Goal: Task Accomplishment & Management: Manage account settings

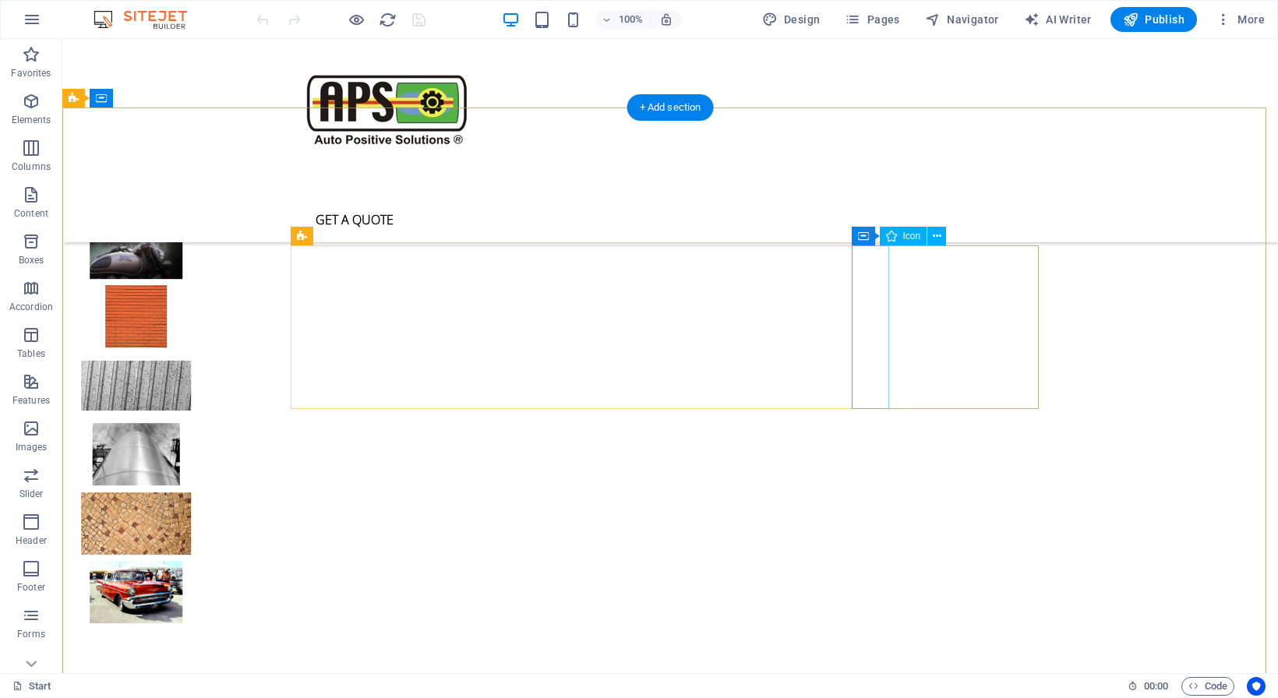
scroll to position [4198, 0]
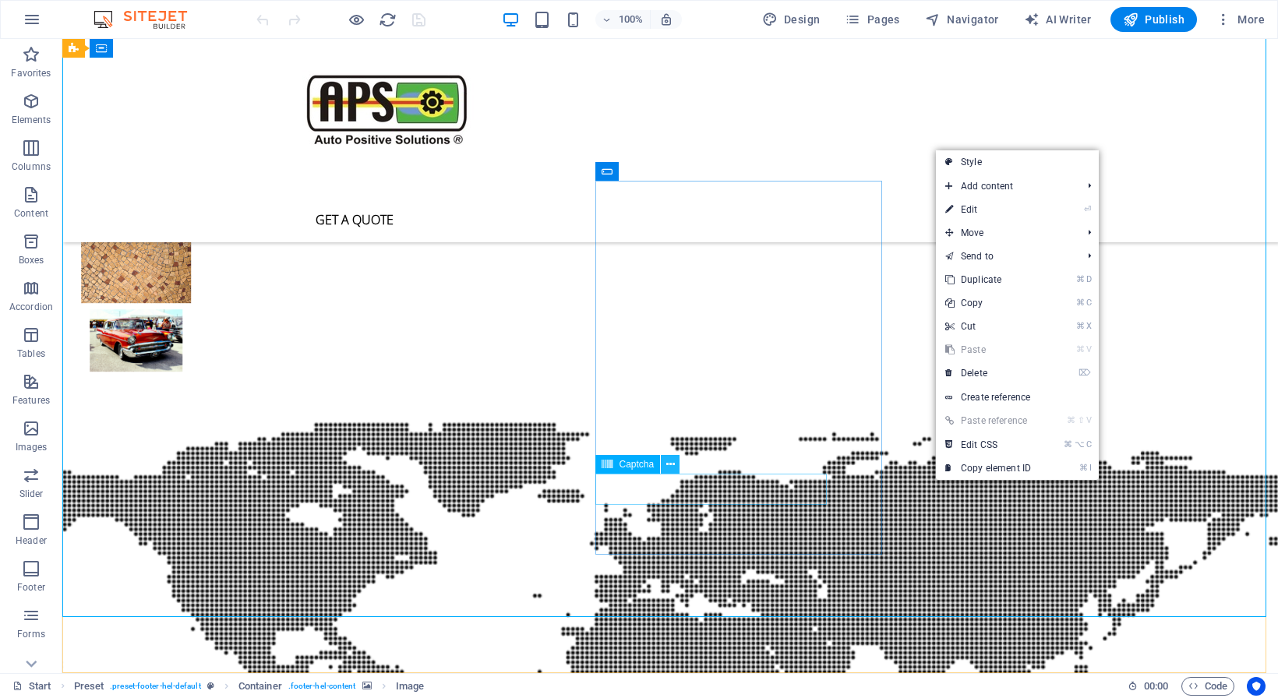
click at [667, 466] on icon at bounding box center [670, 465] width 9 height 16
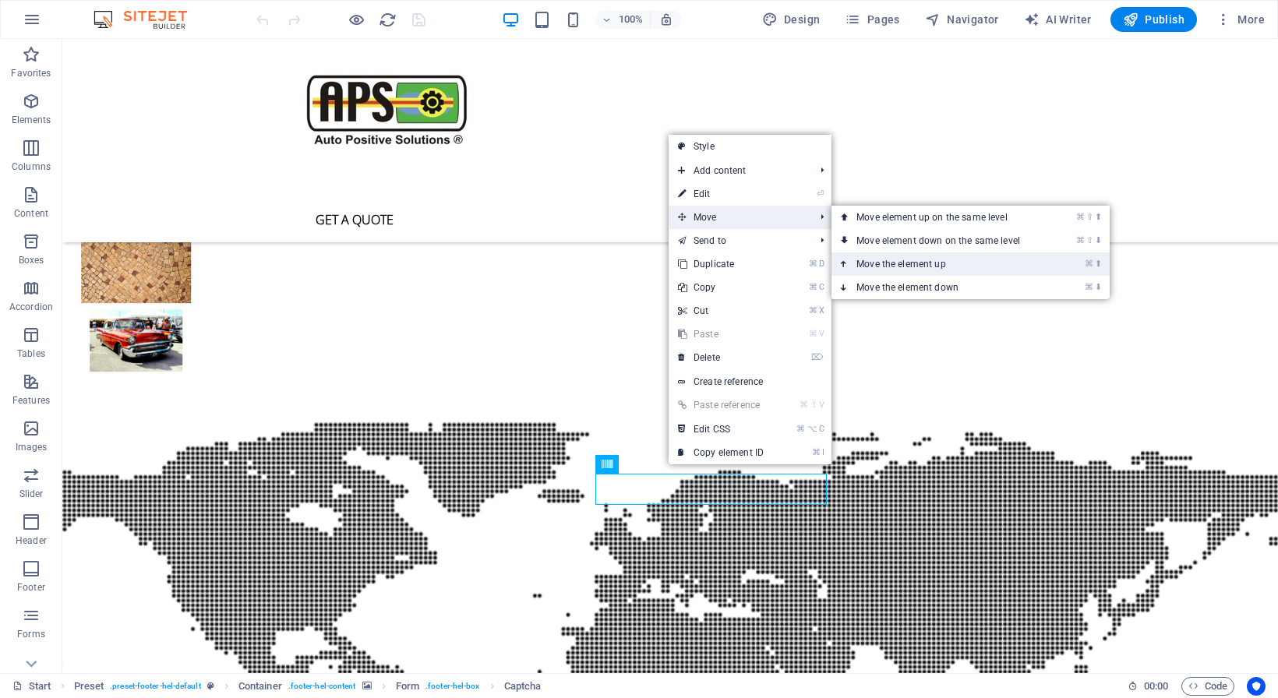
click at [884, 266] on link "⌘ ⬆ Move the element up" at bounding box center [941, 263] width 220 height 23
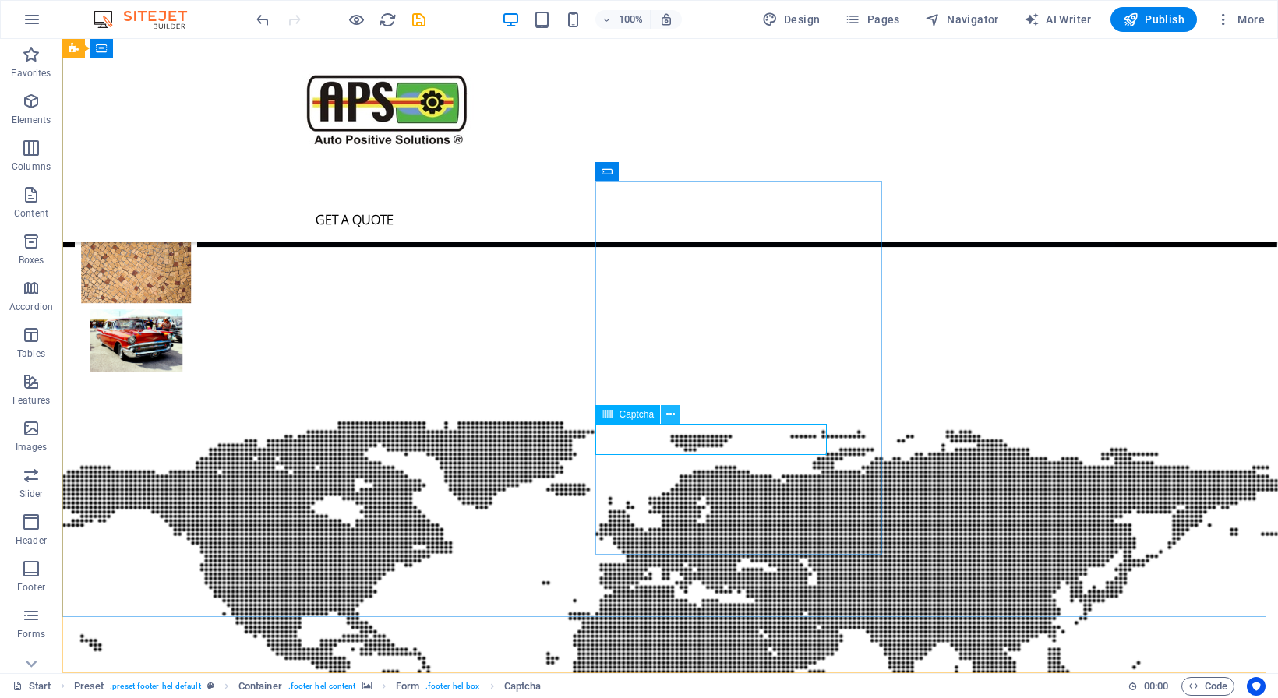
click at [672, 416] on icon at bounding box center [670, 415] width 9 height 16
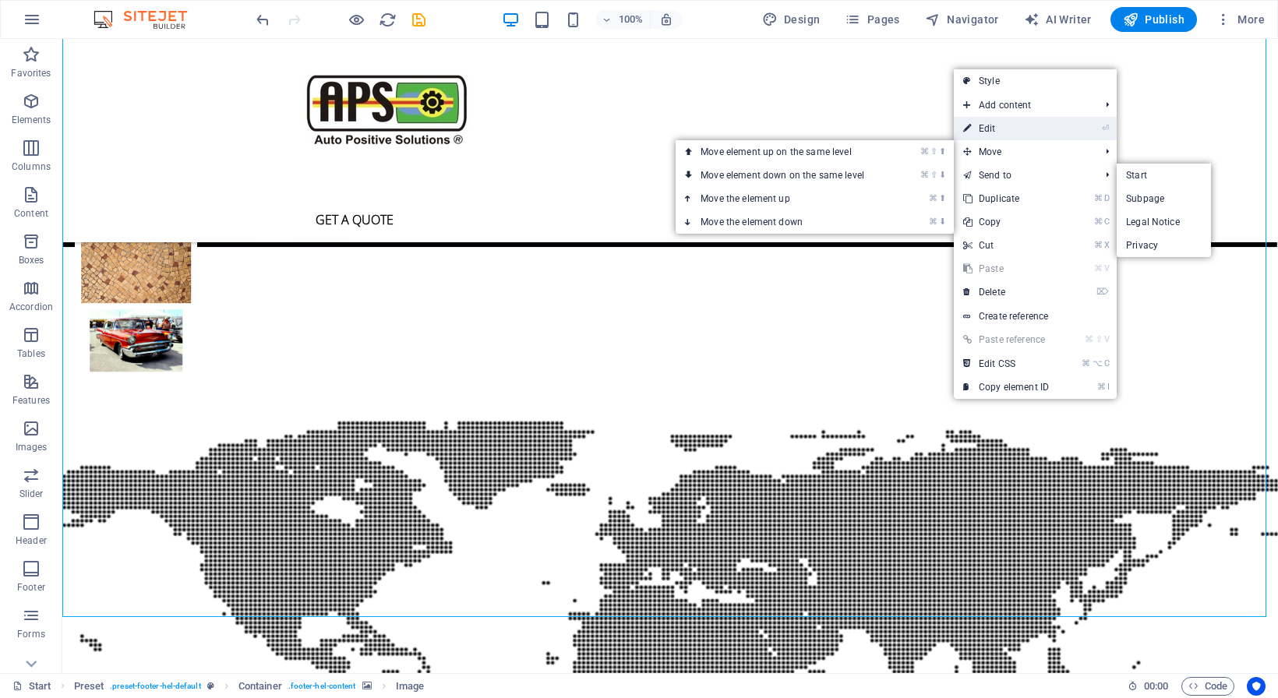
click at [996, 126] on link "⏎ Edit" at bounding box center [1006, 128] width 104 height 23
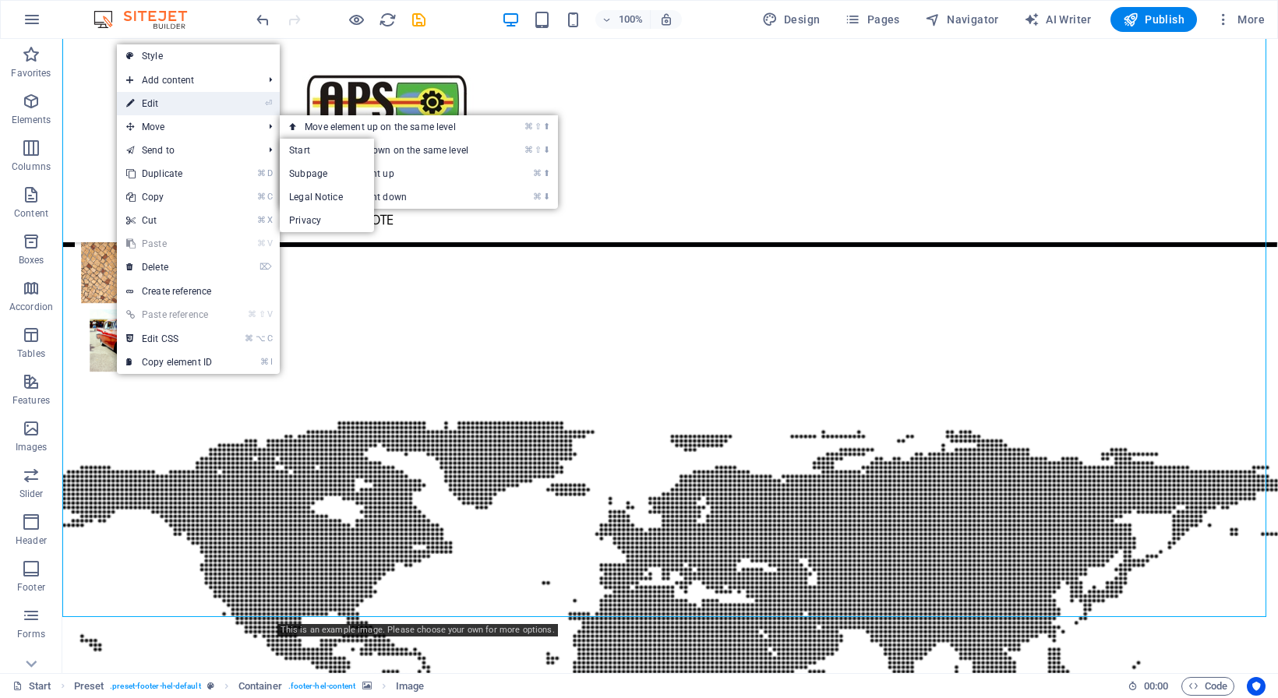
click at [161, 102] on link "⏎ Edit" at bounding box center [169, 103] width 104 height 23
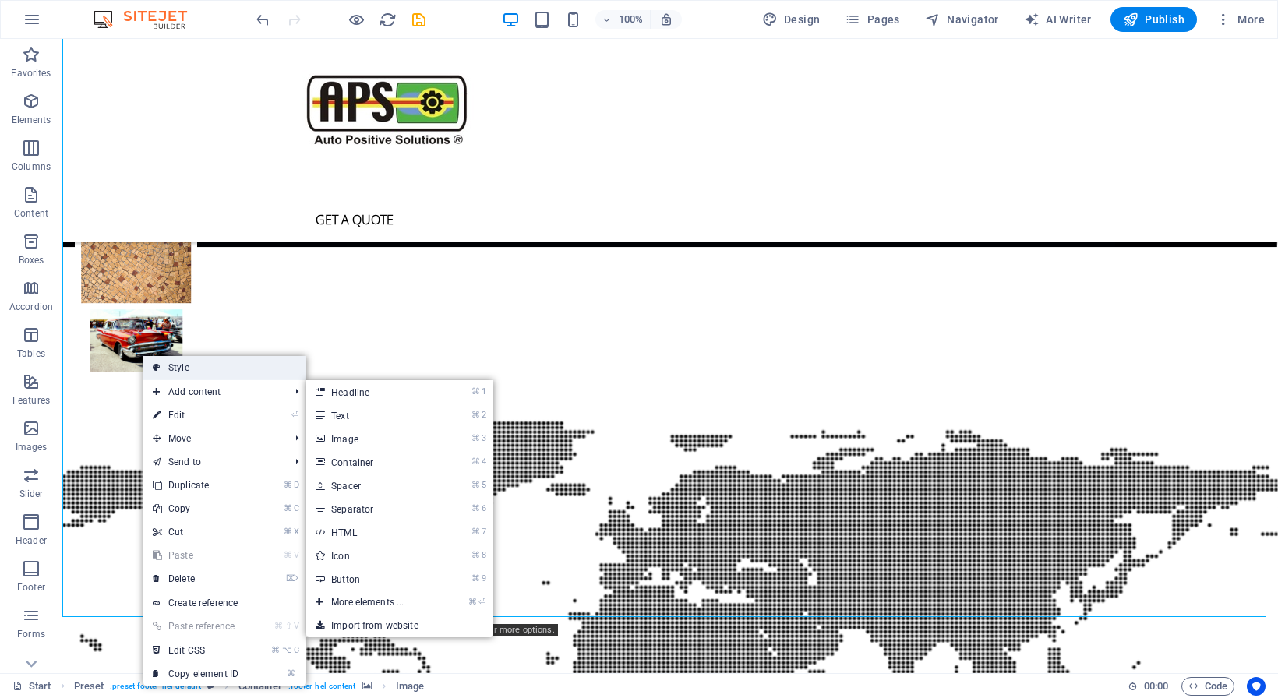
click at [162, 367] on link "Style" at bounding box center [224, 367] width 163 height 23
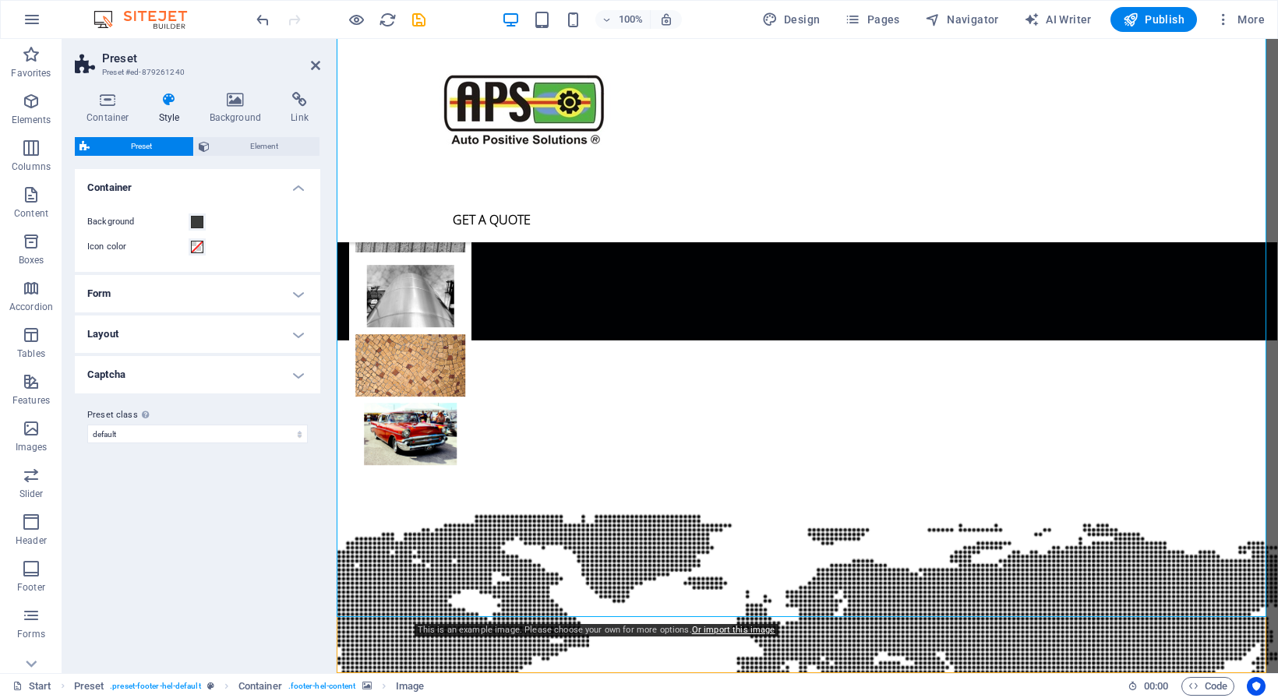
scroll to position [4292, 0]
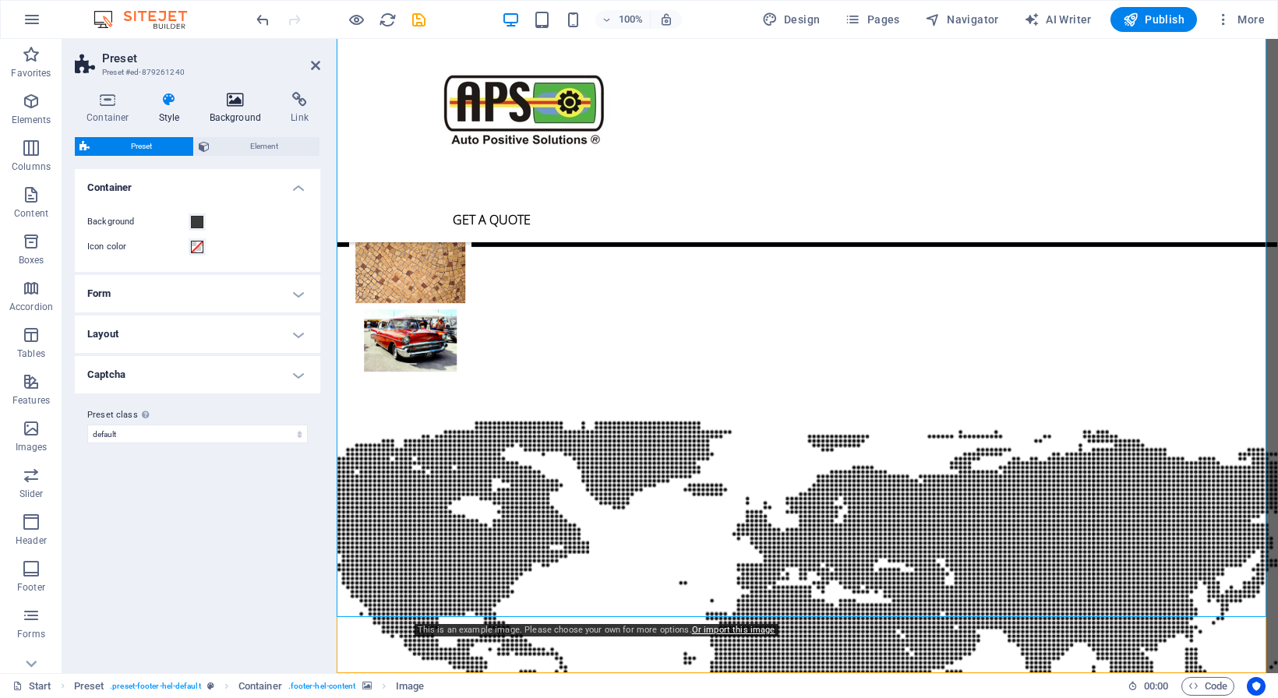
click at [231, 103] on icon at bounding box center [236, 100] width 76 height 16
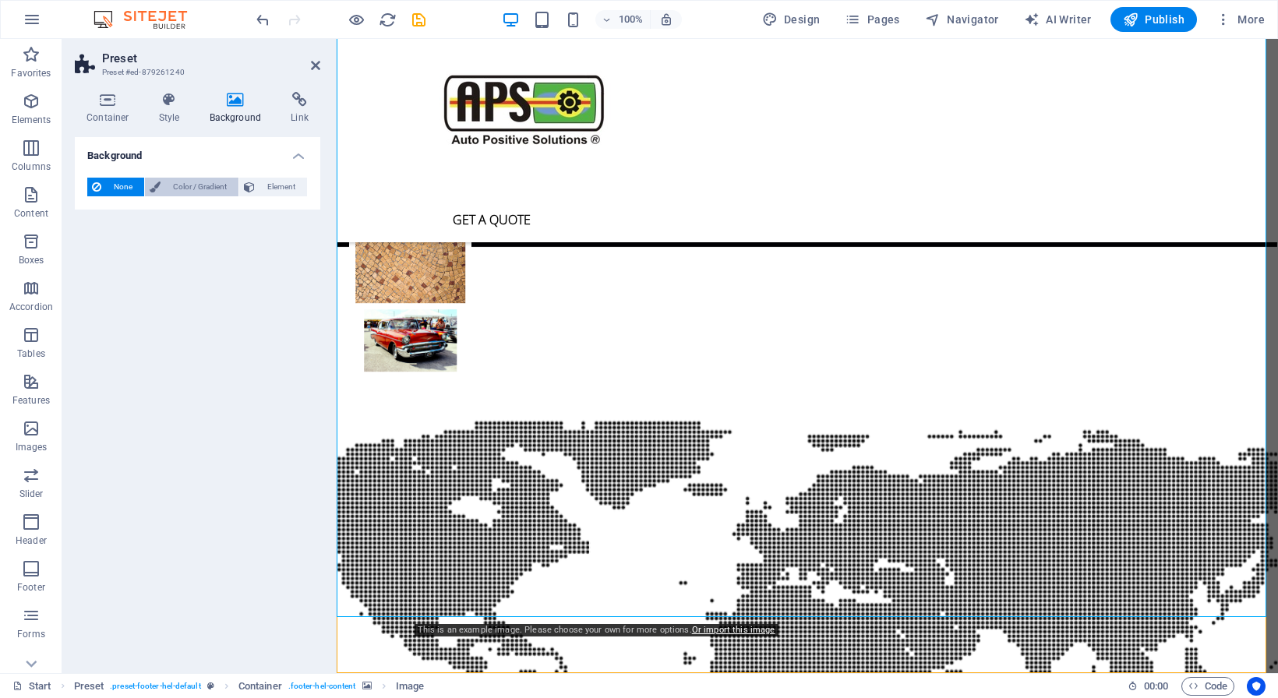
click at [186, 189] on span "Color / Gradient" at bounding box center [199, 187] width 69 height 19
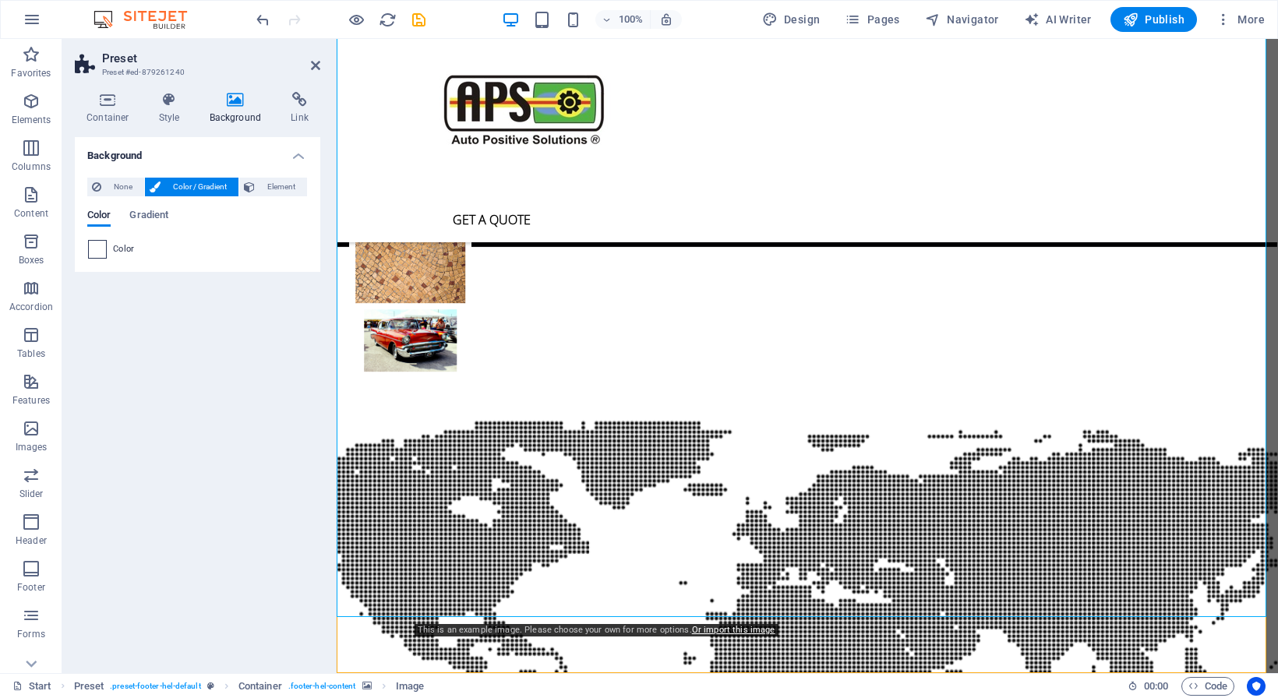
click at [92, 249] on span at bounding box center [97, 249] width 17 height 17
click at [148, 217] on span "Gradient" at bounding box center [148, 217] width 39 height 22
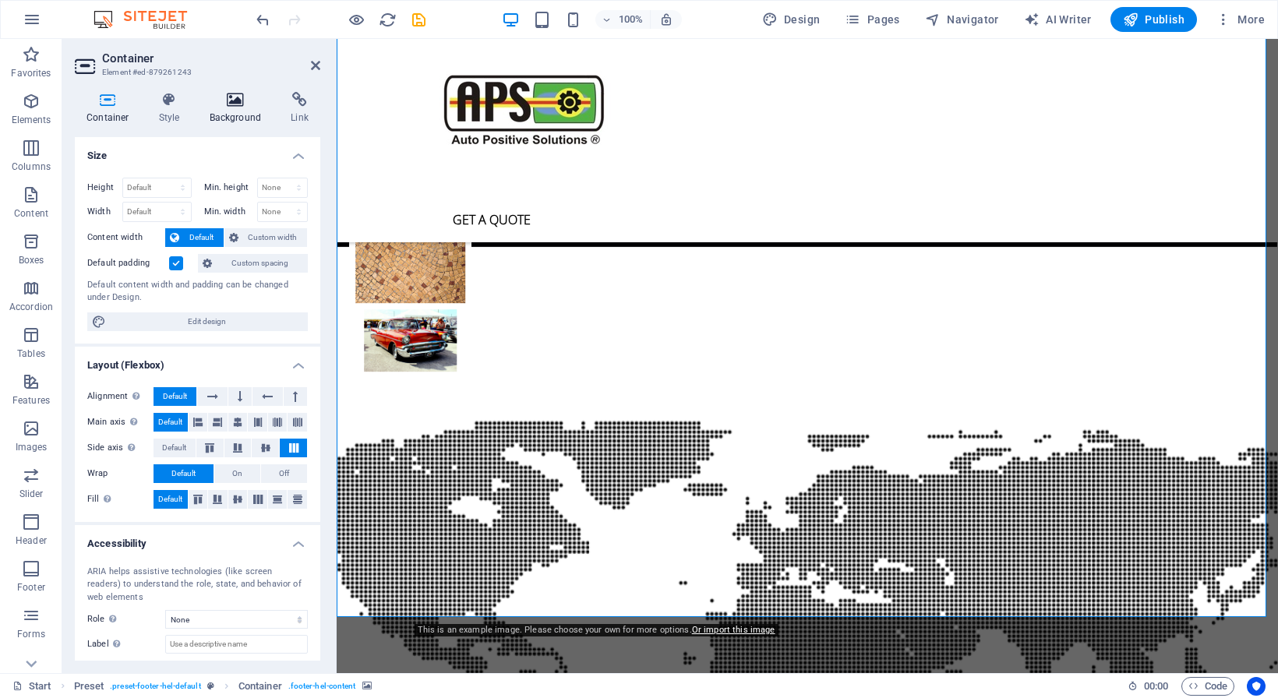
click at [239, 99] on icon at bounding box center [236, 100] width 76 height 16
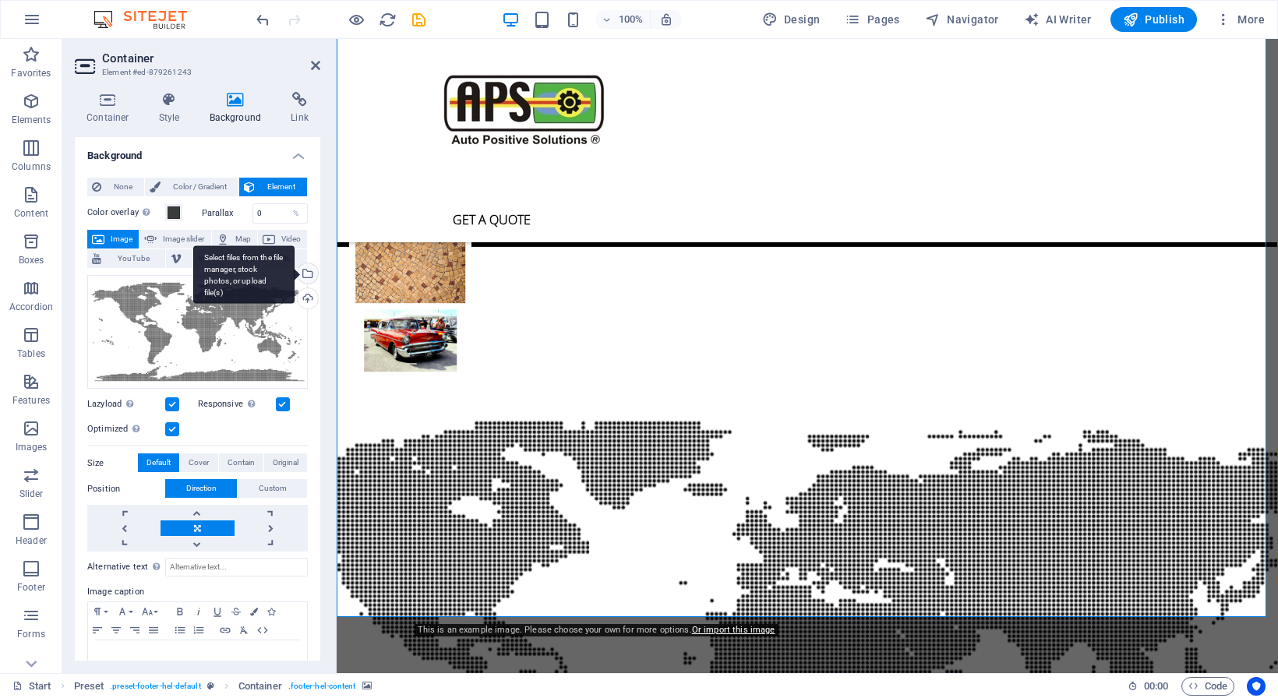
click at [299, 272] on div "Select files from the file manager, stock photos, or upload file(s)" at bounding box center [306, 274] width 23 height 23
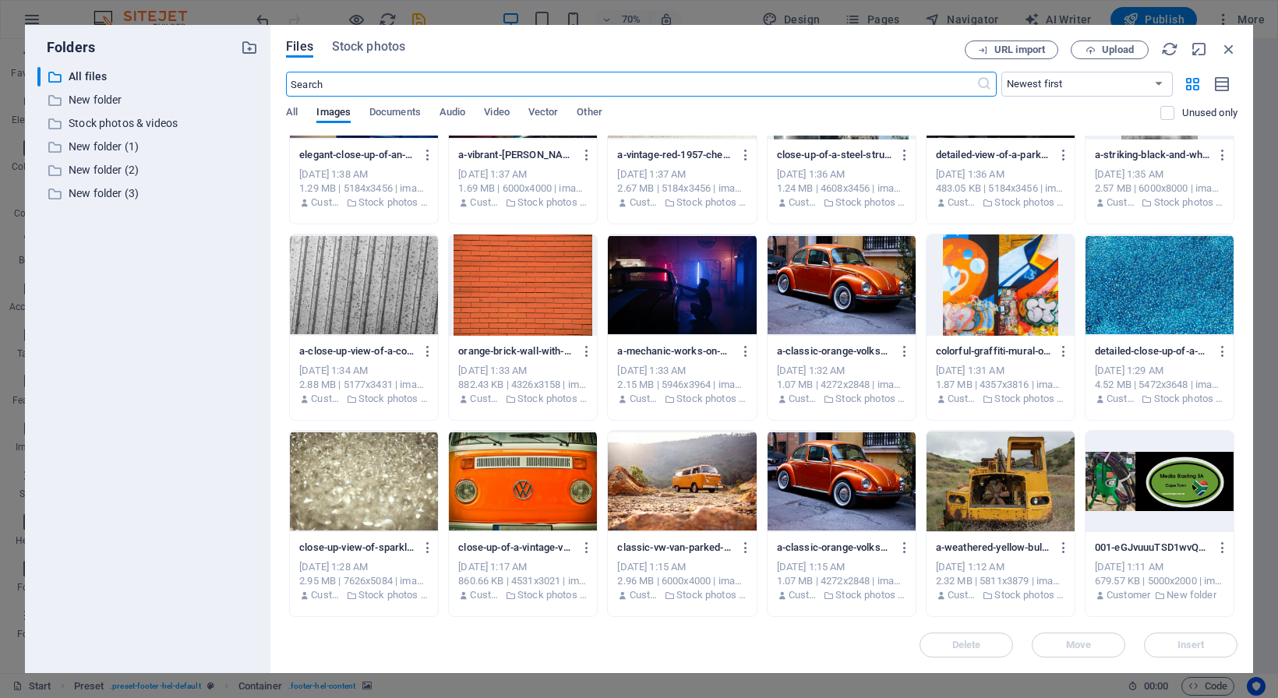
scroll to position [0, 0]
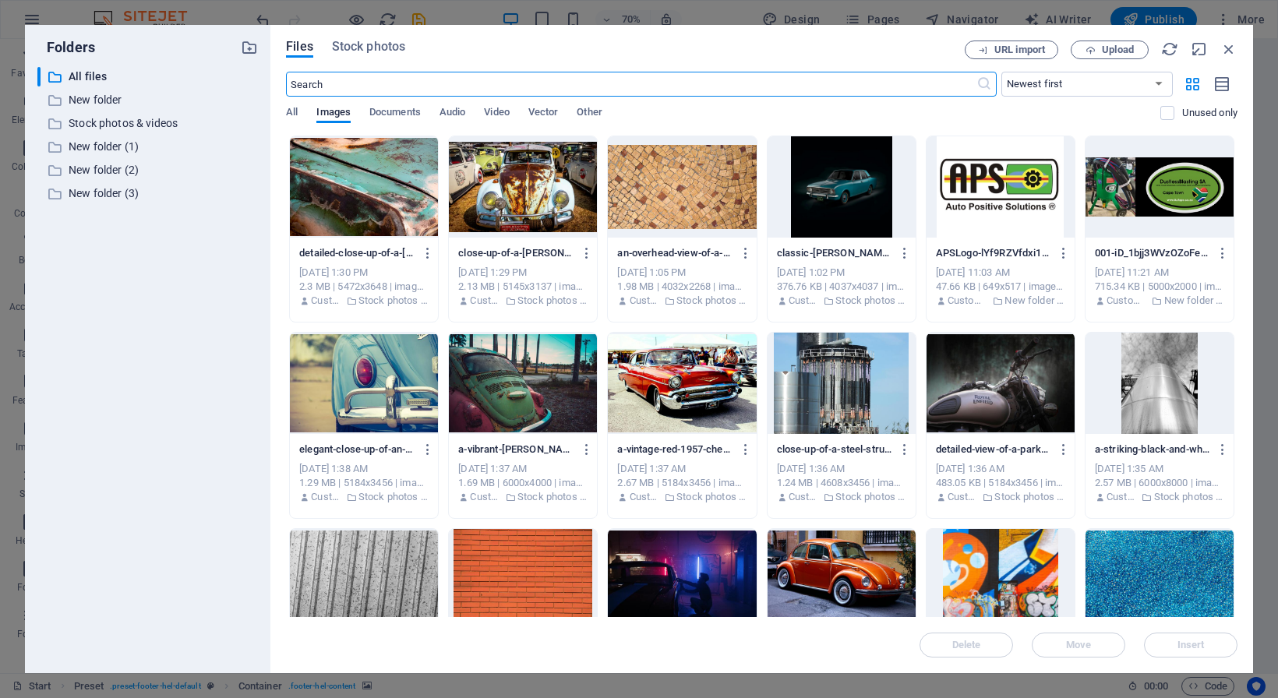
click at [343, 76] on input "text" at bounding box center [631, 84] width 690 height 25
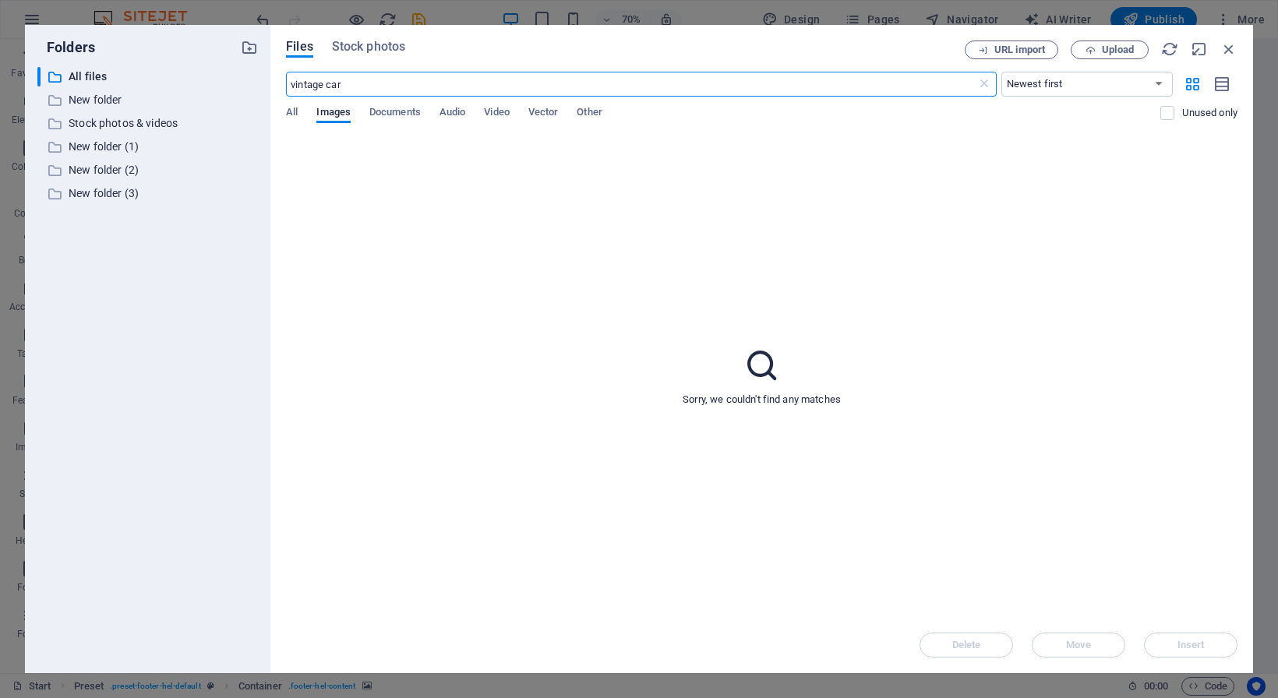
type input "vintage car"
click at [328, 48] on div "Files Stock photos" at bounding box center [625, 49] width 679 height 17
click at [339, 47] on span "Stock photos" at bounding box center [368, 46] width 73 height 19
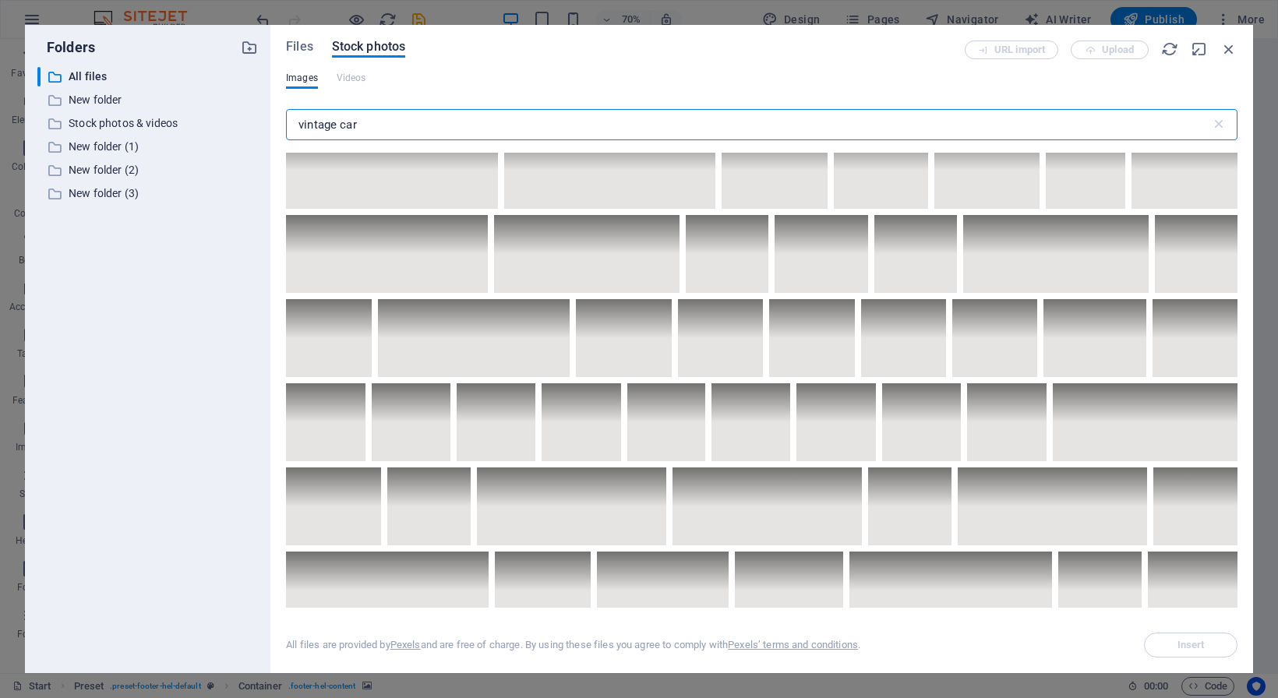
scroll to position [2556, 0]
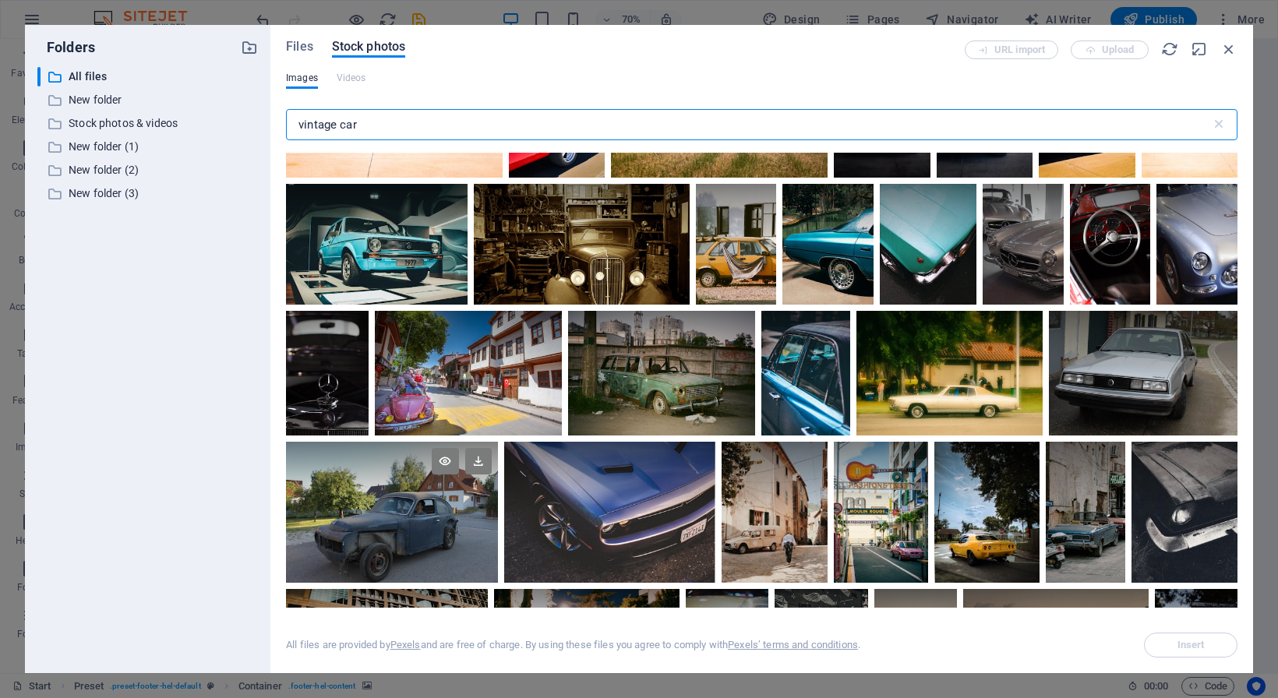
type input "vintage car"
click at [413, 488] on div at bounding box center [392, 512] width 212 height 141
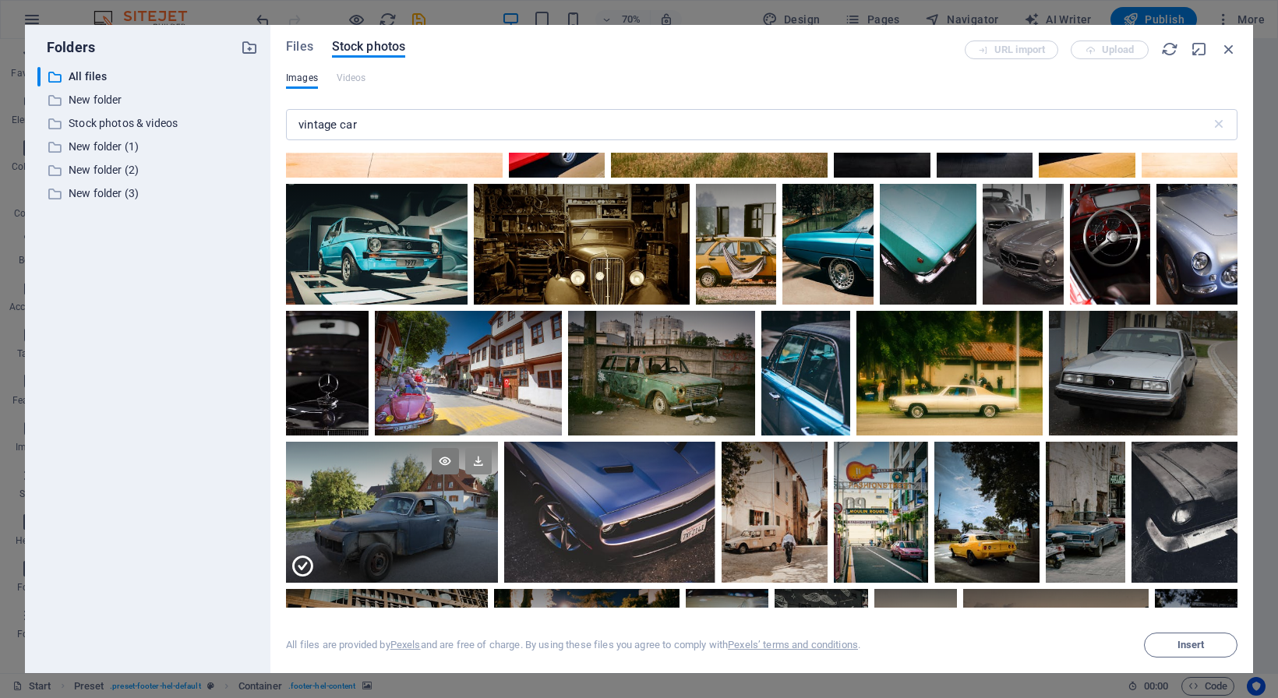
click at [476, 448] on icon at bounding box center [478, 461] width 26 height 26
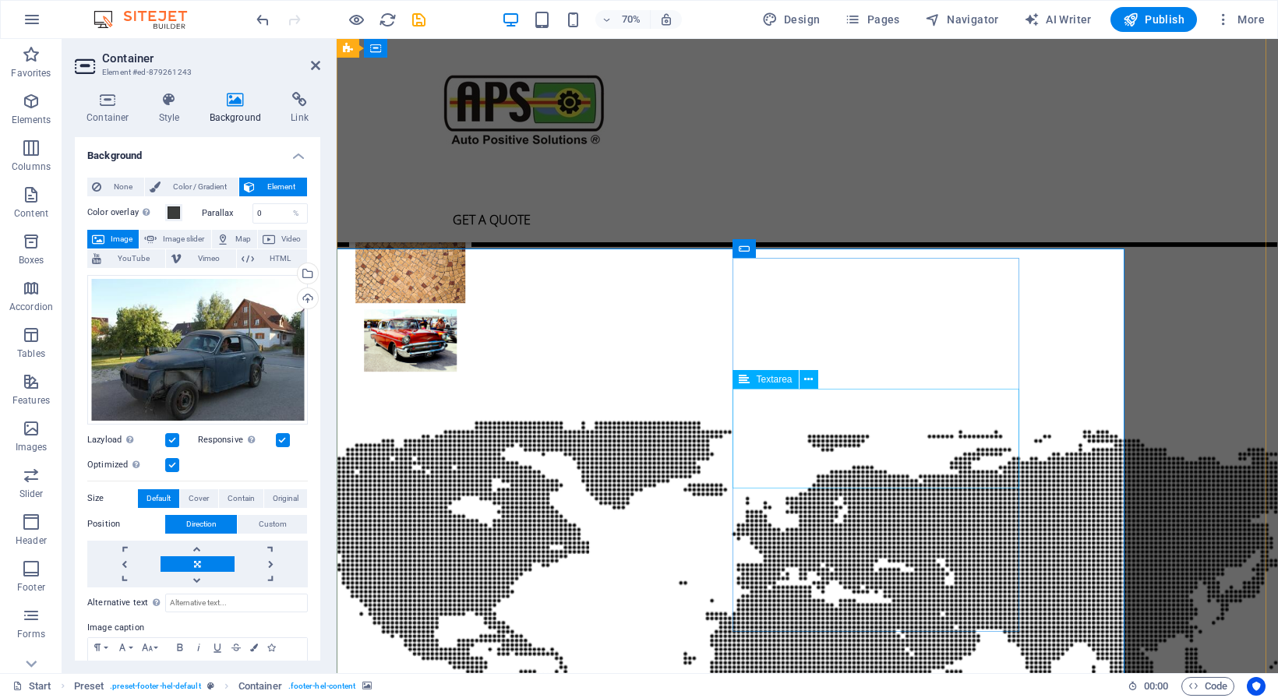
scroll to position [4214, 0]
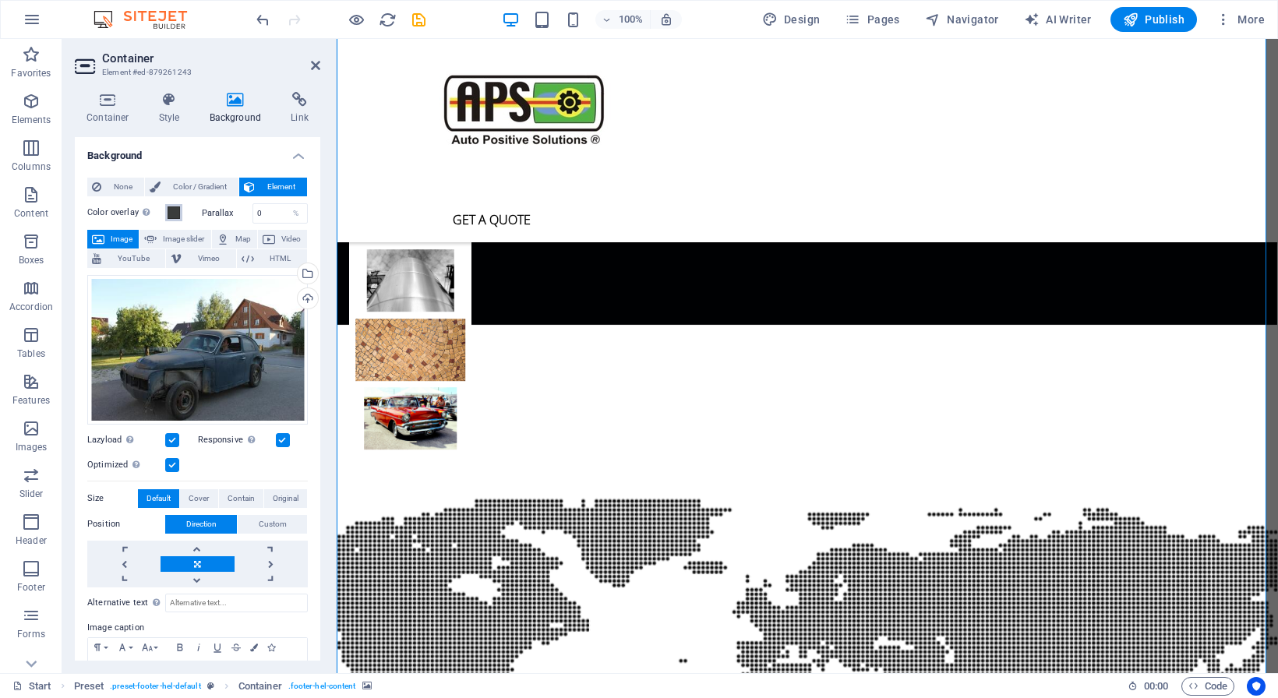
click at [172, 210] on span at bounding box center [174, 212] width 12 height 12
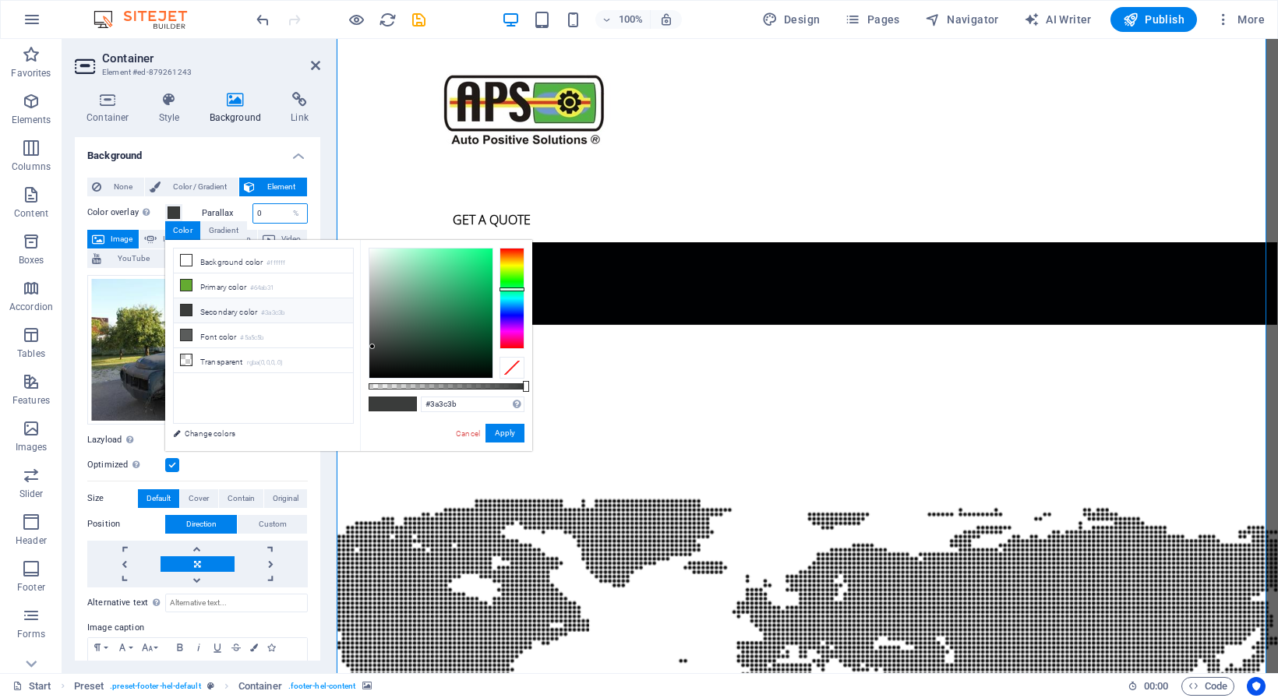
click at [262, 211] on input "0" at bounding box center [280, 213] width 55 height 19
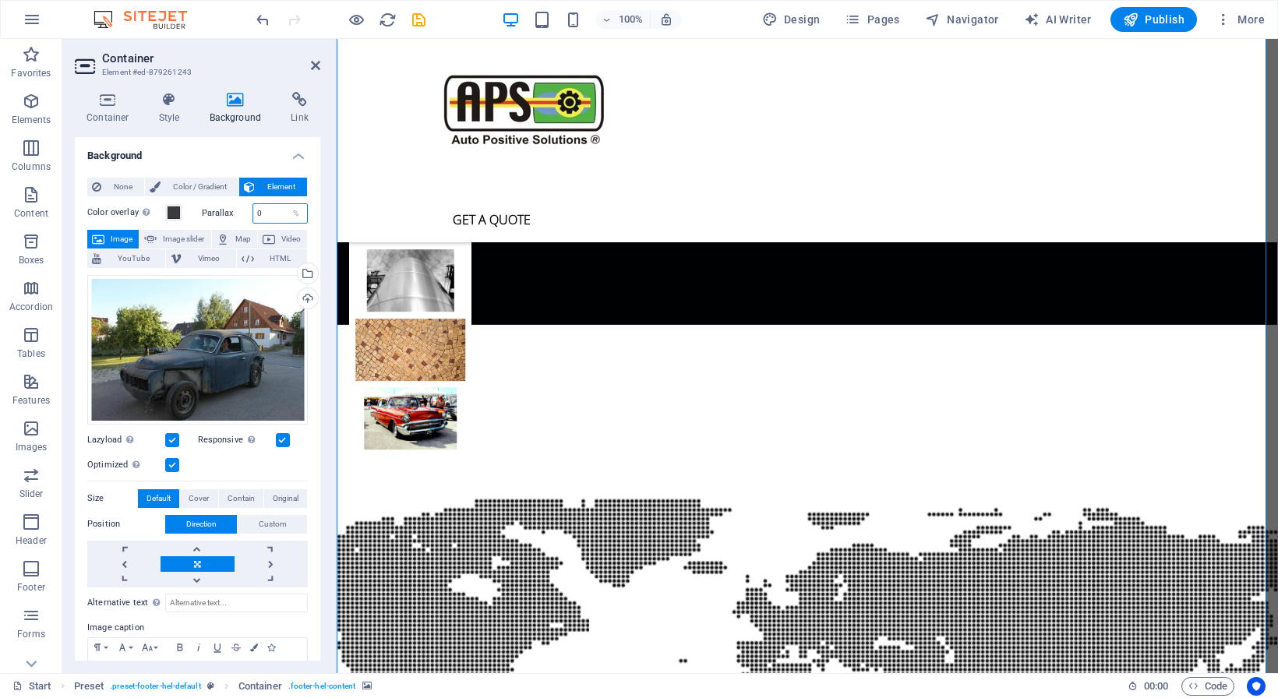
drag, startPoint x: 262, startPoint y: 213, endPoint x: 234, endPoint y: 206, distance: 28.7
click at [253, 206] on input "0" at bounding box center [280, 213] width 55 height 19
click at [247, 457] on div "Optimized Images are compressed to improve page speed." at bounding box center [197, 465] width 221 height 19
click at [269, 210] on input "20" at bounding box center [280, 213] width 55 height 19
drag, startPoint x: 271, startPoint y: 215, endPoint x: 245, endPoint y: 210, distance: 26.9
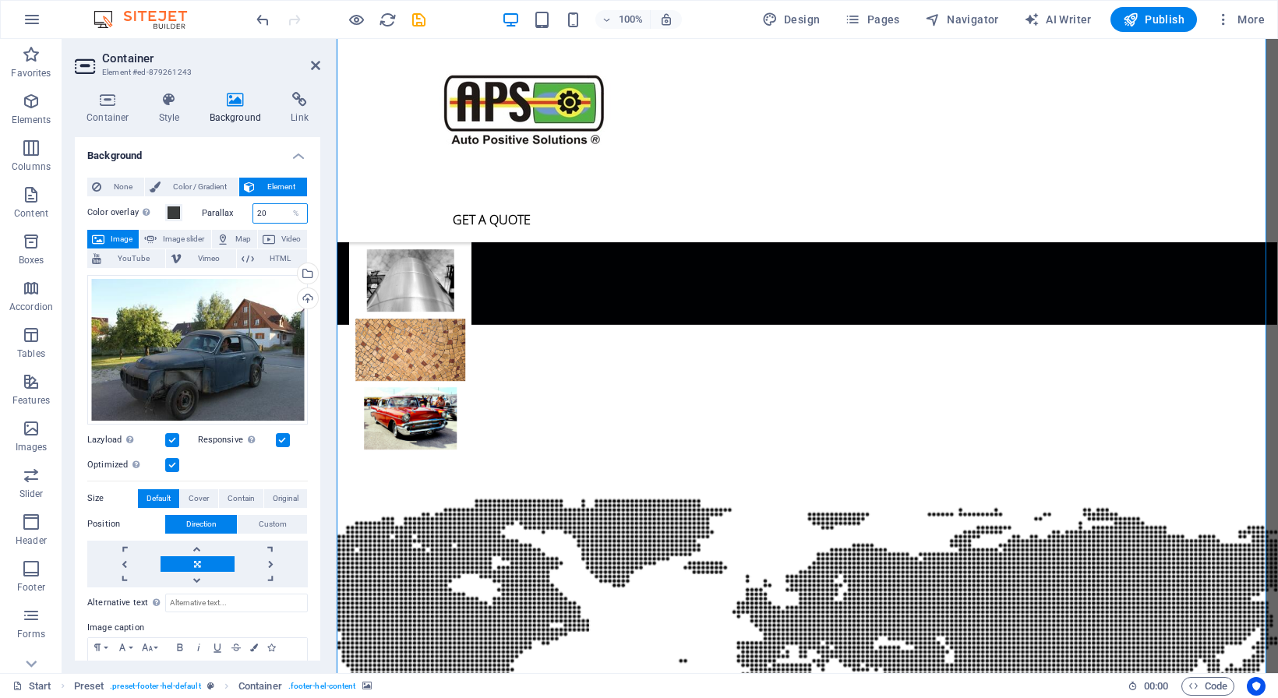
click at [253, 211] on input "20" at bounding box center [280, 213] width 55 height 19
type input "90"
click at [232, 457] on div "Optimized Images are compressed to improve page speed." at bounding box center [197, 465] width 221 height 19
drag, startPoint x: 267, startPoint y: 212, endPoint x: 240, endPoint y: 210, distance: 27.3
click at [253, 211] on input "90" at bounding box center [280, 213] width 55 height 19
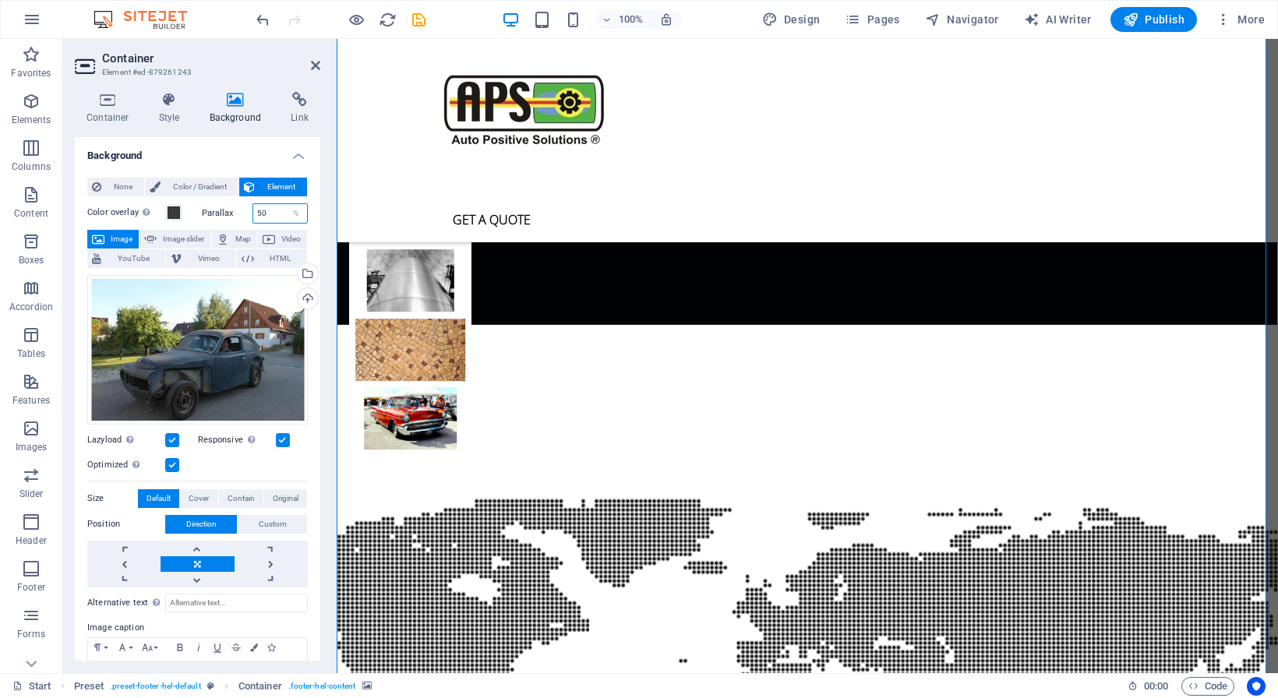
click at [253, 213] on input "50" at bounding box center [280, 213] width 55 height 19
type input "50"
click at [248, 461] on div "Optimized Images are compressed to improve page speed." at bounding box center [197, 465] width 221 height 19
click at [173, 215] on span at bounding box center [174, 212] width 12 height 12
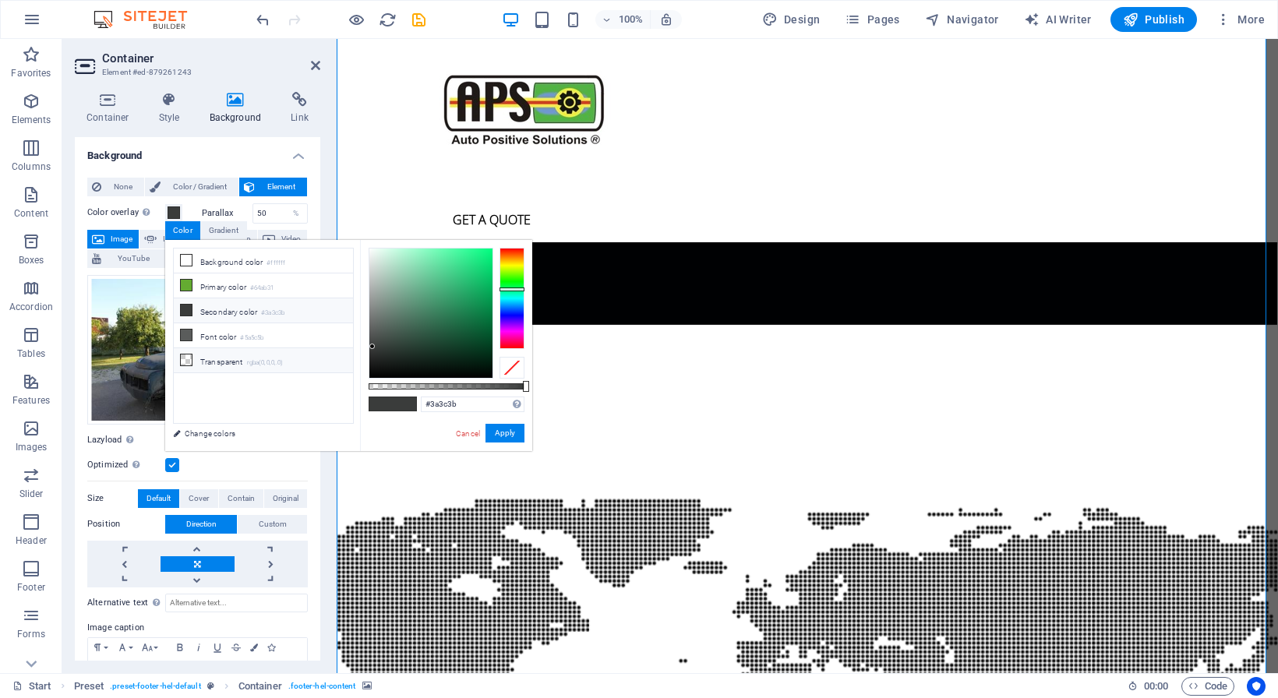
click at [183, 357] on icon at bounding box center [186, 360] width 11 height 11
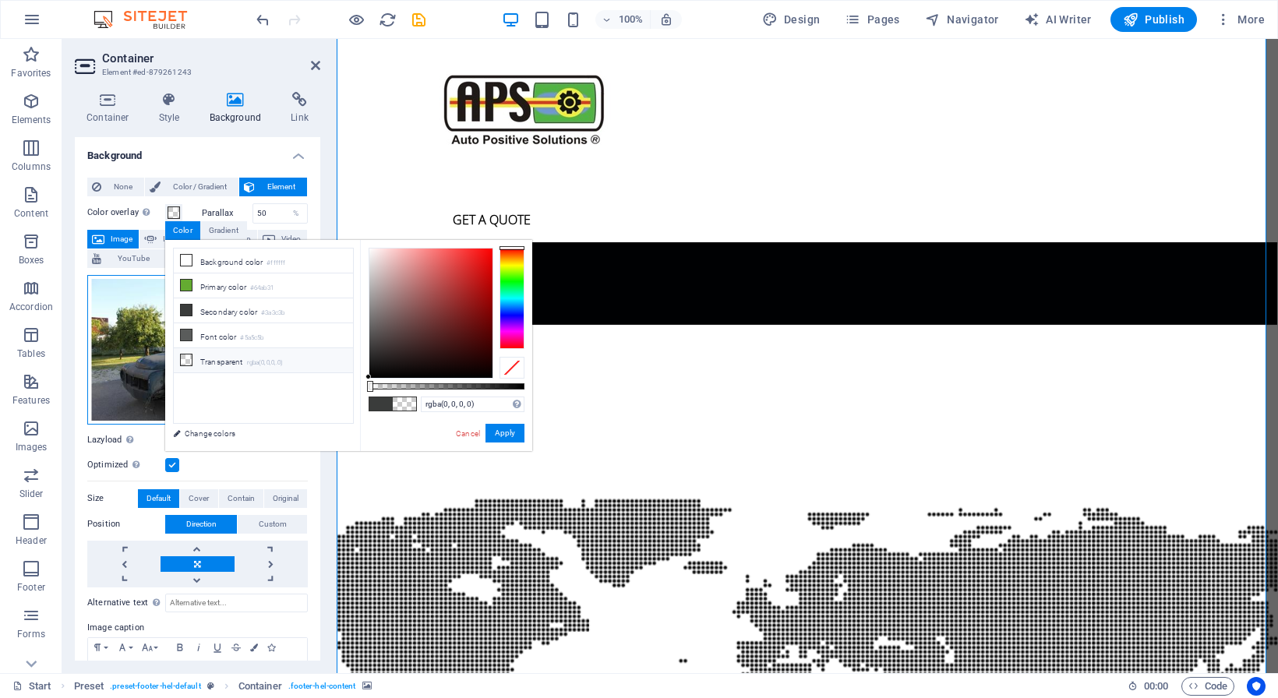
click at [138, 333] on div "Drag files here, click to choose files or select files from Files or our free s…" at bounding box center [197, 350] width 221 height 150
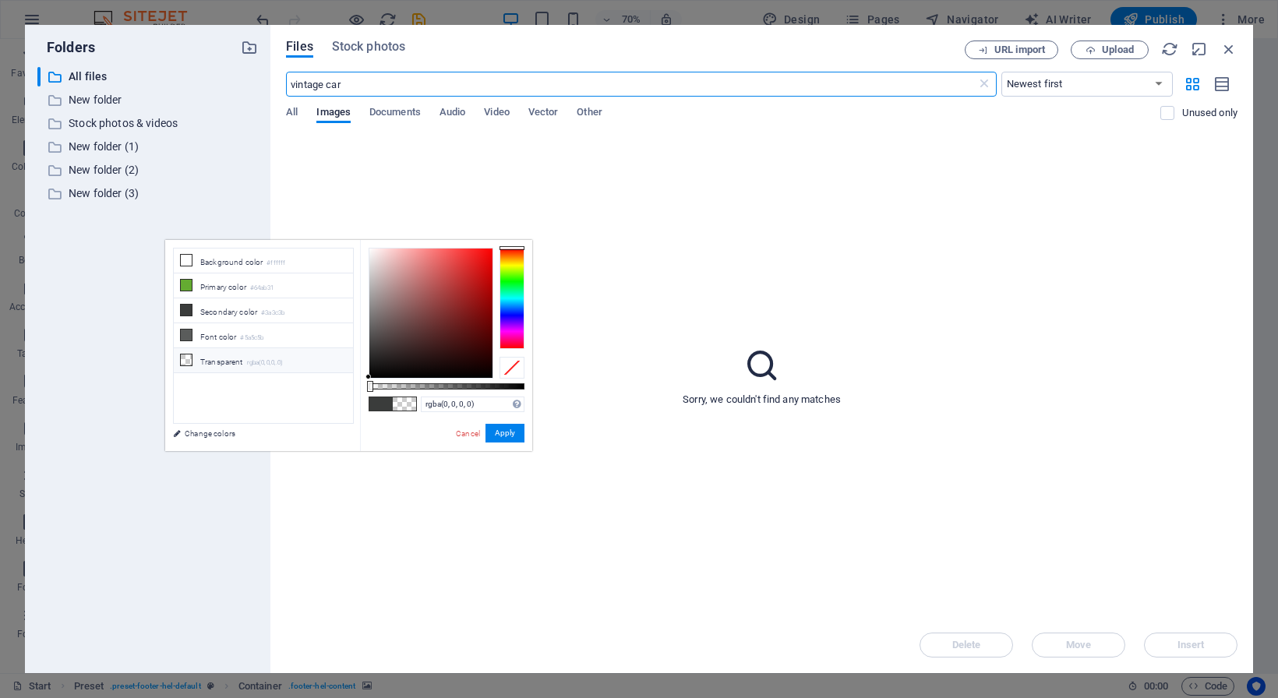
scroll to position [4333, 0]
click at [513, 432] on button "Apply" at bounding box center [504, 433] width 39 height 19
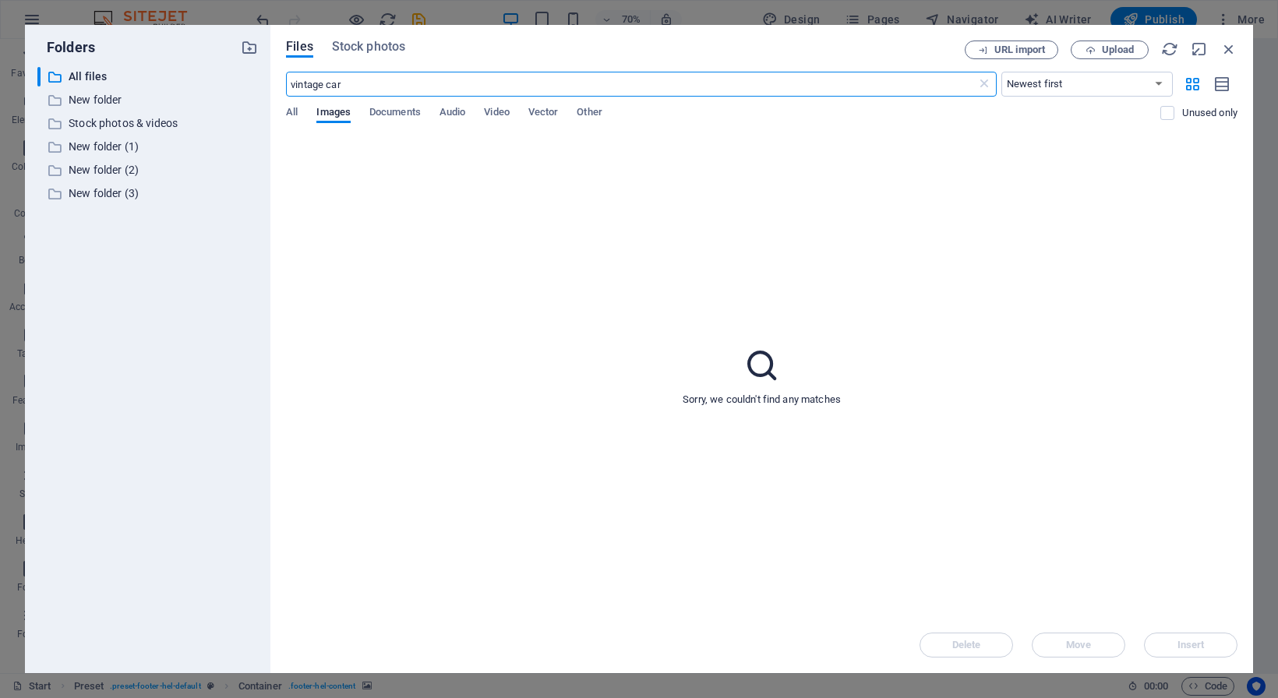
click at [324, 82] on input "vintage car" at bounding box center [631, 84] width 690 height 25
click at [370, 51] on span "Stock photos" at bounding box center [368, 46] width 73 height 19
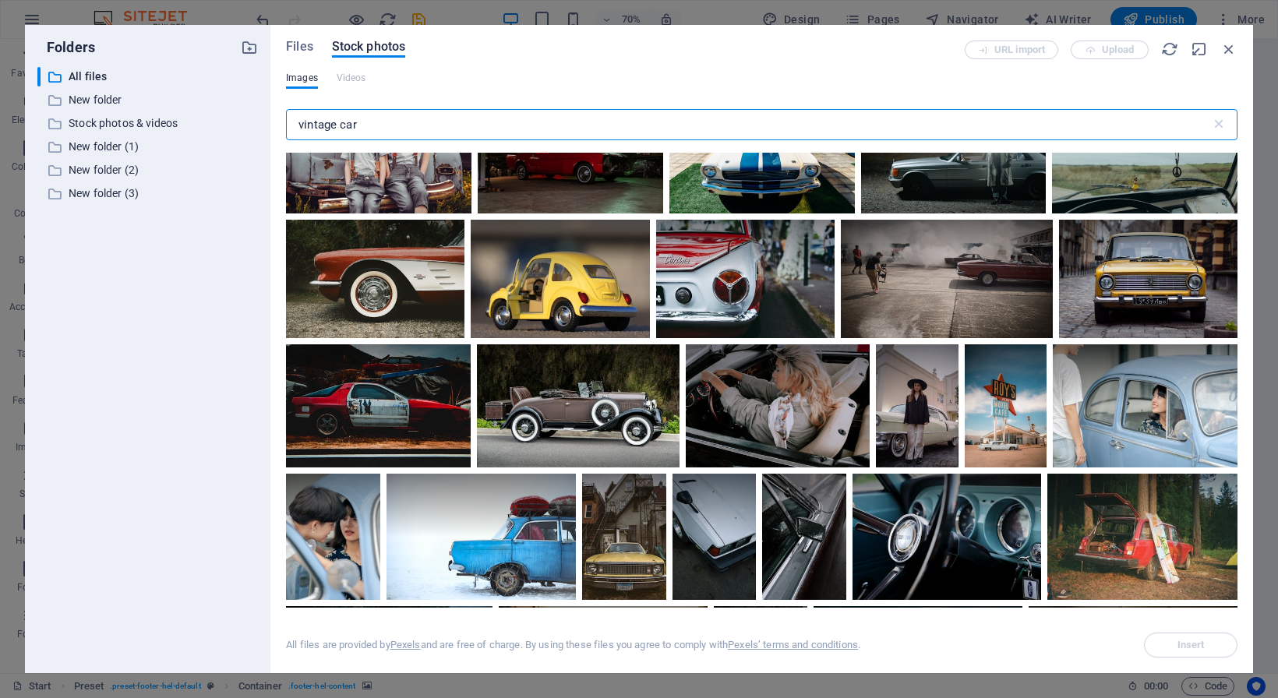
scroll to position [7280, 0]
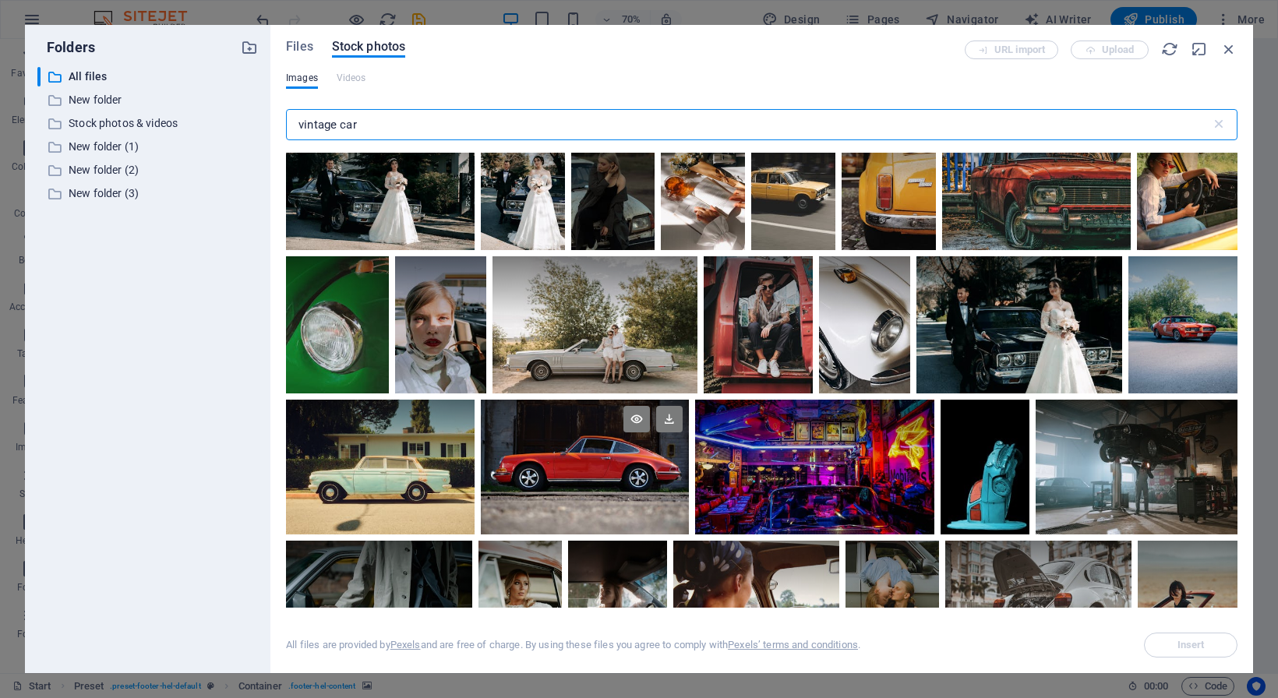
click at [689, 400] on div at bounding box center [585, 434] width 208 height 68
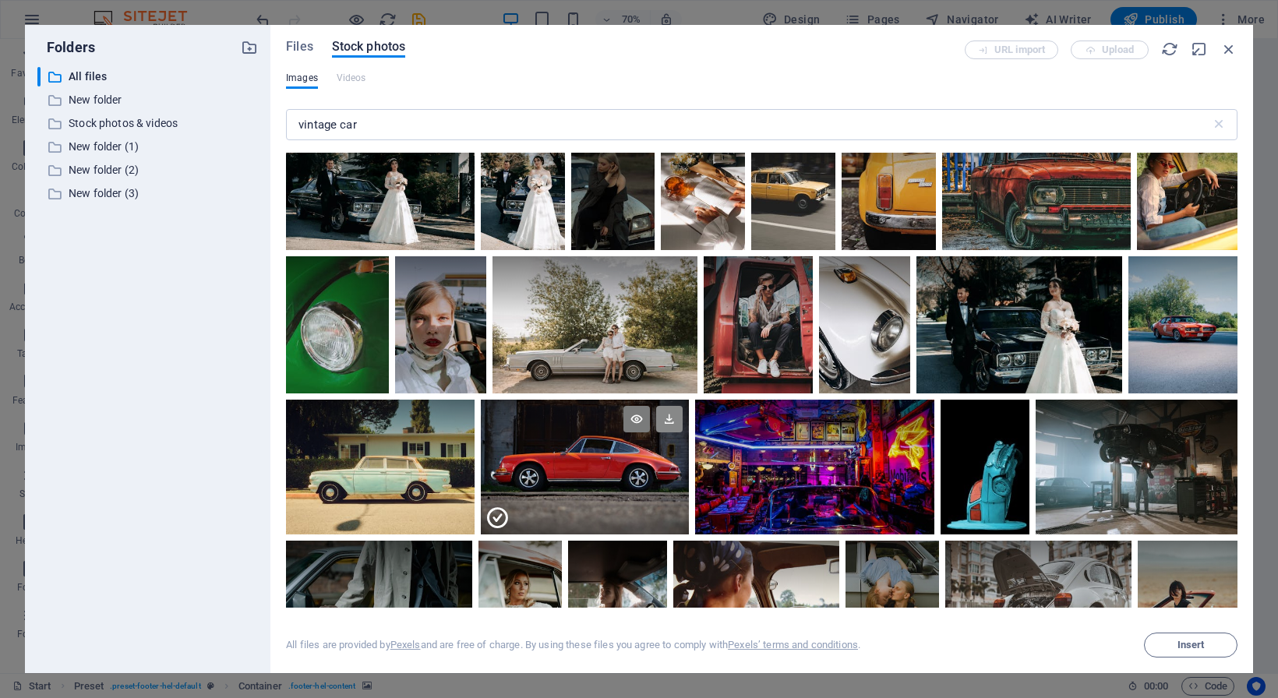
click at [683, 406] on icon at bounding box center [669, 419] width 26 height 26
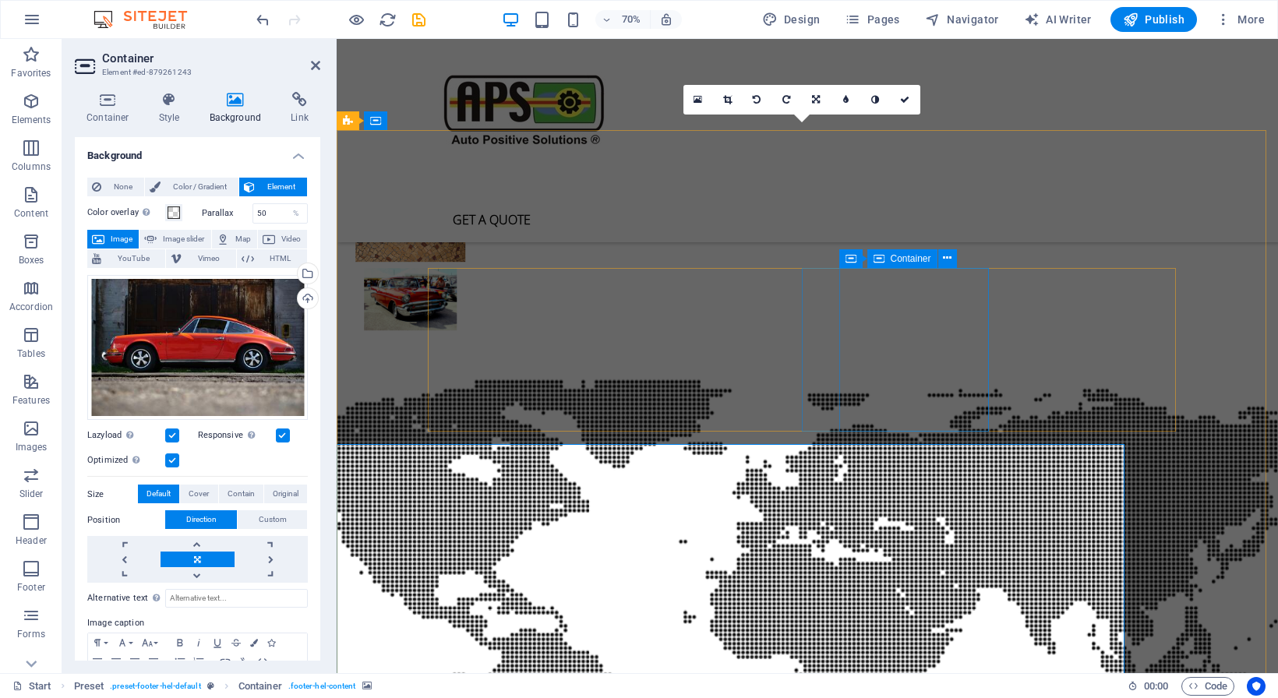
scroll to position [4019, 0]
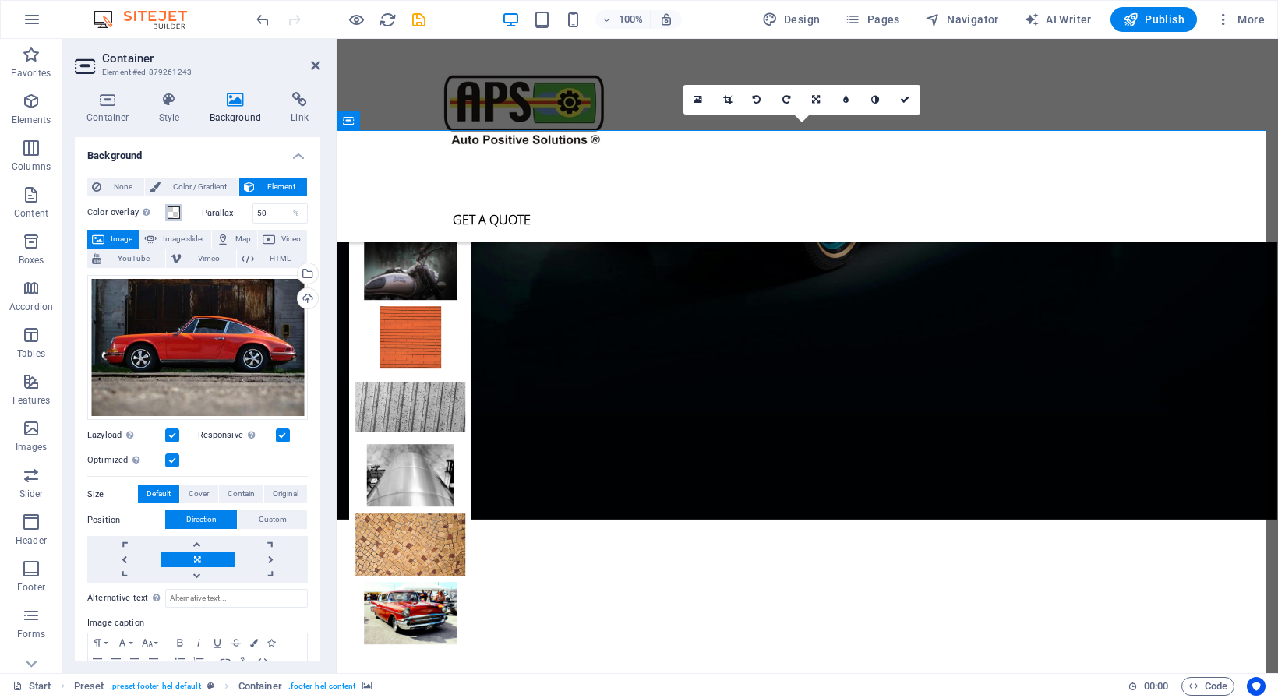
click at [171, 213] on span at bounding box center [174, 212] width 12 height 12
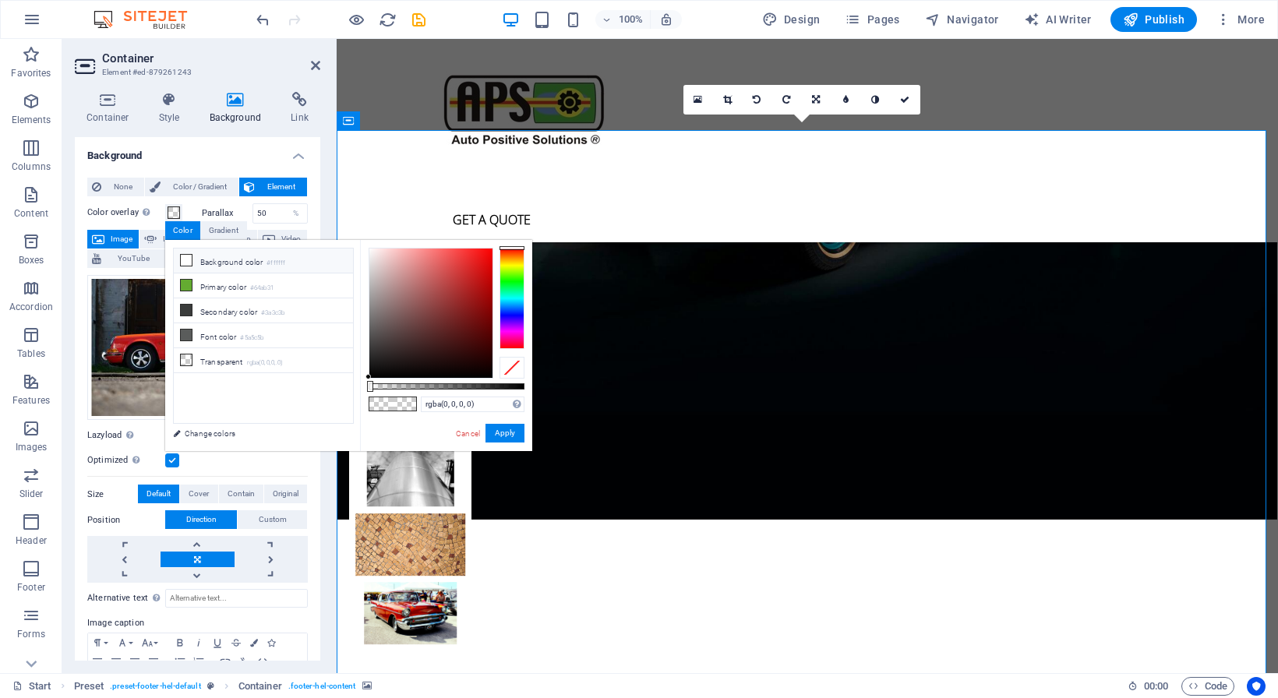
click at [185, 259] on icon at bounding box center [186, 260] width 11 height 11
drag, startPoint x: 524, startPoint y: 386, endPoint x: 472, endPoint y: 389, distance: 52.3
click at [472, 389] on div at bounding box center [473, 386] width 6 height 11
type input "rgba(255, 255, 255, 0.665)"
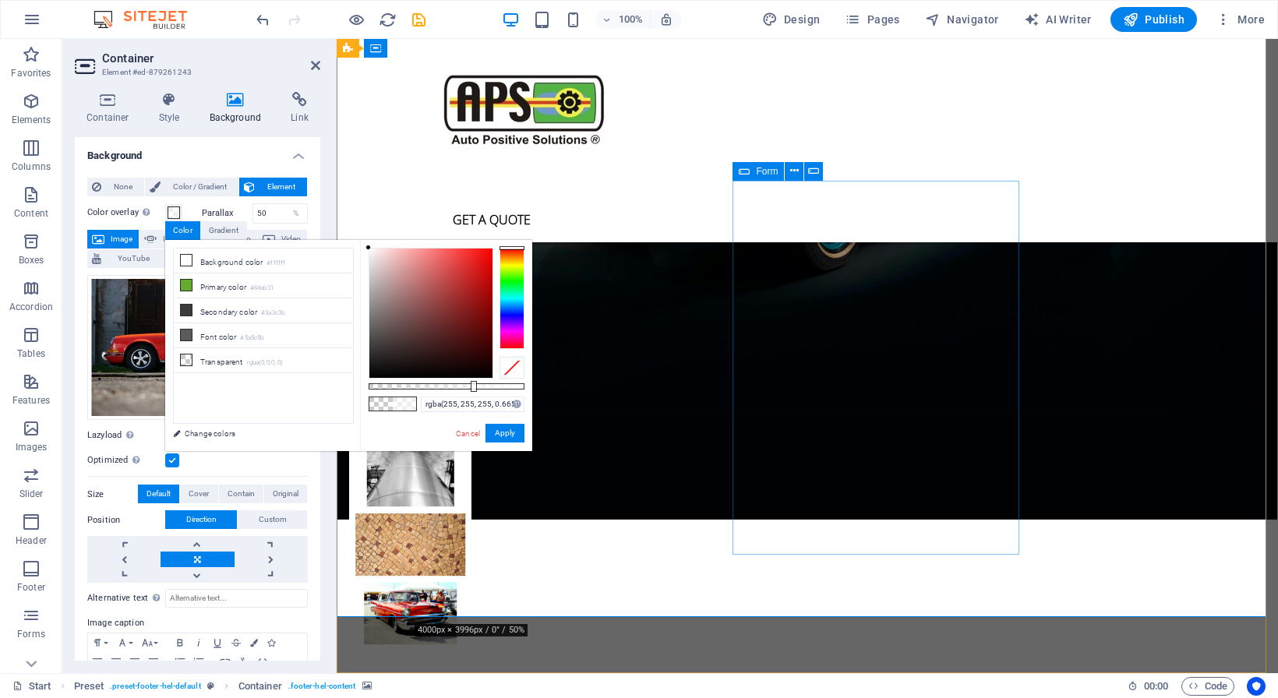
scroll to position [4292, 0]
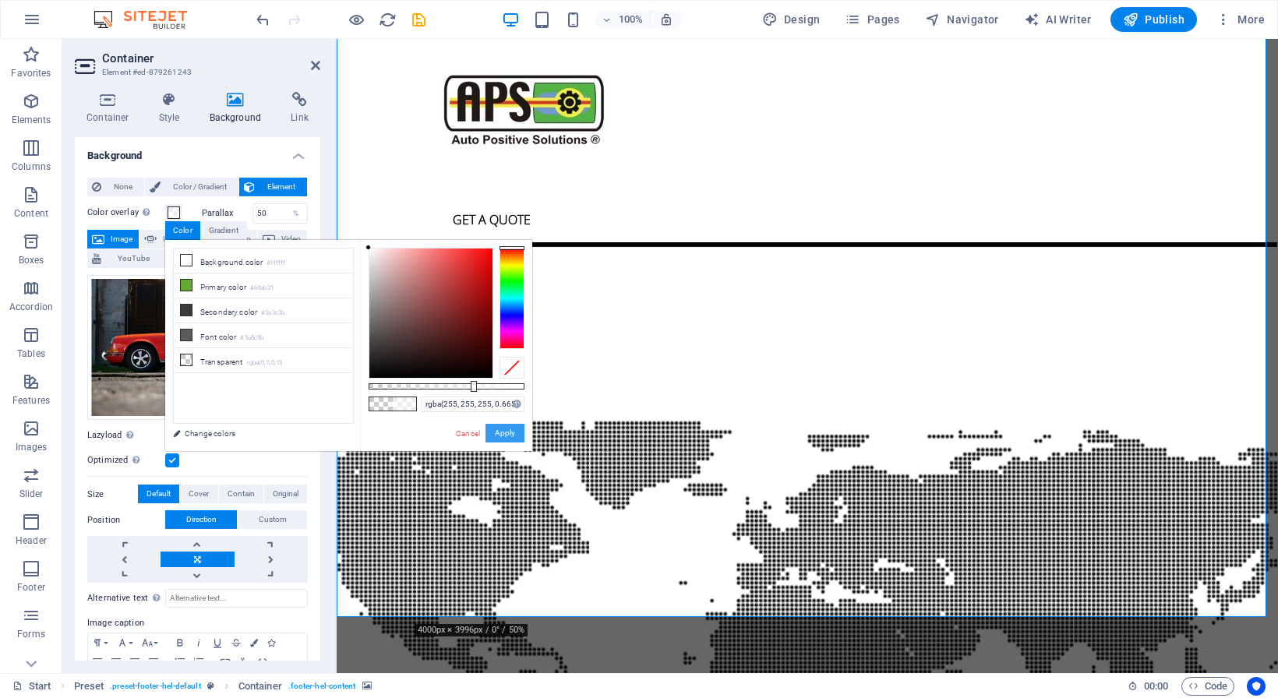
click at [504, 432] on button "Apply" at bounding box center [504, 433] width 39 height 19
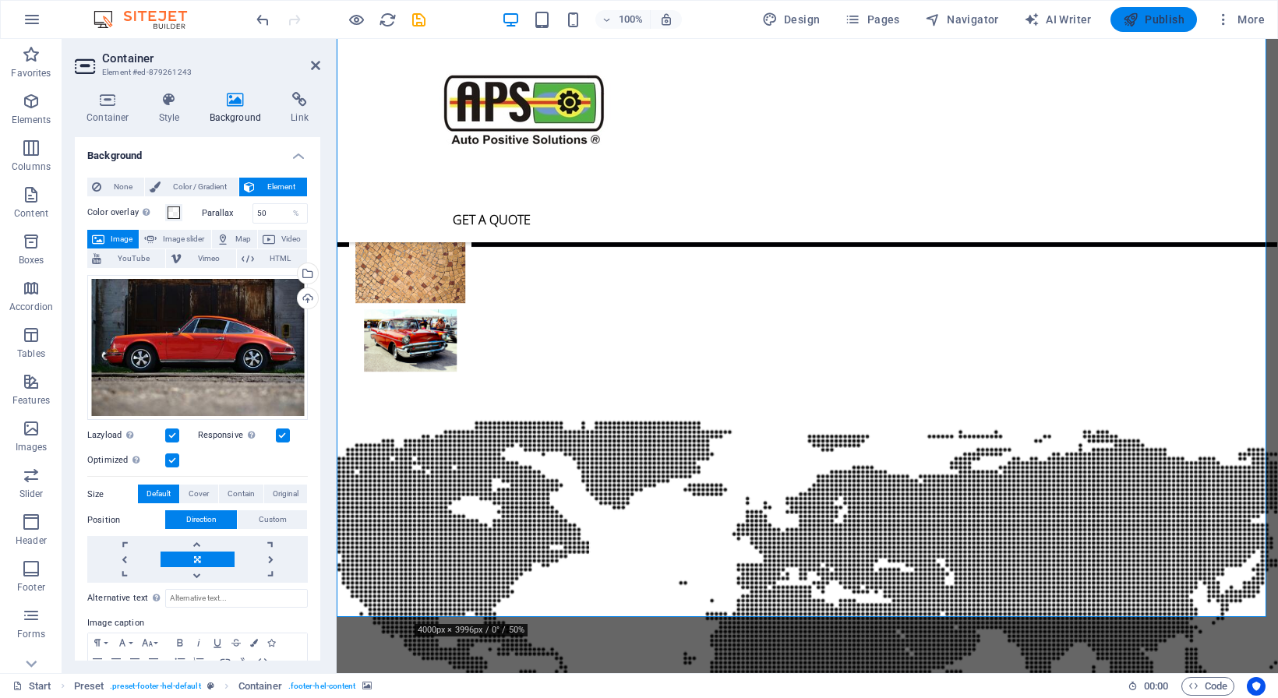
click at [1155, 23] on span "Publish" at bounding box center [1154, 20] width 62 height 16
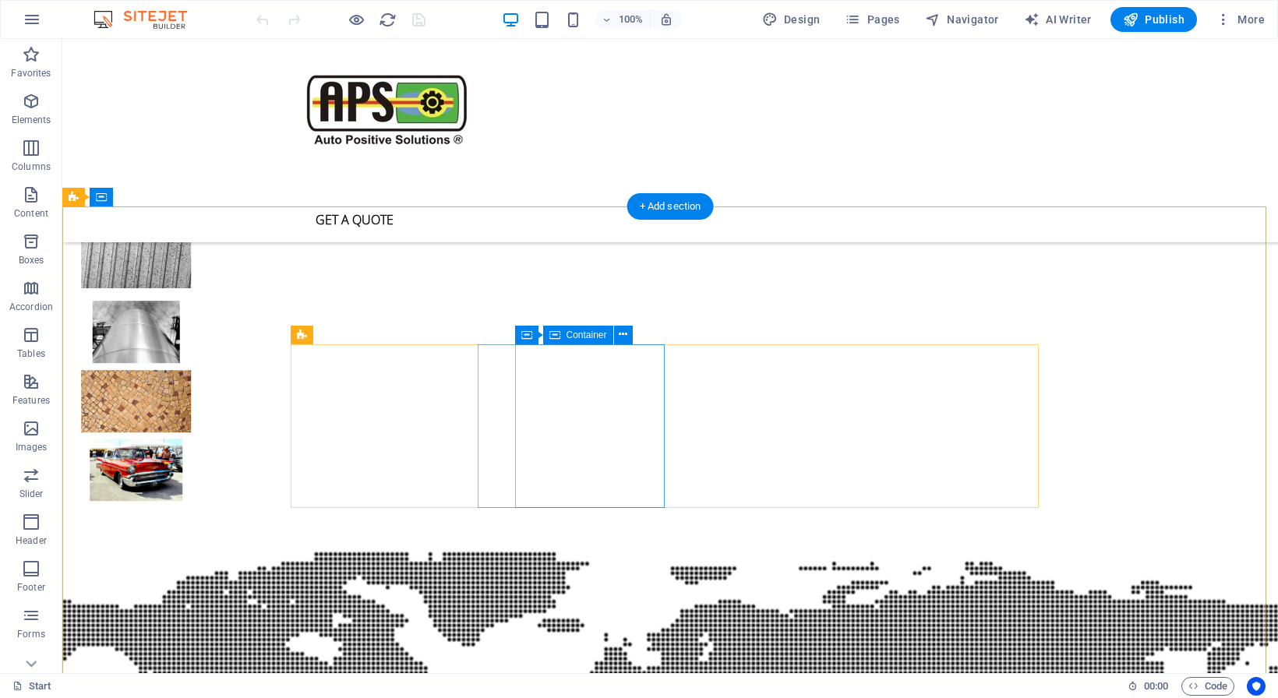
scroll to position [3849, 0]
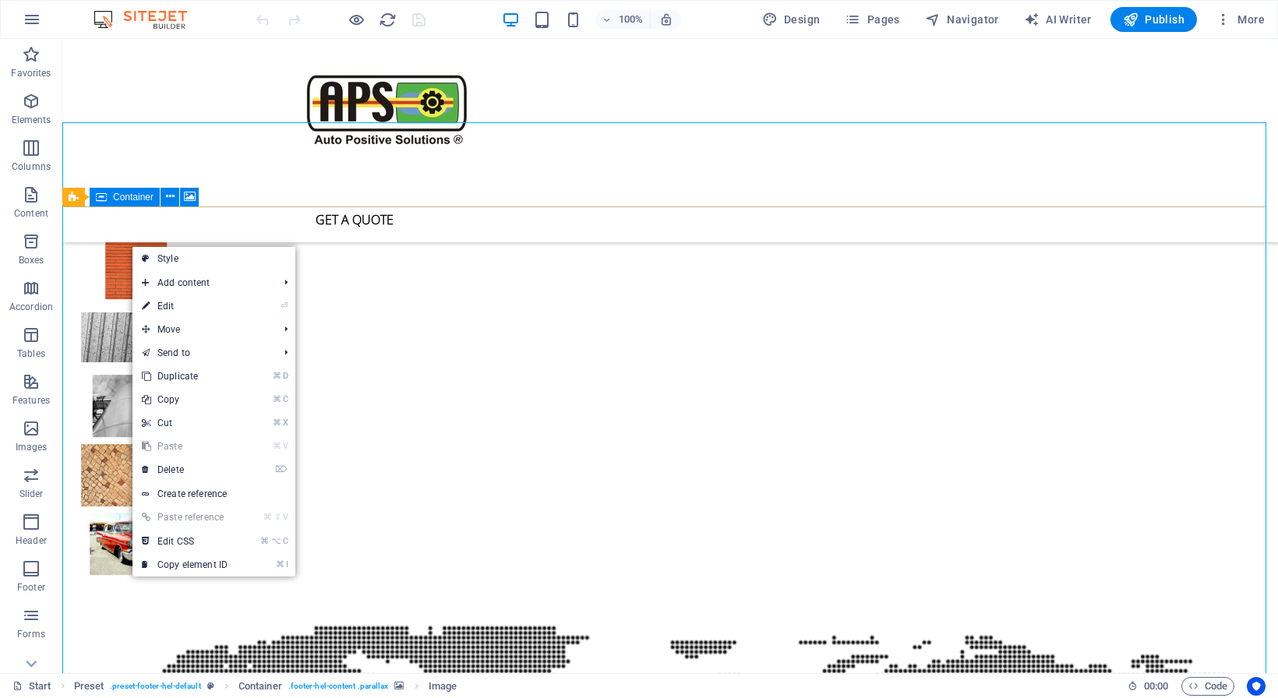
click at [205, 204] on div "Preset Container" at bounding box center [135, 197] width 146 height 19
click at [205, 205] on div "Preset Container" at bounding box center [135, 197] width 146 height 19
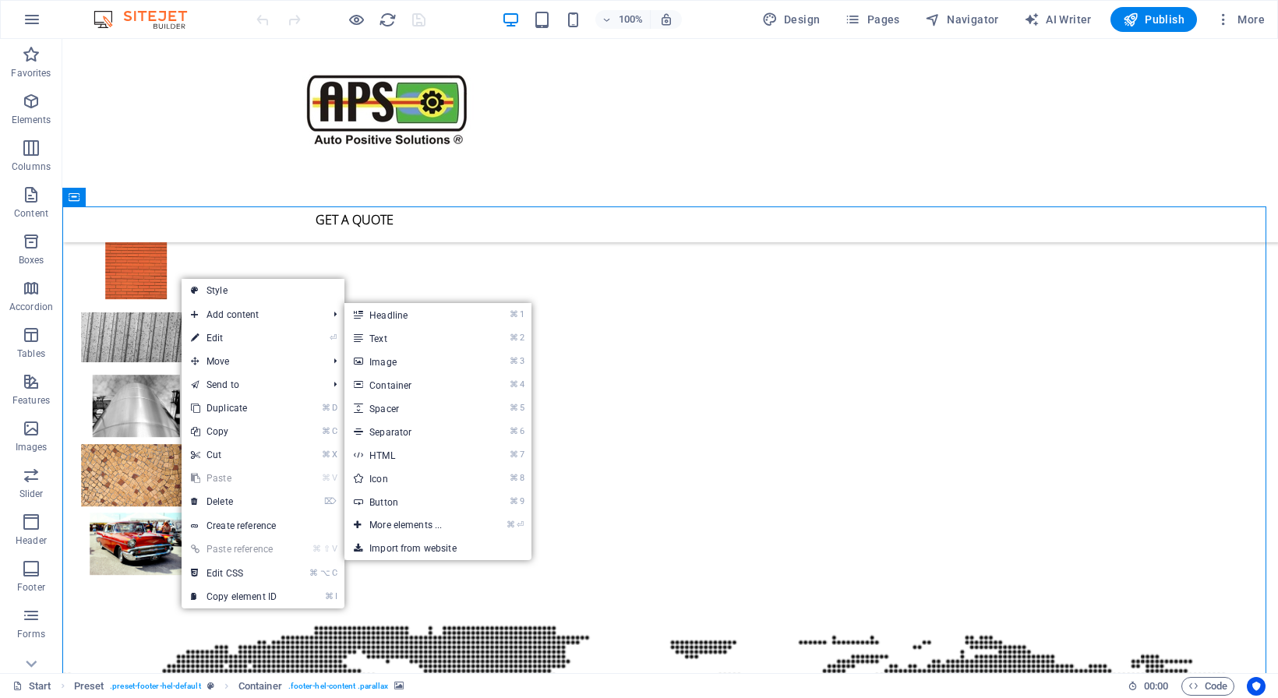
click at [236, 338] on link "⏎ Edit" at bounding box center [234, 337] width 104 height 23
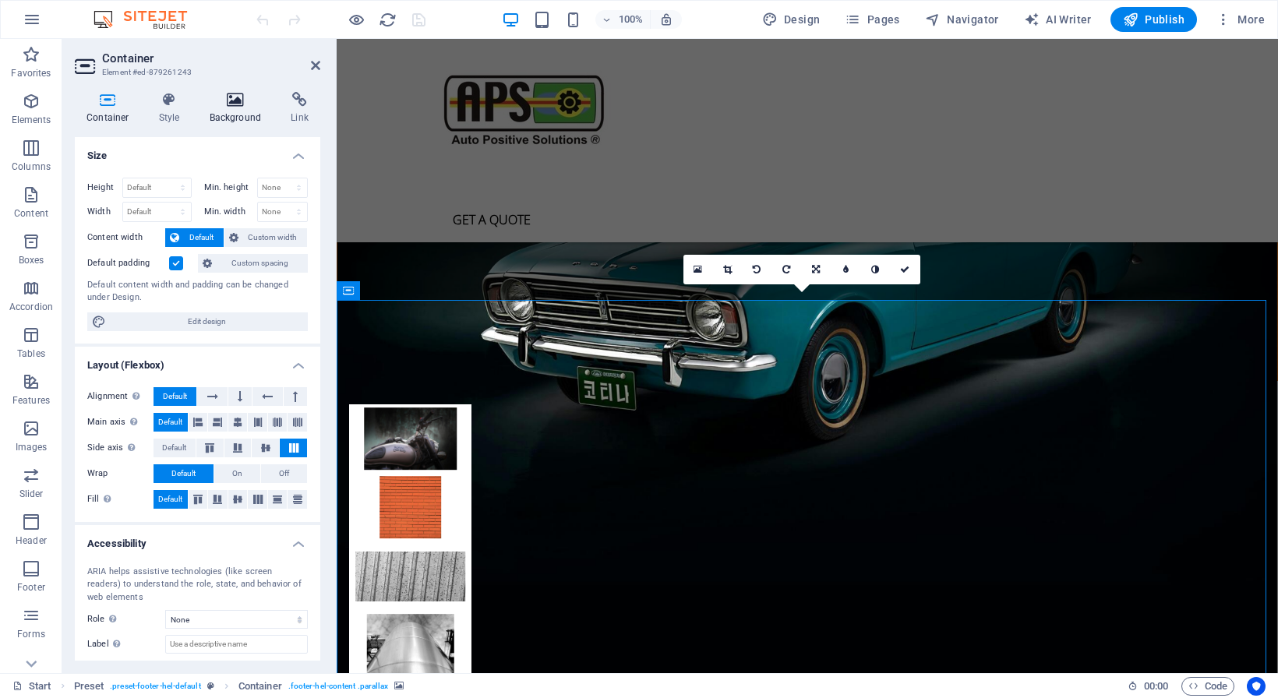
click at [244, 101] on icon at bounding box center [236, 100] width 76 height 16
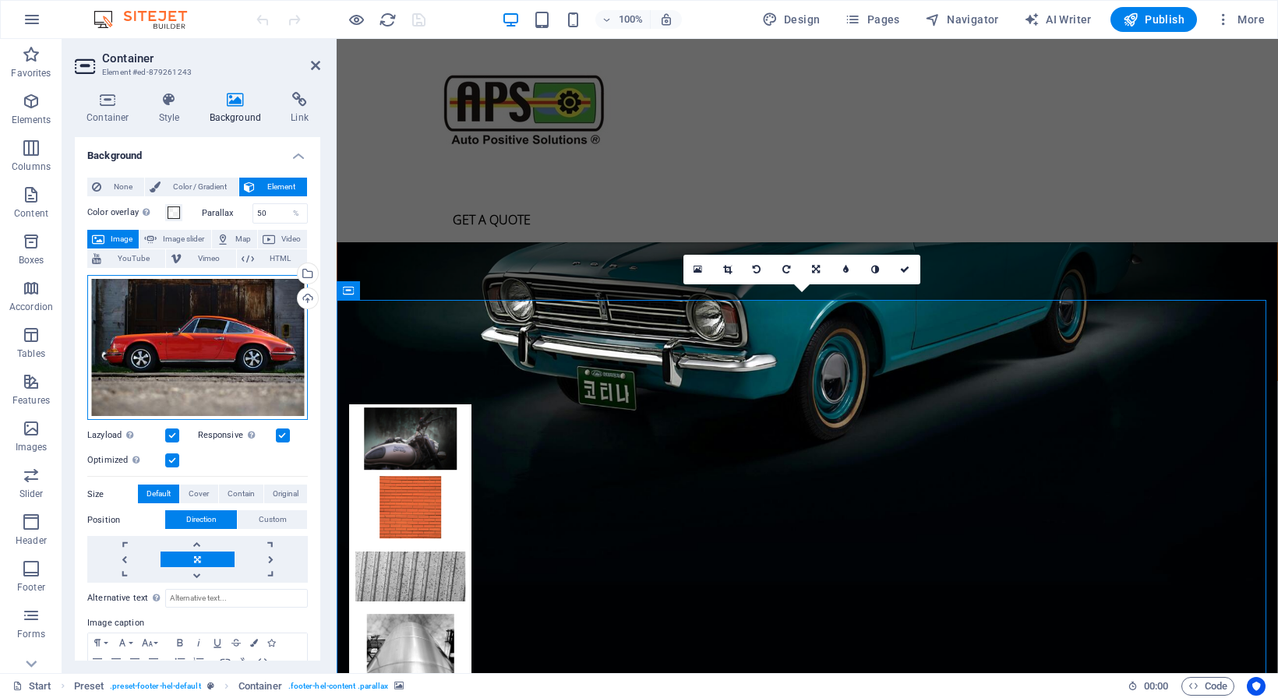
click at [245, 323] on div "Drag files here, click to choose files or select files from Files or our free s…" at bounding box center [197, 348] width 221 height 146
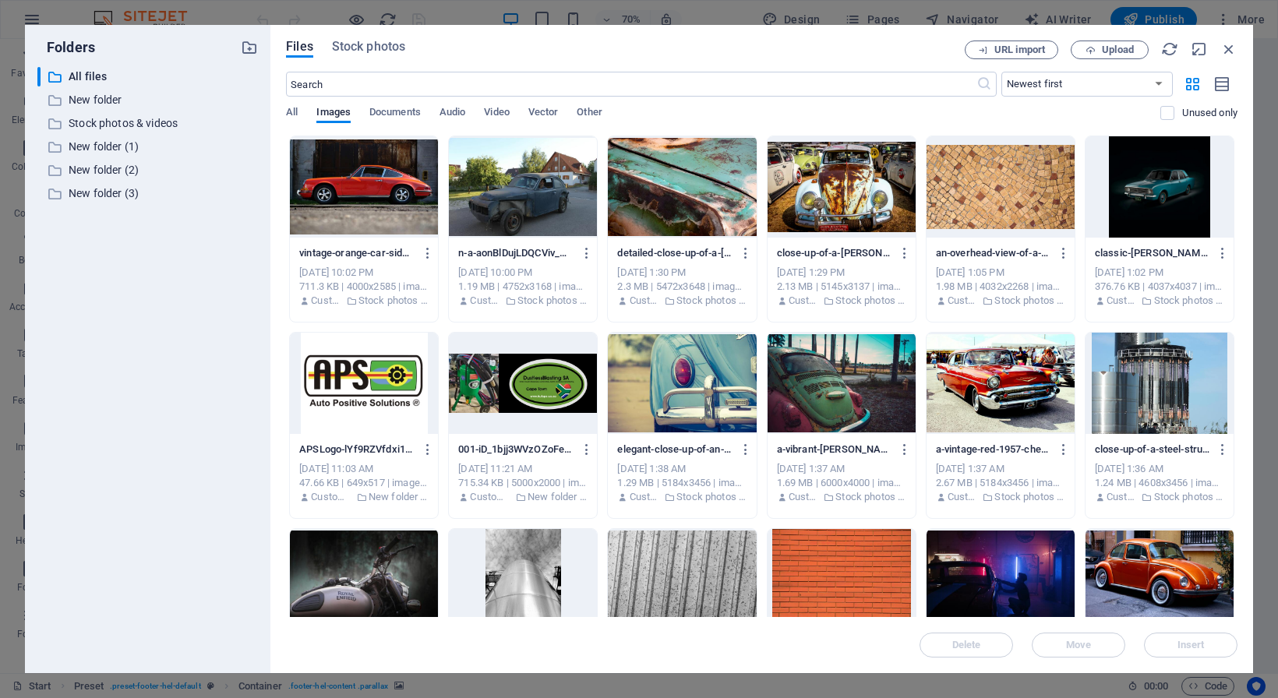
scroll to position [4163, 0]
drag, startPoint x: 245, startPoint y: 323, endPoint x: 1231, endPoint y: 47, distance: 1023.7
click at [1230, 48] on icon "button" at bounding box center [1228, 49] width 17 height 17
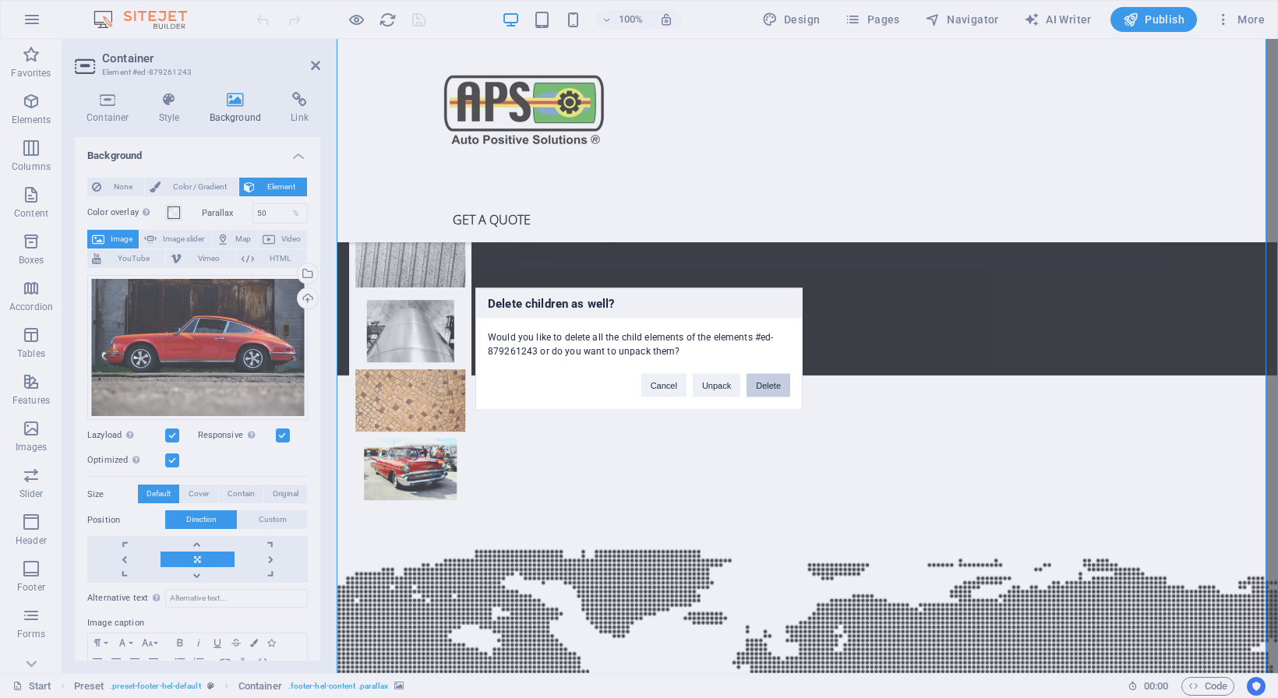
click at [769, 384] on button "Delete" at bounding box center [768, 385] width 44 height 23
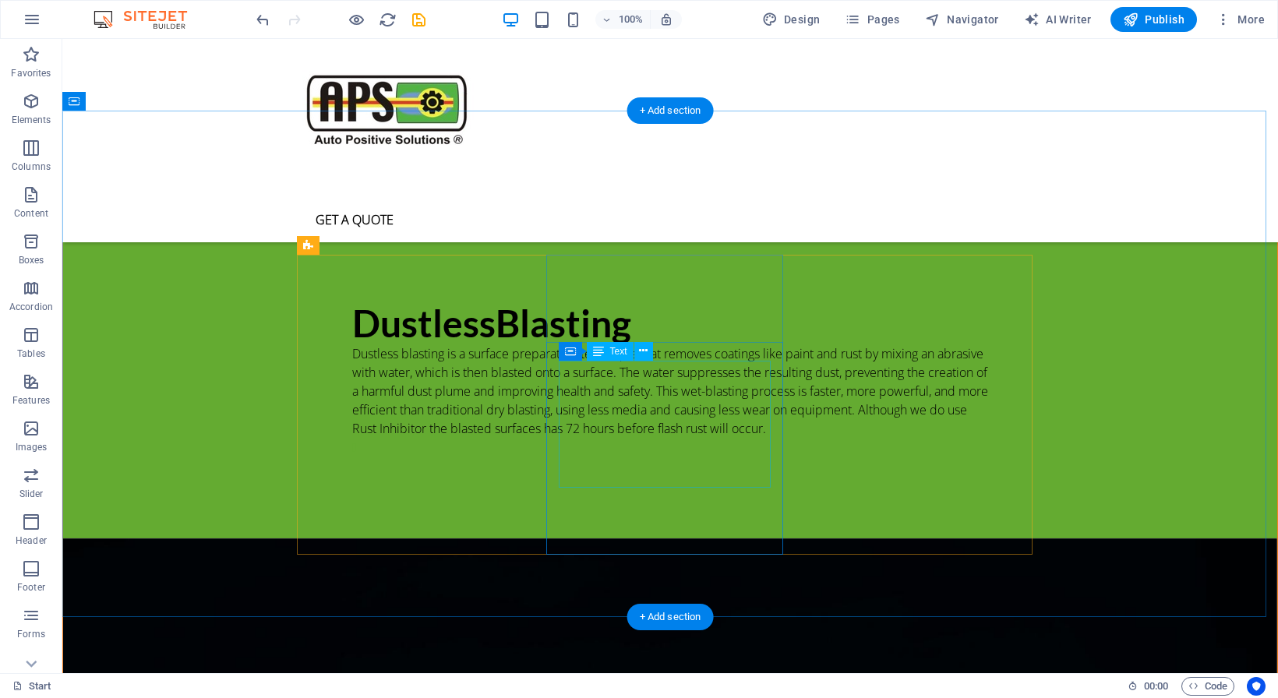
scroll to position [3438, 0]
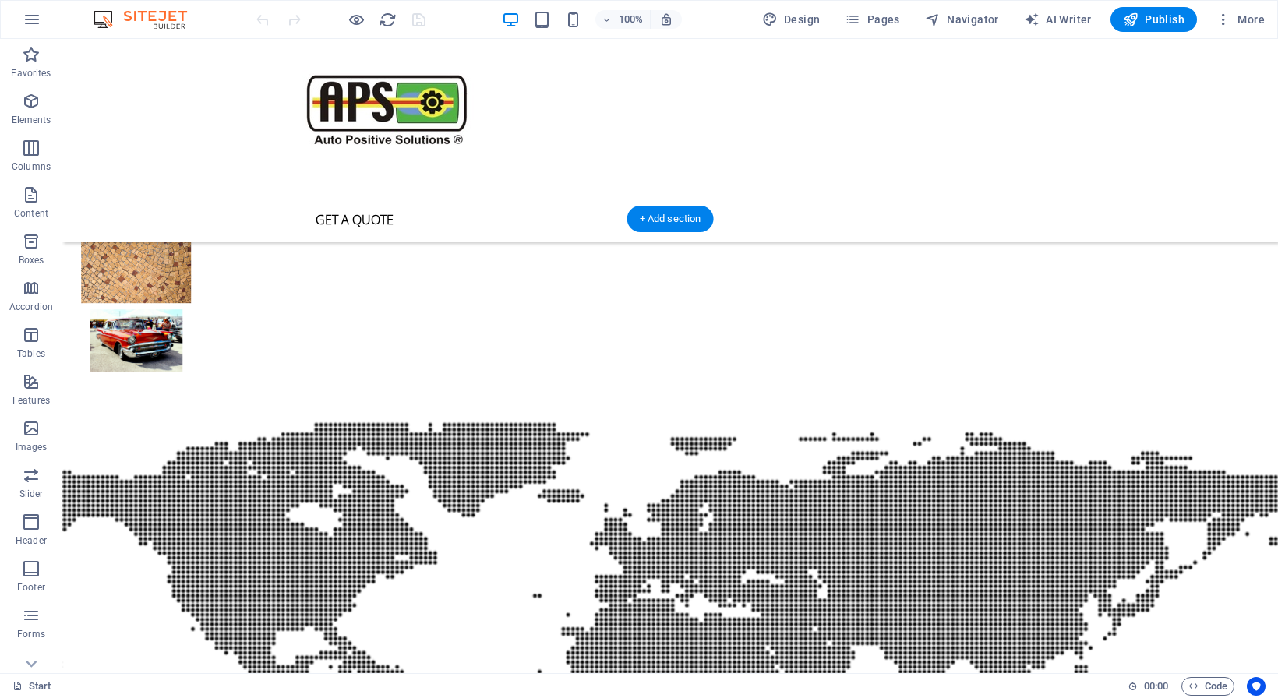
scroll to position [3837, 0]
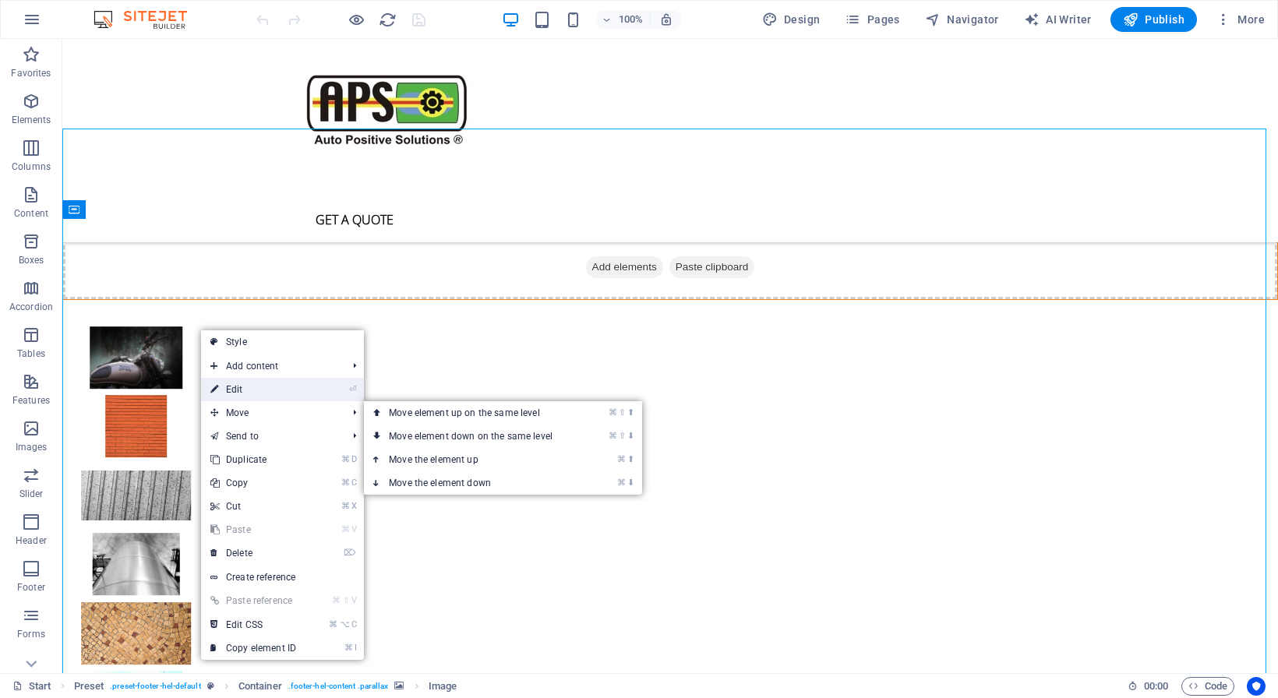
click at [229, 390] on link "⏎ Edit" at bounding box center [253, 389] width 104 height 23
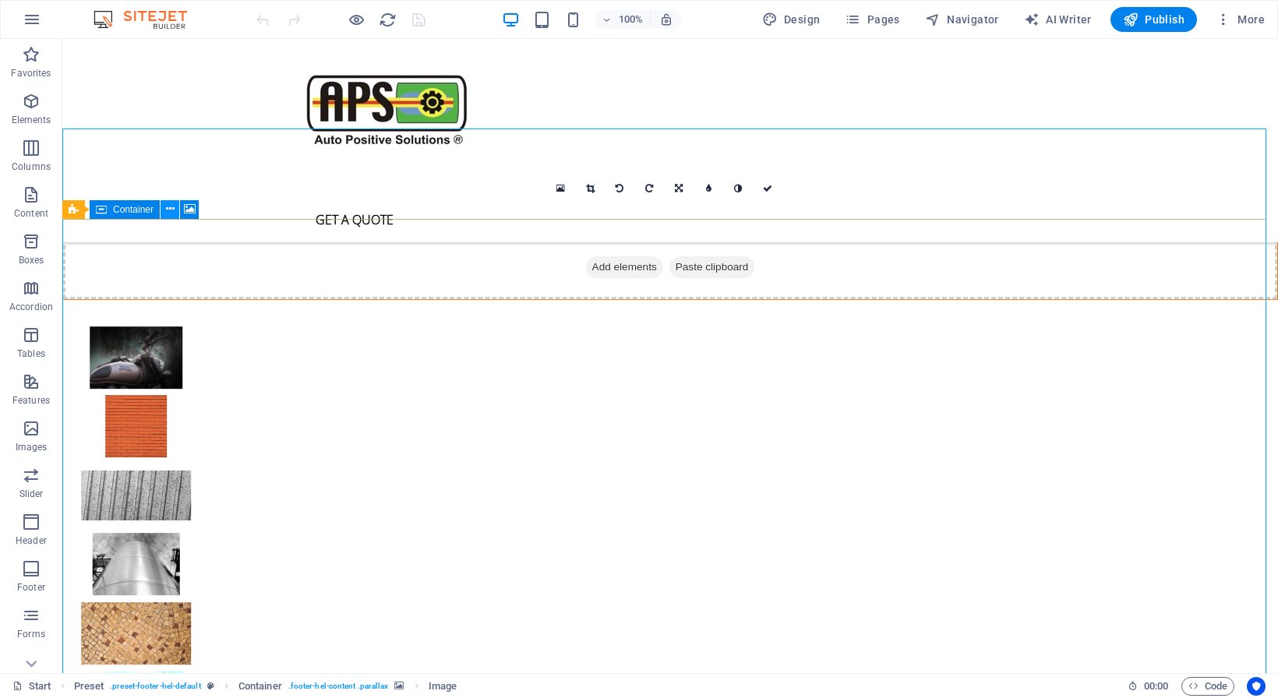
click at [173, 211] on icon at bounding box center [170, 209] width 9 height 16
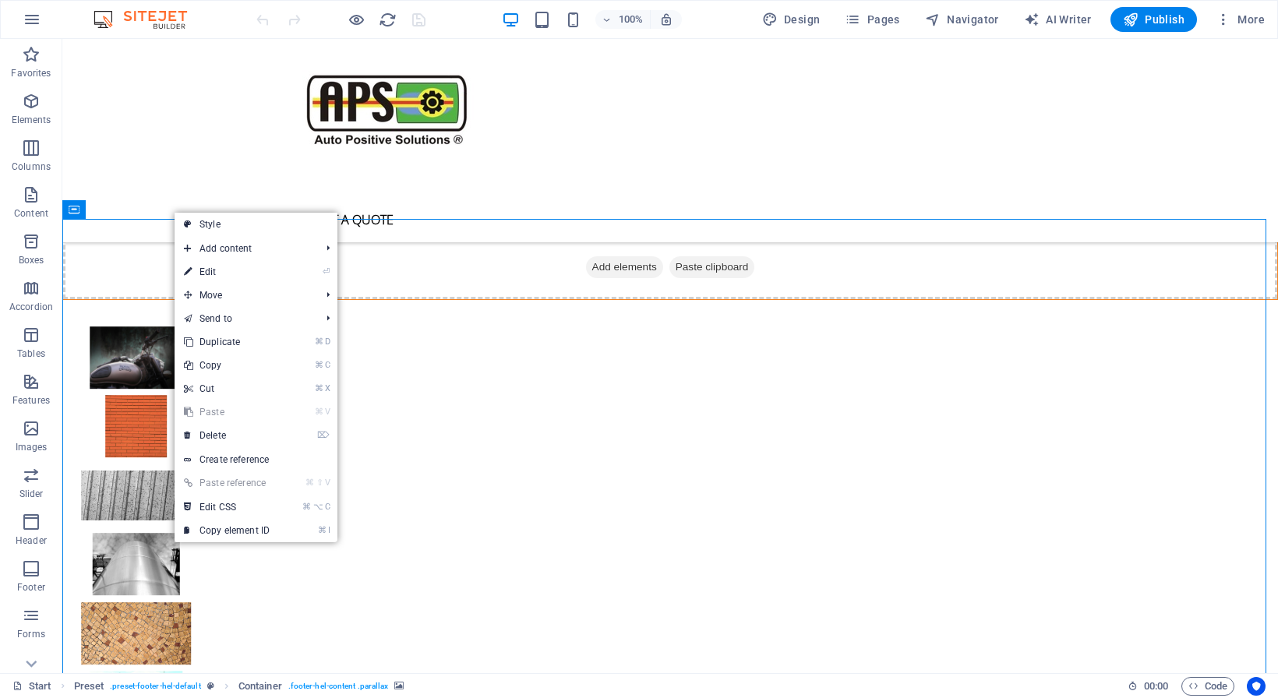
click at [212, 273] on link "⏎ Edit" at bounding box center [227, 271] width 104 height 23
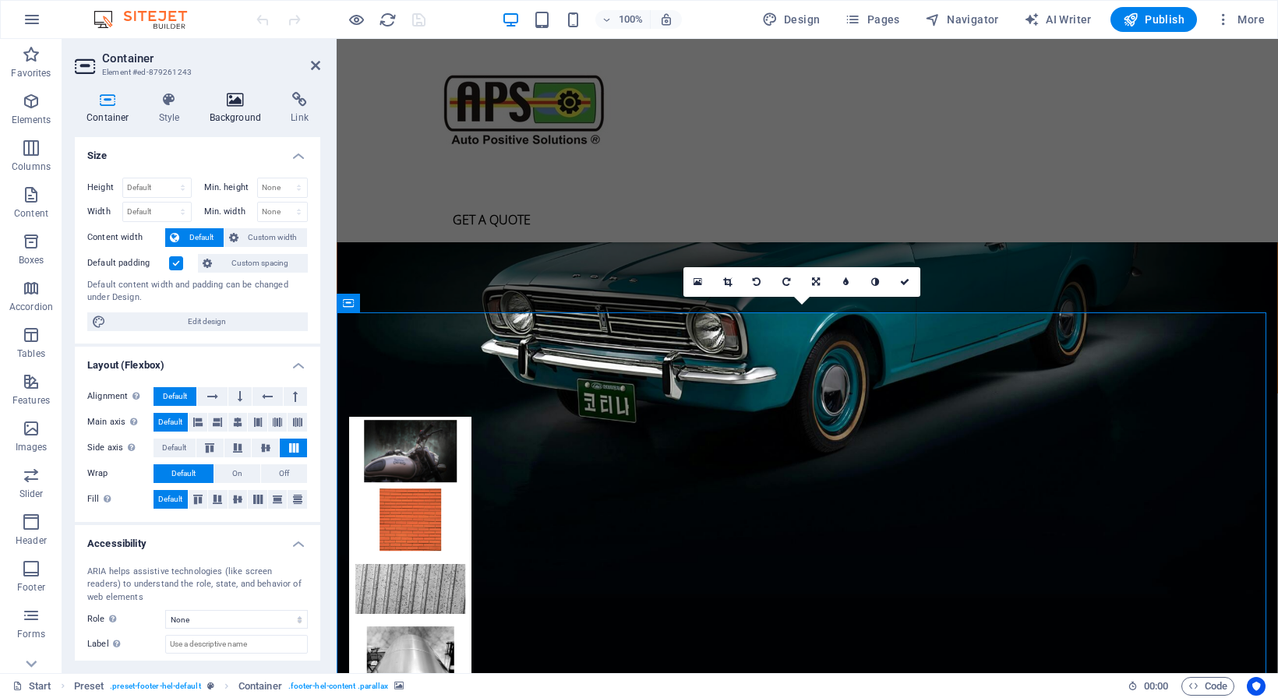
click at [241, 103] on icon at bounding box center [236, 100] width 76 height 16
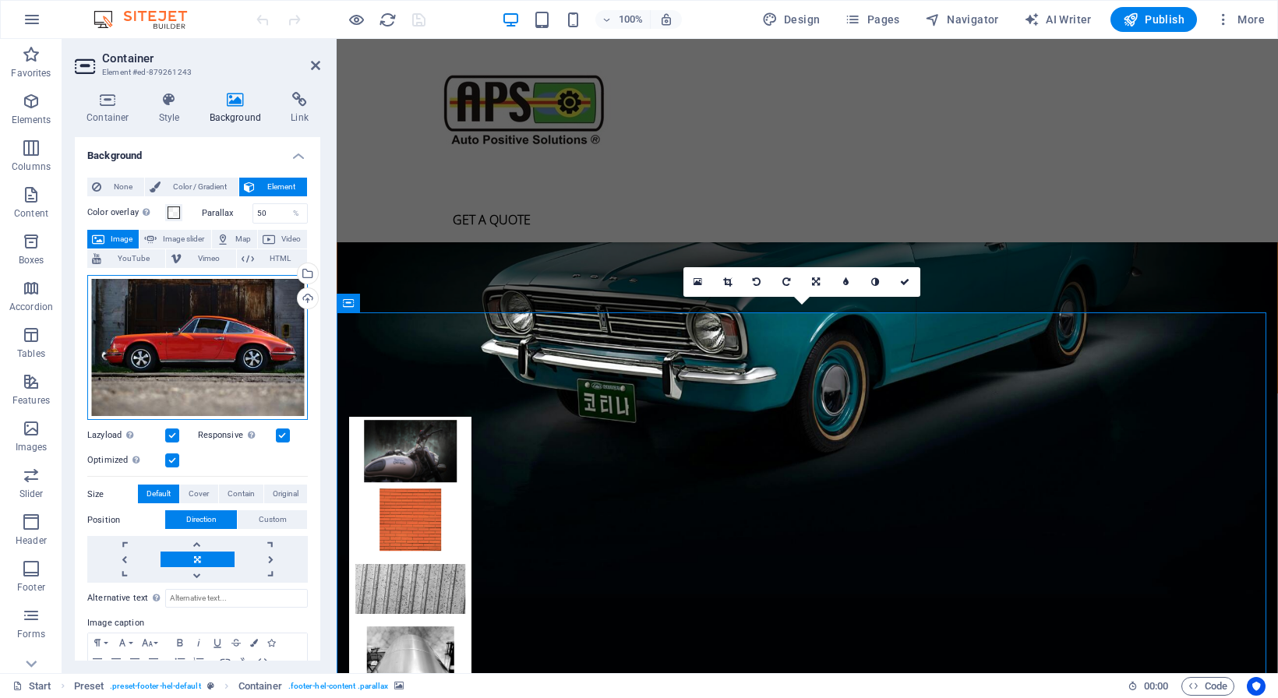
click at [244, 323] on div "Drag files here, click to choose files or select files from Files or our free s…" at bounding box center [197, 348] width 221 height 146
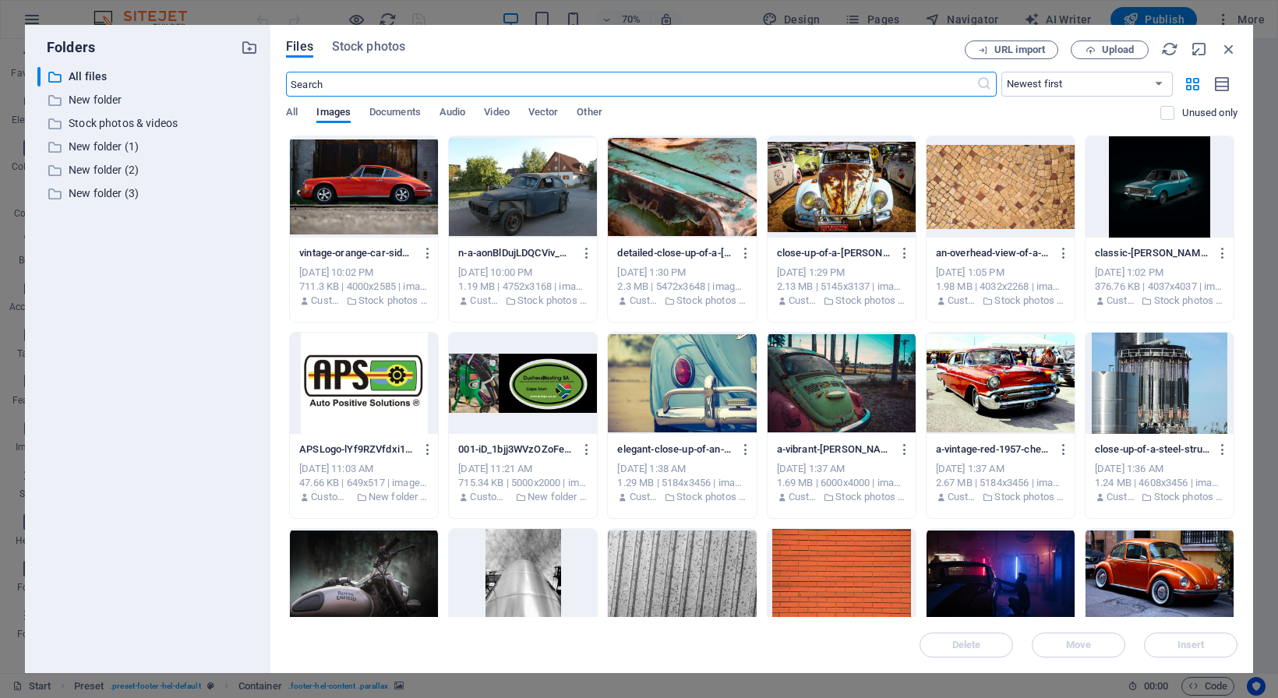
scroll to position [4151, 0]
click at [1226, 49] on icon "button" at bounding box center [1228, 49] width 17 height 17
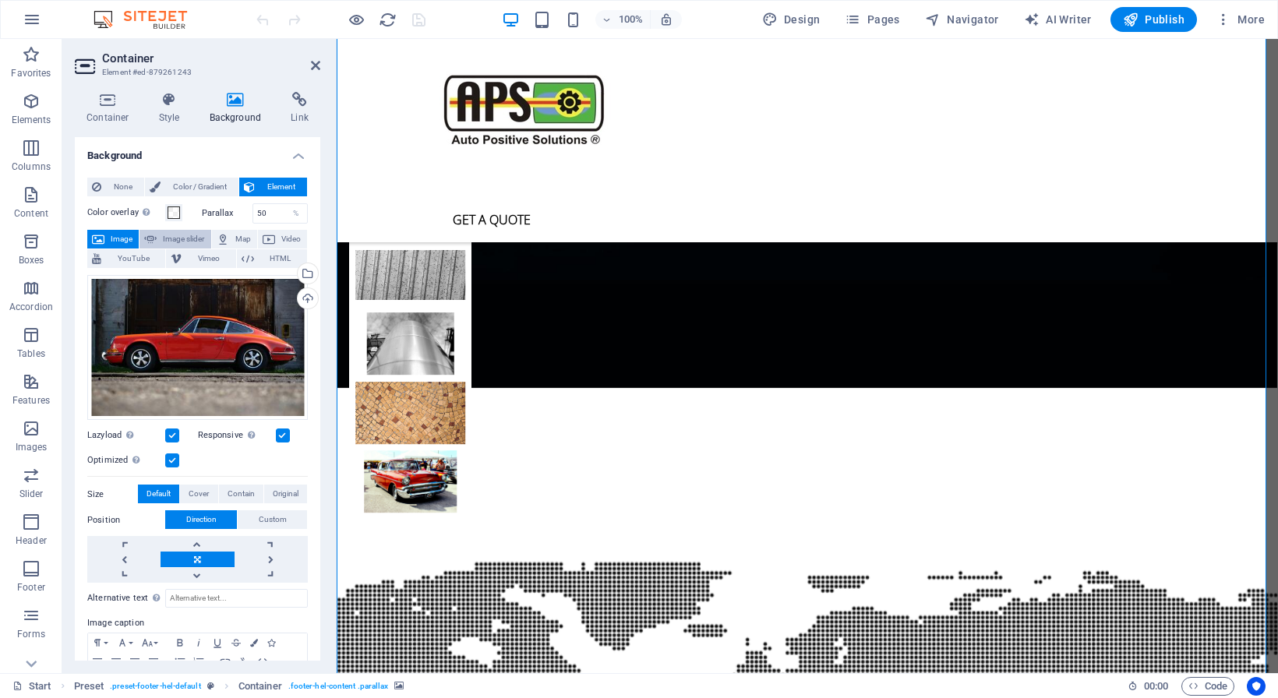
click at [180, 236] on span "Image slider" at bounding box center [183, 239] width 44 height 19
select select "ms"
select select "s"
select select "progressive"
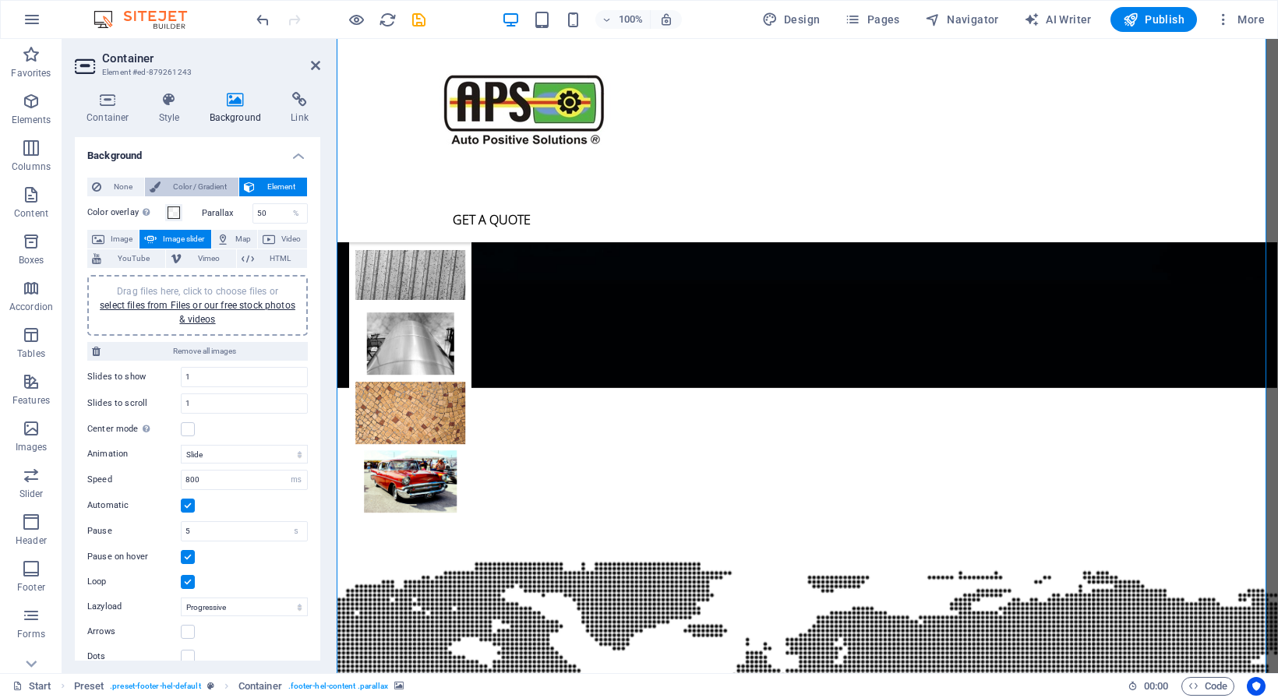
click at [190, 185] on span "Color / Gradient" at bounding box center [199, 187] width 69 height 19
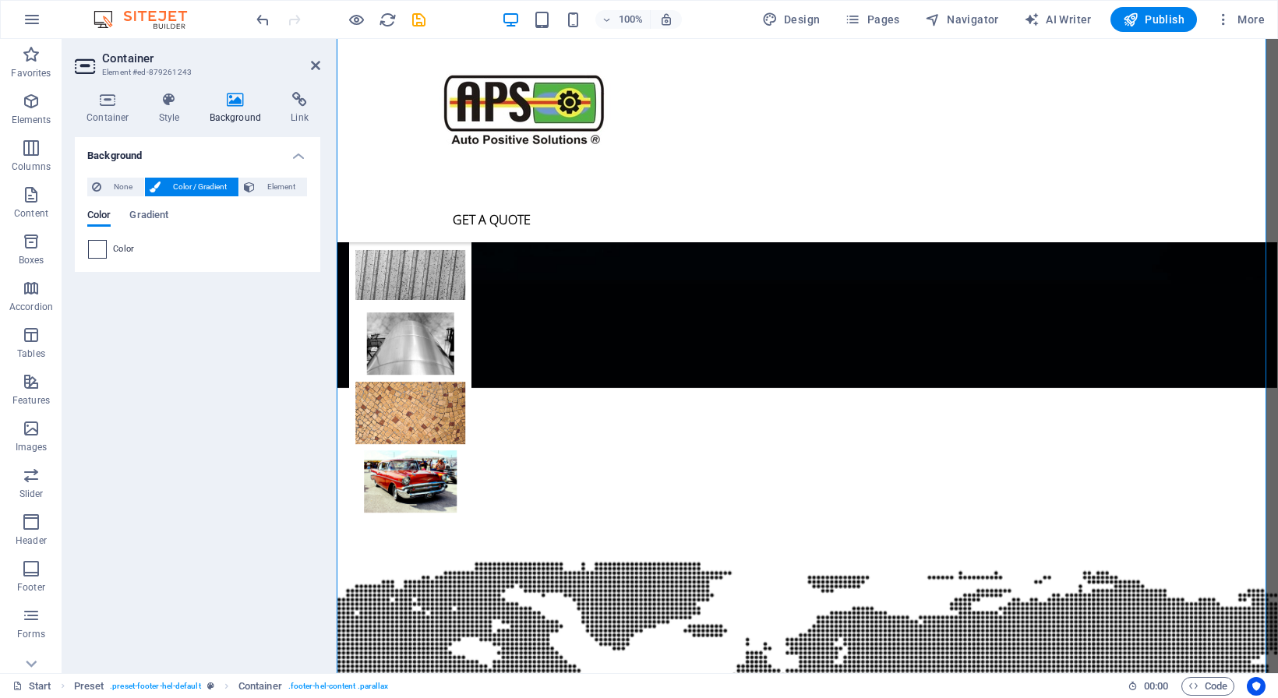
click at [95, 250] on span at bounding box center [97, 249] width 17 height 17
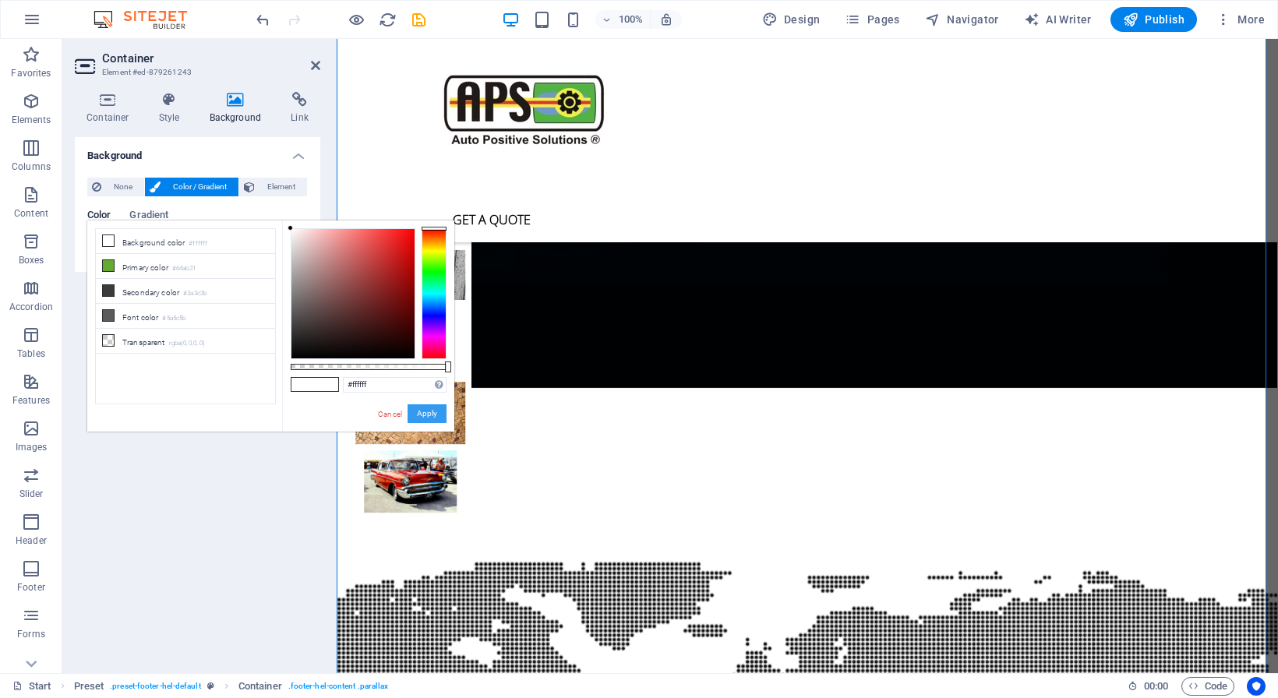
click at [427, 408] on button "Apply" at bounding box center [427, 413] width 39 height 19
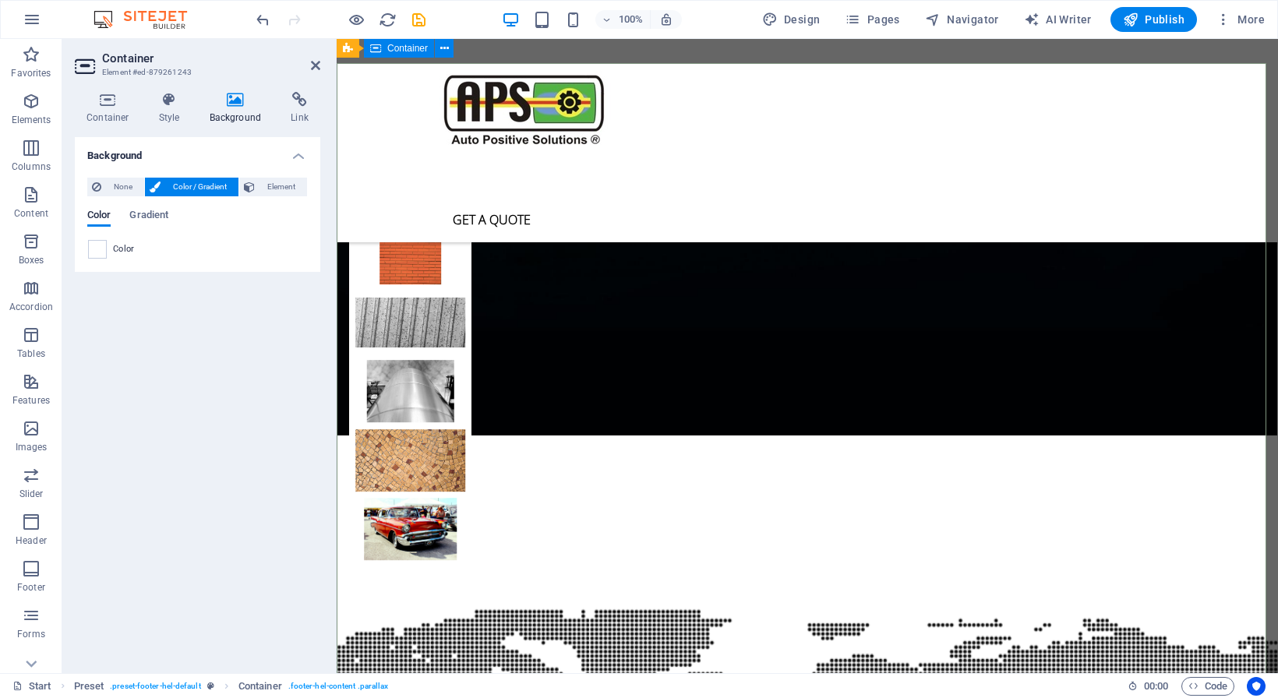
scroll to position [4080, 0]
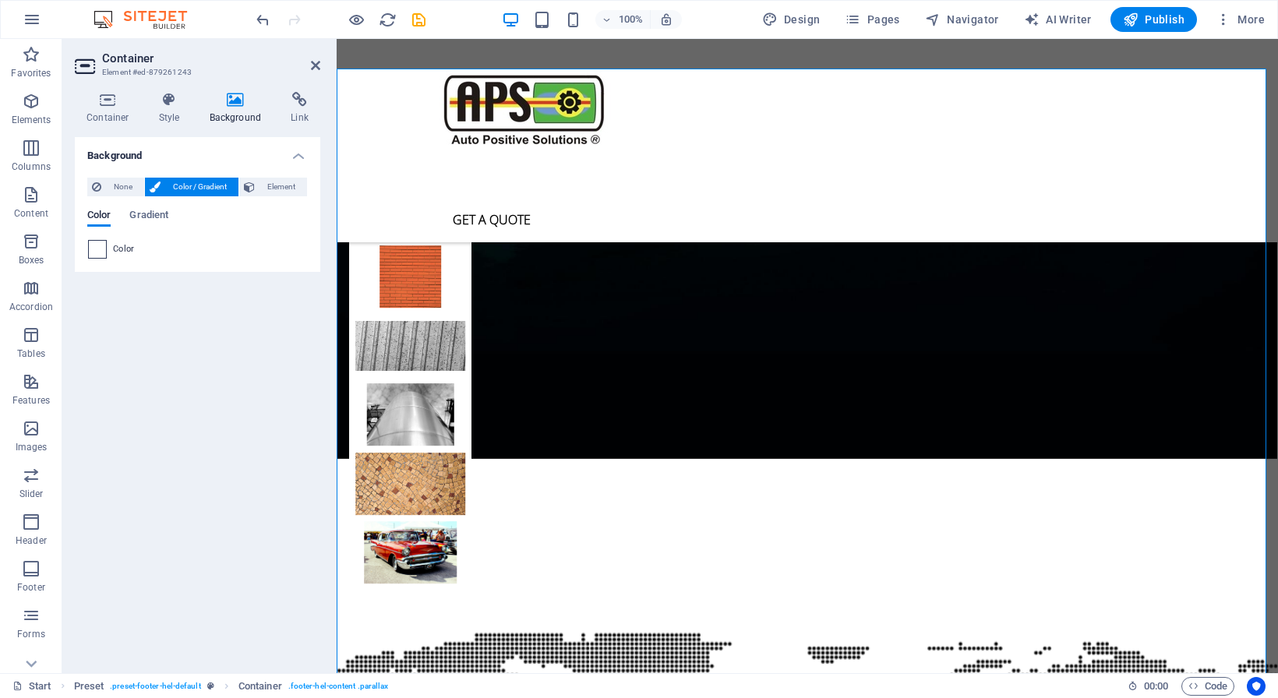
click at [98, 249] on span at bounding box center [97, 249] width 17 height 17
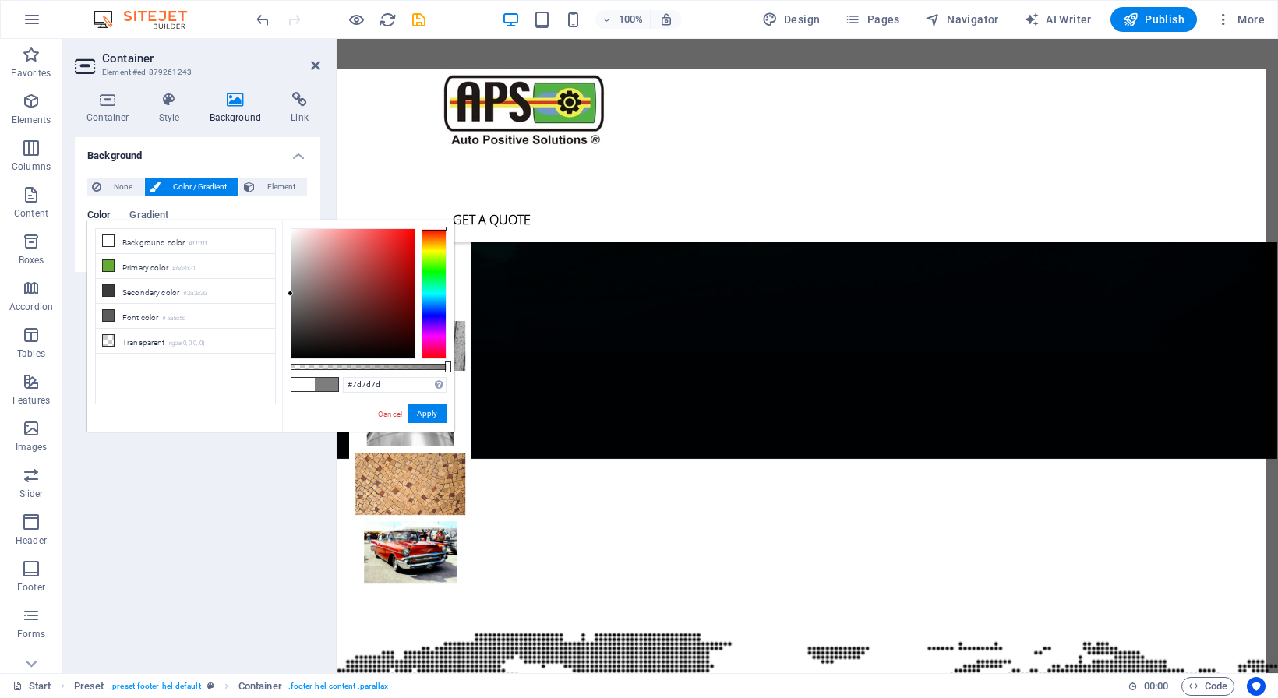
drag, startPoint x: 291, startPoint y: 228, endPoint x: 280, endPoint y: 292, distance: 64.8
click at [281, 294] on div "less Background color #ffffff Primary color #64ab31 Secondary color #3a3c3b Fon…" at bounding box center [270, 326] width 367 height 211
click at [433, 414] on button "Apply" at bounding box center [427, 413] width 39 height 19
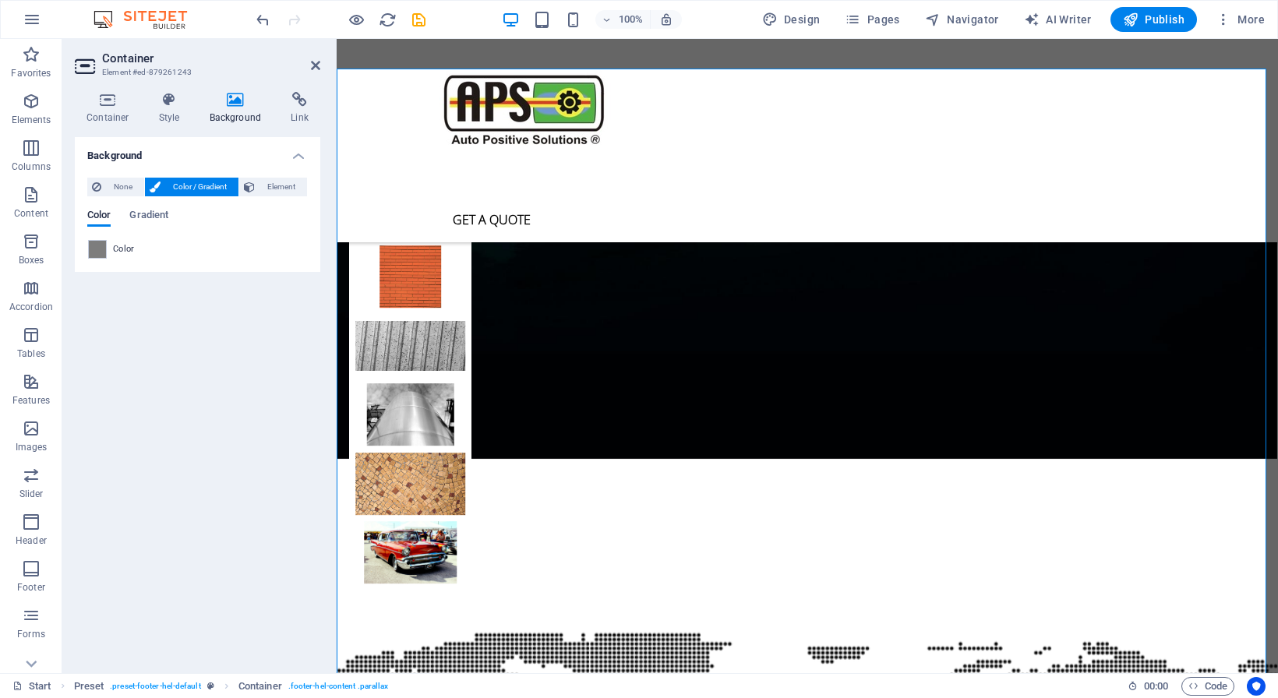
click at [97, 248] on span at bounding box center [97, 249] width 17 height 17
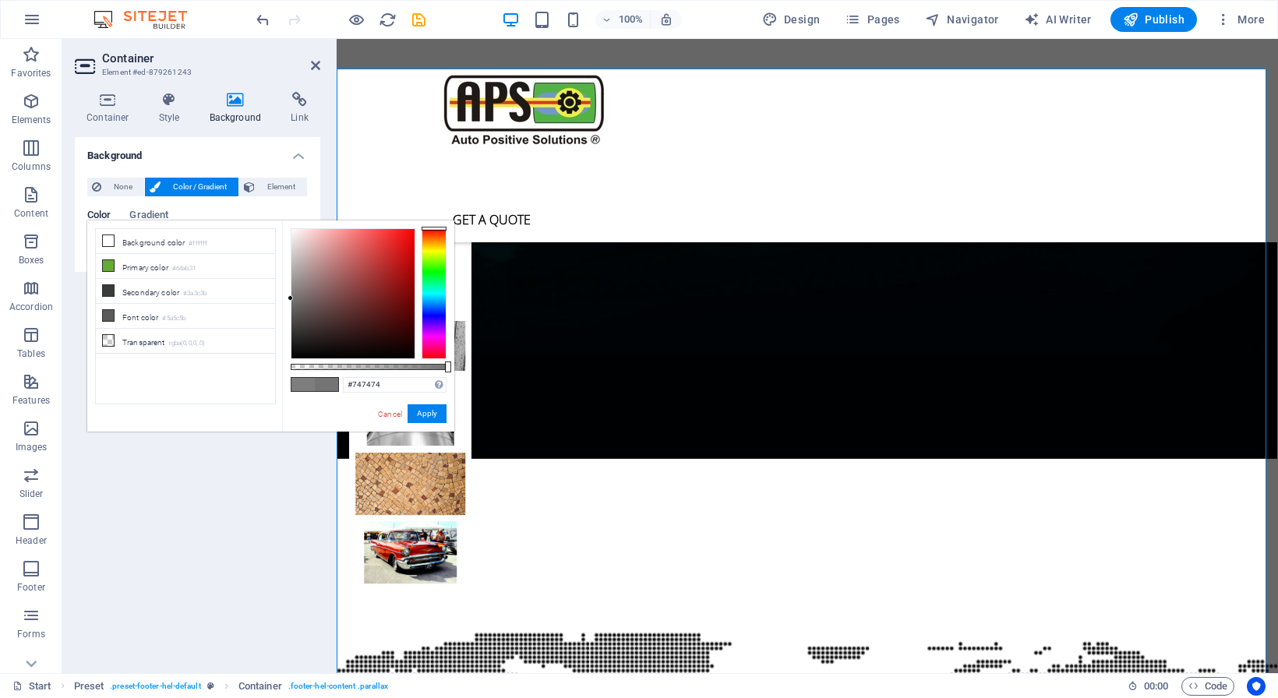
type input "#767676"
click at [284, 298] on div "#767676 Supported formats #0852ed rgb(8, 82, 237) rgba(8, 82, 237, 90%) hsv(221…" at bounding box center [368, 439] width 172 height 437
drag, startPoint x: 436, startPoint y: 416, endPoint x: 98, endPoint y: 377, distance: 339.6
click at [436, 416] on button "Apply" at bounding box center [427, 413] width 39 height 19
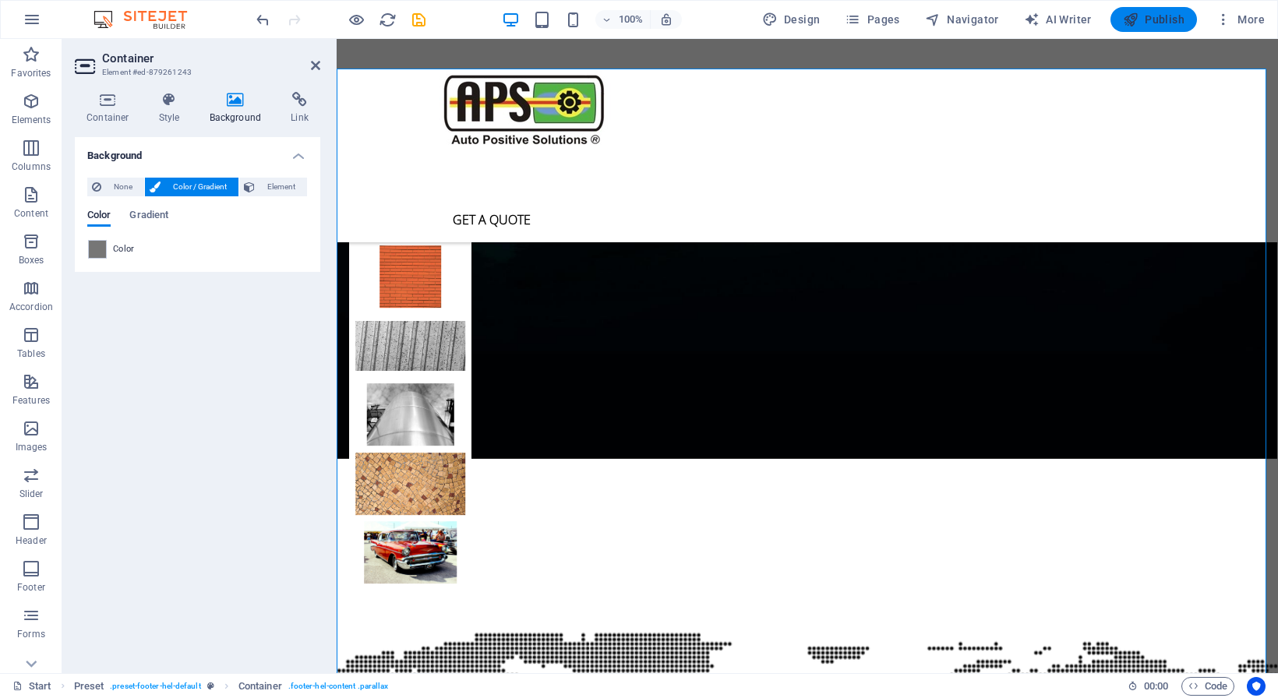
click at [1135, 19] on icon "button" at bounding box center [1131, 20] width 16 height 16
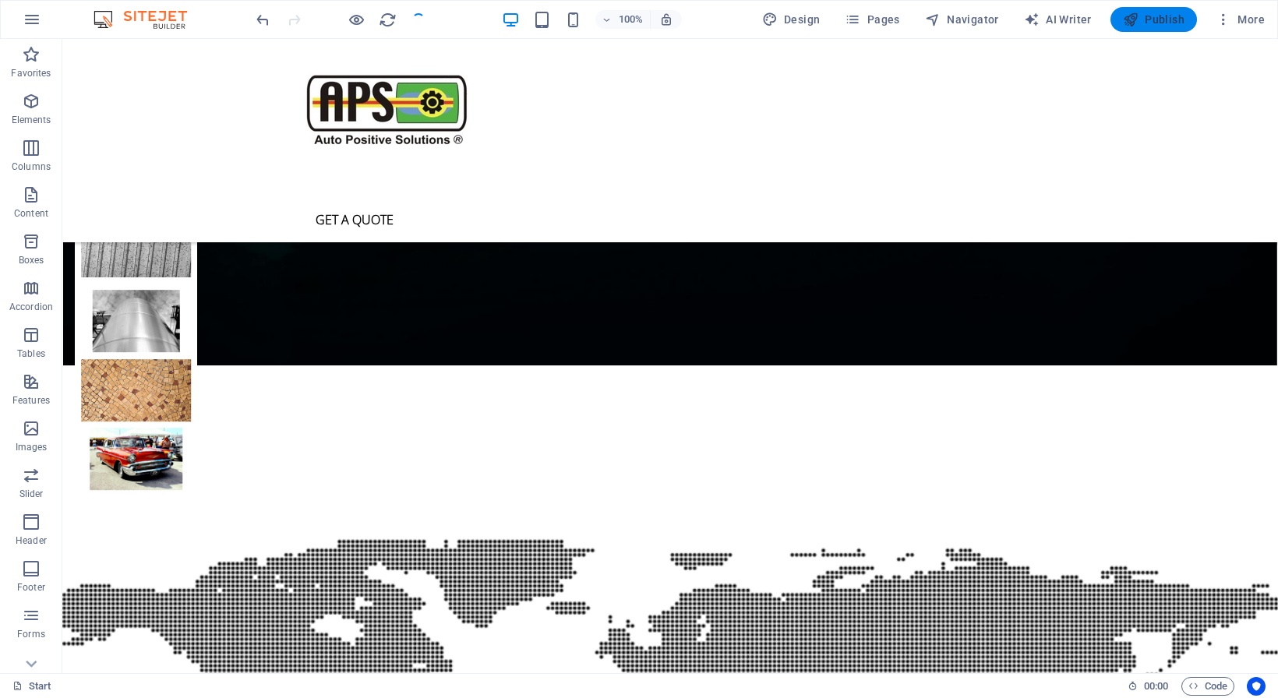
scroll to position [3986, 0]
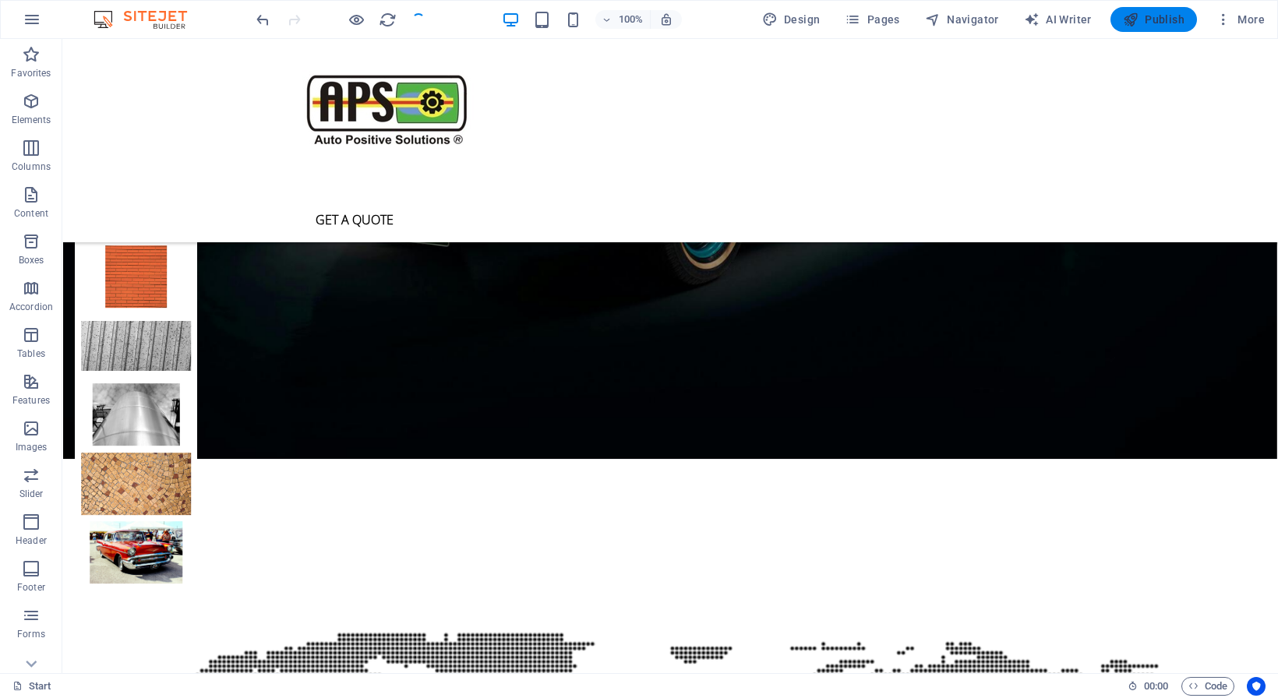
click at [1152, 17] on span "Publish" at bounding box center [1154, 20] width 62 height 16
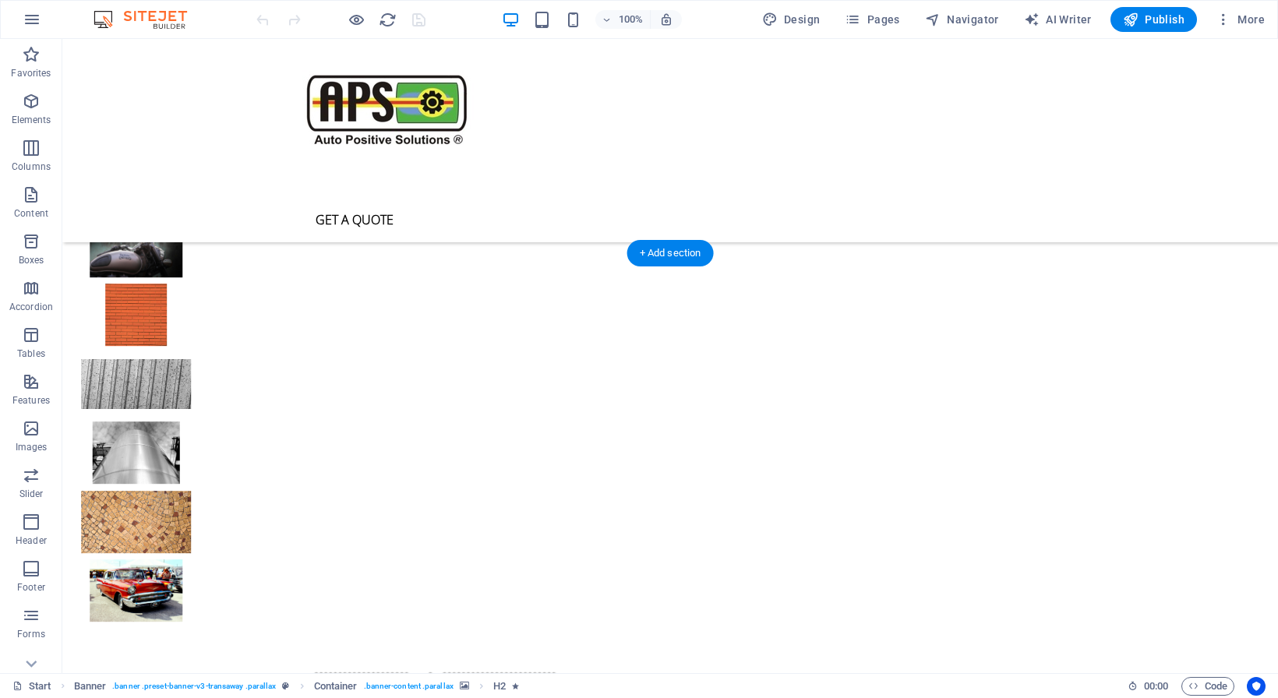
scroll to position [4198, 0]
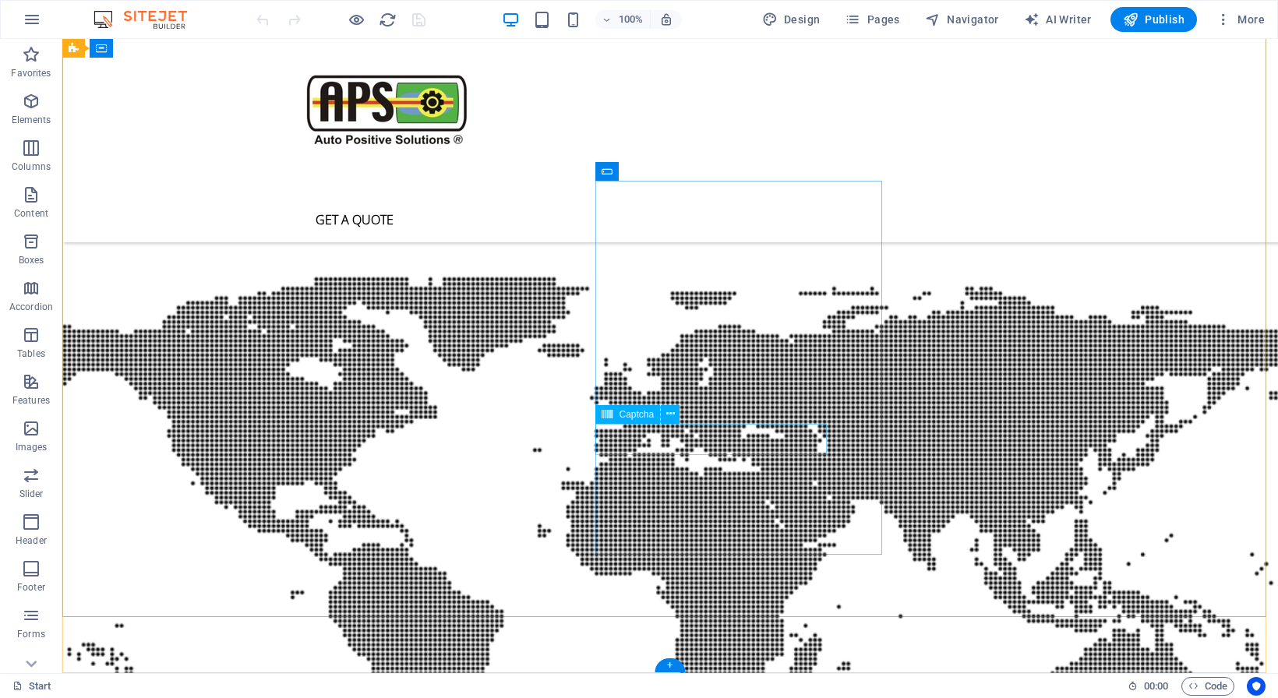
click div "Unreadable? Load new"
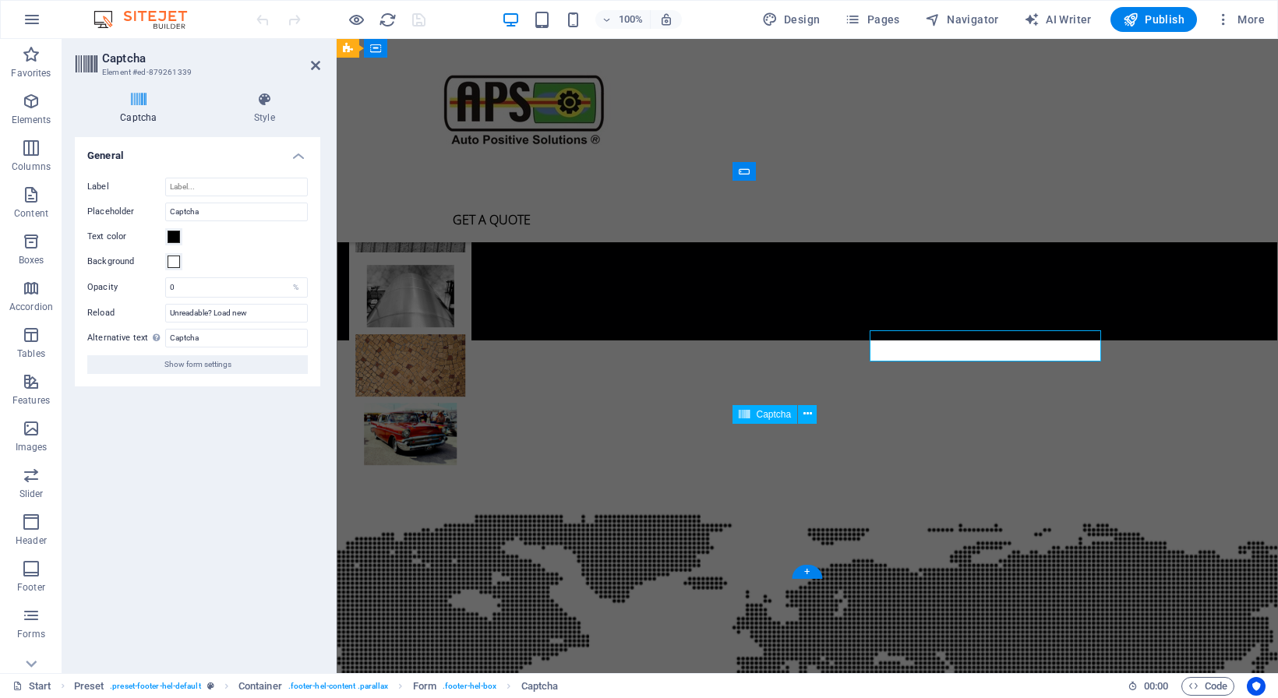
scroll to position [4292, 0]
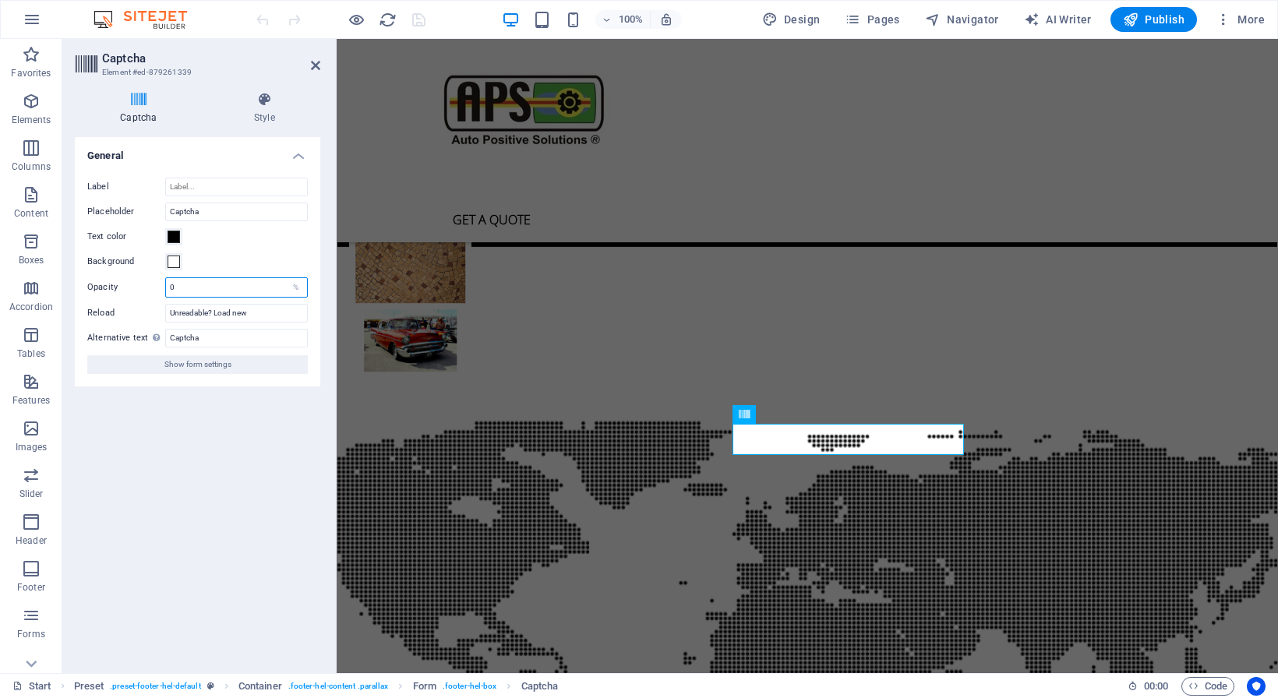
click at [183, 290] on input "0" at bounding box center [236, 287] width 141 height 19
drag, startPoint x: 191, startPoint y: 288, endPoint x: 157, endPoint y: 284, distance: 33.7
click at [166, 284] on input "0" at bounding box center [236, 287] width 141 height 19
type input "95"
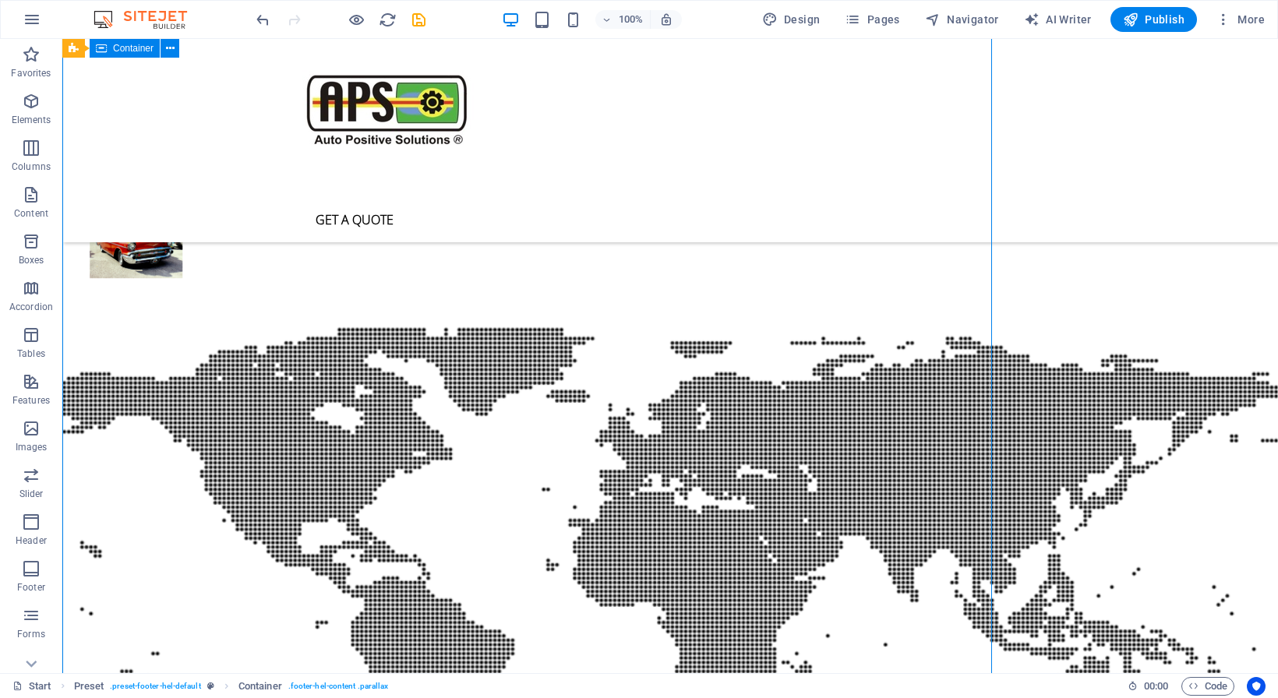
scroll to position [4198, 0]
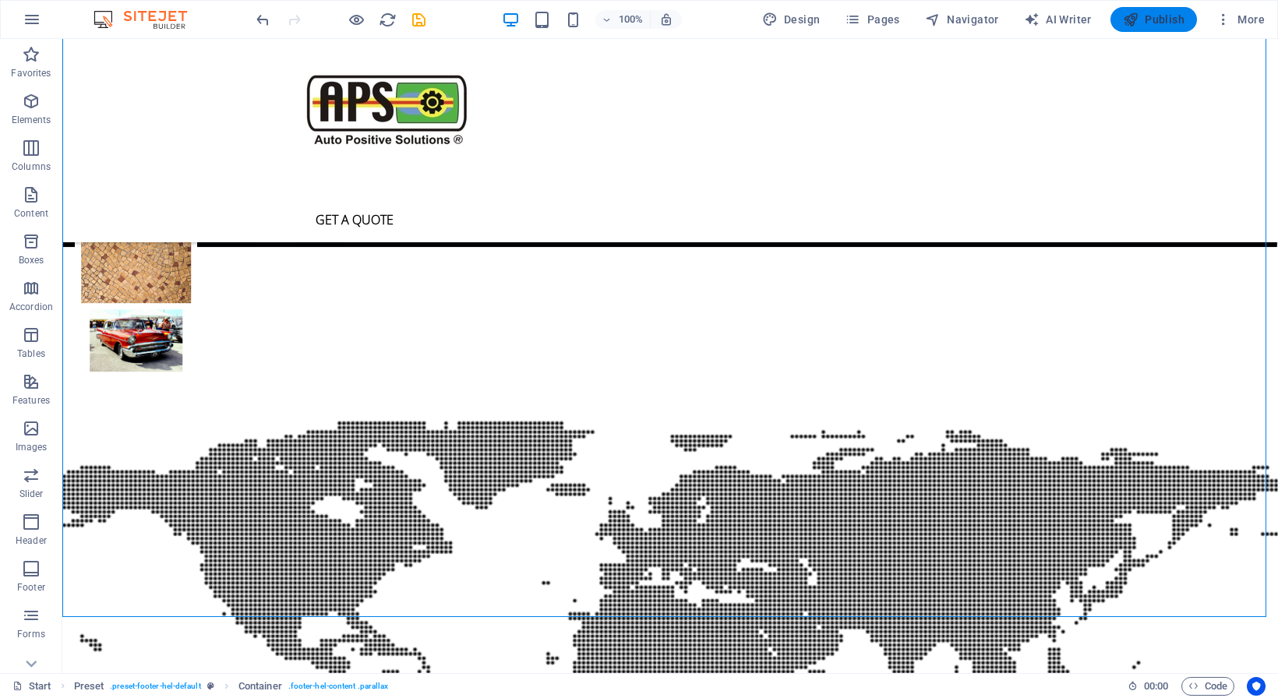
click at [1153, 20] on span "Publish" at bounding box center [1154, 20] width 62 height 16
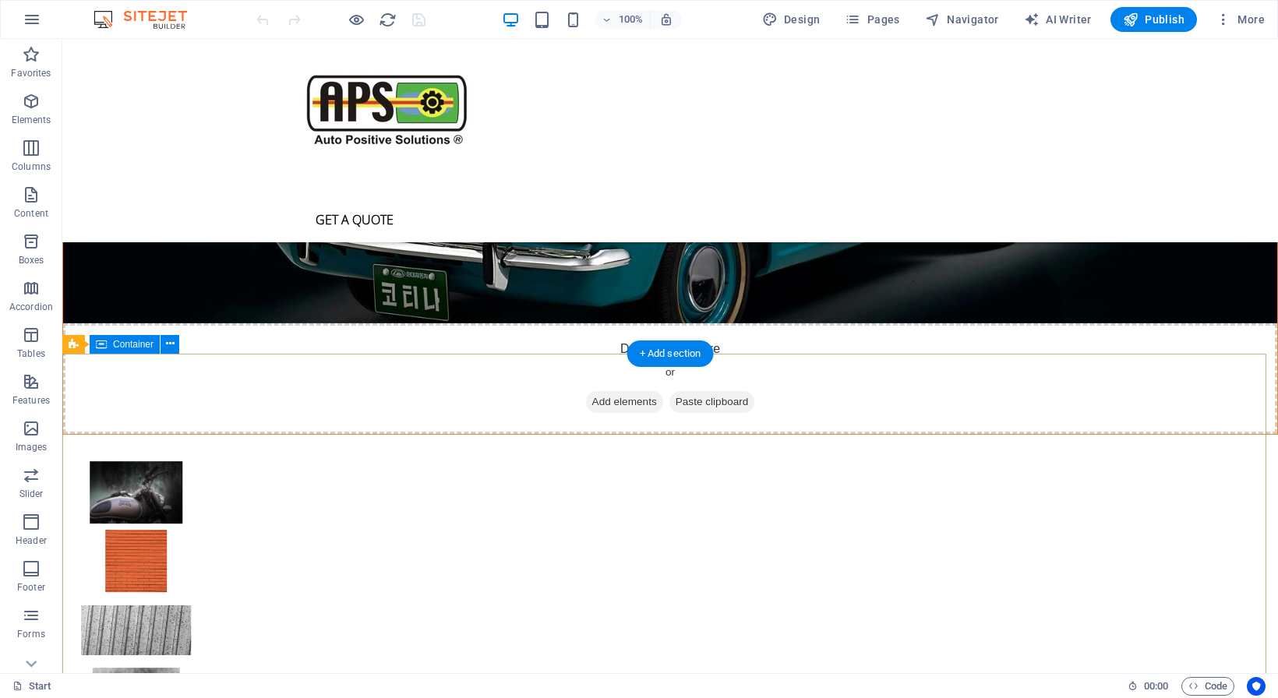
scroll to position [4198, 0]
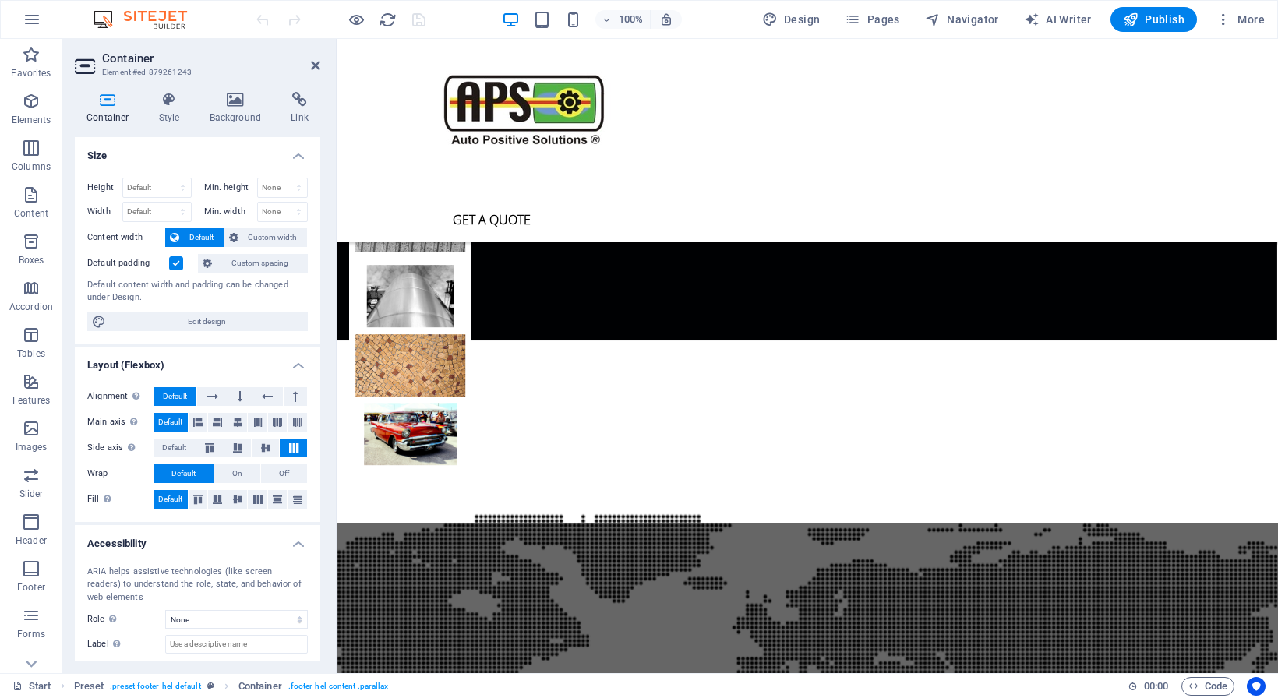
scroll to position [4292, 0]
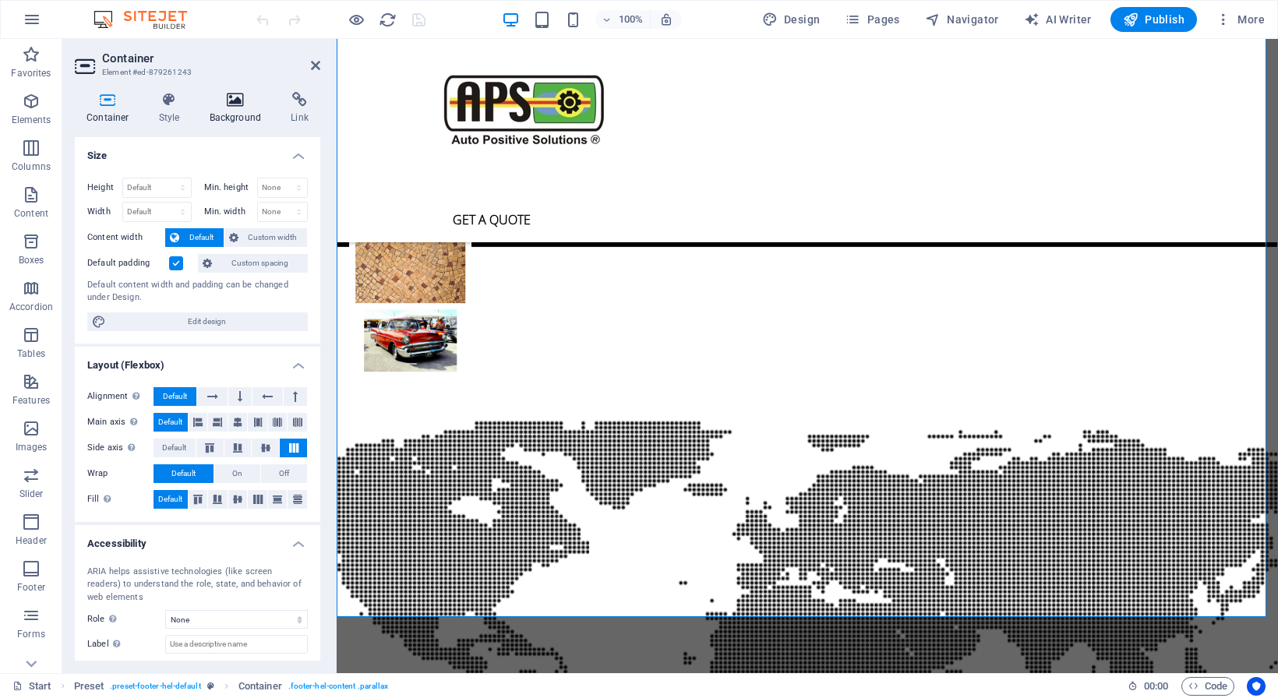
click at [234, 99] on icon at bounding box center [236, 100] width 76 height 16
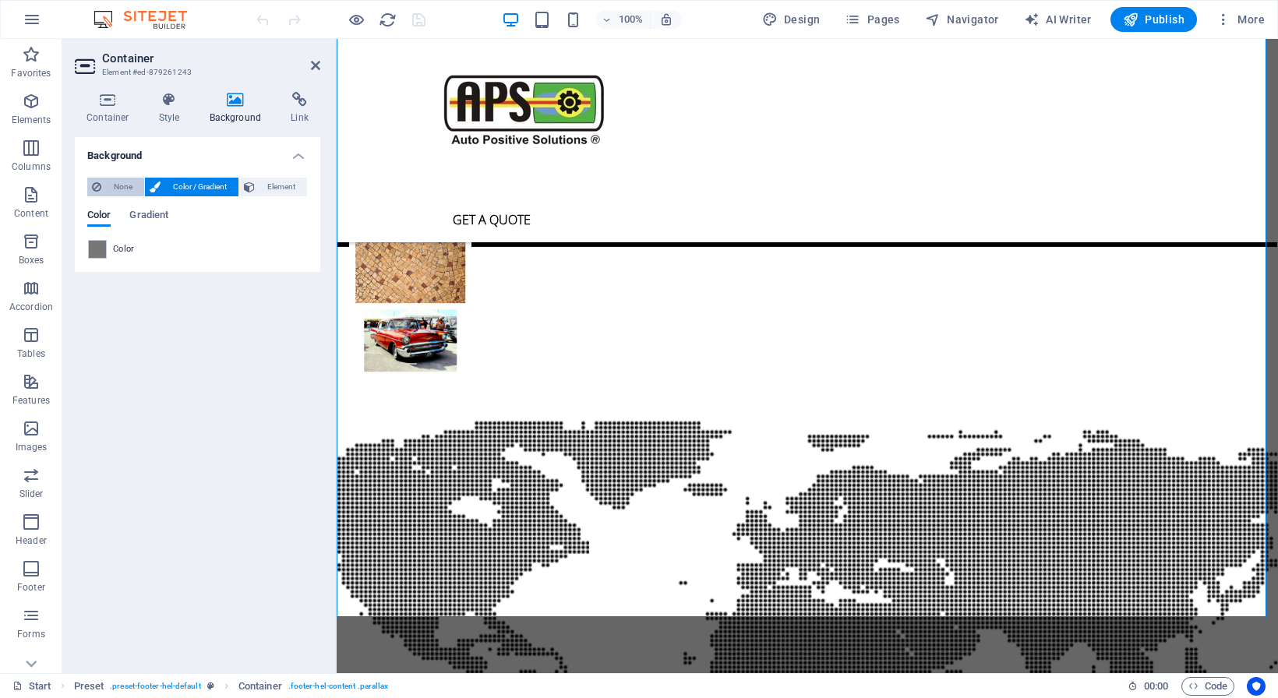
click at [115, 184] on span "None" at bounding box center [123, 187] width 34 height 19
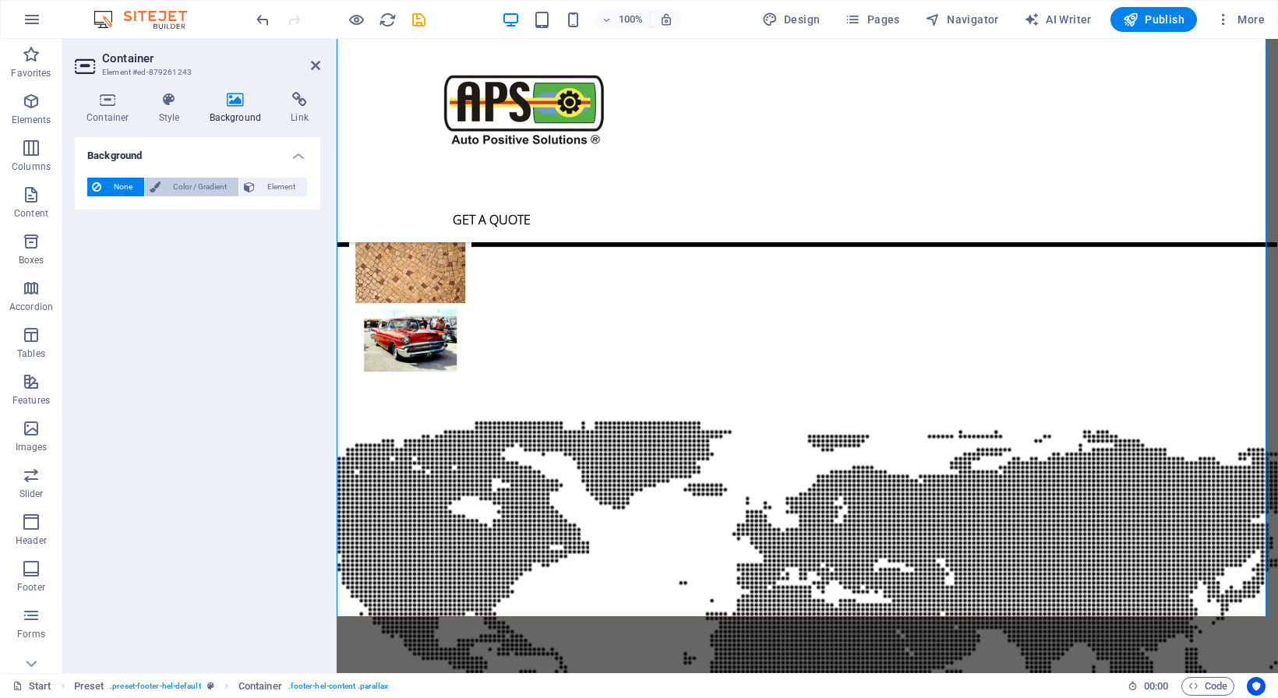
click at [199, 185] on span "Color / Gradient" at bounding box center [199, 187] width 69 height 19
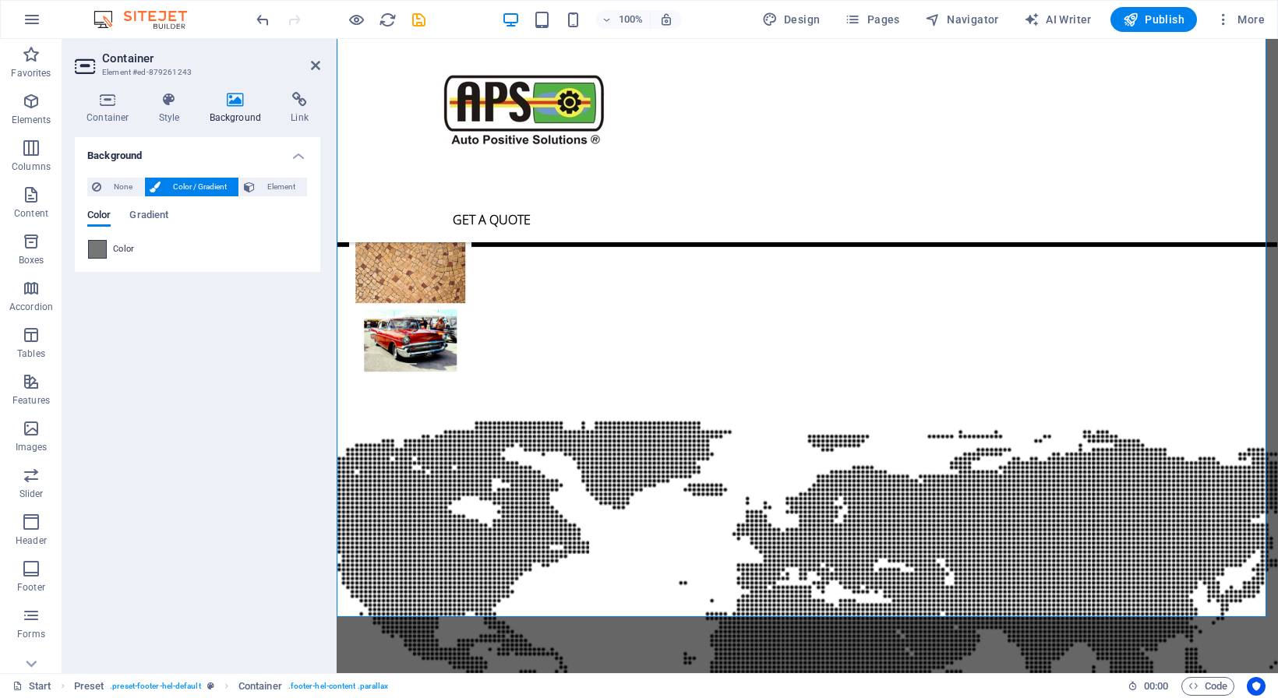
click at [102, 251] on span at bounding box center [97, 249] width 17 height 17
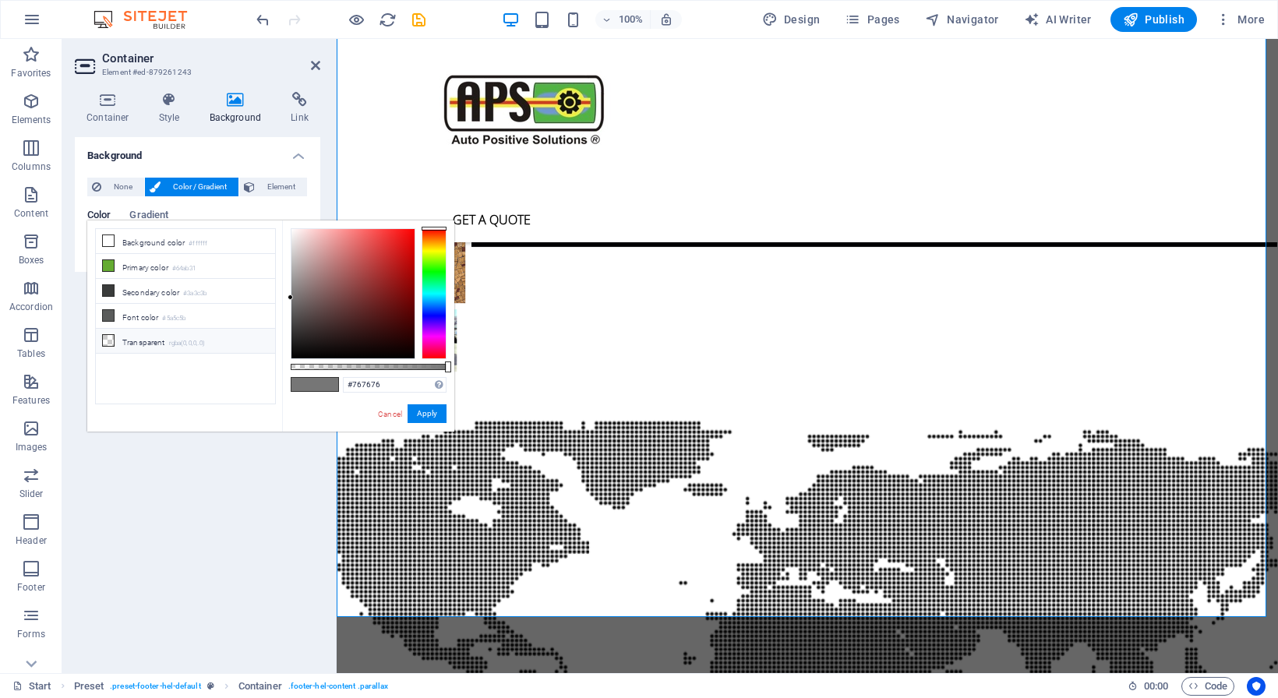
click at [107, 335] on icon at bounding box center [108, 340] width 11 height 11
type input "rgba(0, 0, 0, 0)"
drag, startPoint x: 295, startPoint y: 365, endPoint x: 218, endPoint y: 358, distance: 77.5
click at [218, 359] on div "less Background color #ffffff Primary color #64ab31 Secondary color #3a3c3b Fon…" at bounding box center [270, 326] width 367 height 211
drag, startPoint x: 432, startPoint y: 411, endPoint x: 26, endPoint y: 326, distance: 413.8
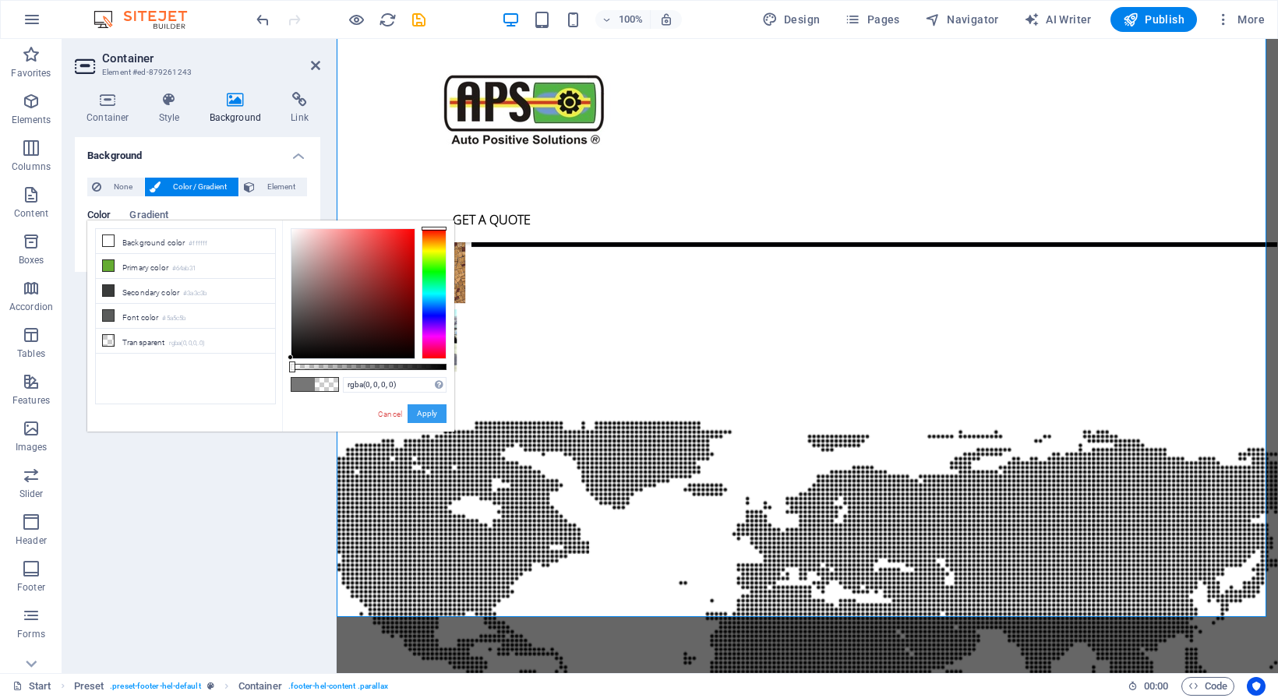
click at [432, 411] on button "Apply" at bounding box center [427, 413] width 39 height 19
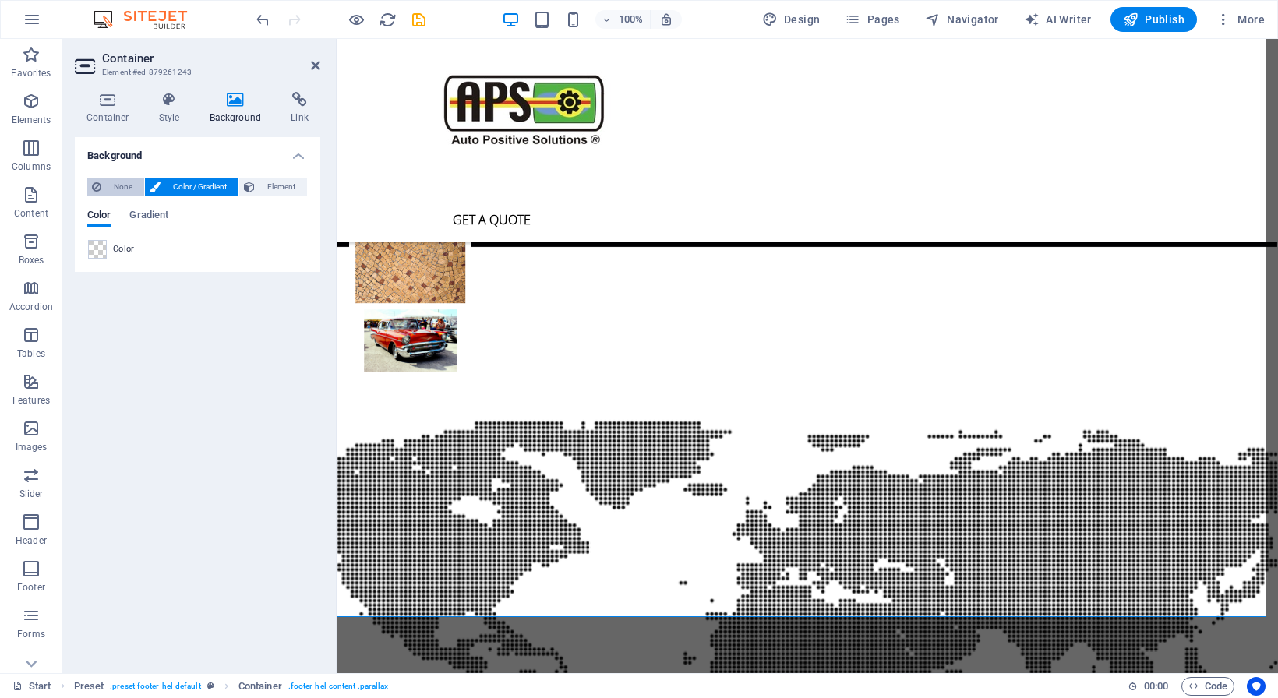
click at [125, 184] on span "None" at bounding box center [123, 187] width 34 height 19
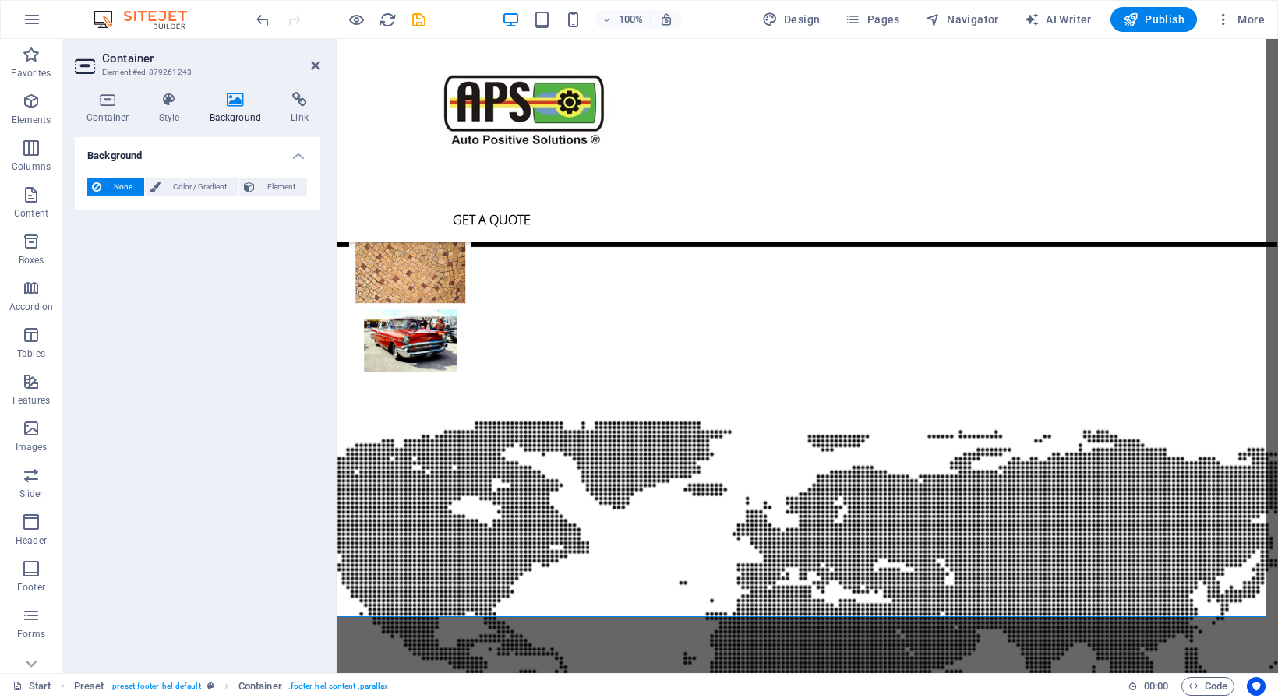
click at [123, 187] on span "None" at bounding box center [123, 187] width 34 height 19
click at [123, 182] on span "None" at bounding box center [123, 187] width 34 height 19
click at [259, 186] on button "Element" at bounding box center [273, 187] width 68 height 19
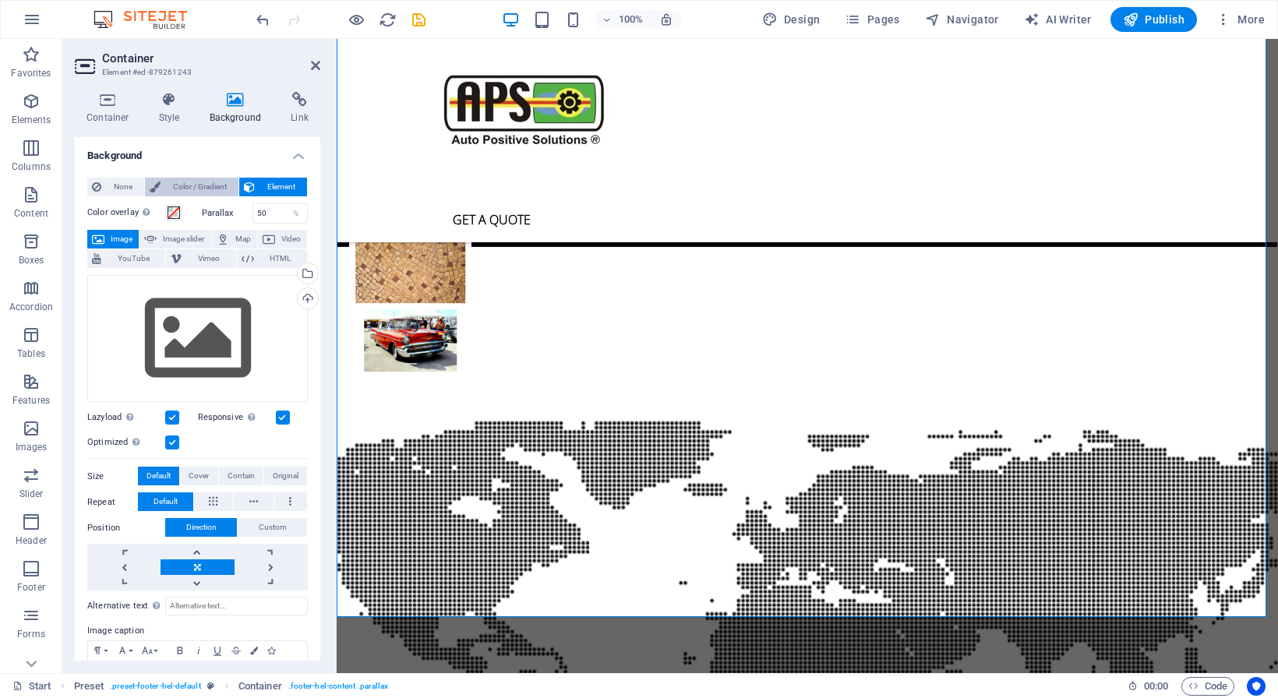
click at [189, 186] on span "Color / Gradient" at bounding box center [199, 187] width 69 height 19
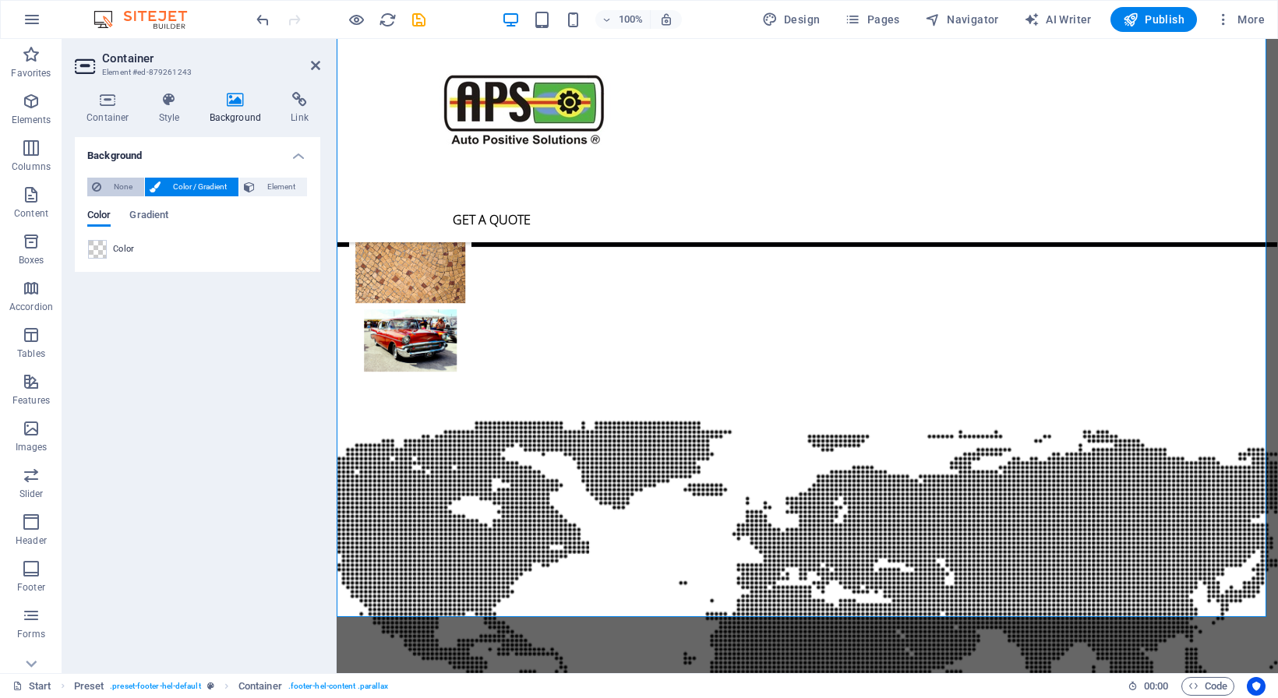
click at [126, 189] on span "None" at bounding box center [123, 187] width 34 height 19
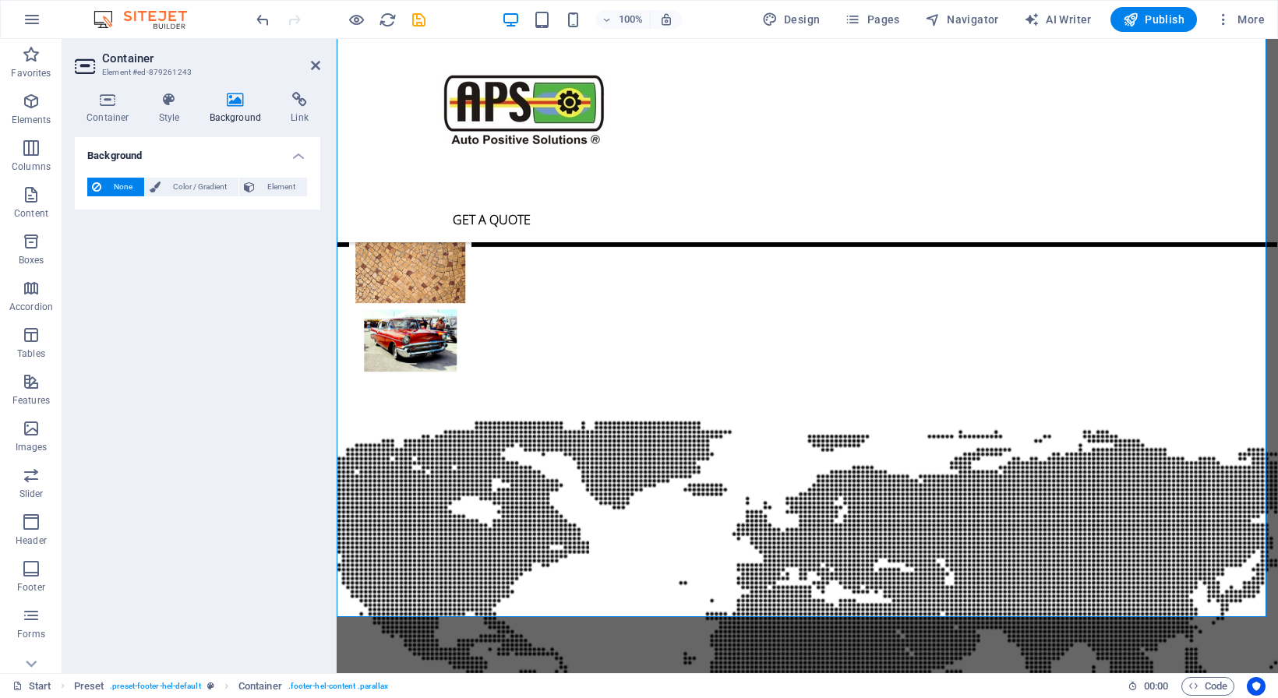
click at [123, 182] on span "None" at bounding box center [123, 187] width 34 height 19
click at [124, 182] on span "None" at bounding box center [123, 187] width 34 height 19
click at [1151, 29] on button "Publish" at bounding box center [1153, 19] width 86 height 25
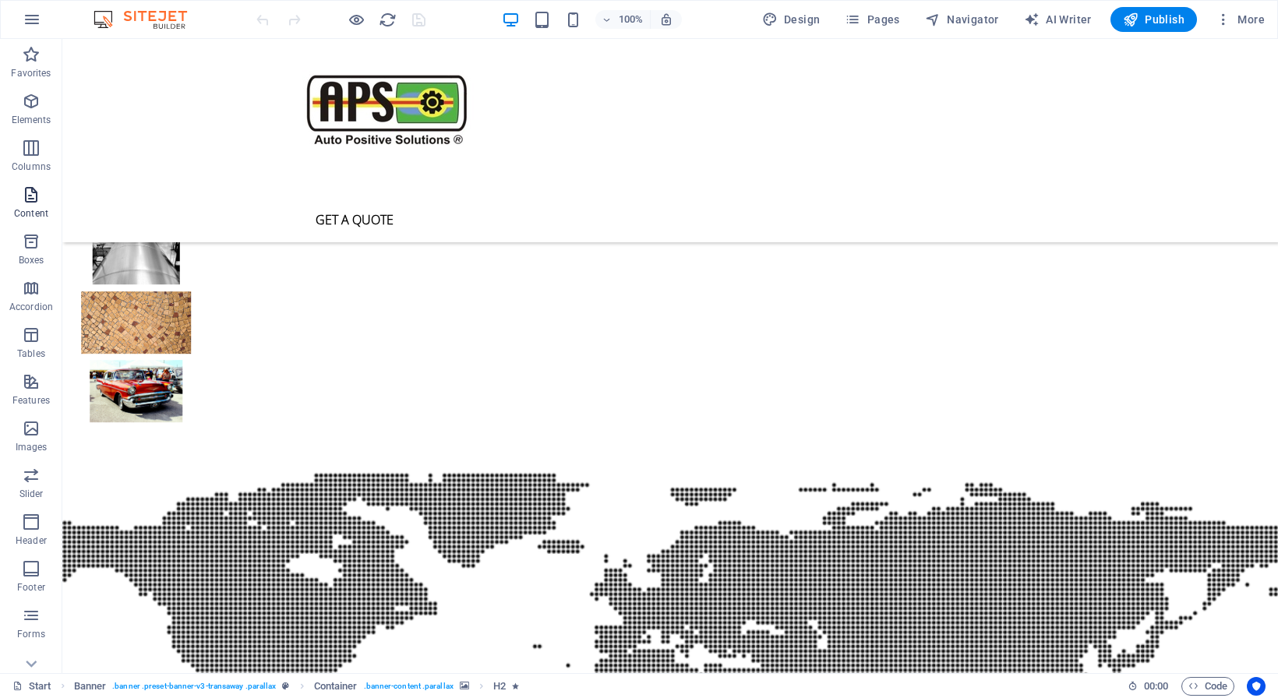
scroll to position [4198, 0]
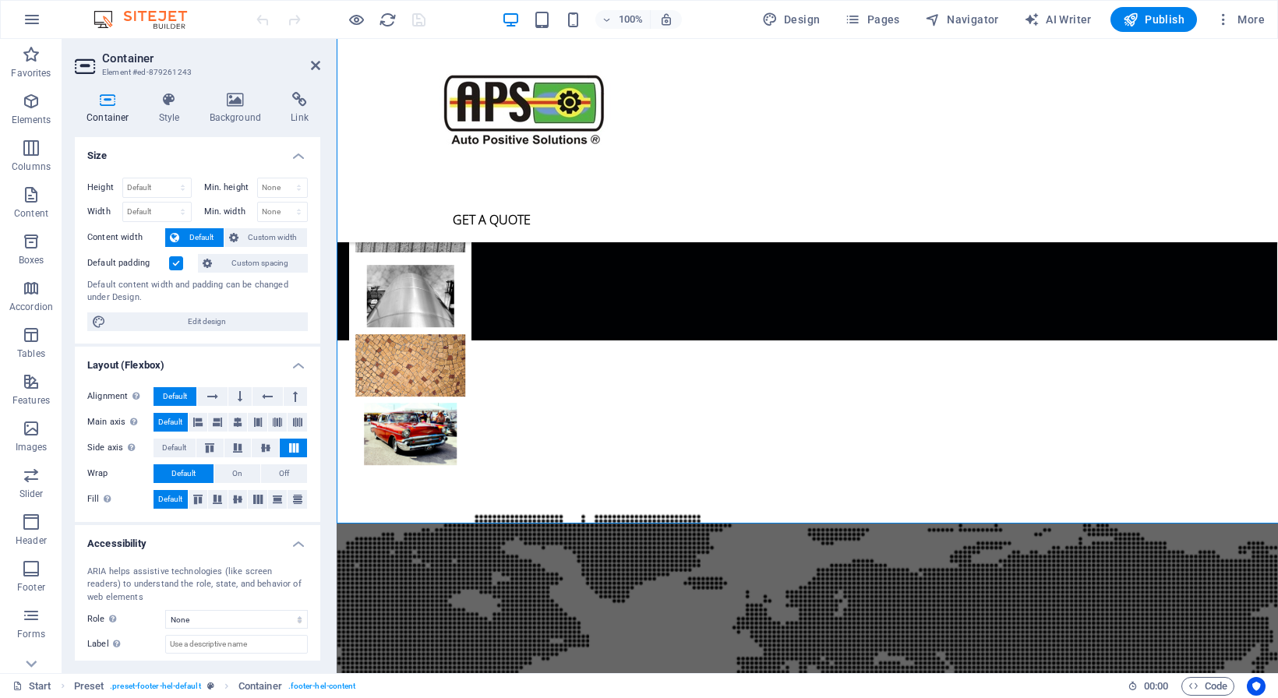
scroll to position [4292, 0]
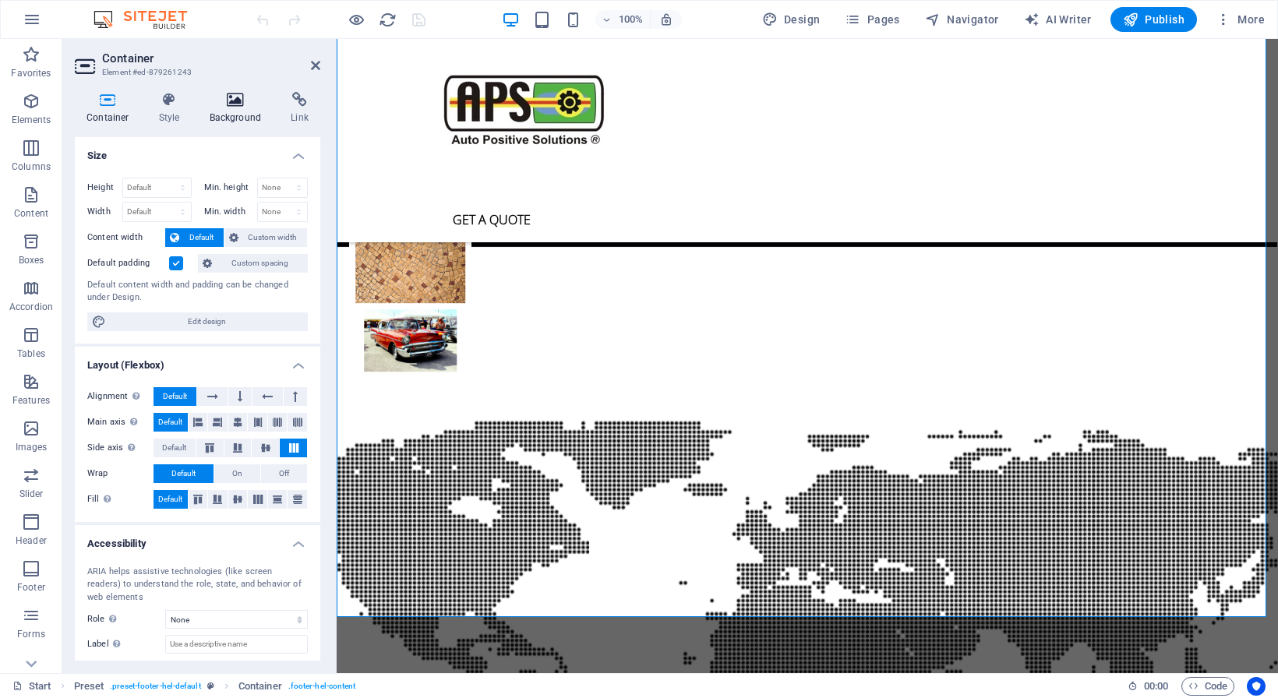
click at [234, 104] on icon at bounding box center [236, 100] width 76 height 16
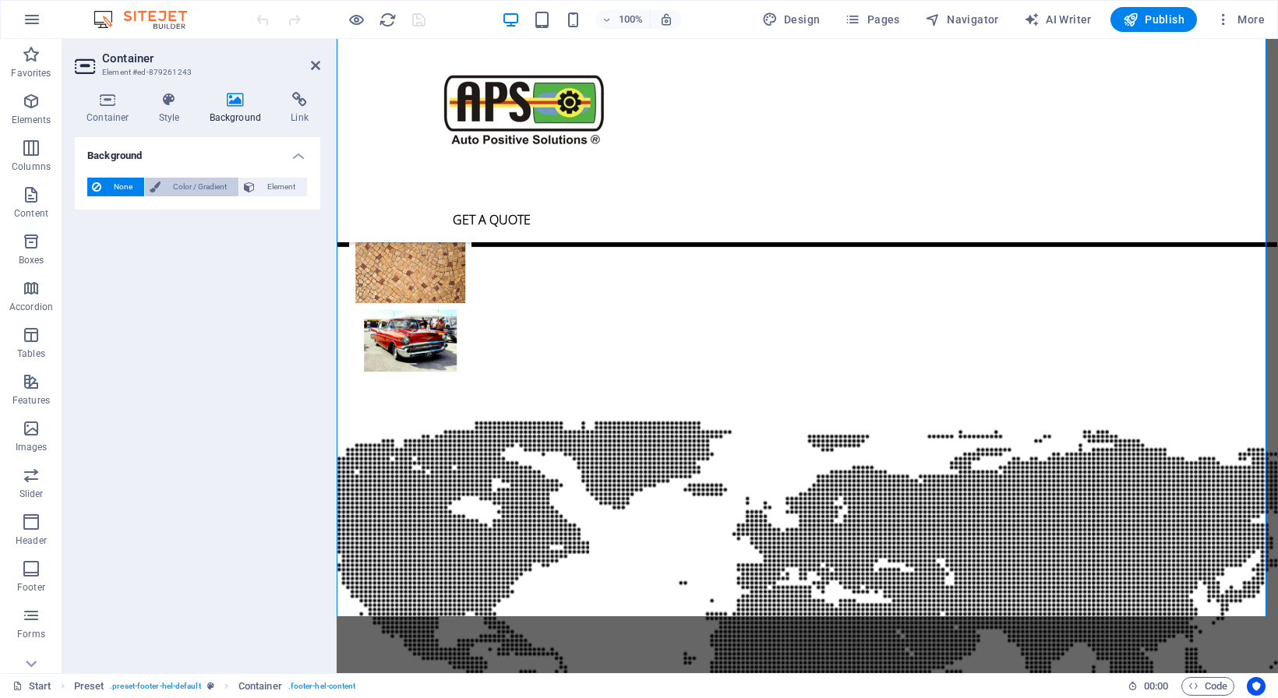
click at [190, 189] on span "Color / Gradient" at bounding box center [199, 187] width 69 height 19
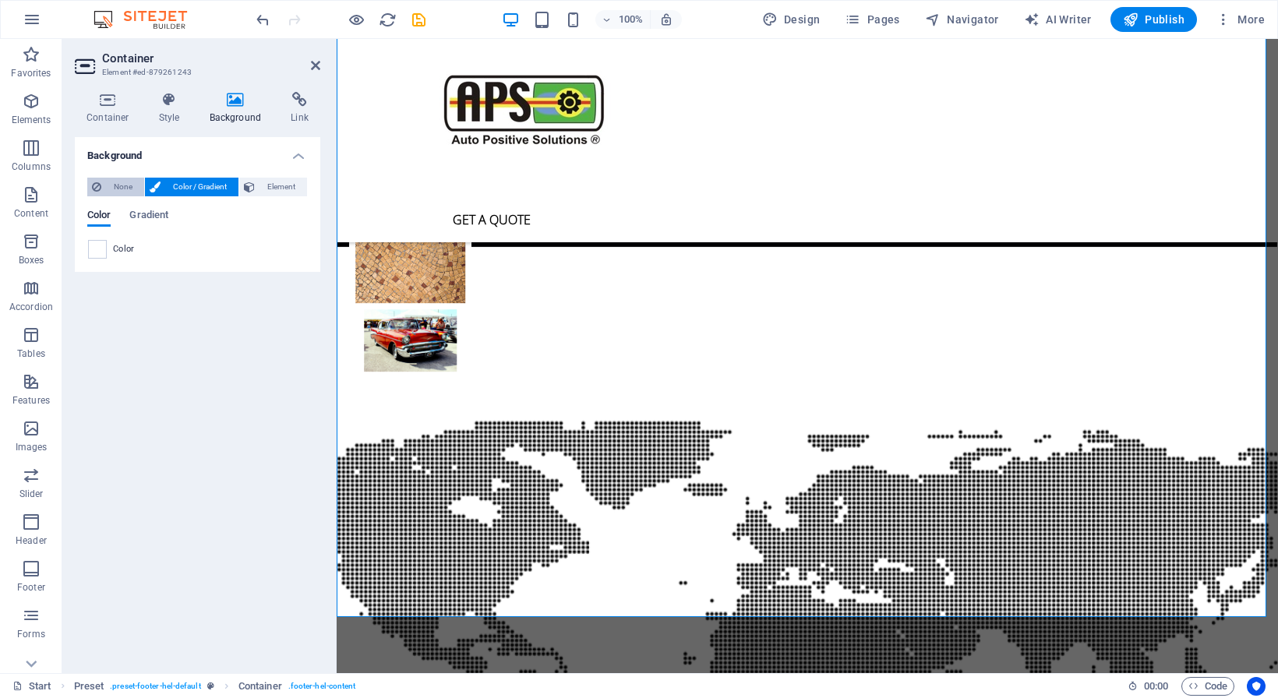
click at [125, 187] on span "None" at bounding box center [123, 187] width 34 height 19
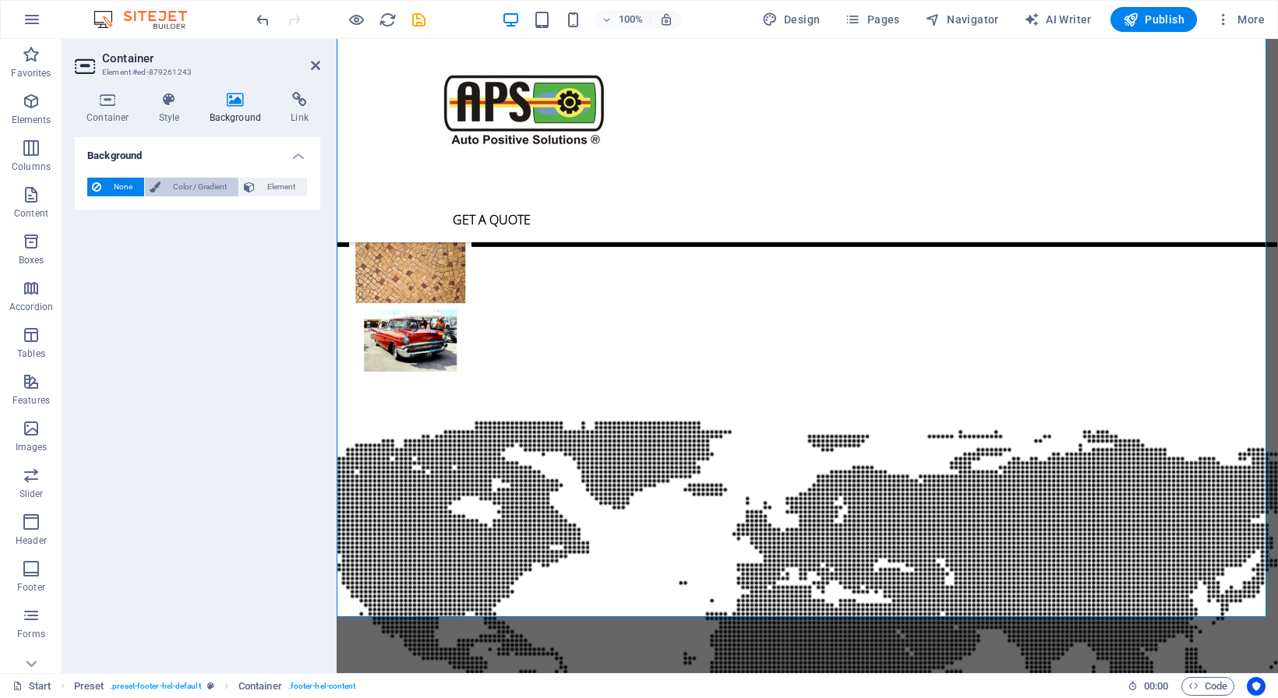
click at [200, 185] on span "Color / Gradient" at bounding box center [199, 187] width 69 height 19
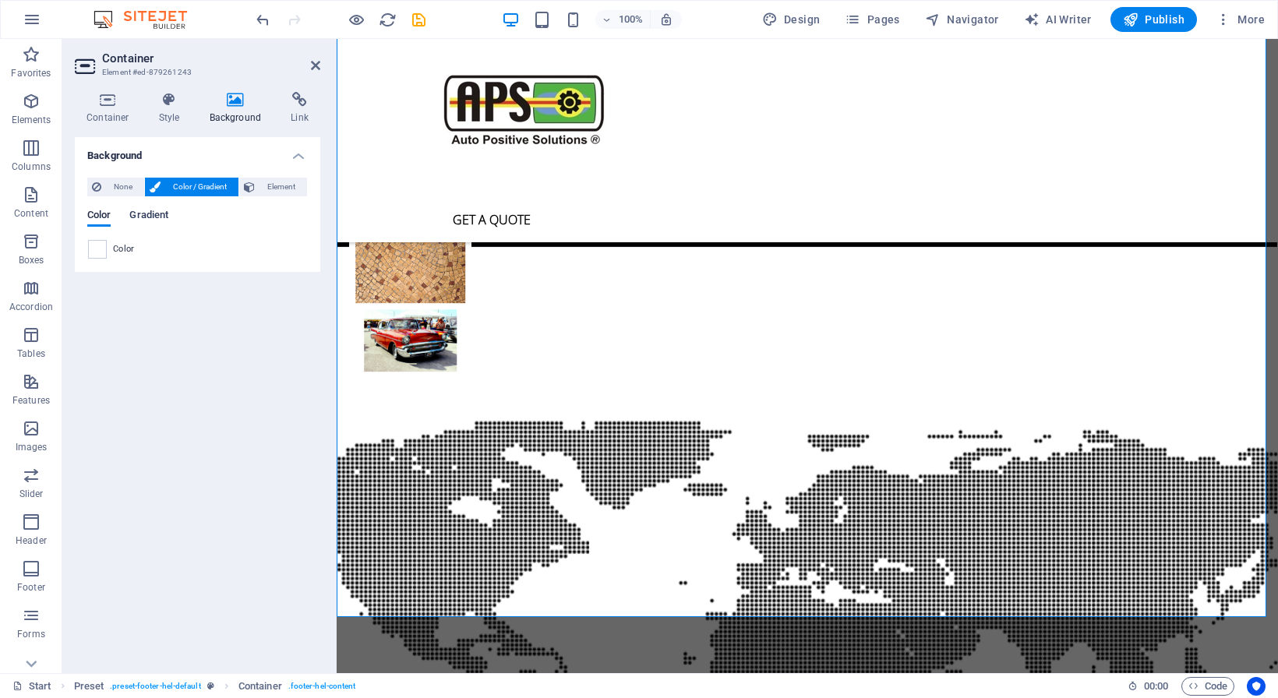
click at [153, 213] on span "Gradient" at bounding box center [148, 217] width 39 height 22
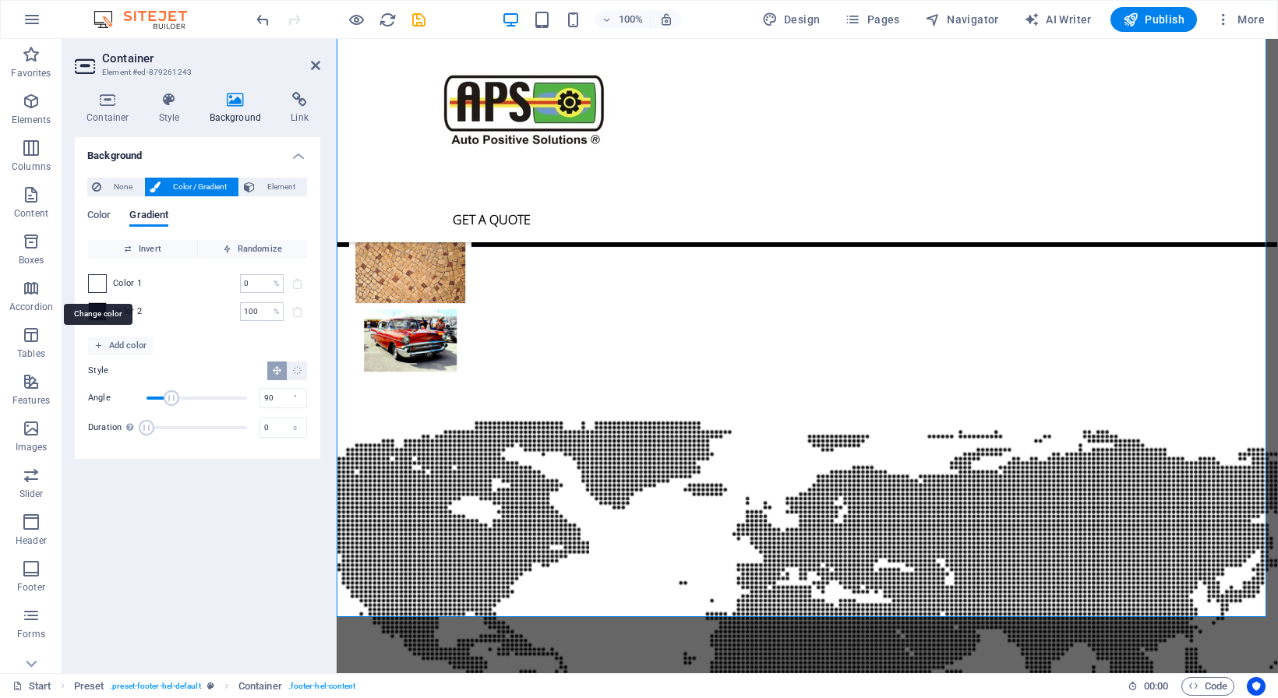
click at [95, 283] on span at bounding box center [97, 283] width 17 height 17
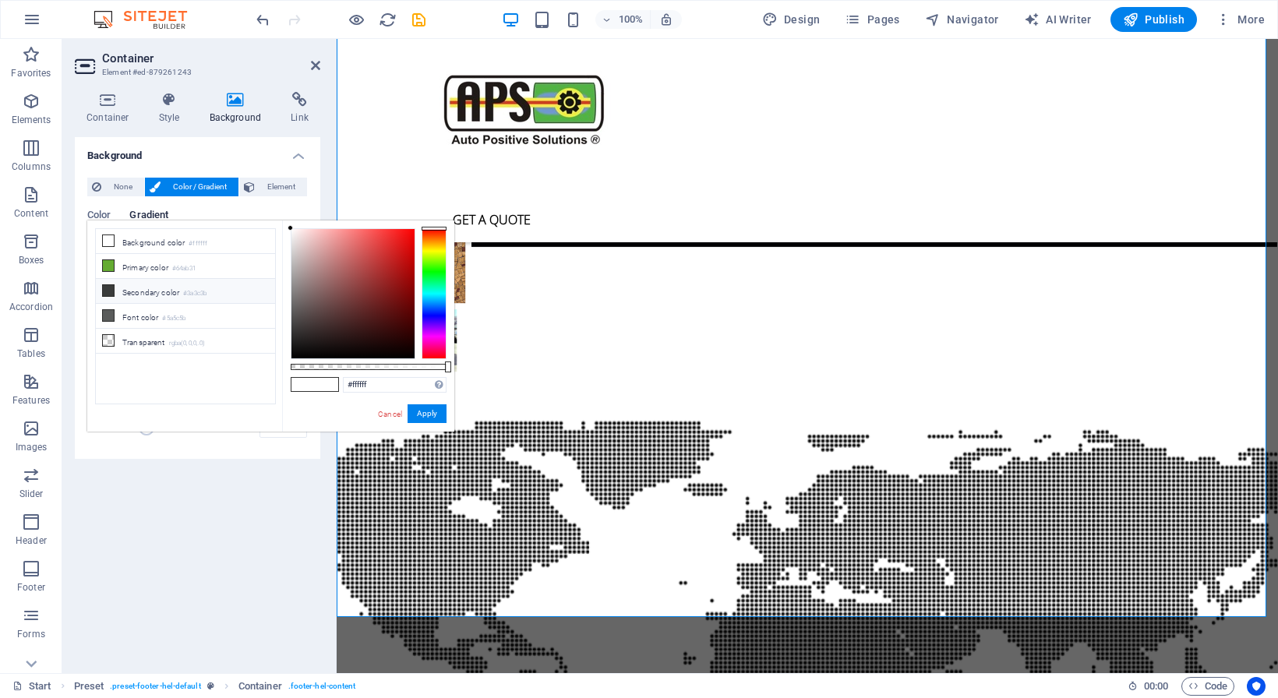
click at [110, 290] on icon at bounding box center [108, 290] width 11 height 11
type input "#3a3c3b"
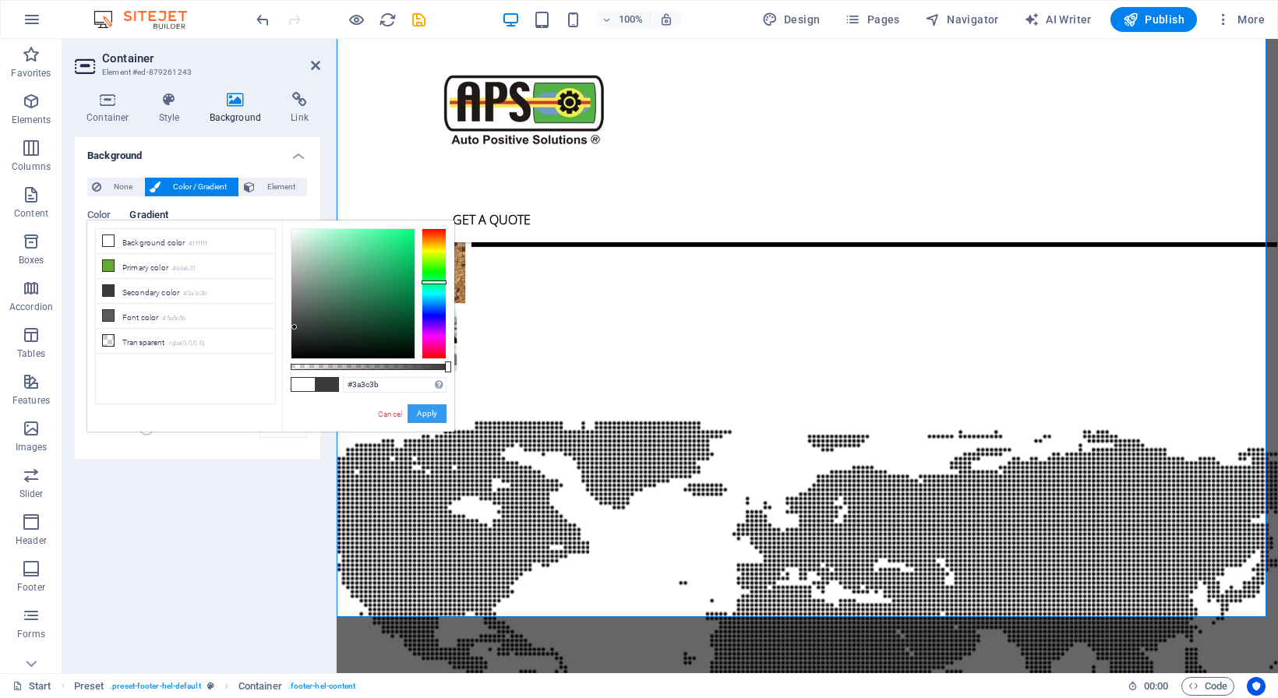
click at [429, 414] on button "Apply" at bounding box center [427, 413] width 39 height 19
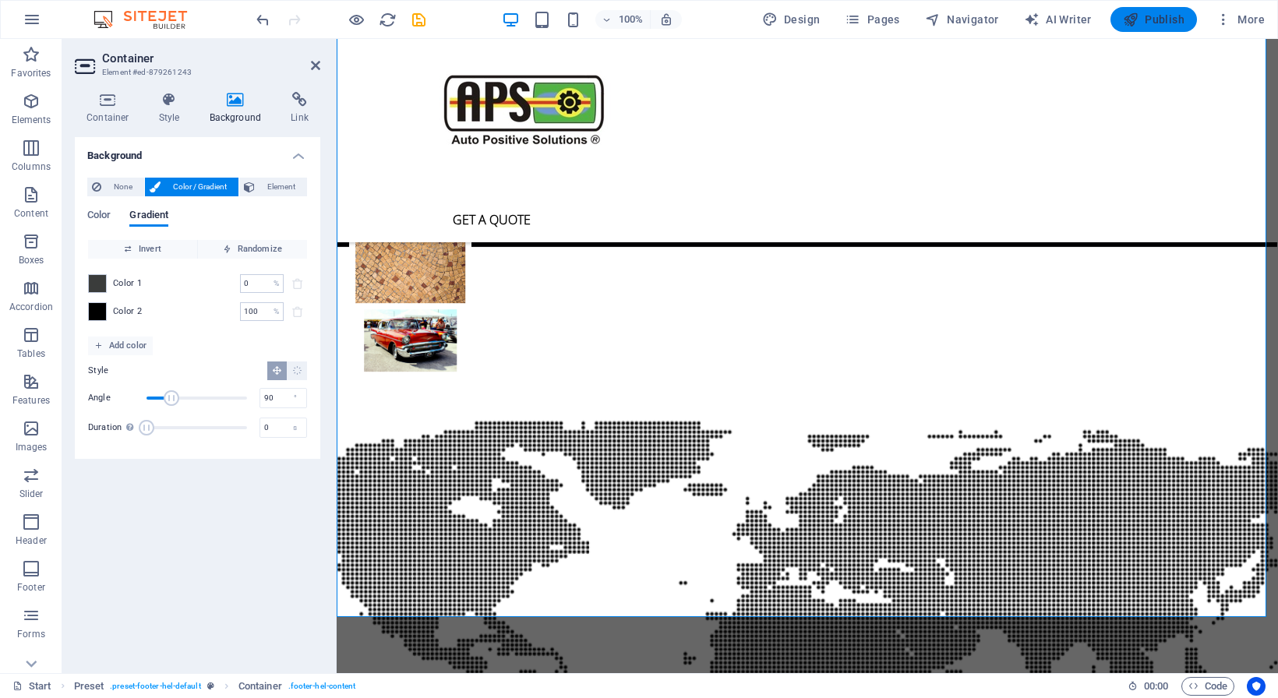
click at [1166, 20] on span "Publish" at bounding box center [1154, 20] width 62 height 16
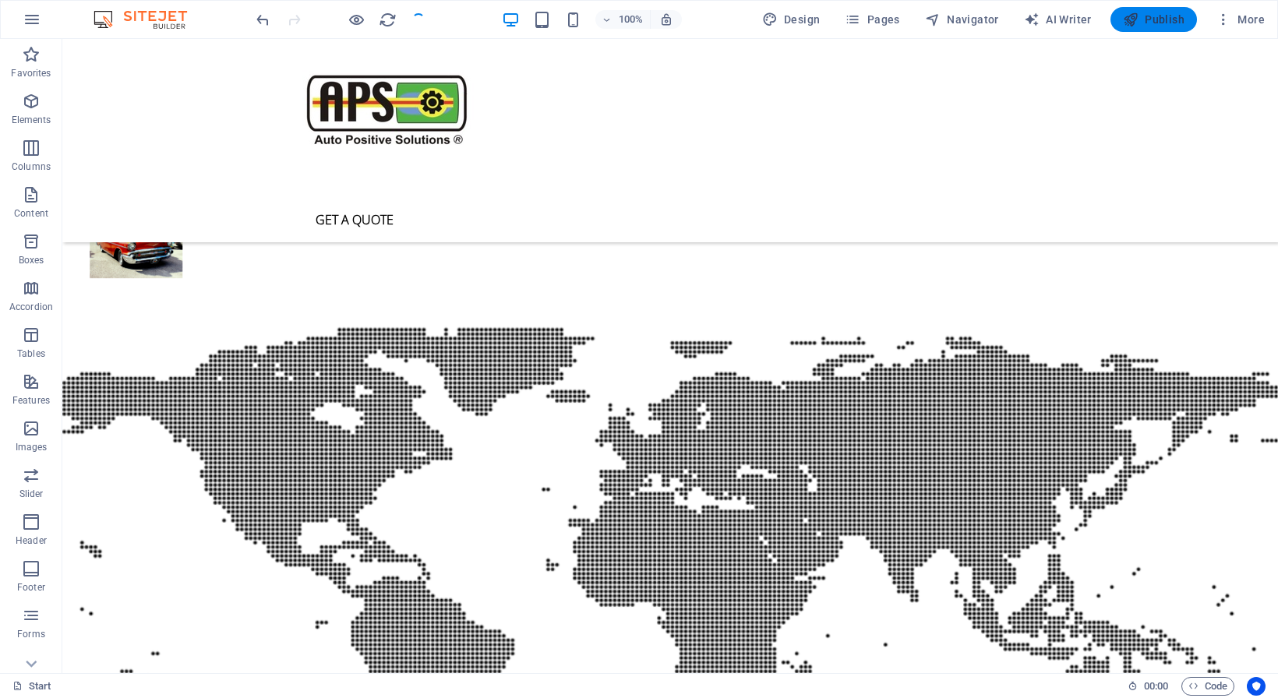
scroll to position [4198, 0]
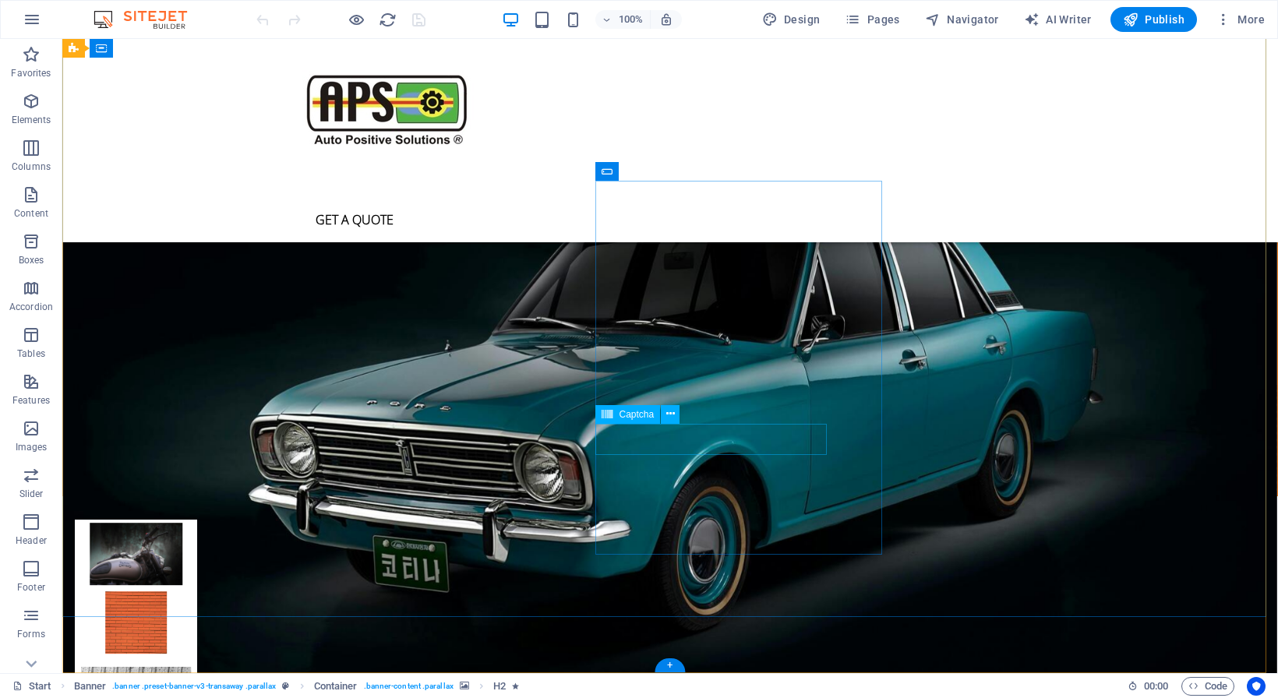
scroll to position [4198, 0]
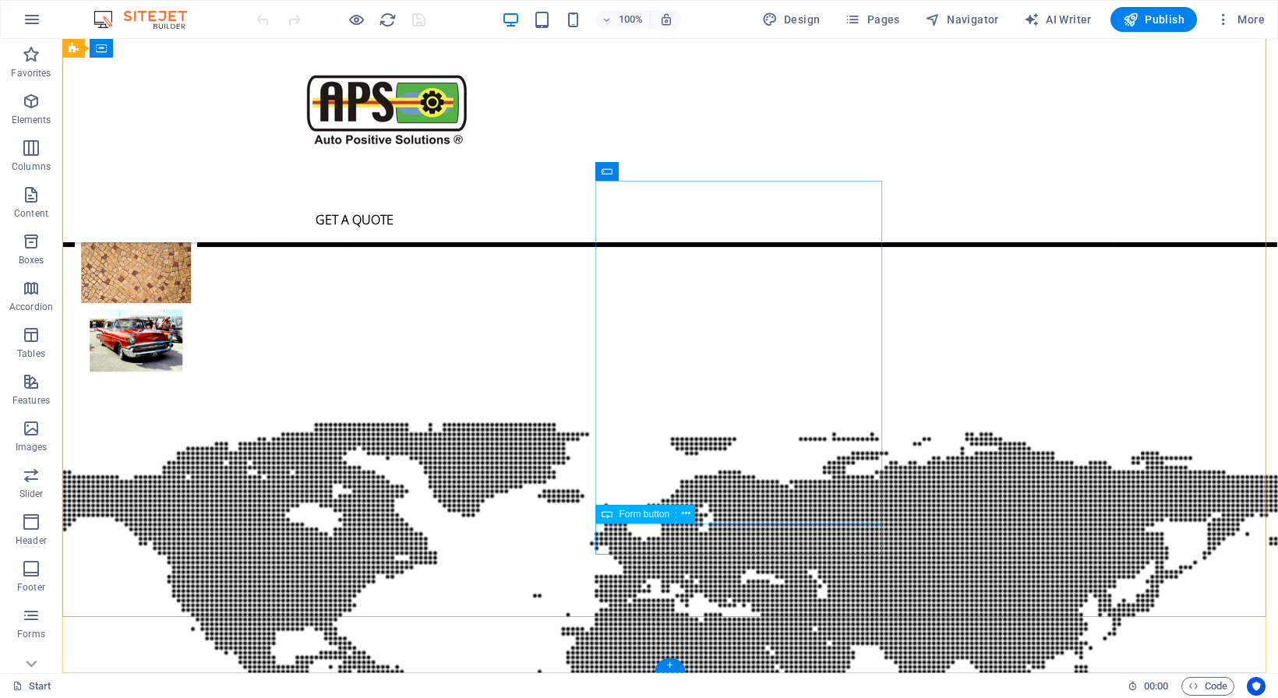
click div "Submit"
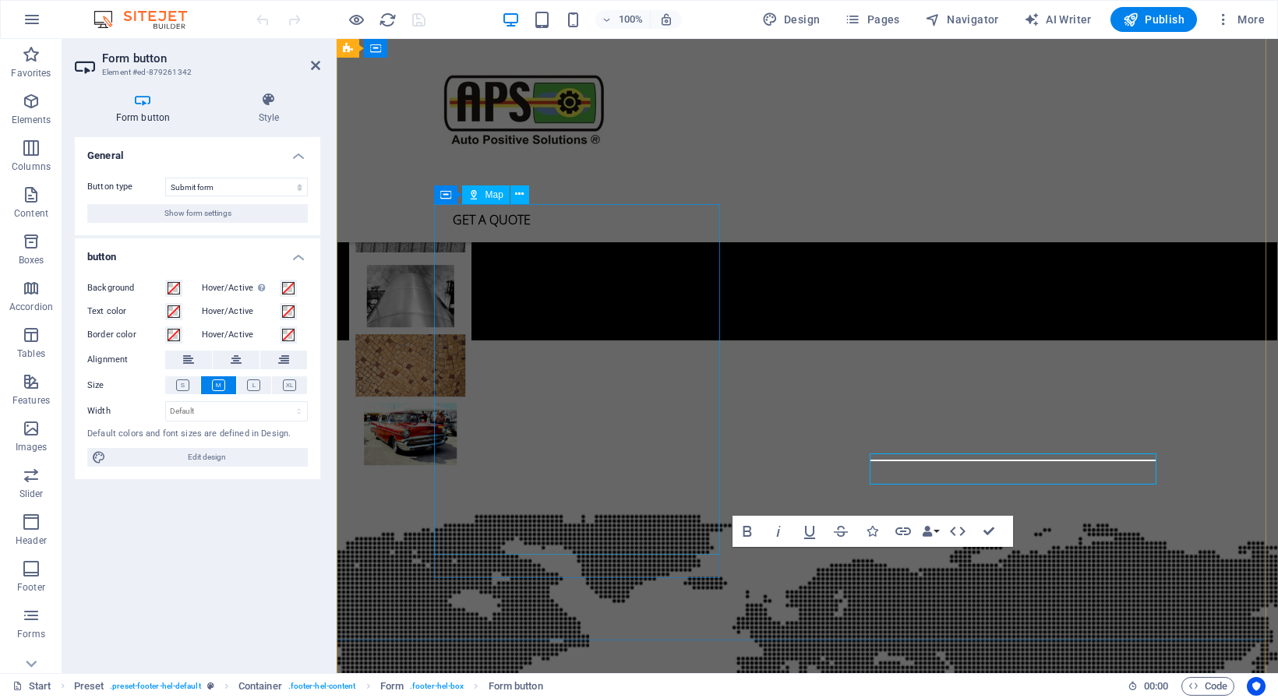
scroll to position [4268, 0]
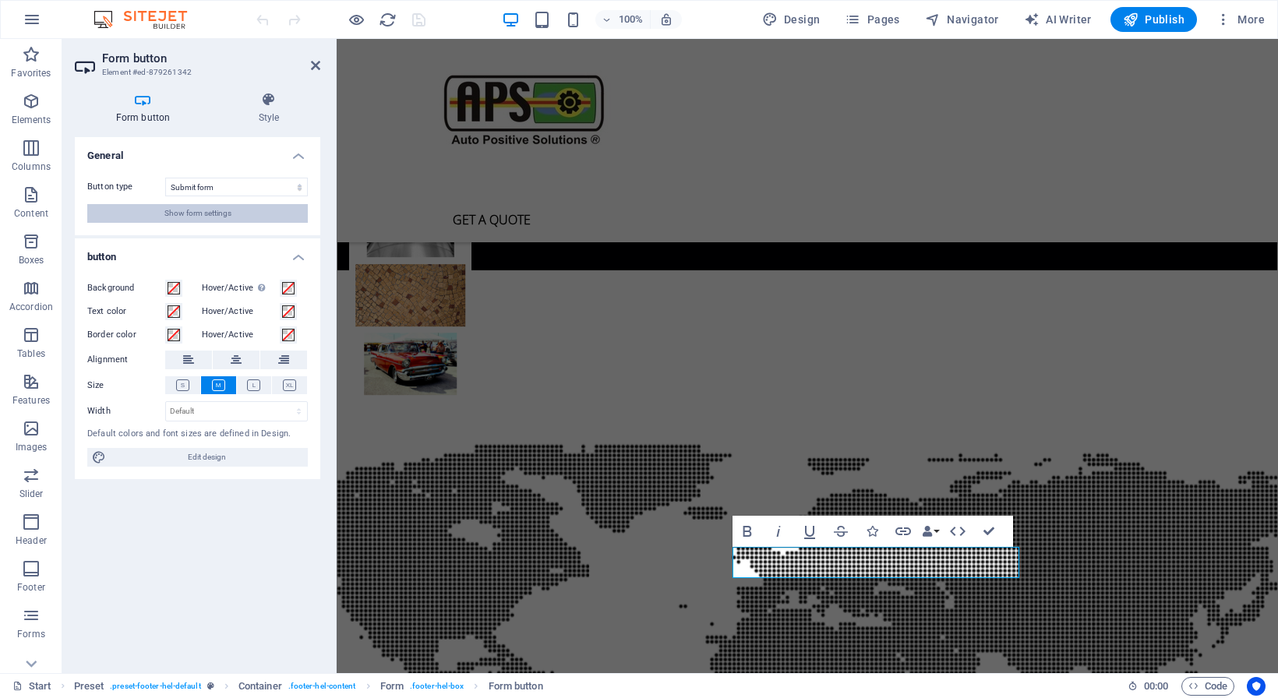
click at [208, 215] on span "Show form settings" at bounding box center [197, 213] width 67 height 19
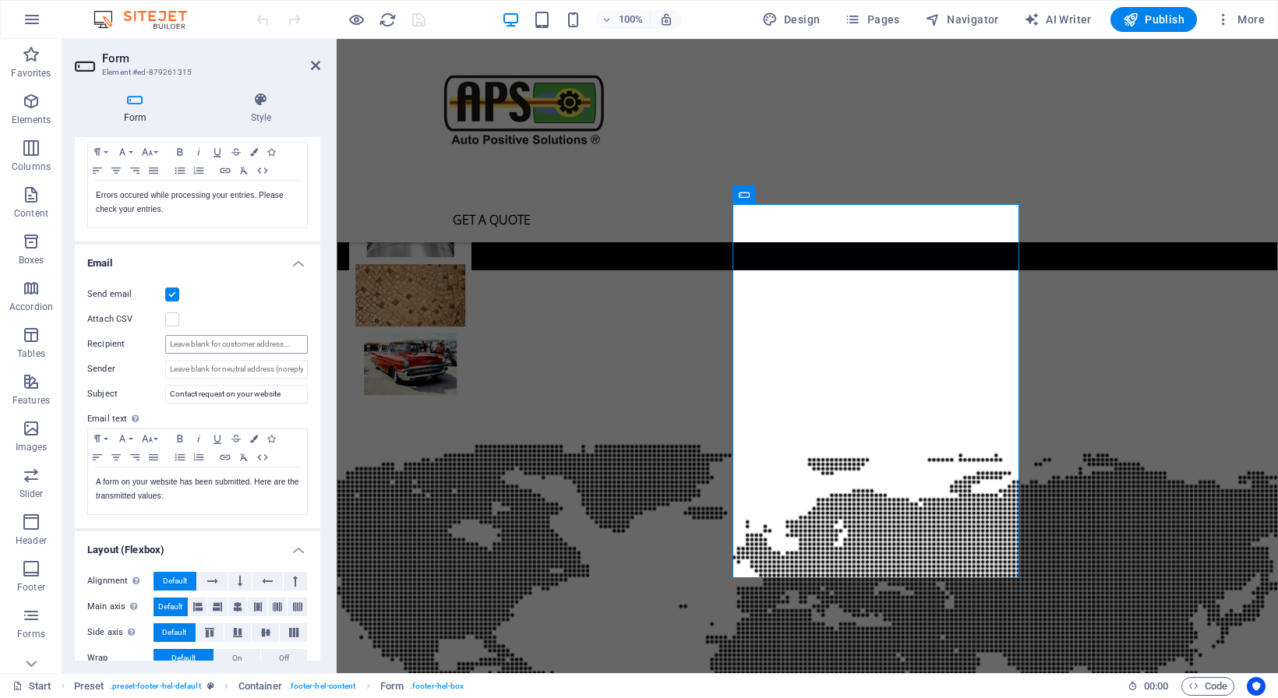
scroll to position [284, 0]
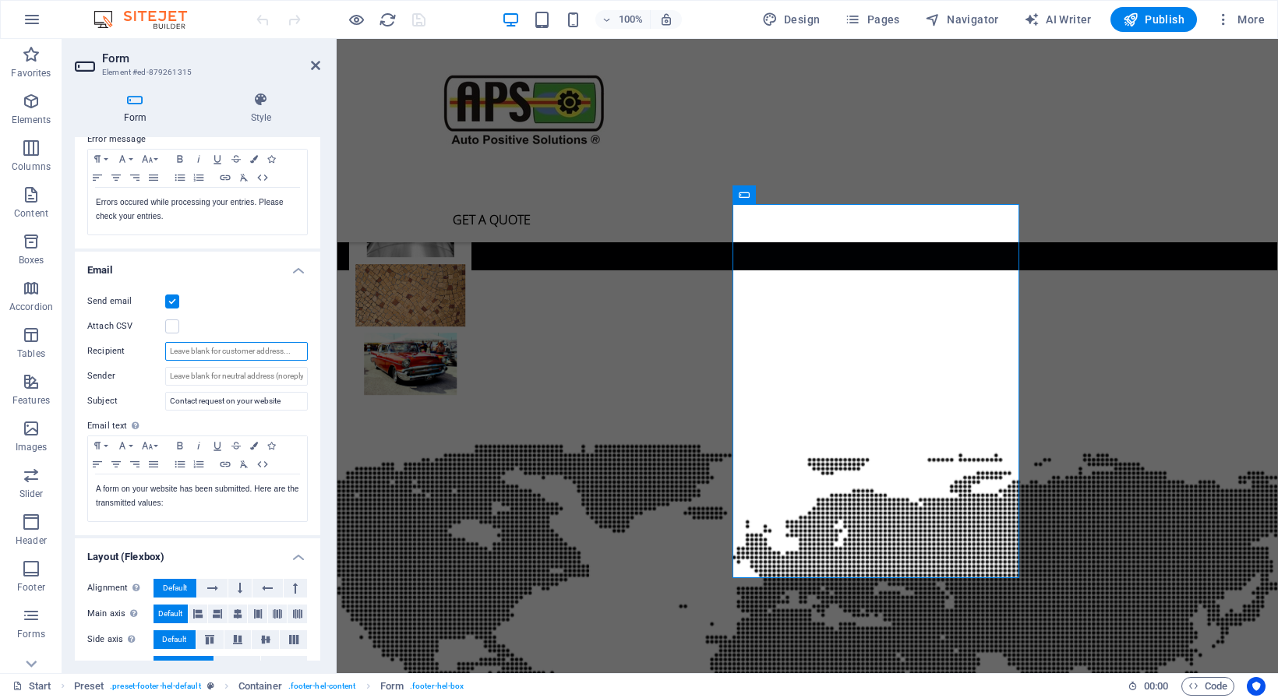
click at [183, 352] on input "Recipient" at bounding box center [236, 351] width 143 height 19
type input "[EMAIL_ADDRESS][DOMAIN_NAME]"
click at [248, 316] on div "Send email Attach CSV Recipient info@autops.co.za Sender Subject Contact reques…" at bounding box center [197, 408] width 245 height 256
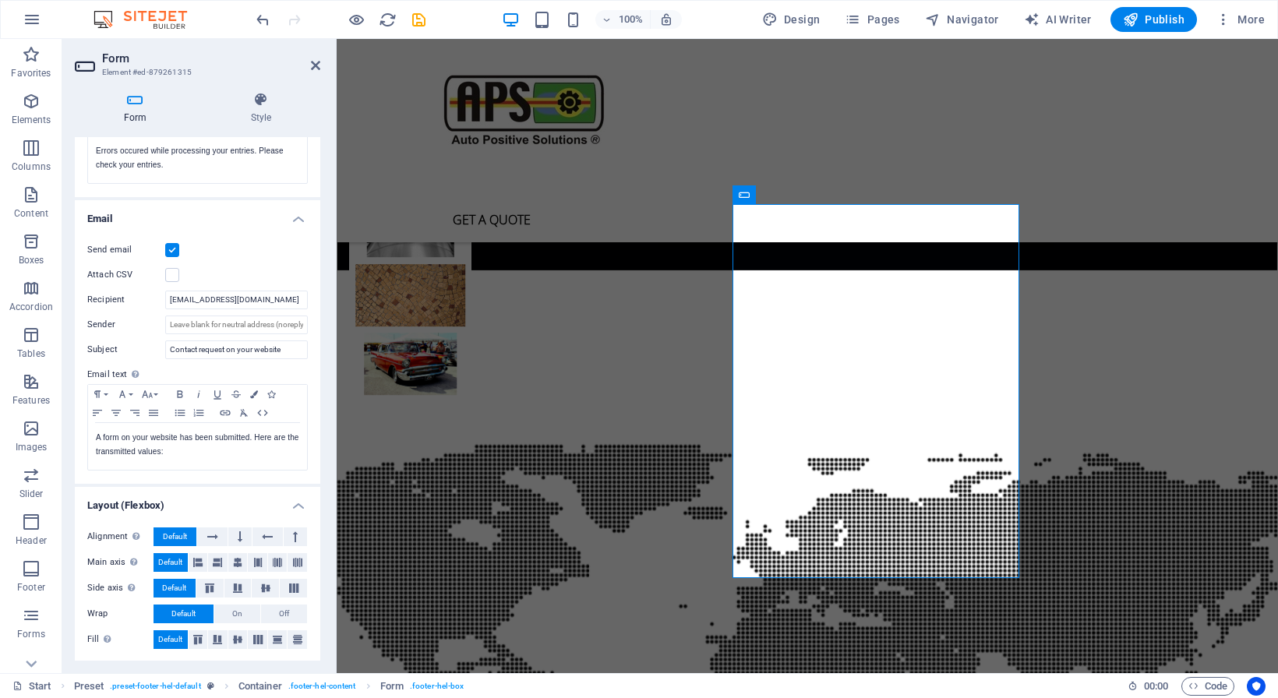
scroll to position [337, 0]
click at [1162, 16] on span "Publish" at bounding box center [1154, 20] width 62 height 16
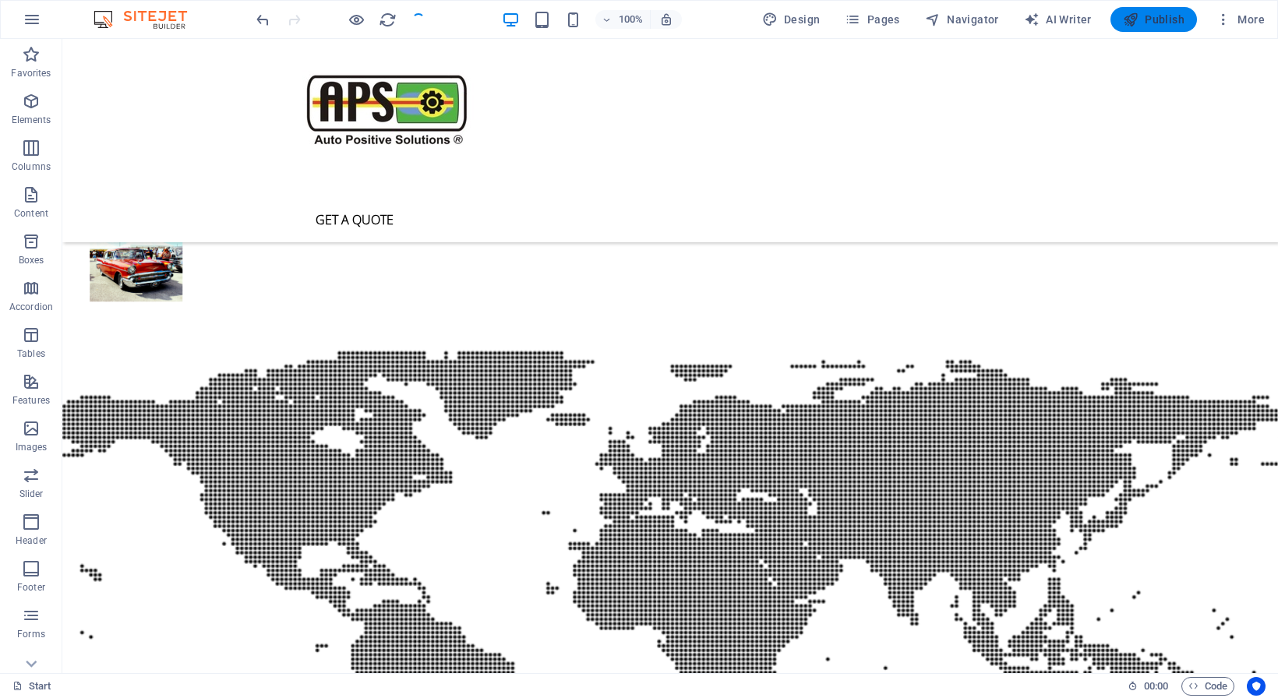
scroll to position [4175, 0]
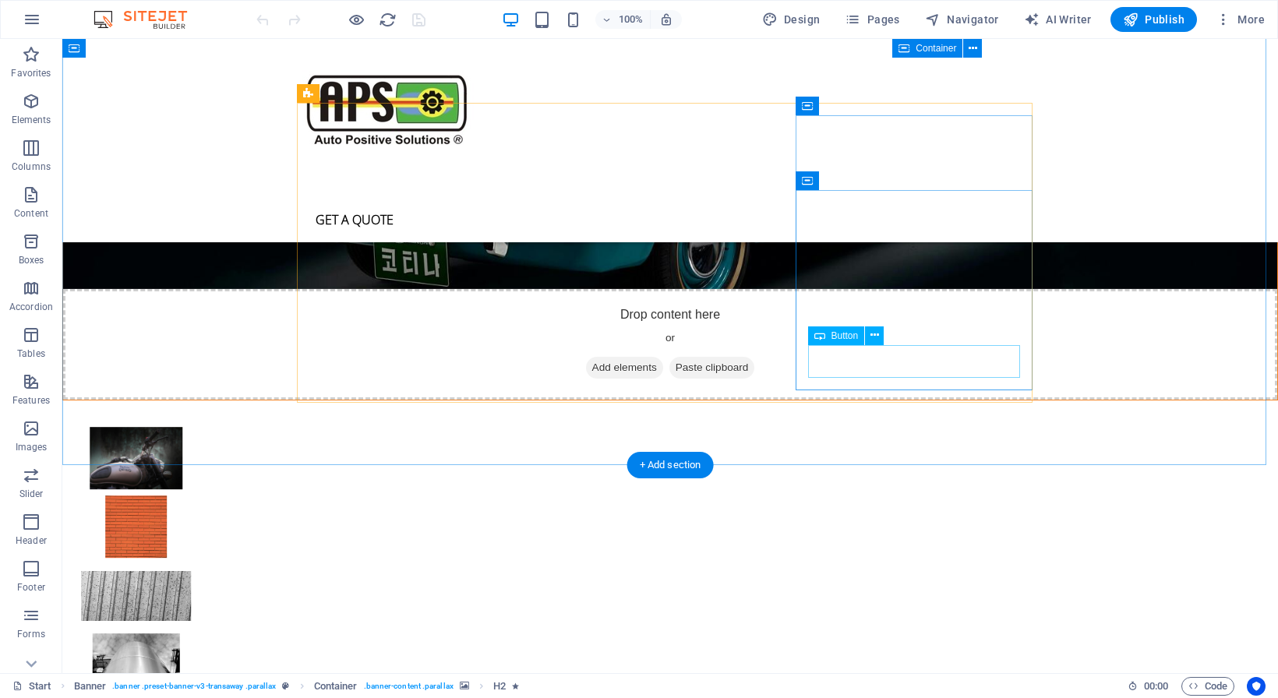
scroll to position [4198, 0]
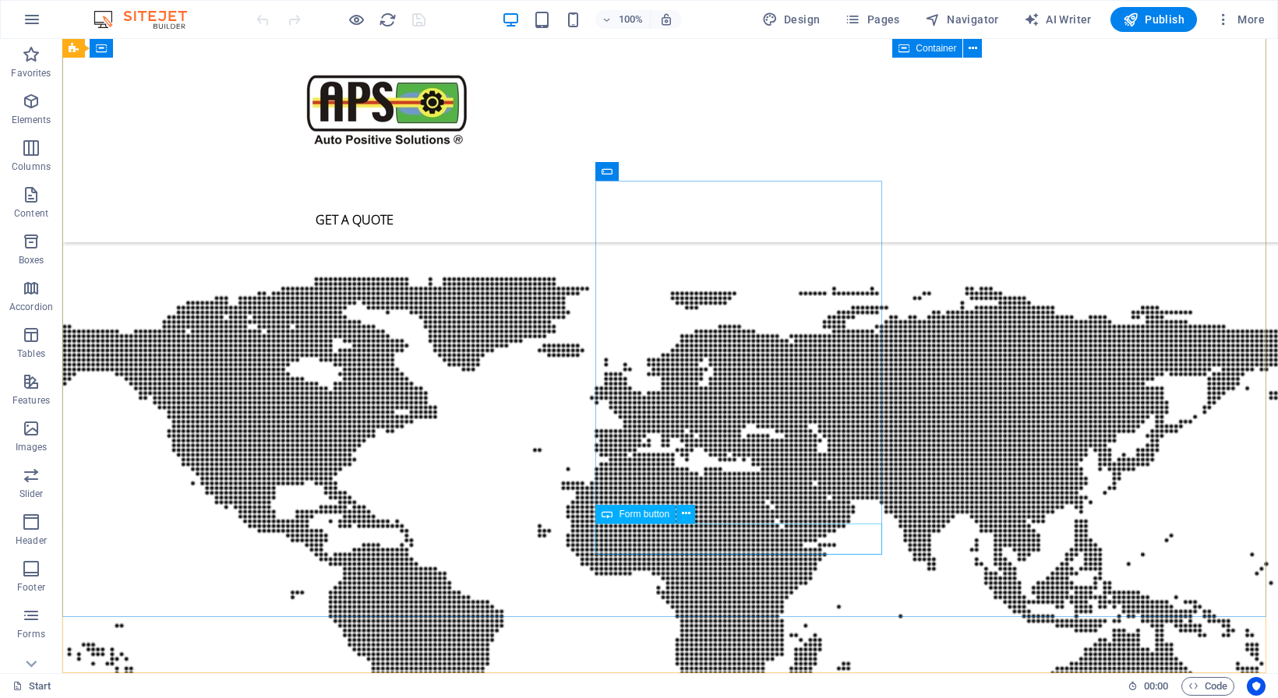
click at [636, 517] on span "Form button" at bounding box center [644, 514] width 51 height 9
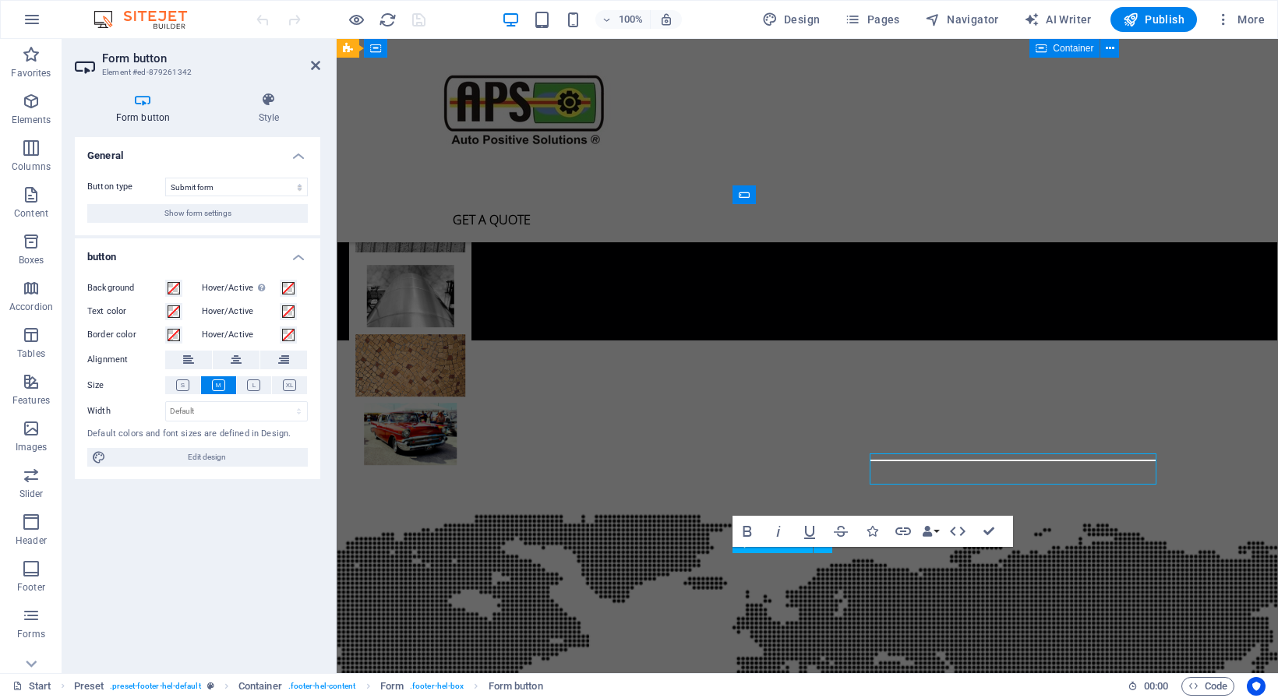
scroll to position [4268, 0]
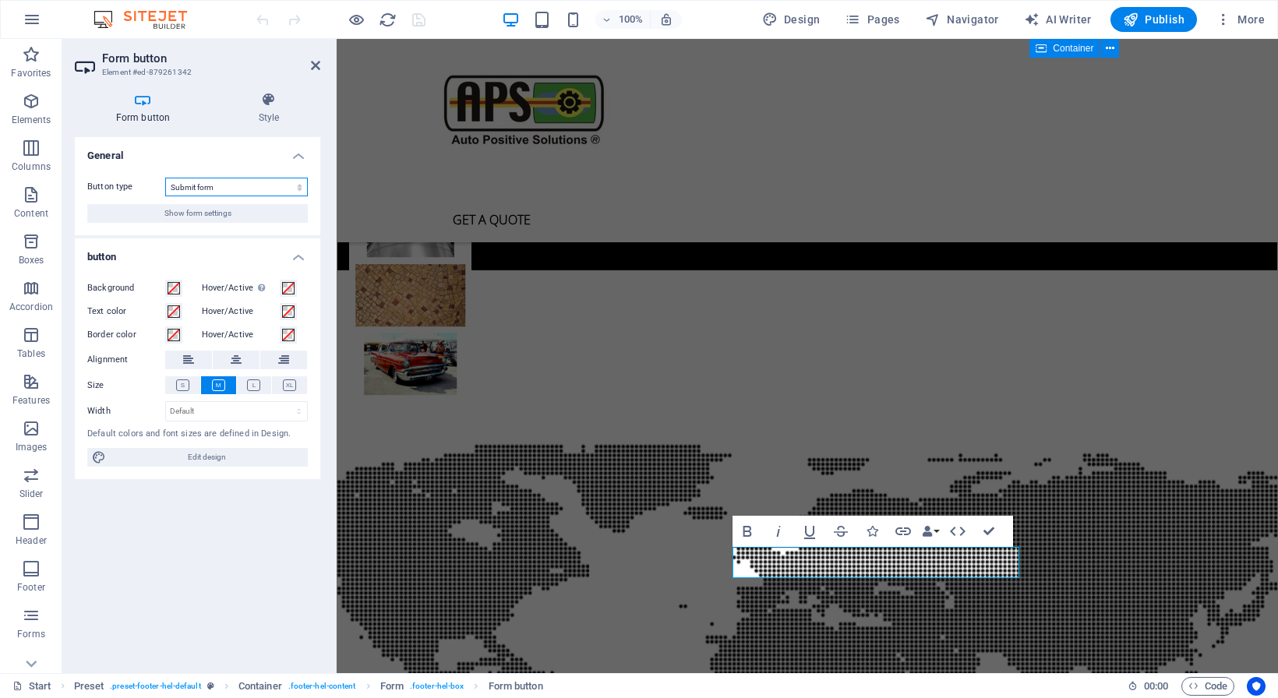
click option "Submit form" at bounding box center [0, 0] width 0 height 0
click at [208, 213] on span "Show form settings" at bounding box center [197, 213] width 67 height 19
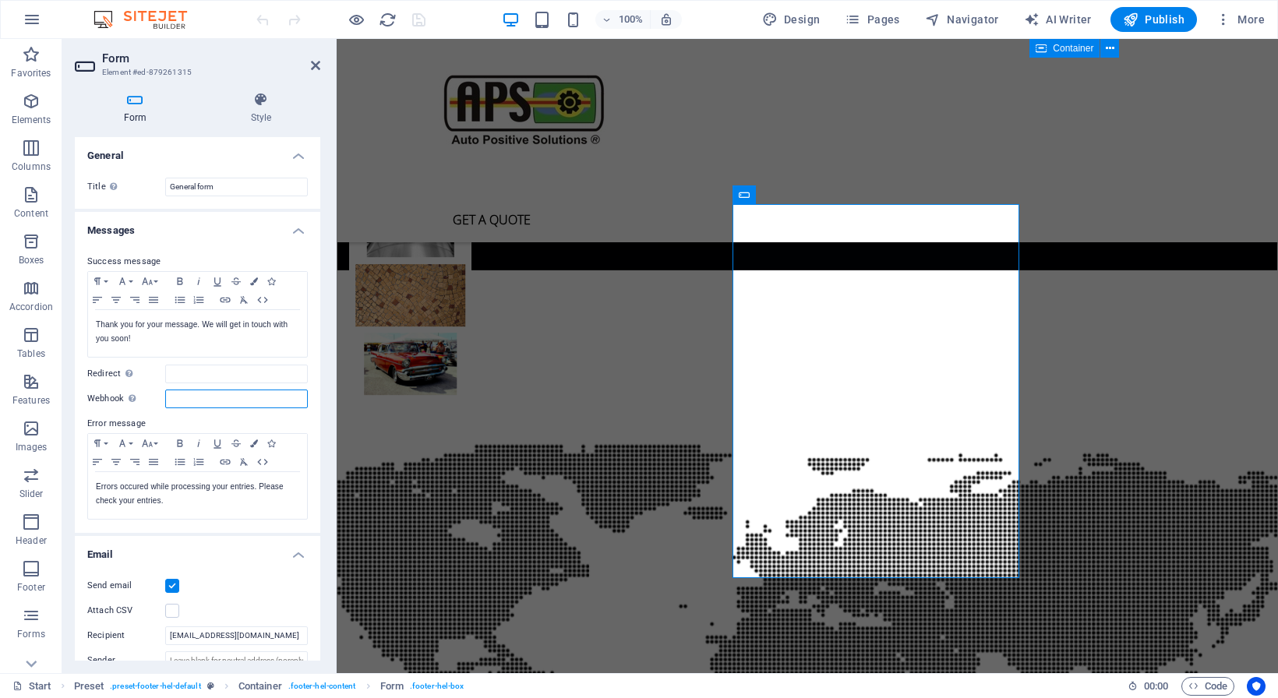
click at [191, 397] on input "Webhook A webhook is a push notification from this form to another server. Ever…" at bounding box center [236, 399] width 143 height 19
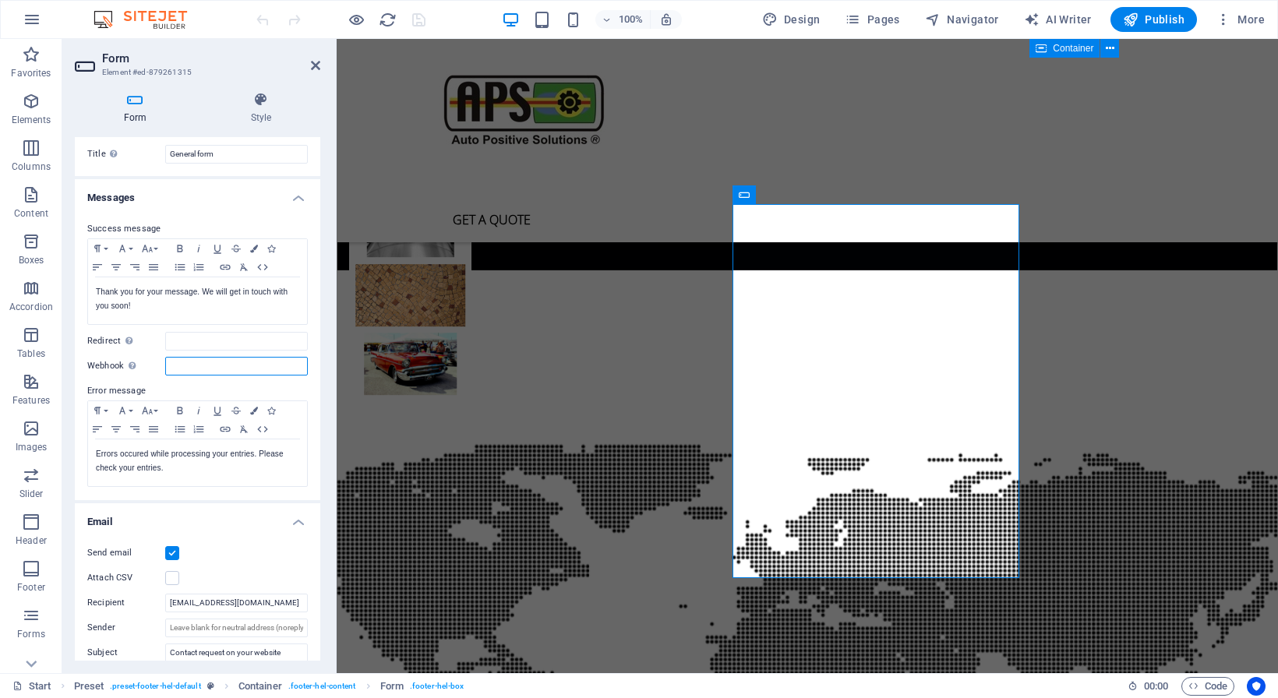
scroll to position [0, 0]
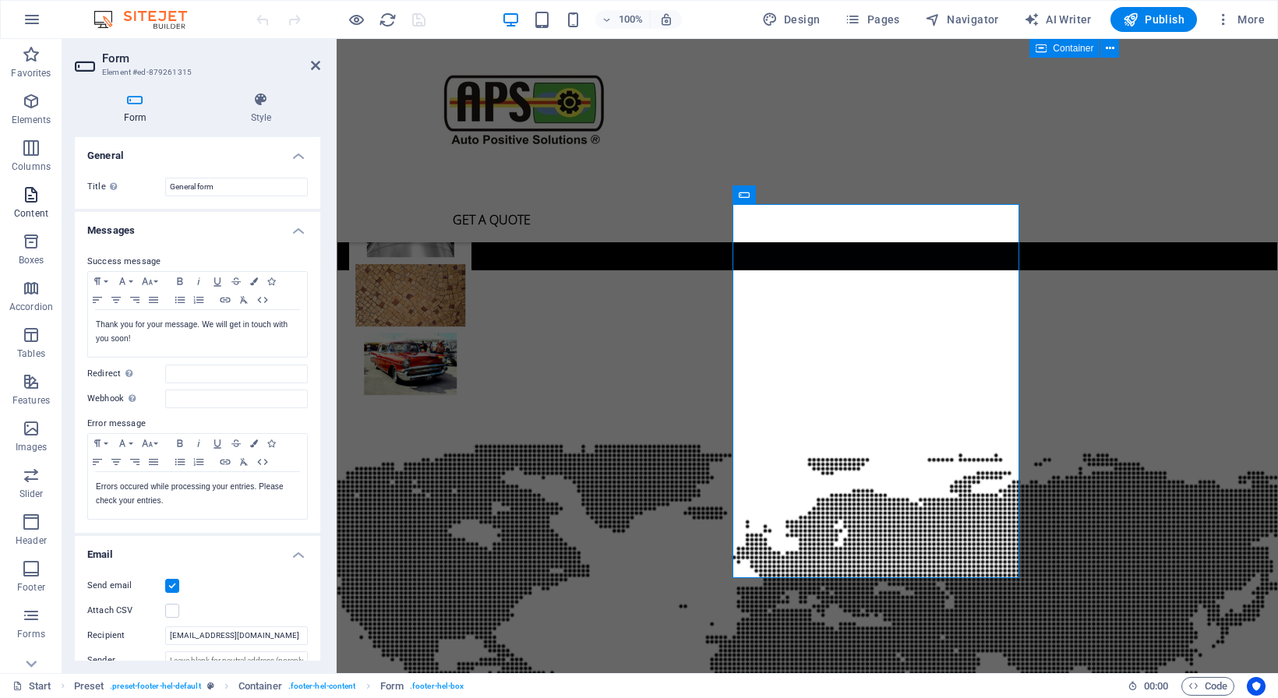
click at [33, 203] on icon "button" at bounding box center [31, 194] width 19 height 19
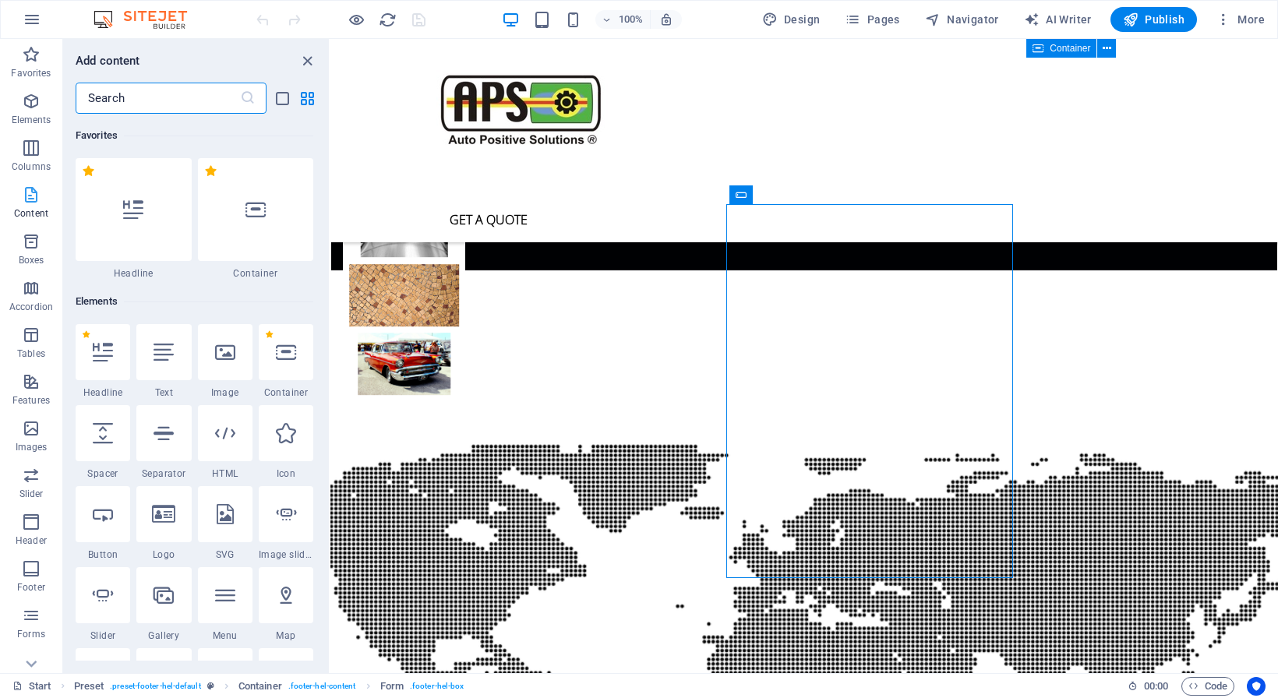
click at [25, 196] on icon "button" at bounding box center [31, 194] width 19 height 19
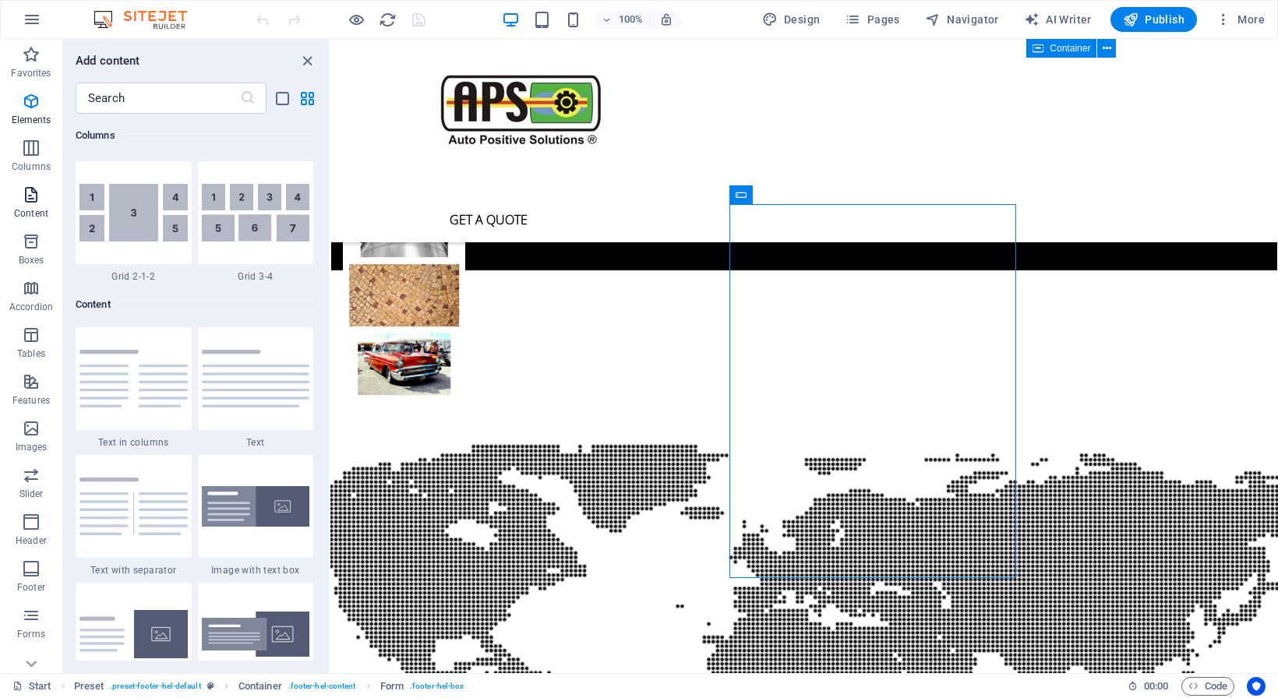
scroll to position [2726, 0]
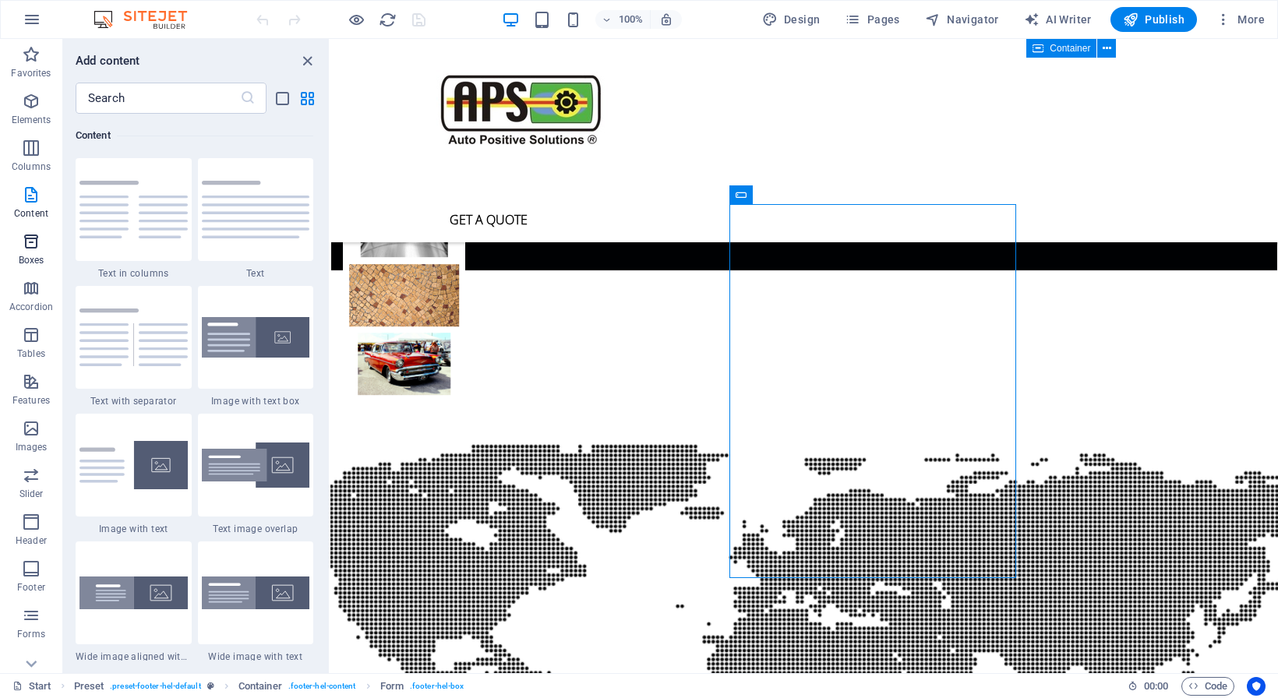
click at [27, 246] on icon "button" at bounding box center [31, 241] width 19 height 19
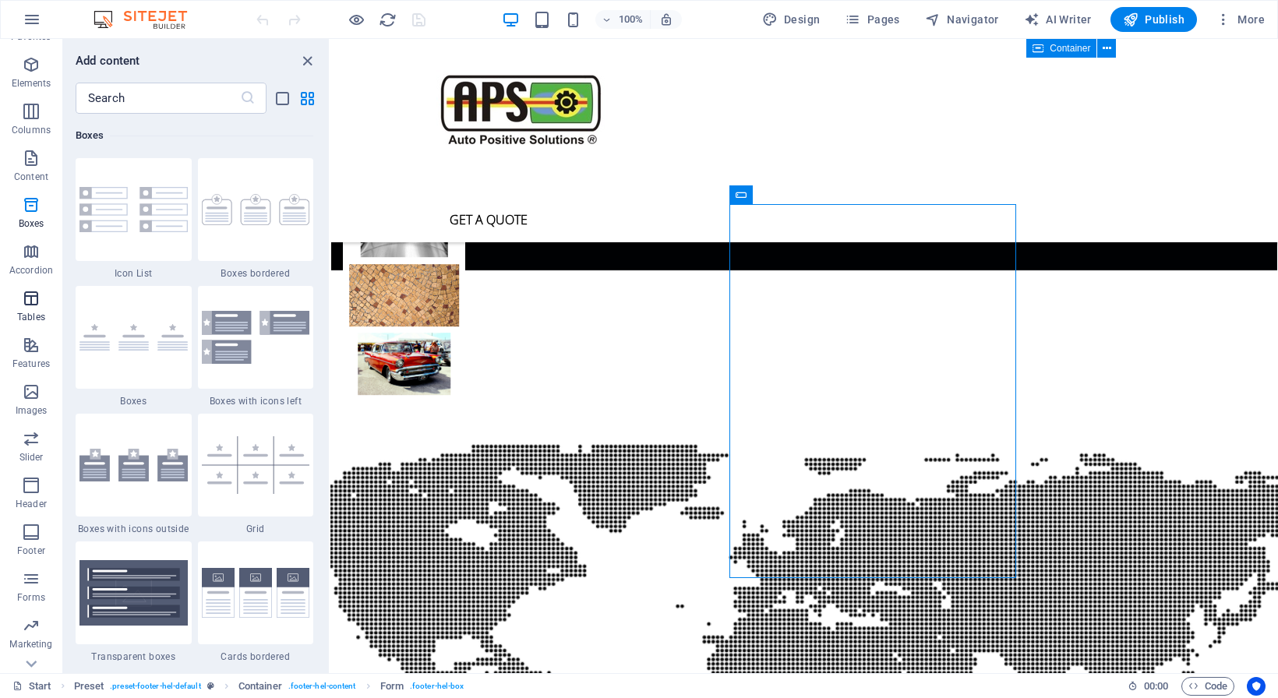
scroll to position [67, 0]
click at [29, 460] on icon "button" at bounding box center [31, 455] width 19 height 19
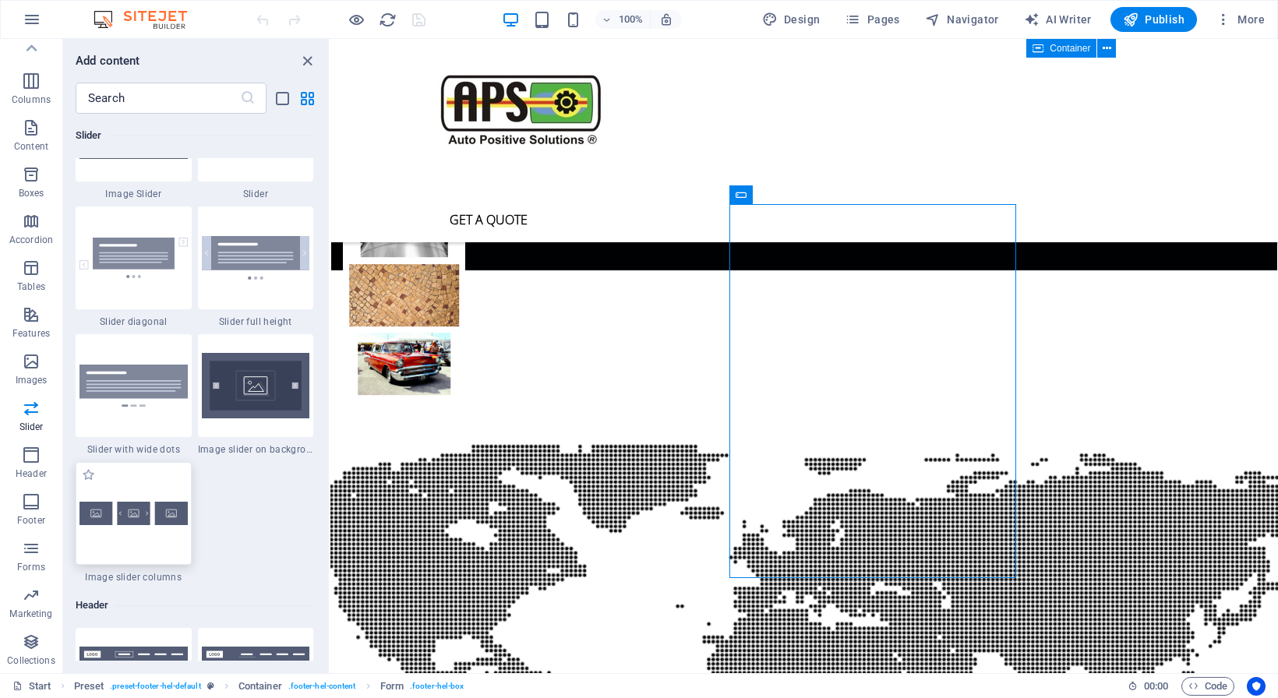
scroll to position [8641, 0]
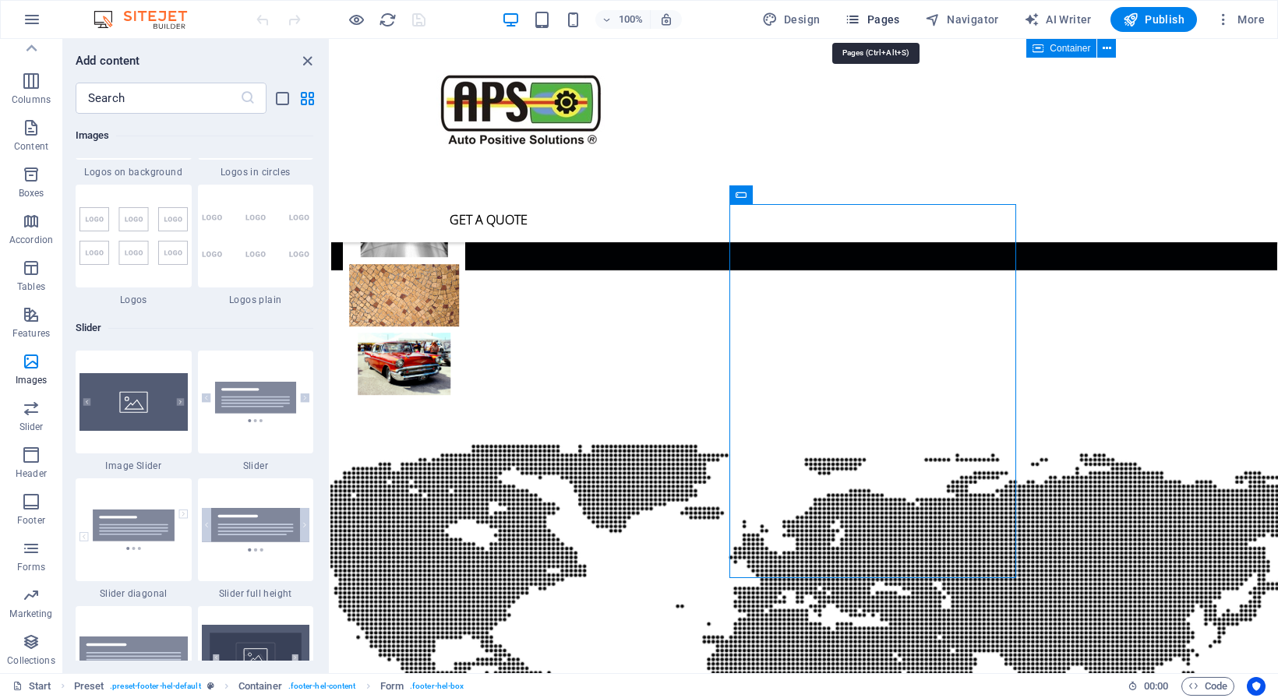
click at [855, 19] on icon "button" at bounding box center [853, 20] width 16 height 16
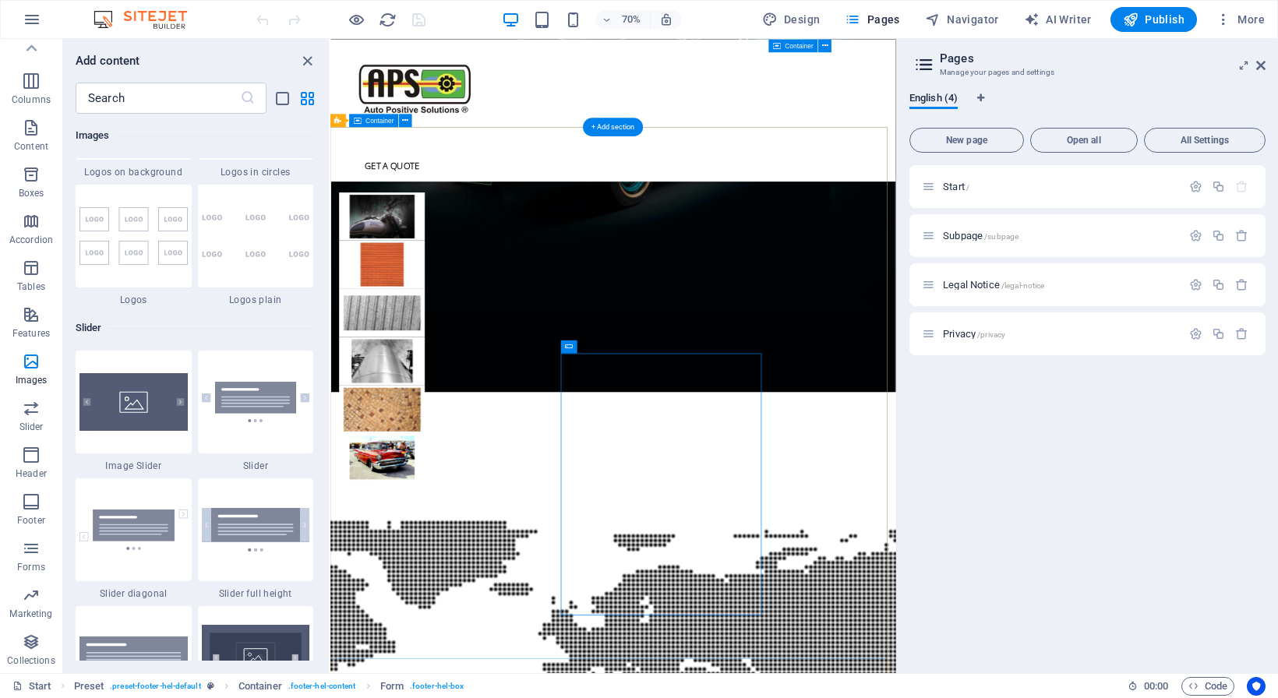
scroll to position [4295, 0]
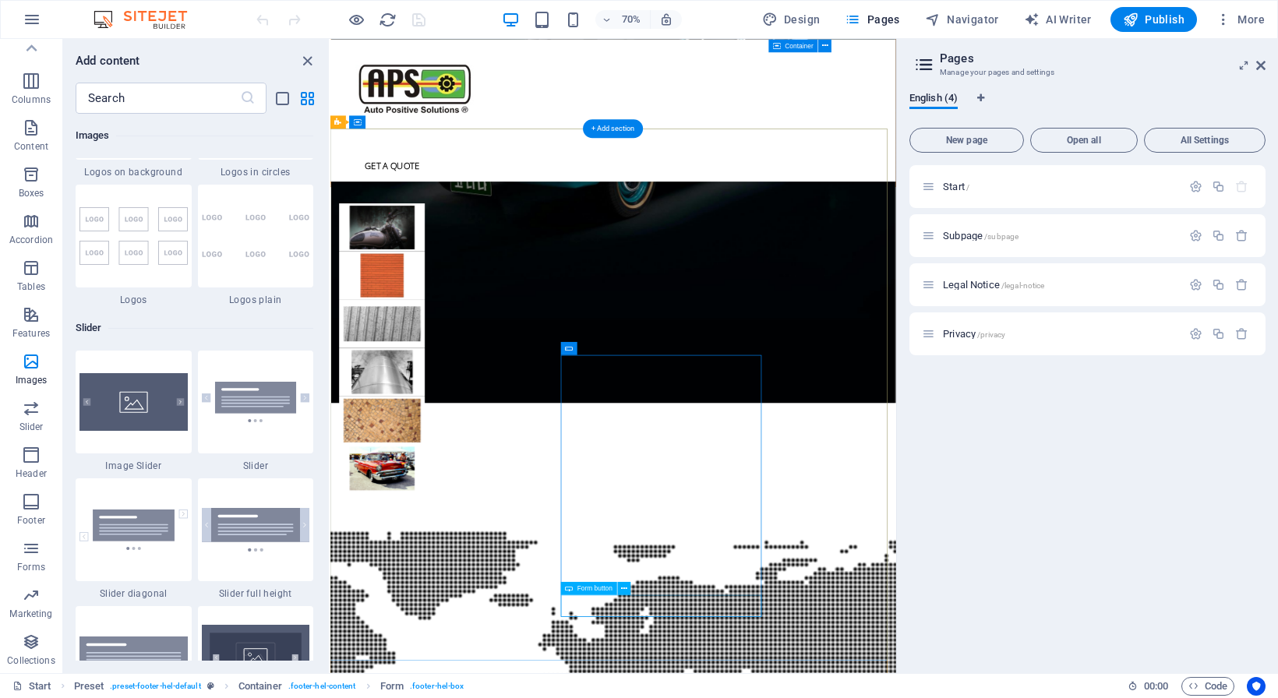
click div "Submit"
click at [621, 588] on icon at bounding box center [624, 589] width 6 height 12
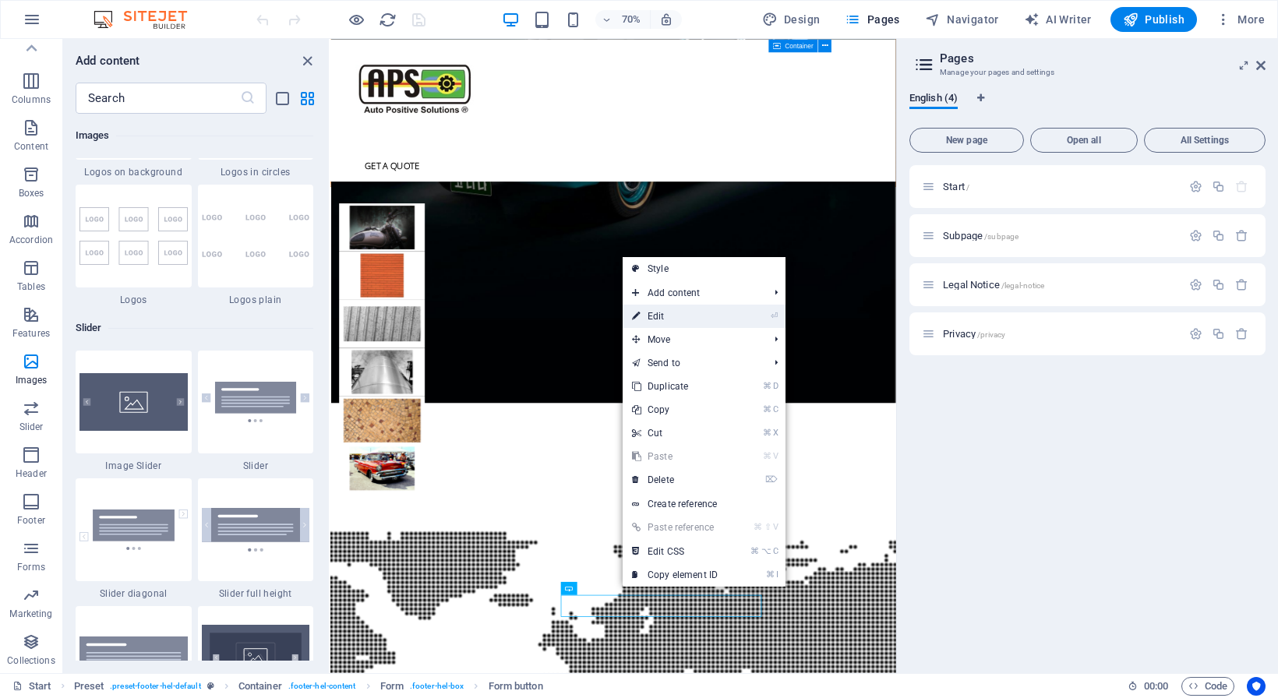
click at [649, 319] on link "⏎ Edit" at bounding box center [675, 316] width 104 height 23
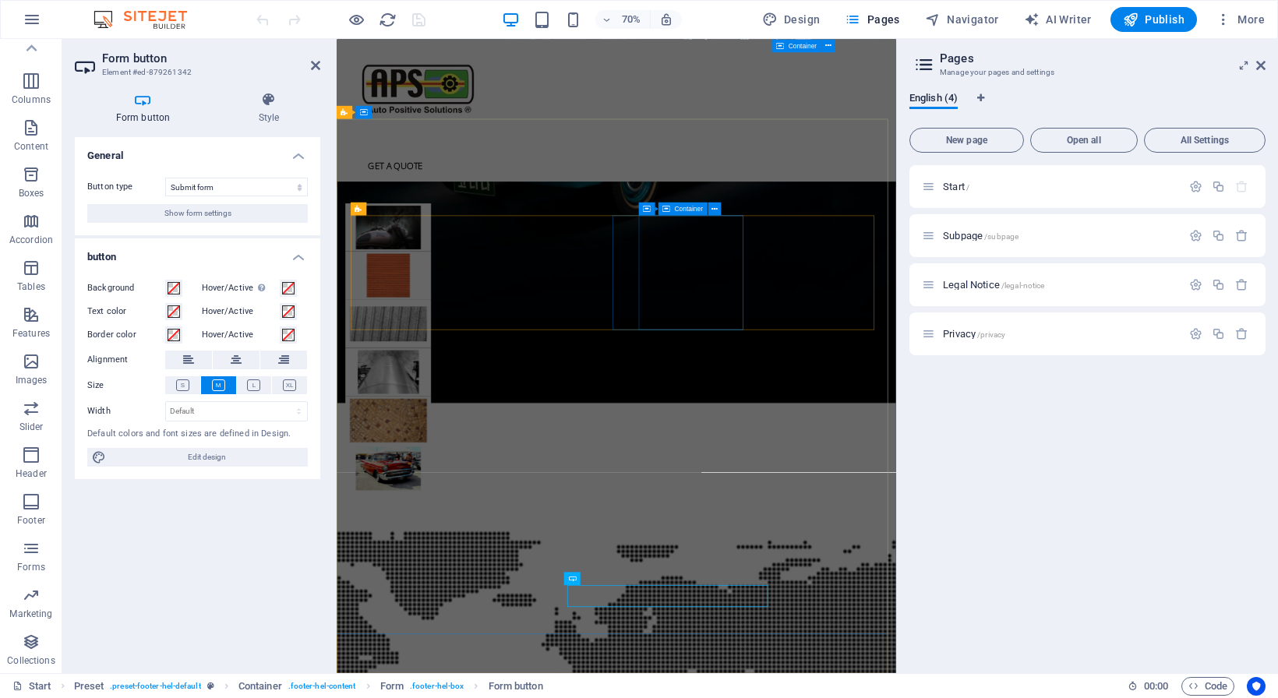
scroll to position [4310, 0]
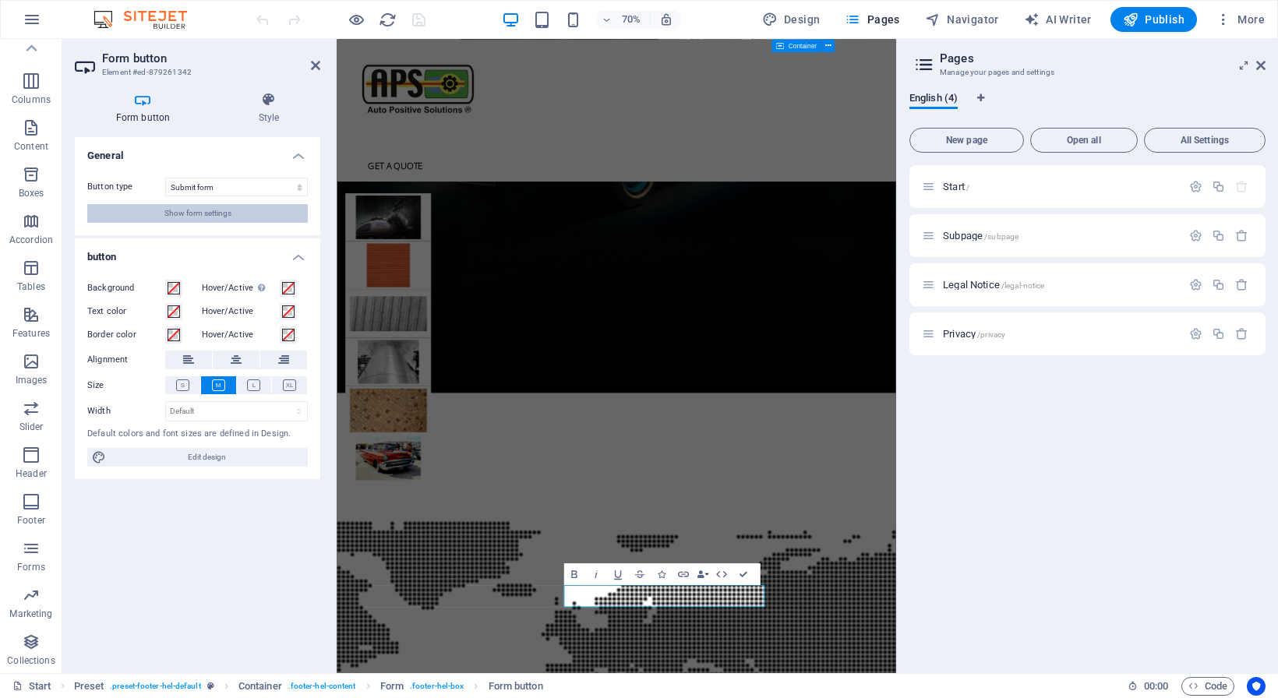
click at [203, 216] on span "Show form settings" at bounding box center [197, 213] width 67 height 19
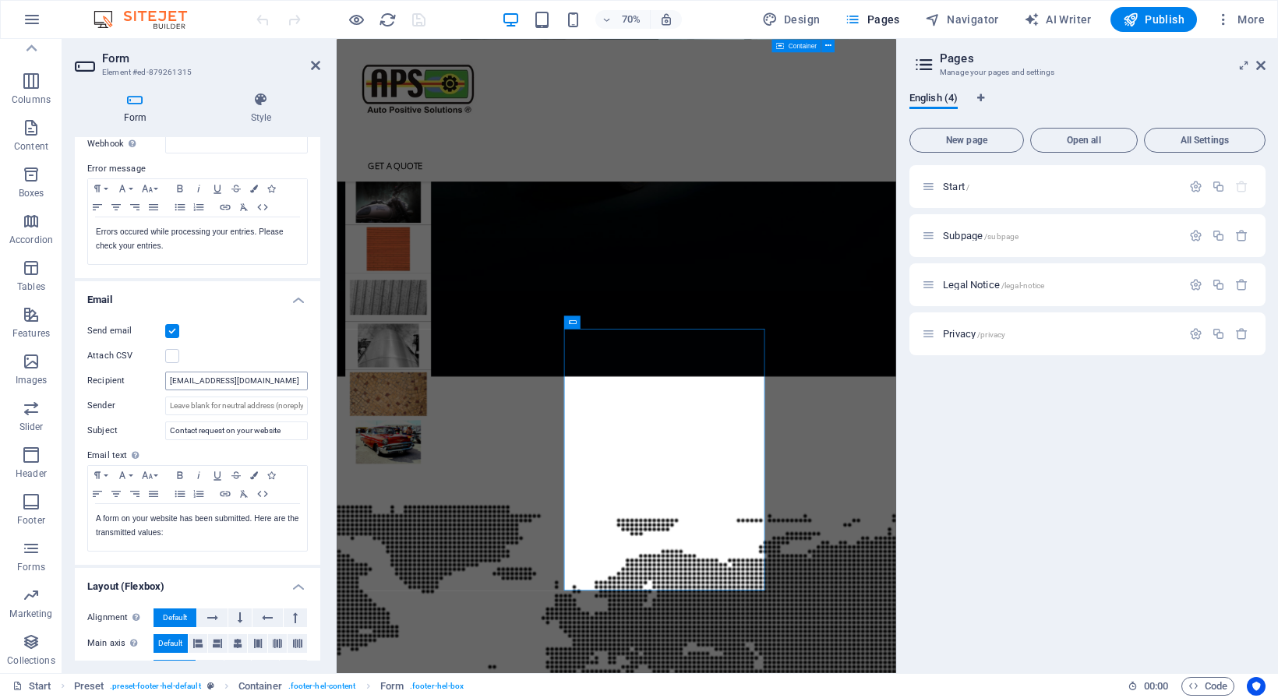
scroll to position [337, 0]
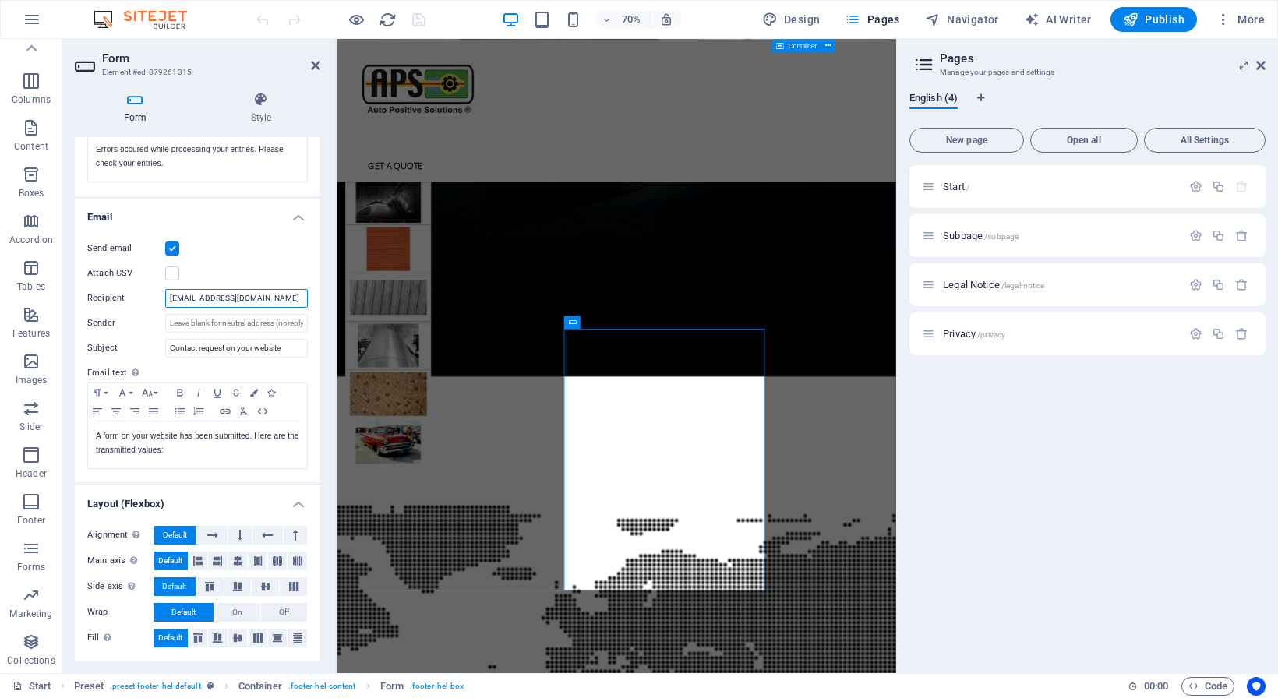
click at [255, 301] on input "[EMAIL_ADDRESS][DOMAIN_NAME]" at bounding box center [236, 298] width 143 height 19
click at [295, 302] on input "[EMAIL_ADDRESS][DOMAIN_NAME]" at bounding box center [236, 298] width 143 height 19
click at [265, 326] on input "Sender" at bounding box center [236, 323] width 143 height 19
click at [225, 321] on input "Sender" at bounding box center [236, 323] width 143 height 19
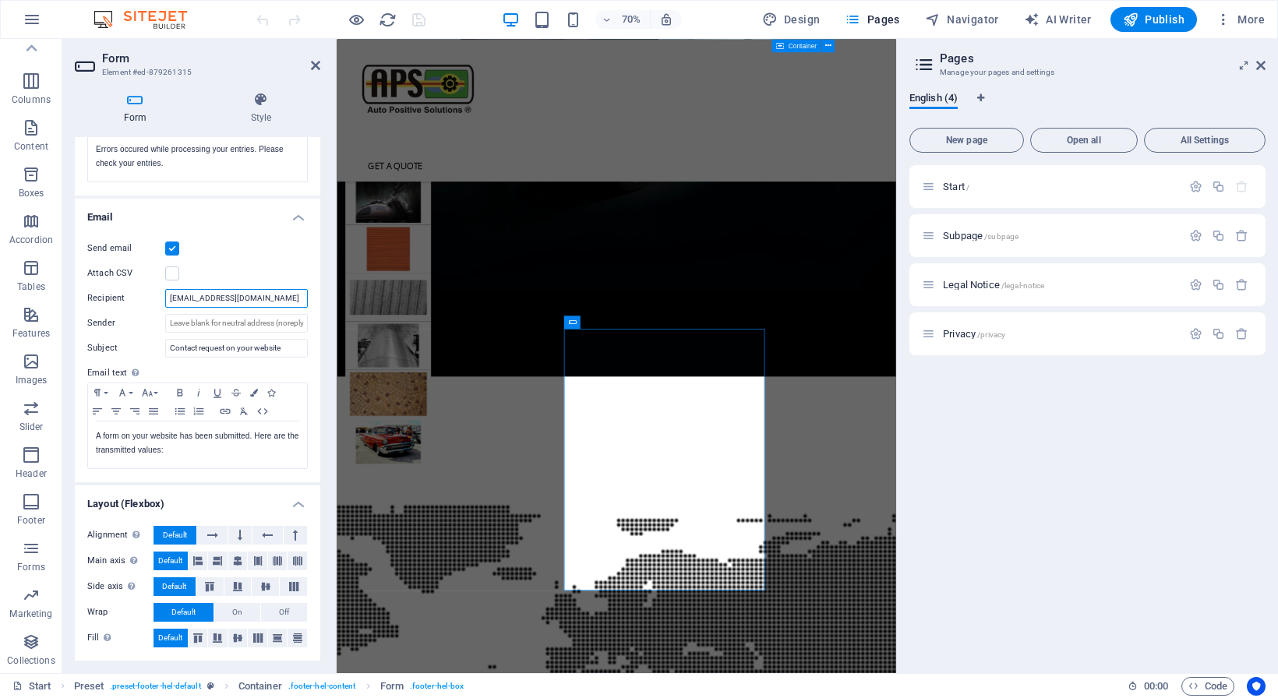
click at [237, 296] on input "[EMAIL_ADDRESS][DOMAIN_NAME]" at bounding box center [236, 298] width 143 height 19
click at [39, 649] on icon "button" at bounding box center [31, 642] width 19 height 19
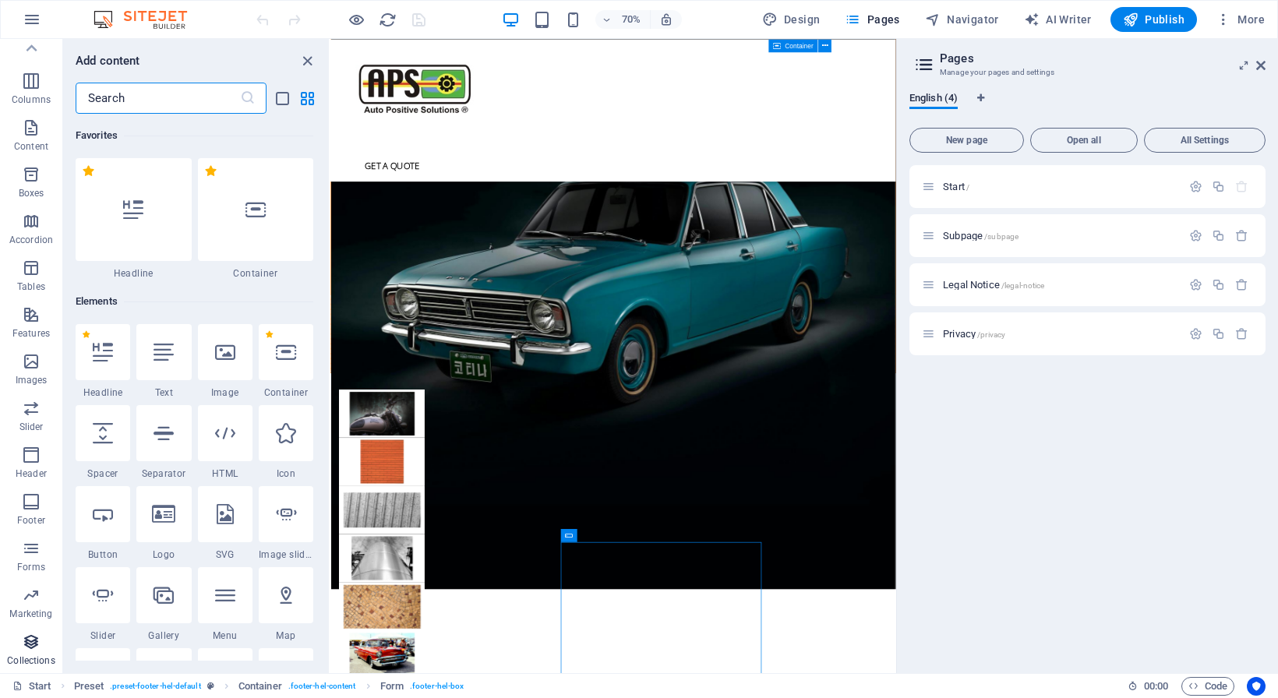
scroll to position [14263, 0]
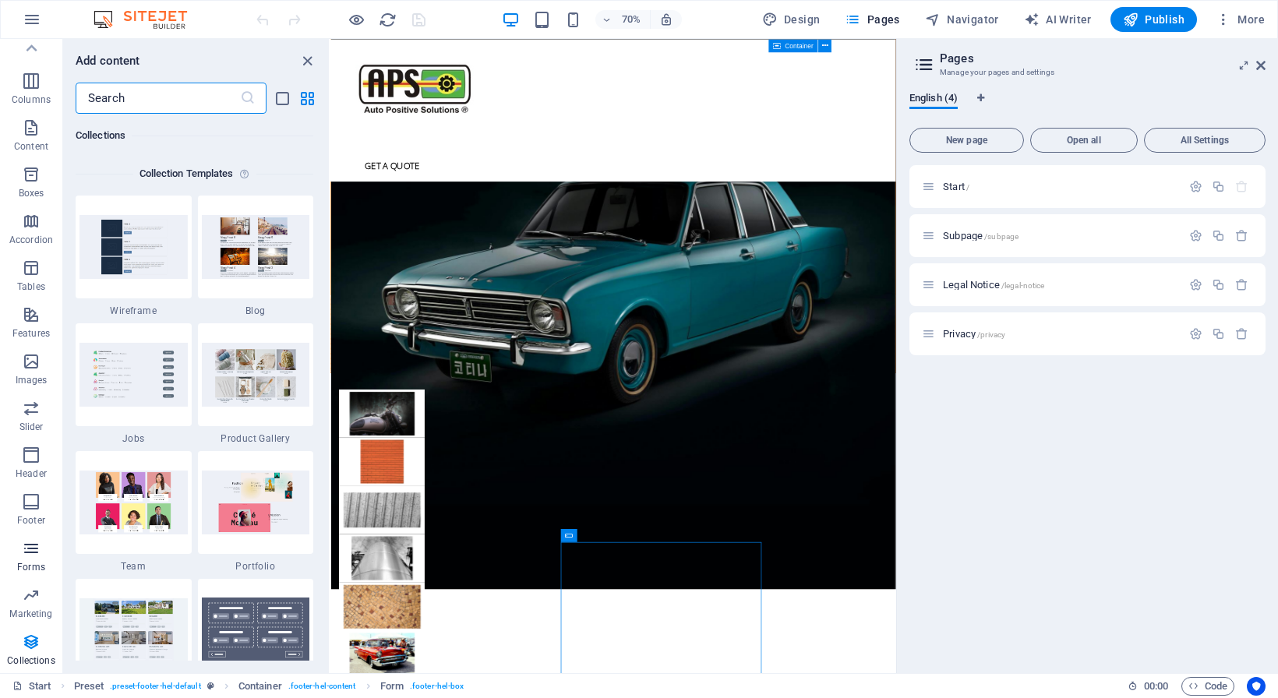
click at [30, 556] on icon "button" at bounding box center [31, 548] width 19 height 19
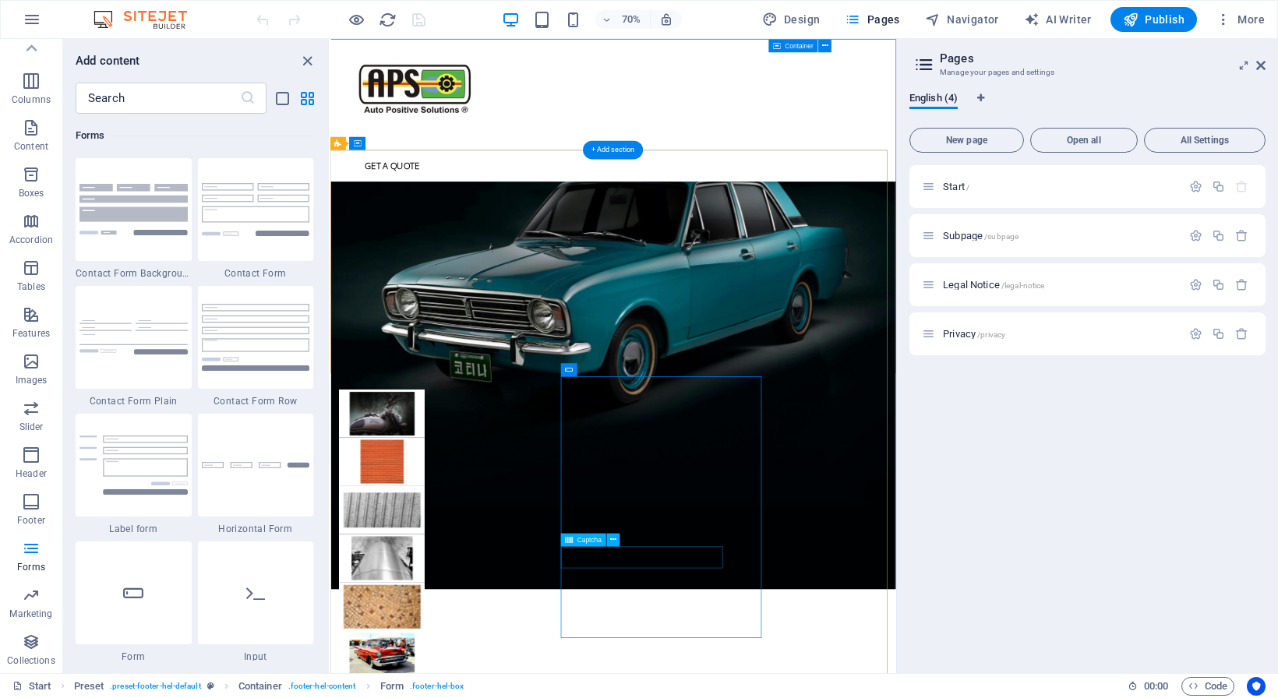
scroll to position [4265, 0]
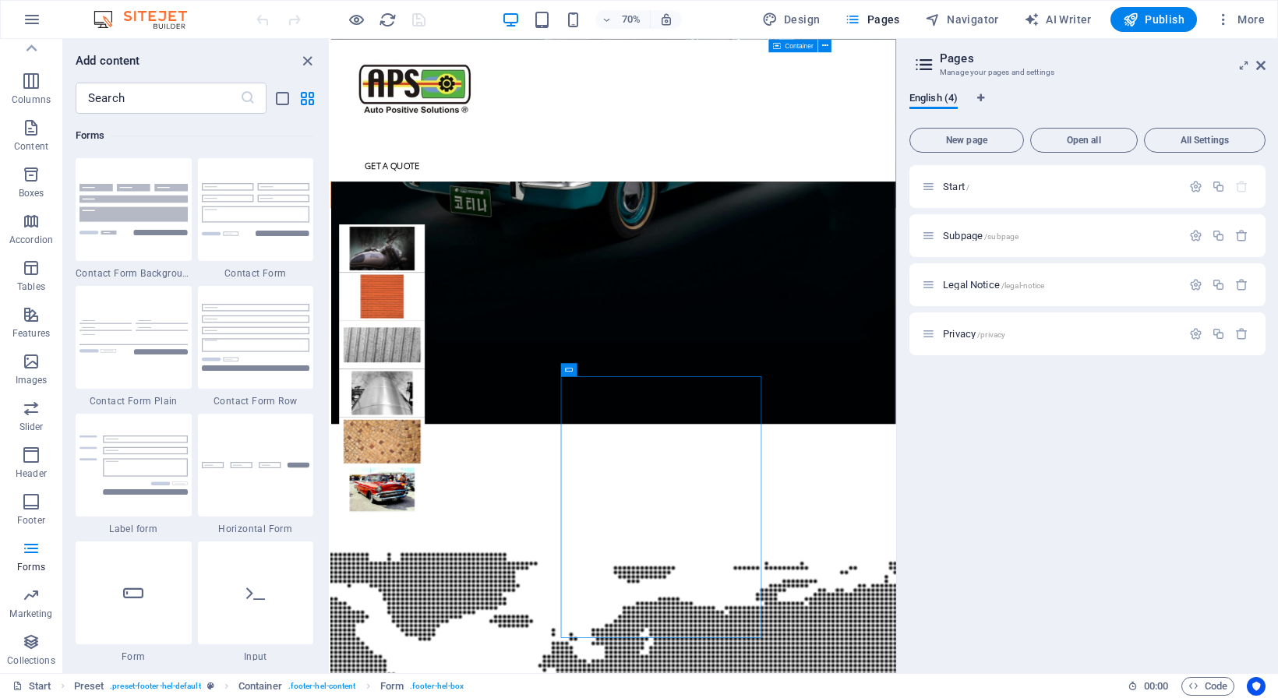
click at [171, 19] on img at bounding box center [148, 19] width 117 height 19
click at [34, 19] on icon "button" at bounding box center [32, 19] width 19 height 19
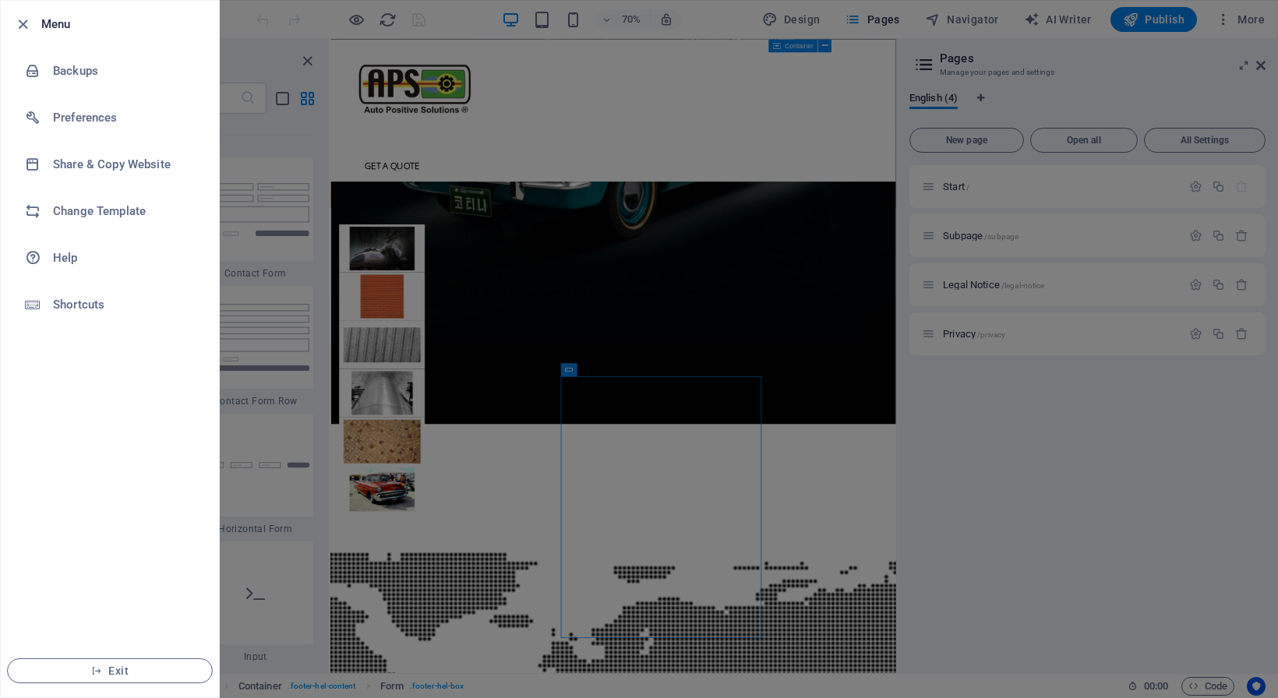
click at [726, 59] on div at bounding box center [639, 349] width 1278 height 698
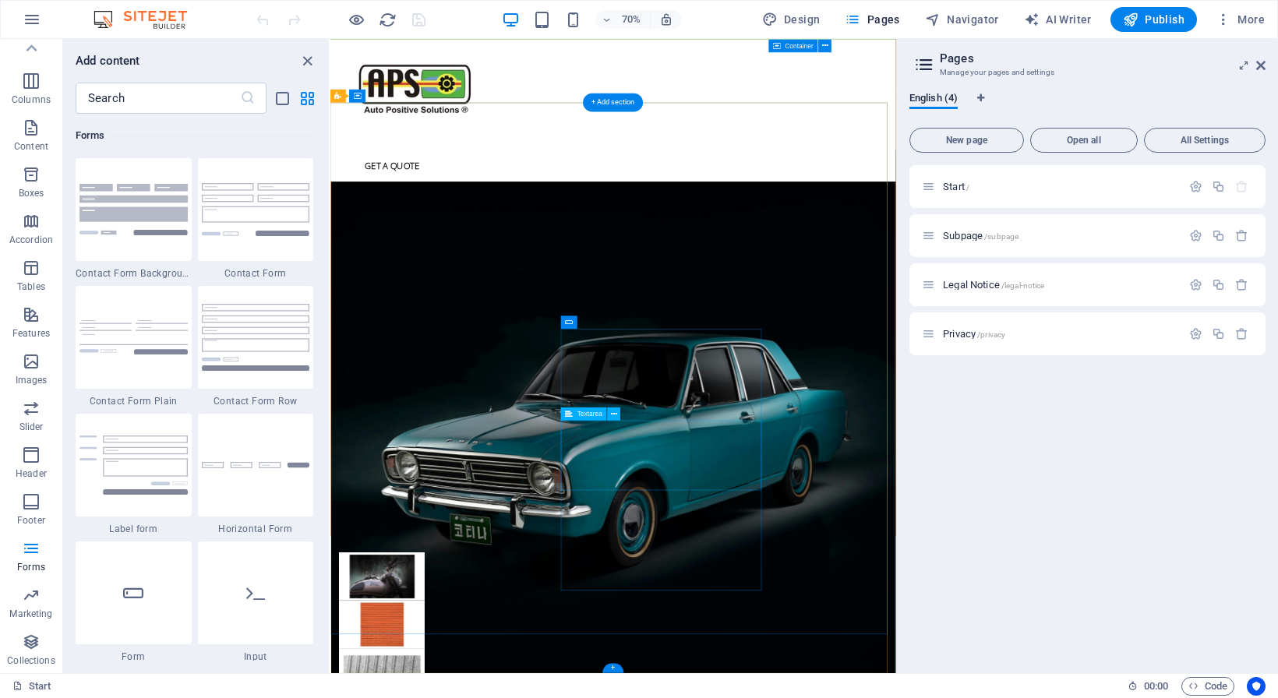
scroll to position [4333, 0]
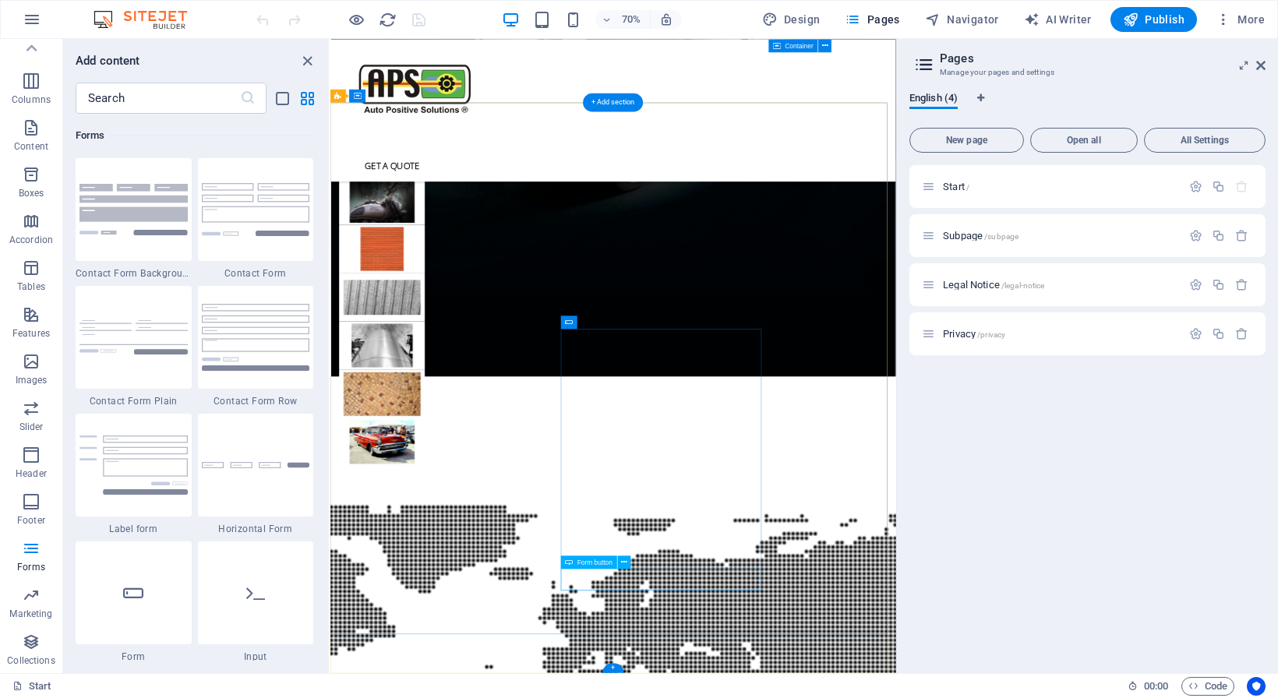
click div "Submit"
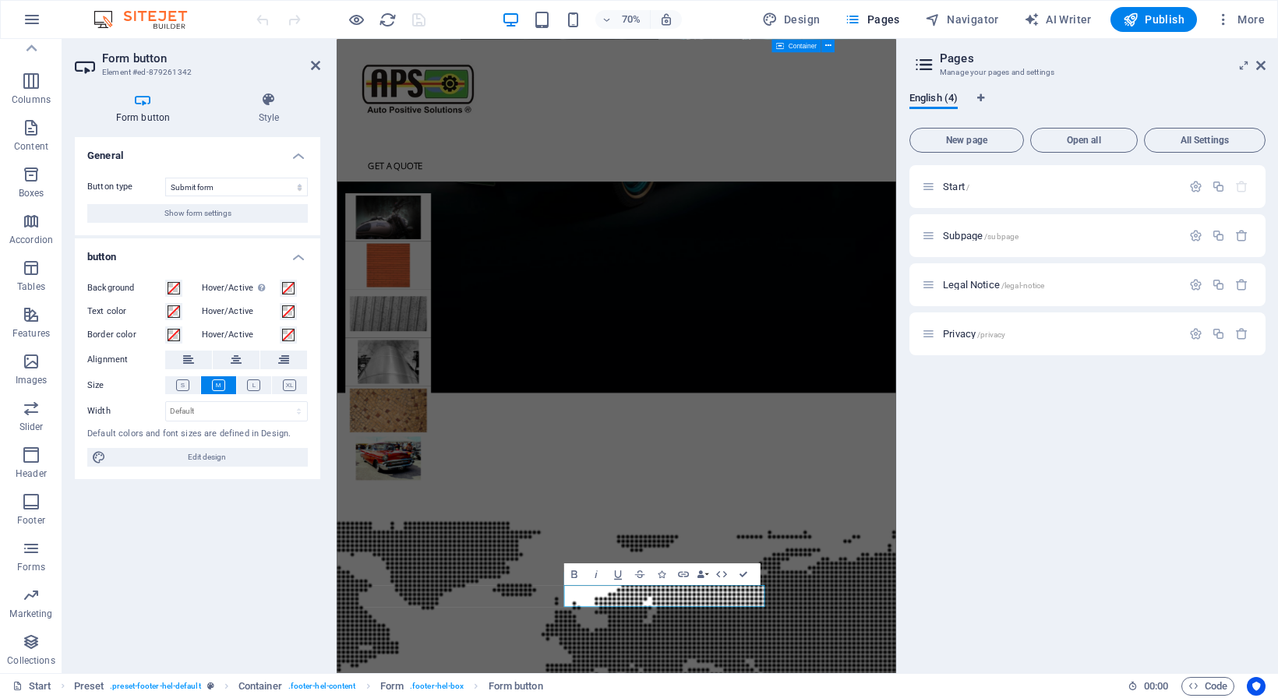
scroll to position [67, 0]
click at [262, 103] on icon at bounding box center [268, 100] width 103 height 16
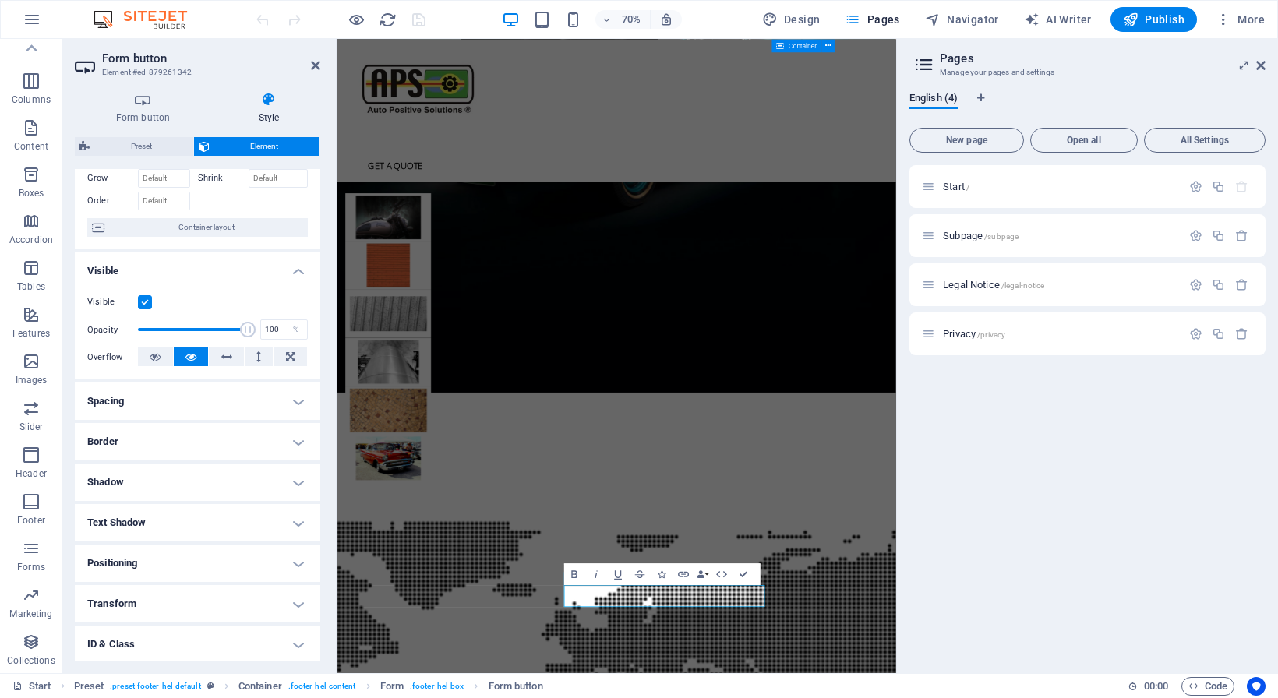
scroll to position [0, 0]
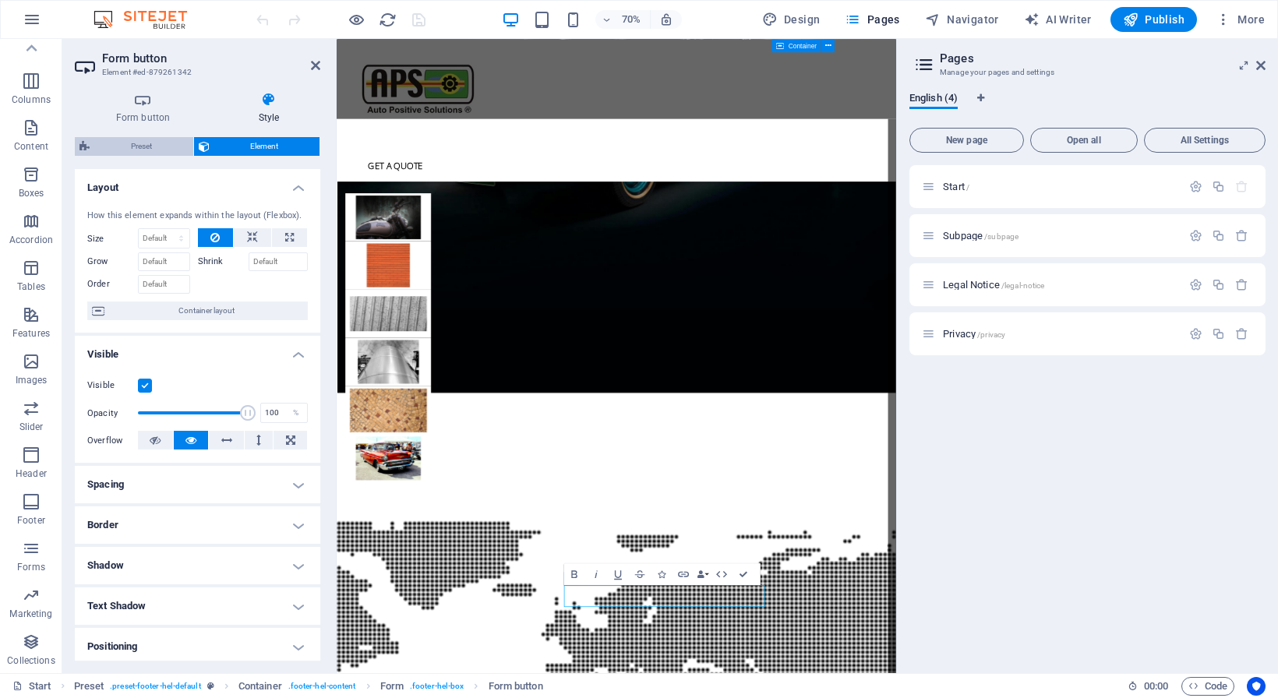
click at [130, 139] on span "Preset" at bounding box center [141, 146] width 94 height 19
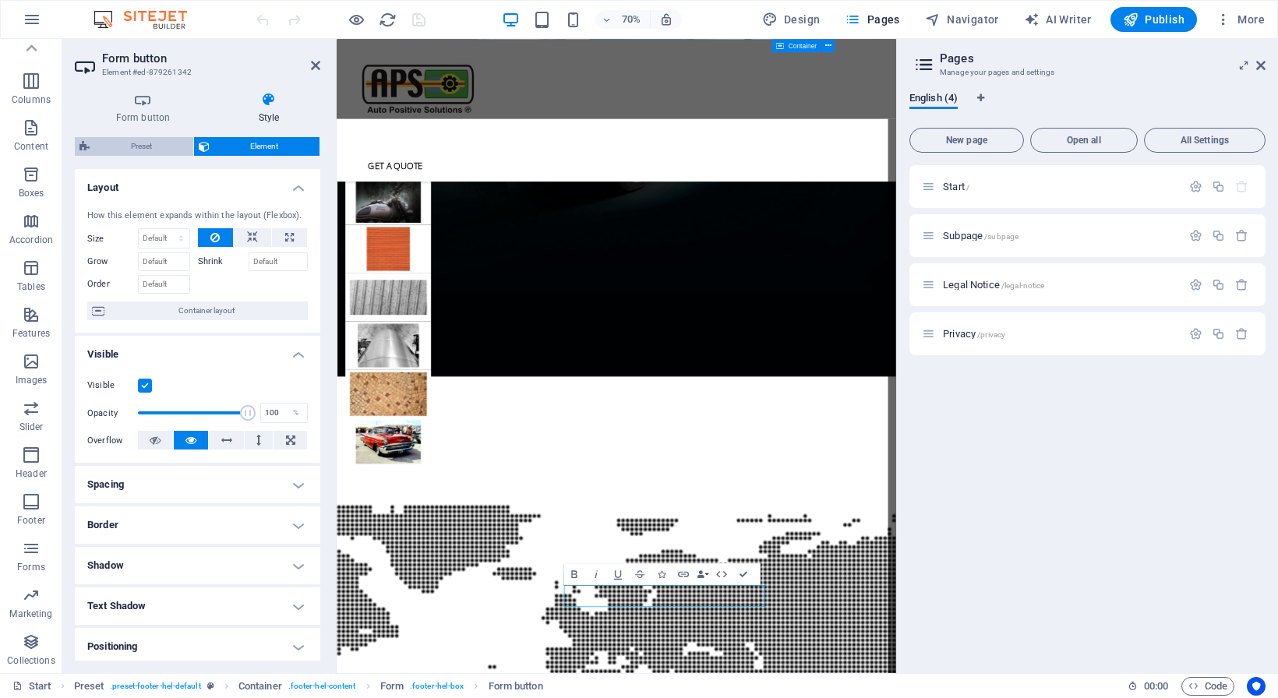
select select "footer"
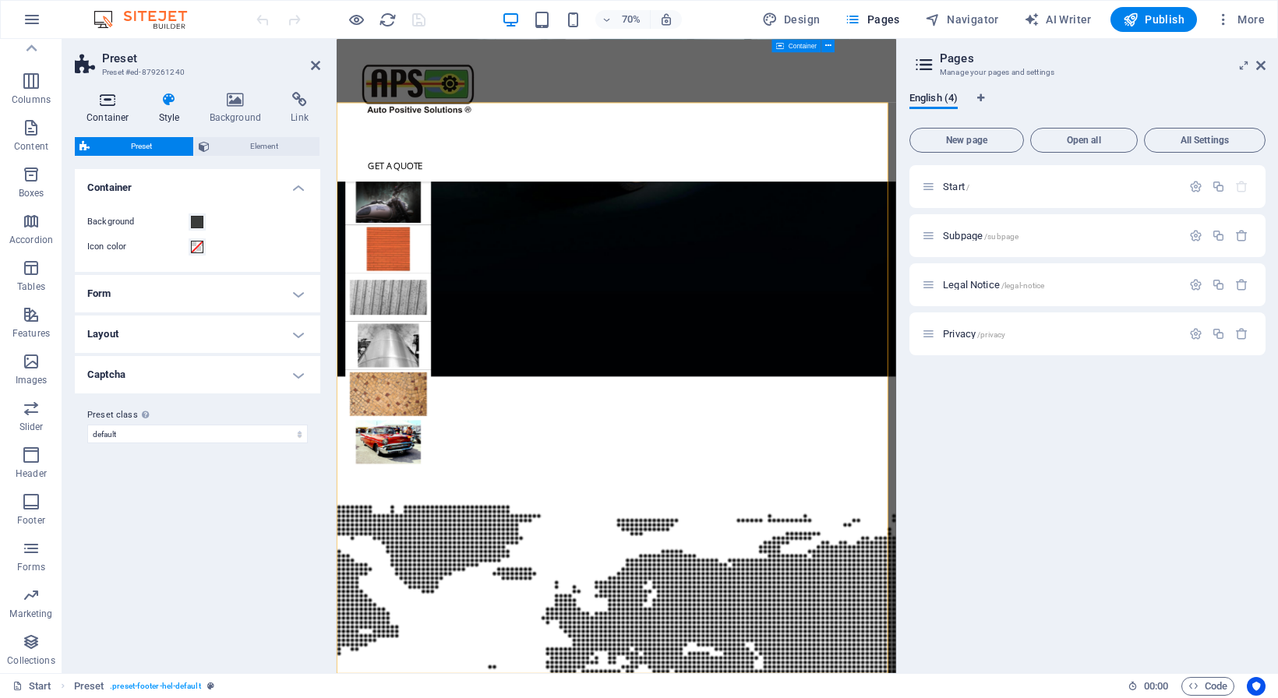
click at [103, 99] on icon at bounding box center [108, 100] width 66 height 16
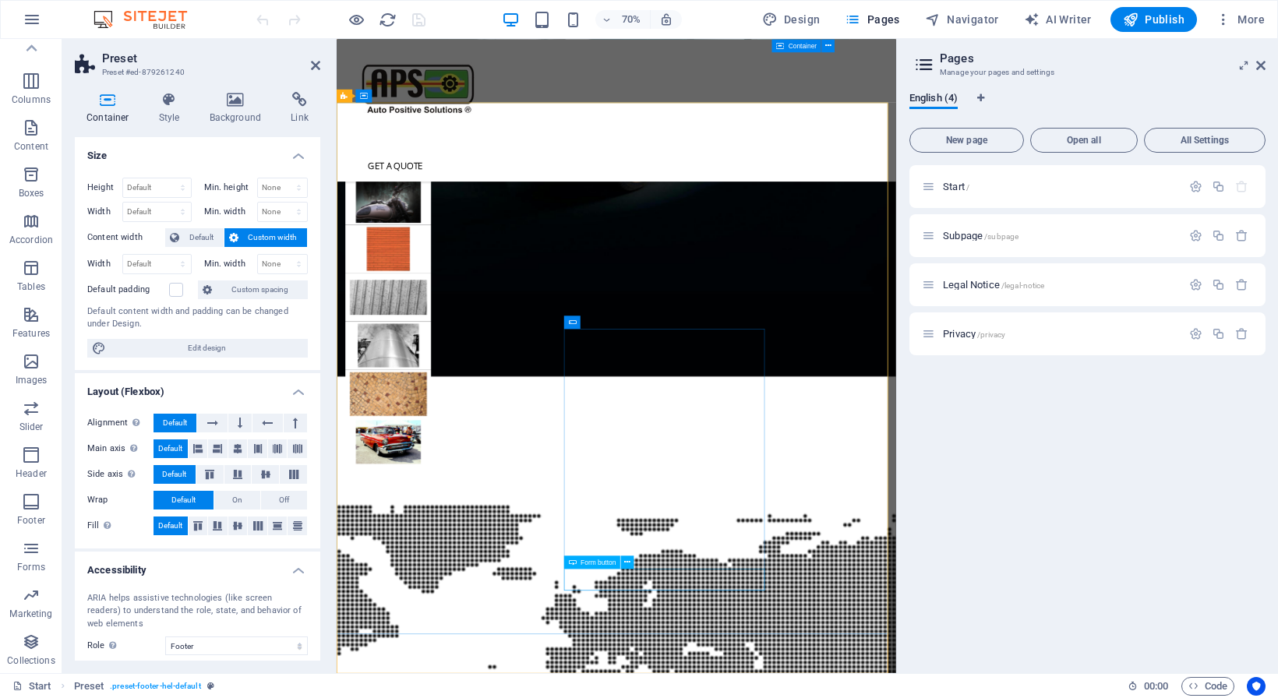
drag, startPoint x: 744, startPoint y: 813, endPoint x: 898, endPoint y: 581, distance: 278.1
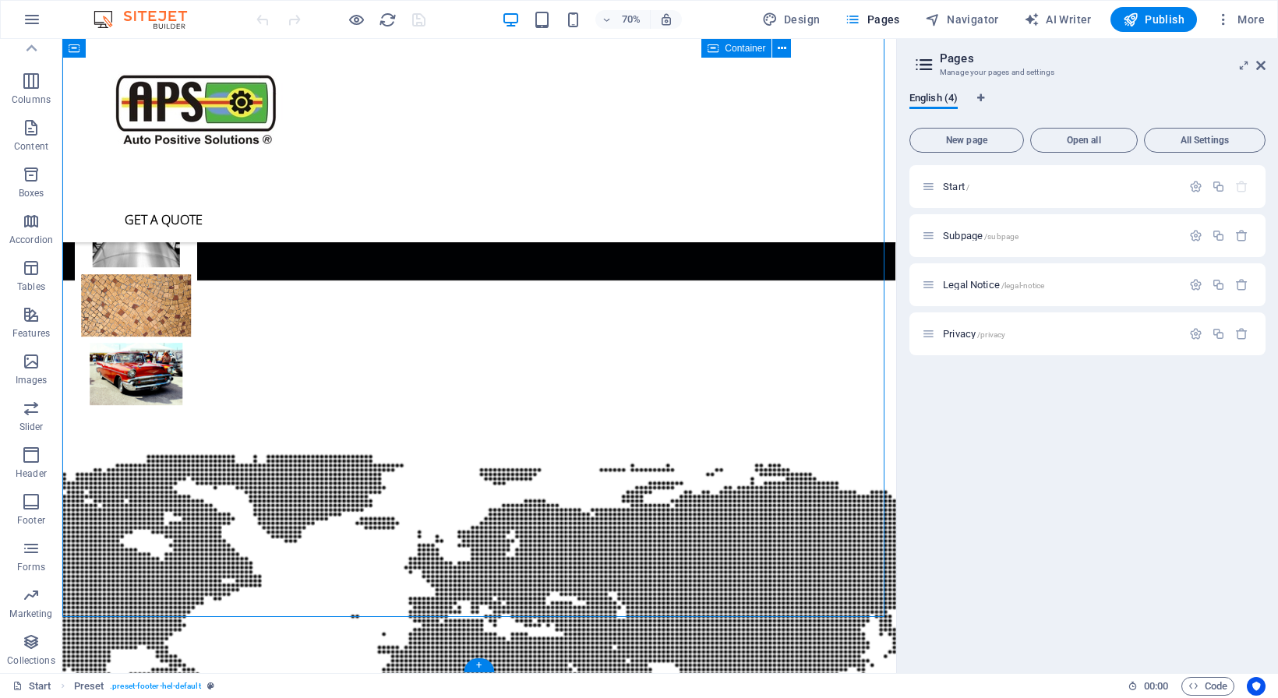
scroll to position [4366, 0]
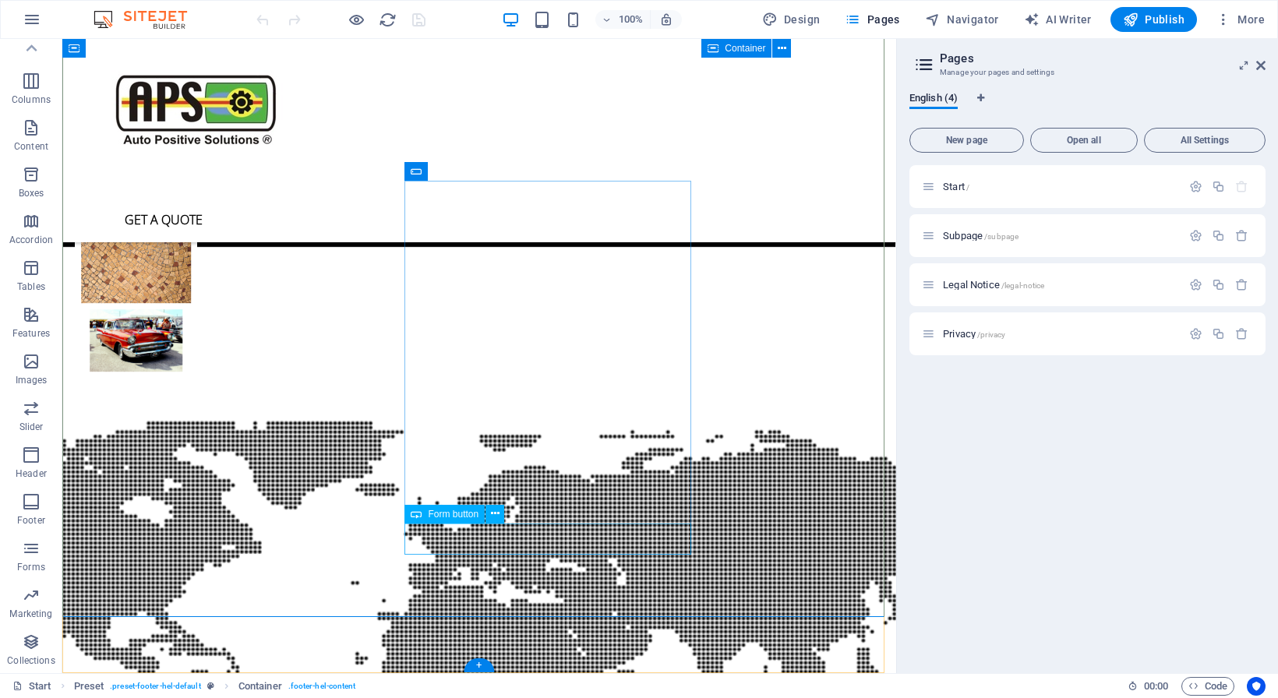
click div "Submit"
drag, startPoint x: 455, startPoint y: 532, endPoint x: 231, endPoint y: 743, distance: 308.1
click div "Submit"
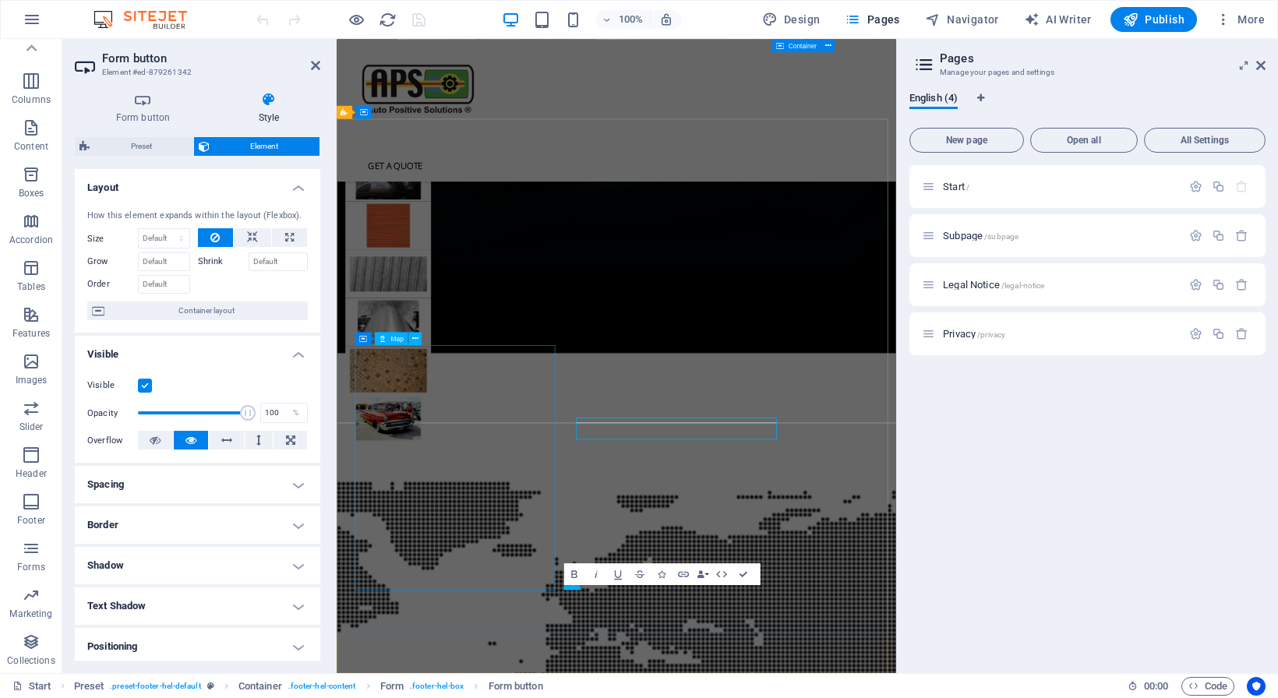
scroll to position [4310, 0]
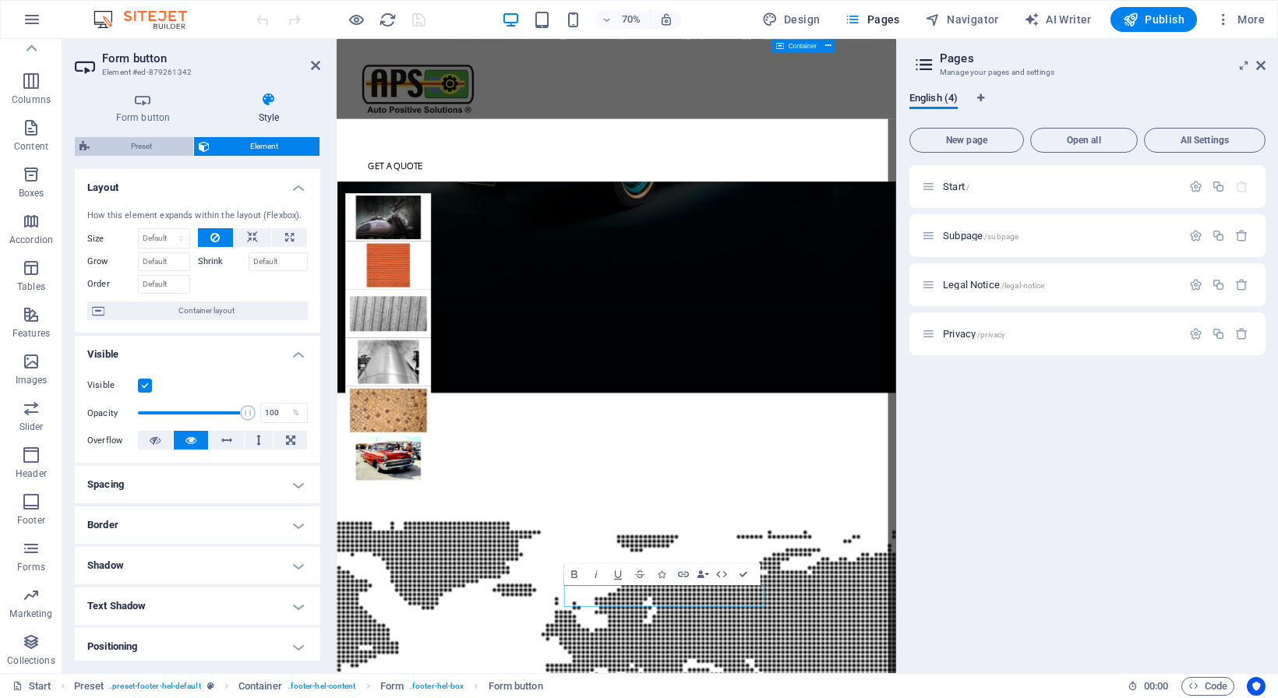
click at [132, 143] on span "Preset" at bounding box center [141, 146] width 94 height 19
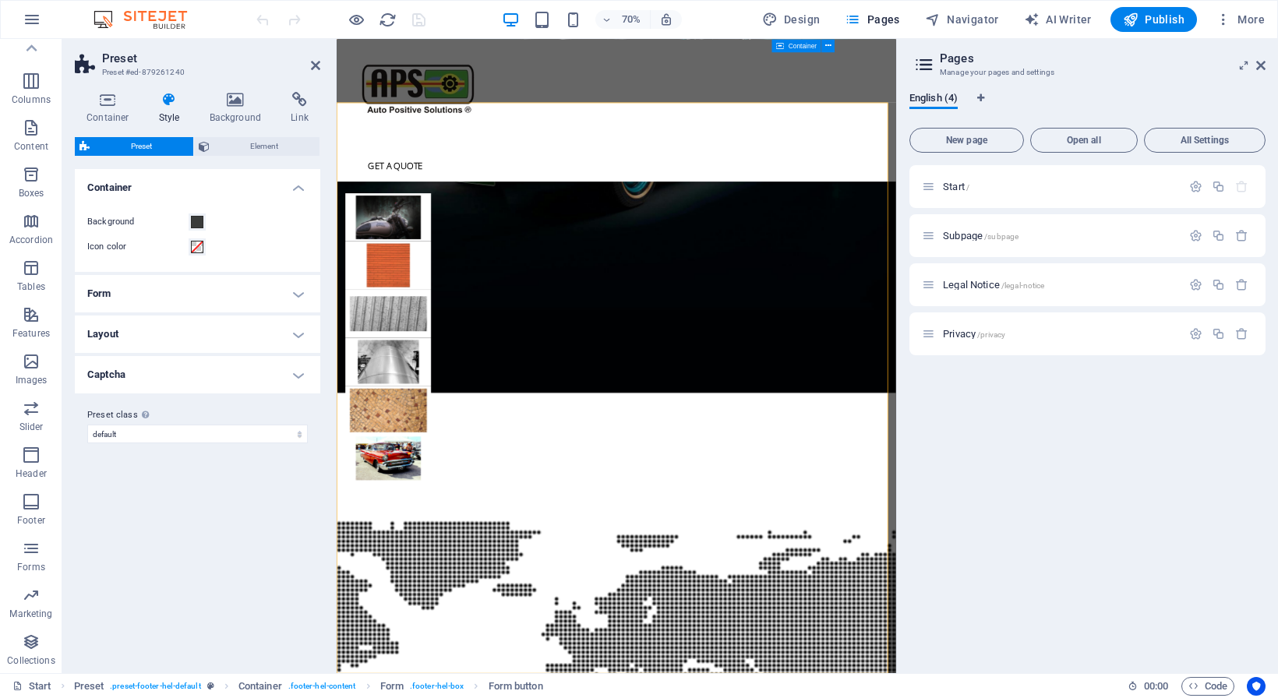
scroll to position [4333, 0]
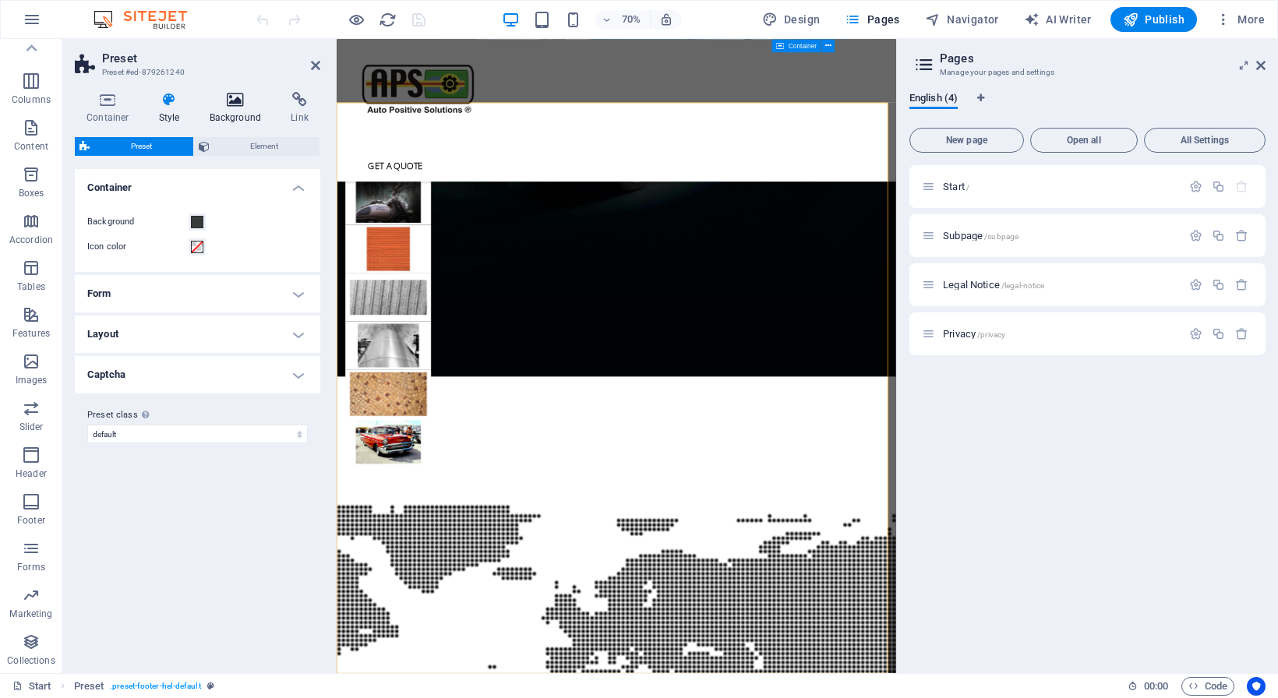
click at [228, 108] on icon at bounding box center [236, 100] width 76 height 16
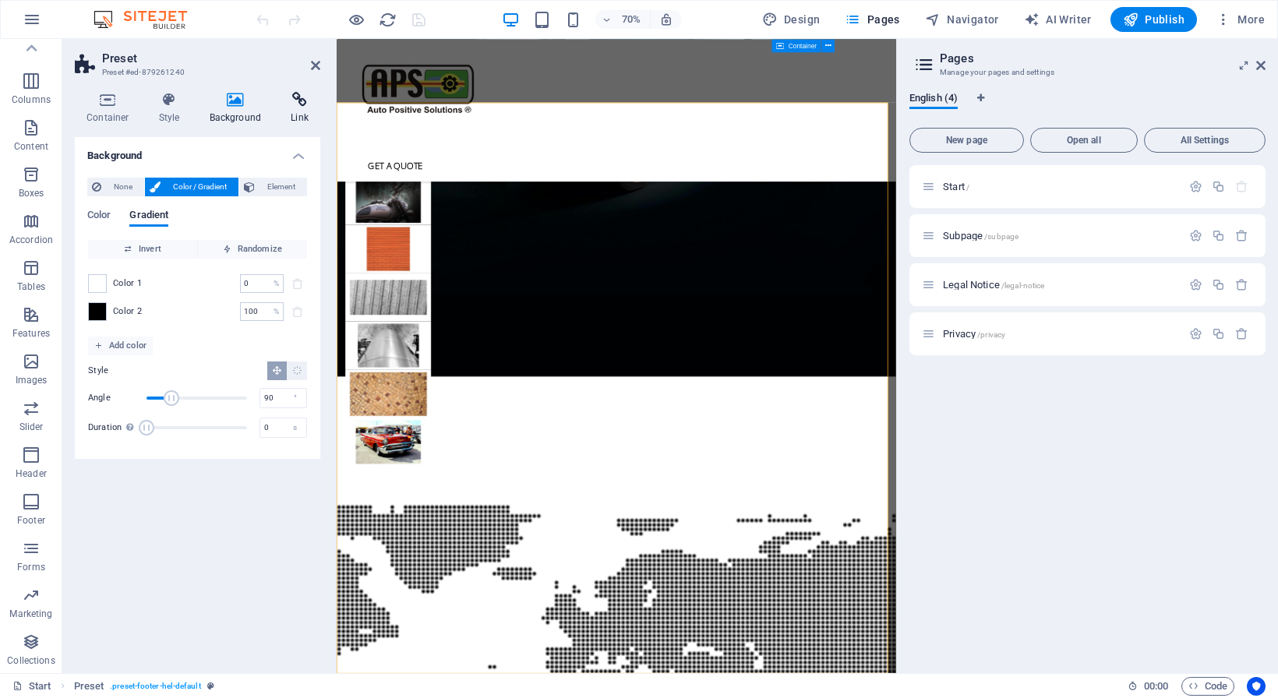
click at [299, 102] on icon at bounding box center [299, 100] width 41 height 16
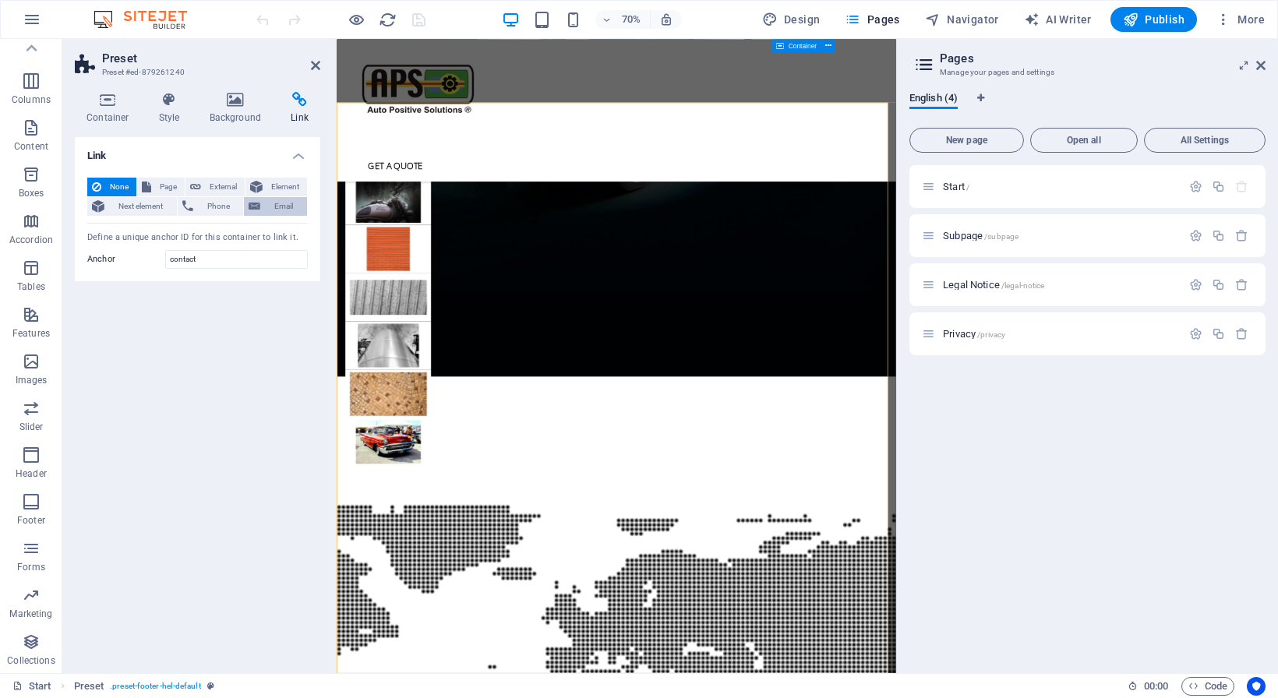
click at [276, 204] on span "Email" at bounding box center [283, 206] width 37 height 19
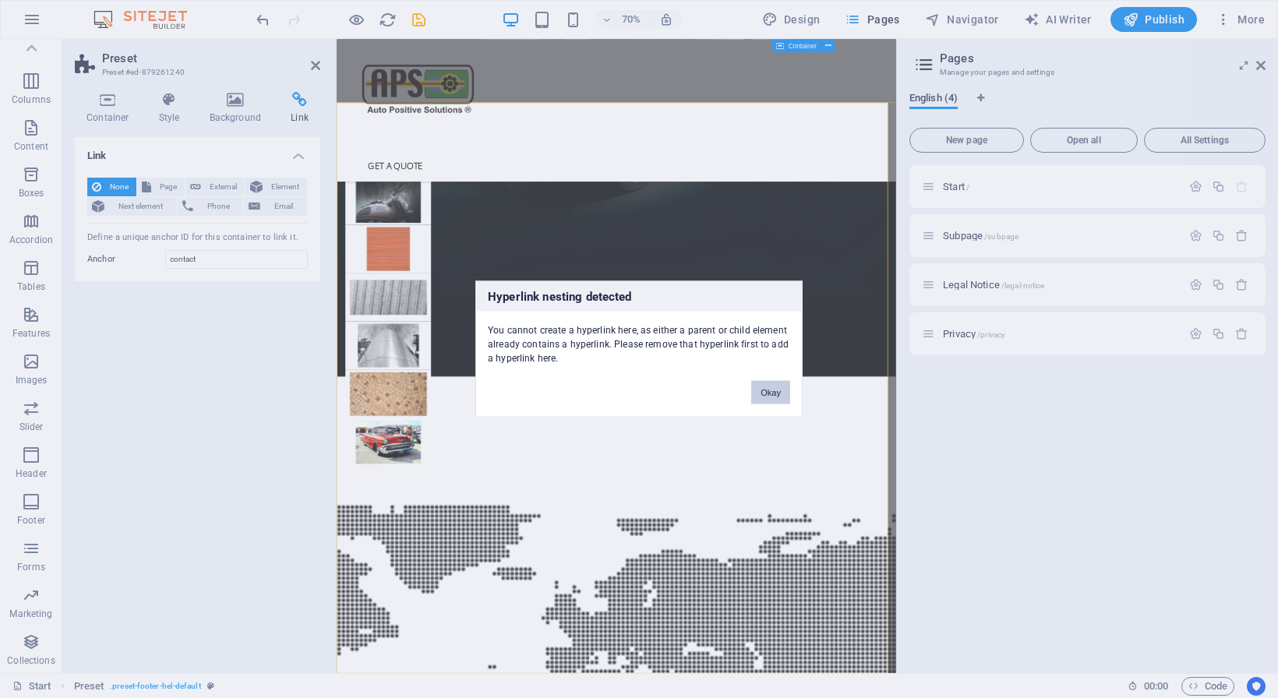
click at [770, 387] on button "Okay" at bounding box center [770, 392] width 39 height 23
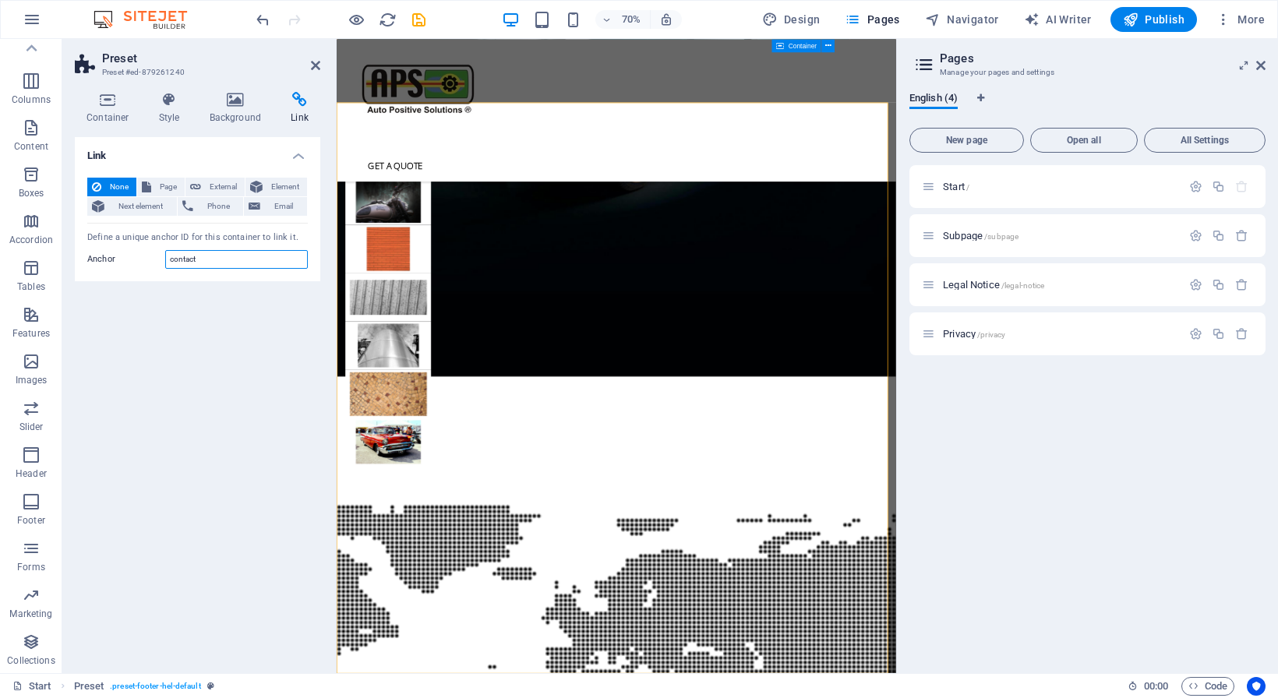
click at [210, 262] on input "contact" at bounding box center [236, 259] width 143 height 19
click at [272, 206] on span "Email" at bounding box center [283, 206] width 37 height 19
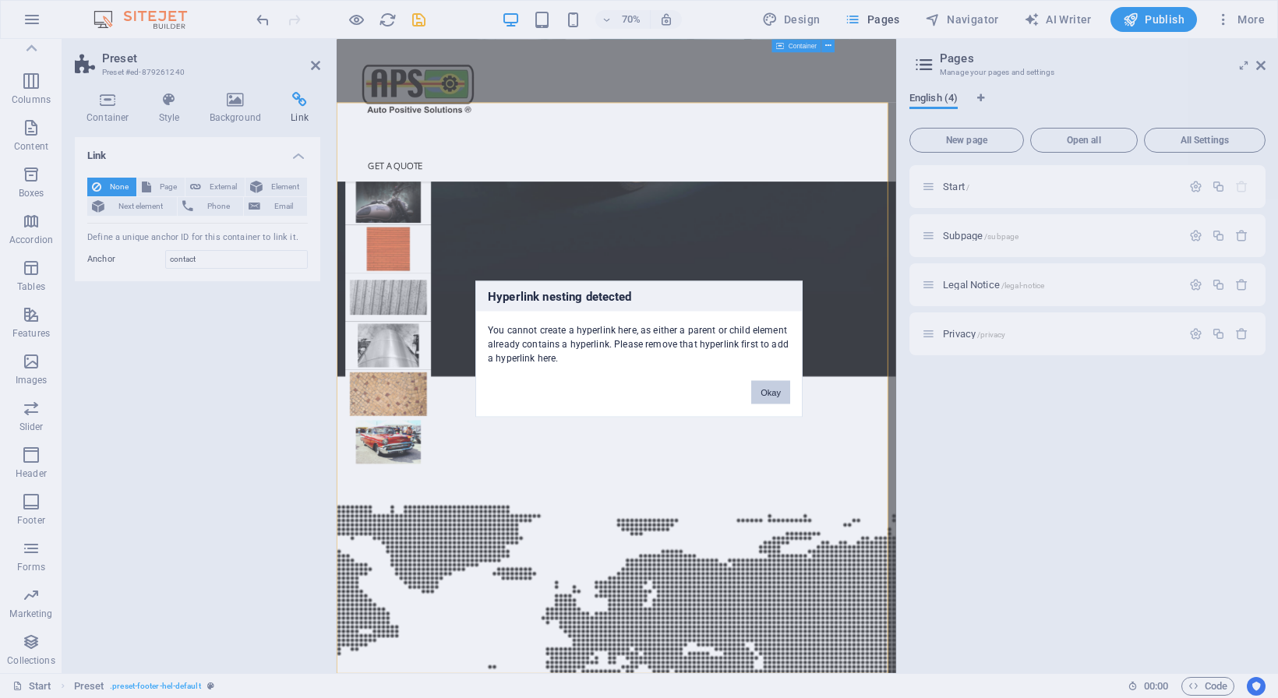
click at [782, 390] on button "Okay" at bounding box center [770, 392] width 39 height 23
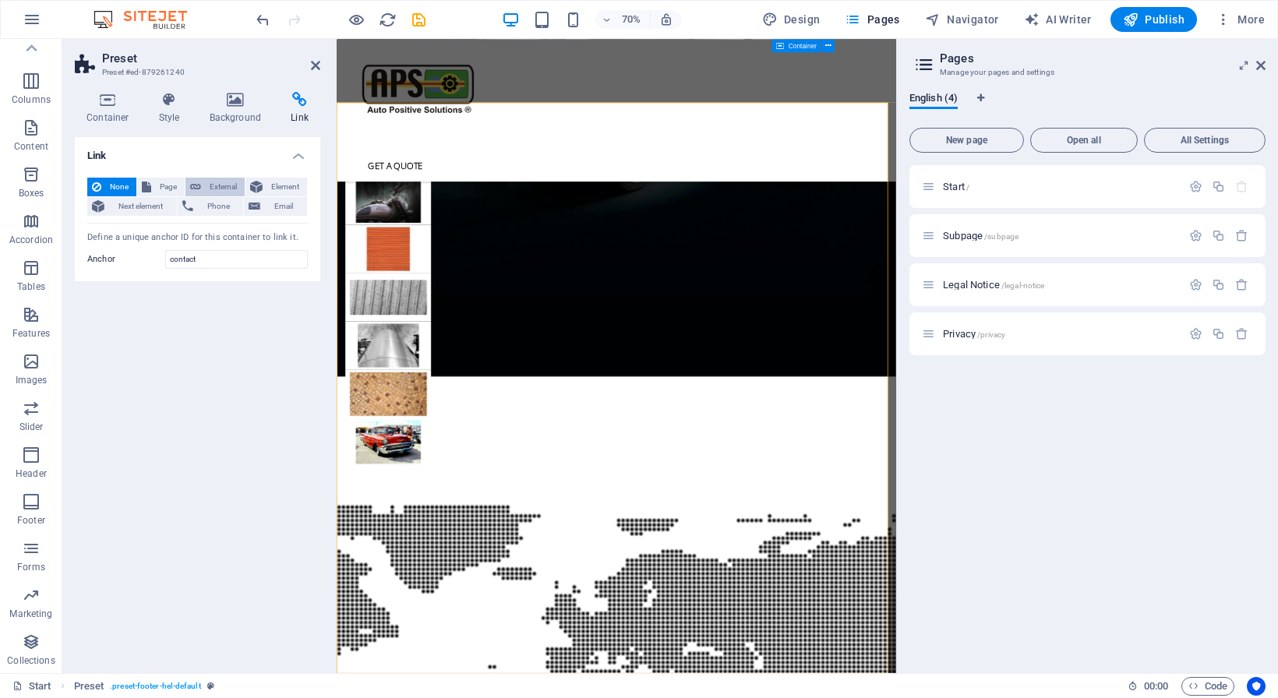
click at [207, 190] on button "External" at bounding box center [214, 187] width 59 height 19
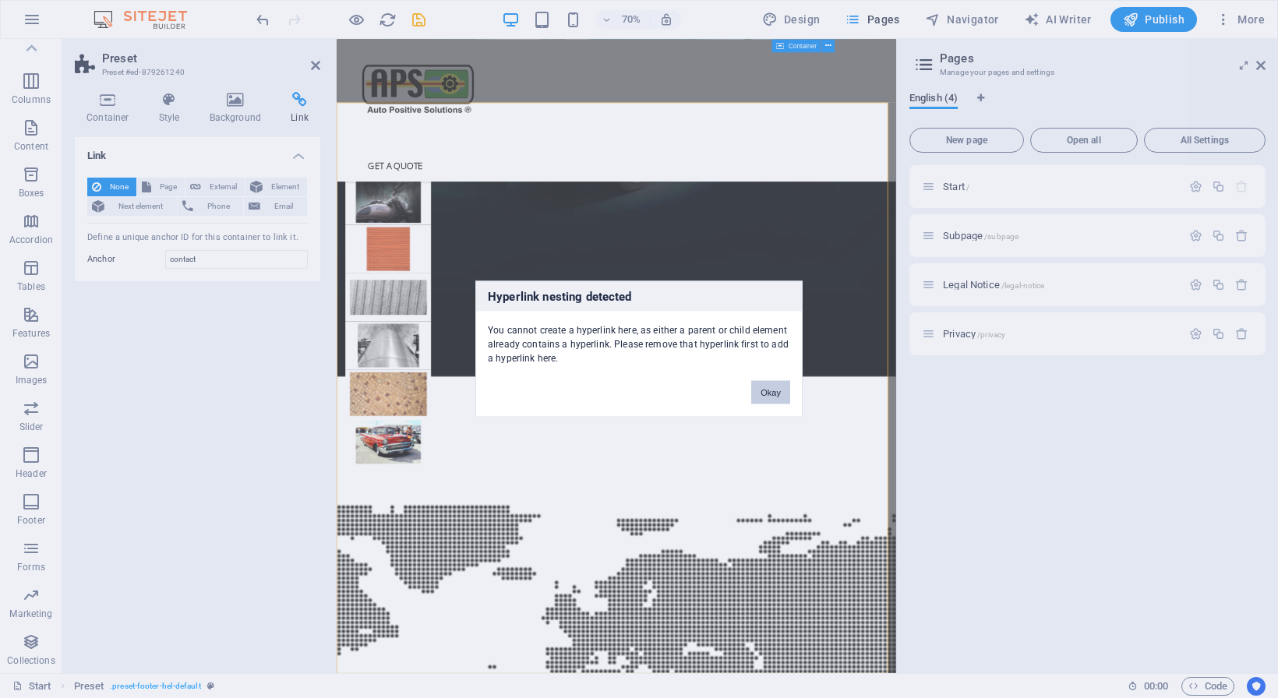
click at [771, 390] on button "Okay" at bounding box center [770, 392] width 39 height 23
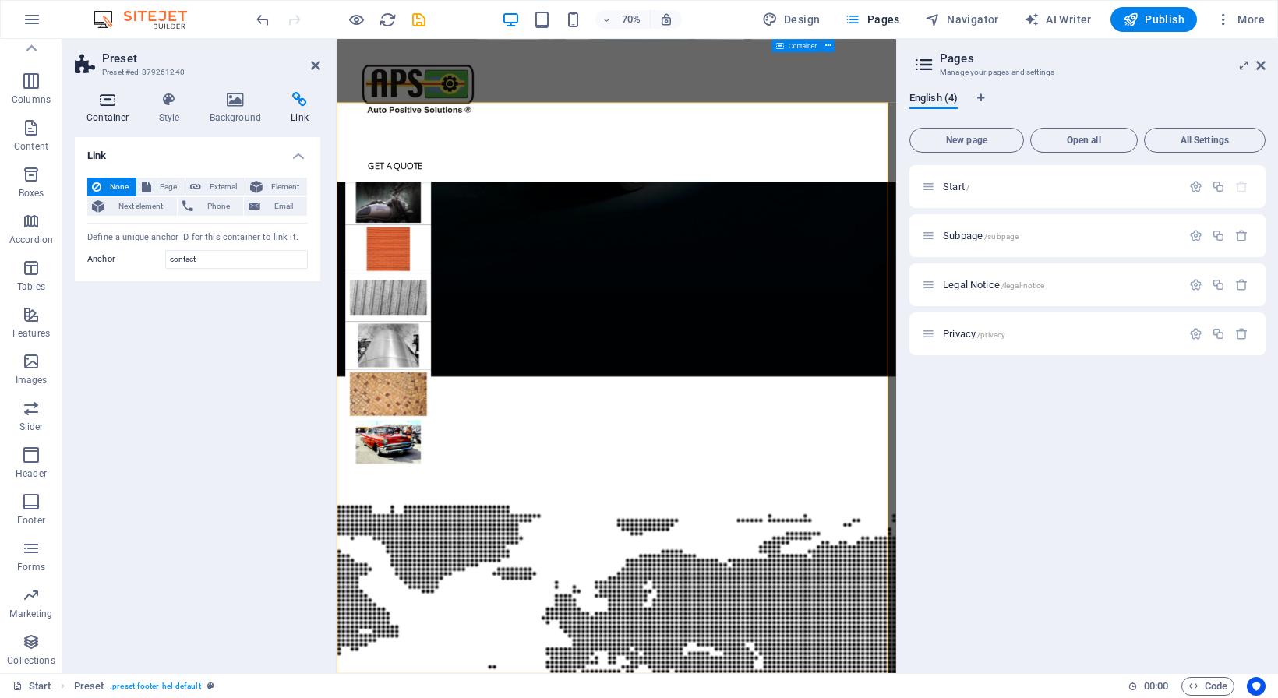
click at [94, 99] on icon at bounding box center [108, 100] width 66 height 16
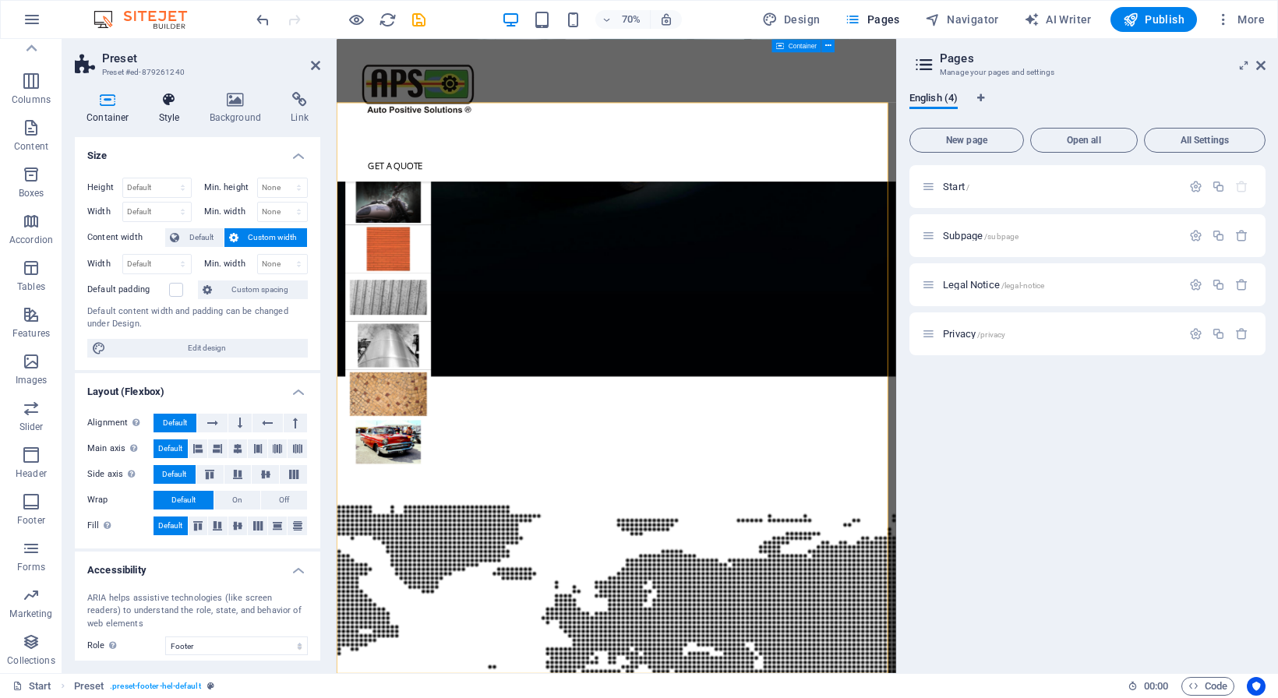
click at [182, 102] on icon at bounding box center [169, 100] width 44 height 16
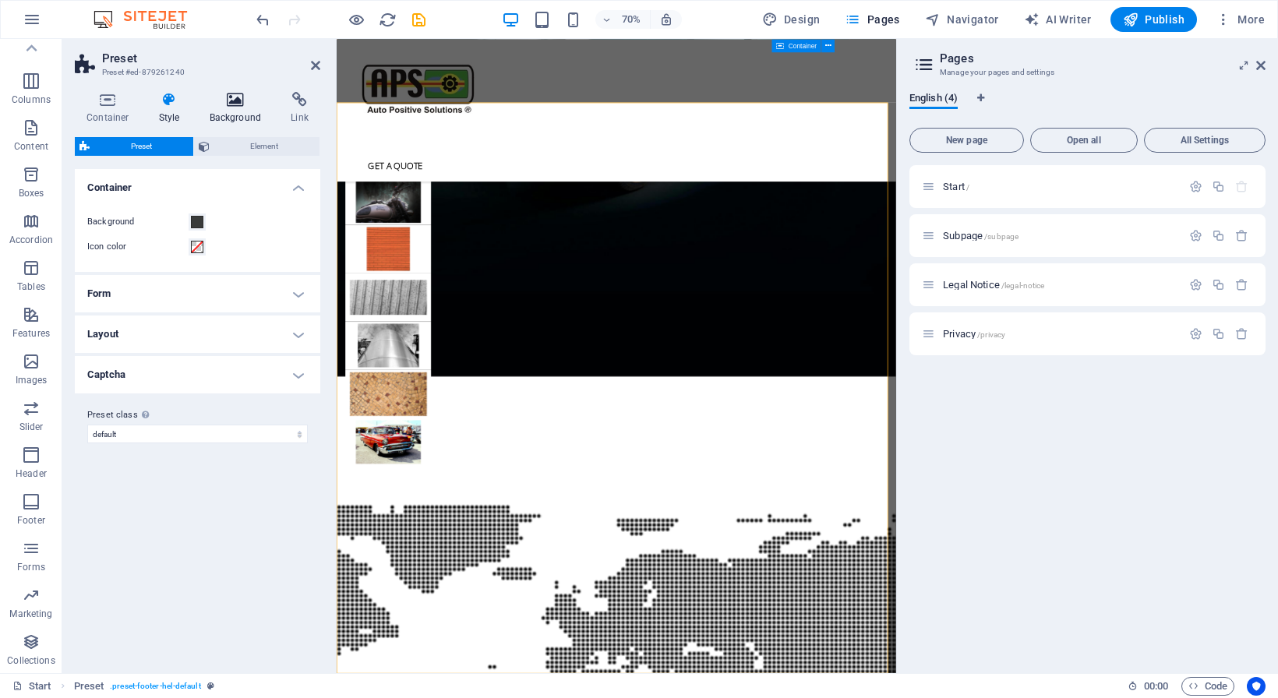
click at [231, 103] on icon at bounding box center [236, 100] width 76 height 16
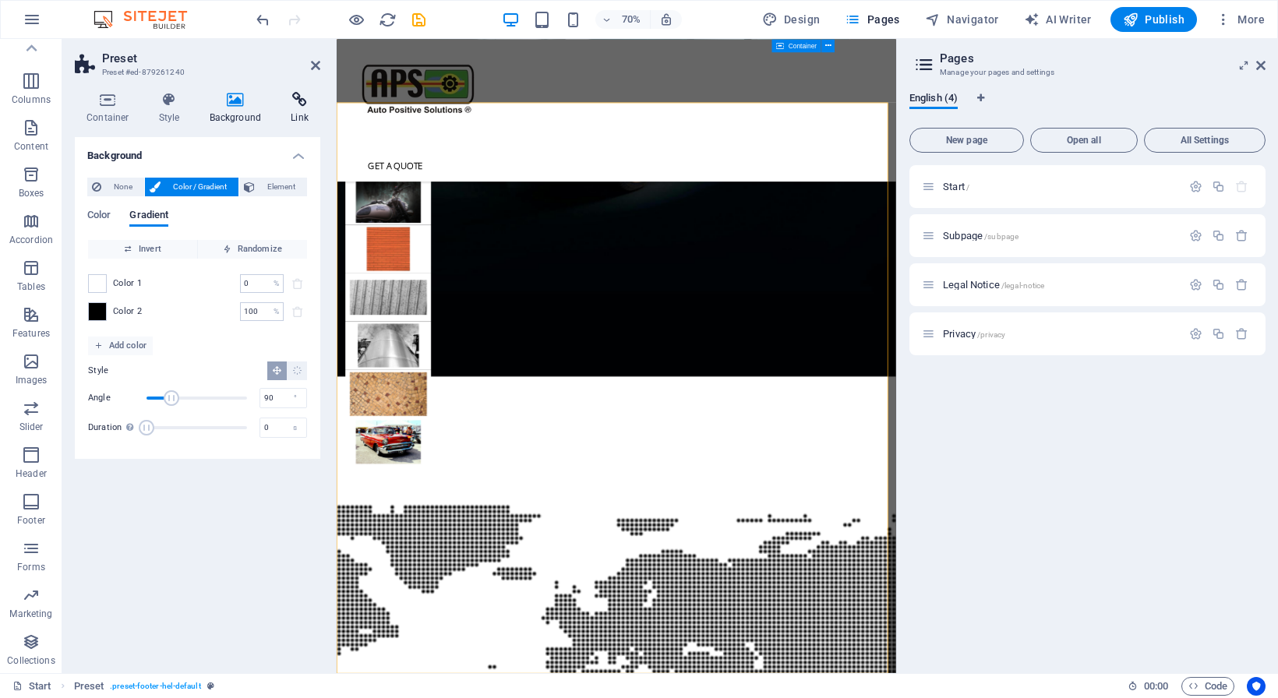
click at [296, 104] on icon at bounding box center [299, 100] width 41 height 16
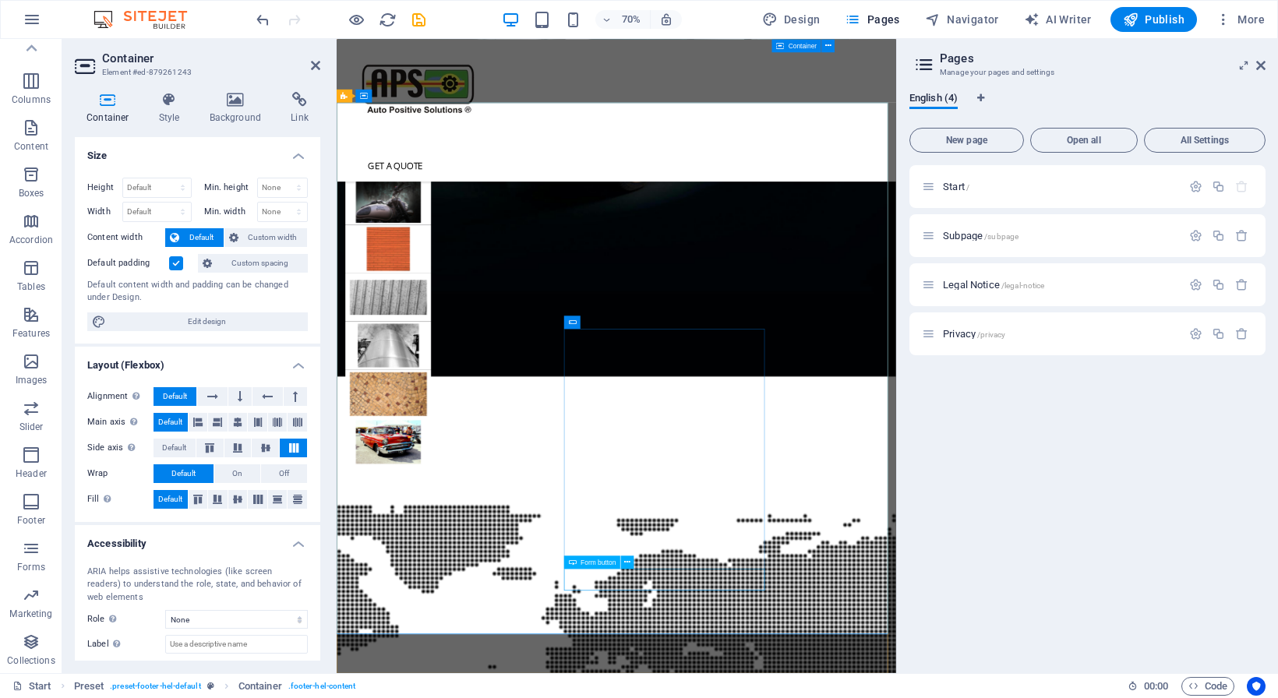
click div "Submit"
click at [627, 564] on icon at bounding box center [627, 562] width 6 height 12
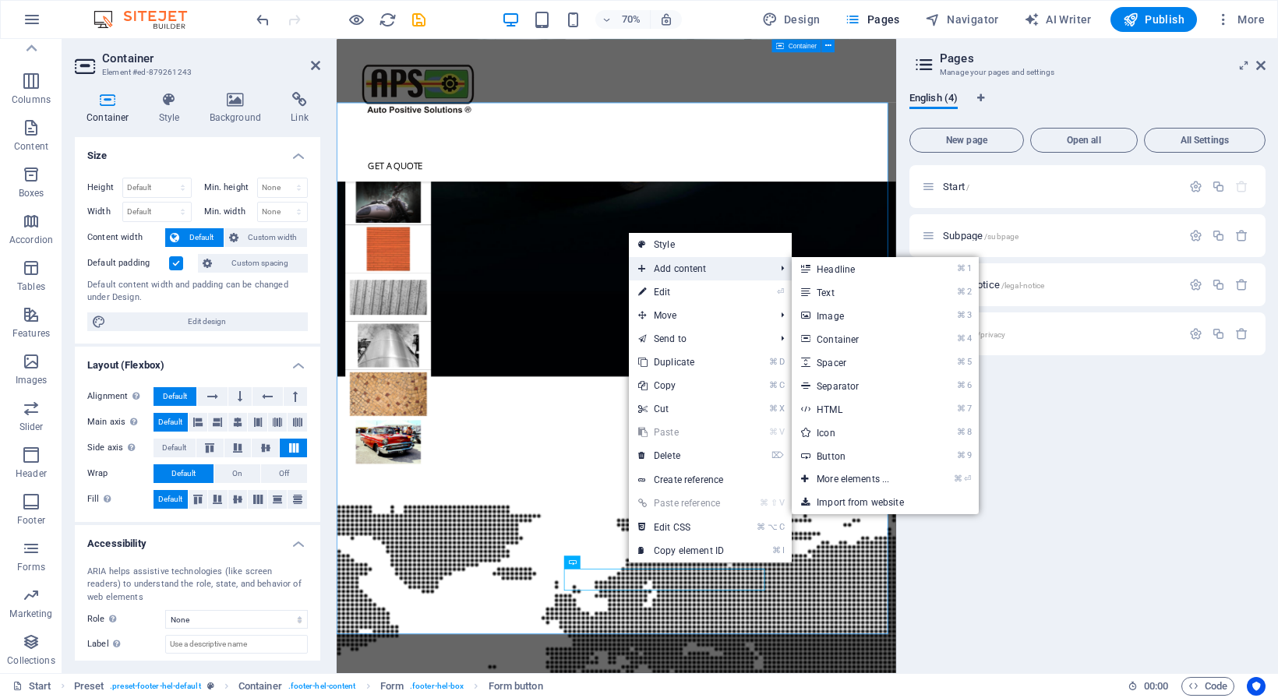
click at [658, 271] on span "Add content" at bounding box center [698, 268] width 139 height 23
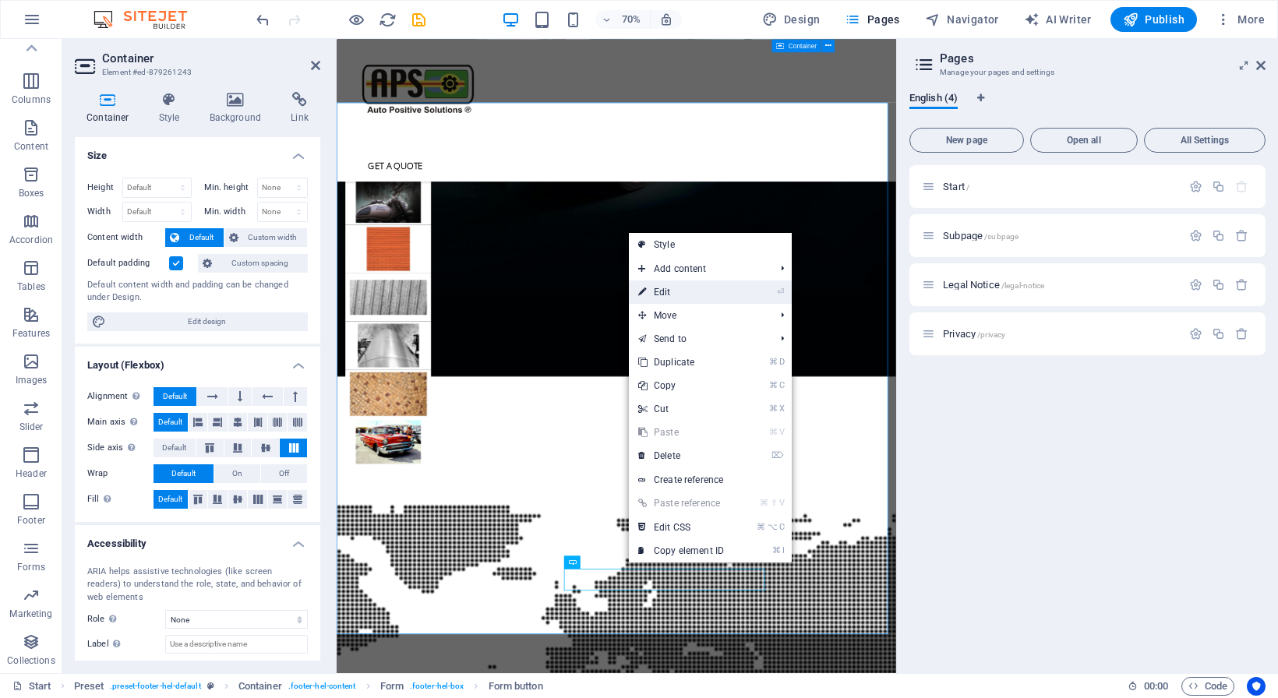
click at [660, 293] on link "⏎ Edit" at bounding box center [681, 292] width 104 height 23
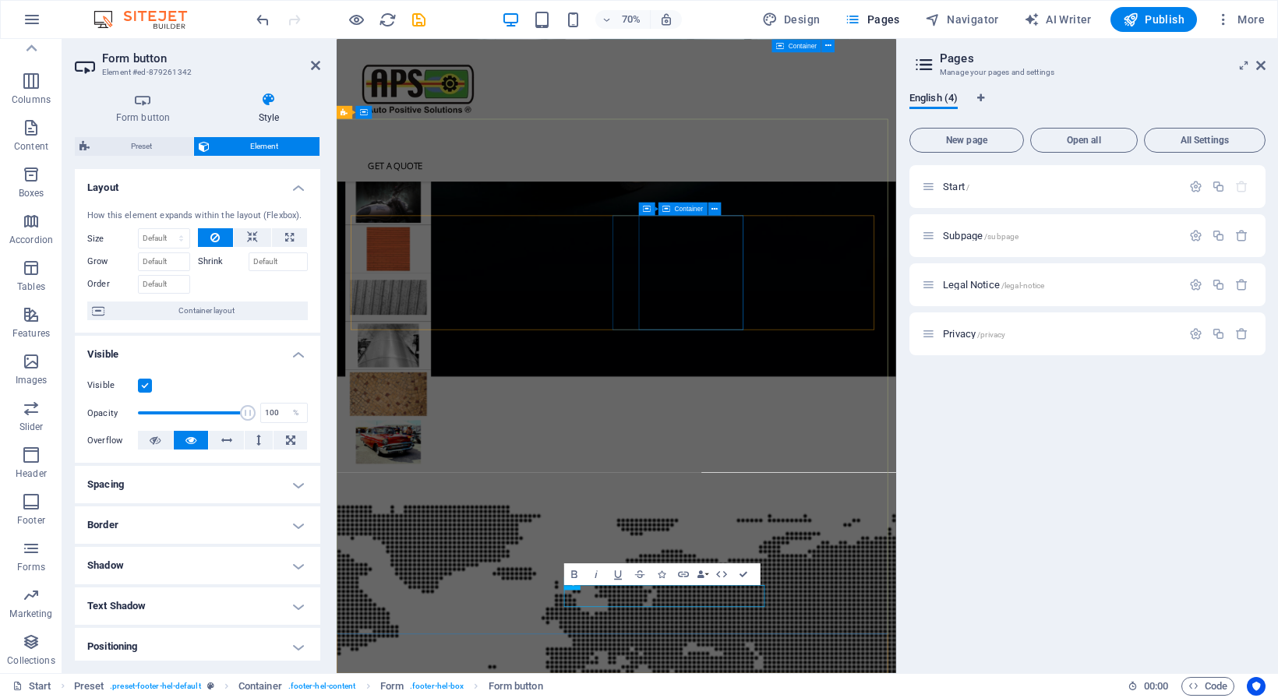
scroll to position [4310, 0]
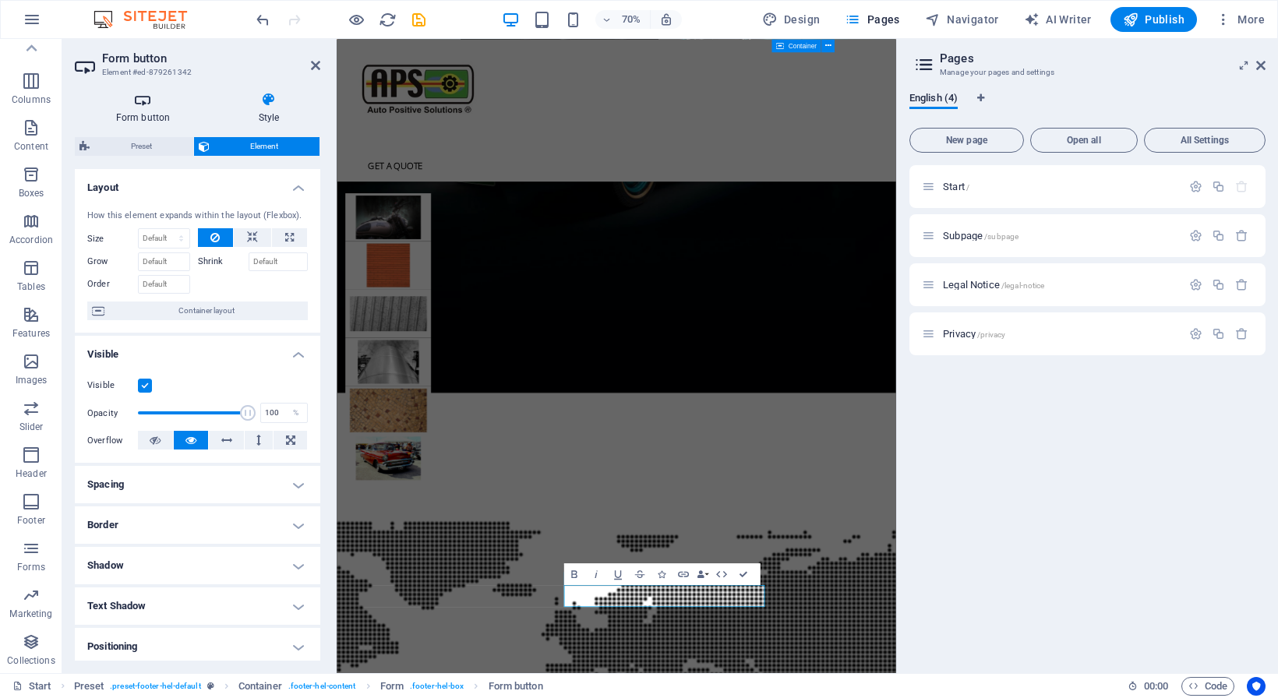
click at [138, 101] on icon at bounding box center [143, 100] width 136 height 16
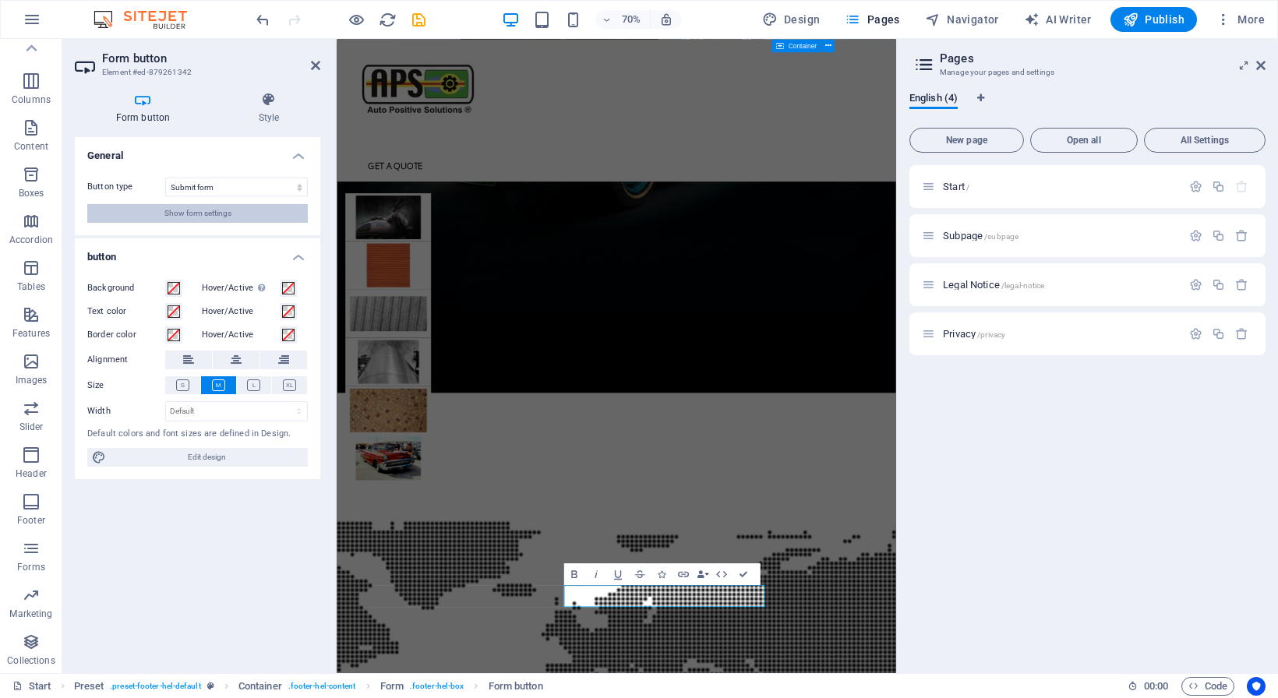
click at [240, 213] on button "Show form settings" at bounding box center [197, 213] width 221 height 19
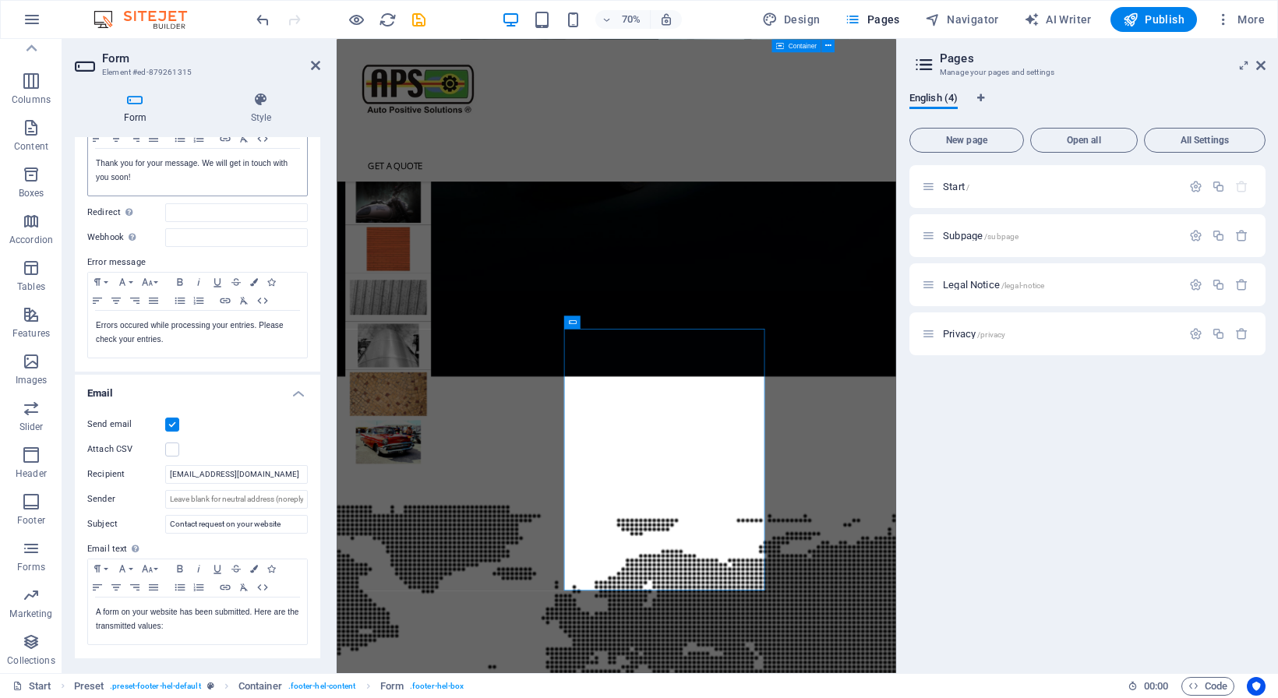
scroll to position [185, 0]
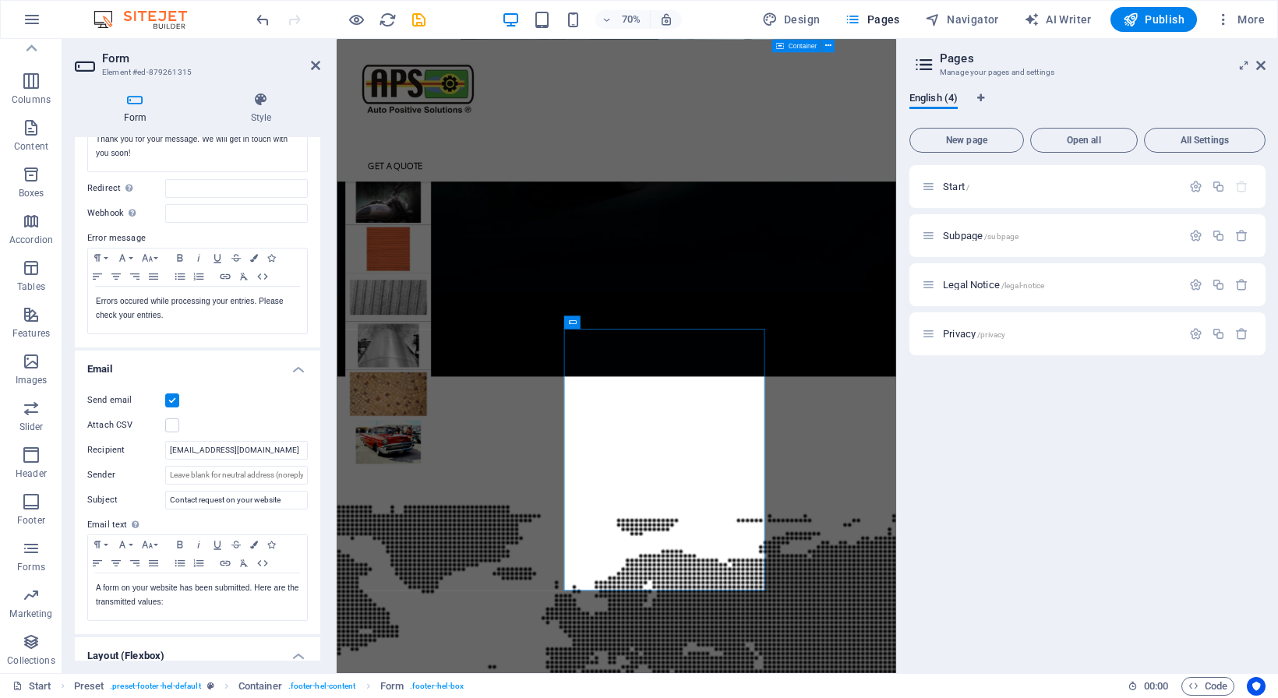
click at [174, 402] on label at bounding box center [172, 400] width 14 height 14
click at [0, 0] on input "Send email" at bounding box center [0, 0] width 0 height 0
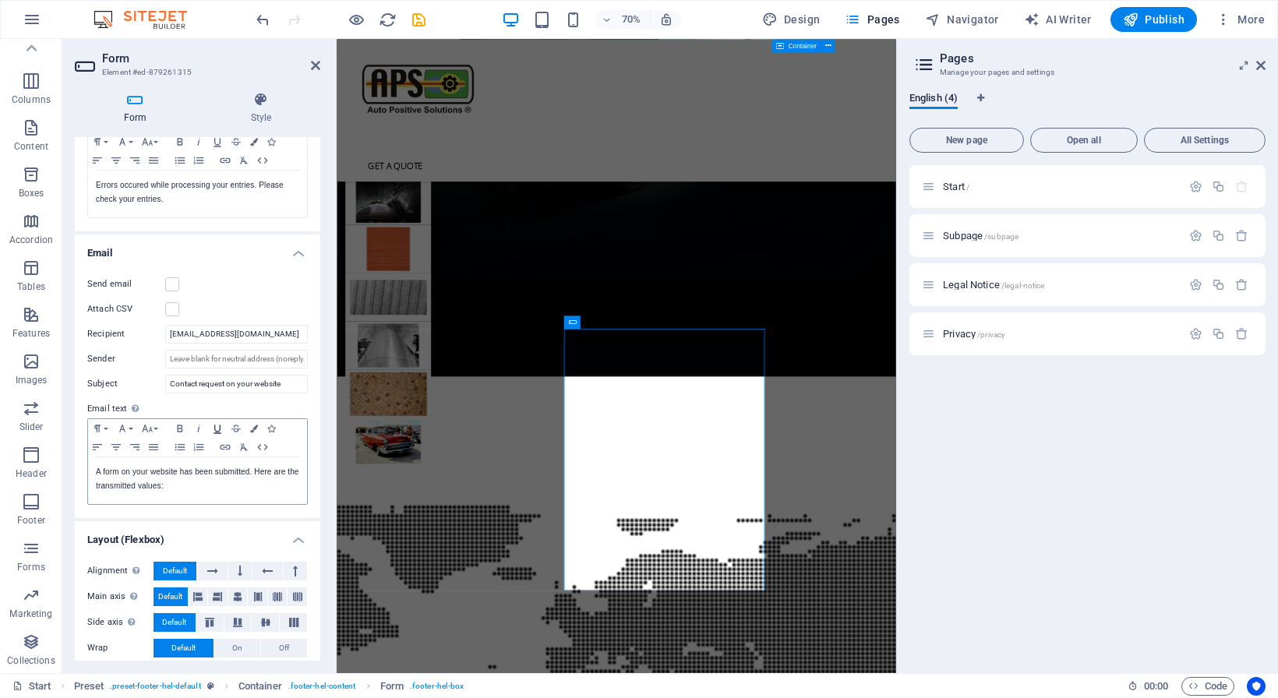
scroll to position [331, 0]
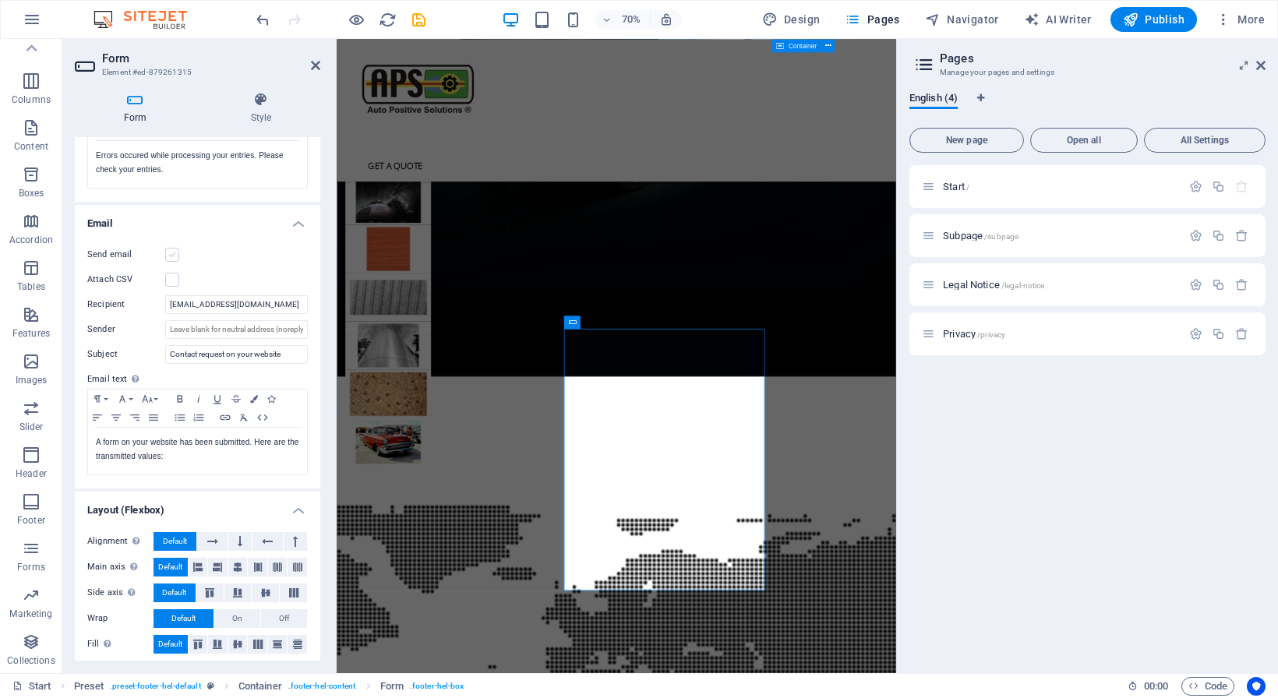
click at [171, 256] on label at bounding box center [172, 255] width 14 height 14
click at [0, 0] on input "Send email" at bounding box center [0, 0] width 0 height 0
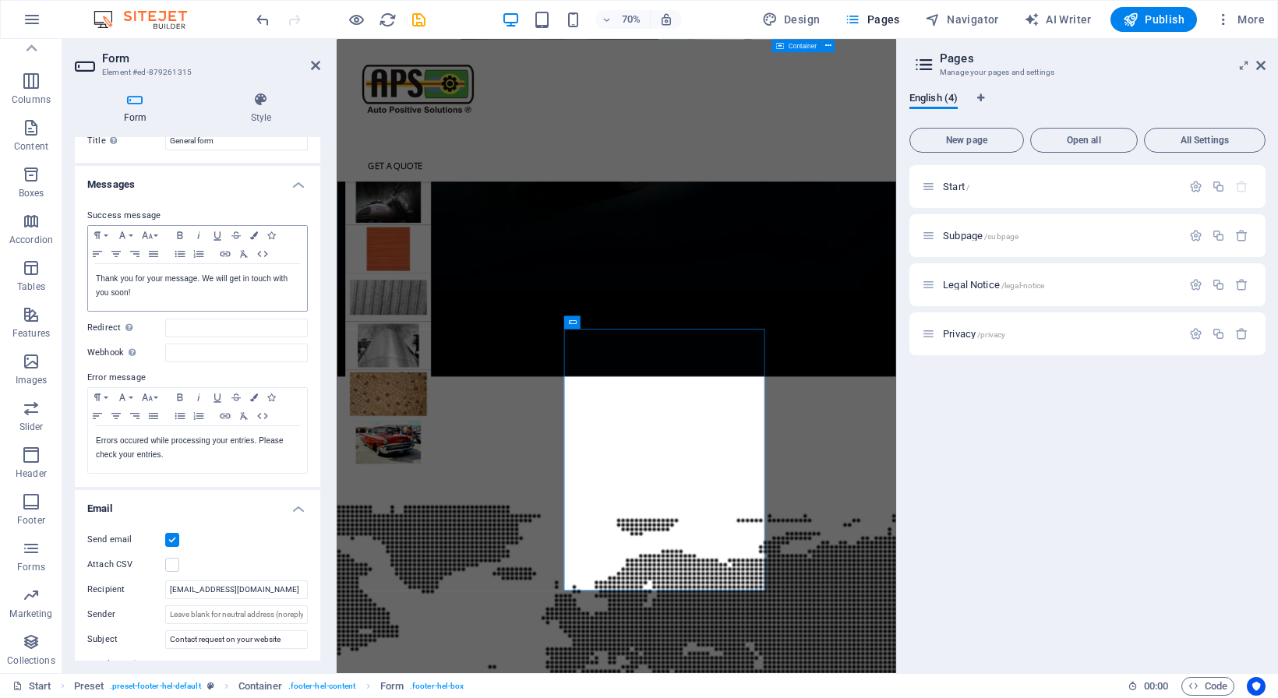
scroll to position [0, 0]
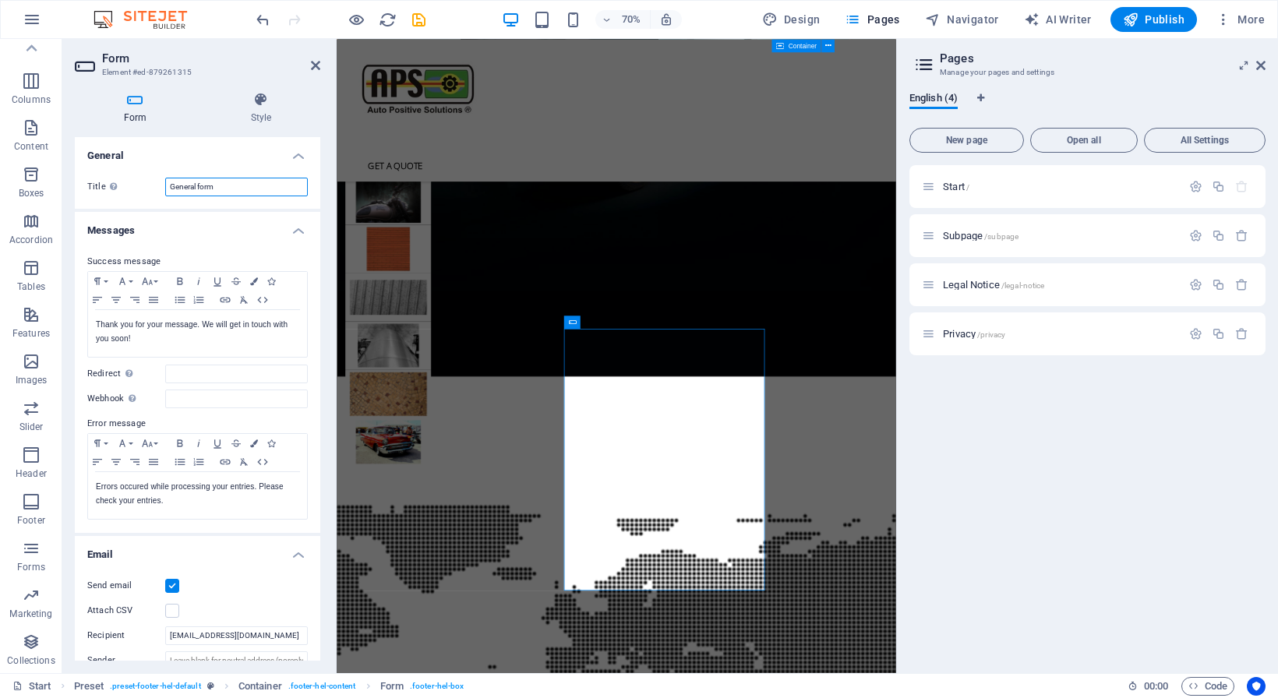
click at [230, 188] on input "General form" at bounding box center [236, 187] width 143 height 19
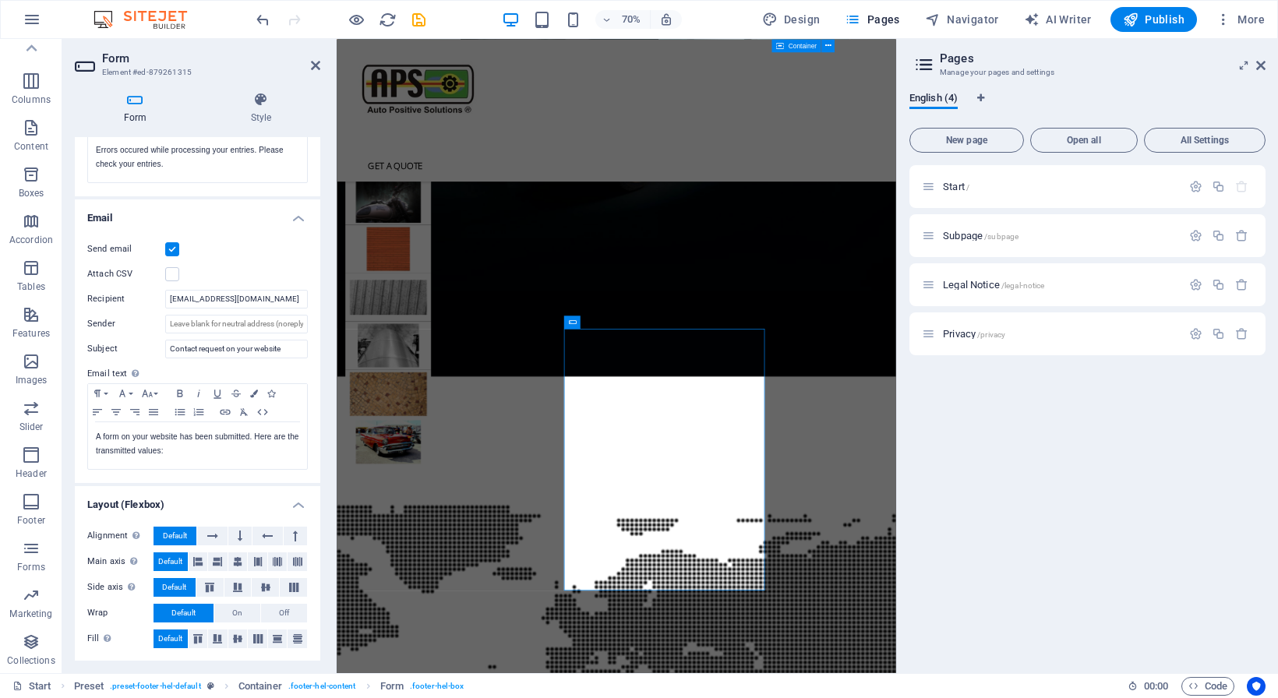
scroll to position [337, 0]
click at [288, 217] on h4 "Email" at bounding box center [197, 213] width 245 height 28
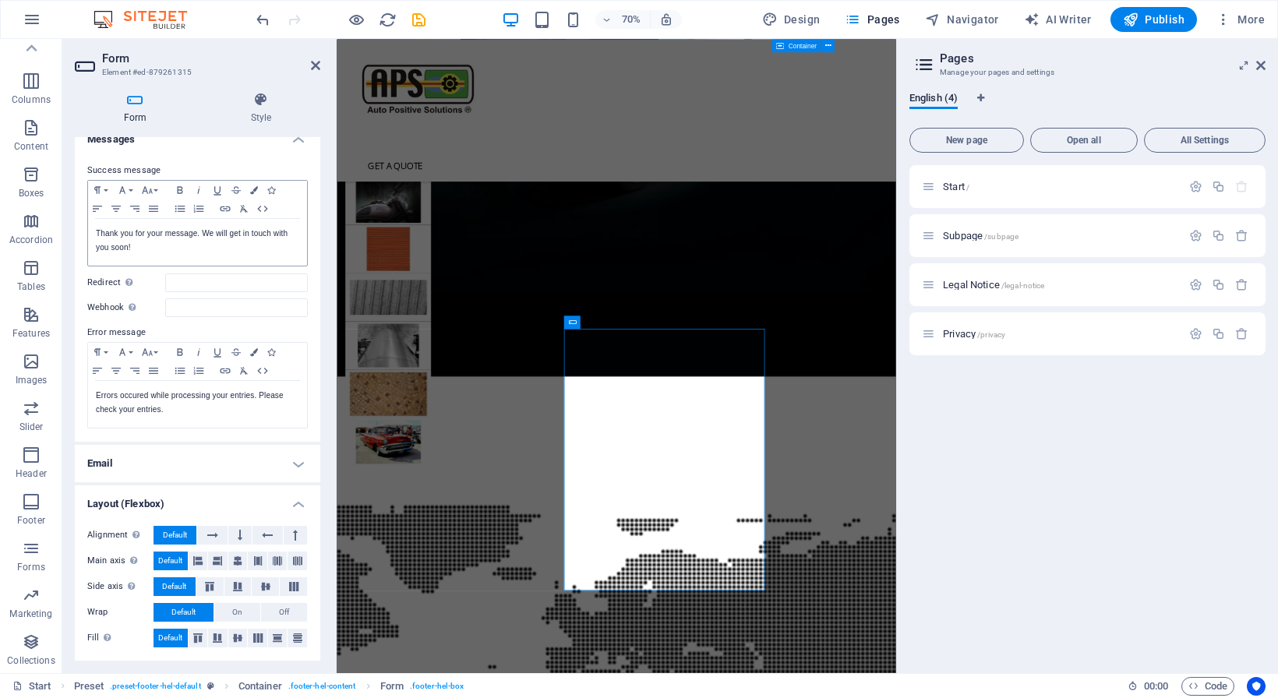
scroll to position [91, 0]
click at [258, 108] on icon at bounding box center [261, 100] width 118 height 16
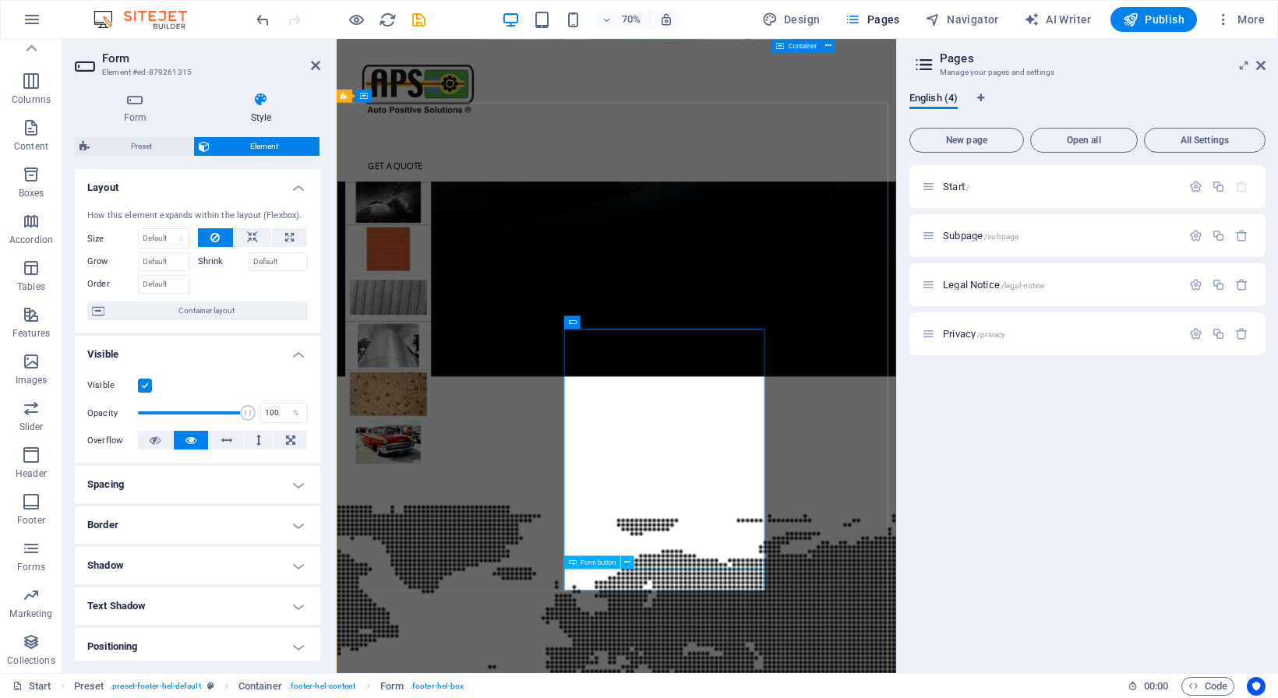
click div "Submit"
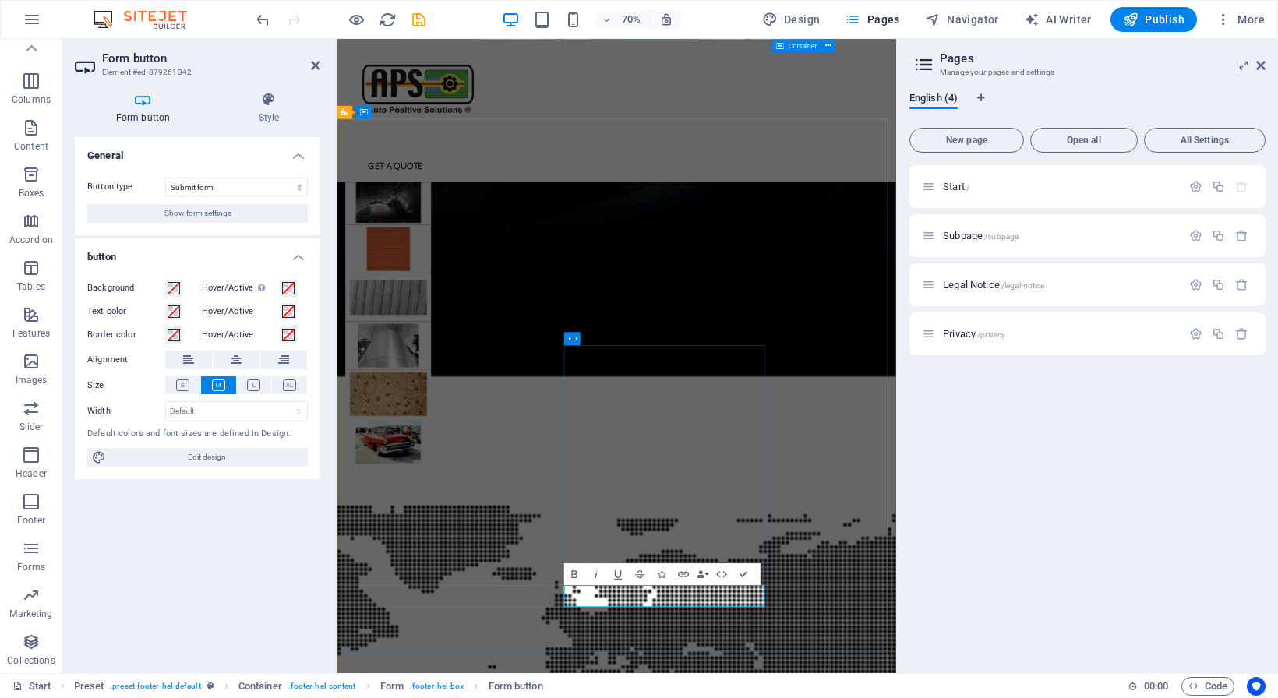
scroll to position [4310, 0]
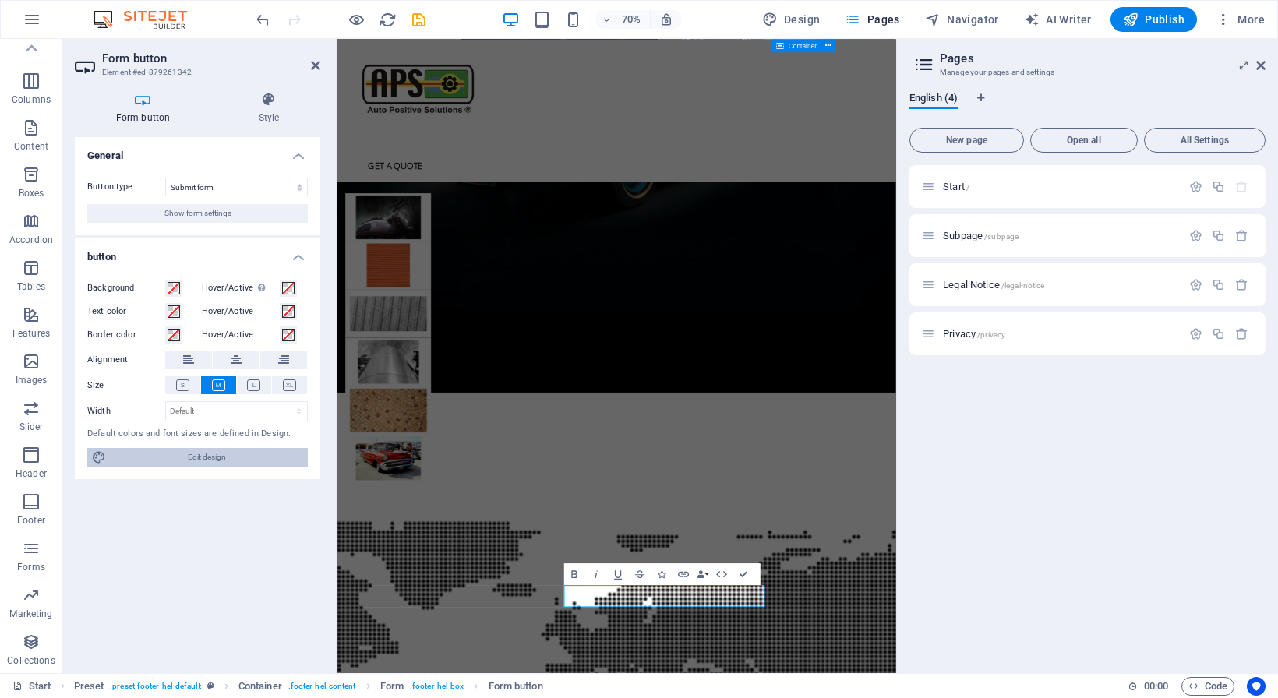
drag, startPoint x: 190, startPoint y: 462, endPoint x: 289, endPoint y: 455, distance: 99.2
click at [190, 463] on span "Edit design" at bounding box center [207, 457] width 192 height 19
select select "px"
select select "400"
select select "px"
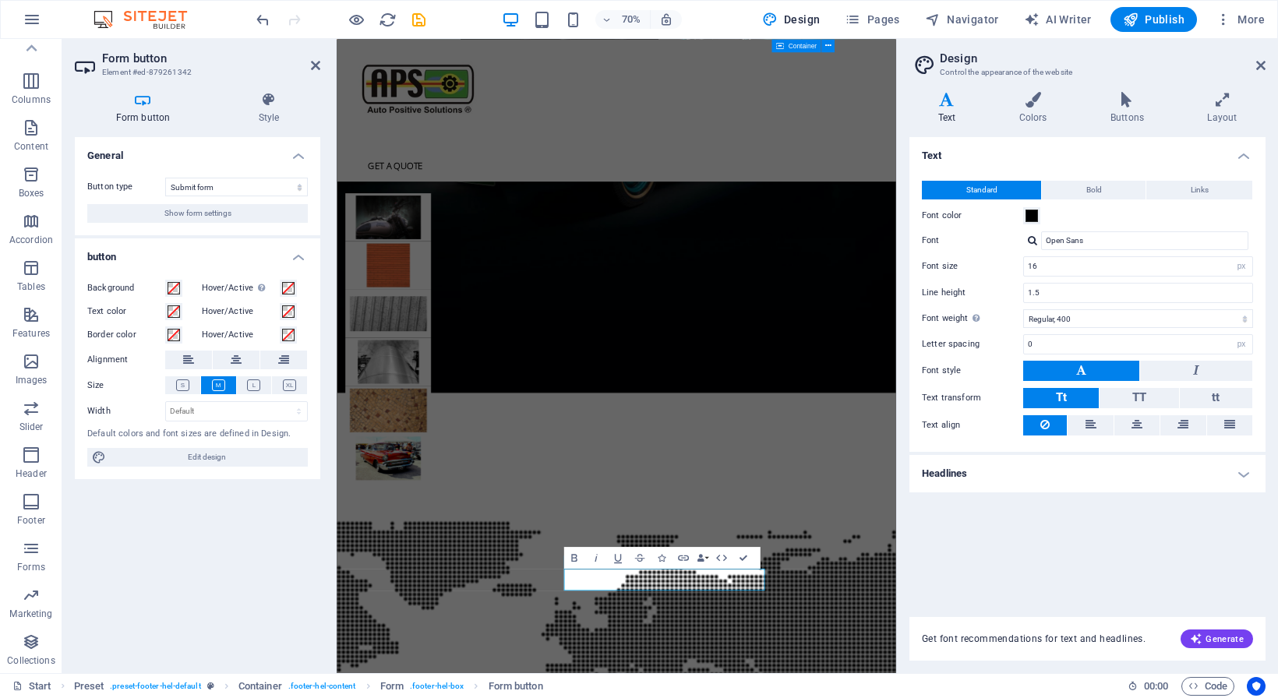
scroll to position [4333, 0]
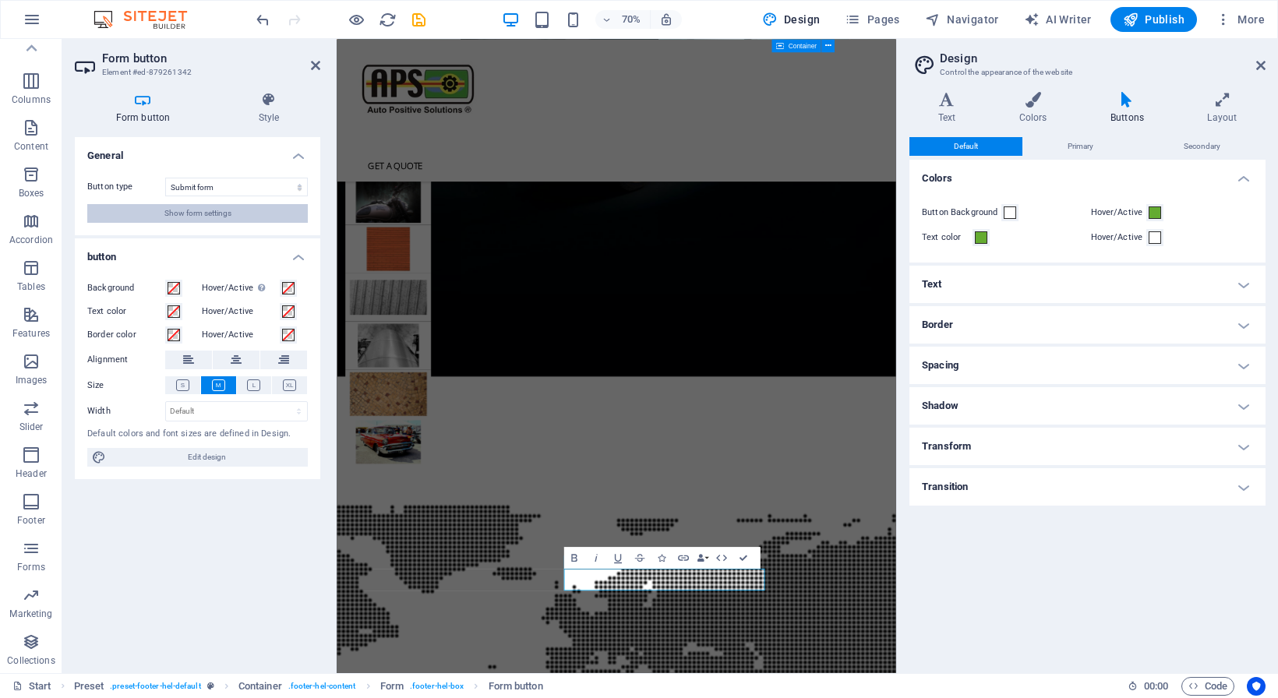
click at [219, 211] on span "Show form settings" at bounding box center [197, 213] width 67 height 19
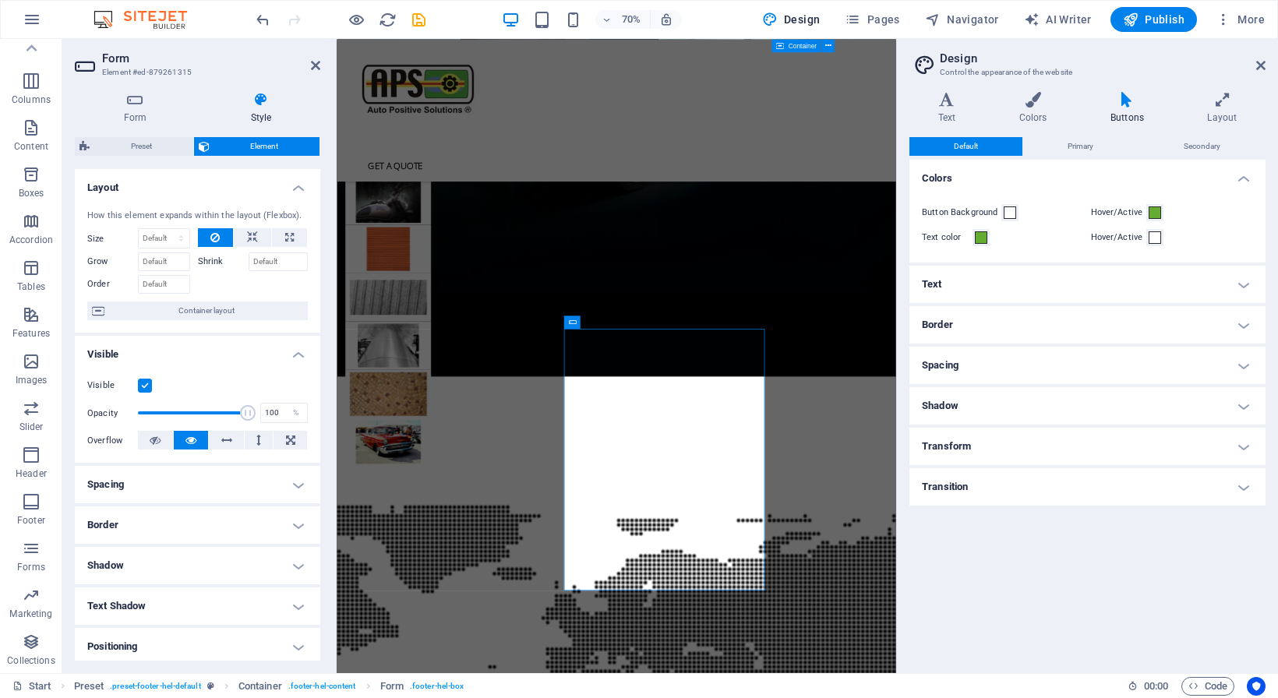
scroll to position [180, 0]
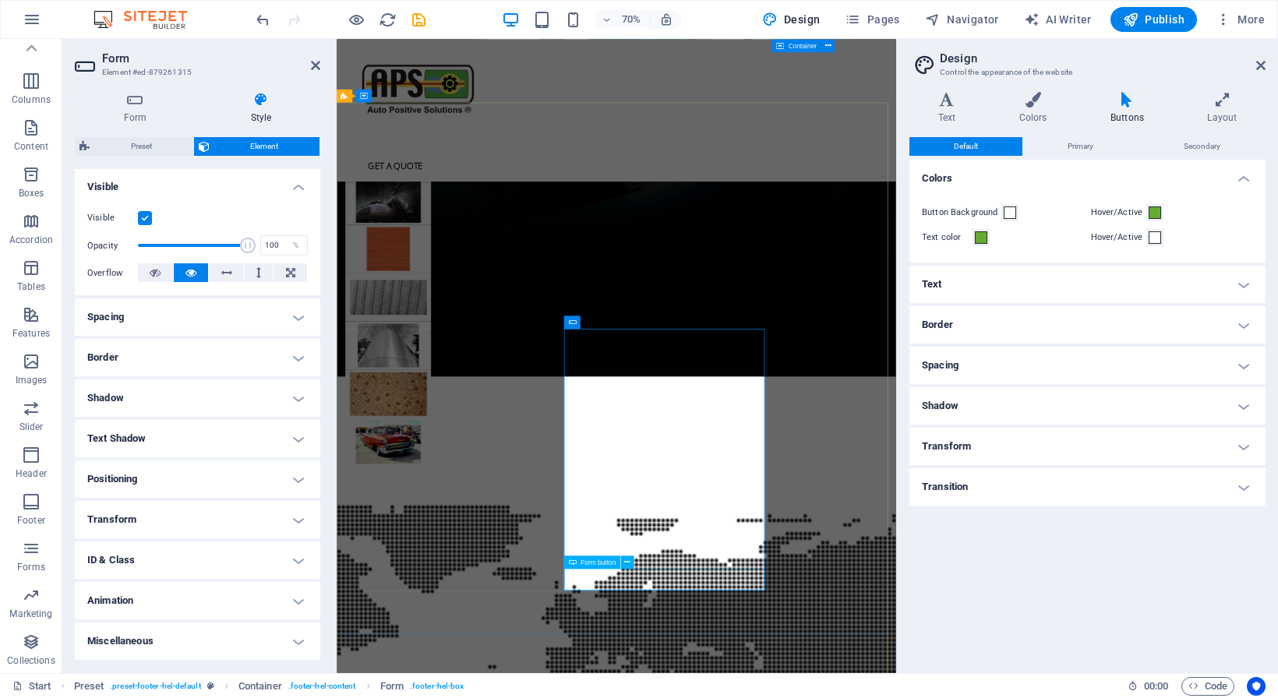
drag, startPoint x: 745, startPoint y: 821, endPoint x: 921, endPoint y: 587, distance: 292.7
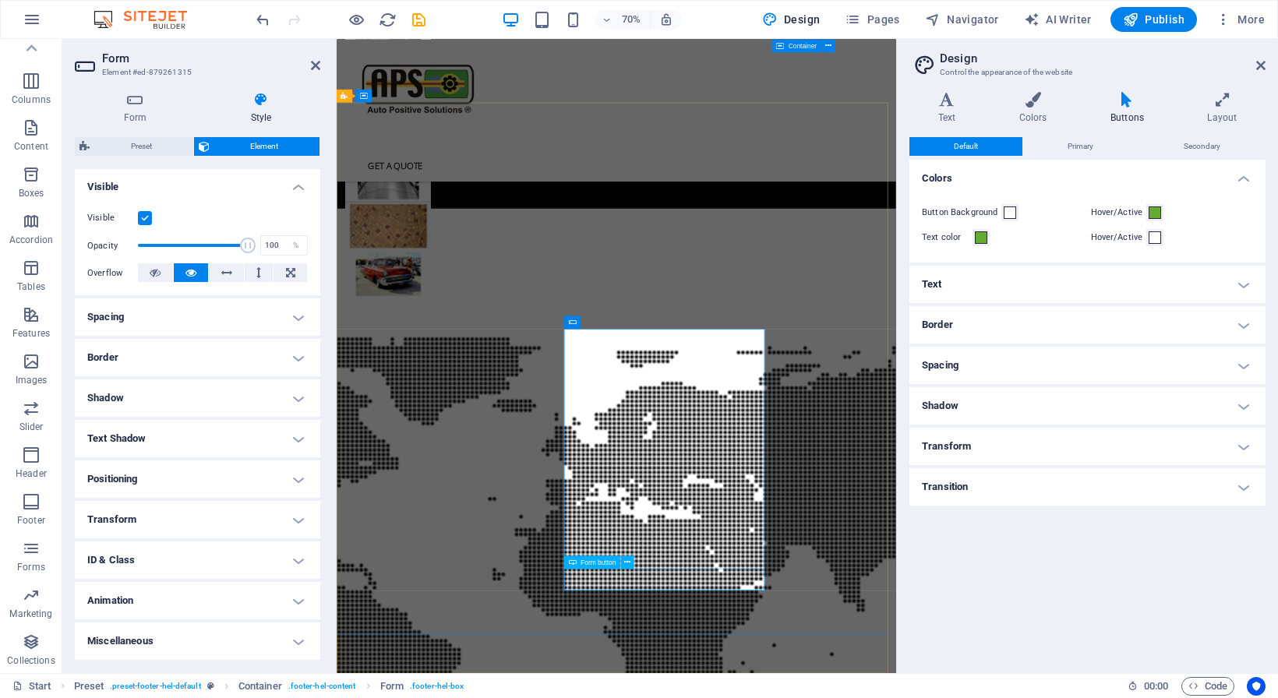
scroll to position [4366, 0]
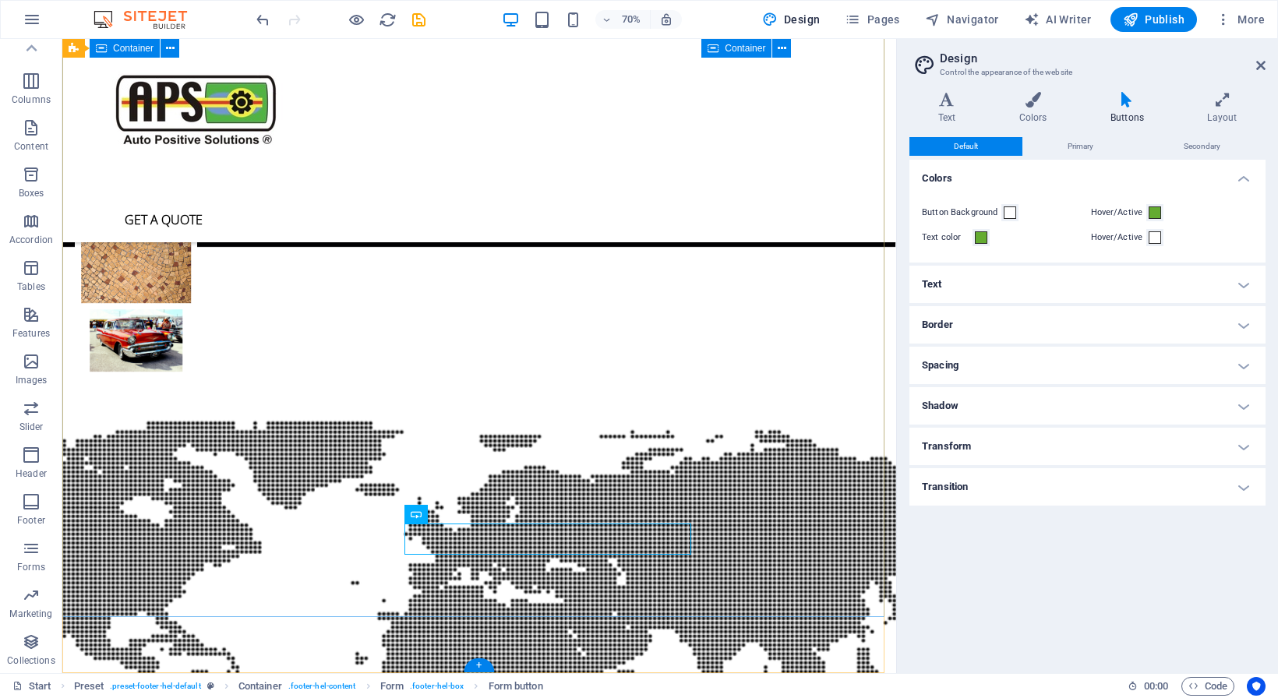
click div "Submit"
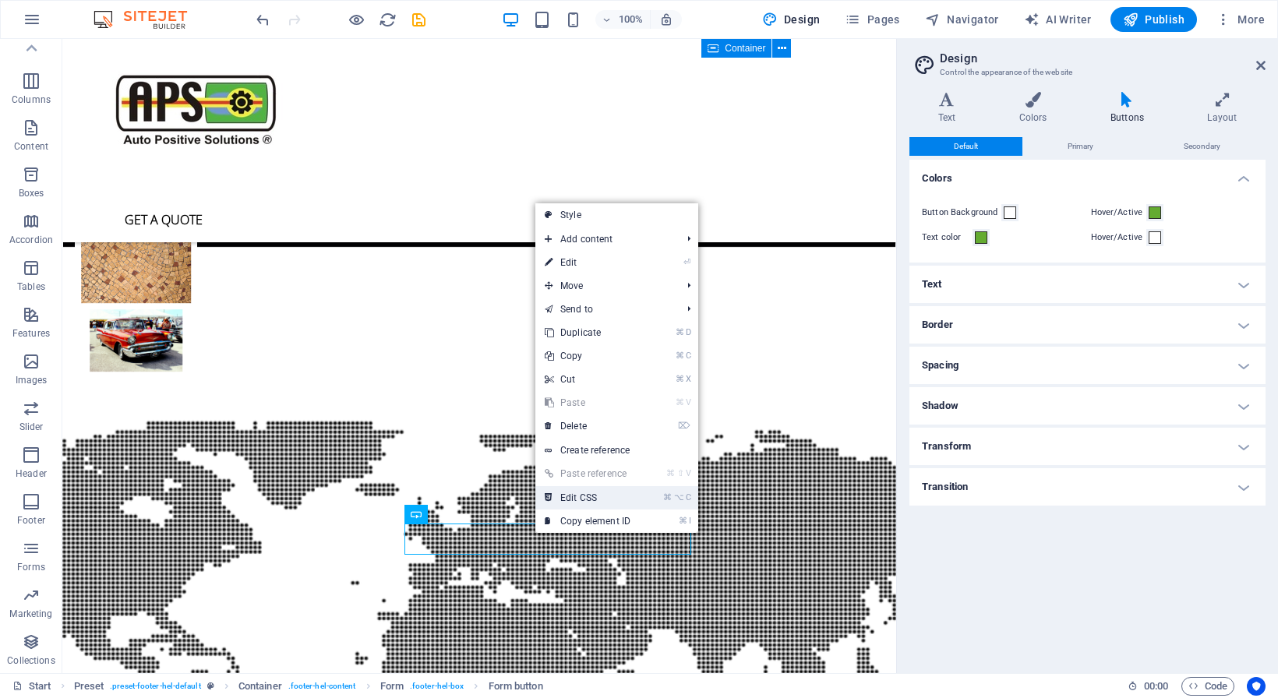
drag, startPoint x: 563, startPoint y: 503, endPoint x: 499, endPoint y: 463, distance: 74.6
click at [563, 503] on link "⌘ ⌥ C Edit CSS" at bounding box center [587, 497] width 104 height 23
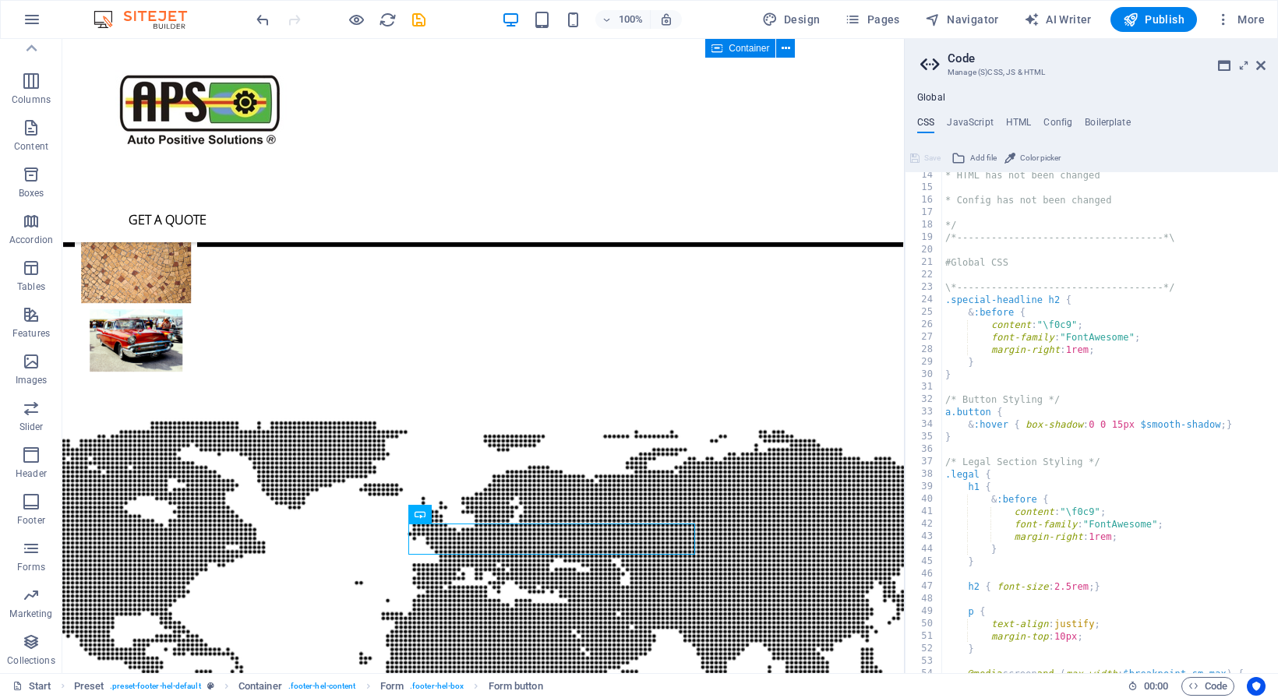
scroll to position [0, 0]
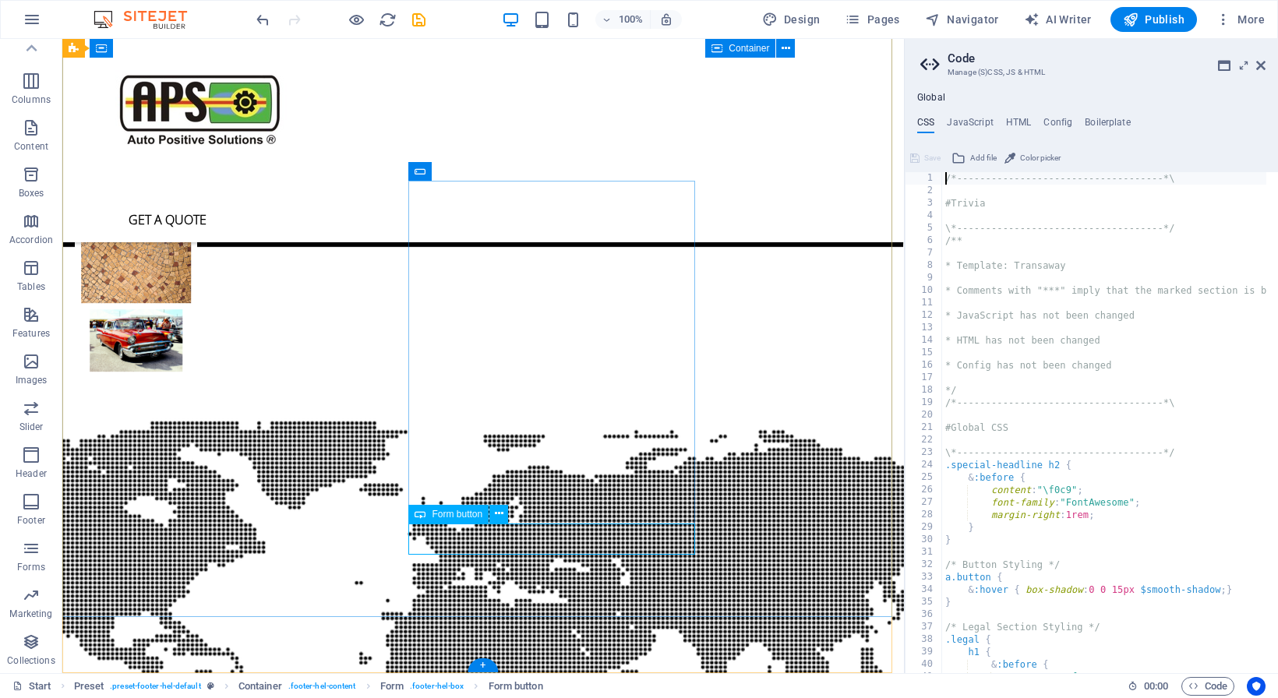
click div "Submit"
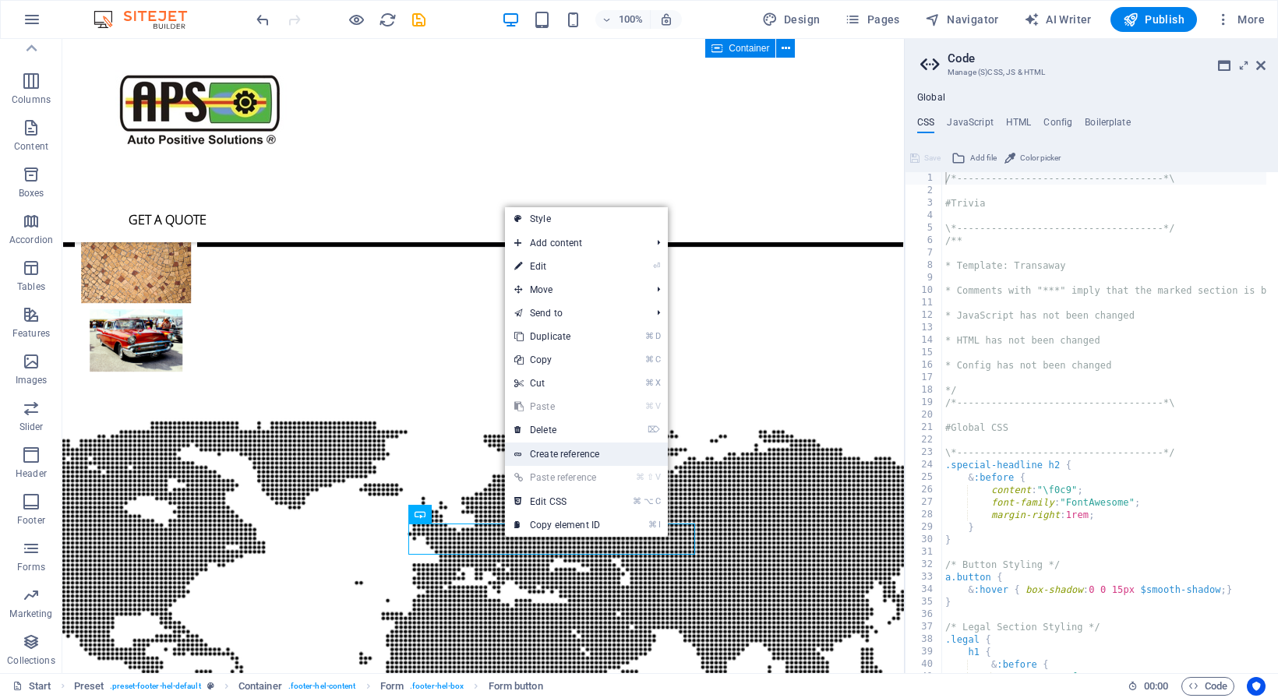
click at [517, 455] on icon at bounding box center [518, 454] width 8 height 23
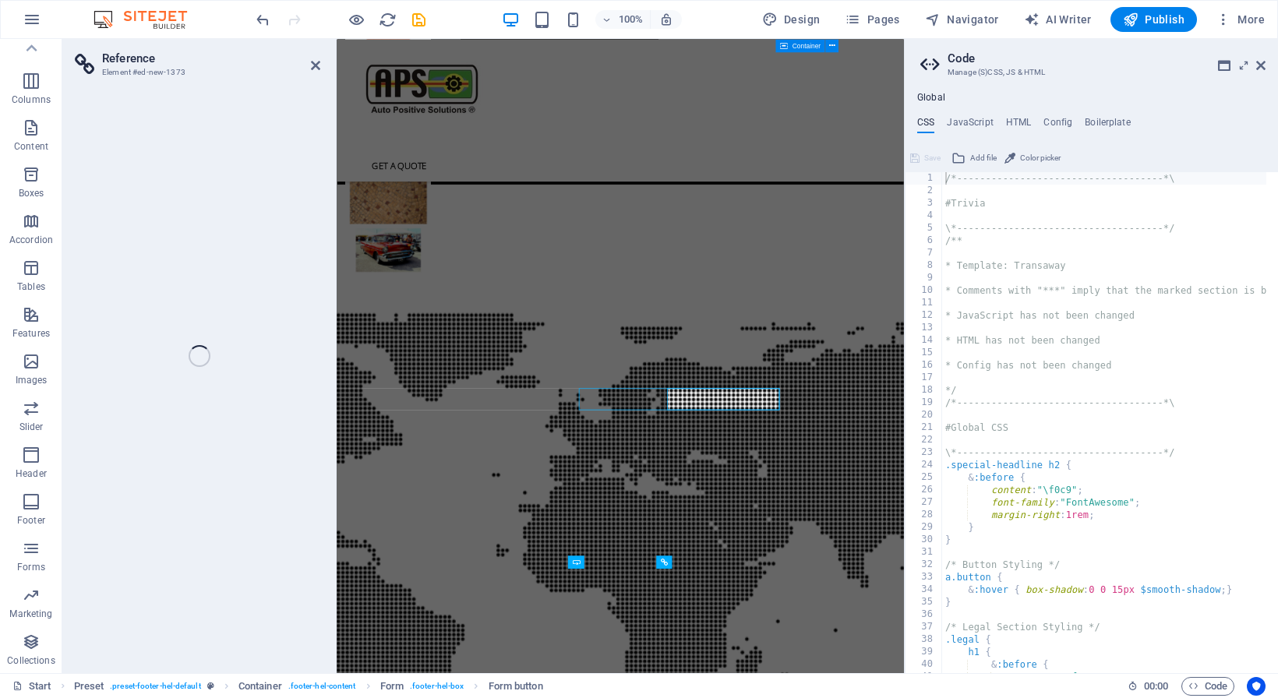
scroll to position [4333, 0]
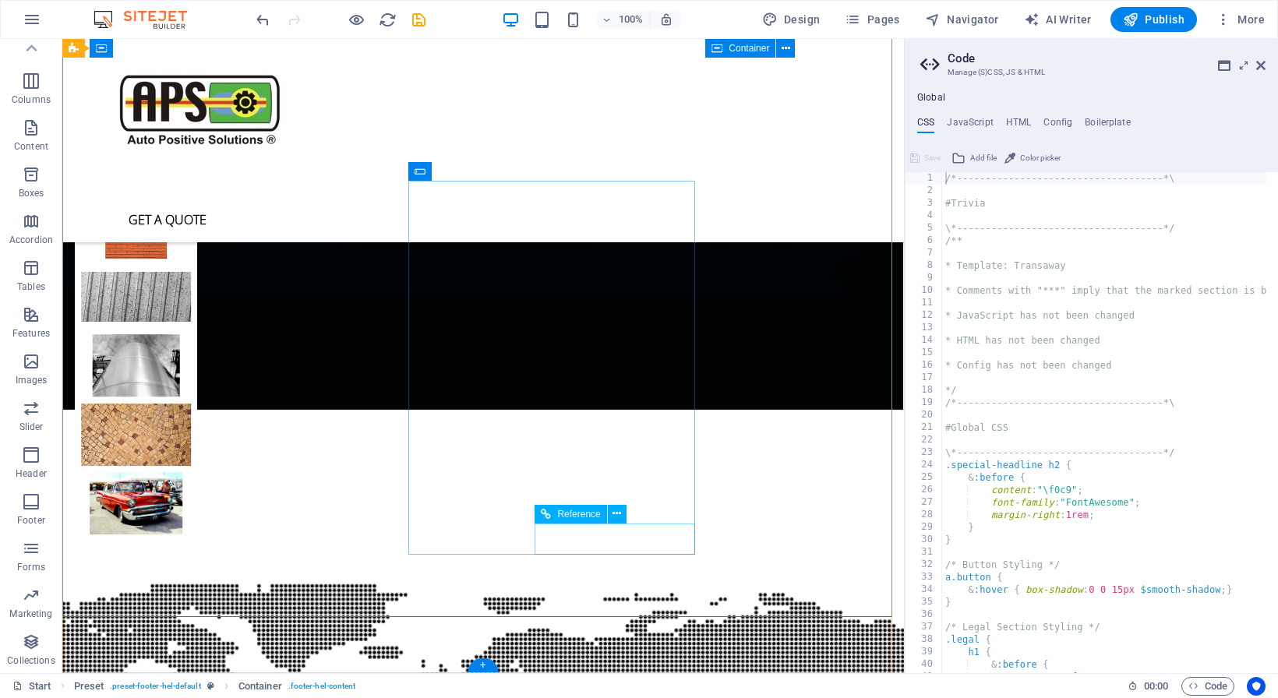
scroll to position [4348, 0]
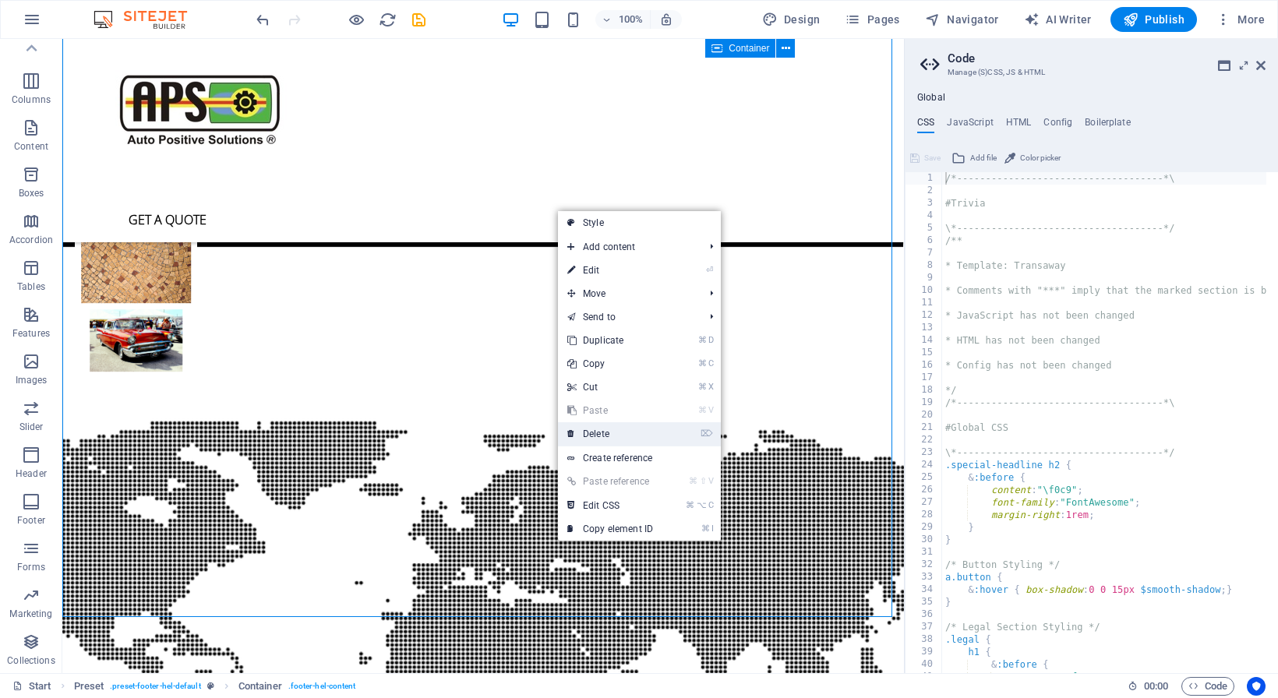
click at [577, 439] on link "⌦ Delete" at bounding box center [610, 433] width 104 height 23
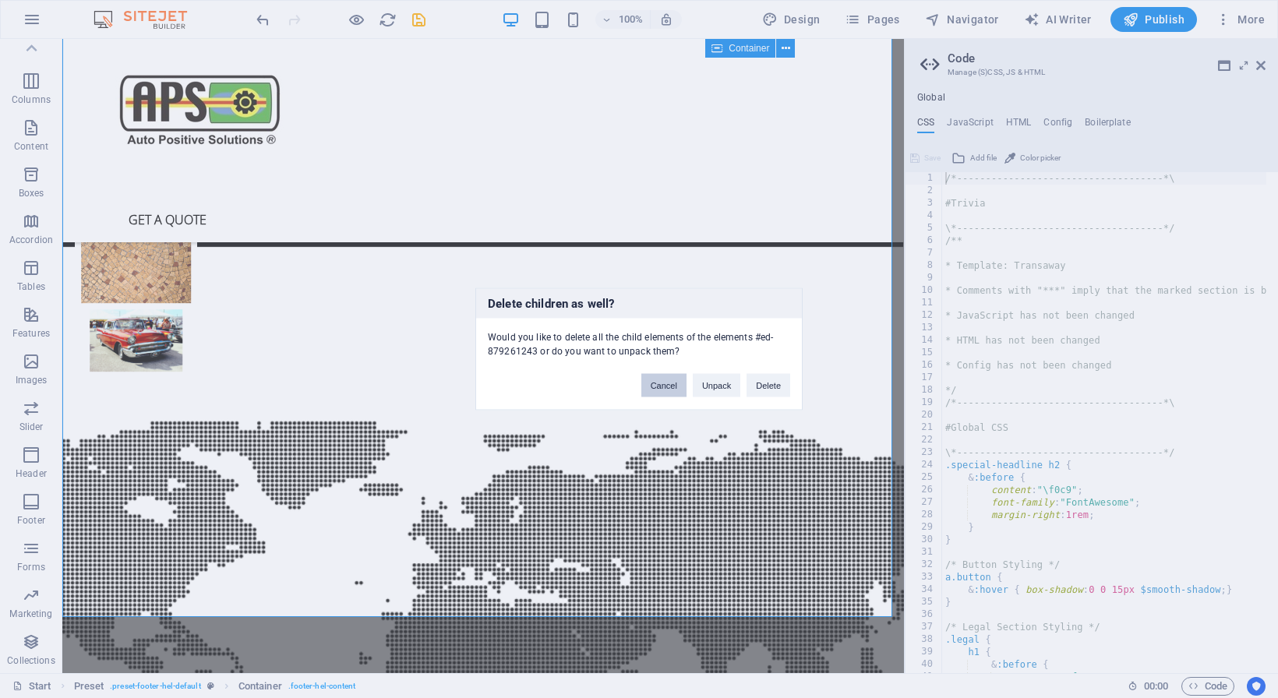
click at [662, 380] on button "Cancel" at bounding box center [663, 385] width 45 height 23
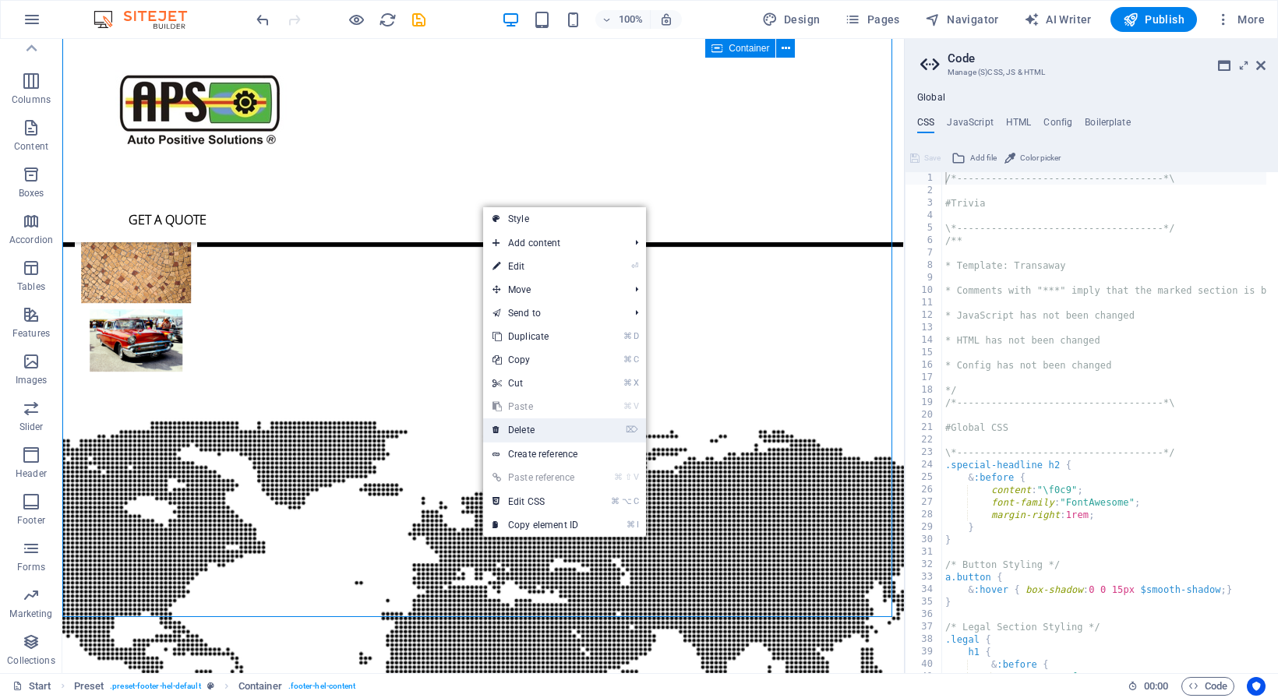
click at [517, 425] on link "⌦ Delete" at bounding box center [535, 429] width 104 height 23
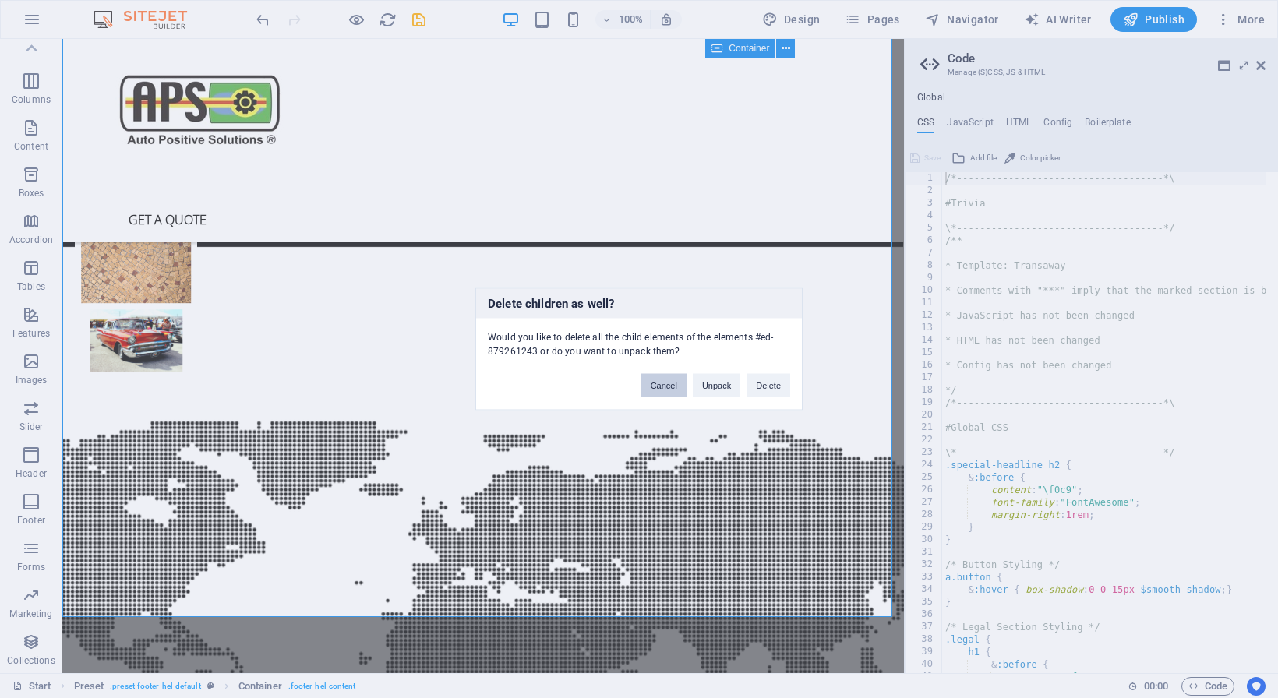
click at [665, 382] on button "Cancel" at bounding box center [663, 385] width 45 height 23
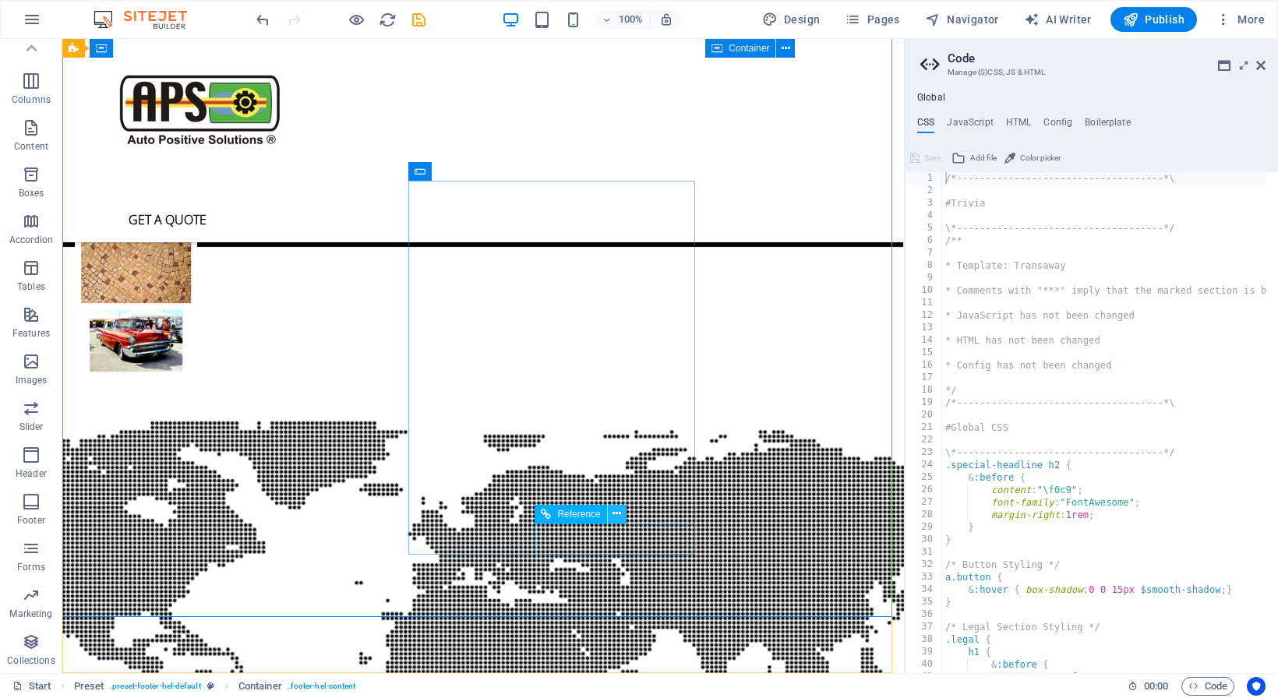
click at [619, 513] on icon at bounding box center [616, 514] width 9 height 16
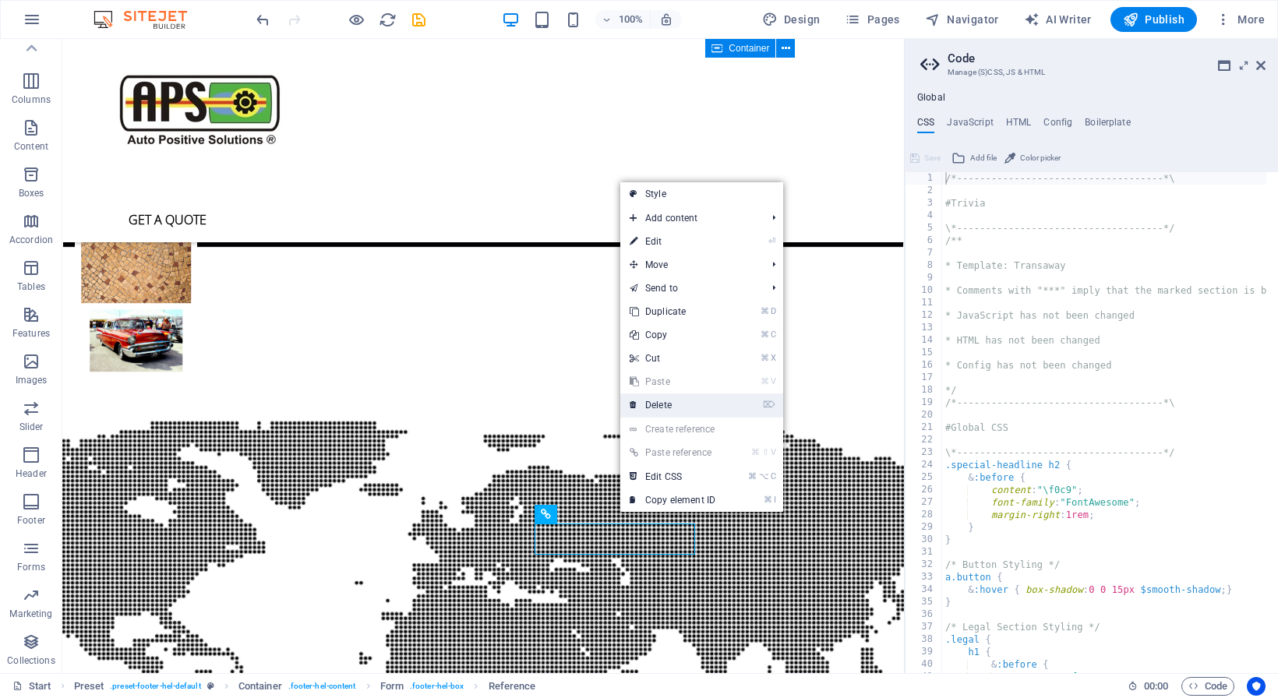
click at [667, 408] on link "⌦ Delete" at bounding box center [672, 404] width 104 height 23
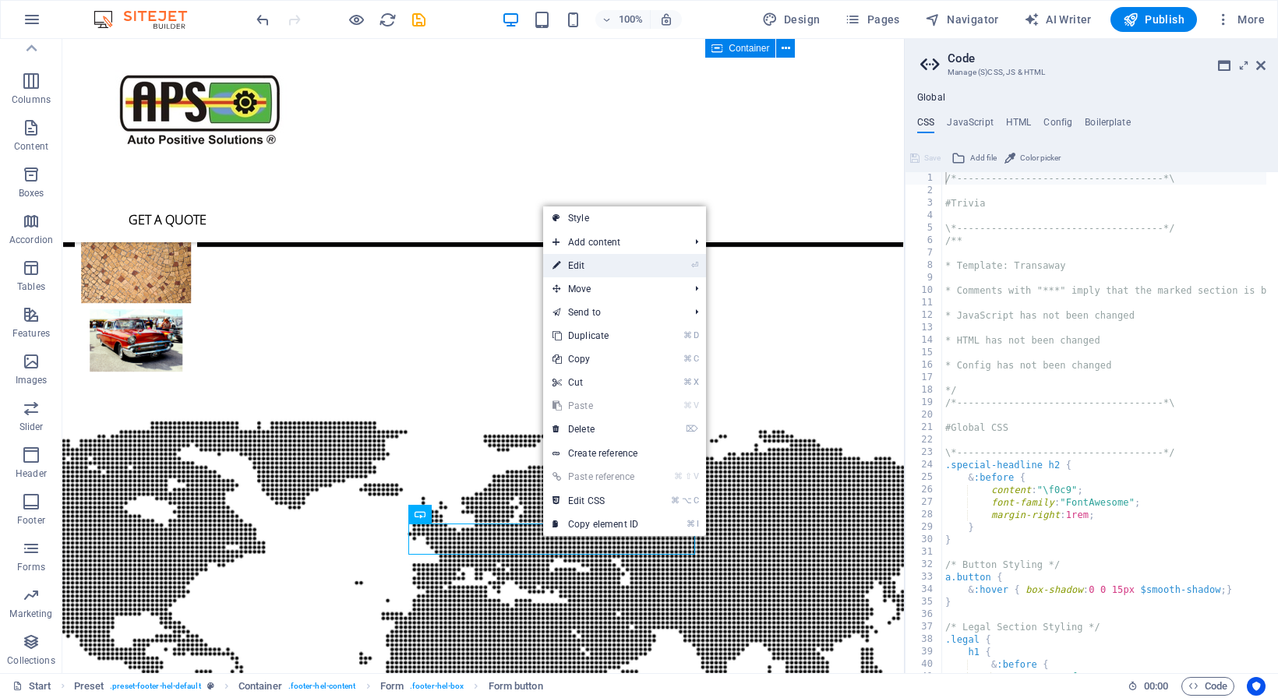
click at [575, 267] on link "⏎ Edit" at bounding box center [595, 265] width 104 height 23
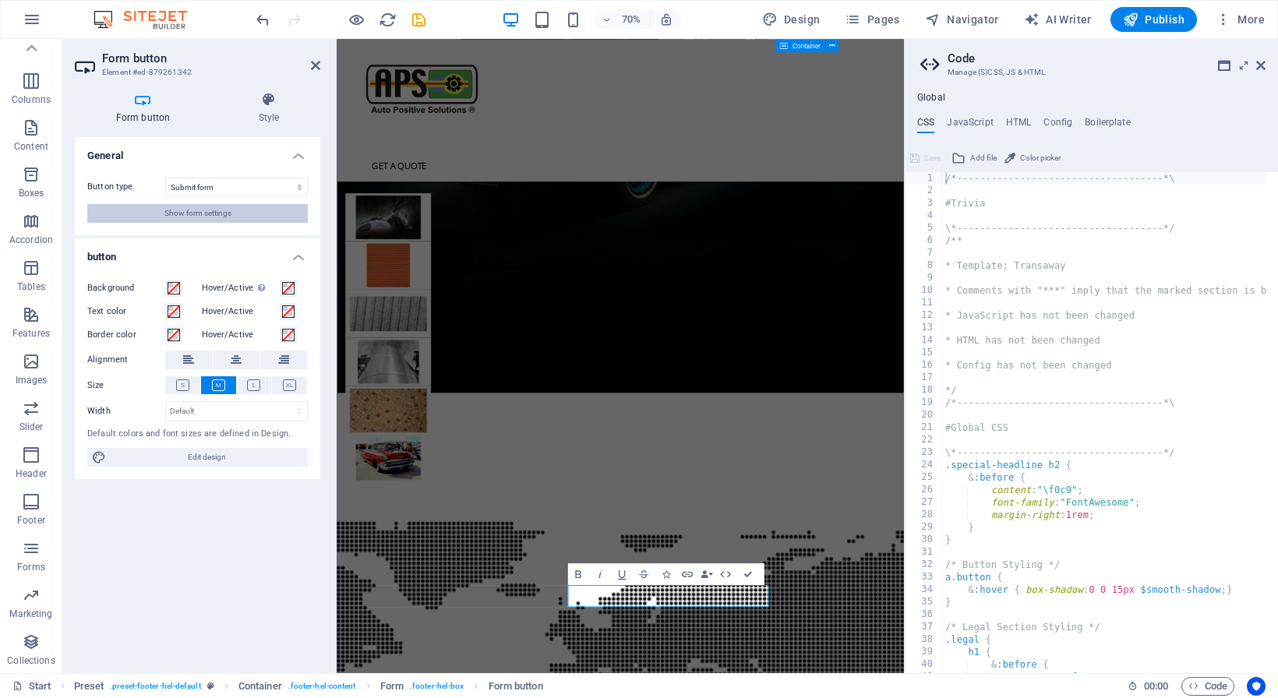
click at [261, 212] on button "Show form settings" at bounding box center [197, 213] width 221 height 19
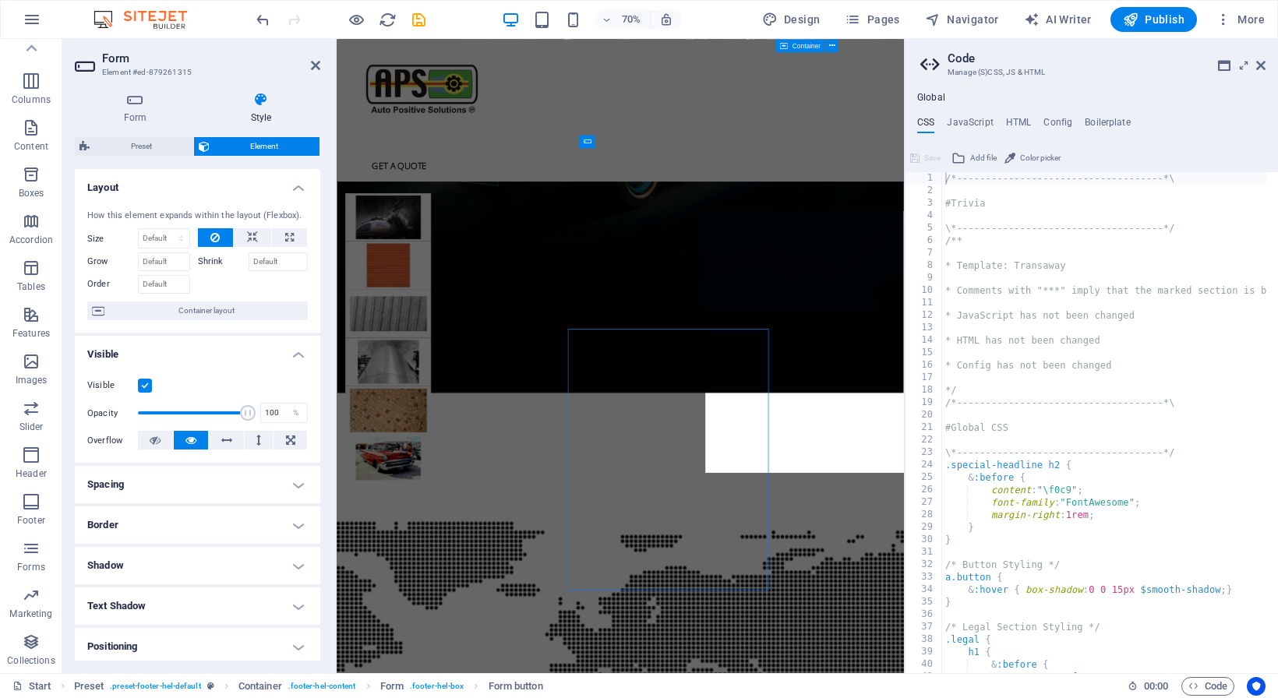
scroll to position [4333, 0]
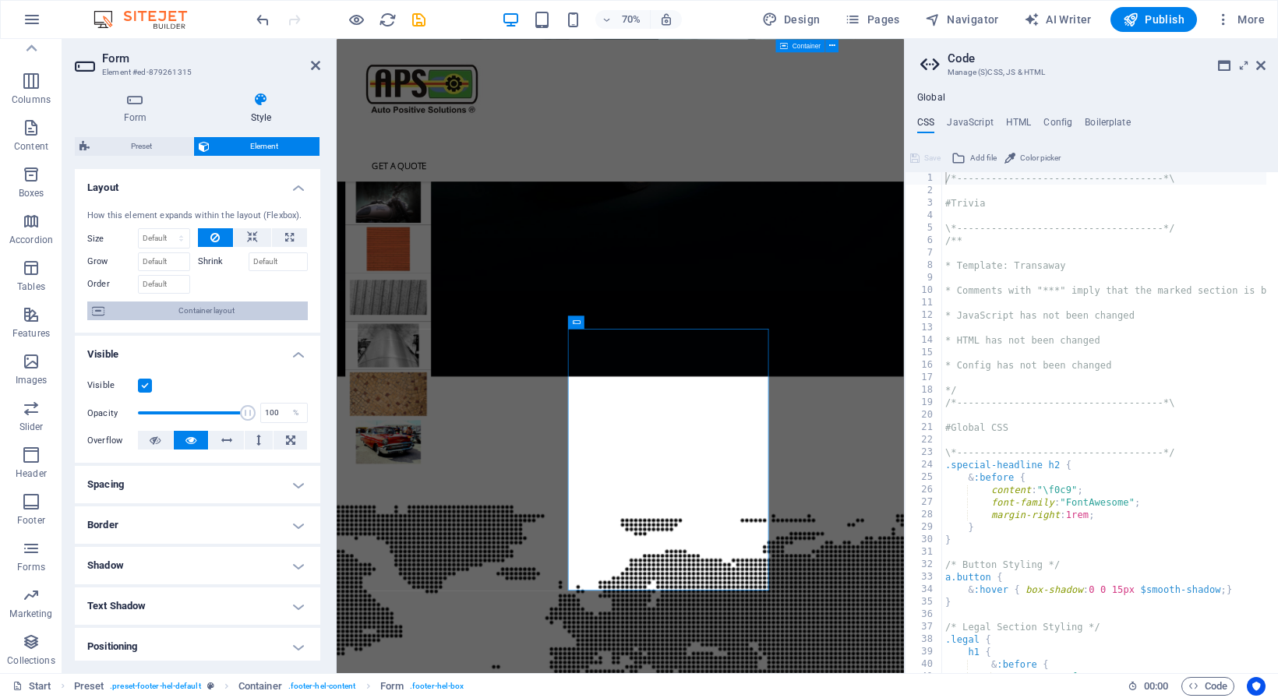
click at [103, 320] on icon at bounding box center [98, 311] width 12 height 19
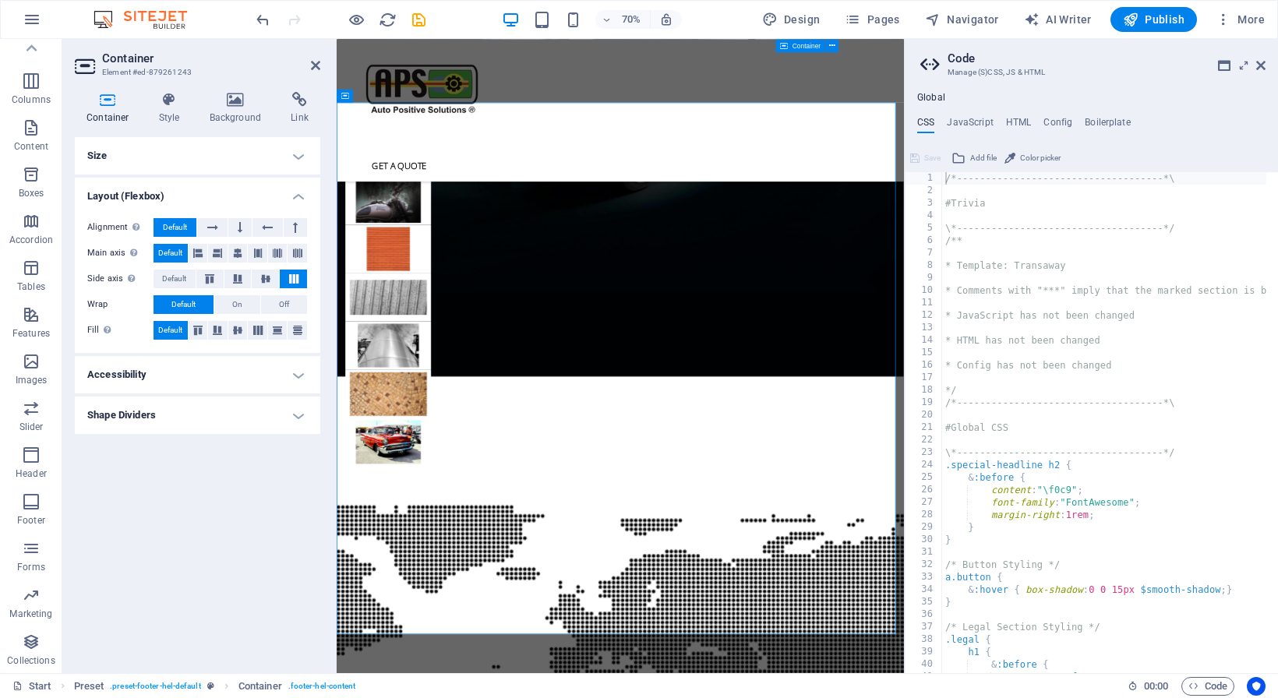
click at [299, 197] on h4 "Layout (Flexbox)" at bounding box center [197, 192] width 245 height 28
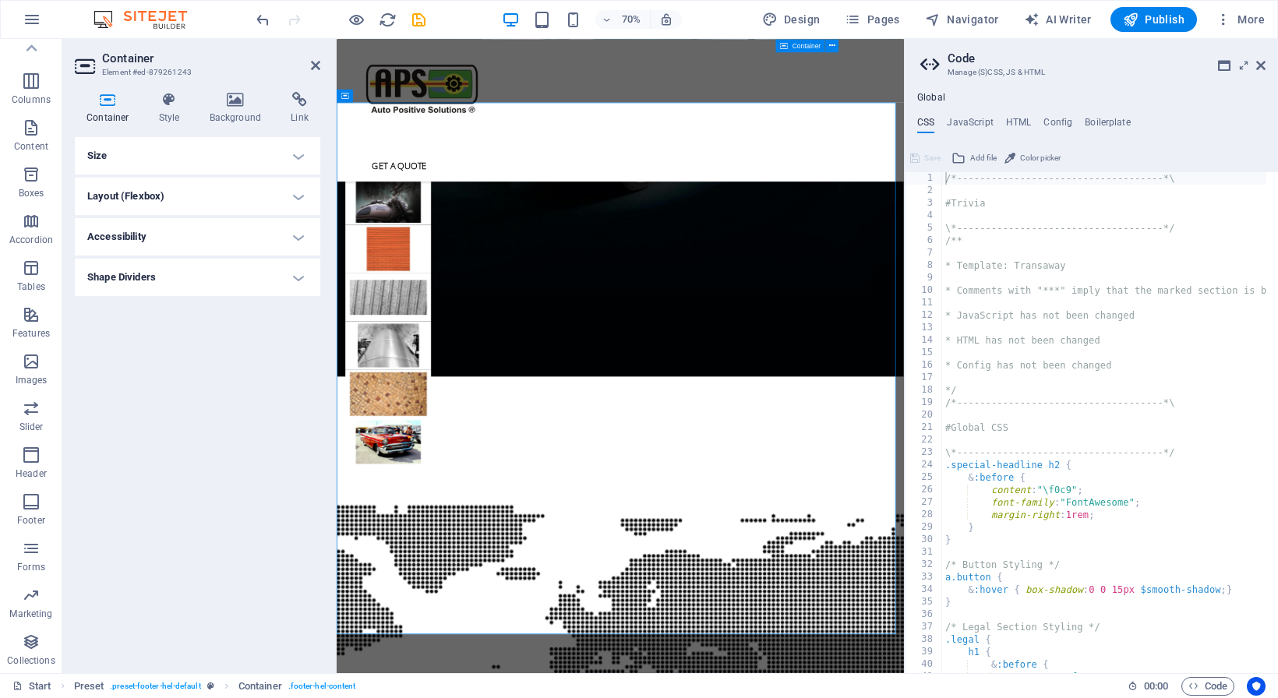
click at [298, 198] on h4 "Layout (Flexbox)" at bounding box center [197, 196] width 245 height 37
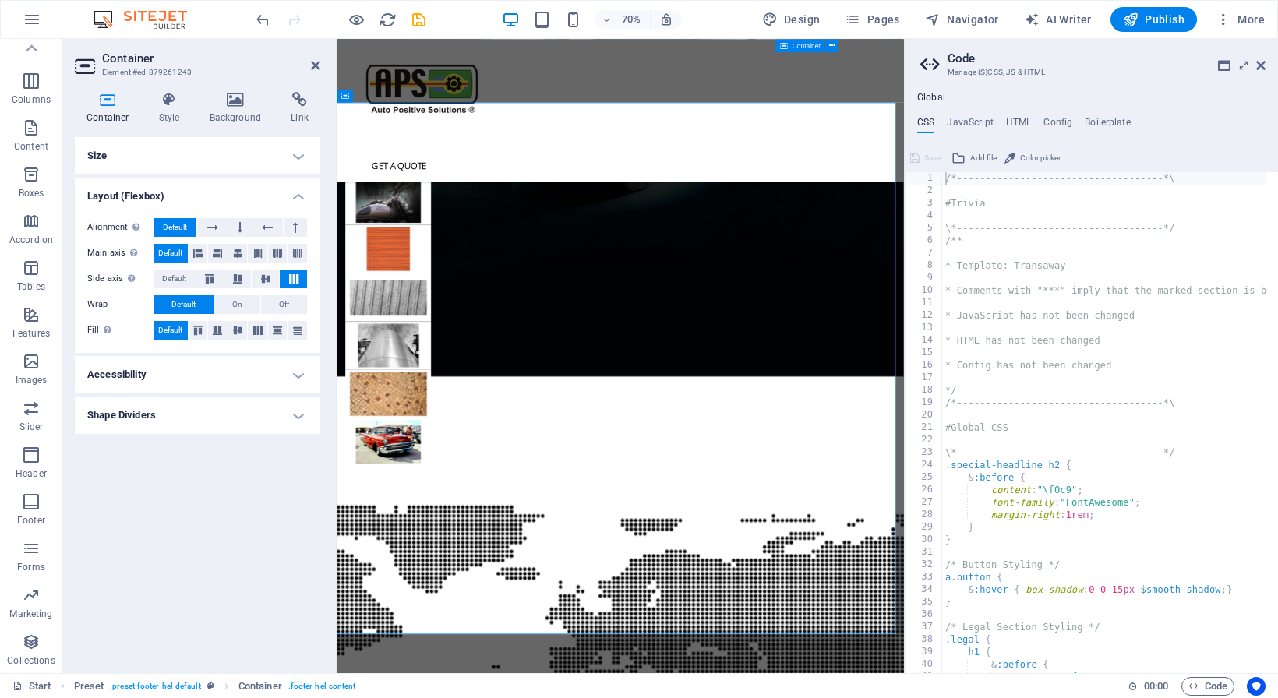
click at [296, 155] on h4 "Size" at bounding box center [197, 155] width 245 height 37
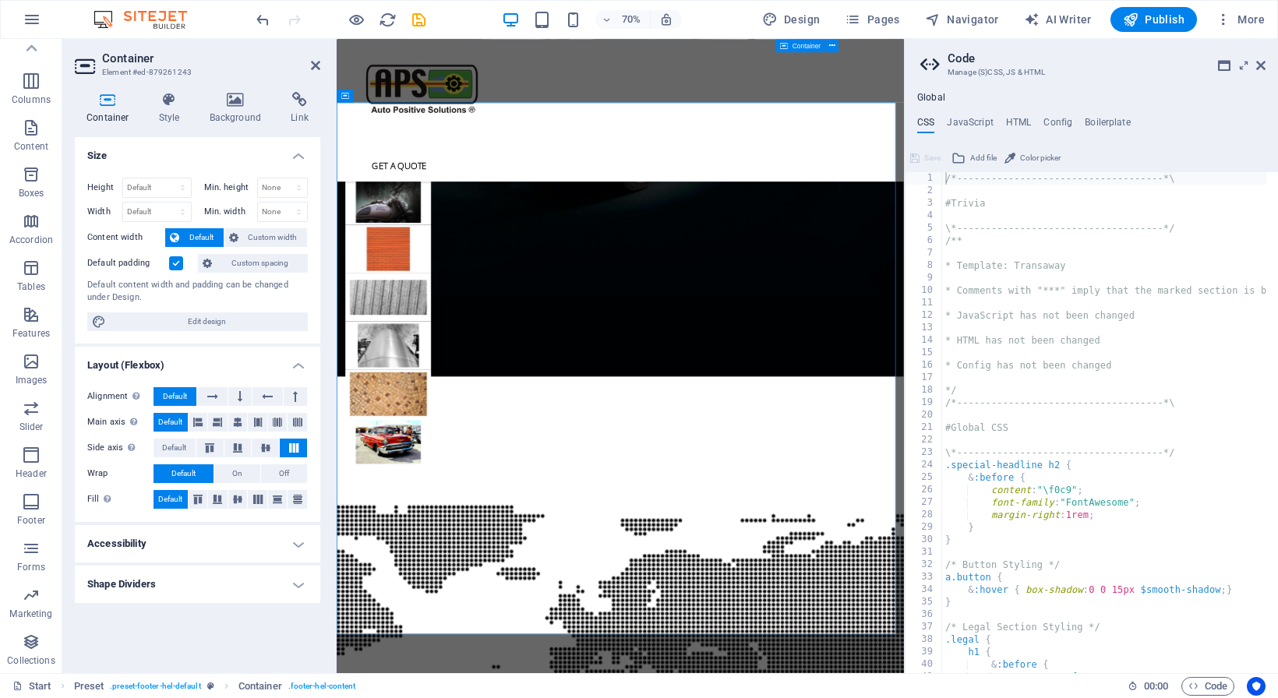
click at [299, 540] on h4 "Accessibility" at bounding box center [197, 543] width 245 height 37
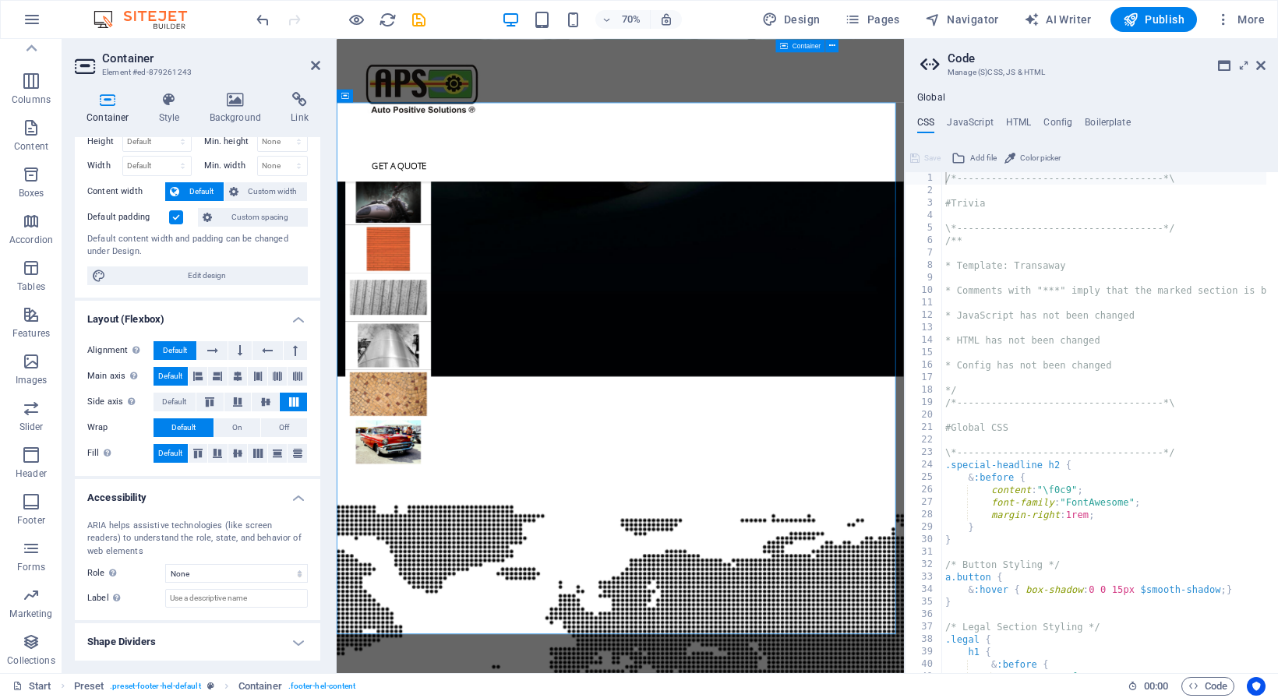
scroll to position [0, 0]
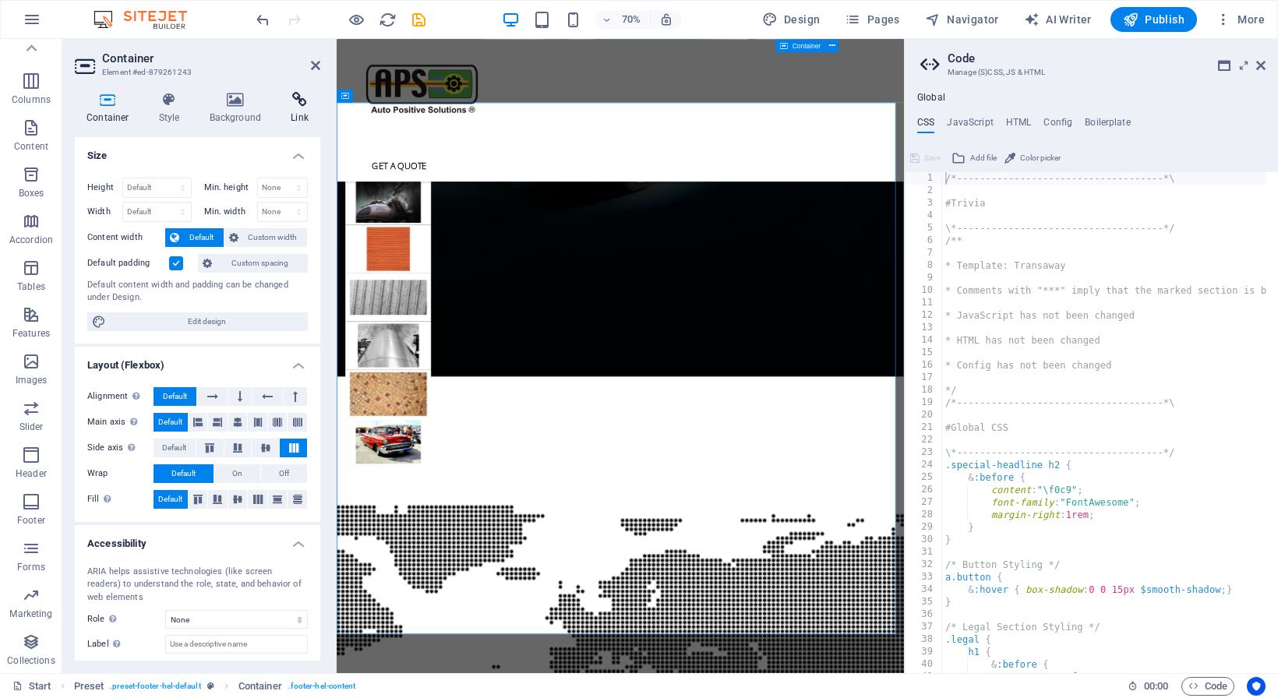
click at [297, 104] on icon at bounding box center [299, 100] width 41 height 16
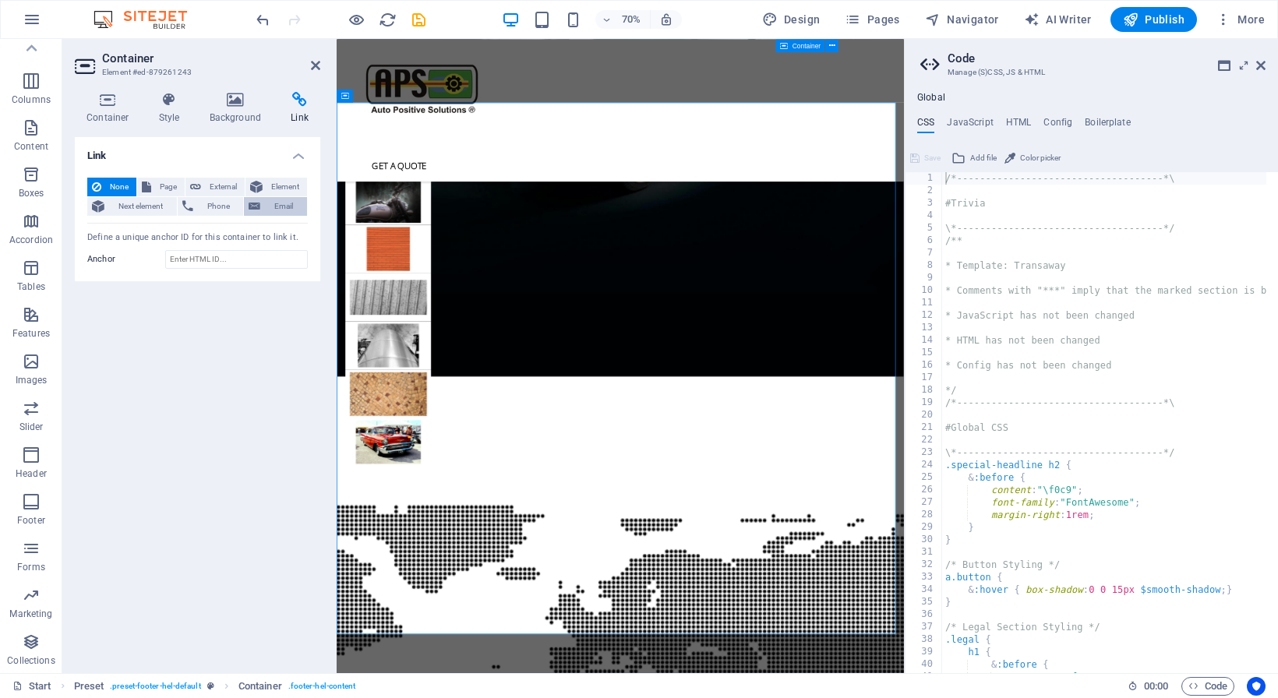
click at [281, 206] on span "Email" at bounding box center [283, 206] width 37 height 19
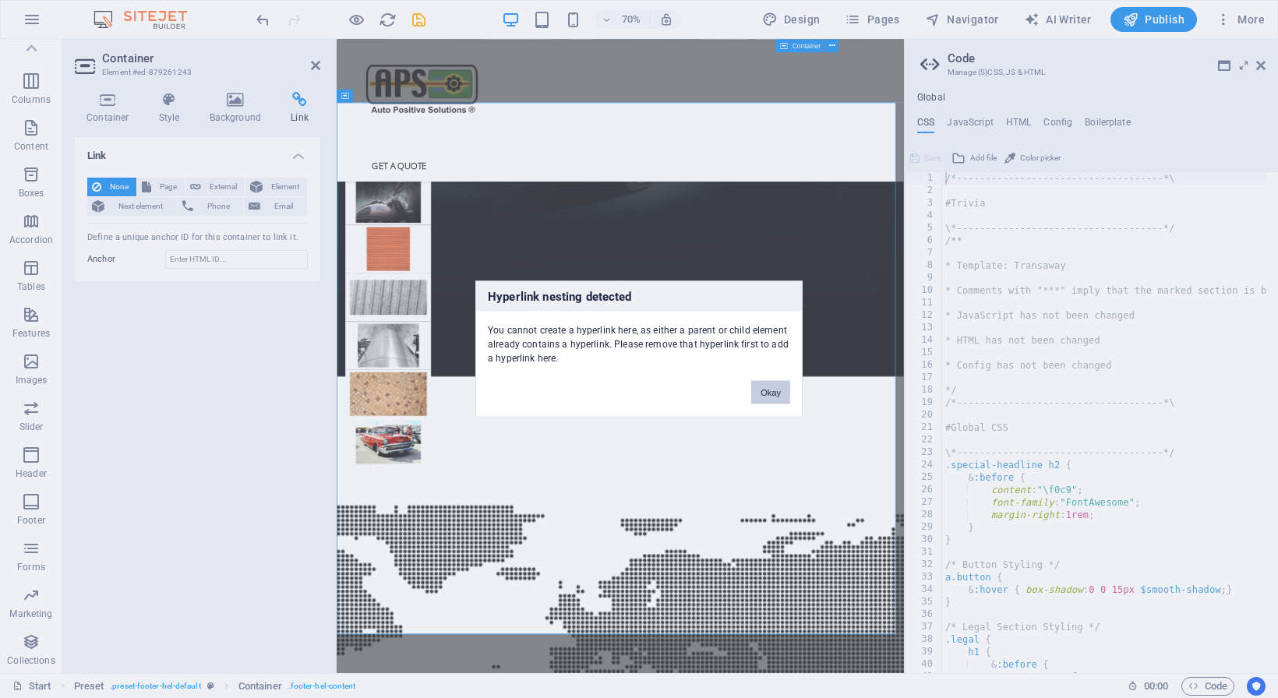
click at [769, 388] on button "Okay" at bounding box center [770, 392] width 39 height 23
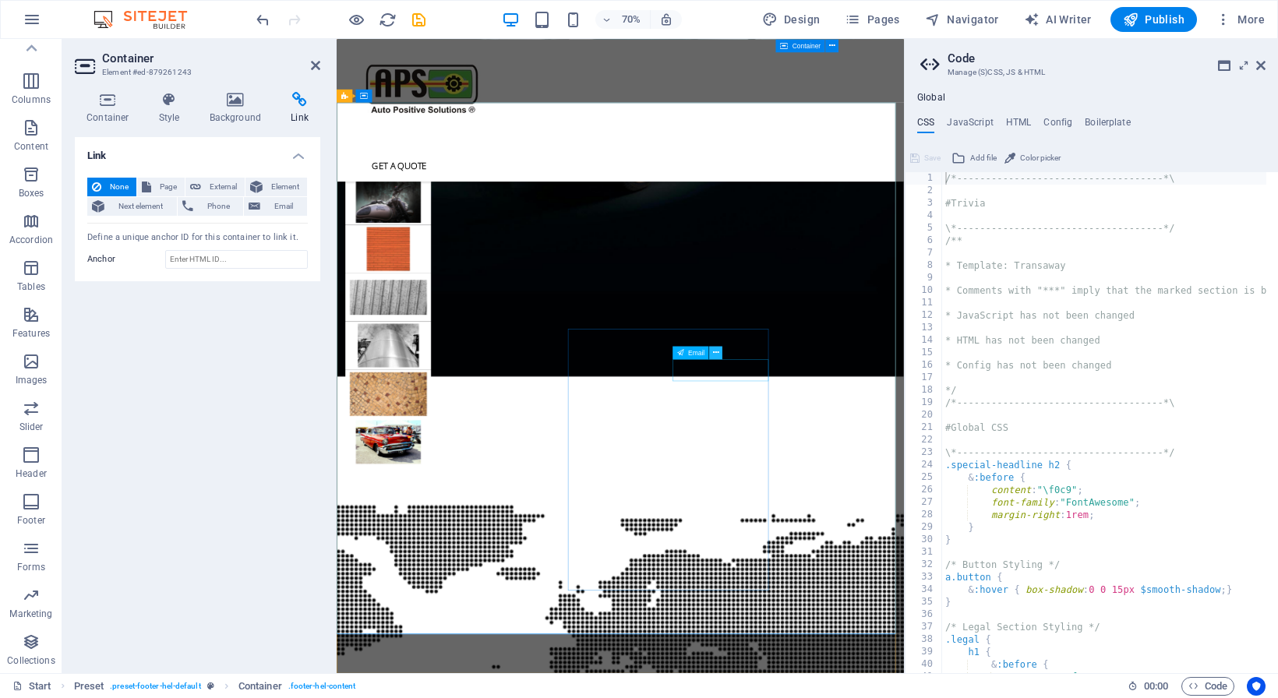
click at [713, 353] on button at bounding box center [715, 352] width 13 height 13
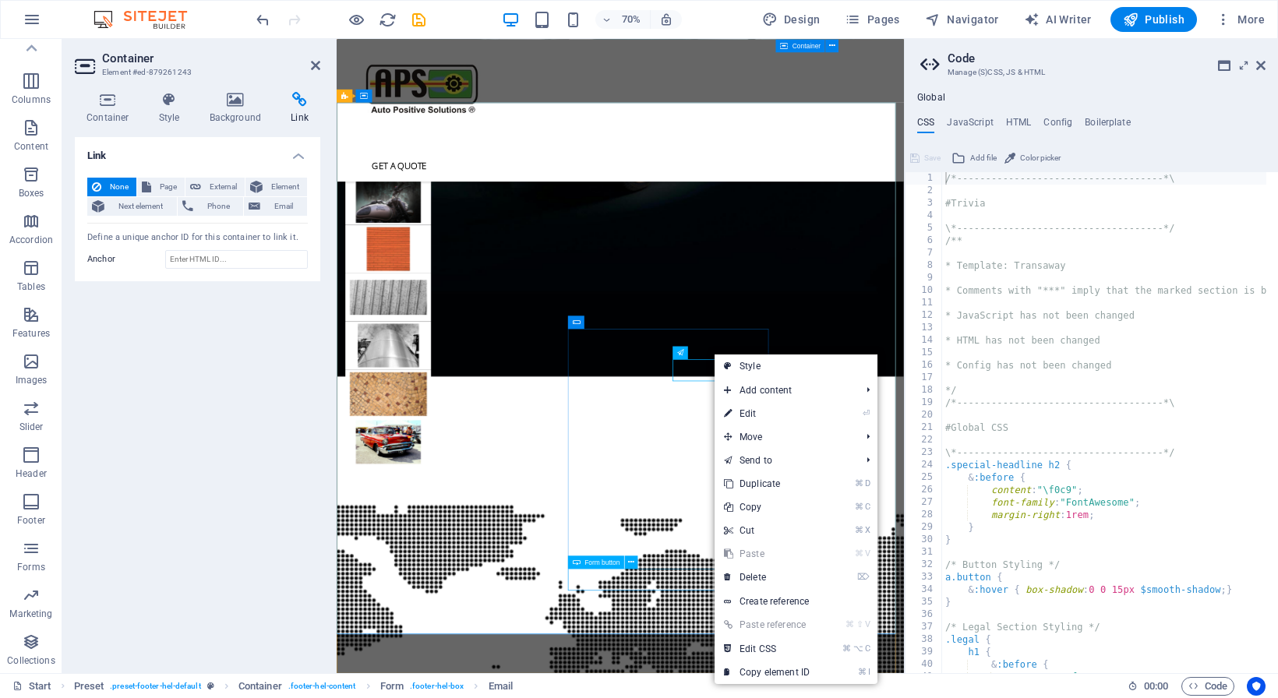
click div "Submit"
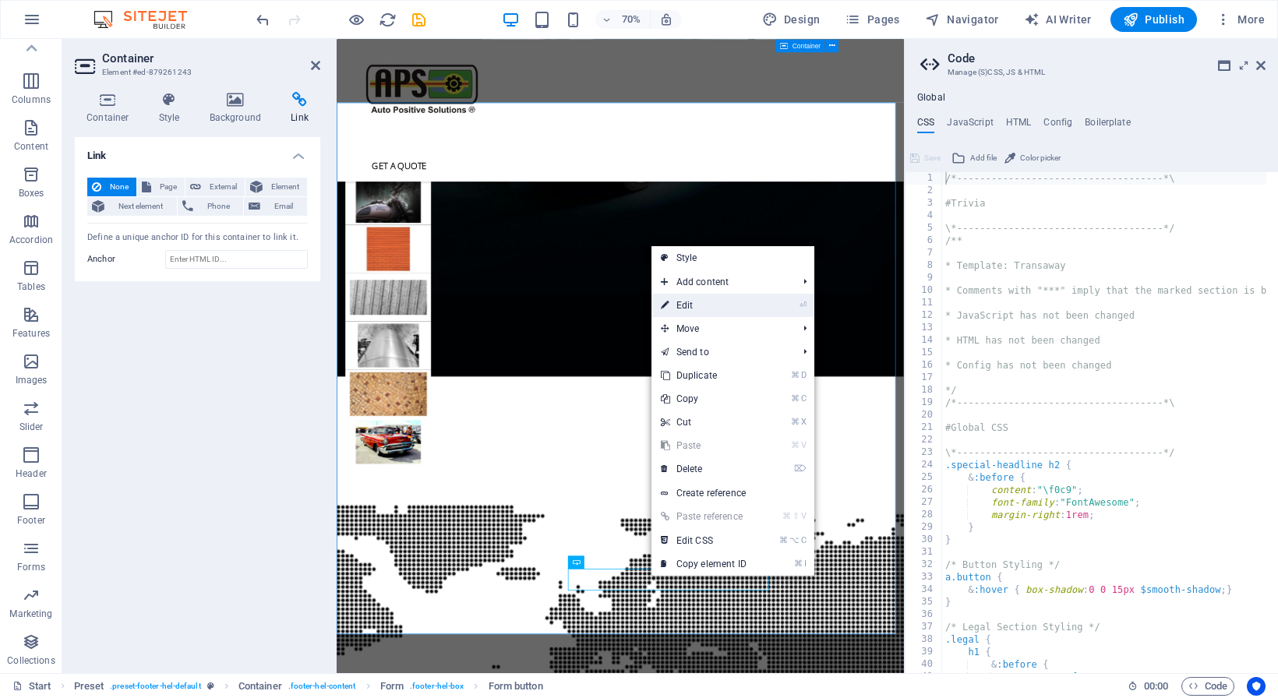
click at [688, 305] on link "⏎ Edit" at bounding box center [703, 305] width 104 height 23
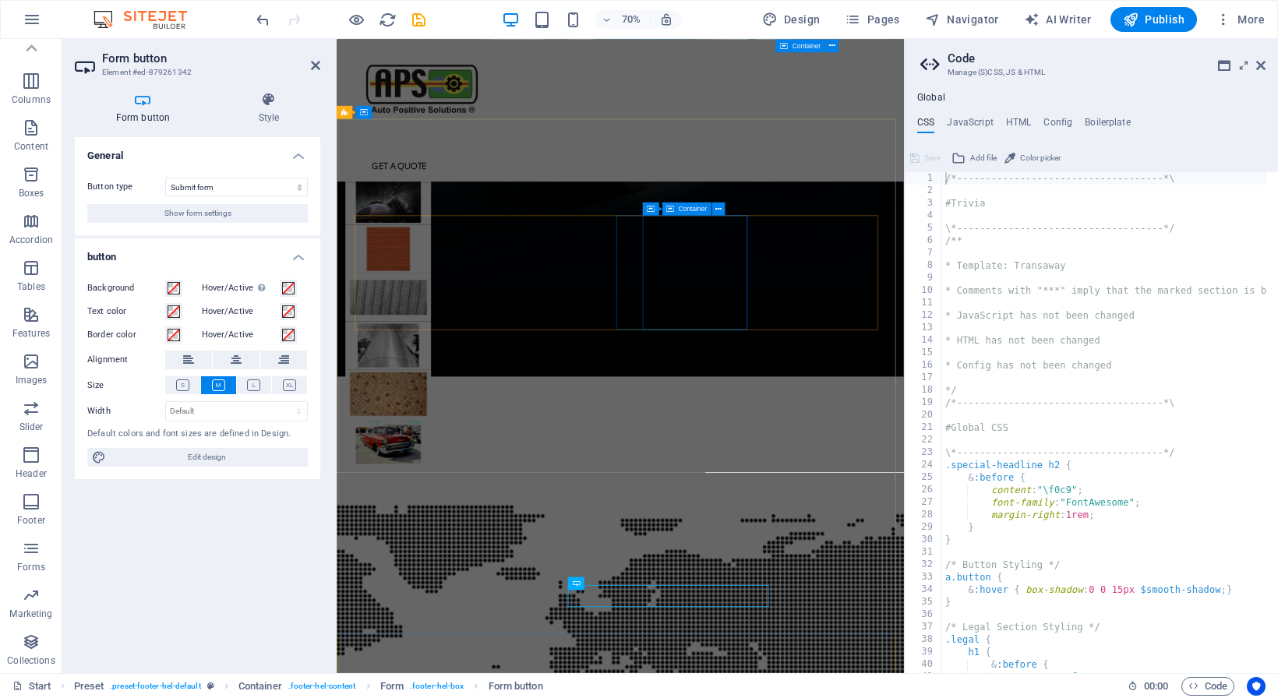
scroll to position [4310, 0]
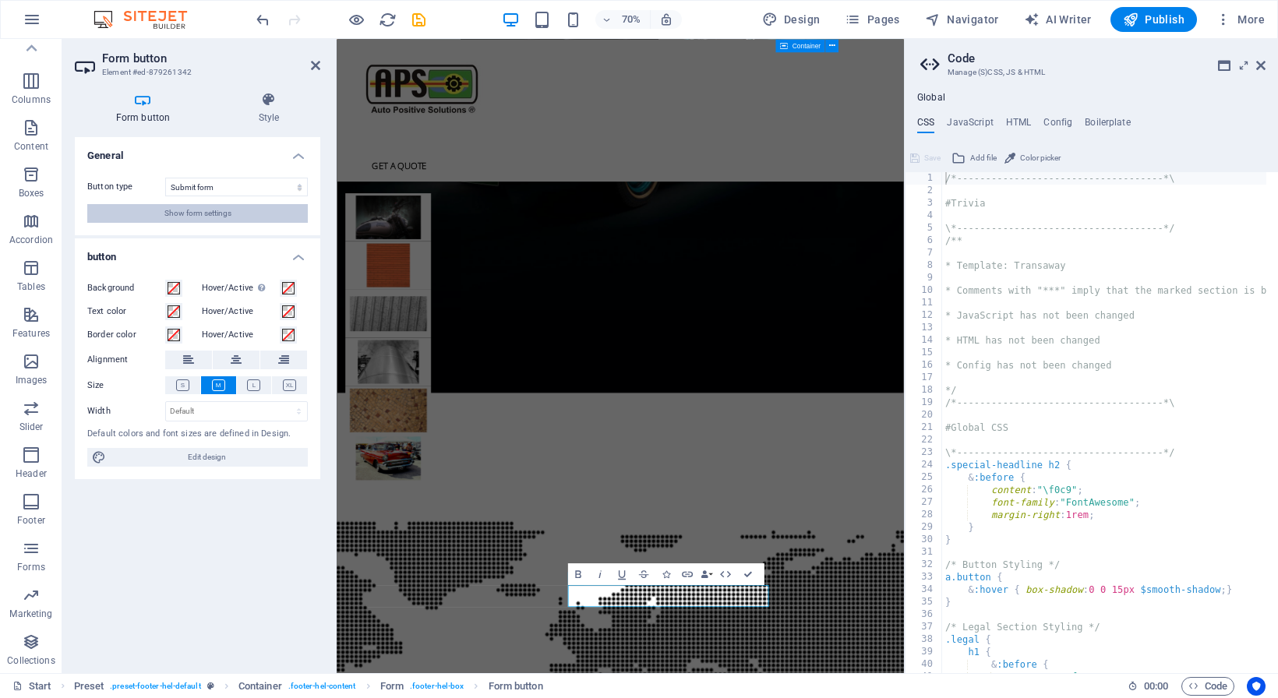
click at [212, 212] on span "Show form settings" at bounding box center [197, 213] width 67 height 19
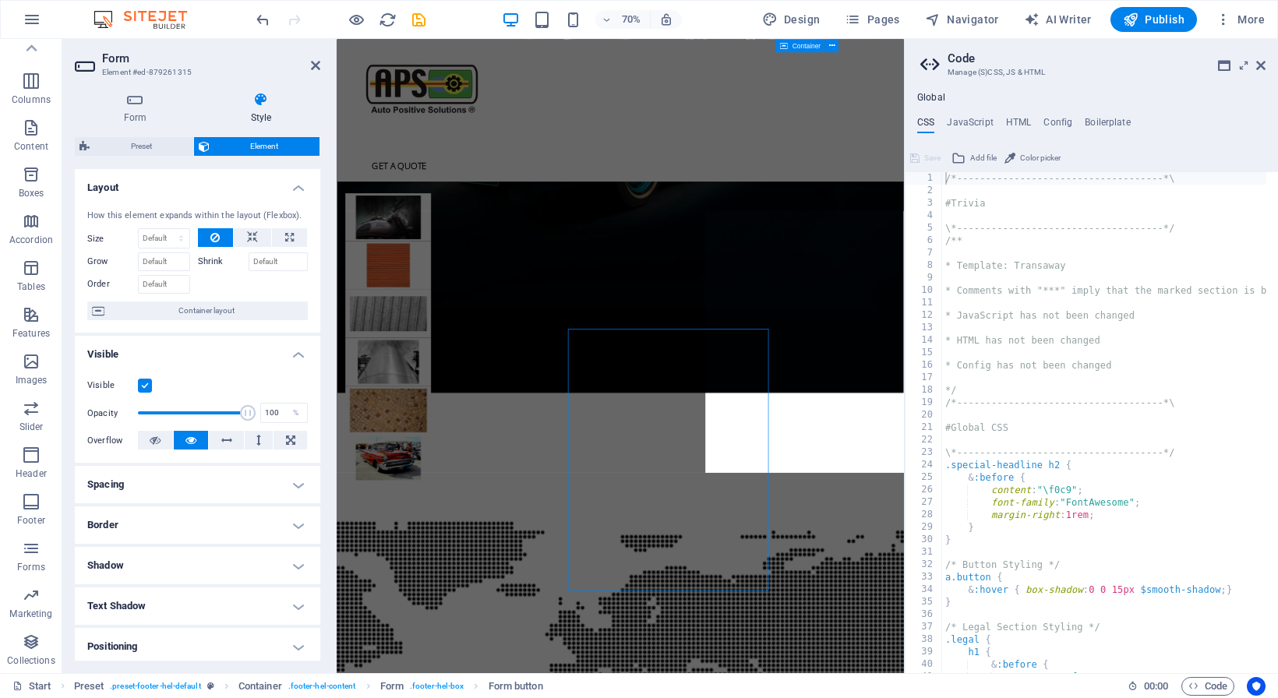
scroll to position [4333, 0]
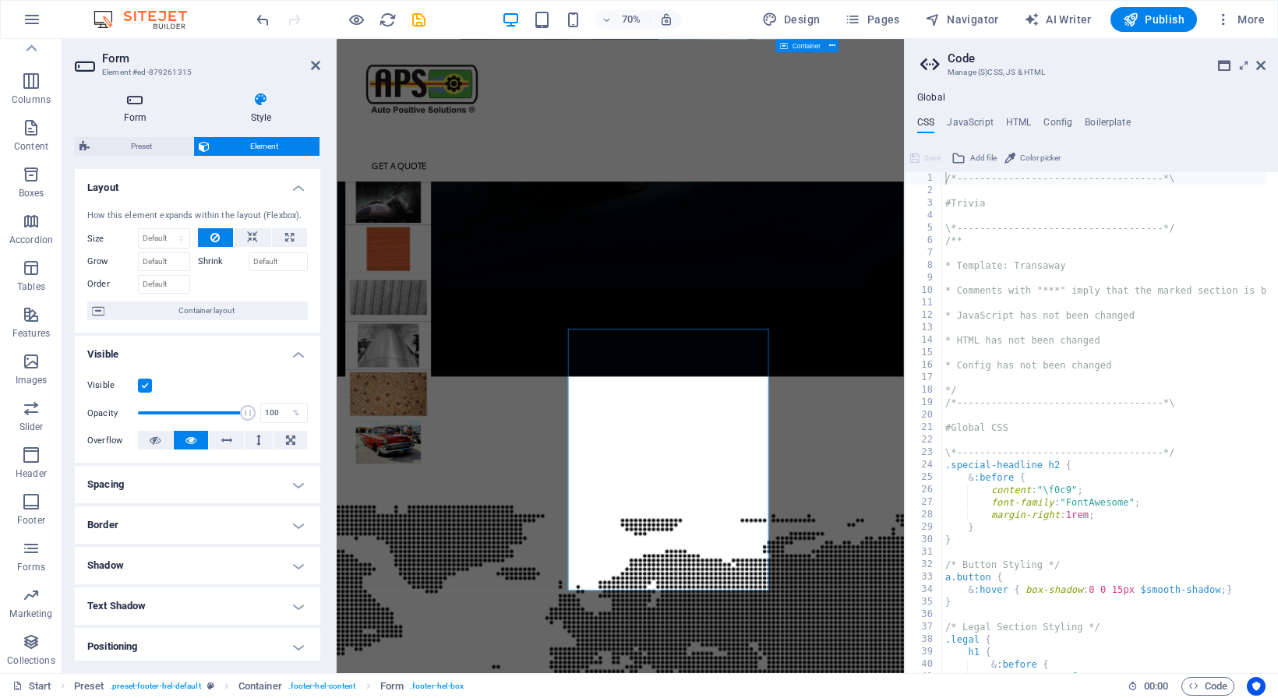
click at [130, 106] on icon at bounding box center [135, 100] width 121 height 16
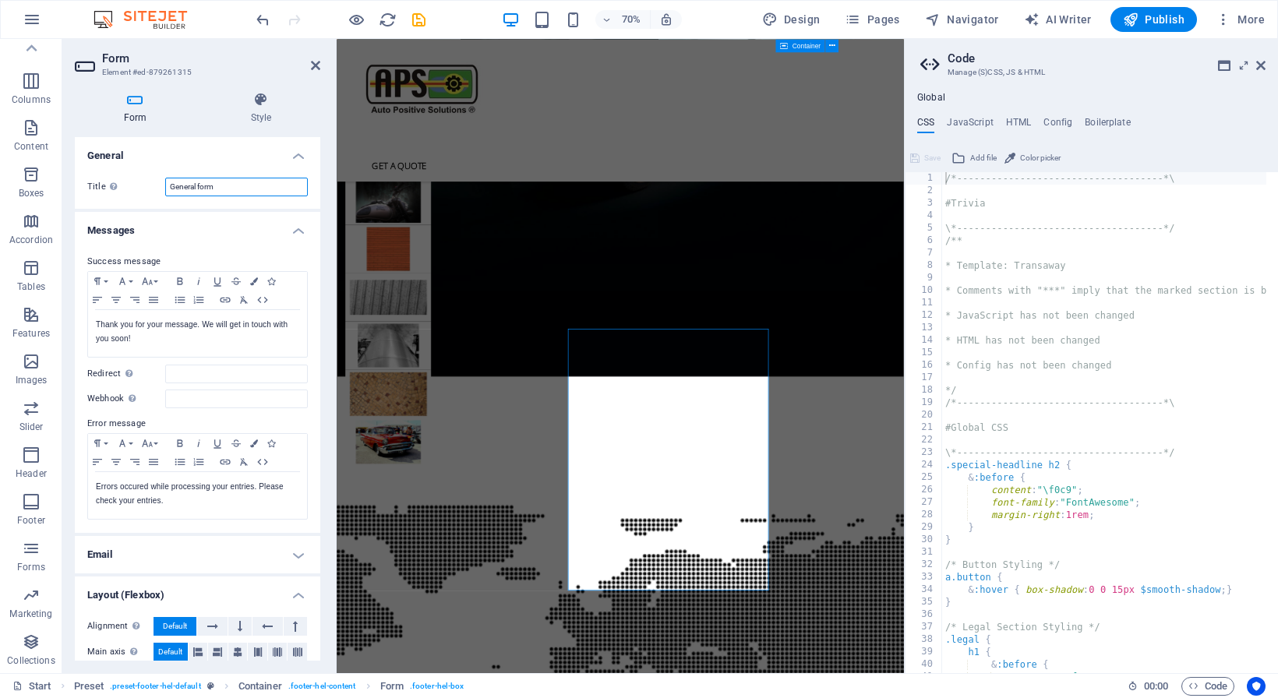
click at [220, 187] on input "General form" at bounding box center [236, 187] width 143 height 19
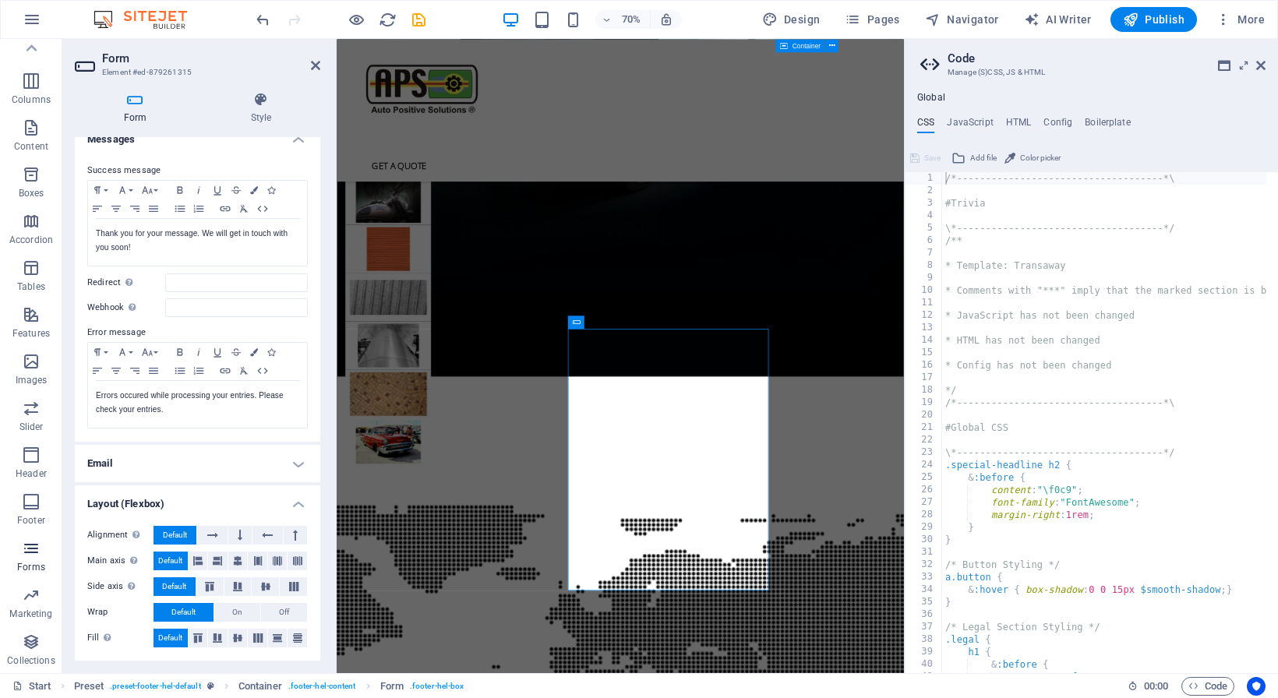
click at [14, 555] on span "Forms" at bounding box center [31, 557] width 62 height 37
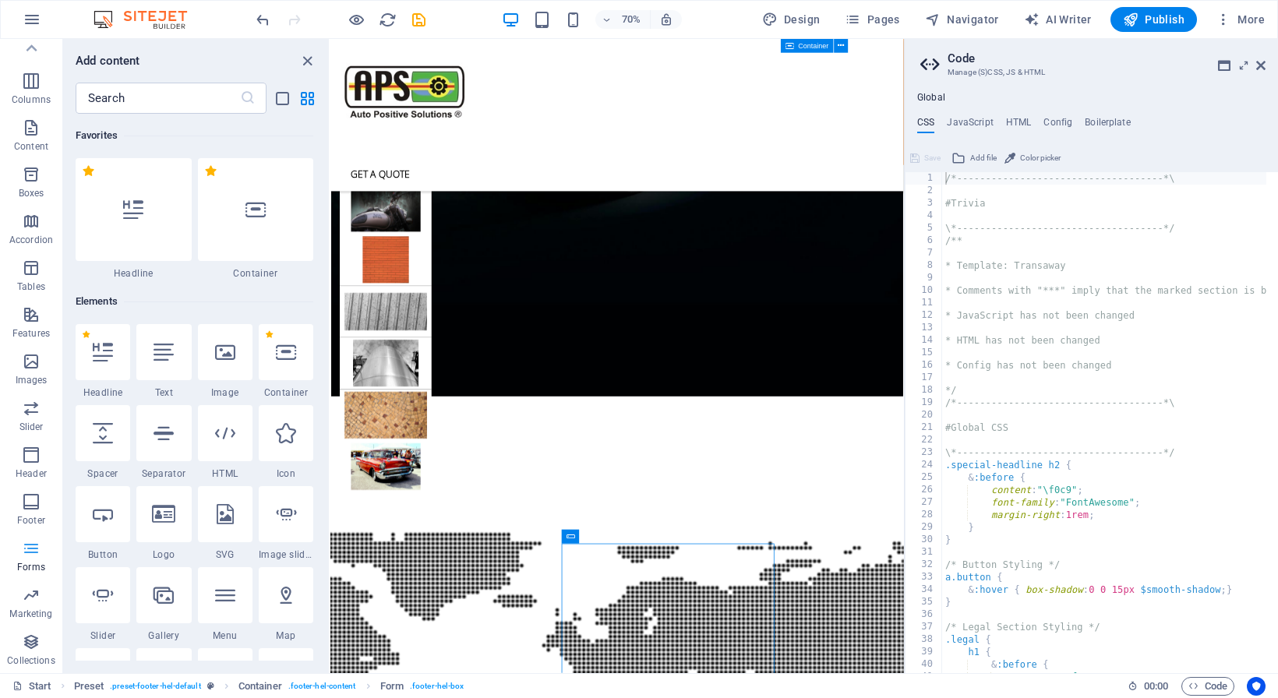
click at [26, 552] on icon "button" at bounding box center [31, 548] width 19 height 19
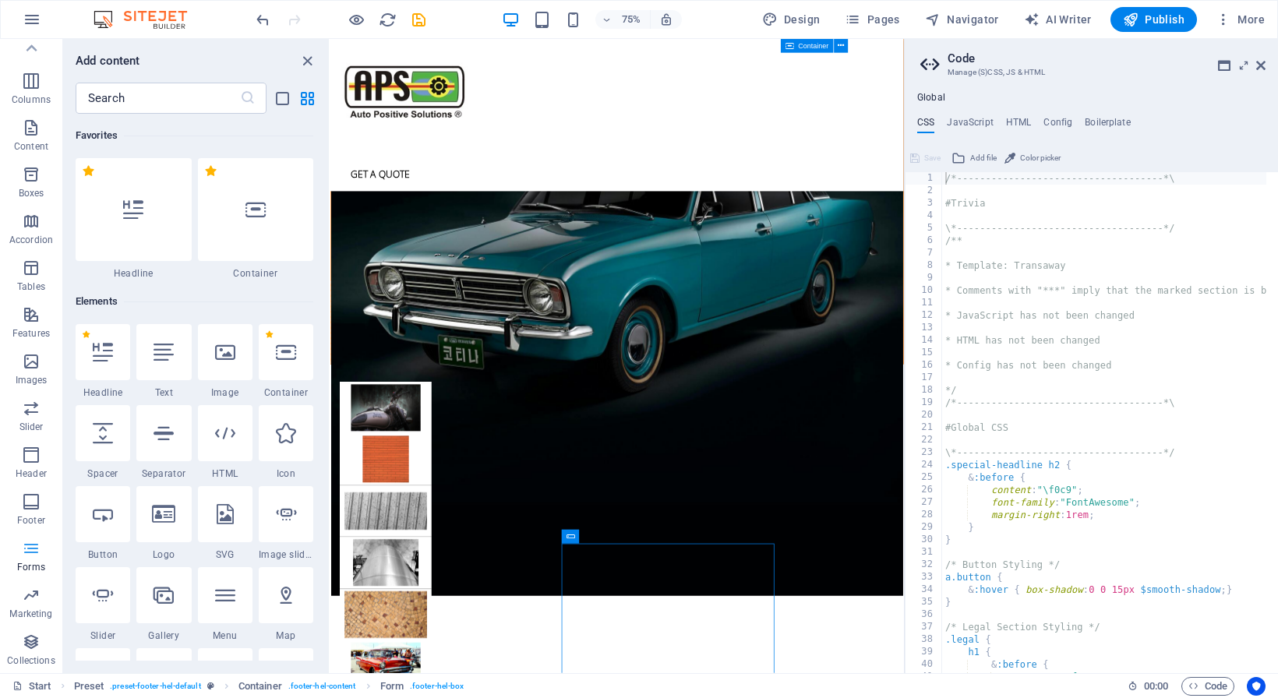
scroll to position [147, 0]
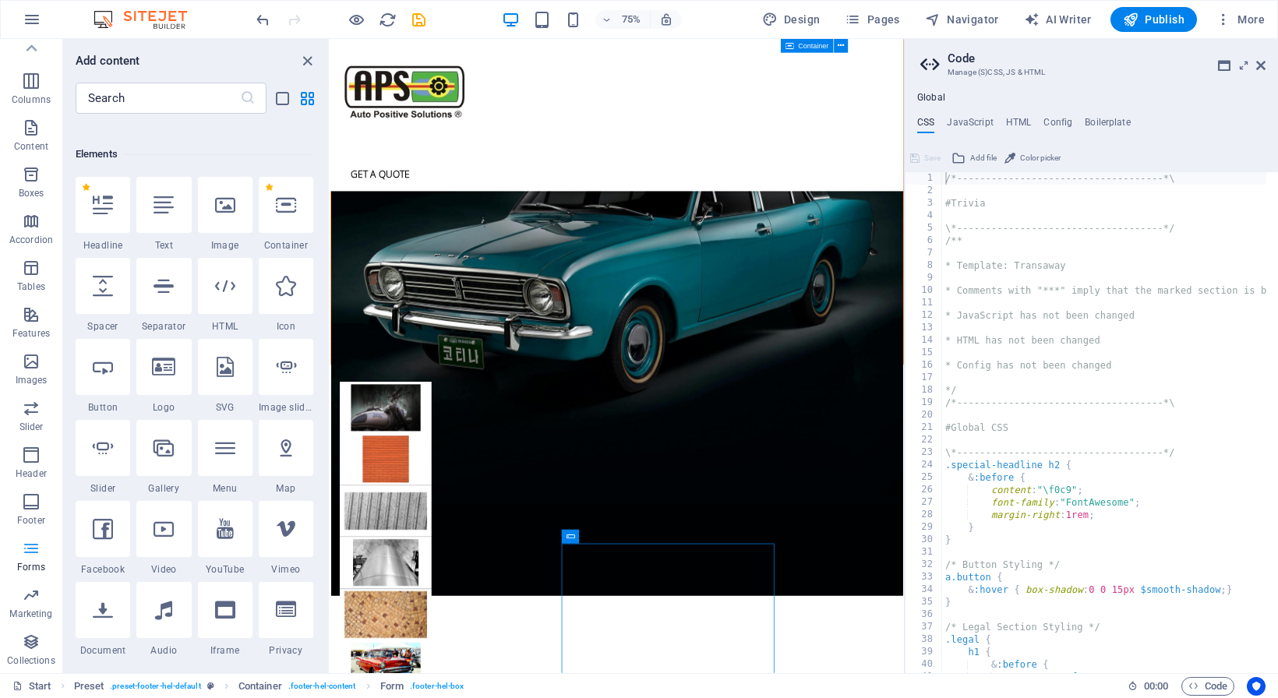
click at [26, 552] on icon "button" at bounding box center [31, 548] width 19 height 19
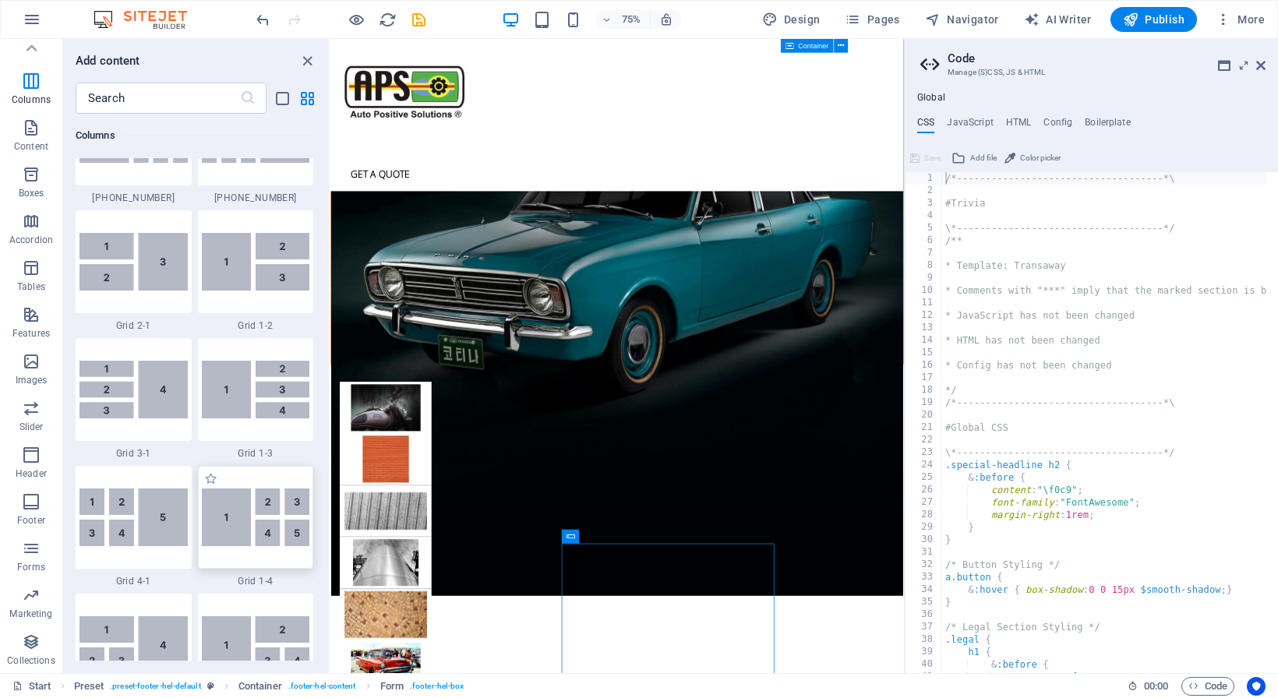
scroll to position [1909, 0]
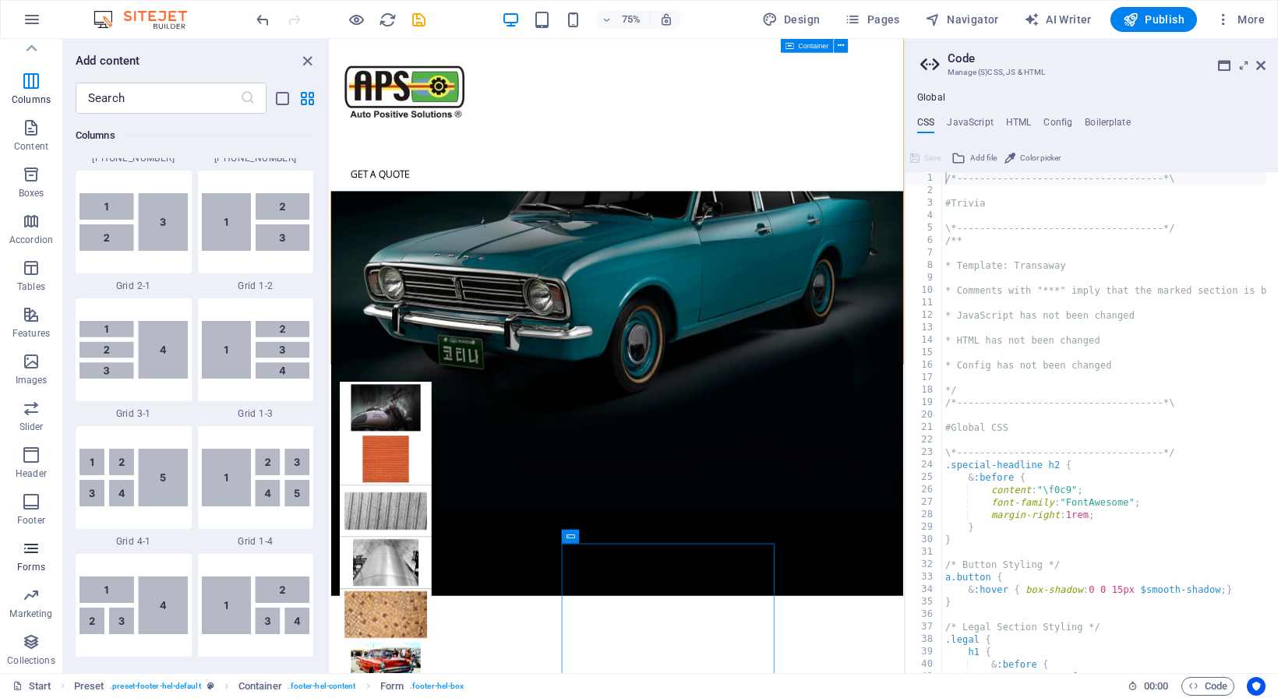
click at [26, 551] on icon "button" at bounding box center [31, 548] width 19 height 19
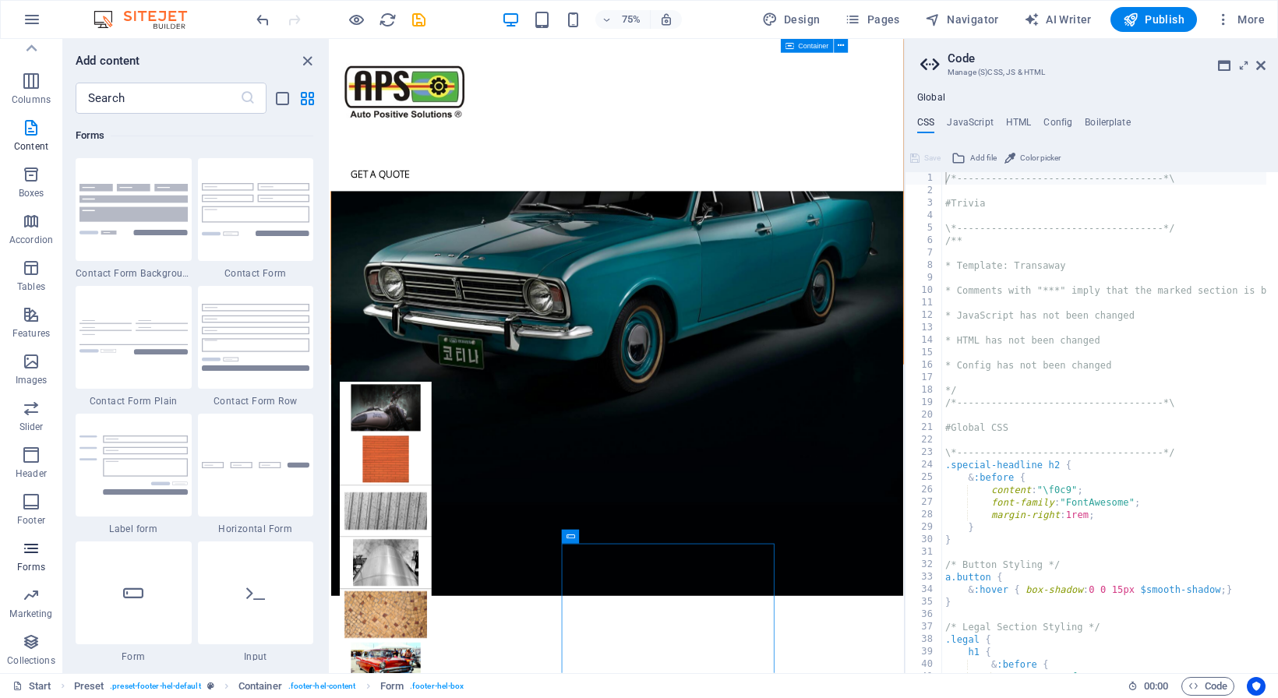
scroll to position [11376, 0]
click at [259, 224] on img at bounding box center [256, 209] width 108 height 52
click at [330, 236] on div "Drag here to replace the existing content. Press “Ctrl” if you want to create a…" at bounding box center [616, 356] width 573 height 634
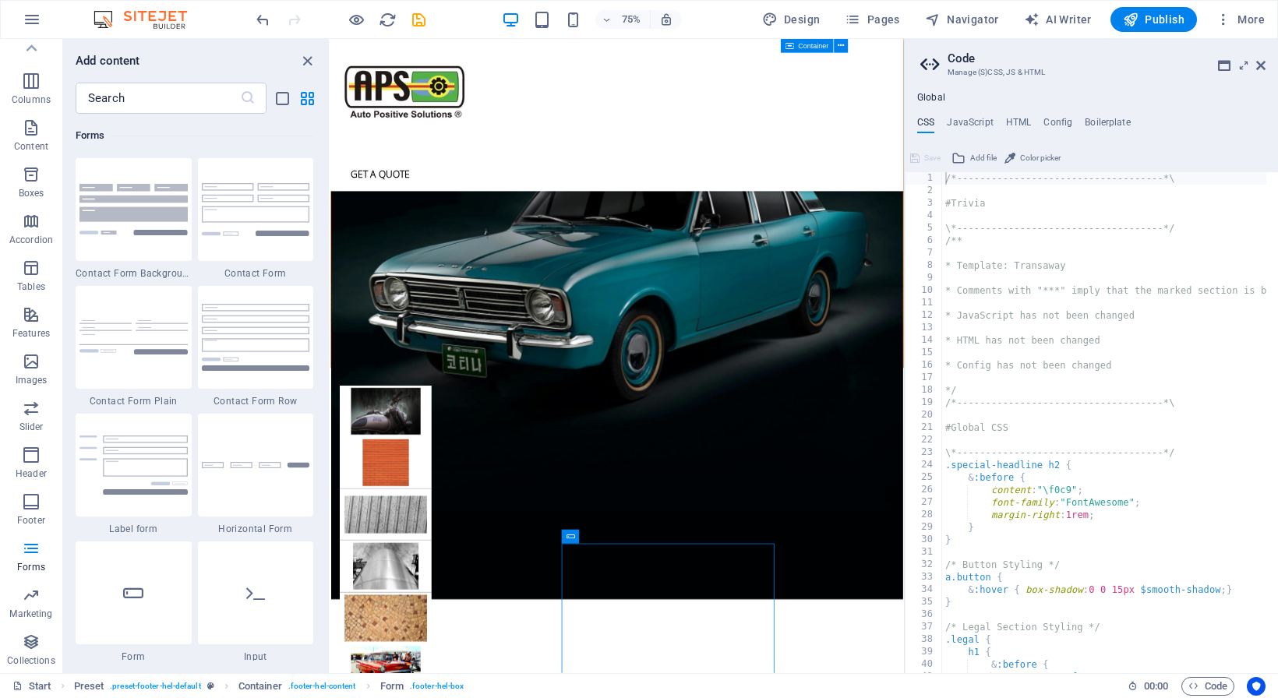
click at [330, 238] on div "Drag here to replace the existing content. Press “Ctrl” if you want to create a…" at bounding box center [616, 356] width 573 height 634
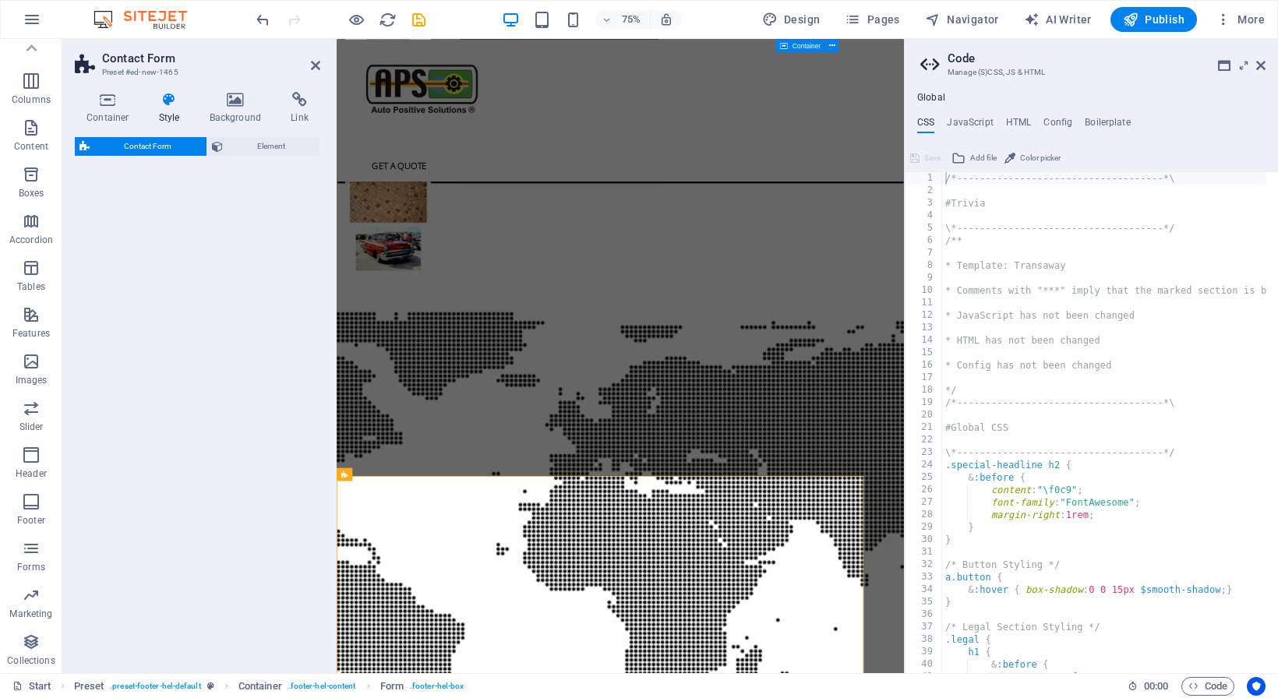
scroll to position [67, 0]
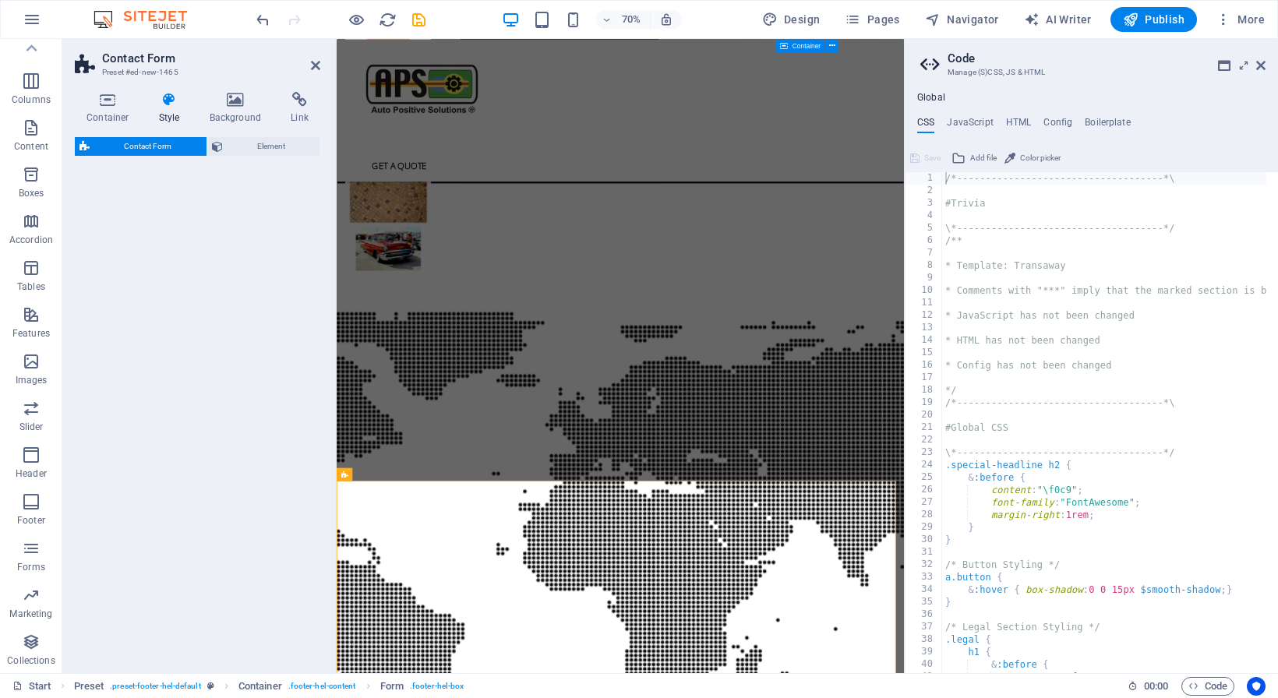
select select "rem"
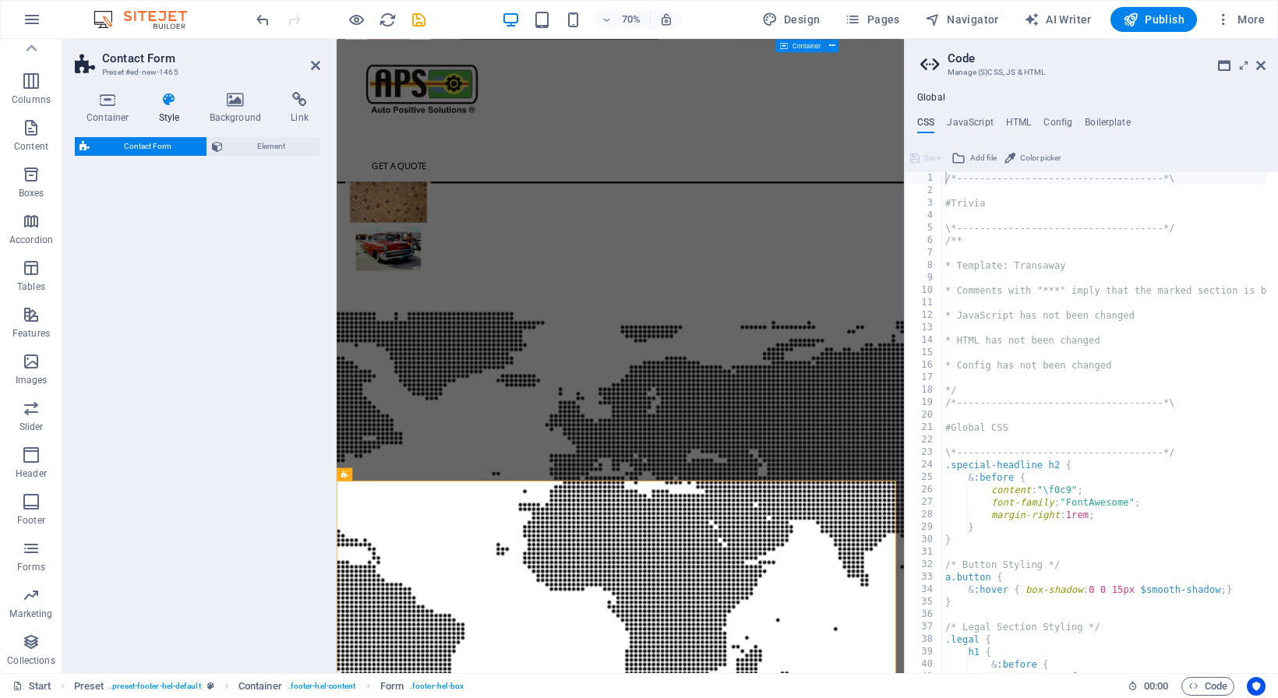
select select "px"
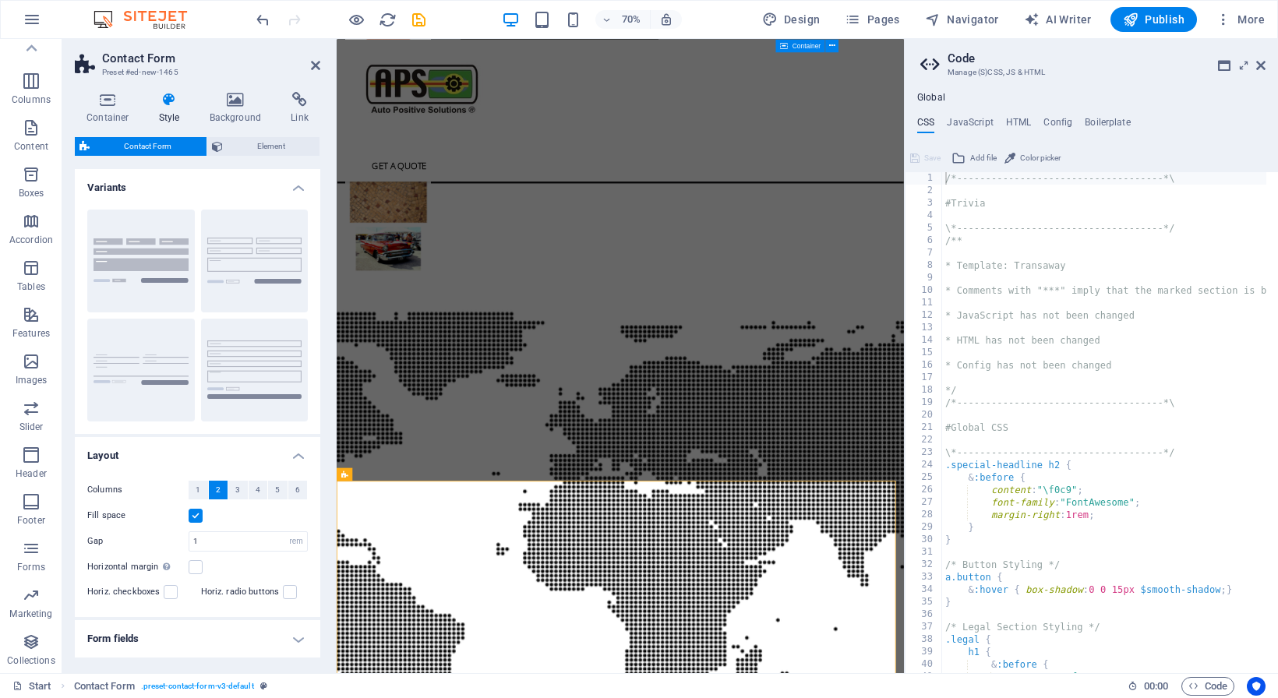
scroll to position [100, 0]
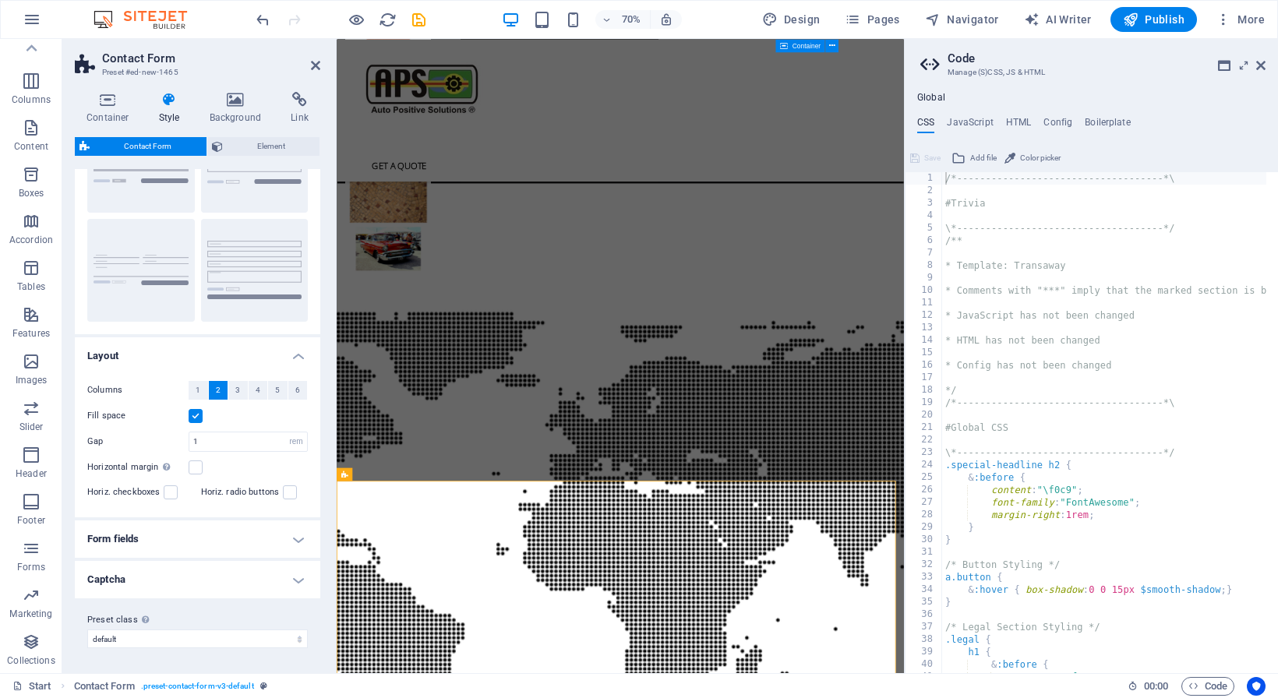
click at [289, 579] on h4 "Captcha" at bounding box center [197, 579] width 245 height 37
click at [289, 580] on h4 "Captcha" at bounding box center [197, 575] width 245 height 28
click at [291, 539] on h4 "Form fields" at bounding box center [197, 538] width 245 height 37
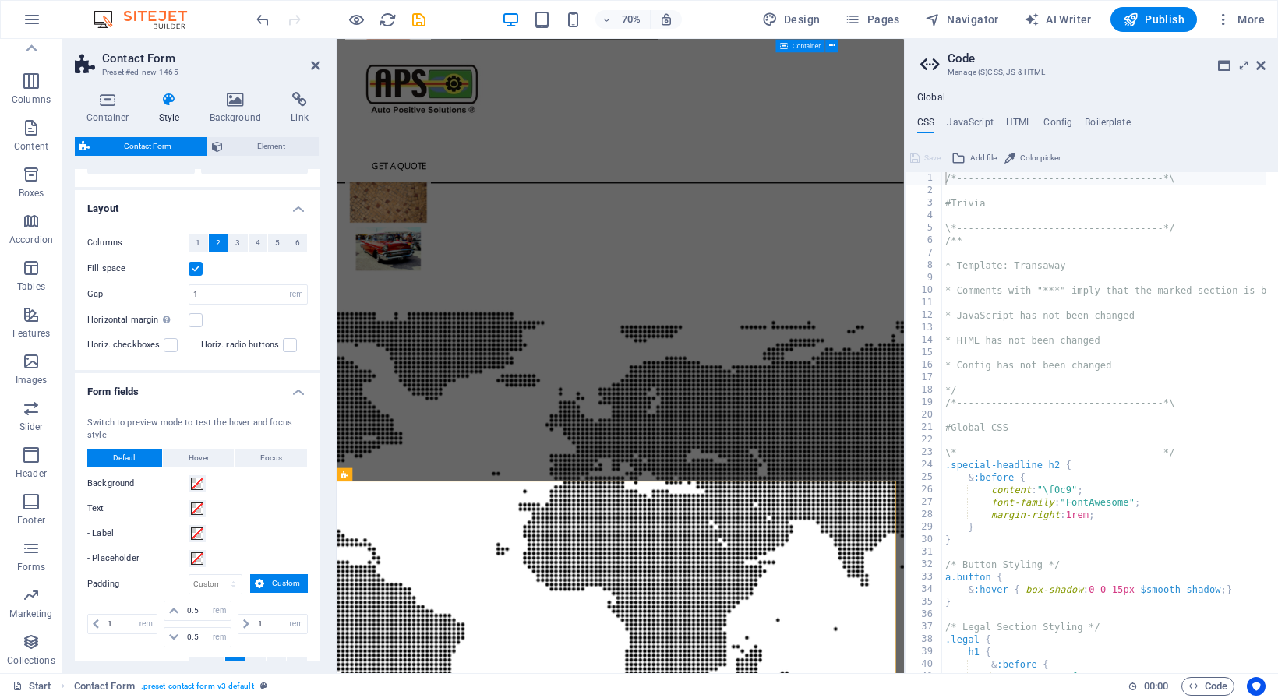
scroll to position [0, 0]
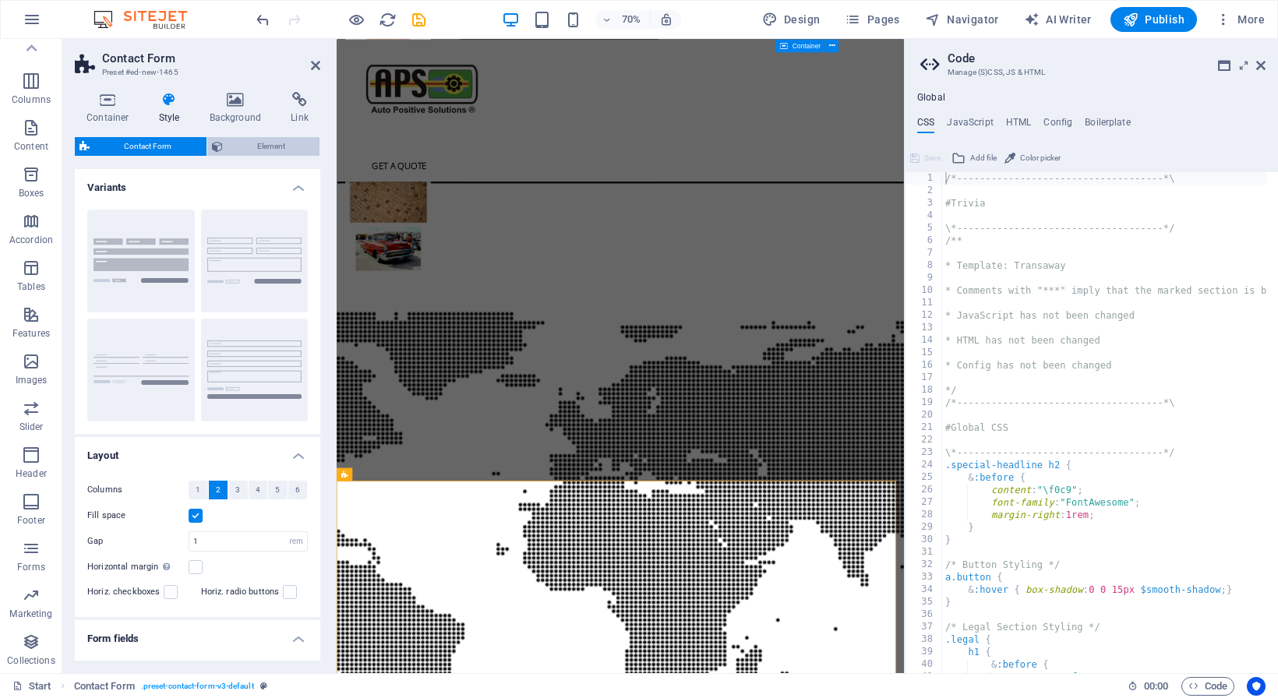
click at [248, 147] on span "Element" at bounding box center [272, 146] width 88 height 19
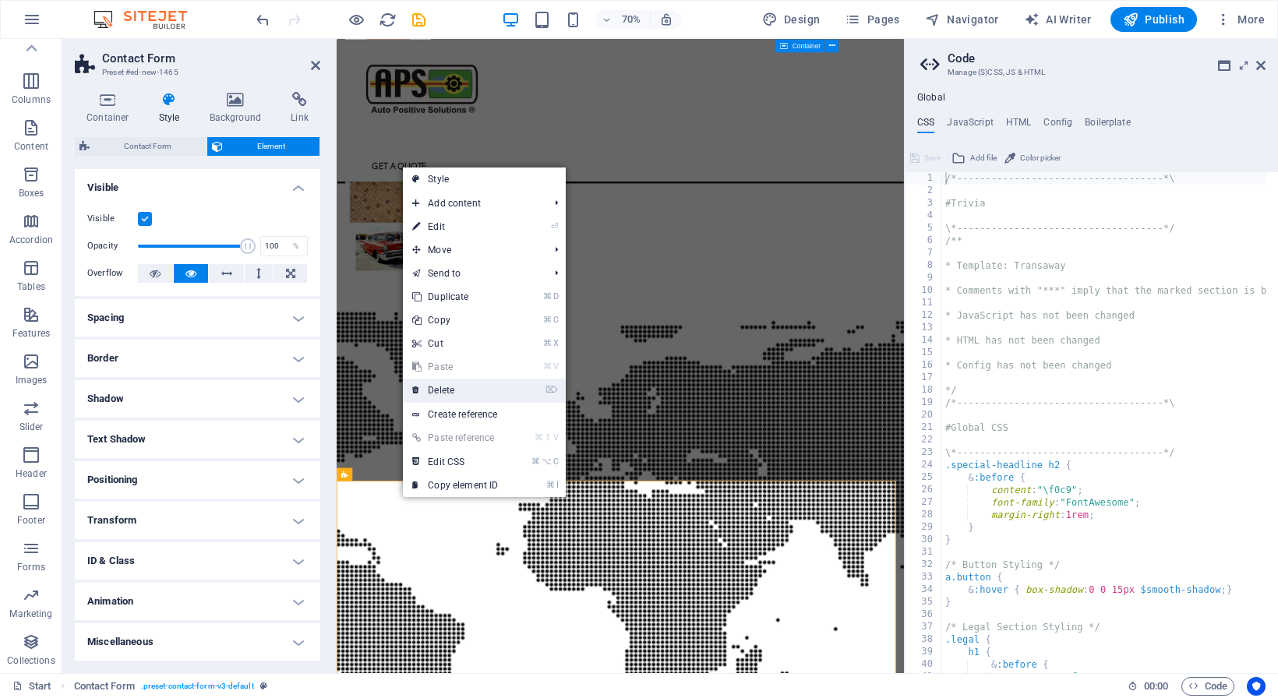
click at [425, 390] on link "⌦ Delete" at bounding box center [455, 390] width 104 height 23
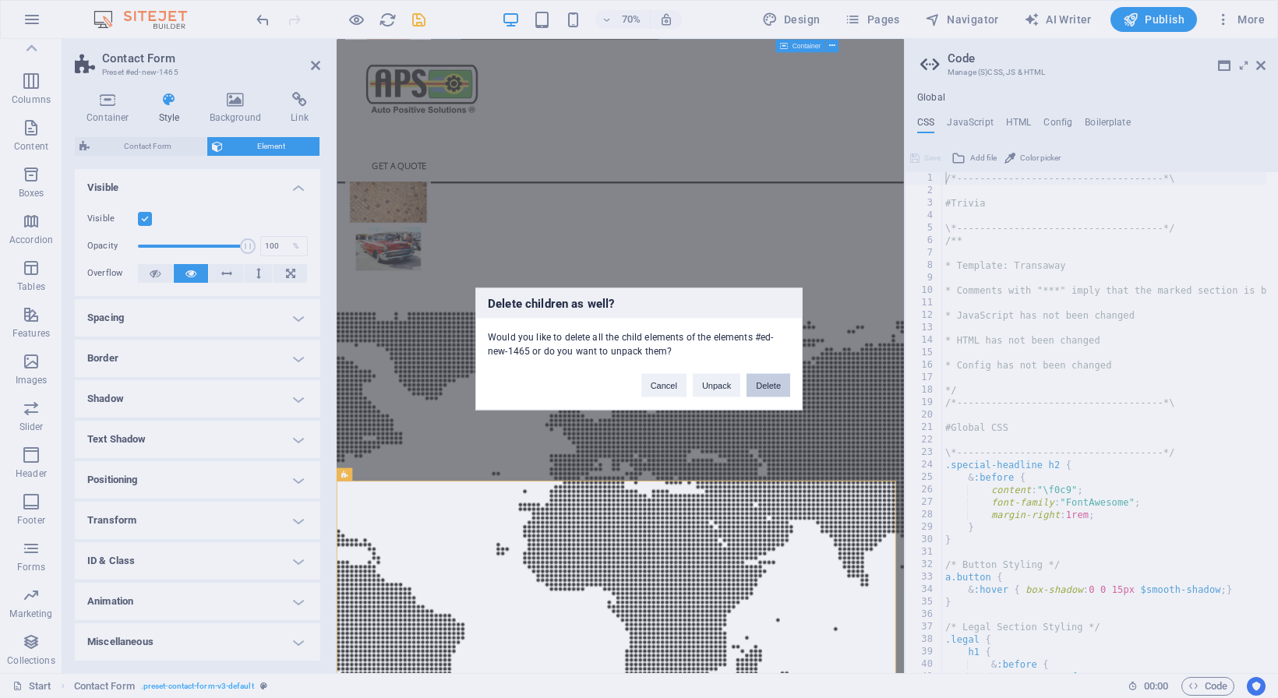
drag, startPoint x: 765, startPoint y: 386, endPoint x: 288, endPoint y: 533, distance: 499.8
click at [765, 386] on button "Delete" at bounding box center [768, 385] width 44 height 23
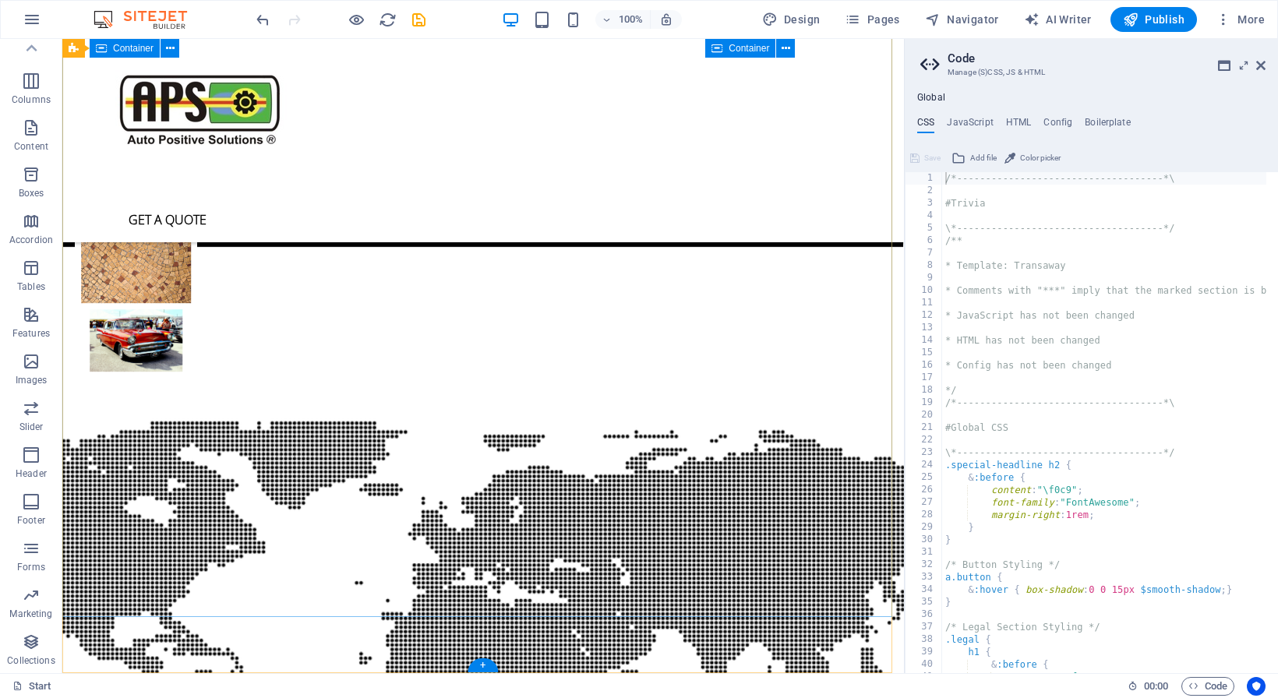
scroll to position [4273, 0]
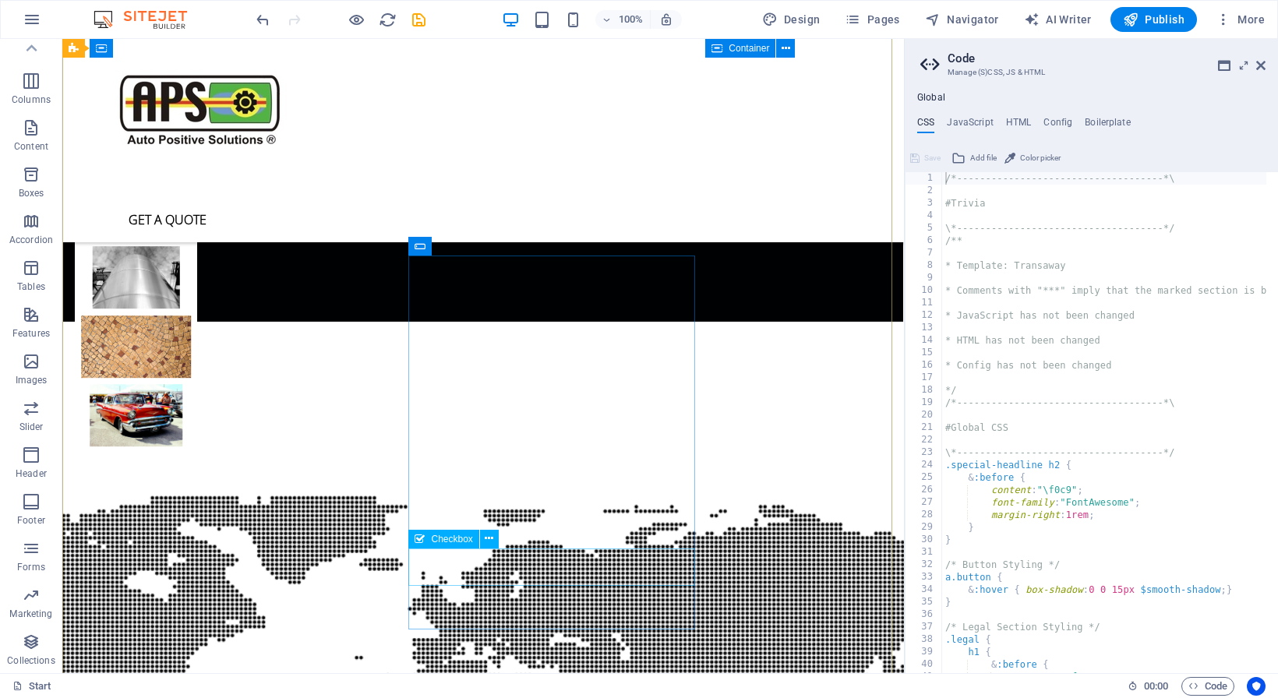
click at [421, 539] on icon at bounding box center [420, 539] width 10 height 19
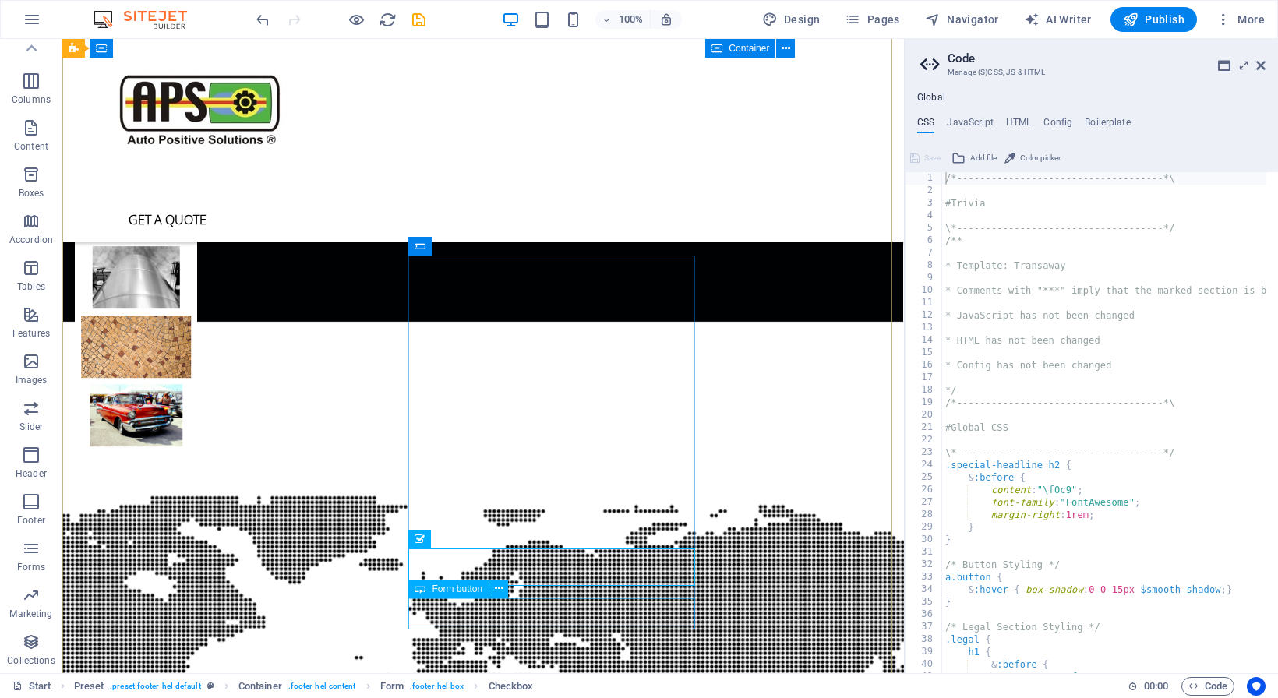
click div "Submit"
drag, startPoint x: 500, startPoint y: 605, endPoint x: 567, endPoint y: 624, distance: 69.8
click div "Submit"
click at [498, 587] on icon at bounding box center [499, 588] width 9 height 16
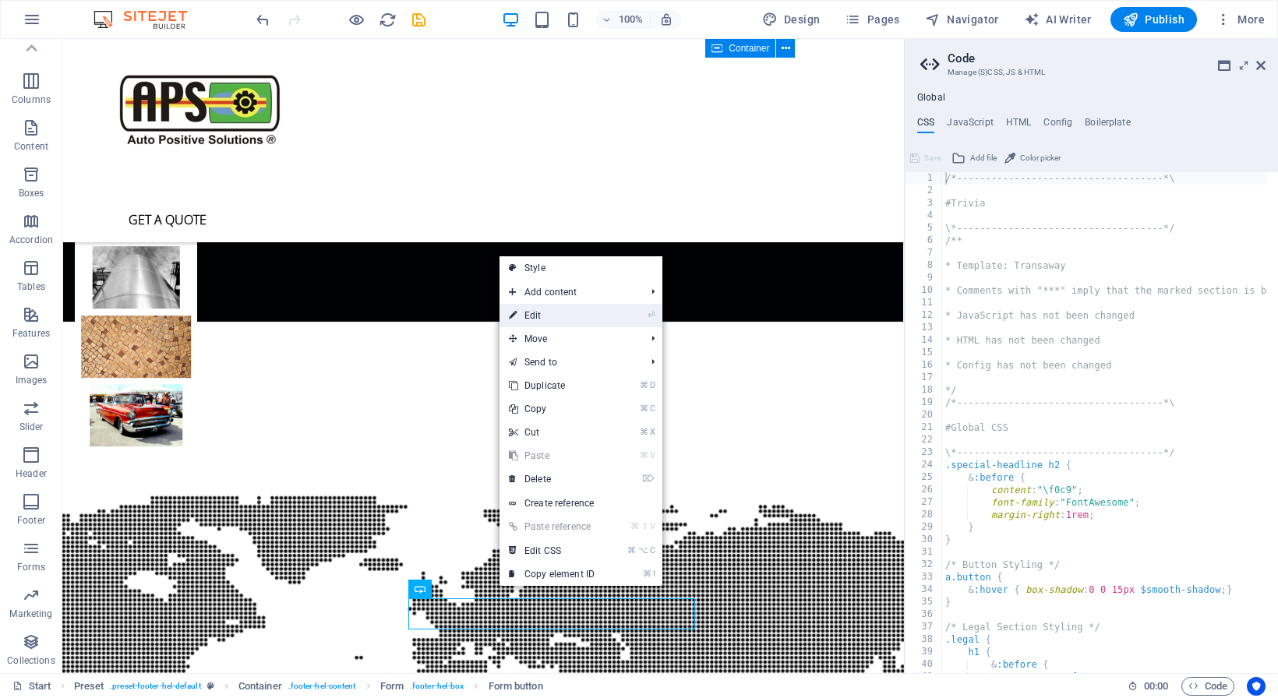
click at [556, 316] on link "⏎ Edit" at bounding box center [551, 315] width 104 height 23
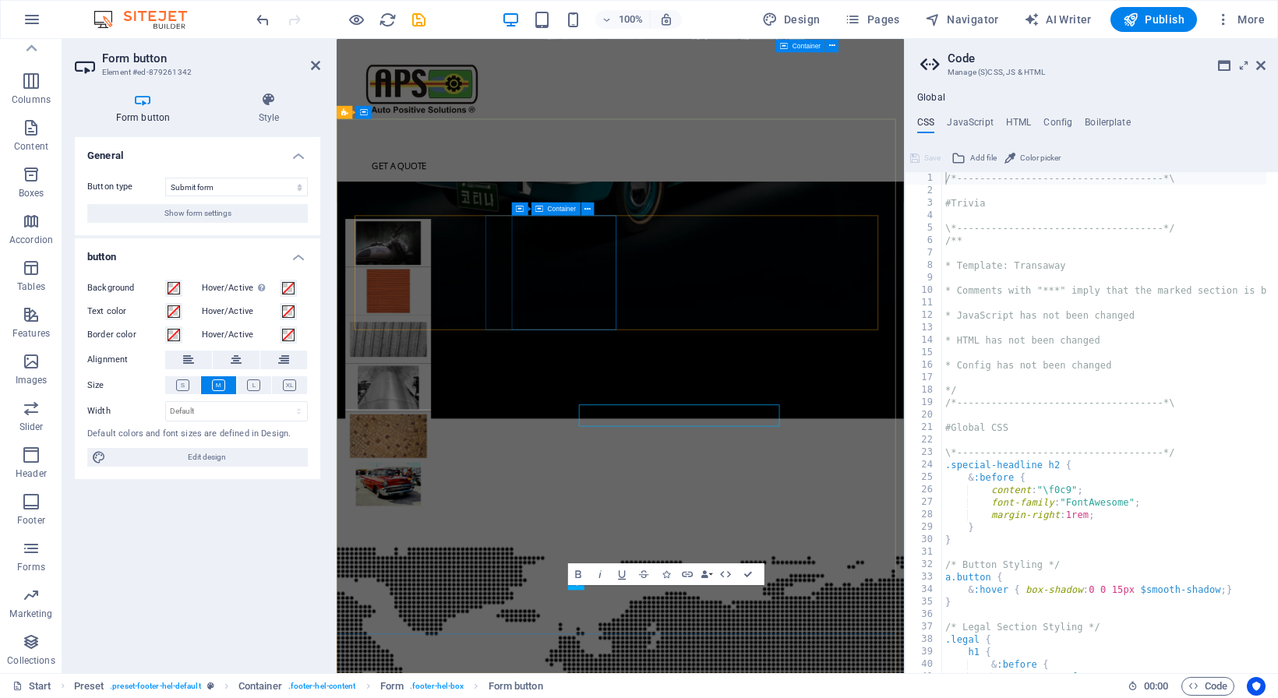
scroll to position [4310, 0]
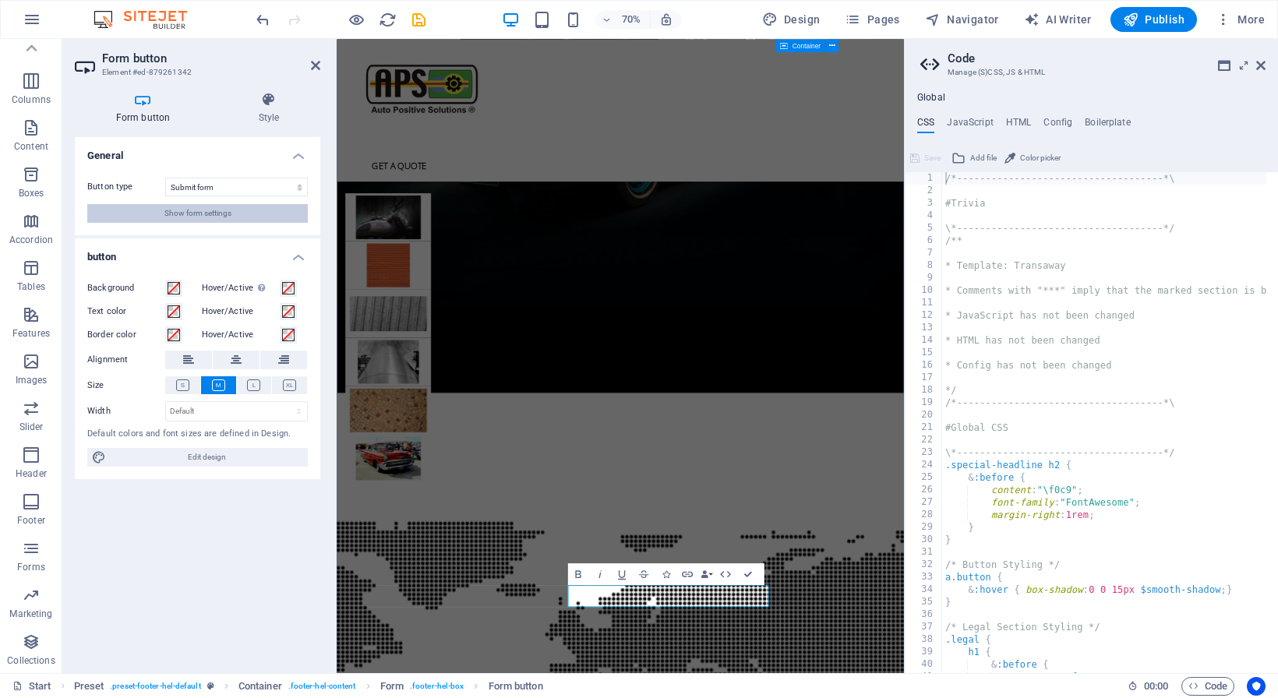
click at [247, 205] on button "Show form settings" at bounding box center [197, 213] width 221 height 19
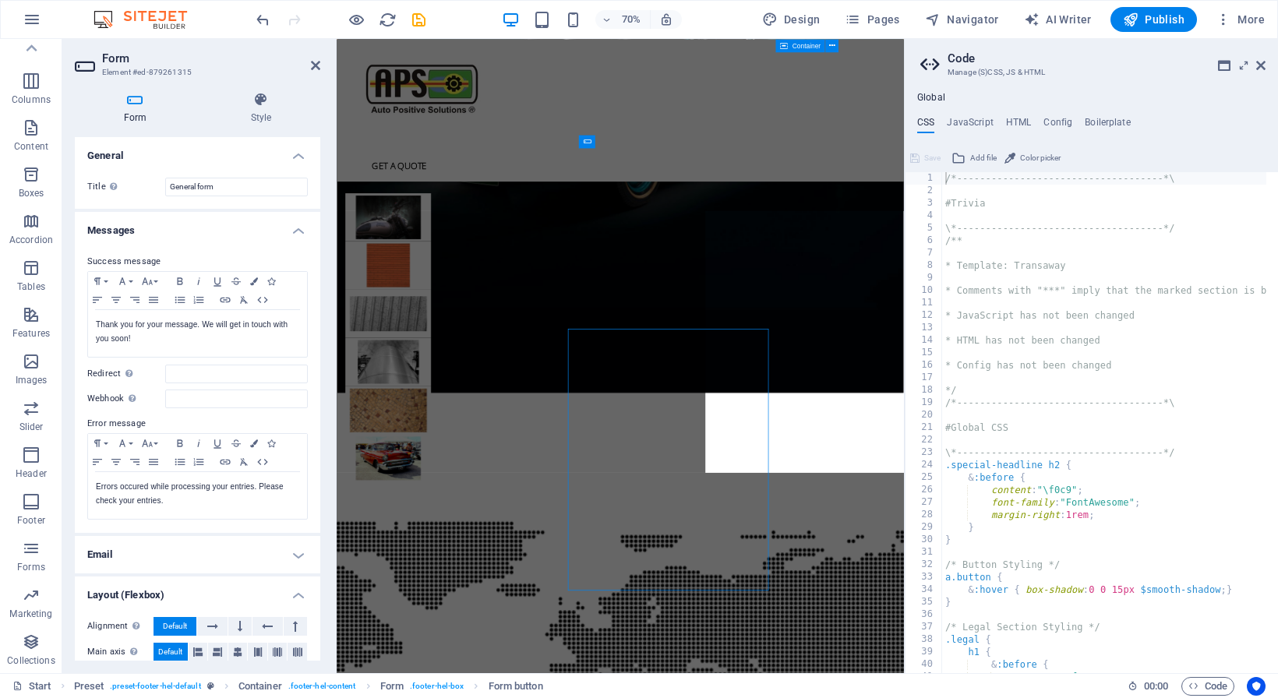
scroll to position [4333, 0]
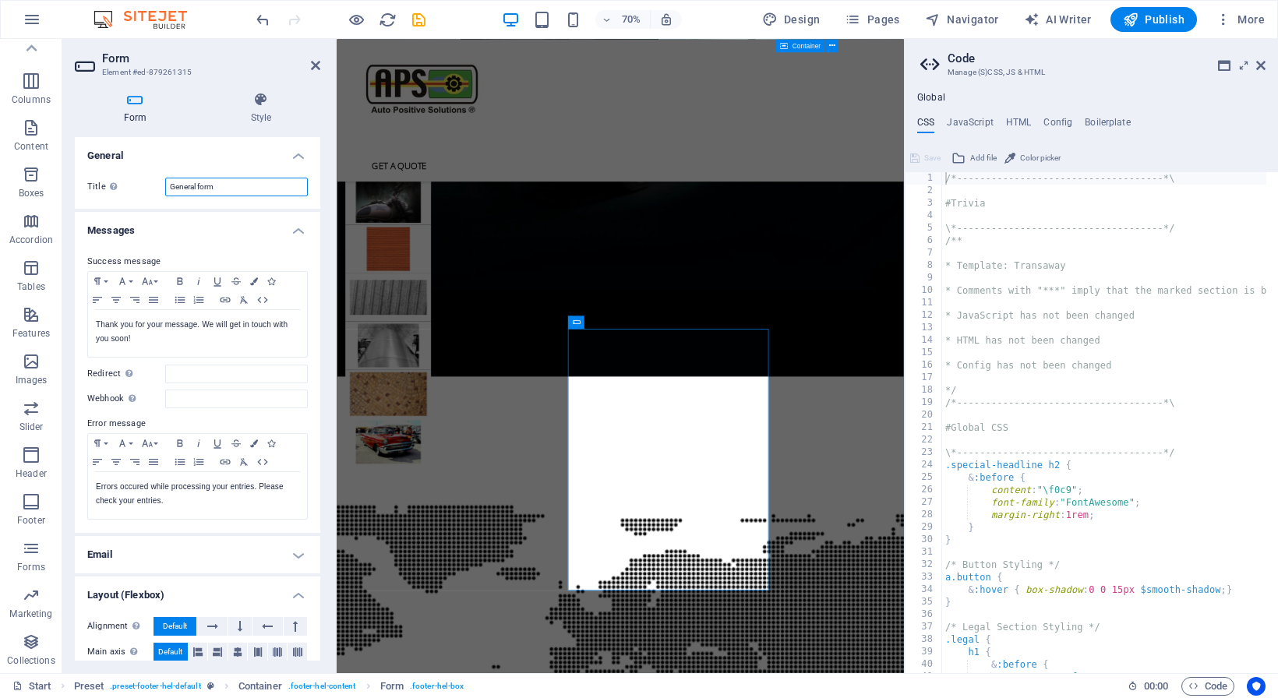
click at [246, 189] on input "General form" at bounding box center [236, 187] width 143 height 19
drag, startPoint x: 215, startPoint y: 189, endPoint x: 159, endPoint y: 180, distance: 56.8
click at [165, 180] on input "General form" at bounding box center [236, 187] width 143 height 19
click at [199, 226] on h4 "Messages" at bounding box center [197, 226] width 245 height 28
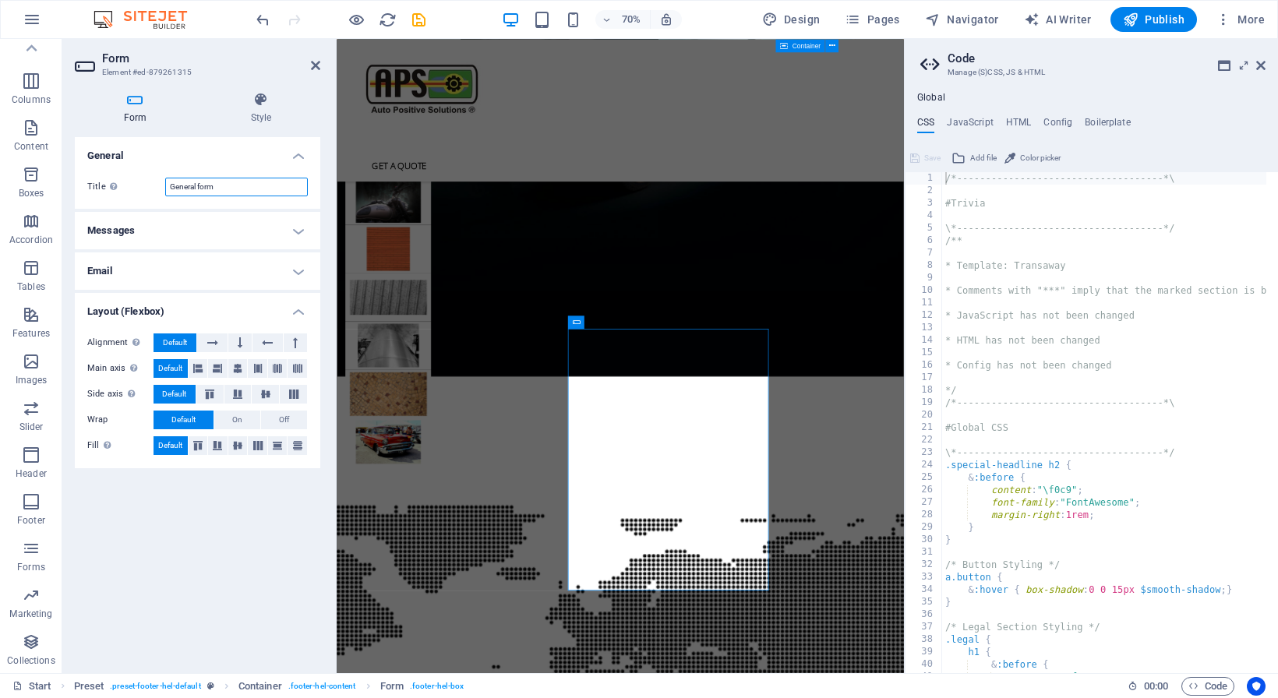
click at [222, 186] on input "General form" at bounding box center [236, 187] width 143 height 19
click at [292, 231] on h4 "Messages" at bounding box center [197, 230] width 245 height 37
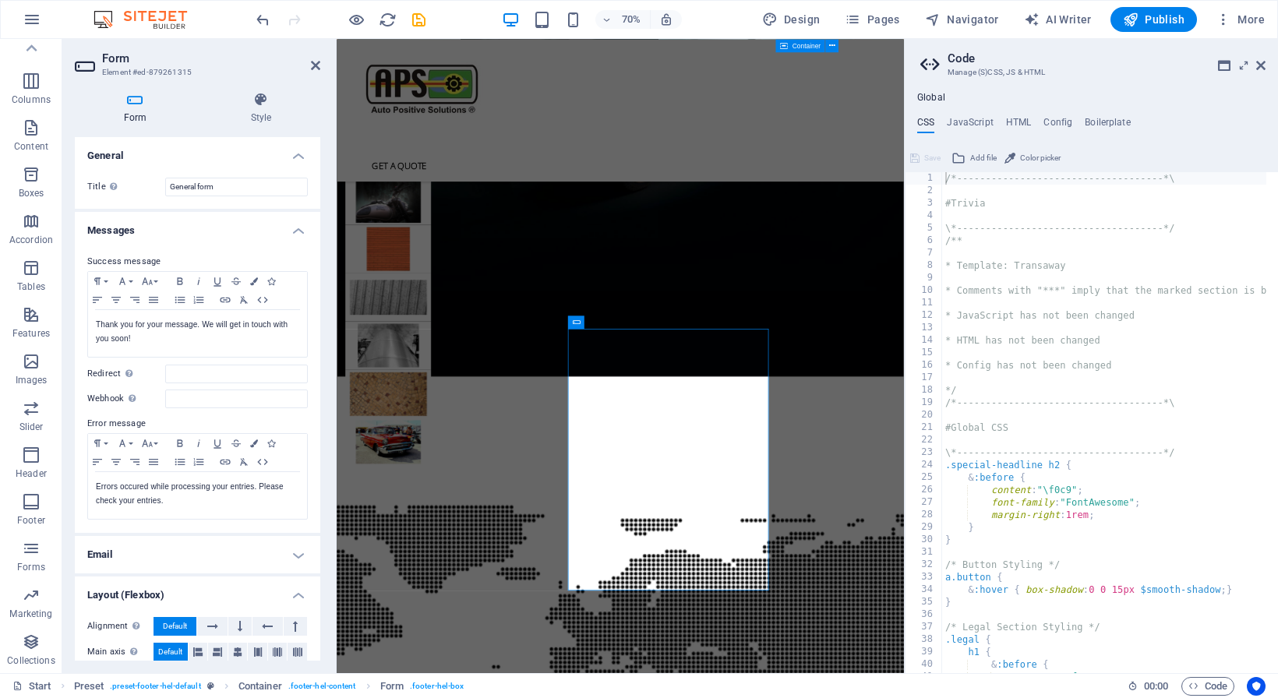
click at [288, 558] on h4 "Email" at bounding box center [197, 554] width 245 height 37
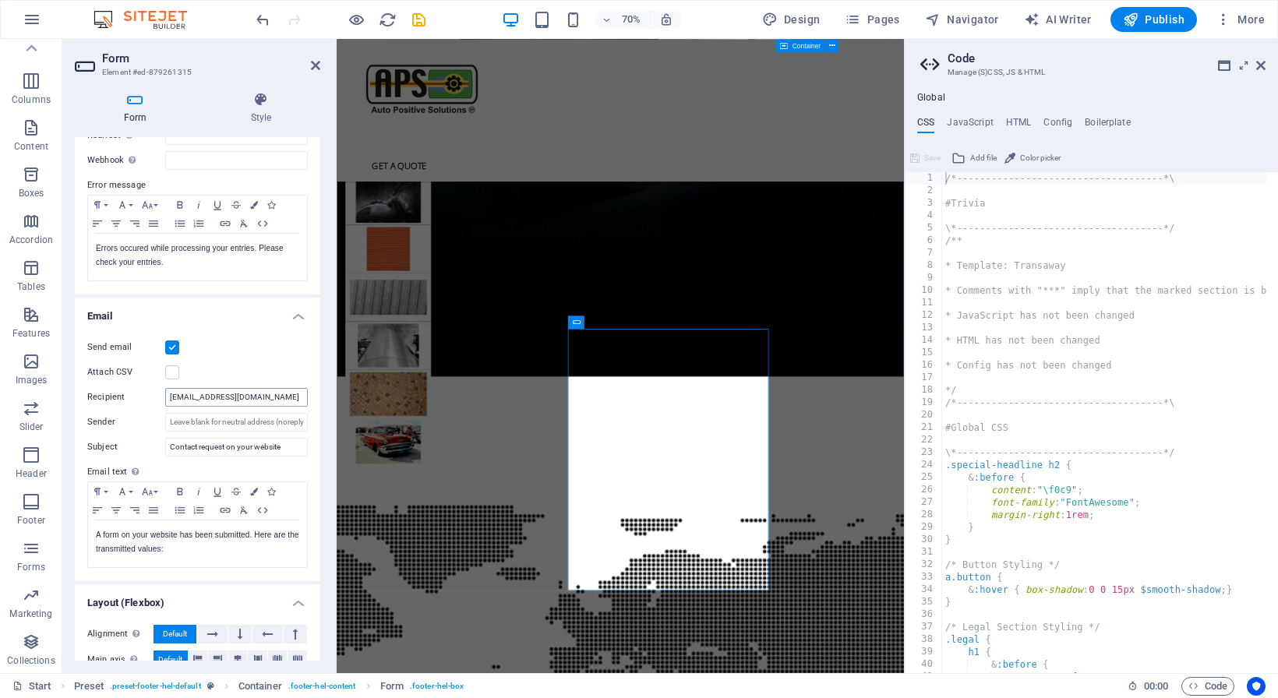
scroll to position [337, 0]
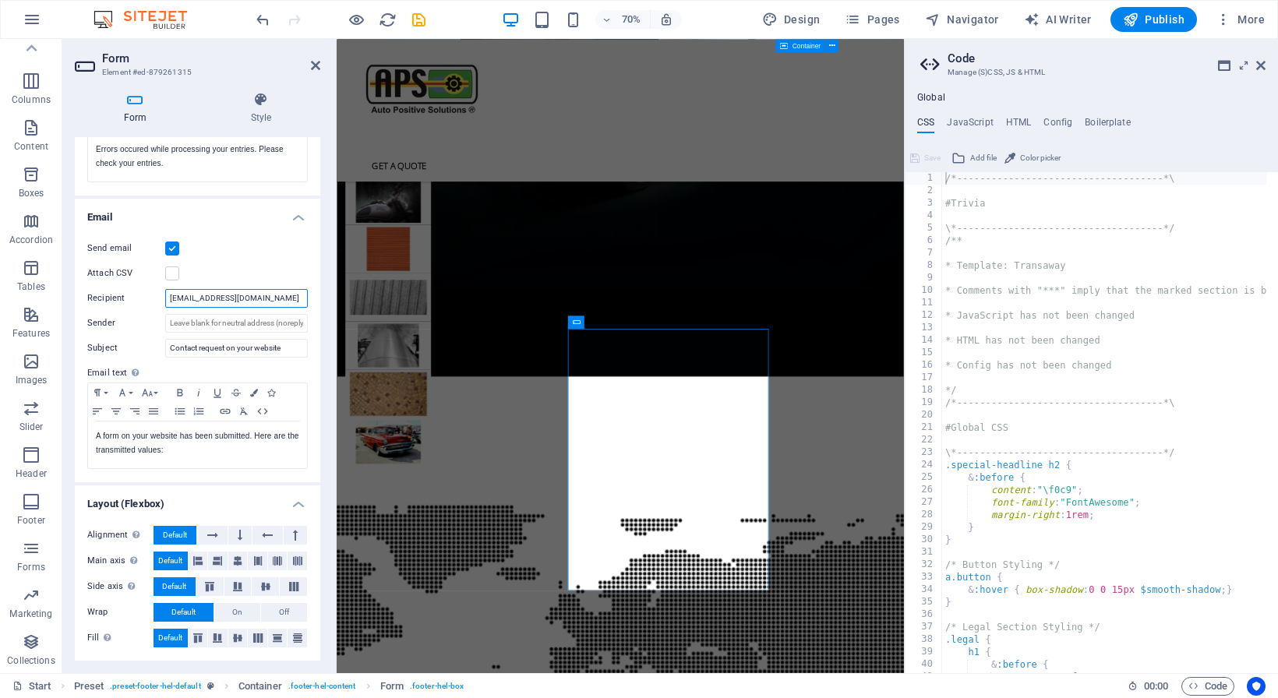
drag, startPoint x: 255, startPoint y: 299, endPoint x: 119, endPoint y: 291, distance: 135.8
click at [165, 291] on input "[EMAIL_ADDRESS][DOMAIN_NAME]" at bounding box center [236, 298] width 143 height 19
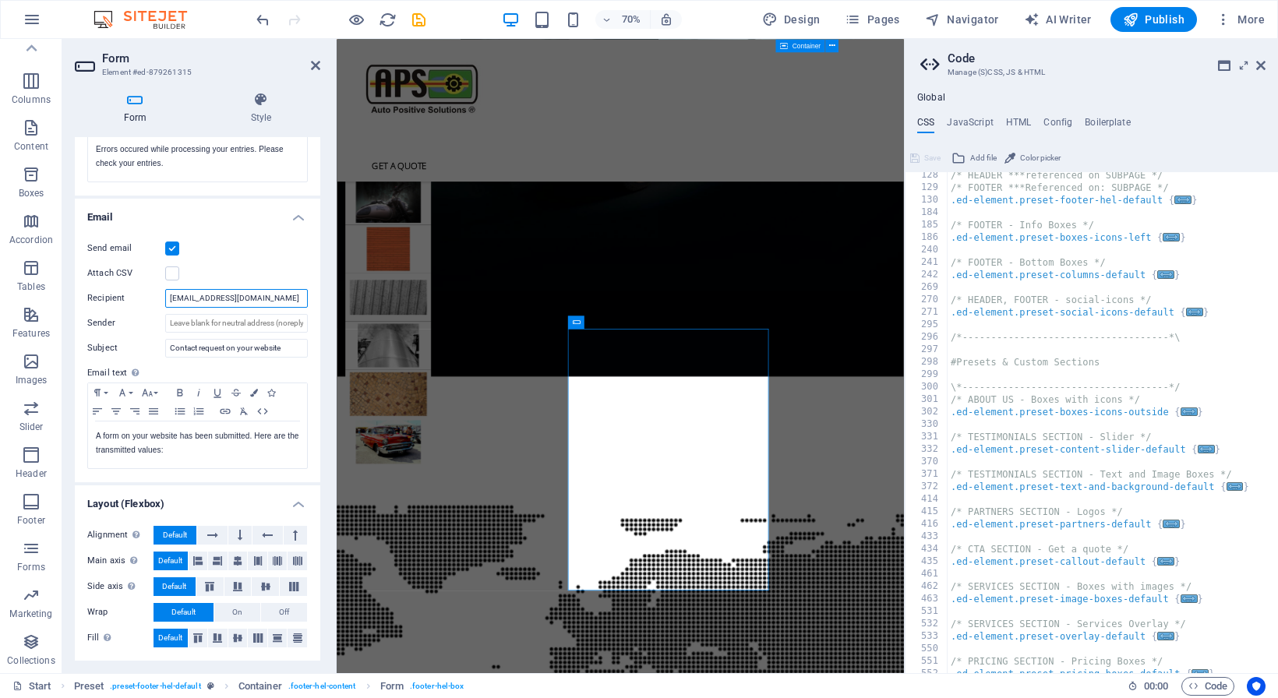
scroll to position [888, 0]
click at [1012, 120] on h4 "HTML" at bounding box center [1019, 125] width 26 height 17
type textarea "<a href="#main-content" class="wv-link-content button">Skip to main content</a>"
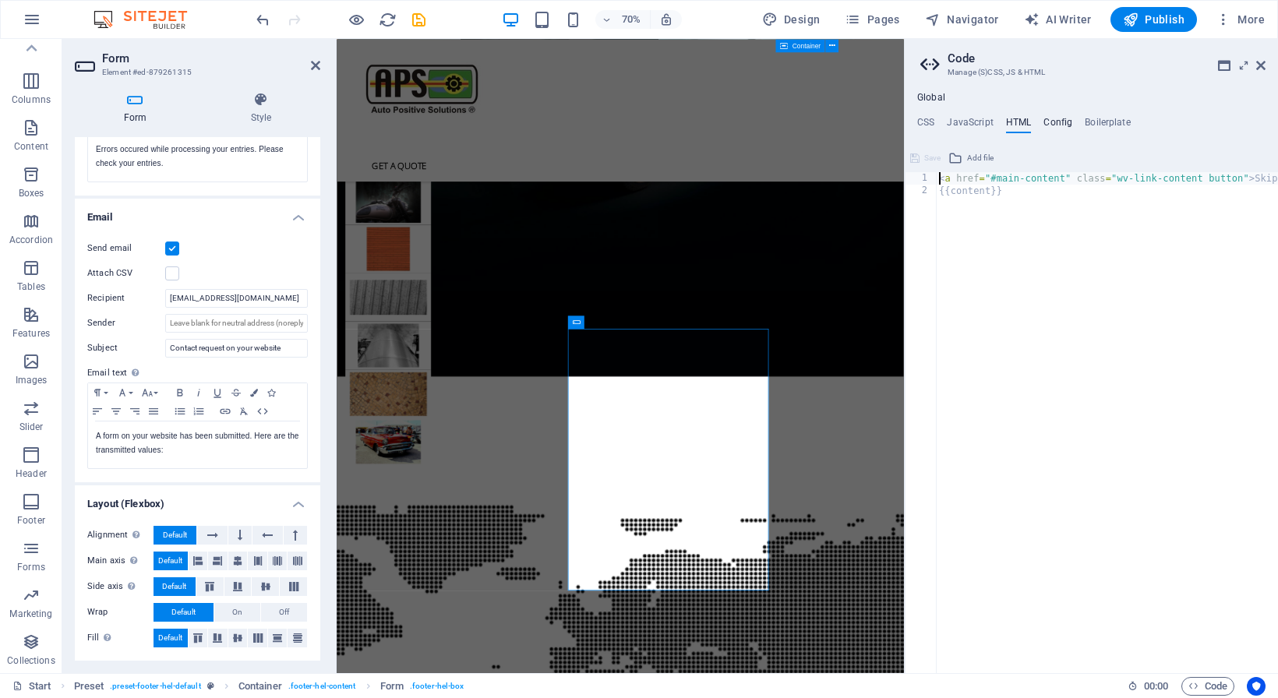
click at [1046, 118] on h4 "Config" at bounding box center [1057, 125] width 29 height 17
type textarea "$color-background: #fff;"
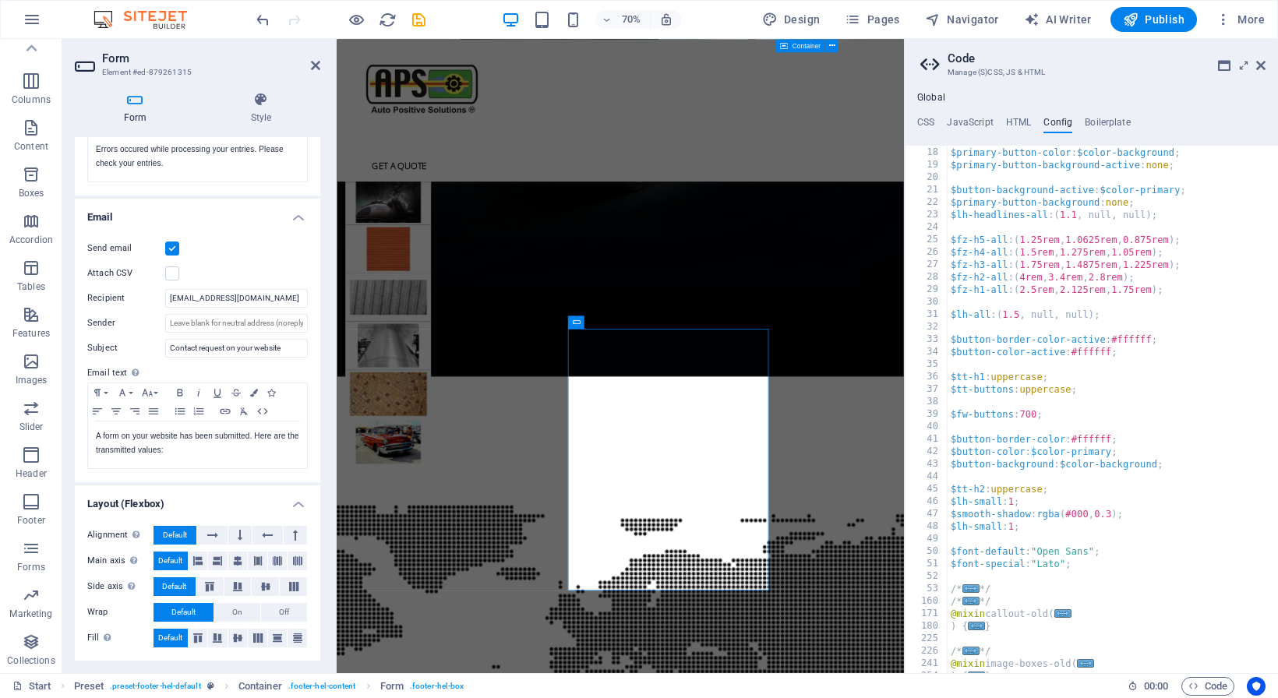
scroll to position [0, 0]
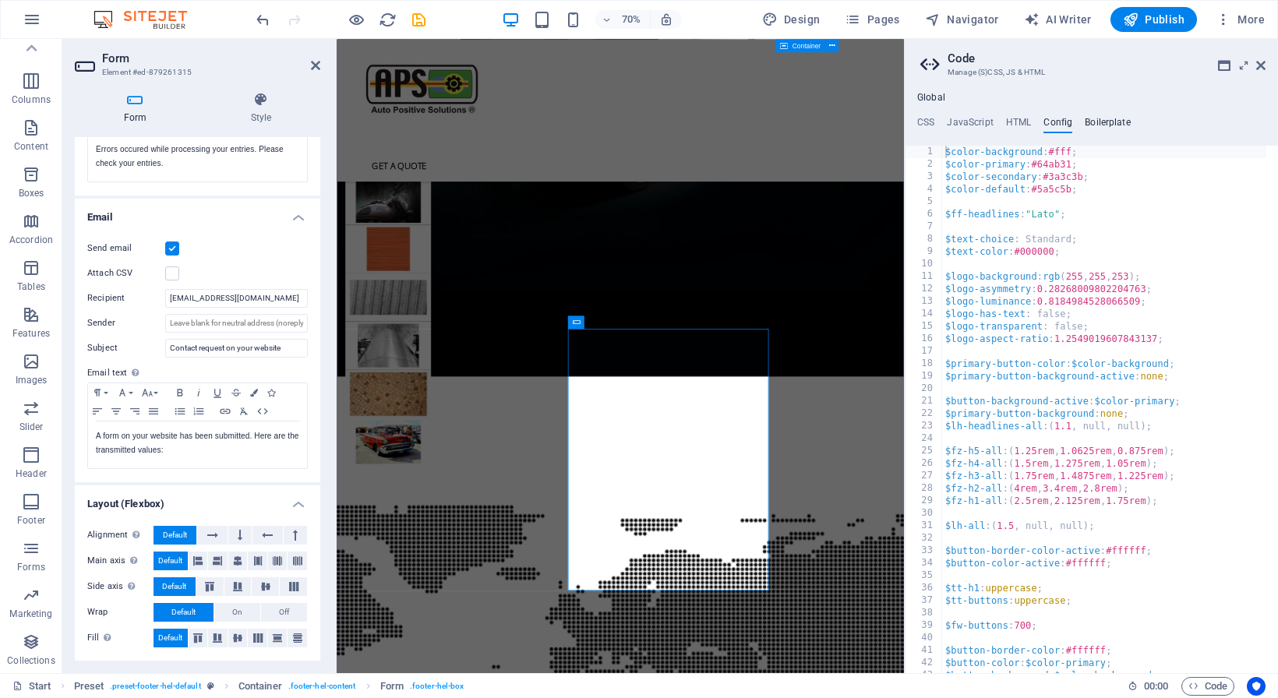
click at [1097, 124] on h4 "Boilerplate" at bounding box center [1108, 125] width 46 height 17
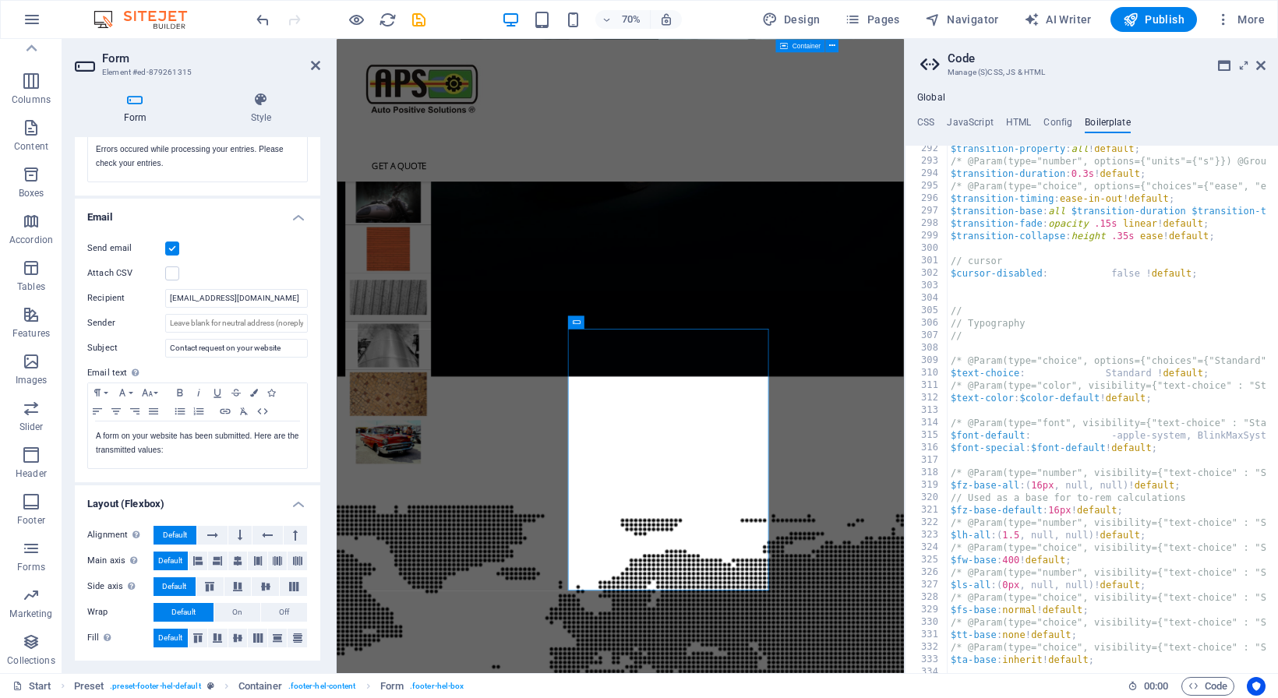
scroll to position [2166, 0]
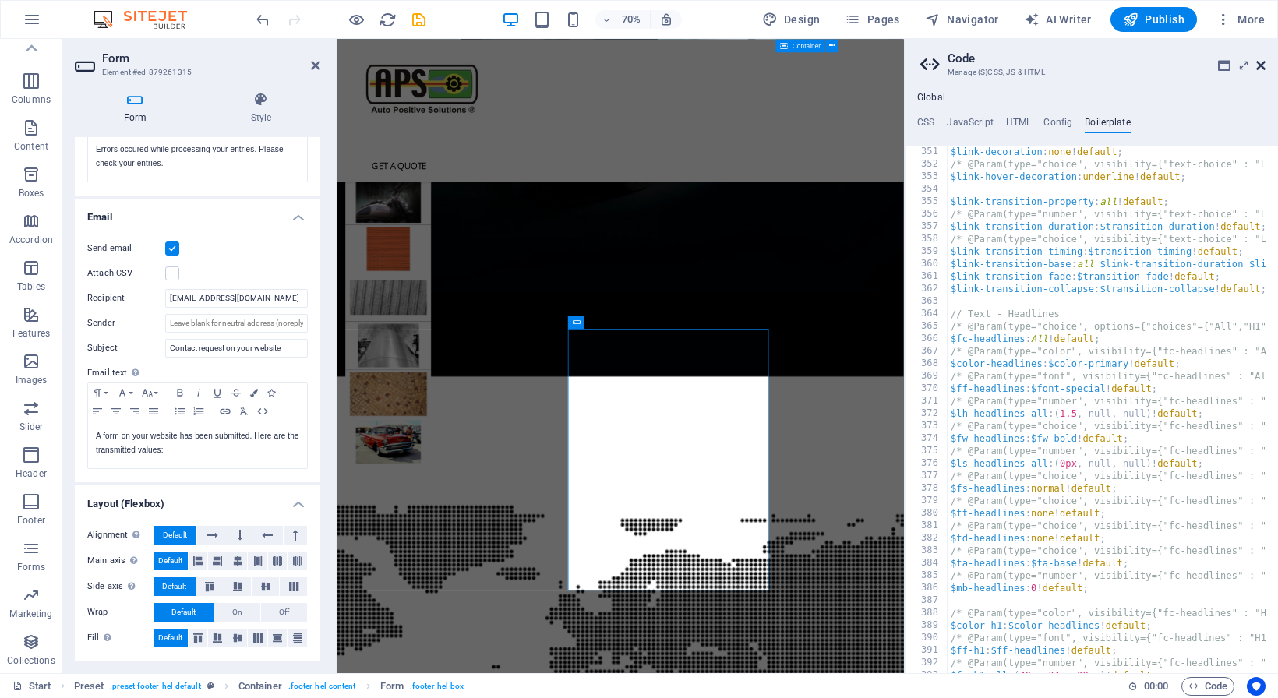
click at [1263, 67] on icon at bounding box center [1260, 65] width 9 height 12
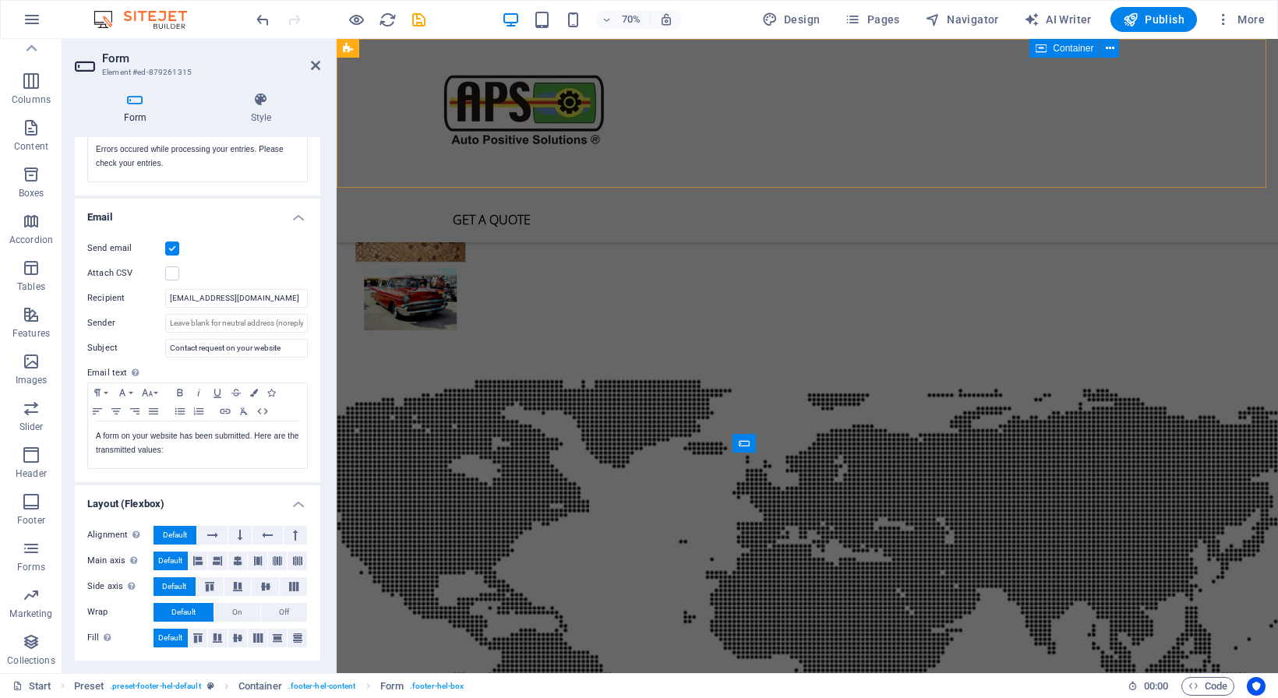
scroll to position [4019, 0]
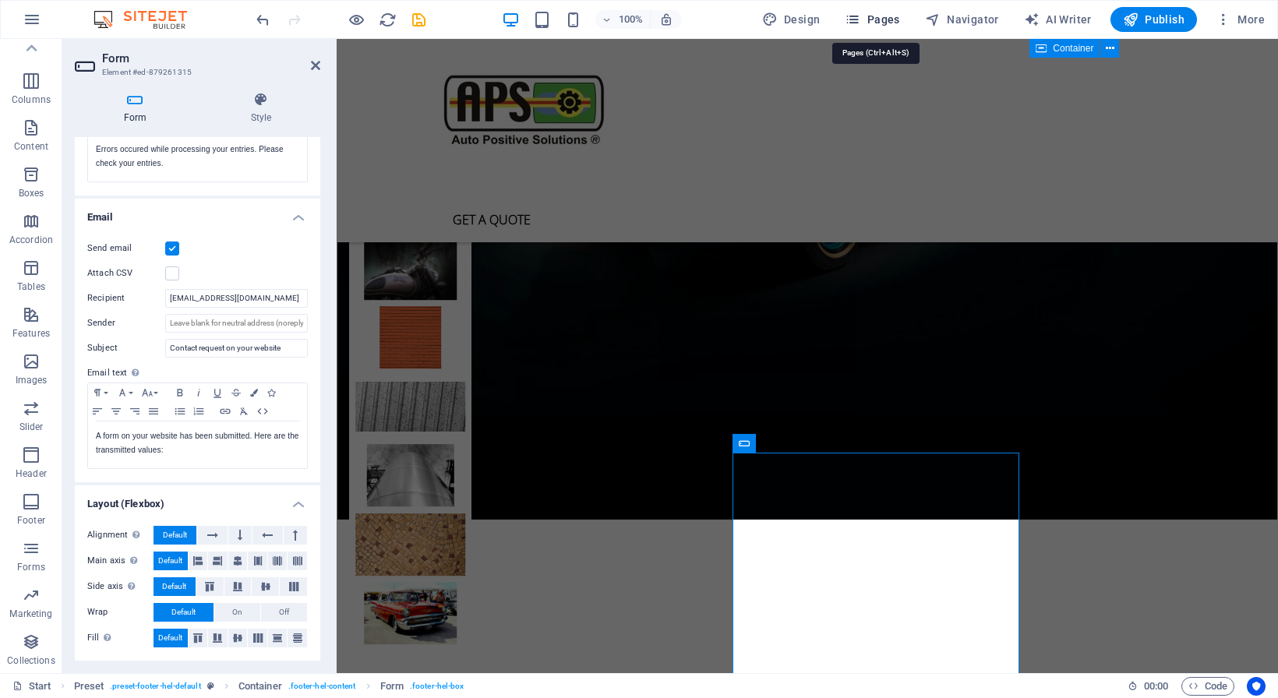
click at [878, 23] on span "Pages" at bounding box center [872, 20] width 55 height 16
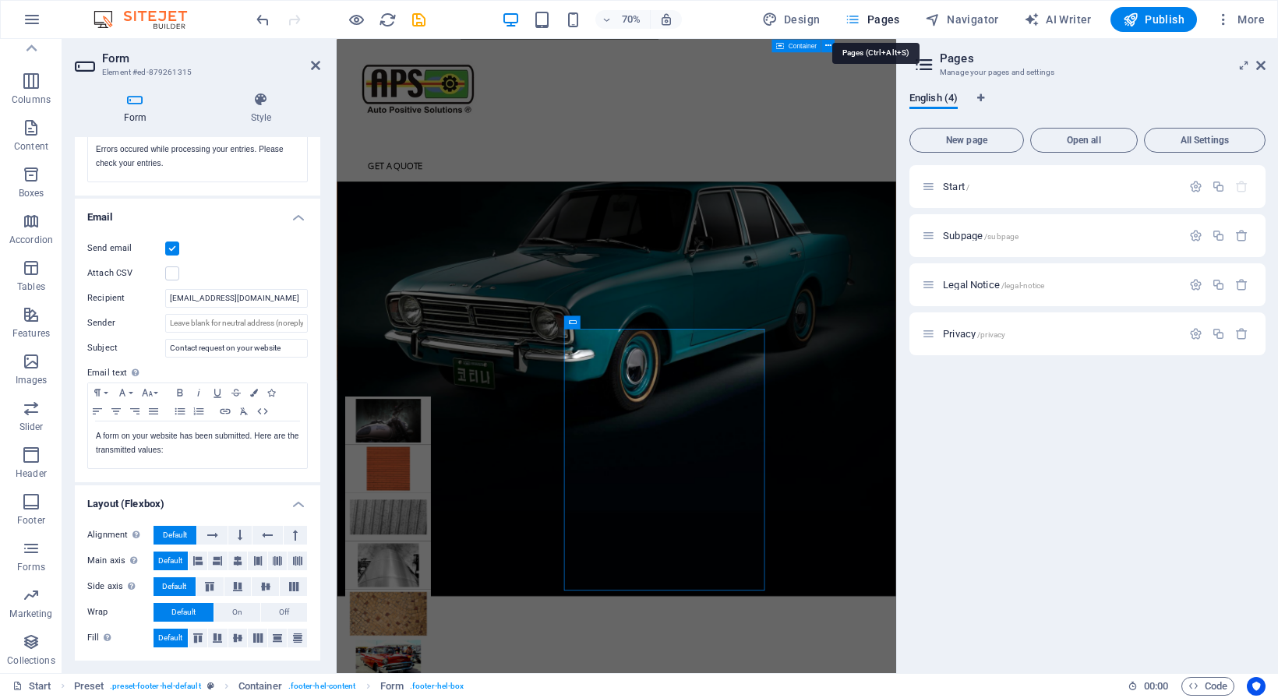
scroll to position [4333, 0]
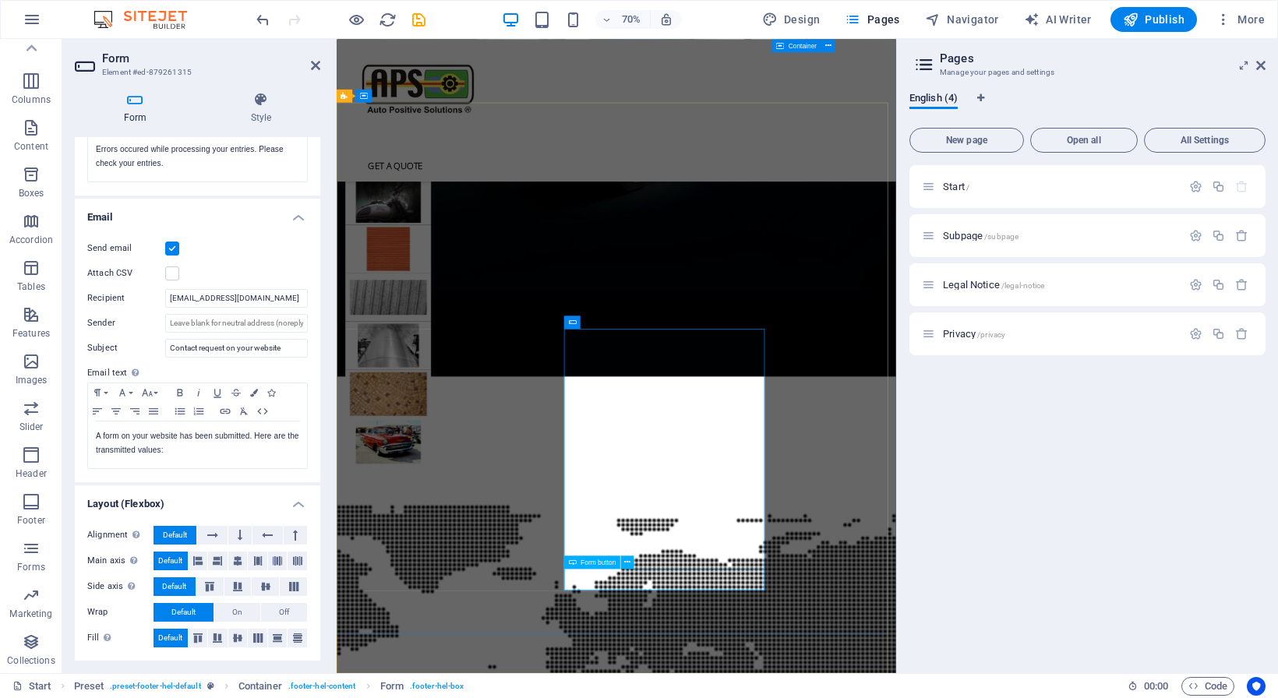
click div "Submit"
drag, startPoint x: 784, startPoint y: 811, endPoint x: 924, endPoint y: 580, distance: 269.9
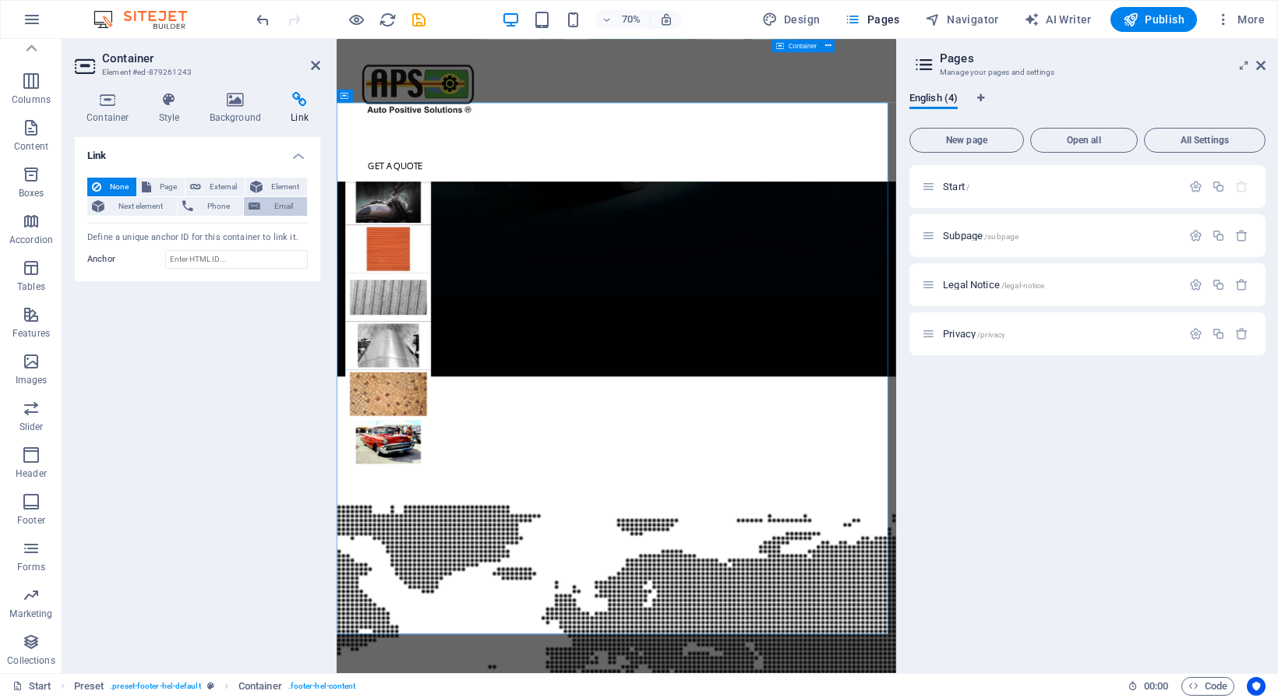
click at [281, 210] on span "Email" at bounding box center [283, 206] width 37 height 19
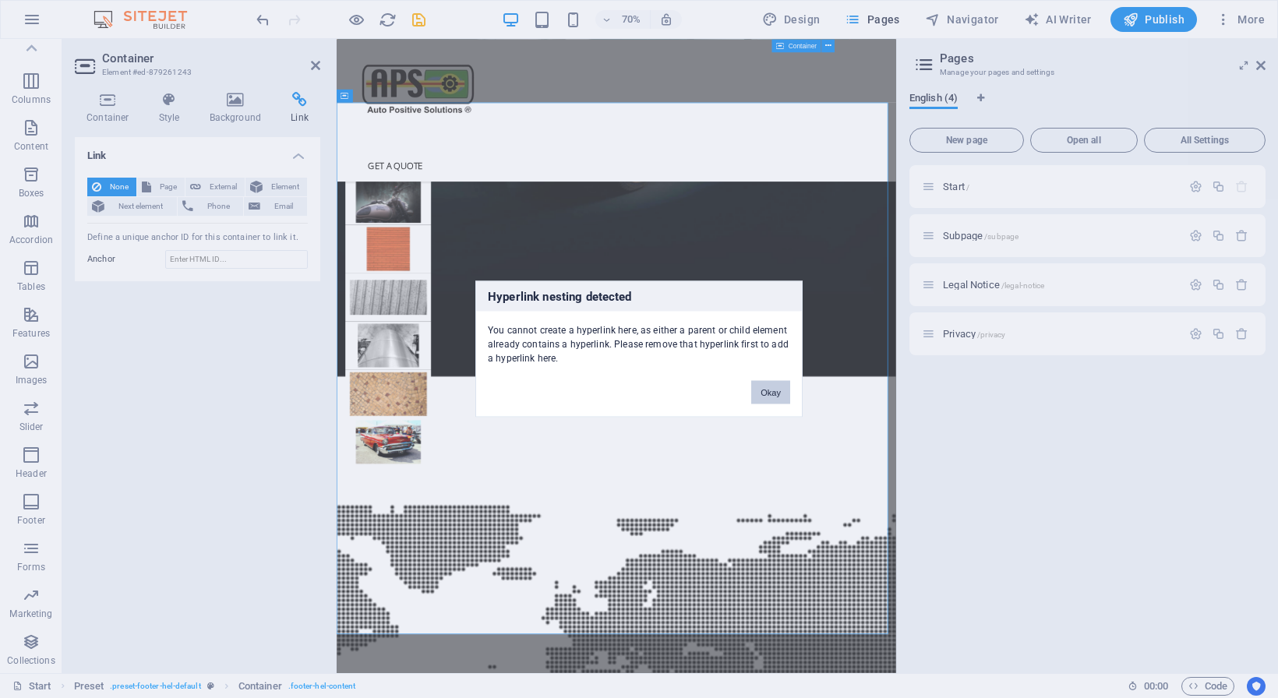
click at [765, 391] on button "Okay" at bounding box center [770, 392] width 39 height 23
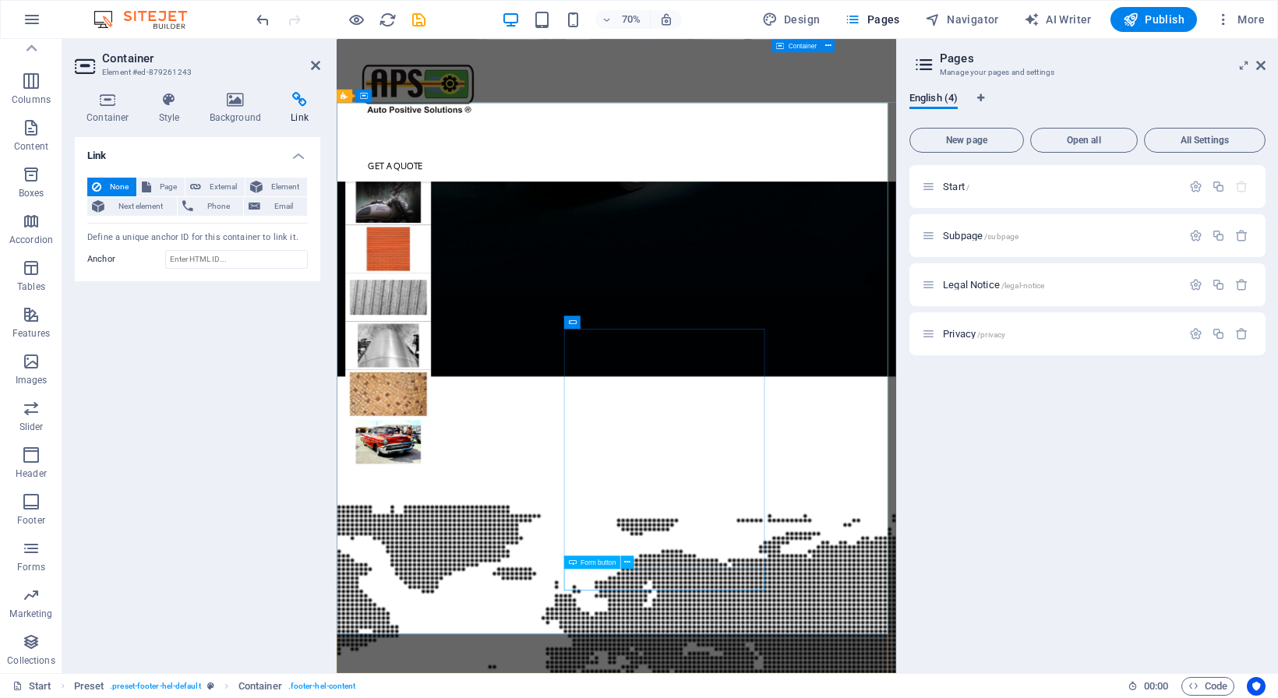
drag, startPoint x: 727, startPoint y: 816, endPoint x: 886, endPoint y: 585, distance: 280.1
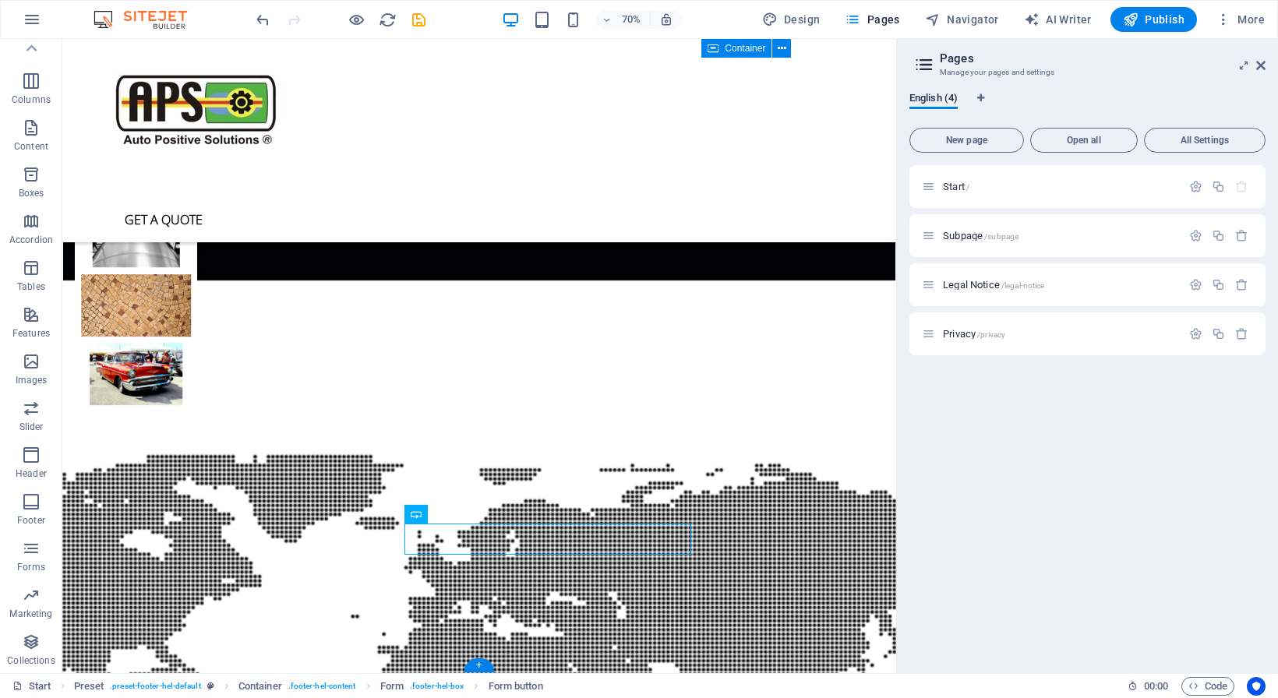
scroll to position [4366, 0]
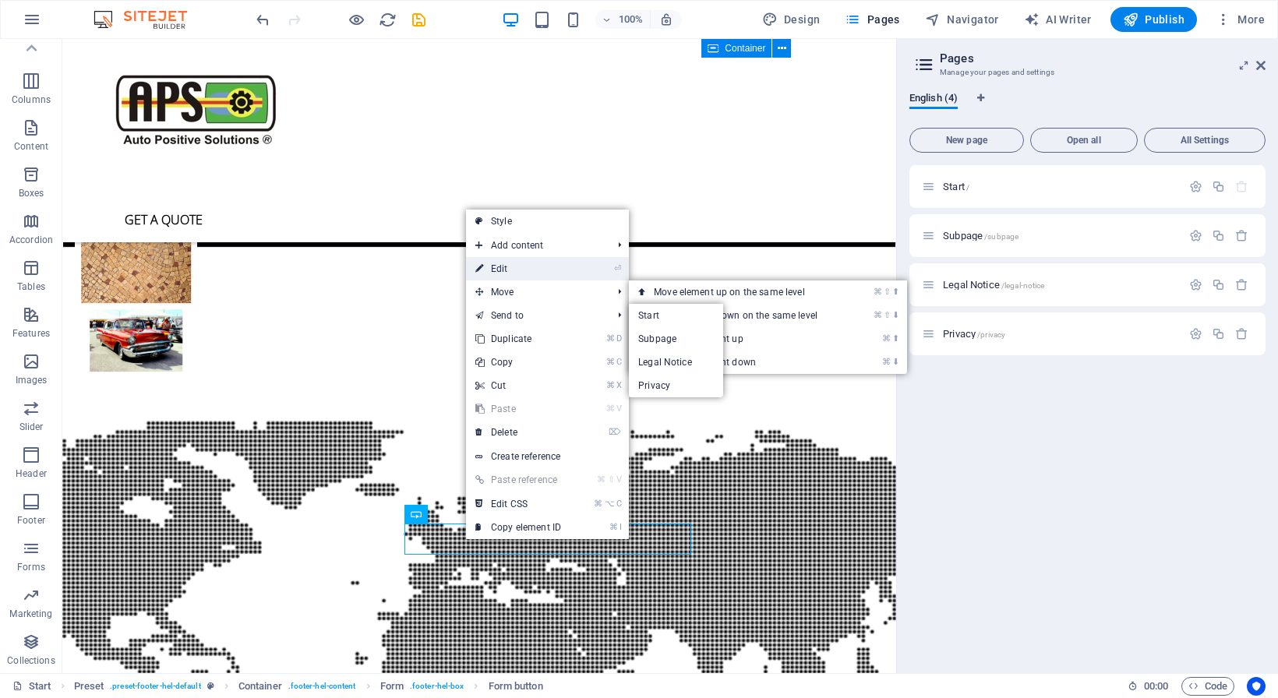
click at [507, 269] on link "⏎ Edit" at bounding box center [518, 268] width 104 height 23
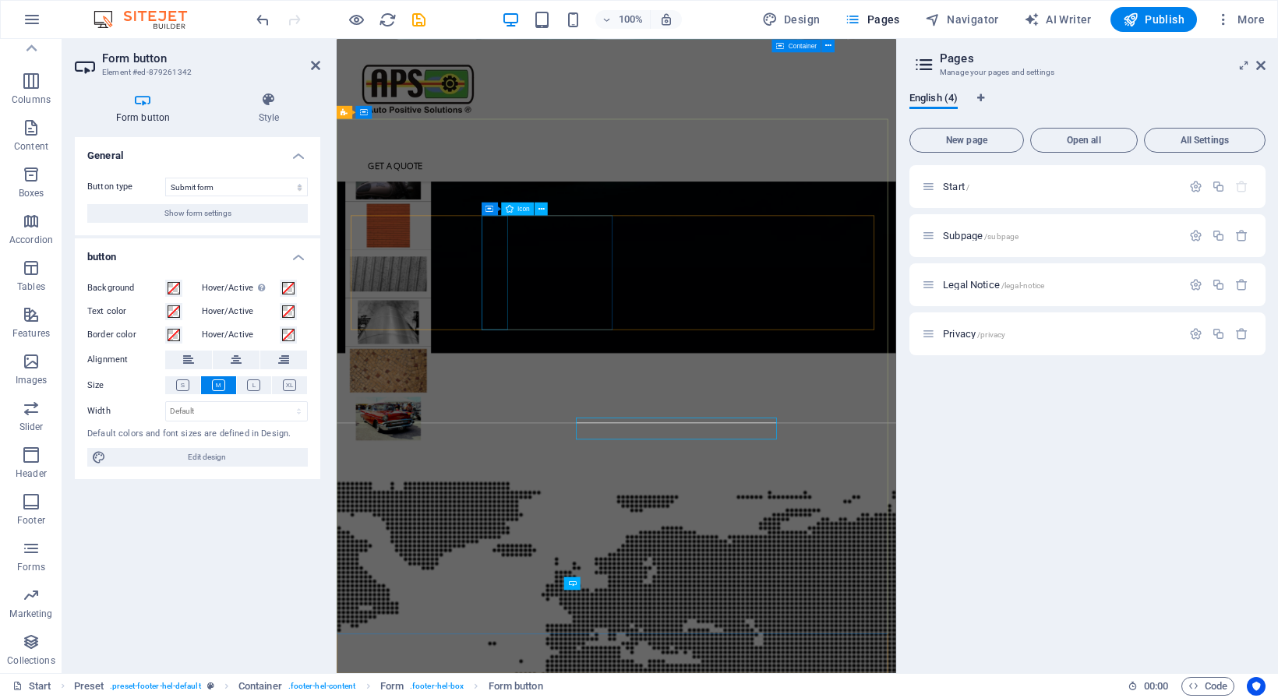
scroll to position [4310, 0]
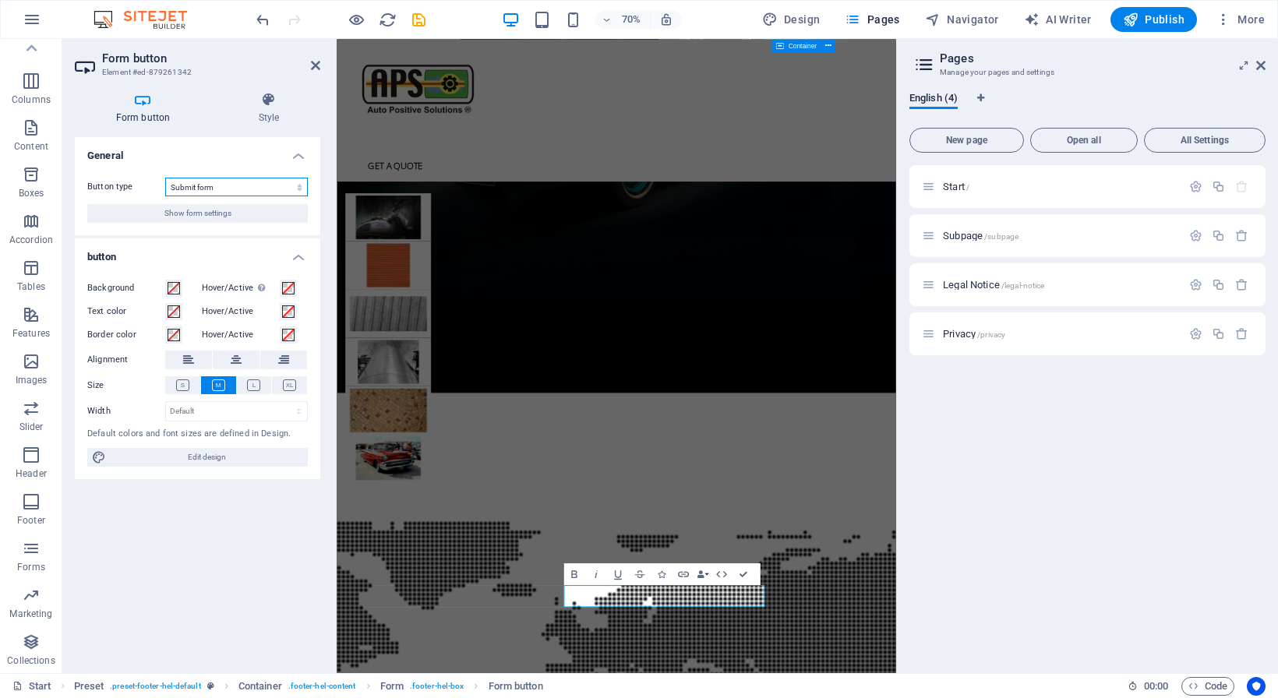
click option "Submit form" at bounding box center [0, 0] width 0 height 0
click at [238, 215] on button "Show form settings" at bounding box center [197, 213] width 221 height 19
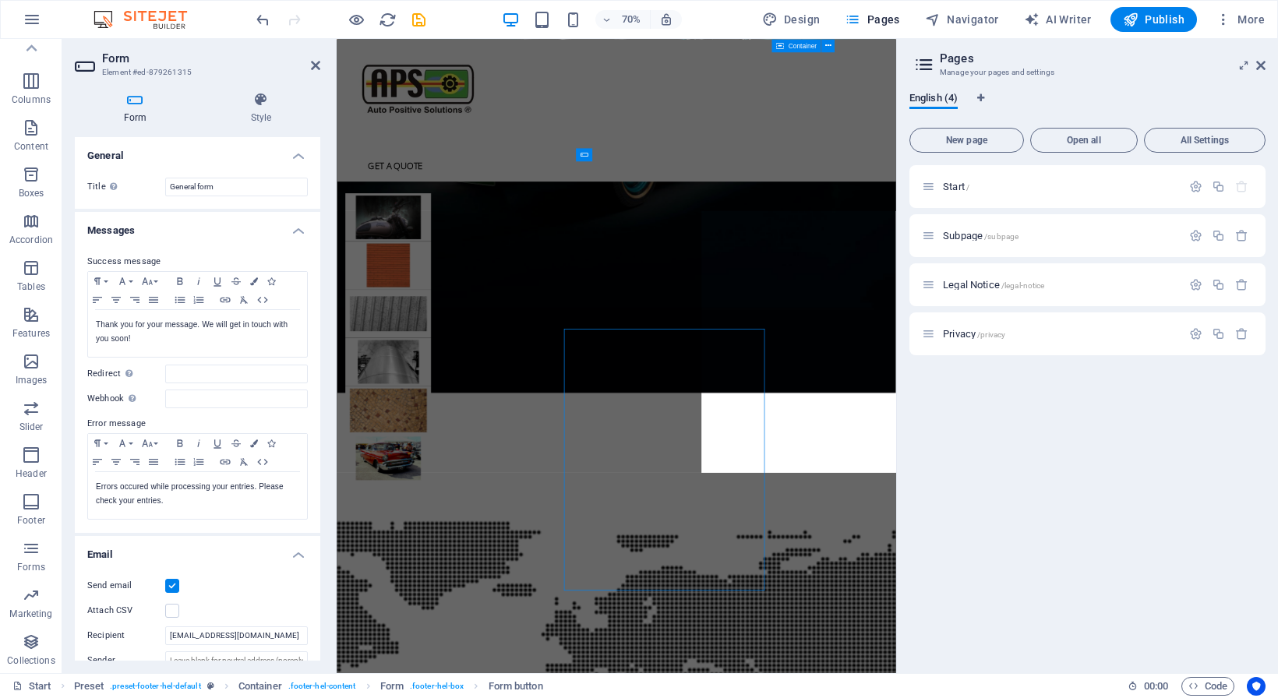
scroll to position [4333, 0]
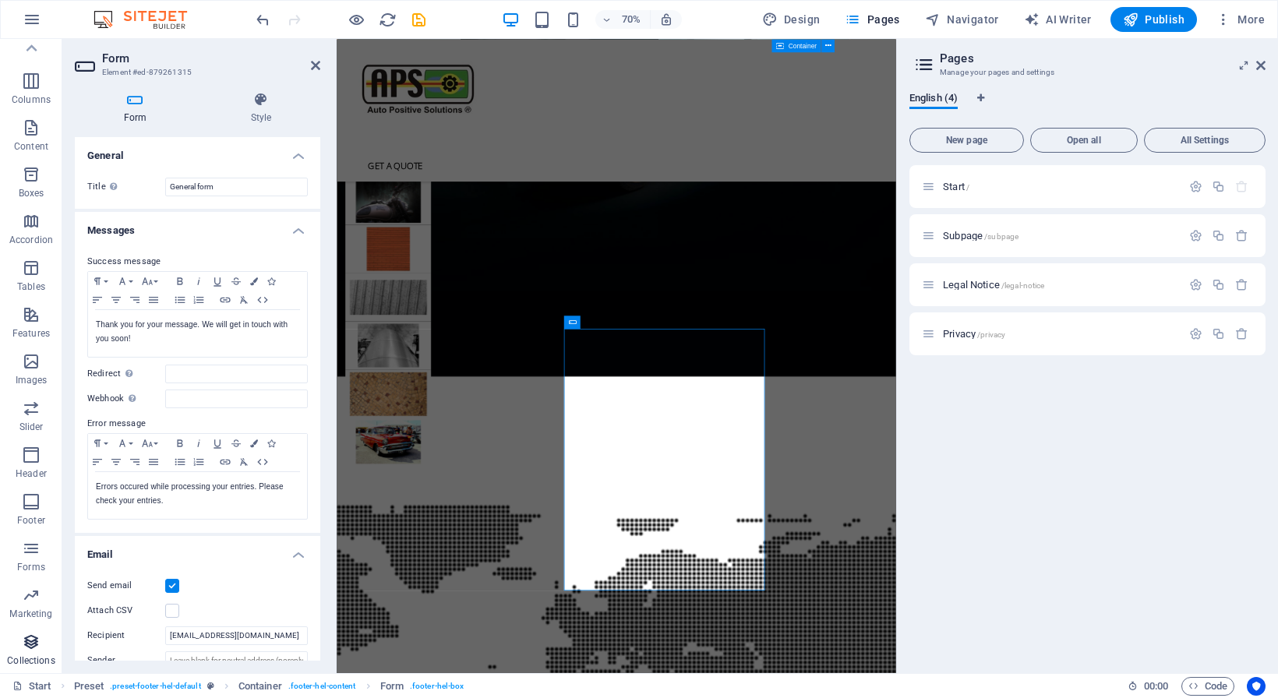
click at [31, 644] on icon "button" at bounding box center [31, 642] width 19 height 19
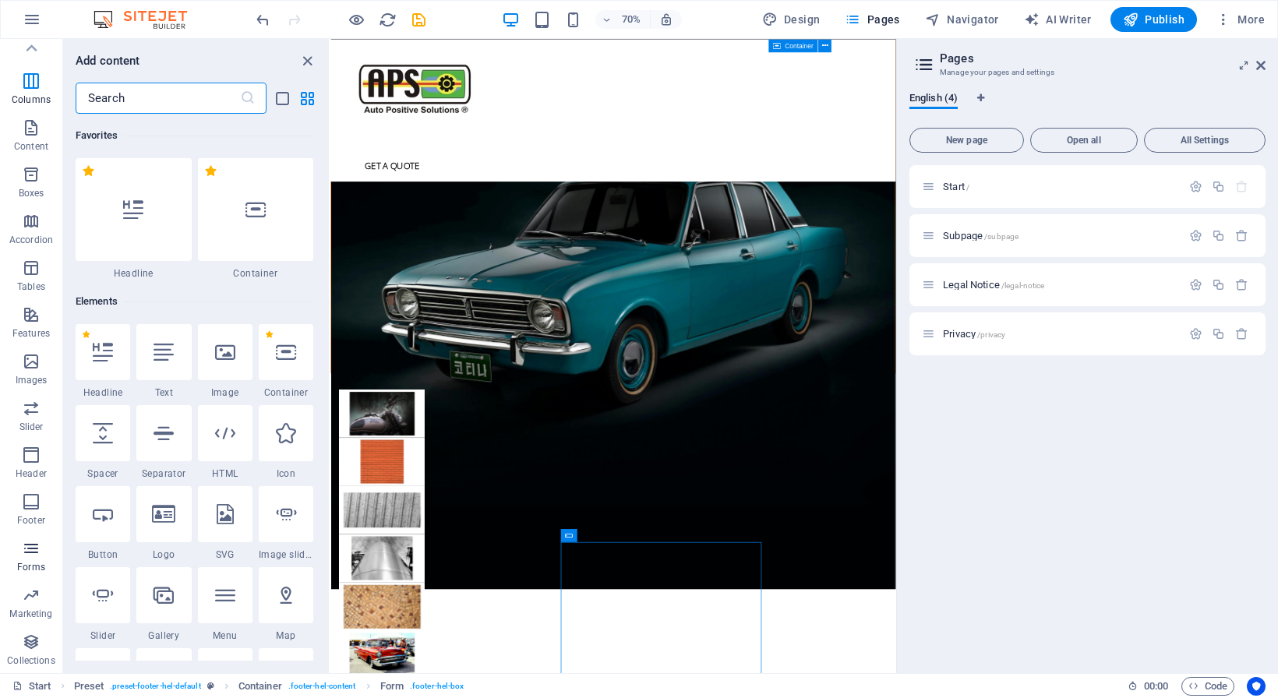
scroll to position [14263, 0]
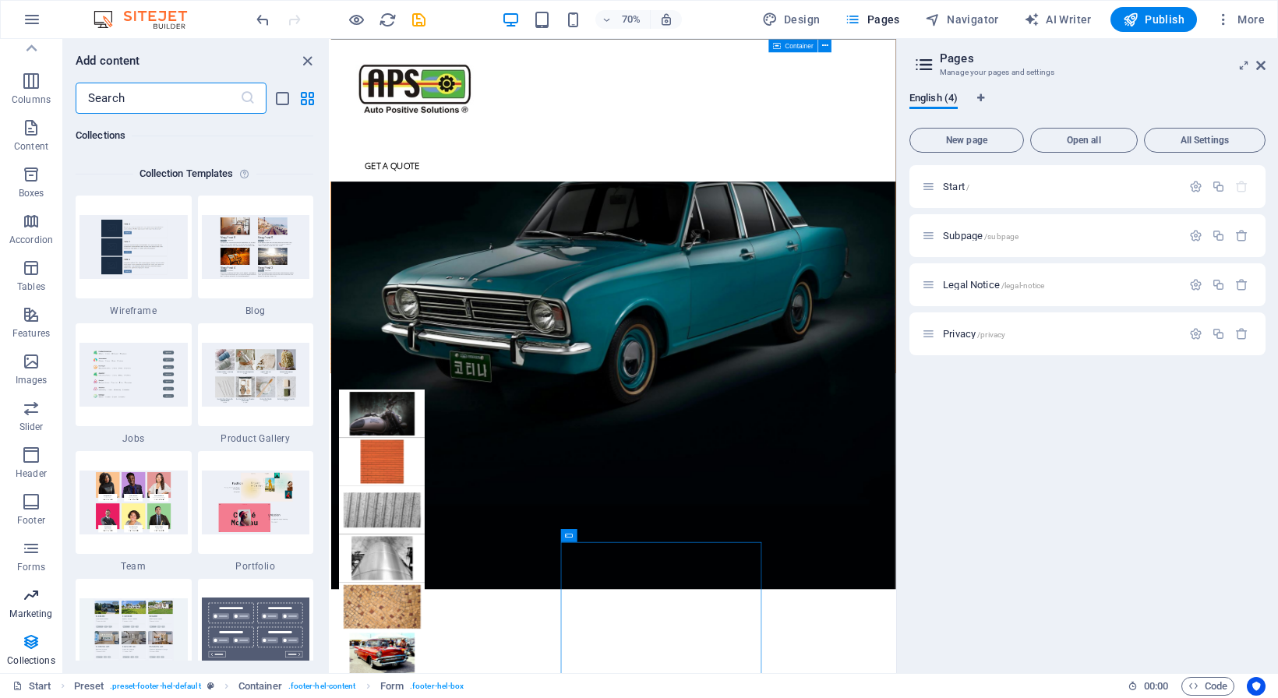
click at [32, 603] on icon "button" at bounding box center [31, 595] width 19 height 19
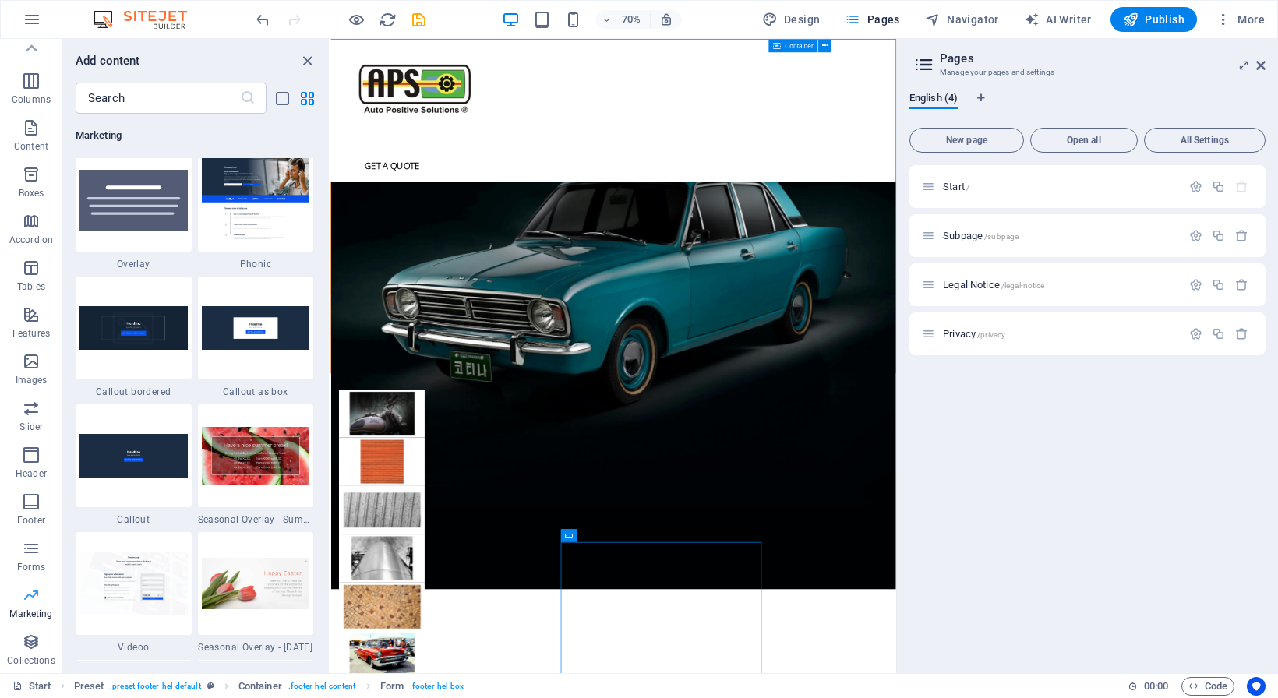
scroll to position [12692, 0]
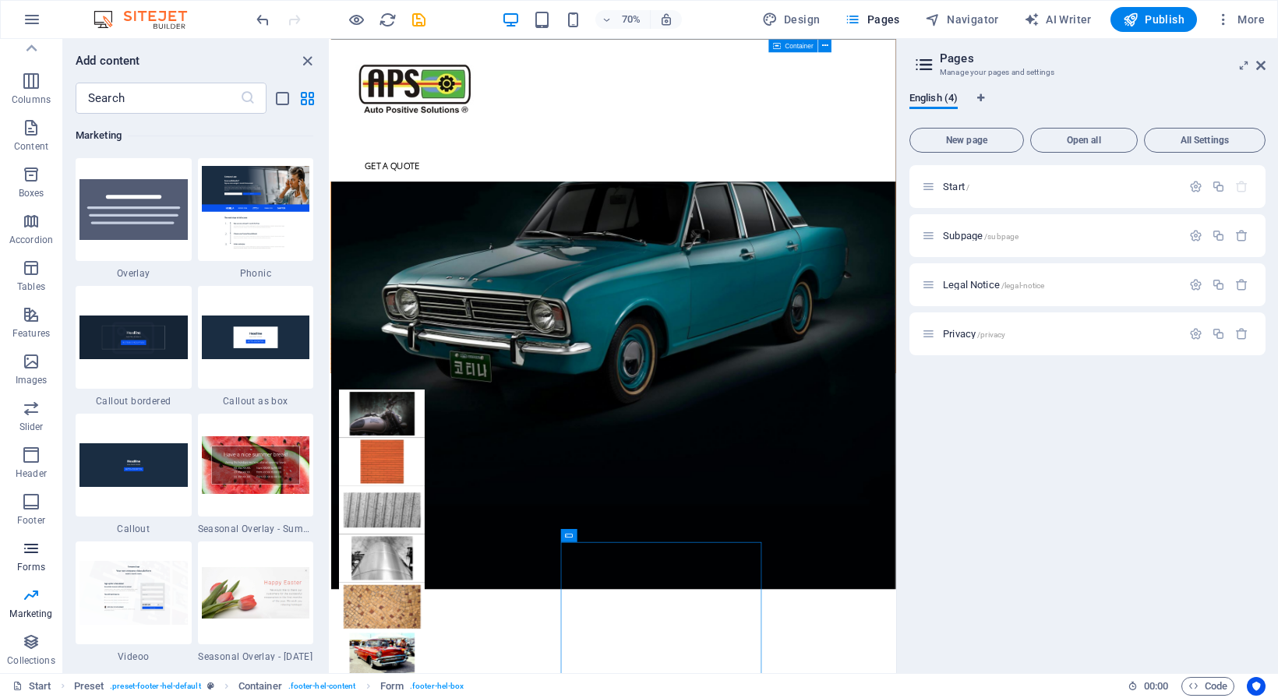
click at [23, 542] on icon "button" at bounding box center [31, 548] width 19 height 19
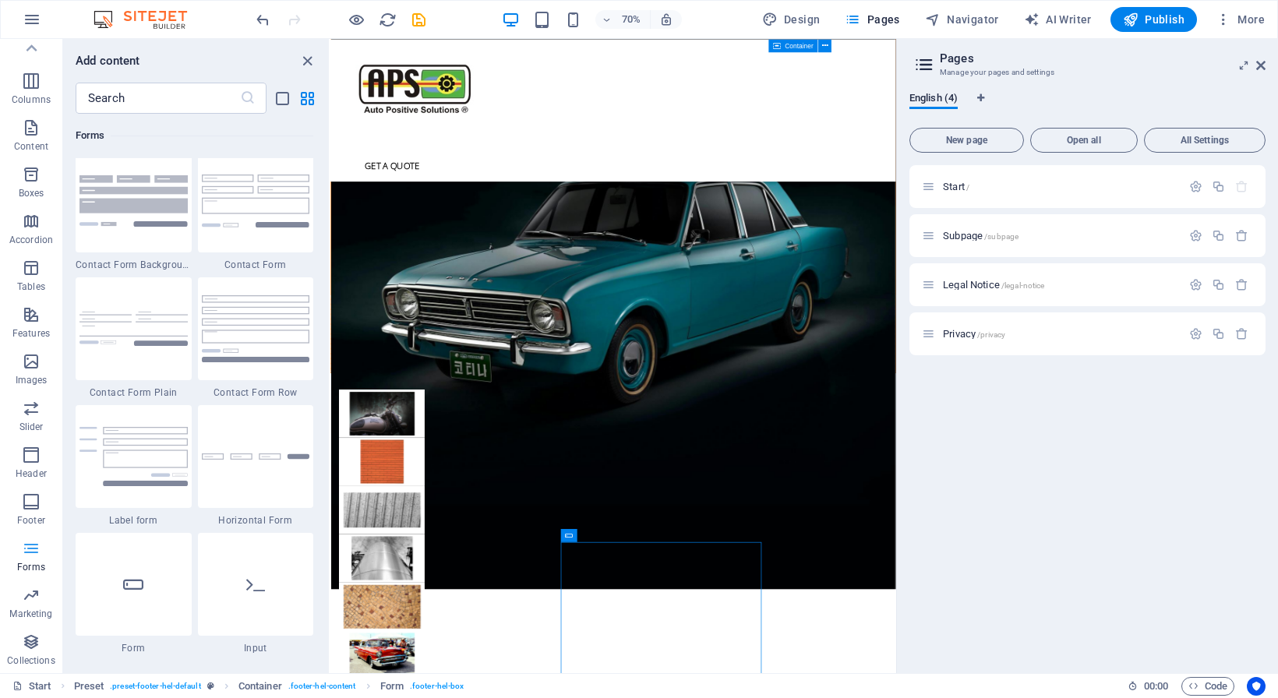
scroll to position [11376, 0]
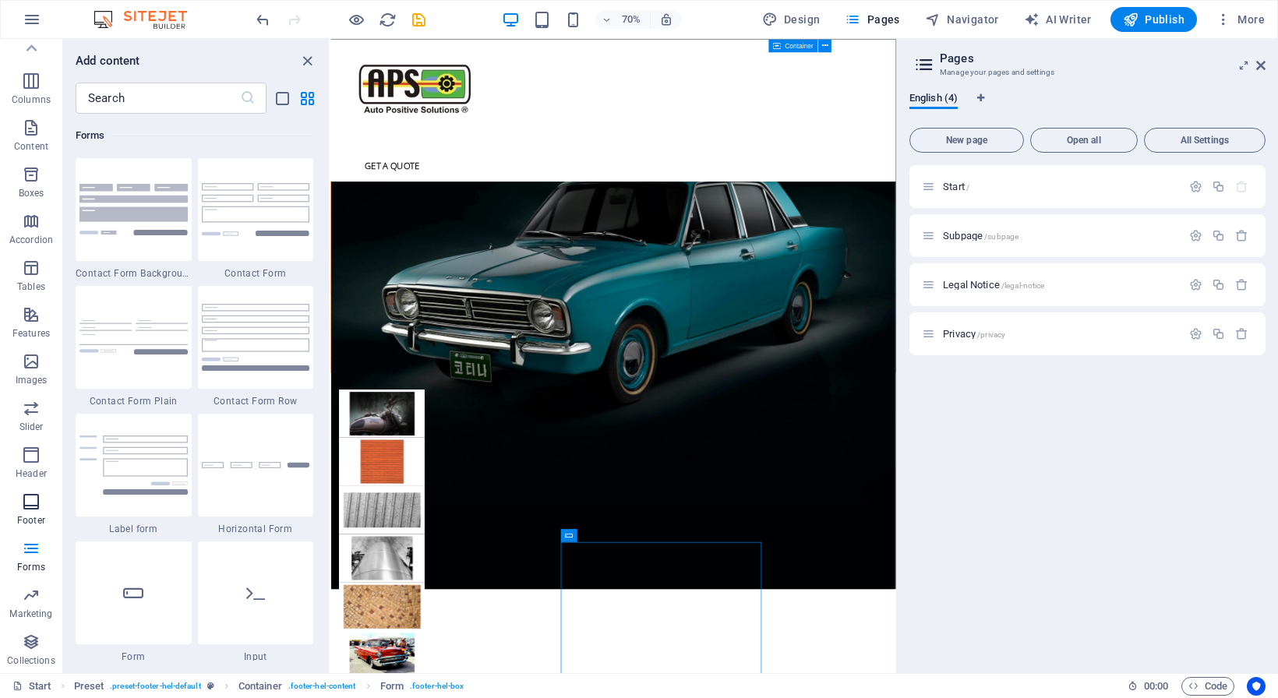
click at [26, 503] on icon "button" at bounding box center [31, 501] width 19 height 19
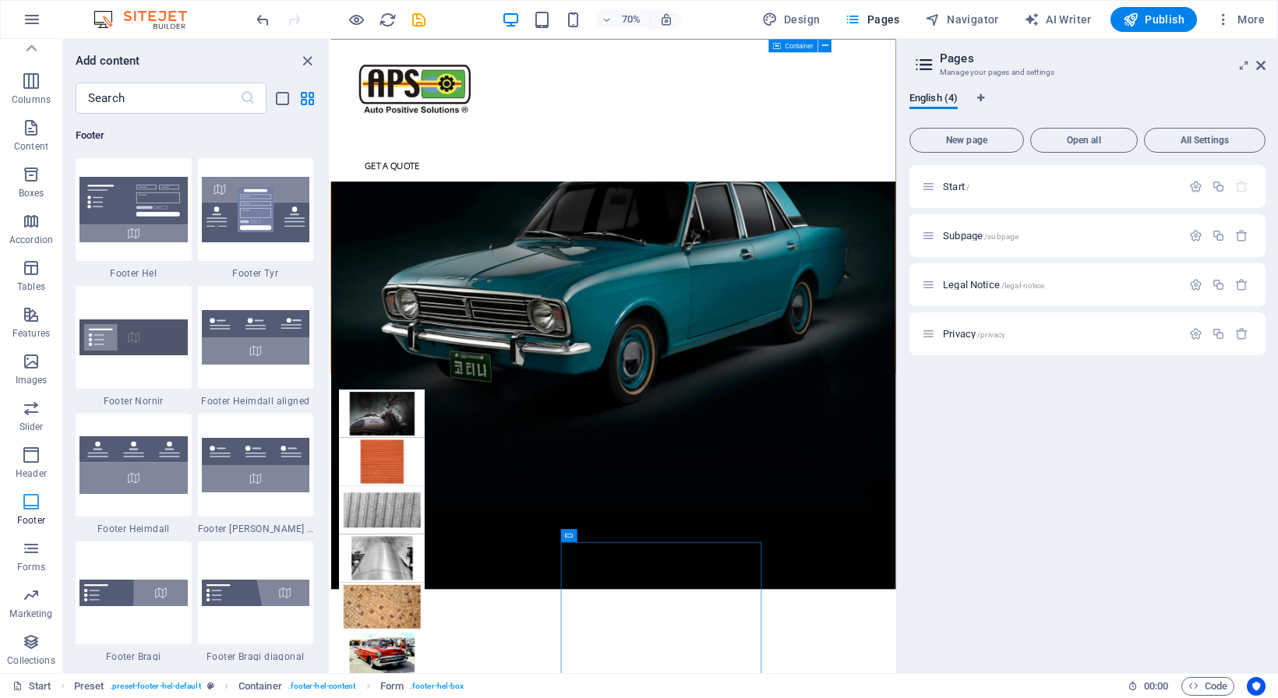
scroll to position [10315, 0]
click at [38, 452] on icon "button" at bounding box center [31, 455] width 19 height 19
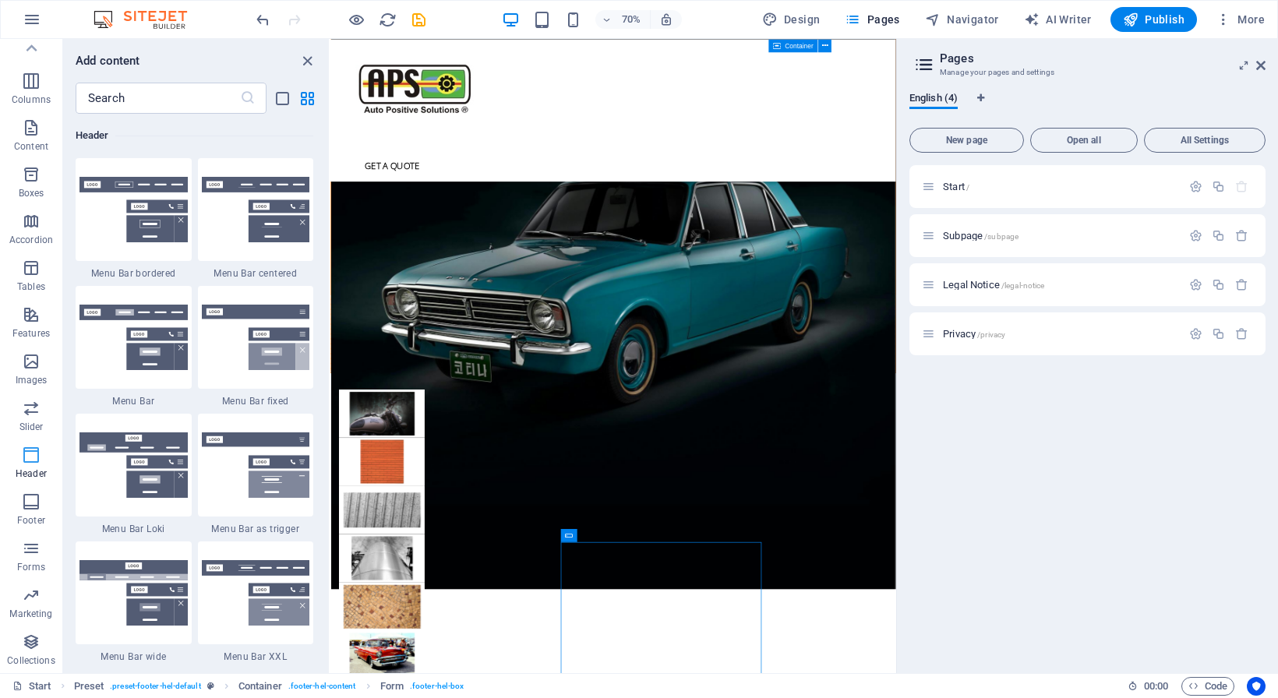
scroll to position [9383, 0]
click at [24, 175] on icon "button" at bounding box center [31, 174] width 19 height 19
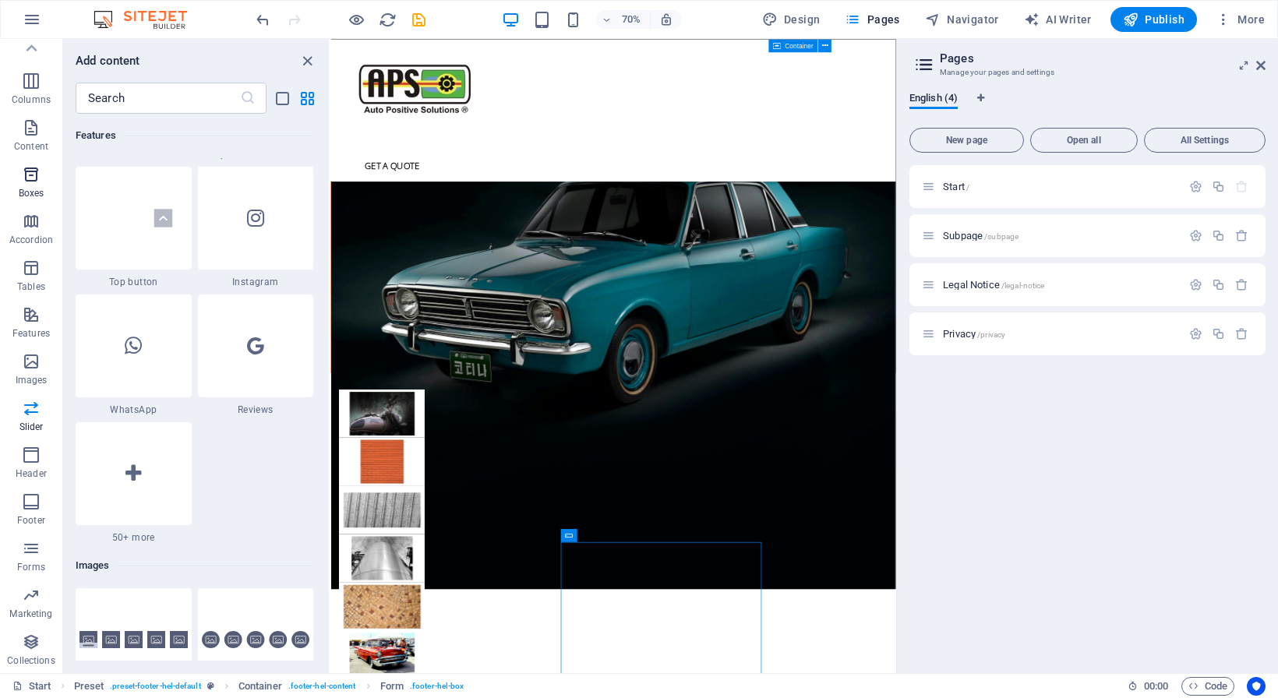
scroll to position [4298, 0]
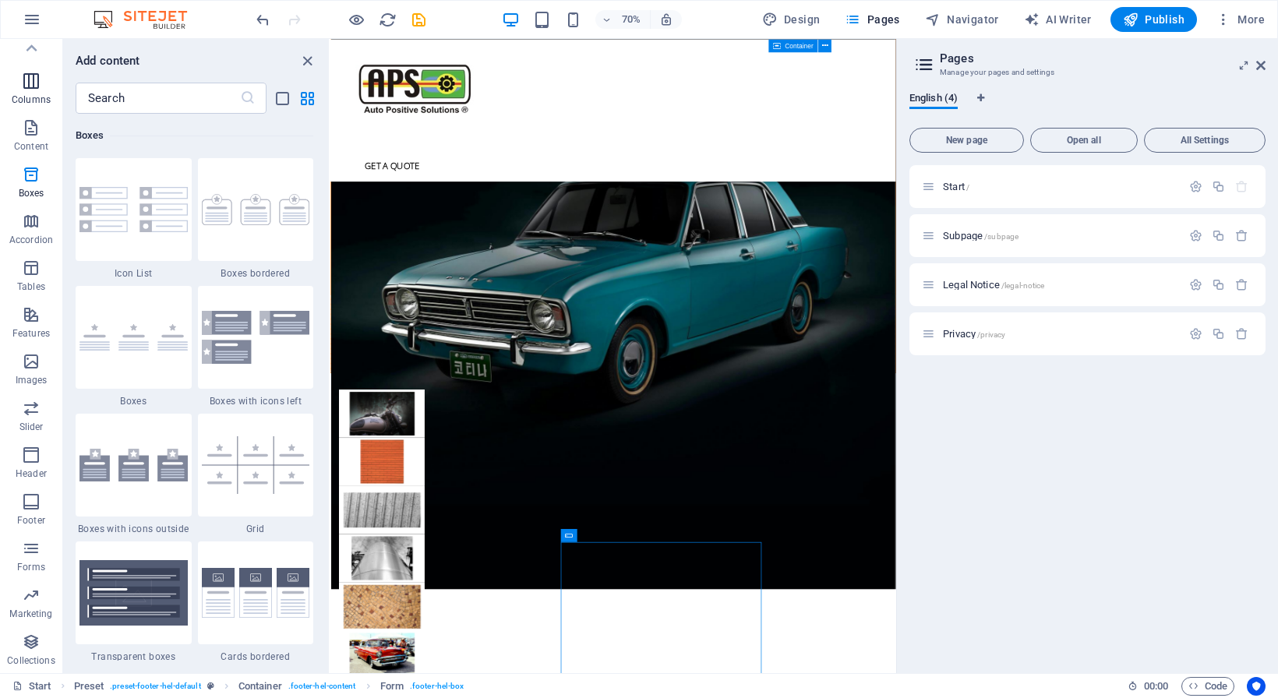
click at [27, 75] on icon "button" at bounding box center [31, 81] width 19 height 19
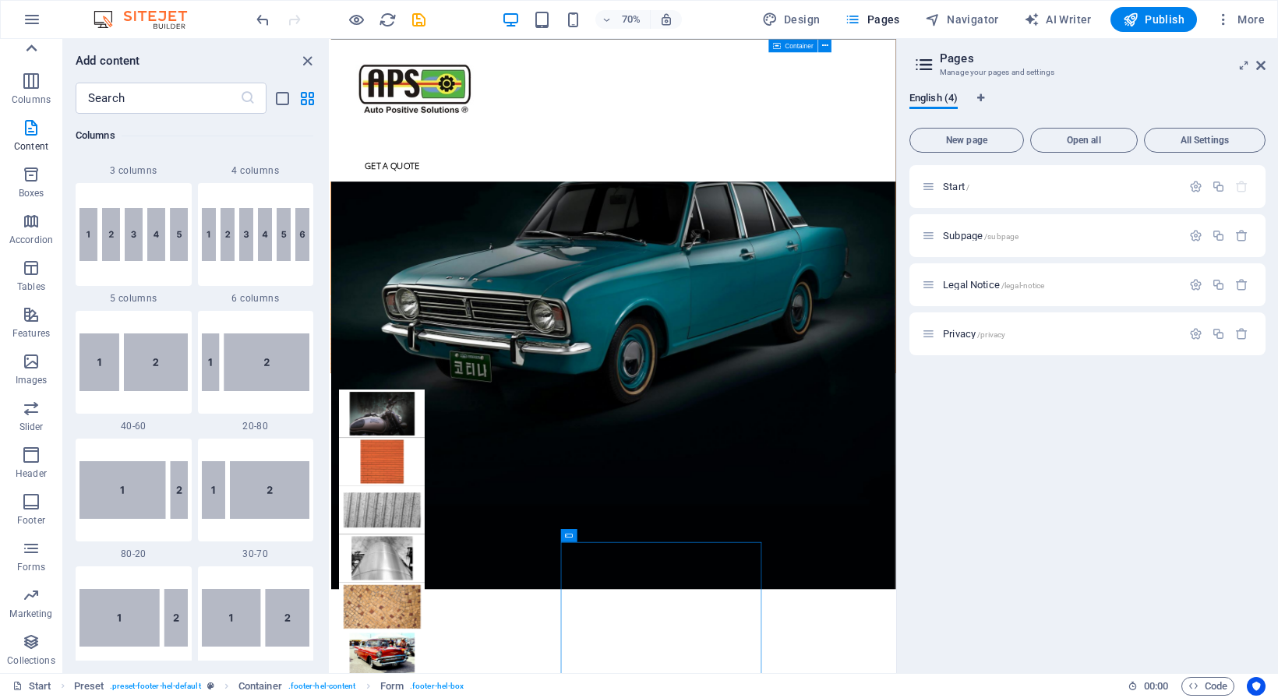
scroll to position [780, 0]
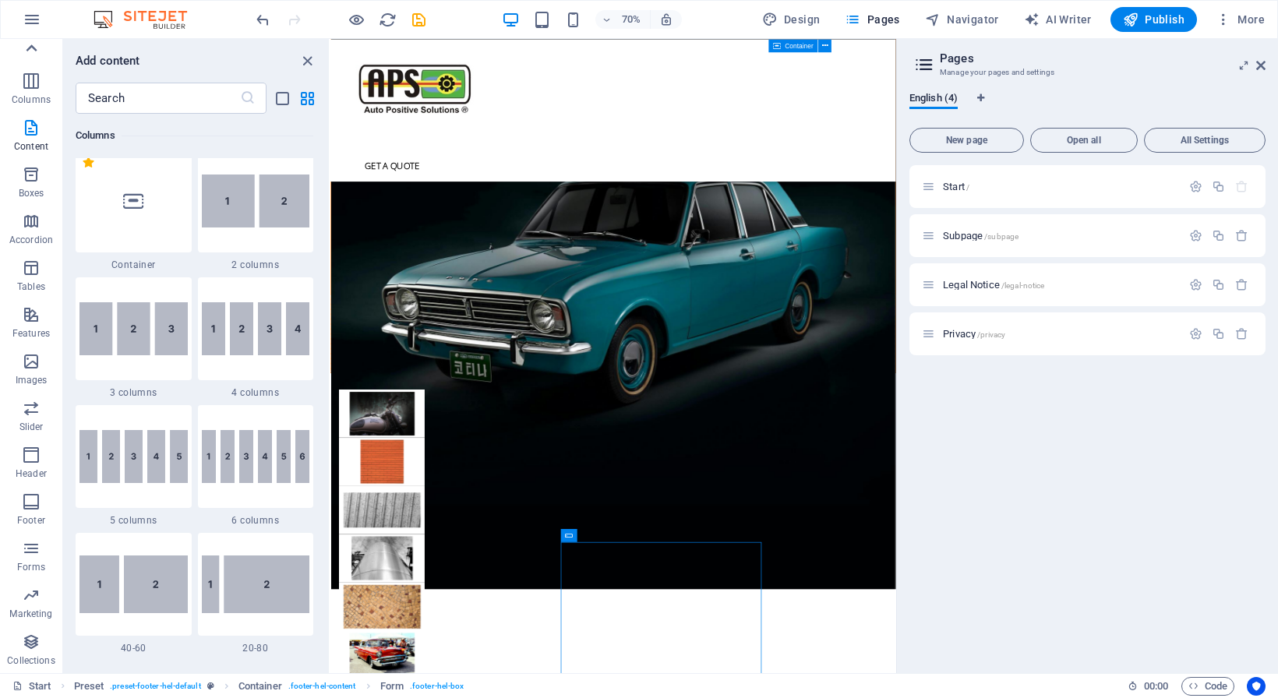
click at [26, 45] on icon at bounding box center [31, 48] width 22 height 22
click at [37, 72] on p "Favorites" at bounding box center [31, 73] width 40 height 12
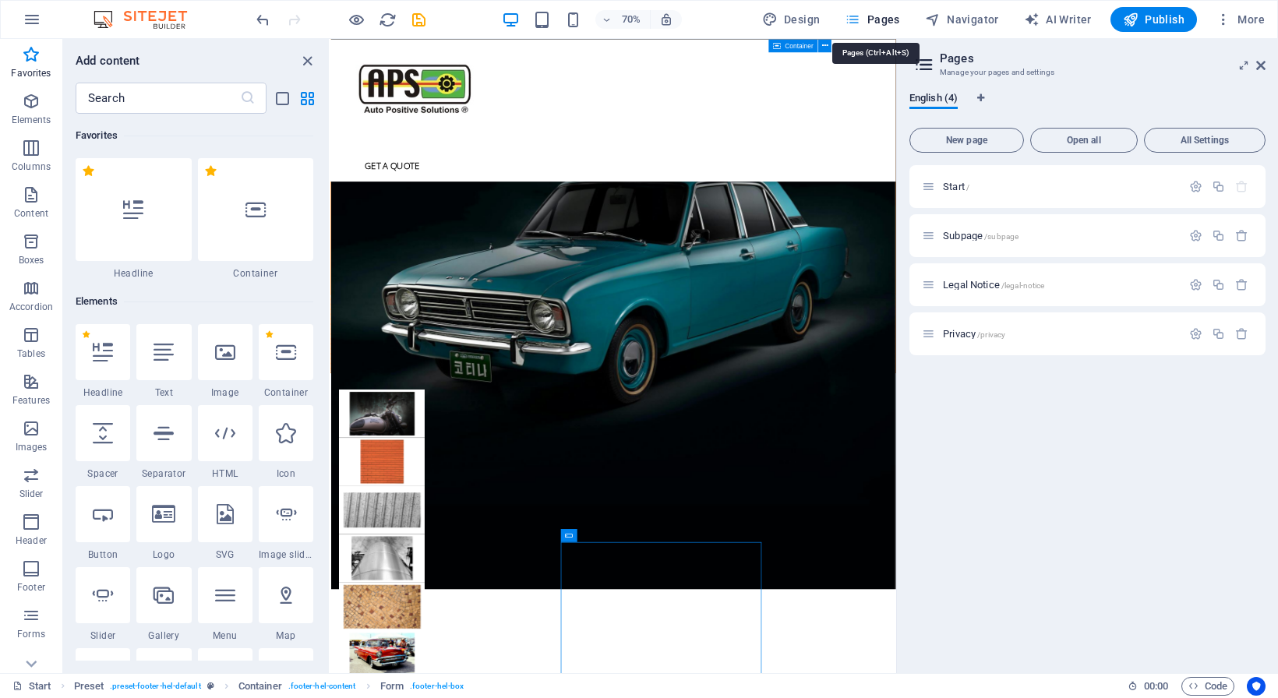
click at [870, 18] on span "Pages" at bounding box center [872, 20] width 55 height 16
click at [921, 192] on div "Start /" at bounding box center [1087, 186] width 356 height 43
click at [935, 188] on icon at bounding box center [928, 186] width 13 height 13
click at [1251, 19] on span "More" at bounding box center [1240, 20] width 49 height 16
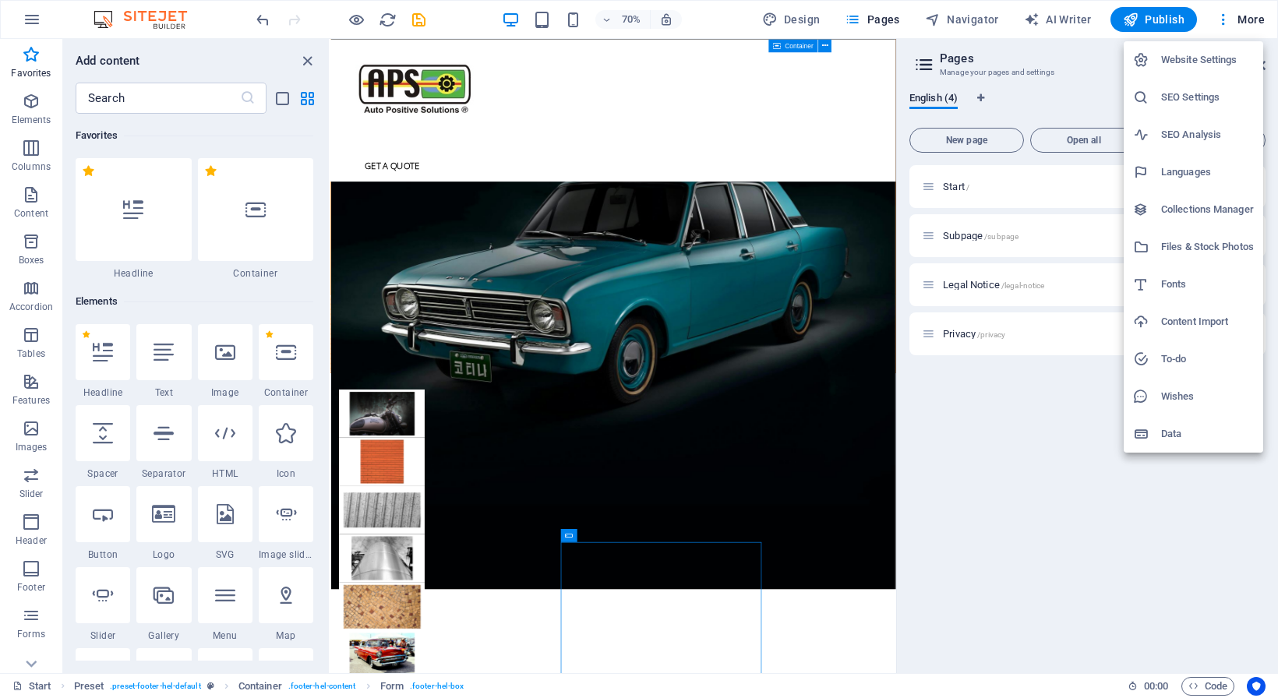
click at [1172, 97] on h6 "SEO Settings" at bounding box center [1207, 97] width 93 height 19
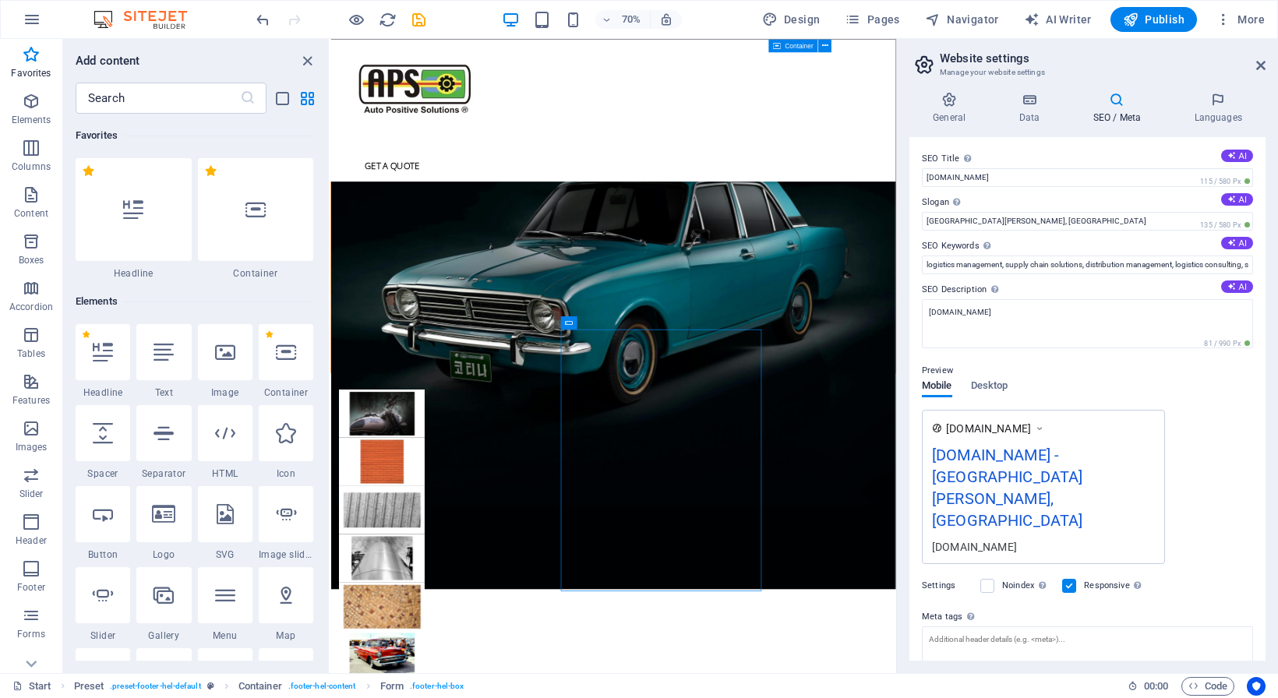
scroll to position [4333, 0]
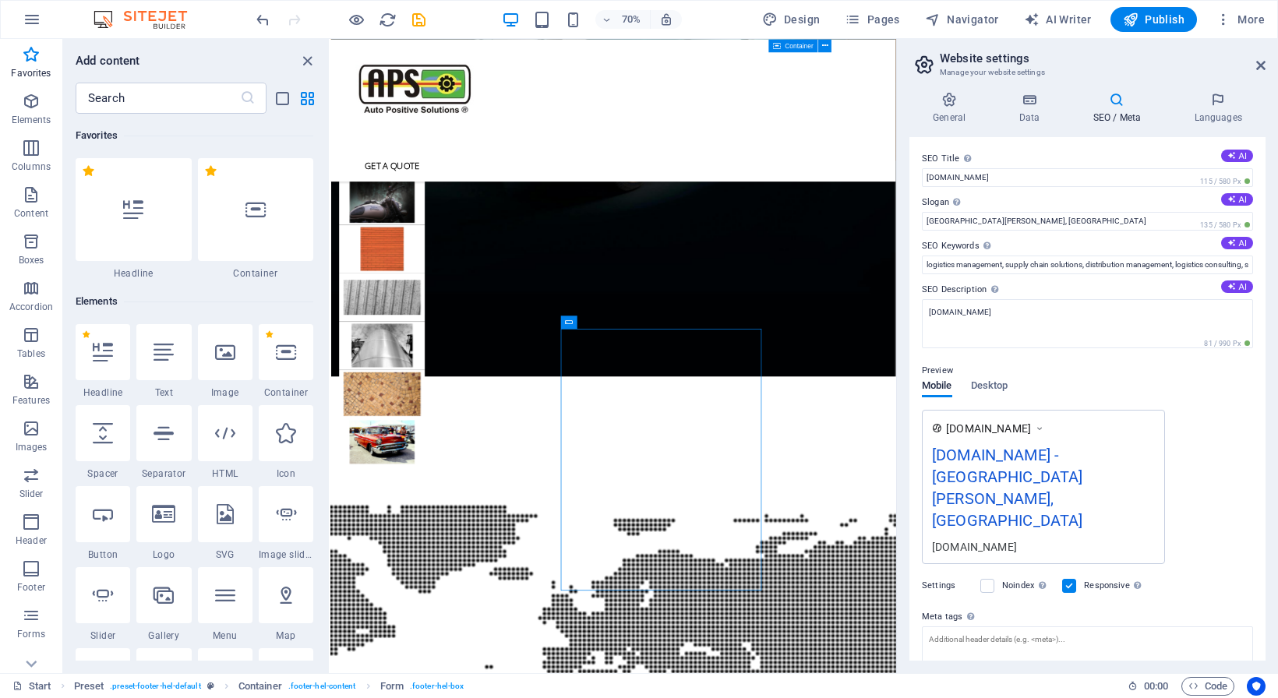
click at [1038, 469] on div "autops.co.za - San Pedro, CA" at bounding box center [1043, 491] width 223 height 96
click at [1029, 468] on div "autops.co.za - San Pedro, CA" at bounding box center [1043, 491] width 223 height 96
click at [1132, 468] on div "autops.co.za - San Pedro, CA" at bounding box center [1043, 491] width 223 height 96
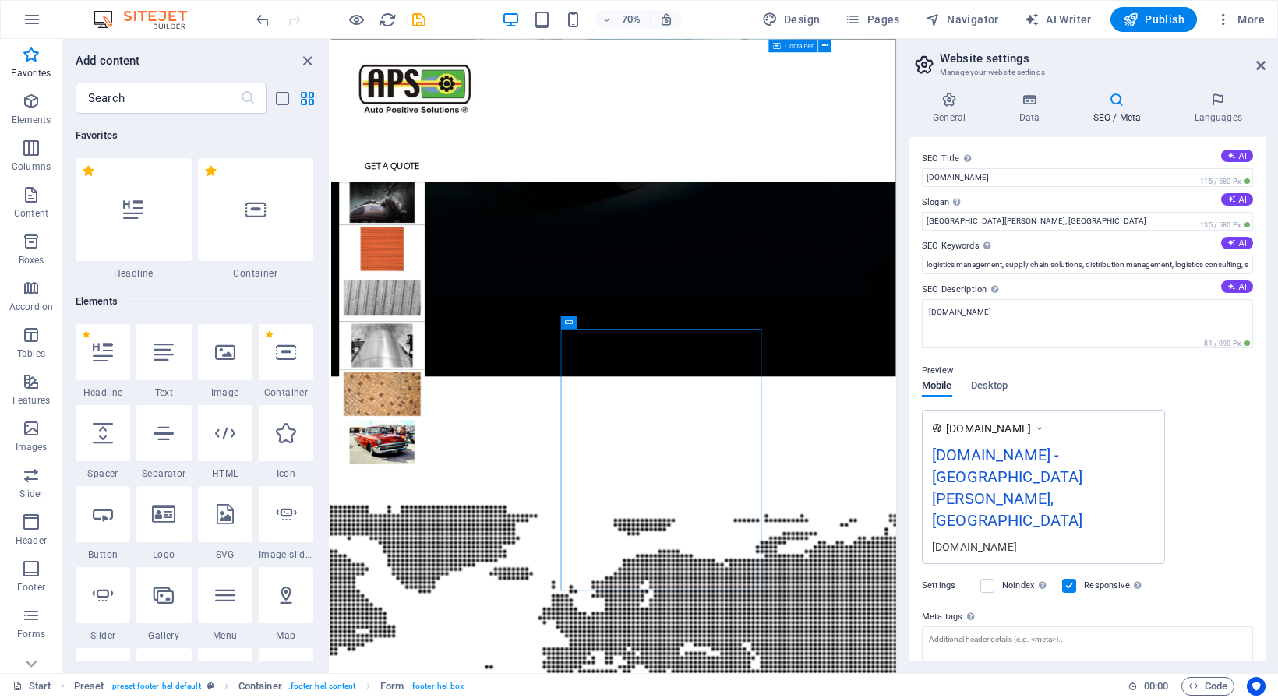
click at [1132, 467] on div "autops.co.za - San Pedro, CA" at bounding box center [1043, 491] width 223 height 96
click at [958, 538] on div "[DOMAIN_NAME]" at bounding box center [1043, 546] width 223 height 16
click at [954, 224] on input "San Pedro, CA" at bounding box center [1087, 221] width 331 height 19
drag, startPoint x: 995, startPoint y: 221, endPoint x: 891, endPoint y: 227, distance: 103.8
click at [922, 227] on input "San Pedro, CA" at bounding box center [1087, 221] width 331 height 19
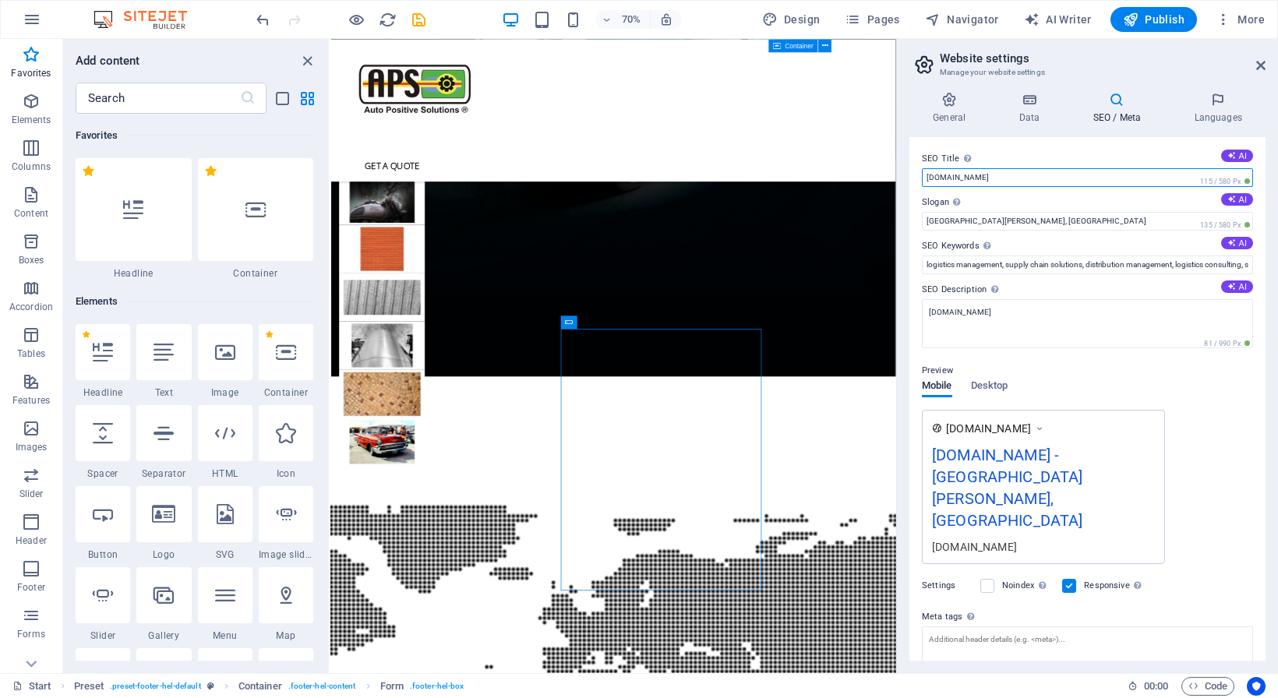
drag, startPoint x: 984, startPoint y: 175, endPoint x: 906, endPoint y: 177, distance: 78.0
click at [922, 177] on input "[DOMAIN_NAME]" at bounding box center [1087, 177] width 331 height 19
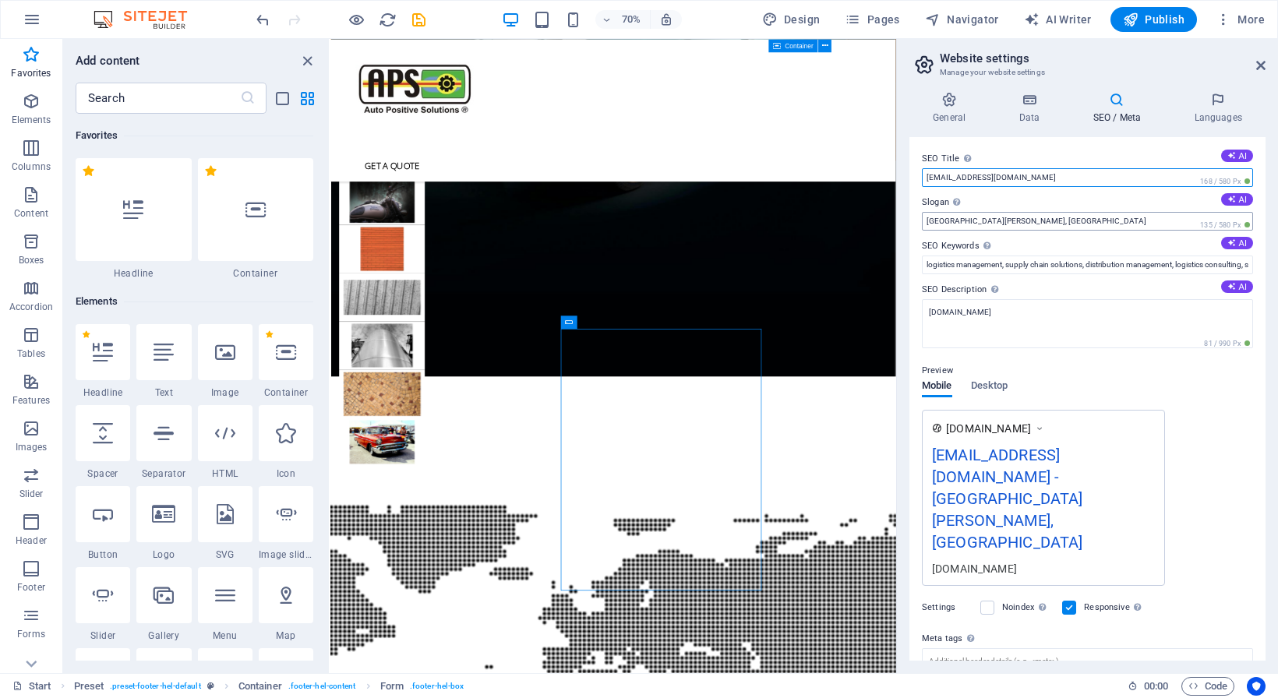
type input "[EMAIL_ADDRESS][DOMAIN_NAME]"
click at [933, 224] on input "San Pedro, CA" at bounding box center [1087, 221] width 331 height 19
drag, startPoint x: 989, startPoint y: 224, endPoint x: 900, endPoint y: 222, distance: 88.8
click at [922, 222] on input "San Pedro, CA" at bounding box center [1087, 221] width 331 height 19
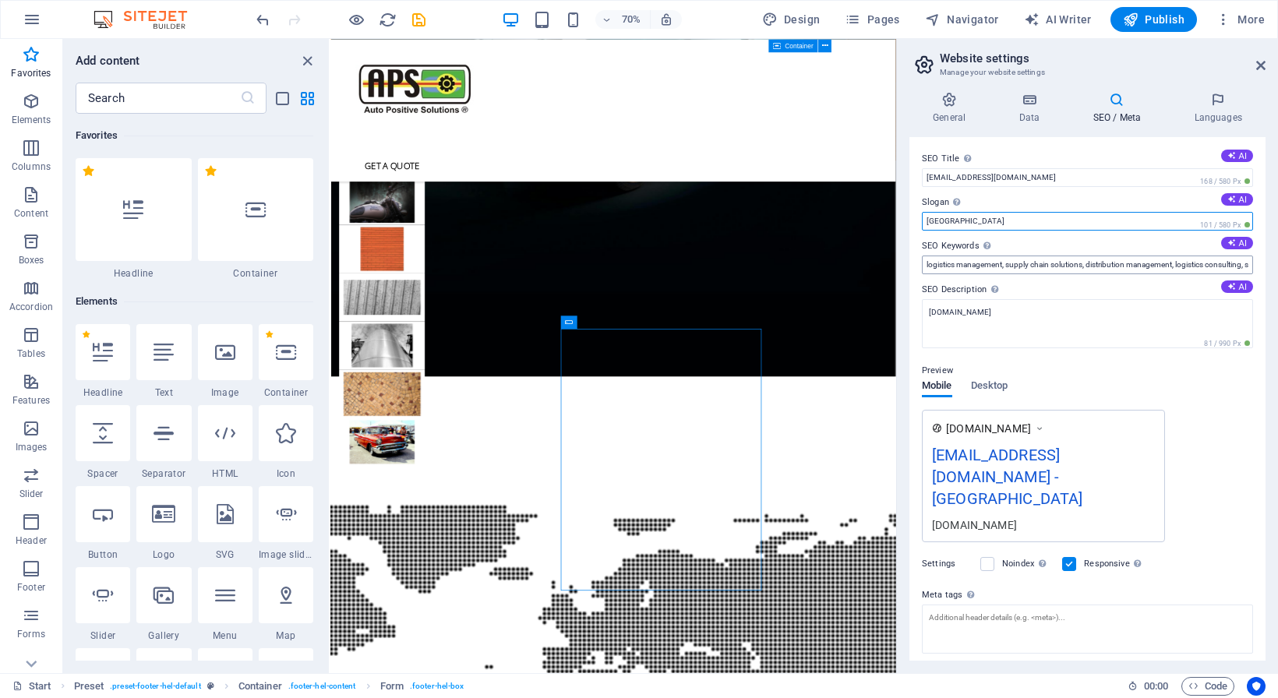
type input "Cape Town"
click at [1040, 263] on input "logistics management, supply chain solutions, distribution management, logistic…" at bounding box center [1087, 265] width 331 height 19
type input "Dustless Blasting Cape Town"
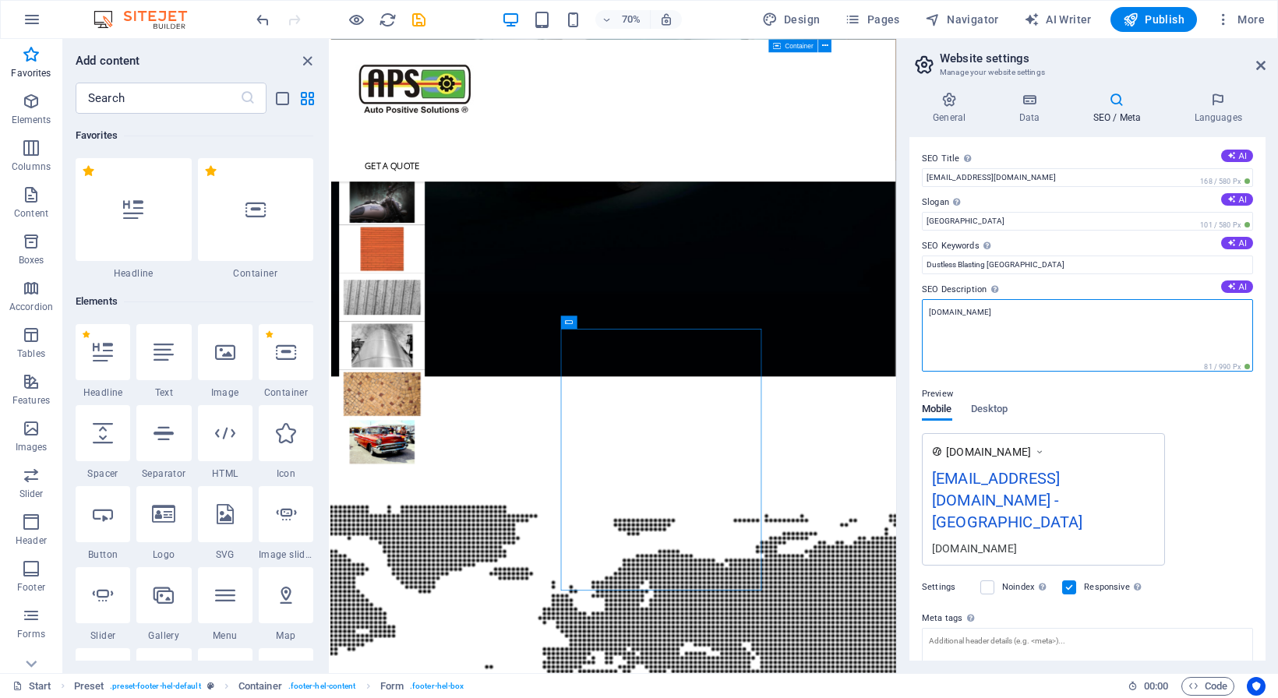
click at [971, 316] on textarea "[DOMAIN_NAME]" at bounding box center [1087, 335] width 331 height 72
drag, startPoint x: 991, startPoint y: 312, endPoint x: 924, endPoint y: 304, distance: 67.5
click at [924, 304] on textarea "[DOMAIN_NAME]" at bounding box center [1087, 335] width 331 height 72
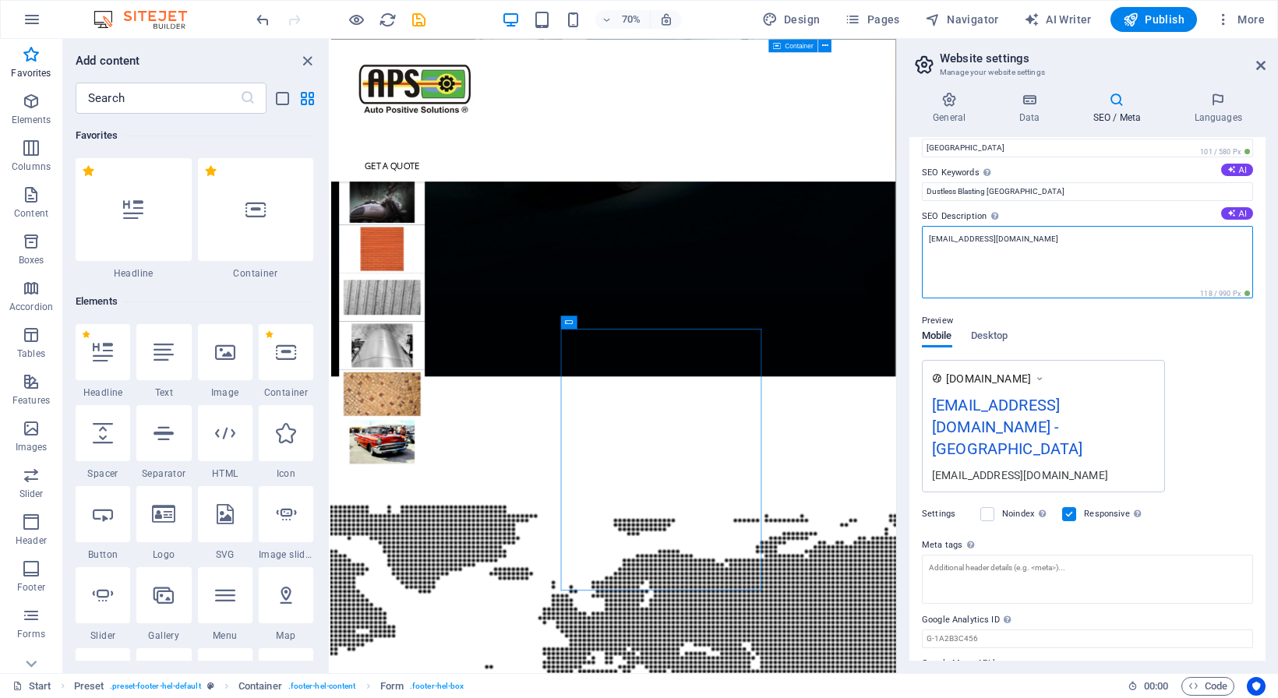
scroll to position [97, 0]
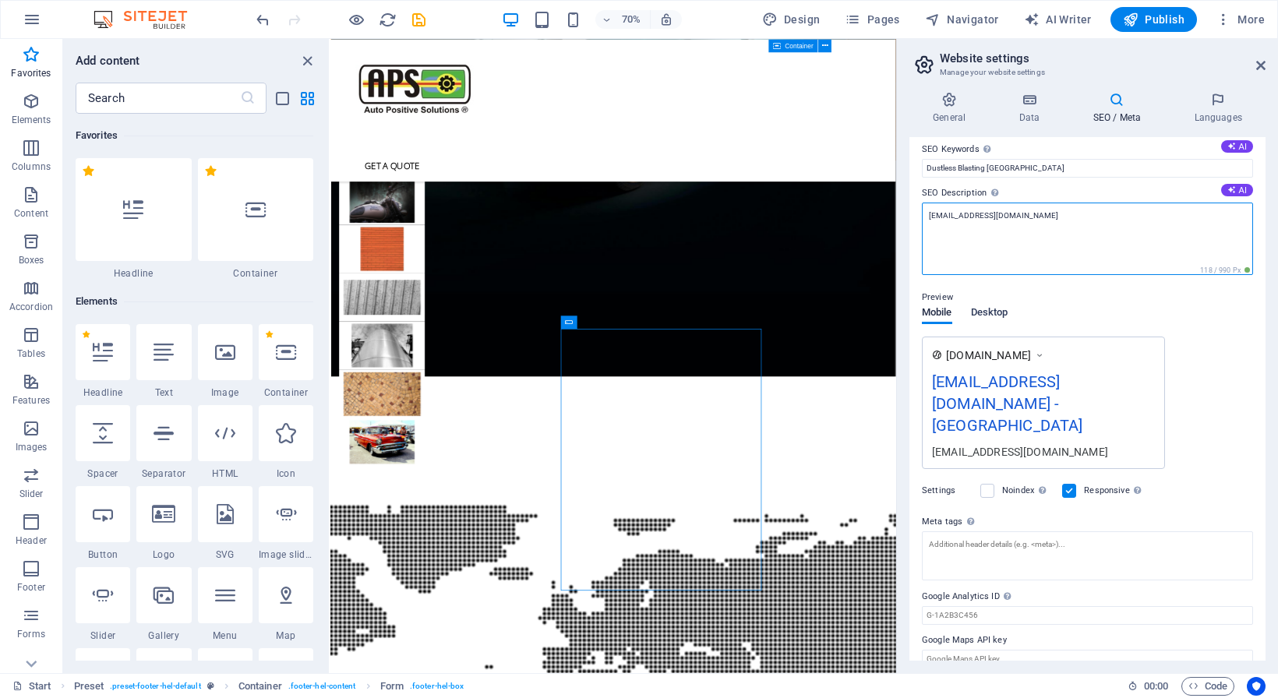
type textarea "[EMAIL_ADDRESS][DOMAIN_NAME]"
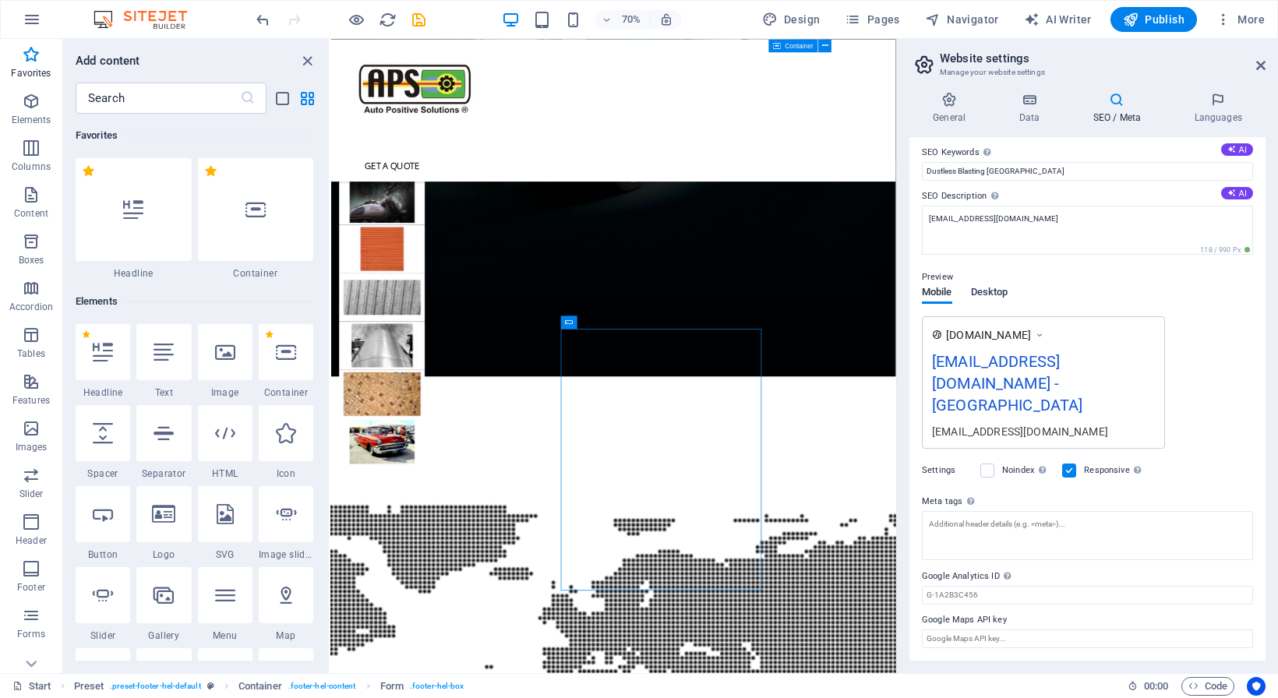
click at [1002, 305] on span "Desktop" at bounding box center [989, 294] width 37 height 22
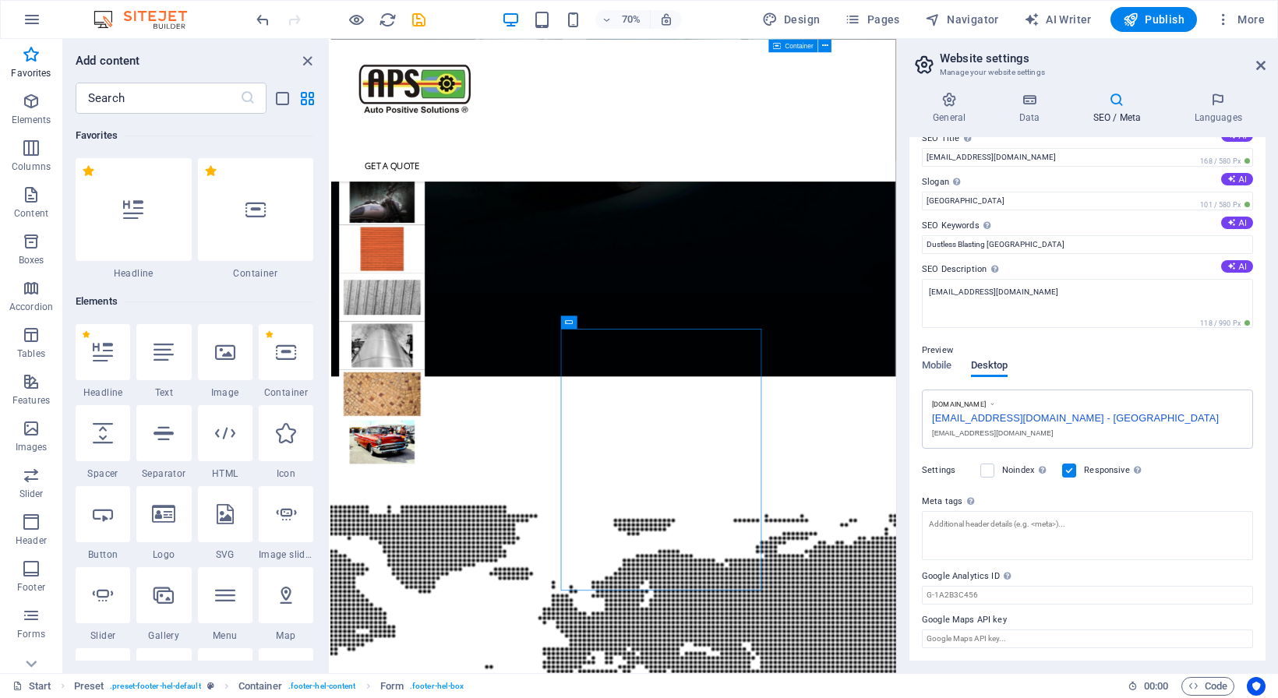
scroll to position [44, 0]
click at [926, 356] on span "Mobile" at bounding box center [937, 367] width 30 height 22
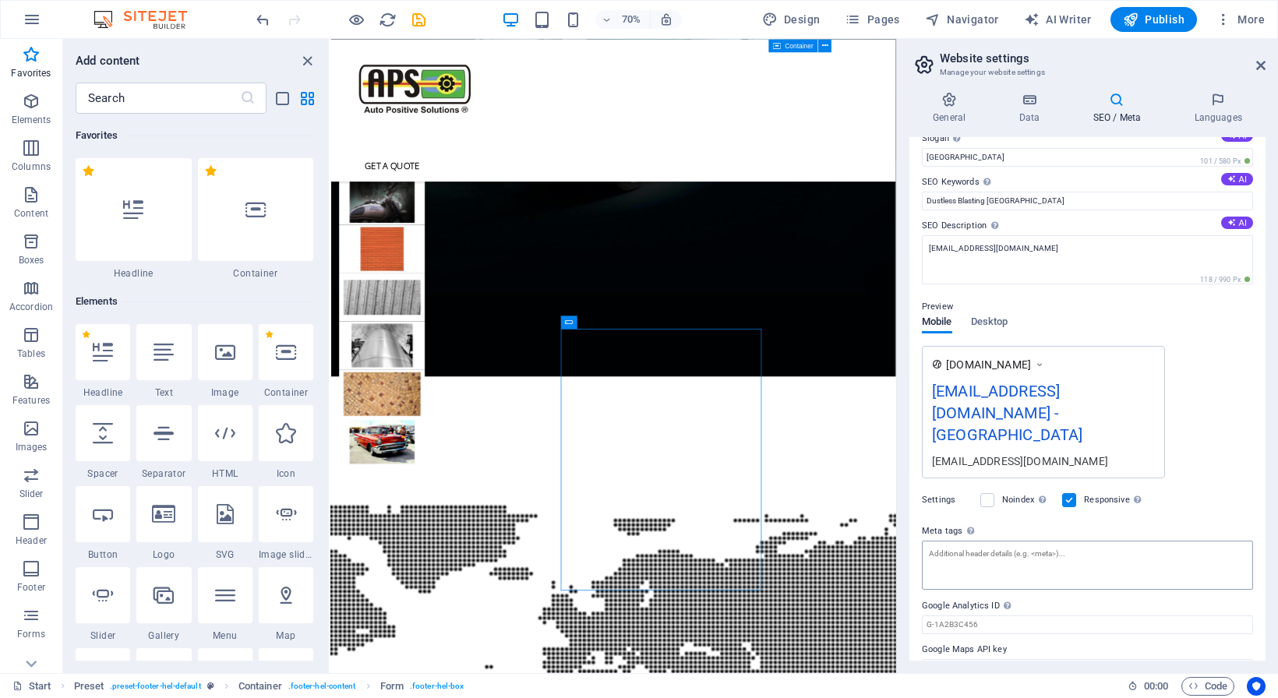
scroll to position [73, 0]
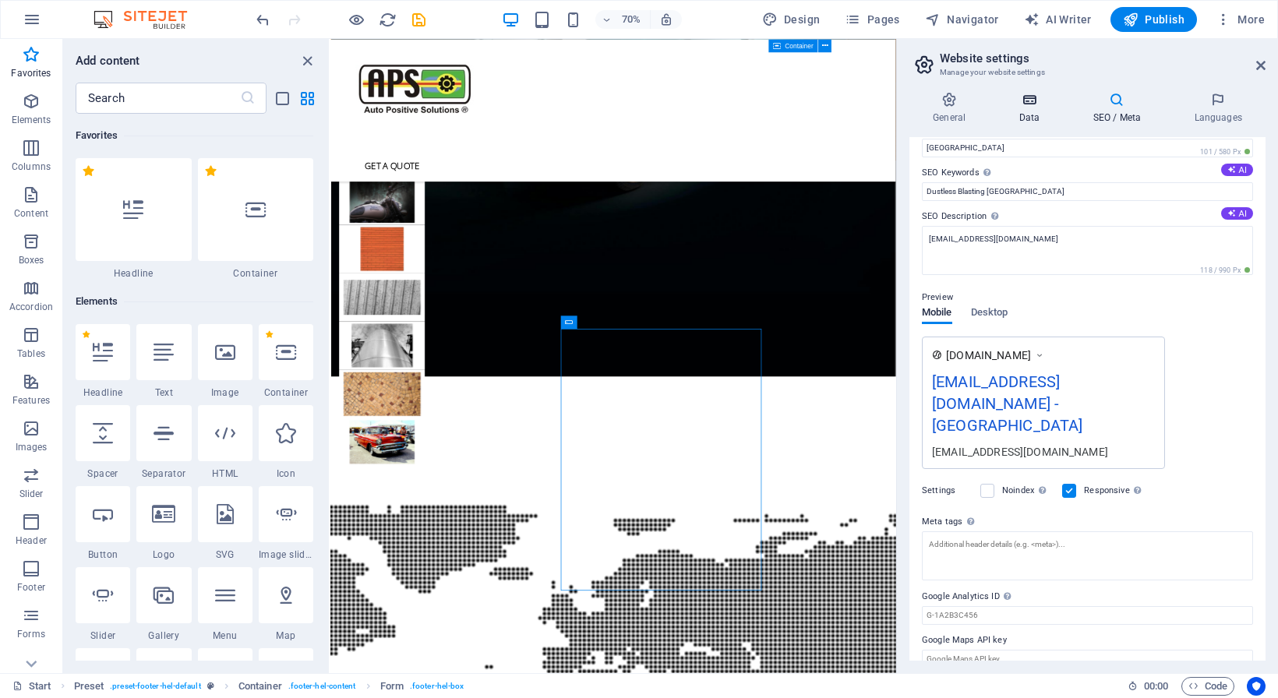
click at [1025, 104] on icon at bounding box center [1029, 100] width 68 height 16
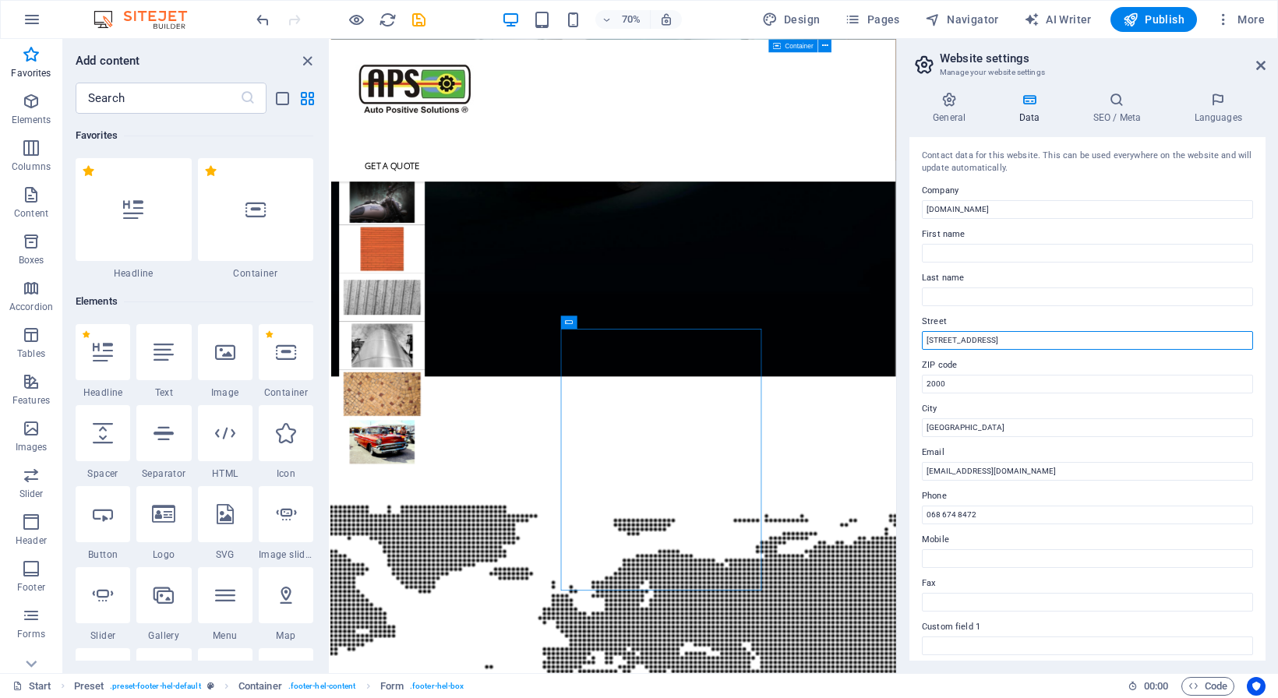
drag, startPoint x: 994, startPoint y: 341, endPoint x: 894, endPoint y: 337, distance: 99.8
click at [922, 337] on input "123 Media Lane" at bounding box center [1087, 340] width 331 height 19
type input "10 Henry Vos Road, Apex Business Park, Strand. Cape Town"
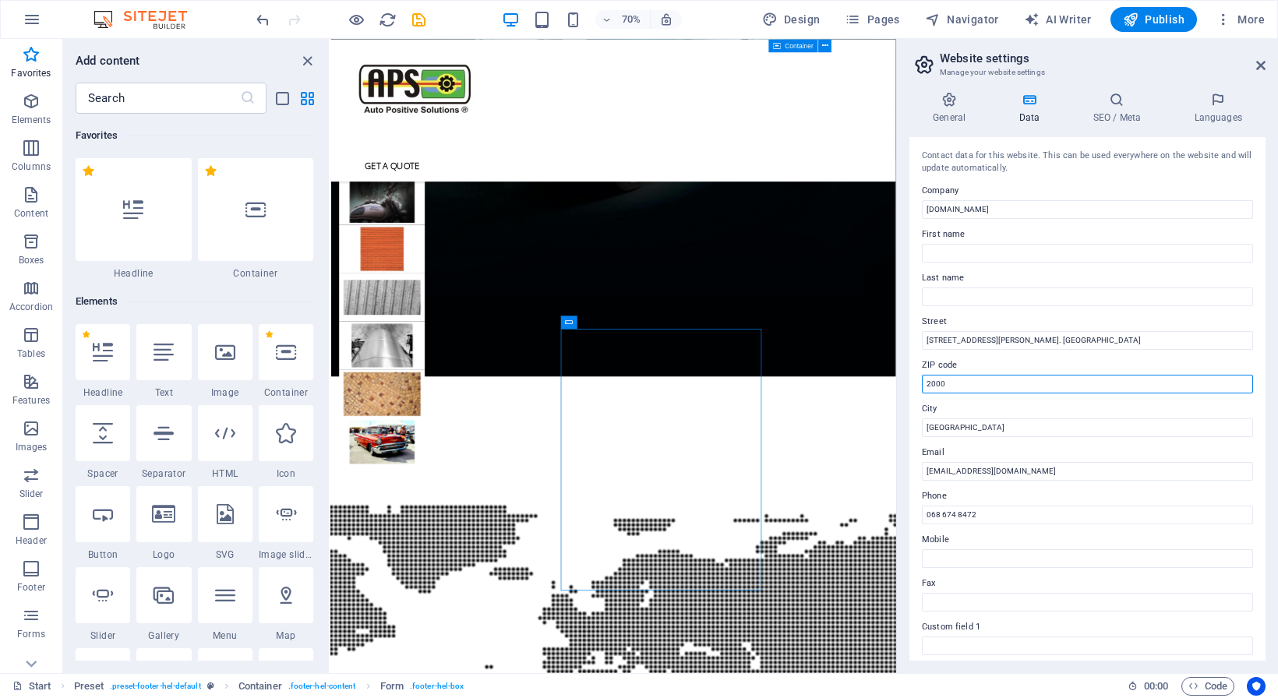
drag, startPoint x: 954, startPoint y: 381, endPoint x: 894, endPoint y: 380, distance: 60.0
click at [922, 380] on input "2000" at bounding box center [1087, 384] width 331 height 19
type input "7140"
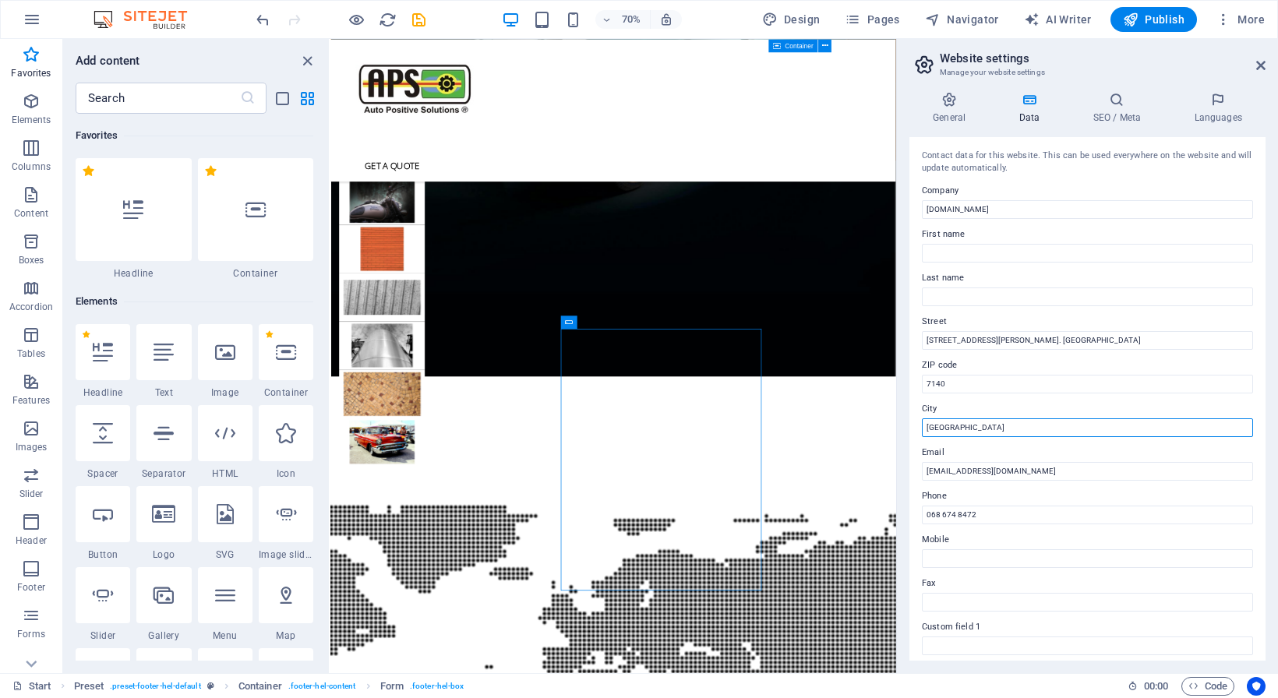
drag, startPoint x: 1005, startPoint y: 425, endPoint x: 847, endPoint y: 413, distance: 158.7
click at [922, 418] on input "Johannesburg" at bounding box center [1087, 427] width 331 height 19
type input "Caoe Town"
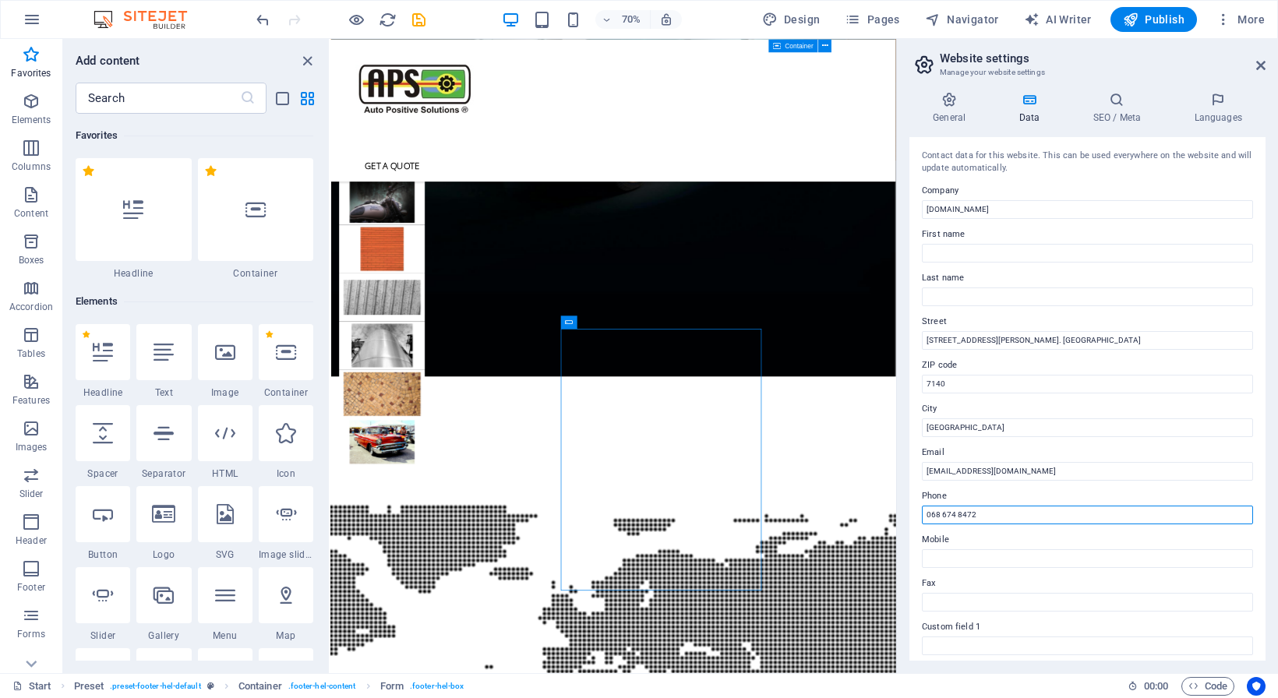
click at [1025, 521] on input "068 674 8472" at bounding box center [1087, 515] width 331 height 19
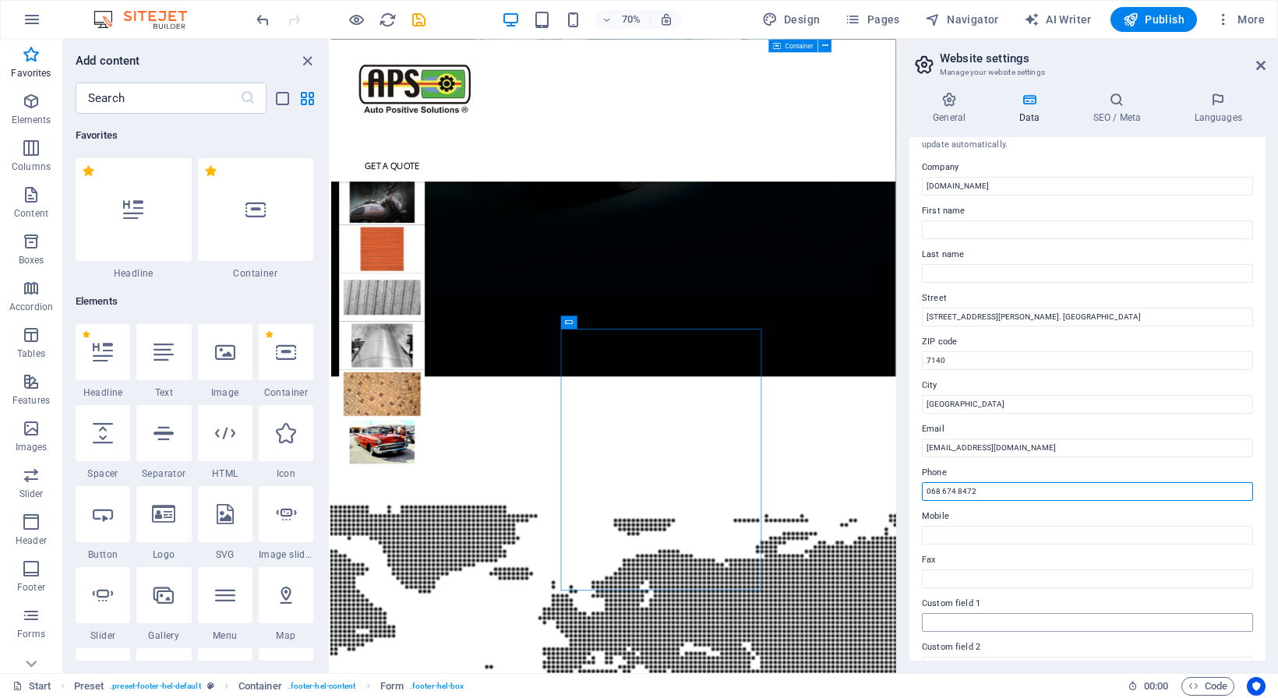
scroll to position [146, 0]
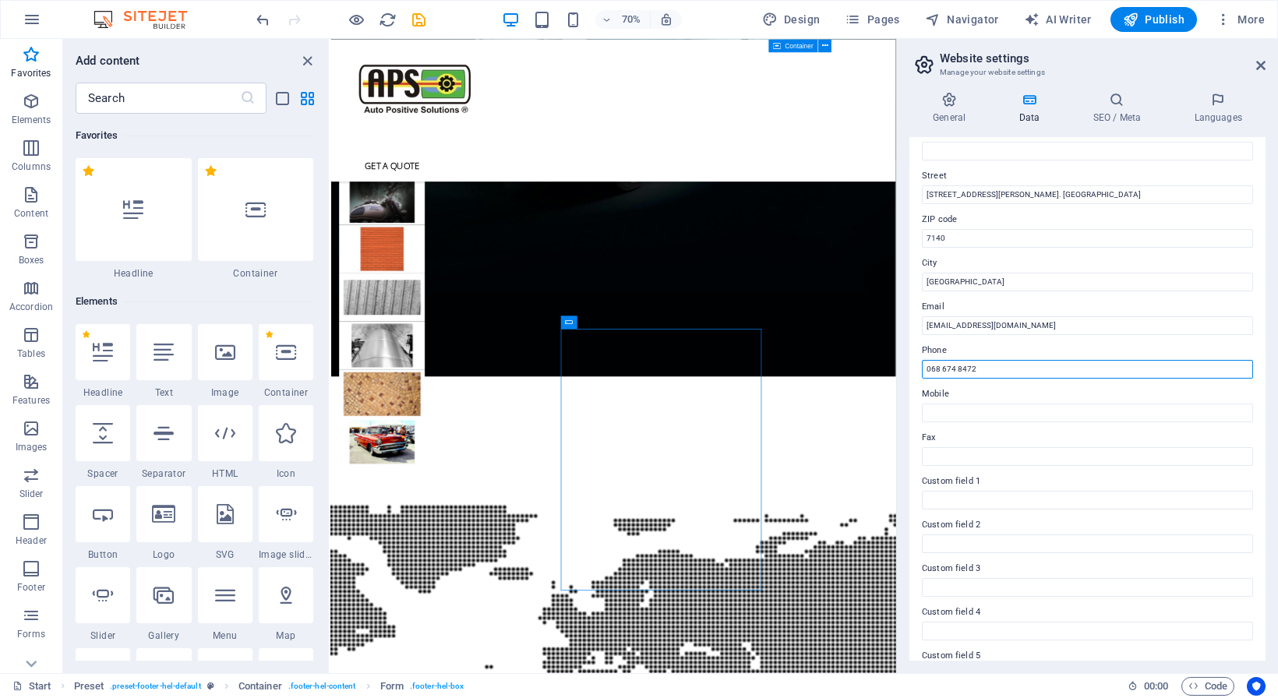
drag, startPoint x: 993, startPoint y: 365, endPoint x: 876, endPoint y: 365, distance: 117.7
click at [922, 365] on input "068 674 8472" at bounding box center [1087, 369] width 331 height 19
click at [954, 421] on input "Mobile" at bounding box center [1087, 413] width 331 height 19
paste input "068 674 8472"
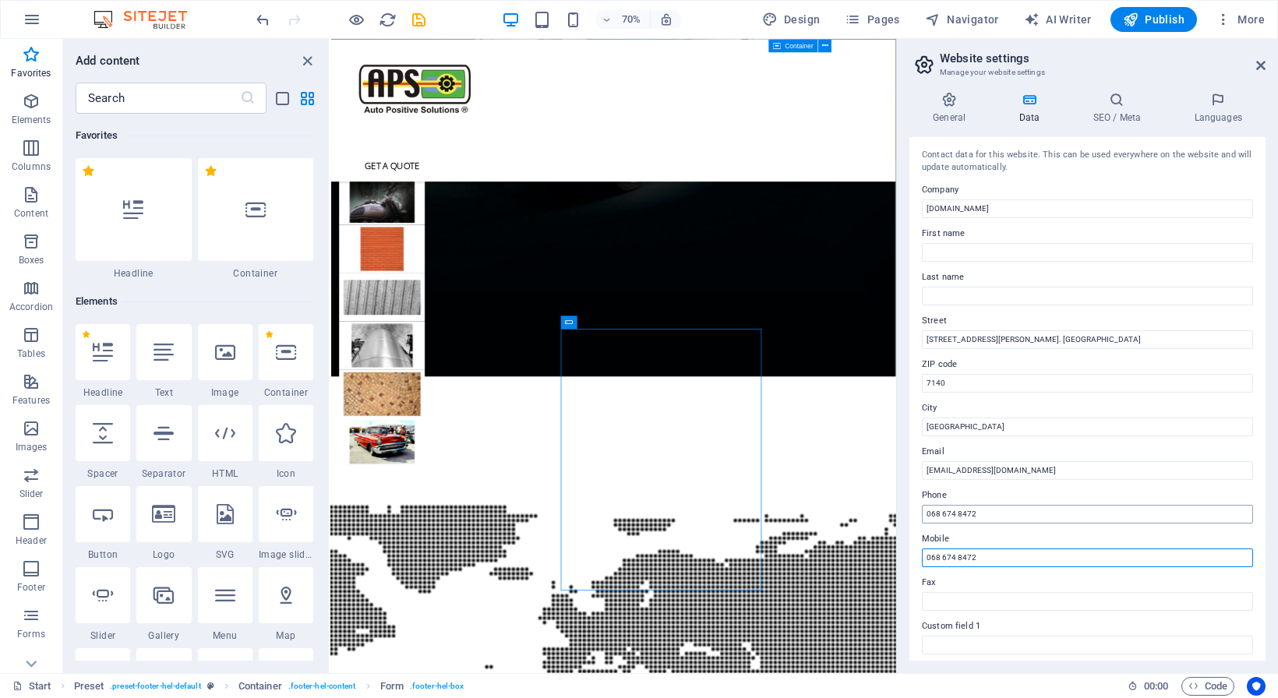
scroll to position [0, 0]
type input "068 674 8472"
click at [952, 103] on icon at bounding box center [948, 100] width 79 height 16
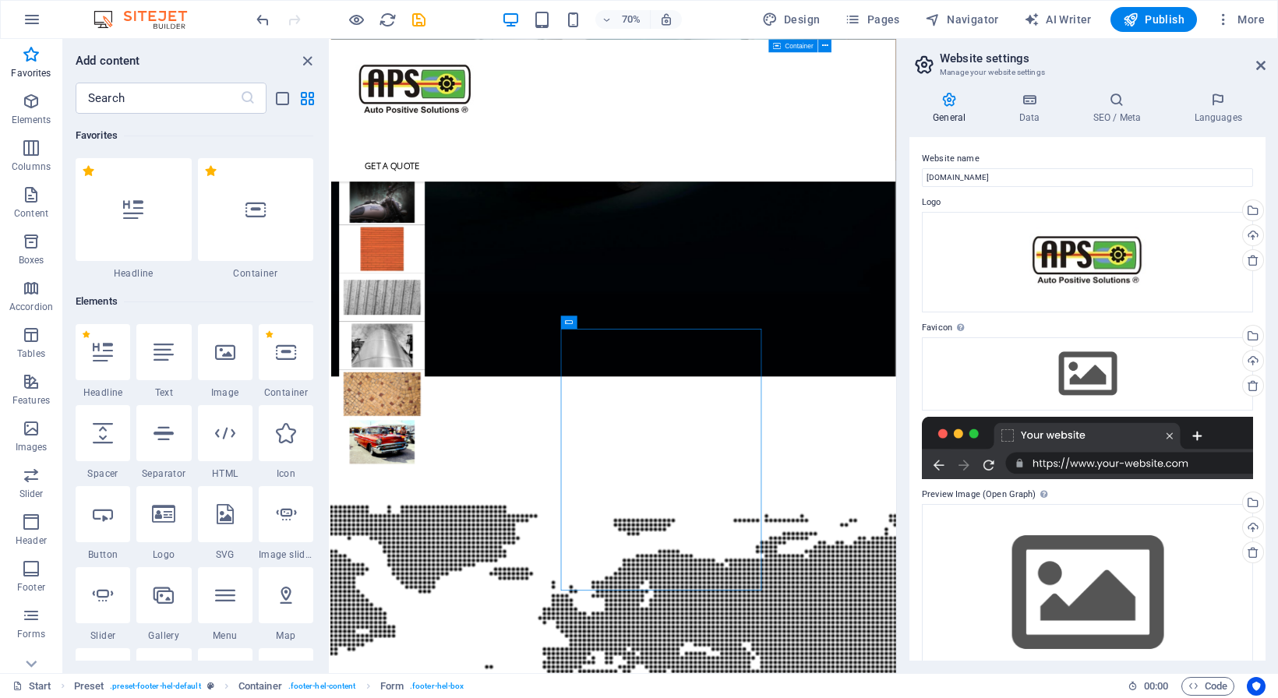
scroll to position [34, 0]
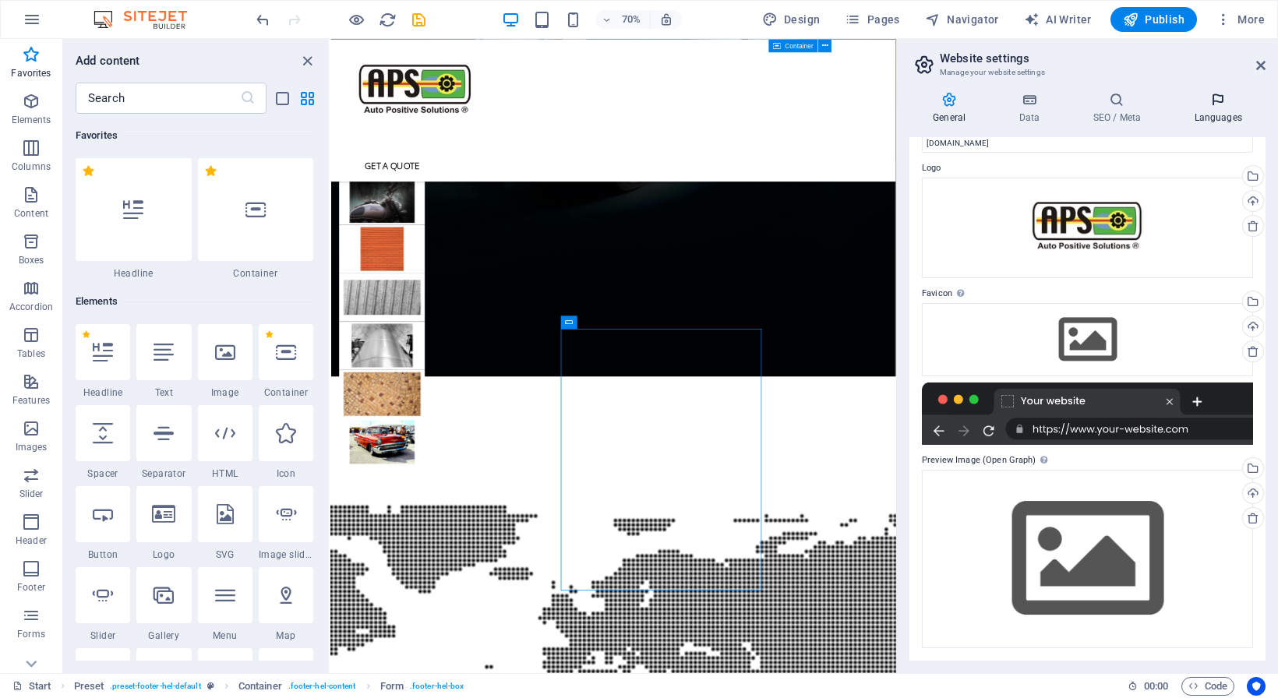
click at [1224, 101] on icon at bounding box center [1217, 100] width 95 height 16
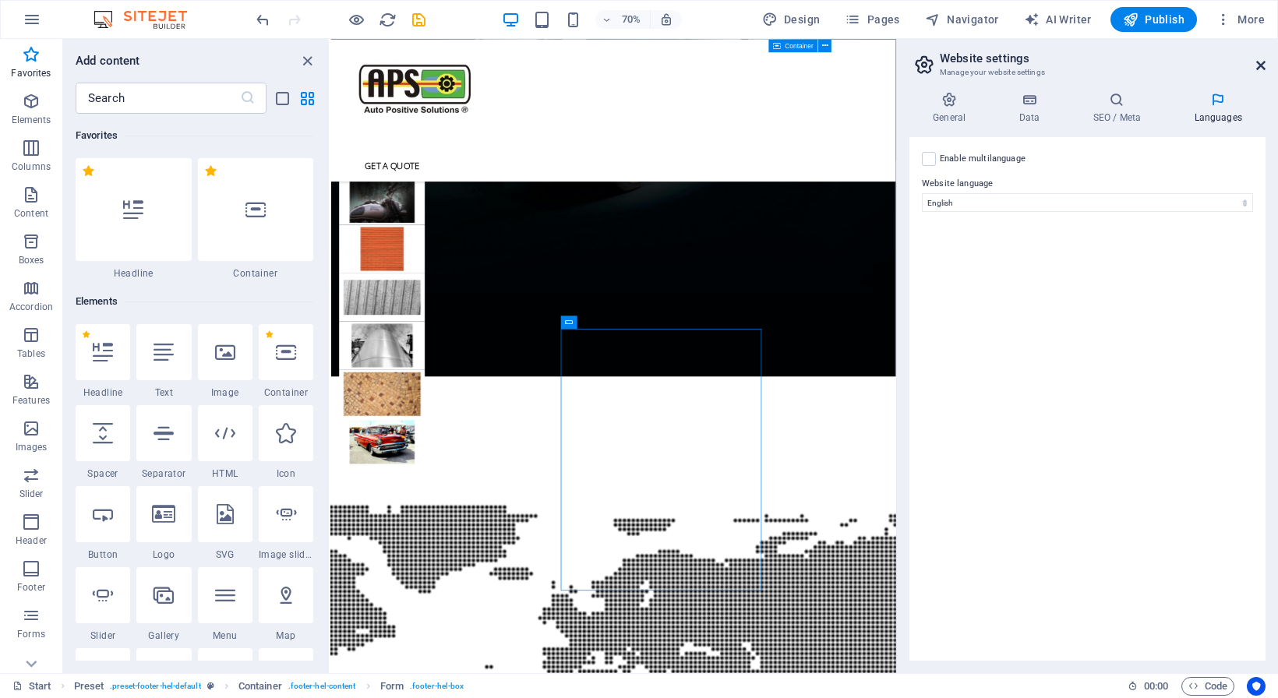
click at [1264, 61] on icon at bounding box center [1260, 65] width 9 height 12
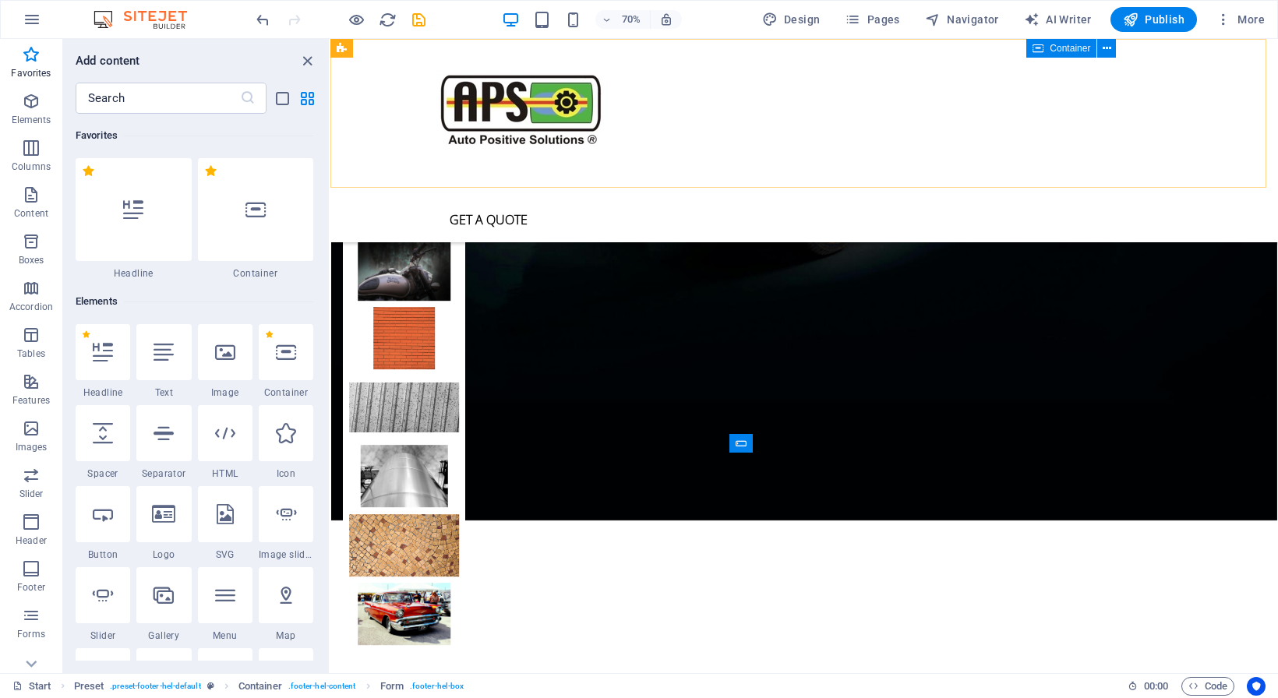
scroll to position [4019, 0]
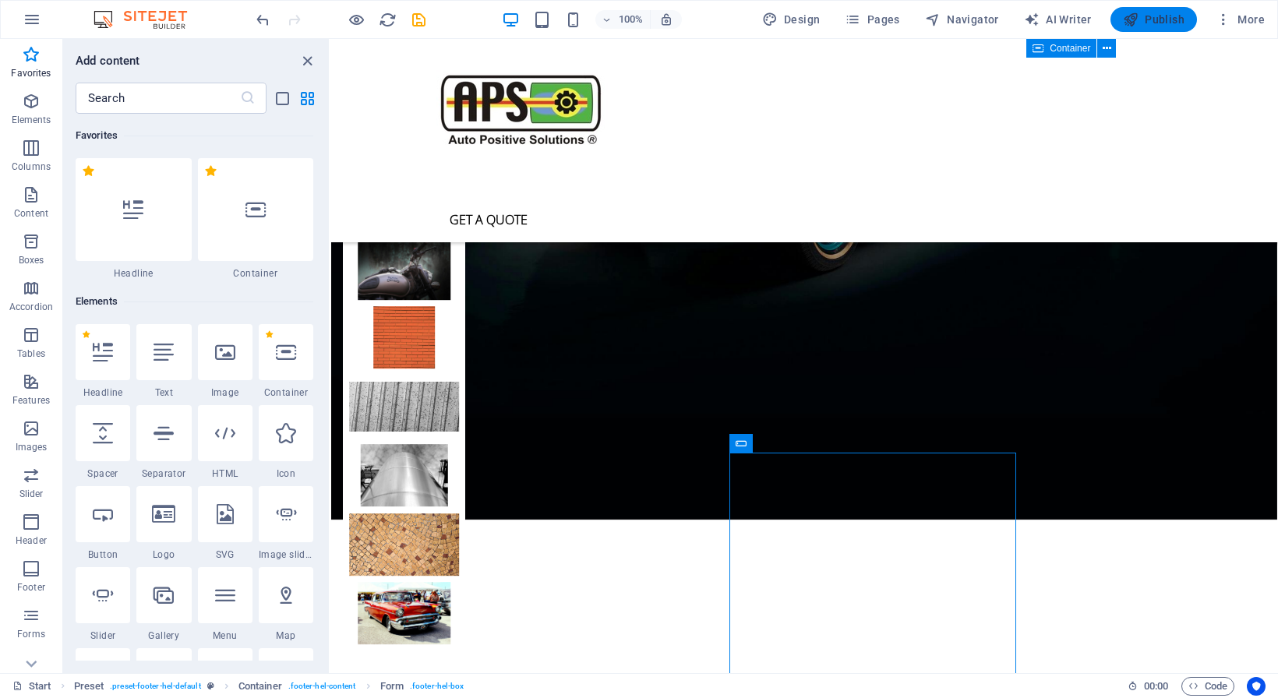
click at [1169, 17] on span "Publish" at bounding box center [1154, 20] width 62 height 16
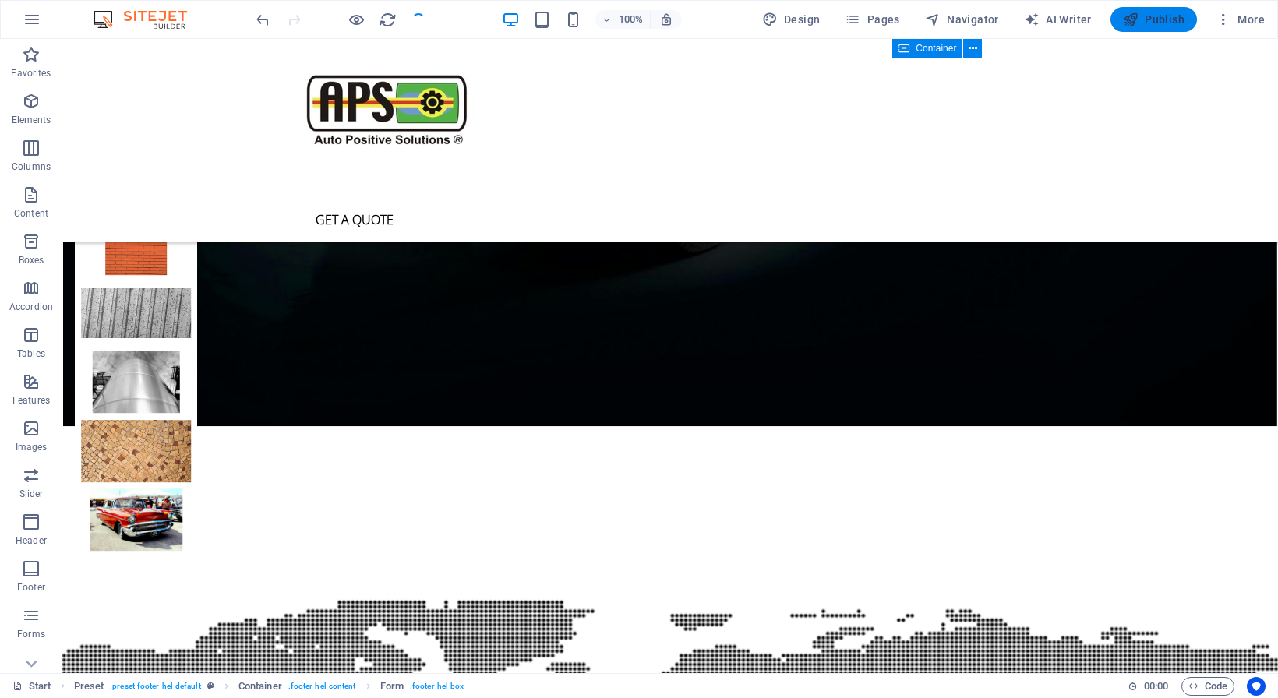
scroll to position [3925, 0]
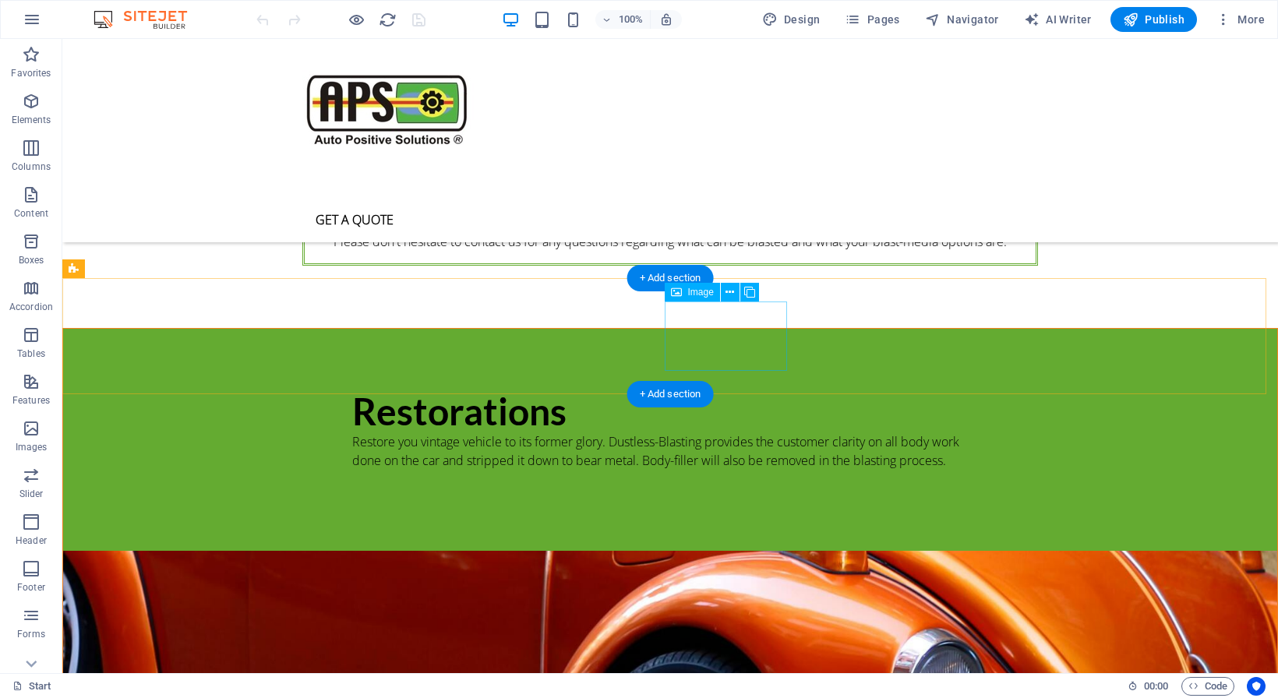
scroll to position [2319, 0]
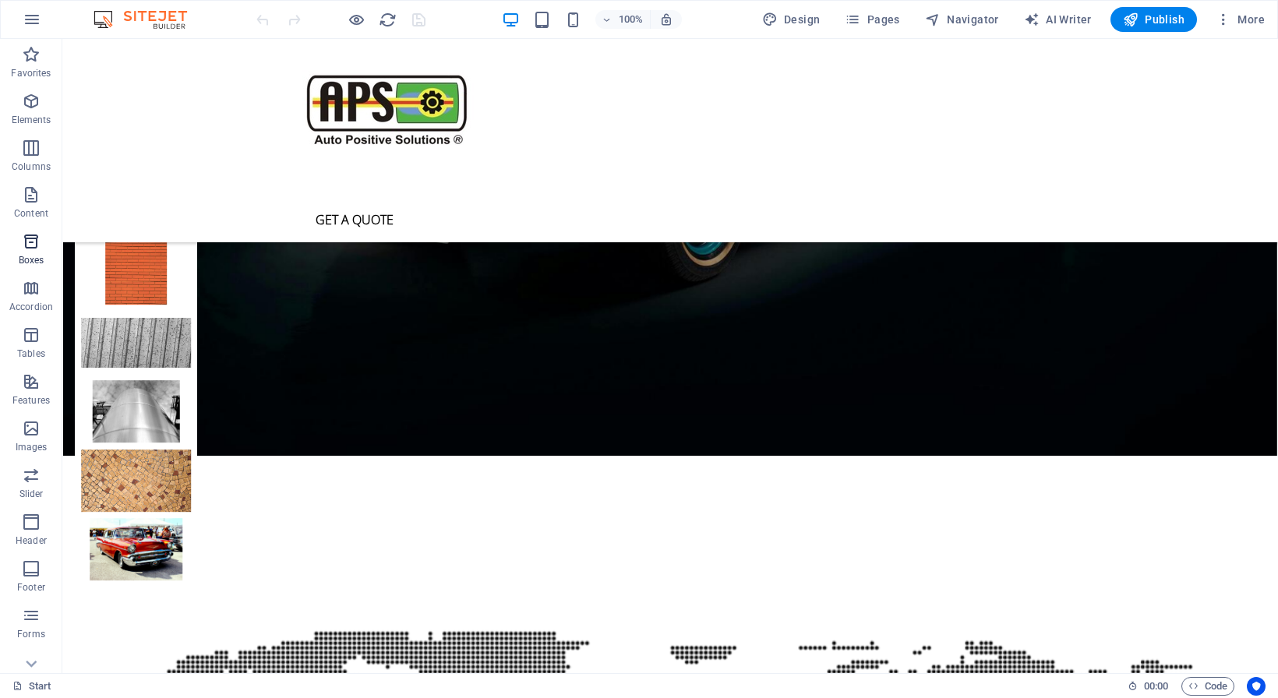
scroll to position [4198, 0]
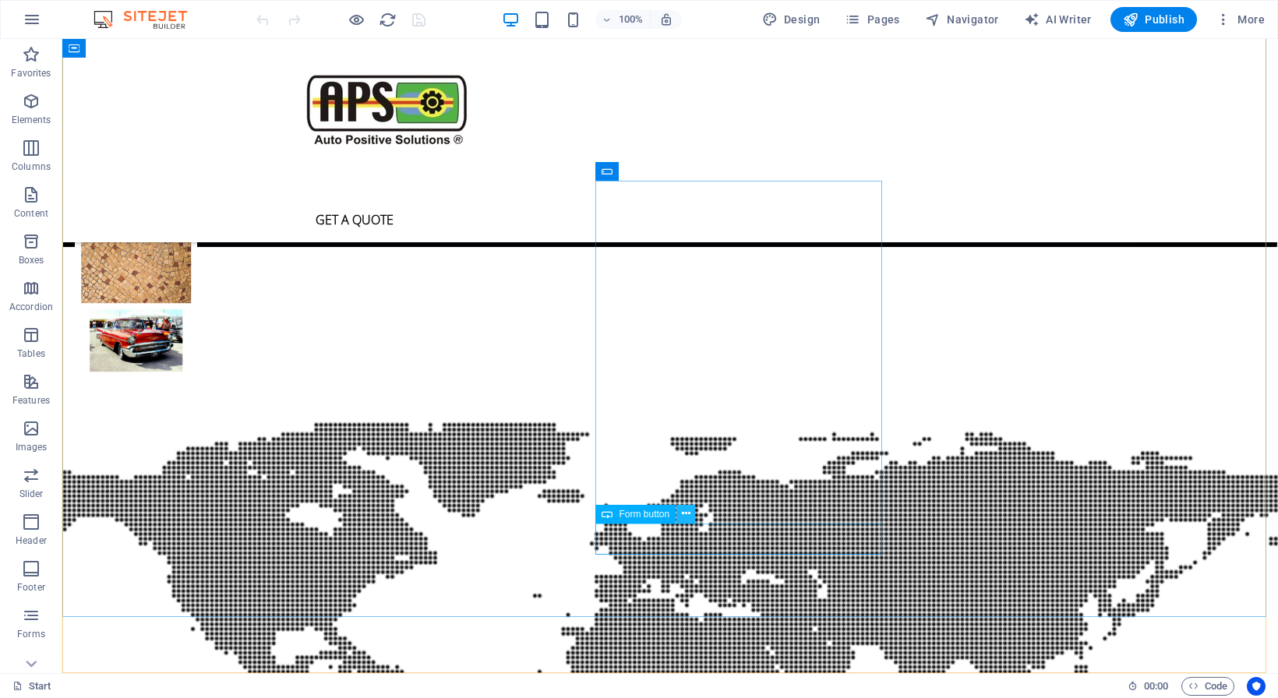
click at [681, 513] on button at bounding box center [685, 514] width 19 height 19
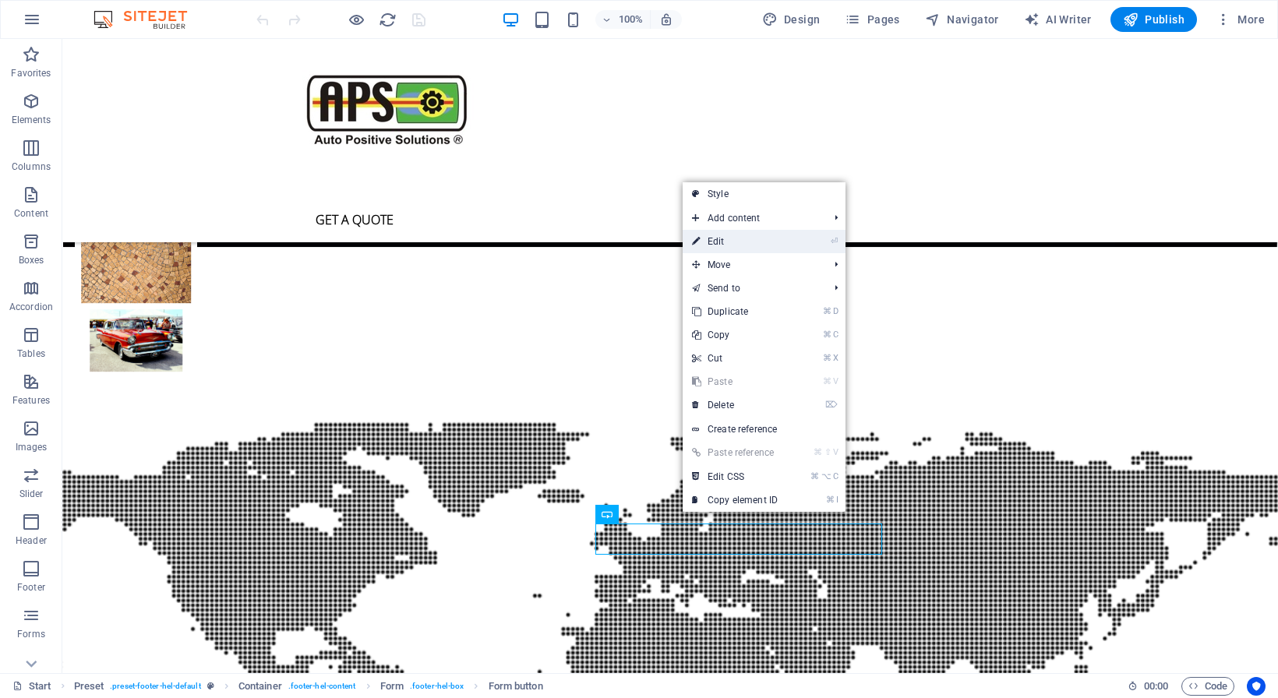
click at [725, 239] on link "⏎ Edit" at bounding box center [735, 241] width 104 height 23
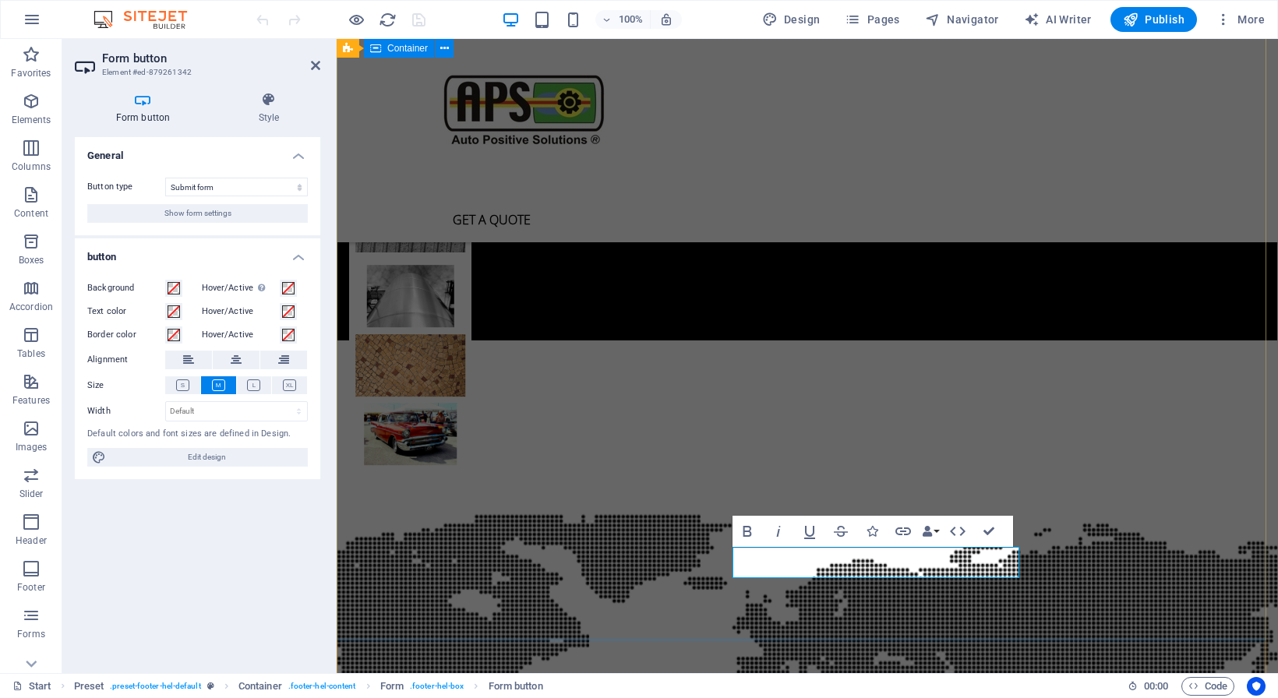
scroll to position [4268, 0]
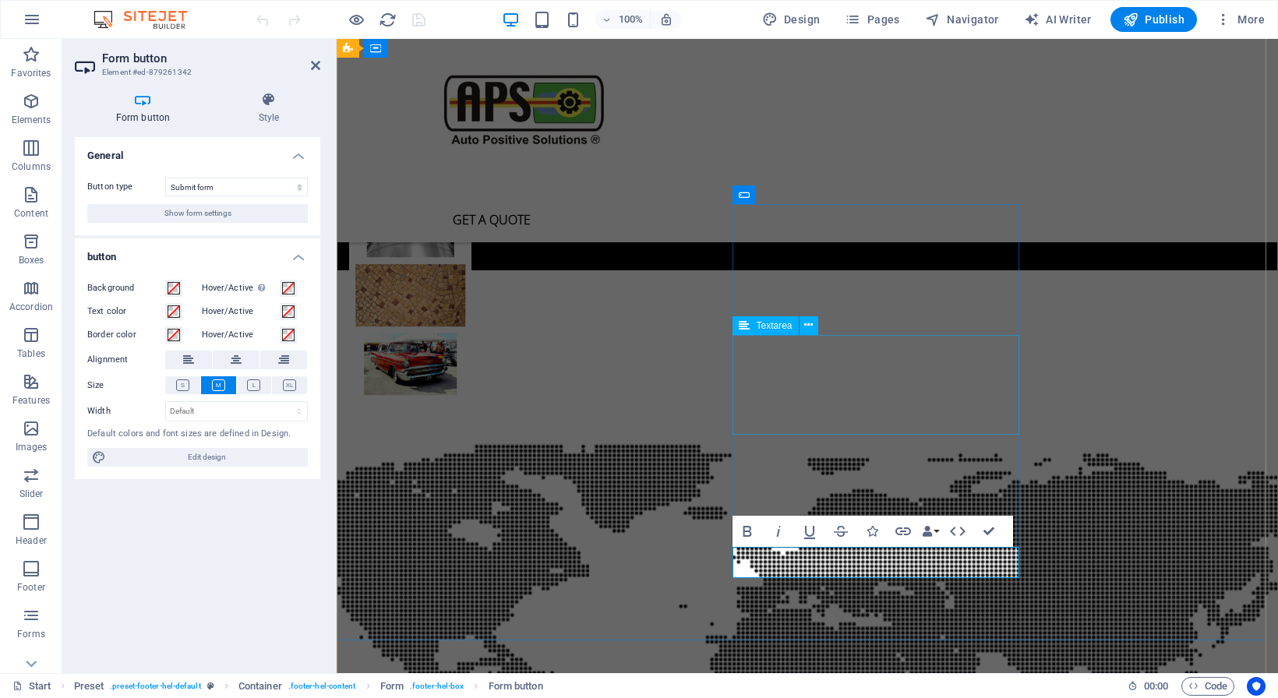
click div
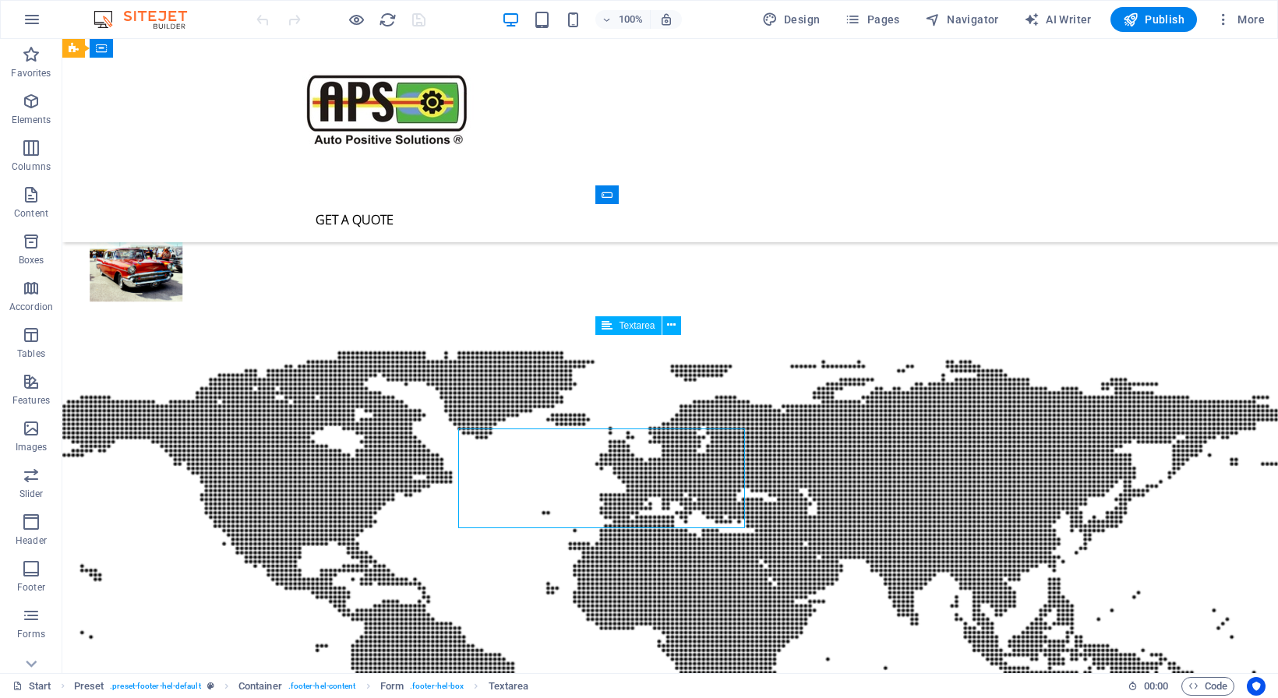
scroll to position [4175, 0]
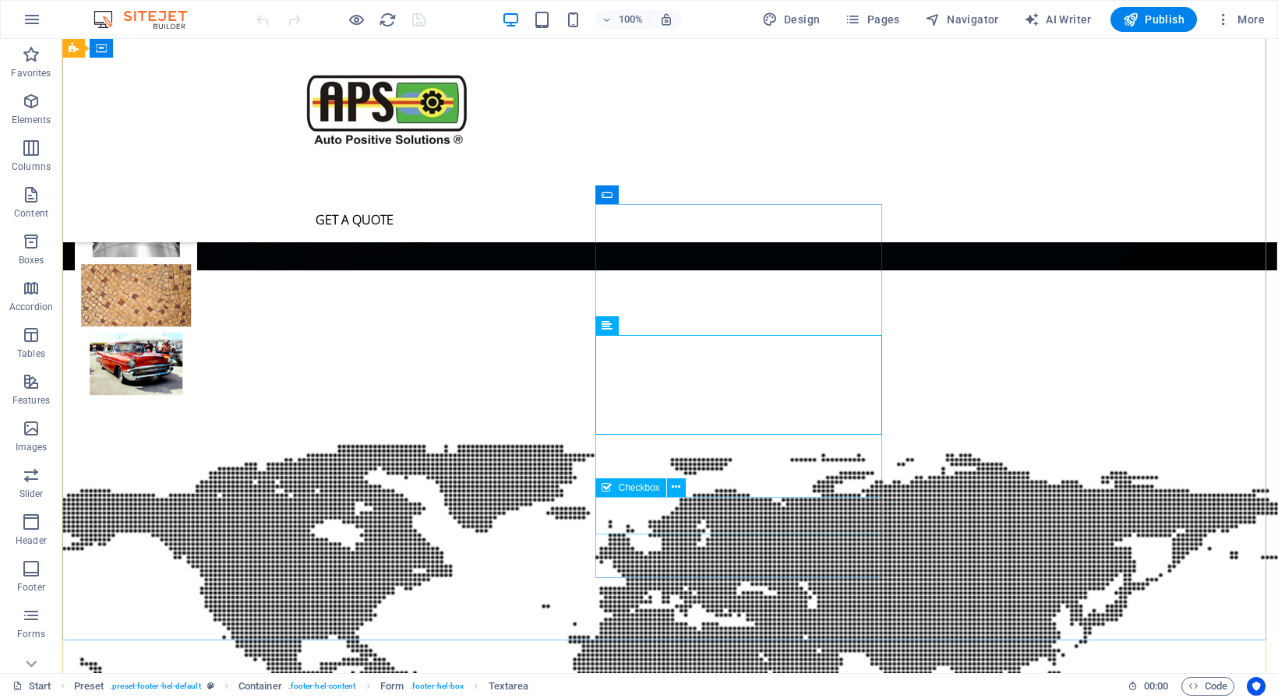
click div "I have read and understand the privacy policy."
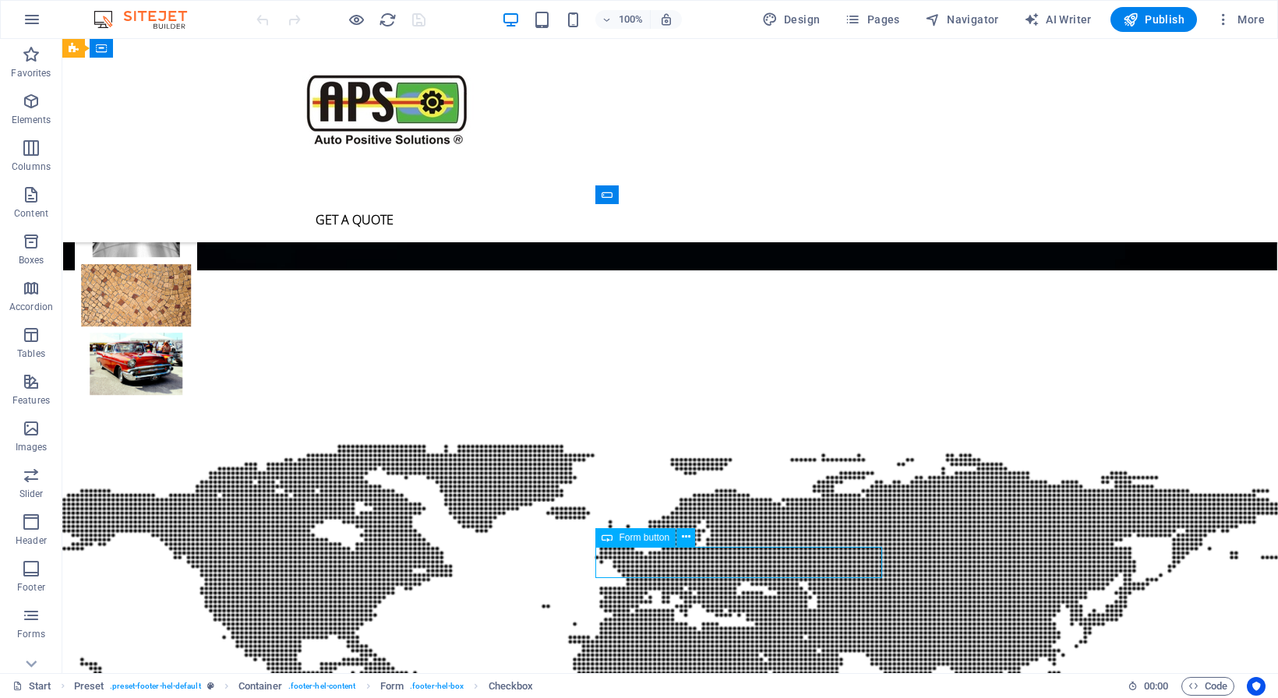
click div "Submit"
click at [687, 195] on icon at bounding box center [683, 194] width 9 height 16
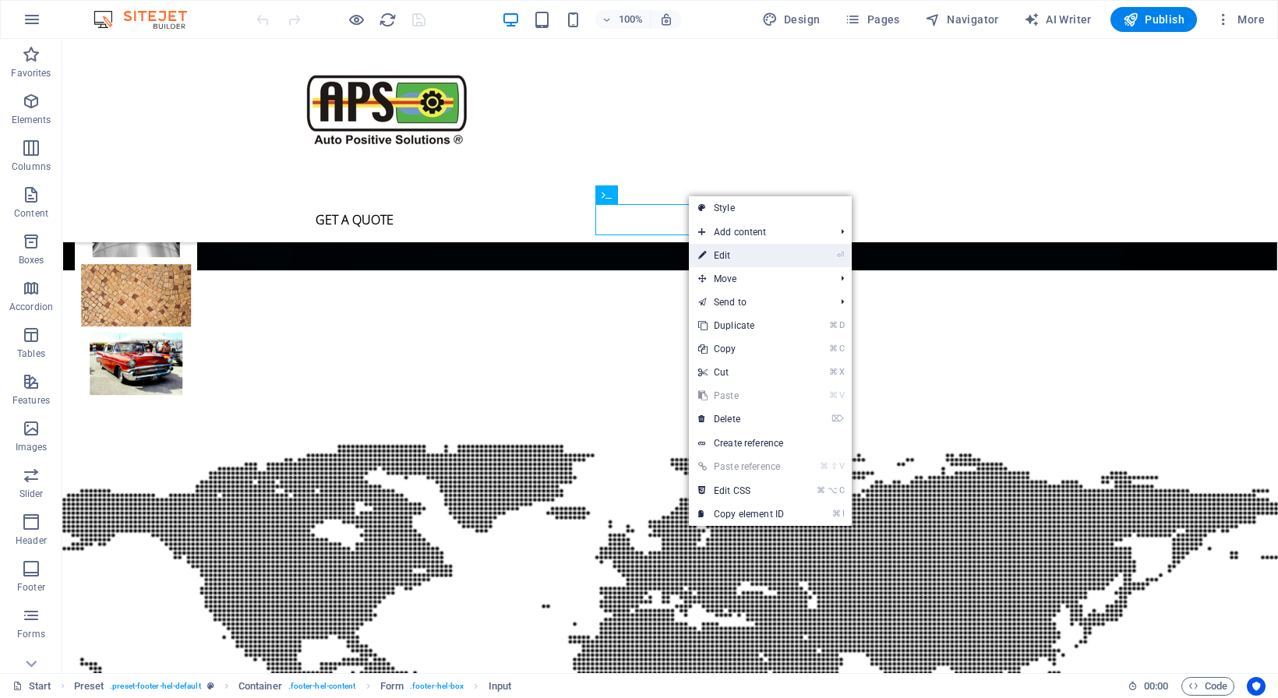
click at [731, 249] on link "⏎ Edit" at bounding box center [741, 255] width 104 height 23
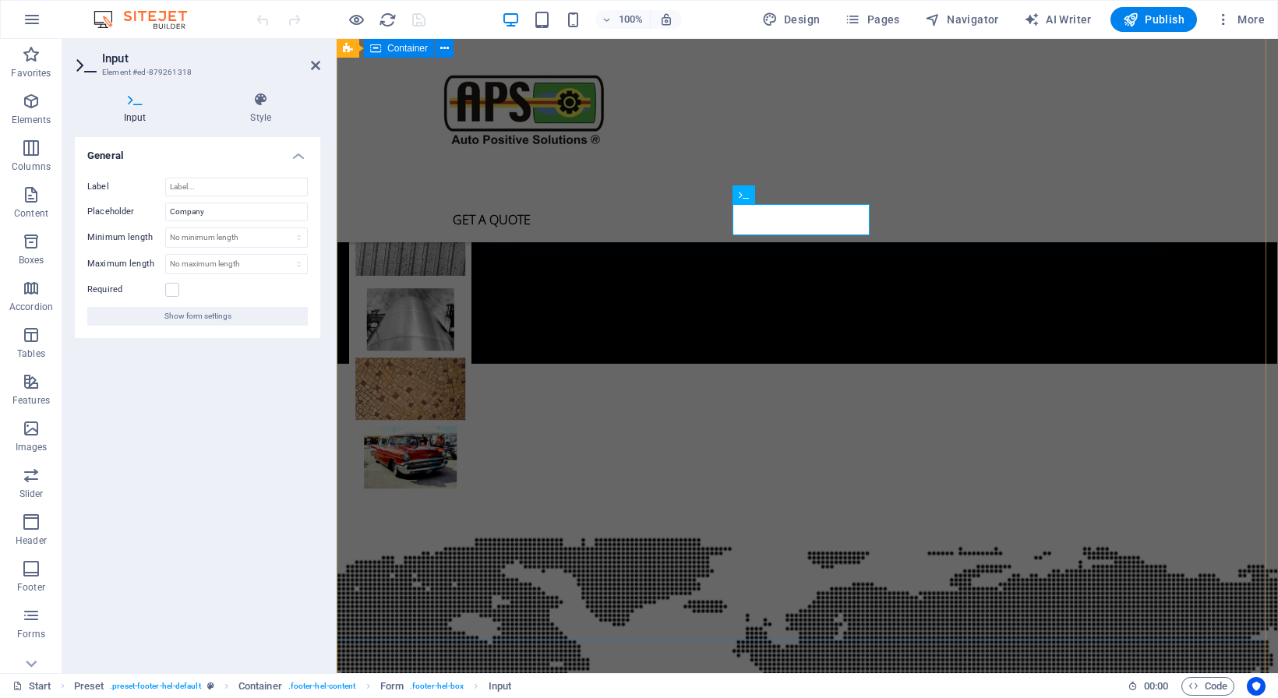
scroll to position [4268, 0]
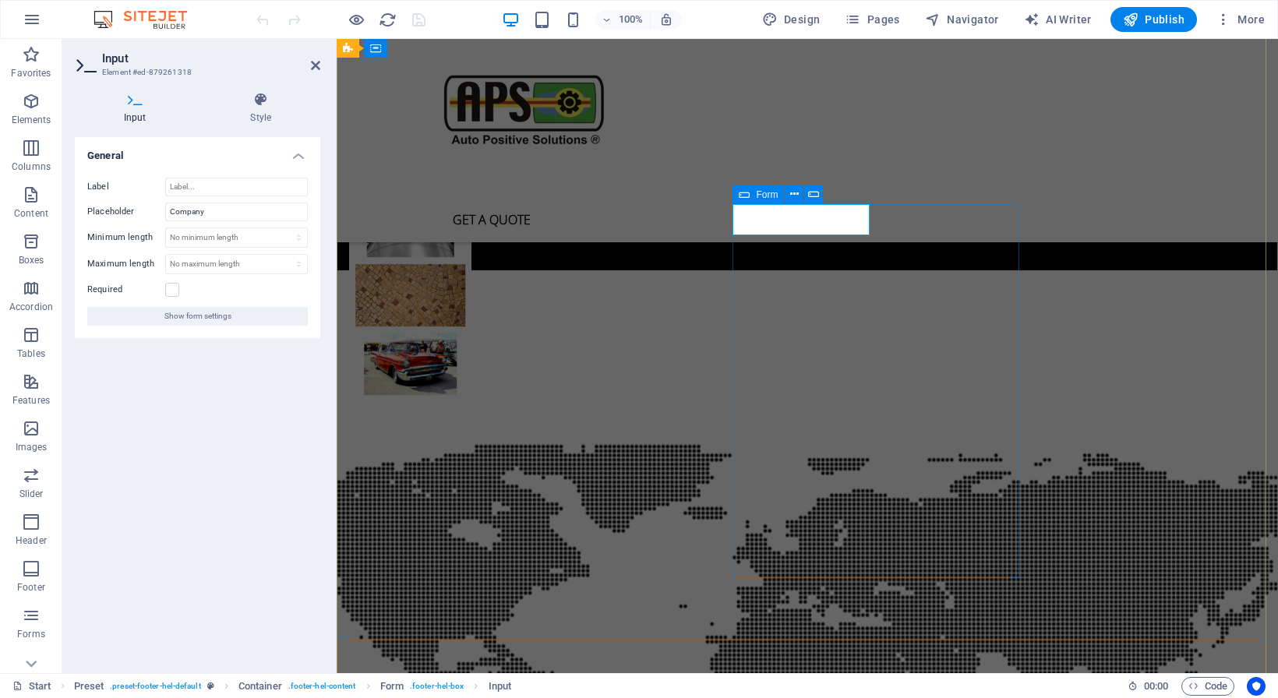
click div "I have read and understand the privacy policy."
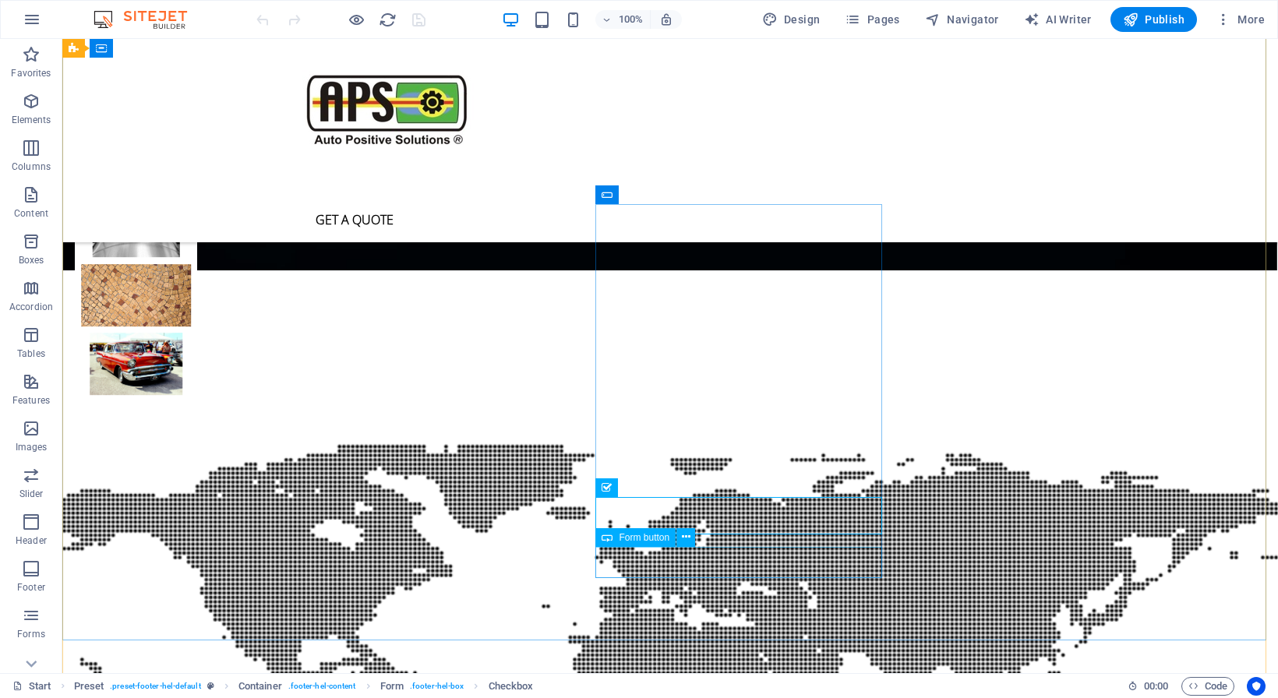
click div "Submit"
click at [609, 193] on icon at bounding box center [607, 194] width 11 height 19
click at [655, 193] on icon at bounding box center [657, 194] width 9 height 16
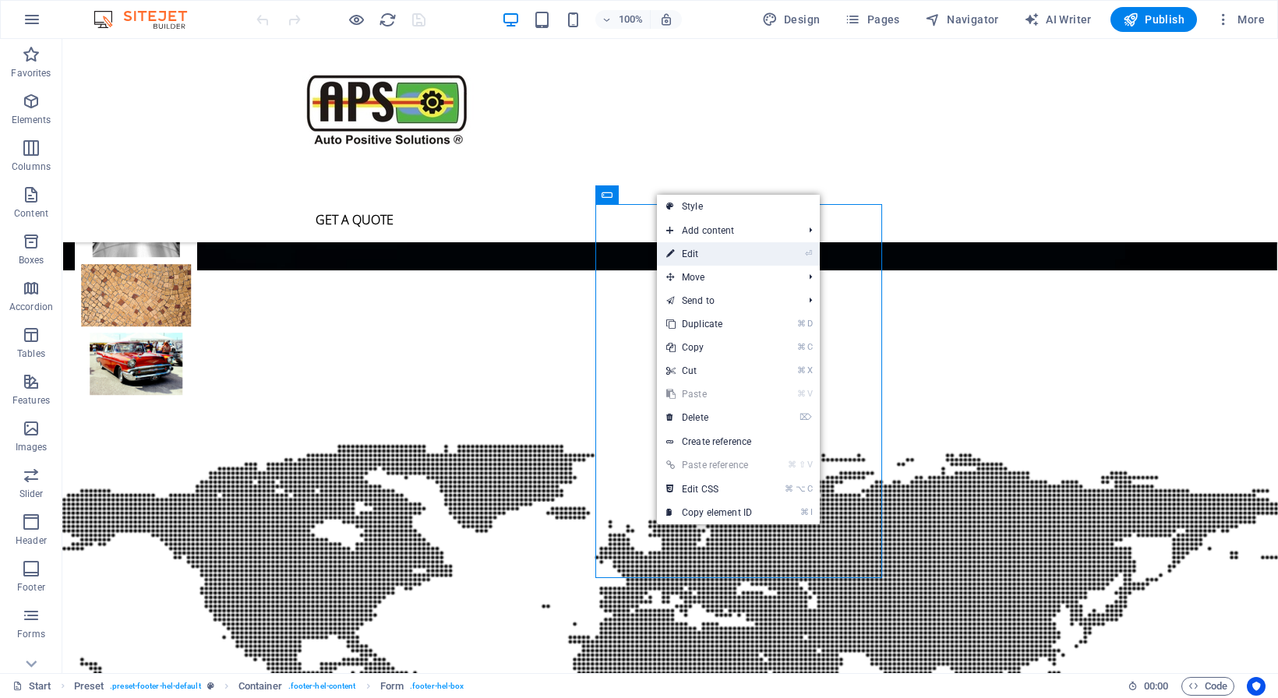
click at [695, 251] on link "⏎ Edit" at bounding box center [709, 253] width 104 height 23
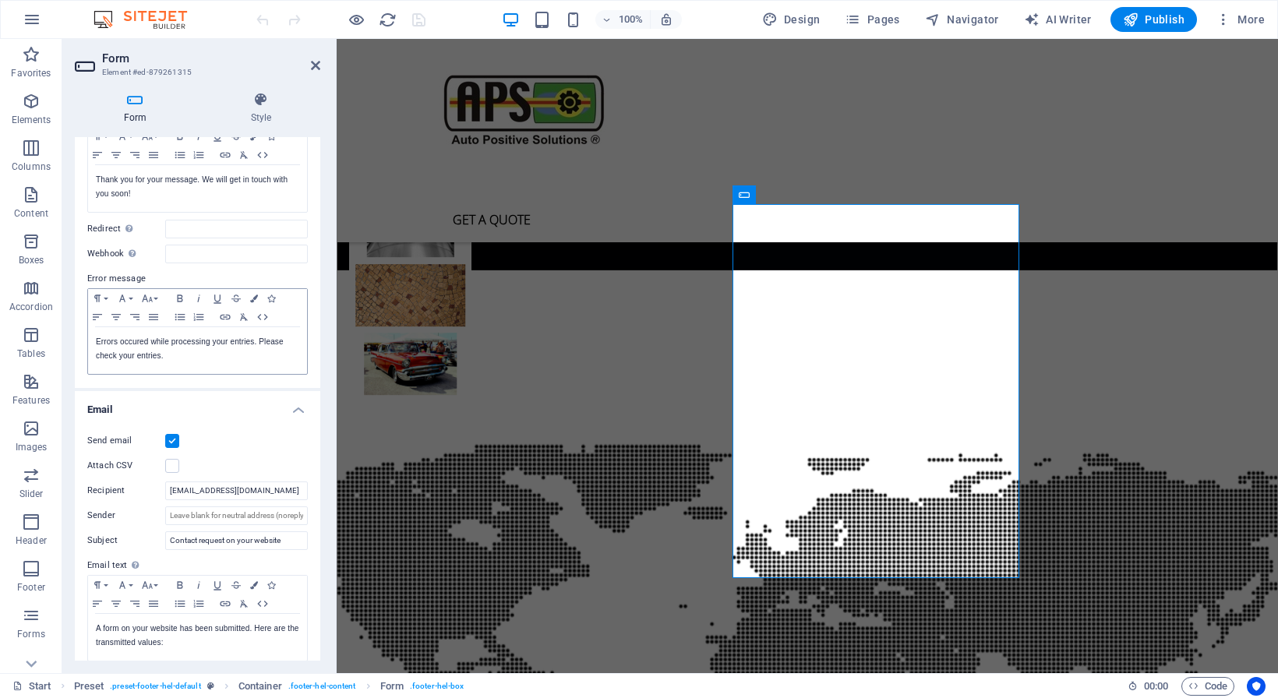
scroll to position [159, 0]
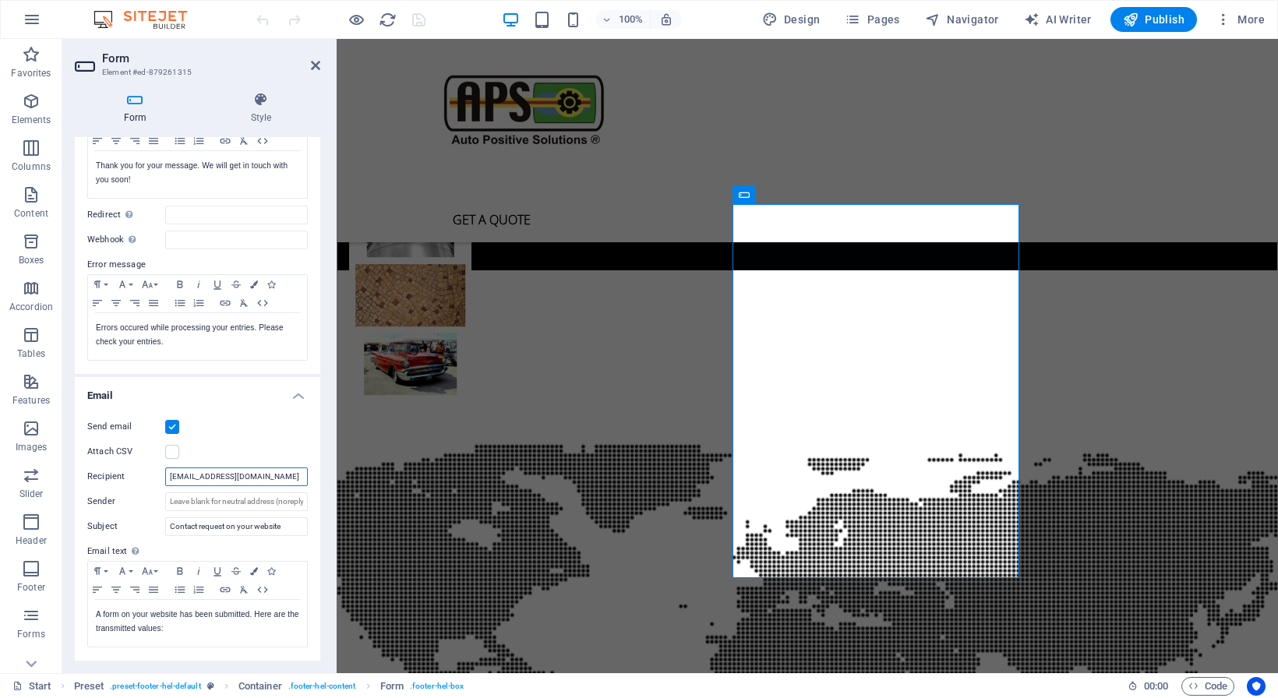
click at [244, 476] on input "[EMAIL_ADDRESS][DOMAIN_NAME]" at bounding box center [236, 477] width 143 height 19
click at [168, 478] on input "[EMAIL_ADDRESS][DOMAIN_NAME]" at bounding box center [236, 477] width 143 height 19
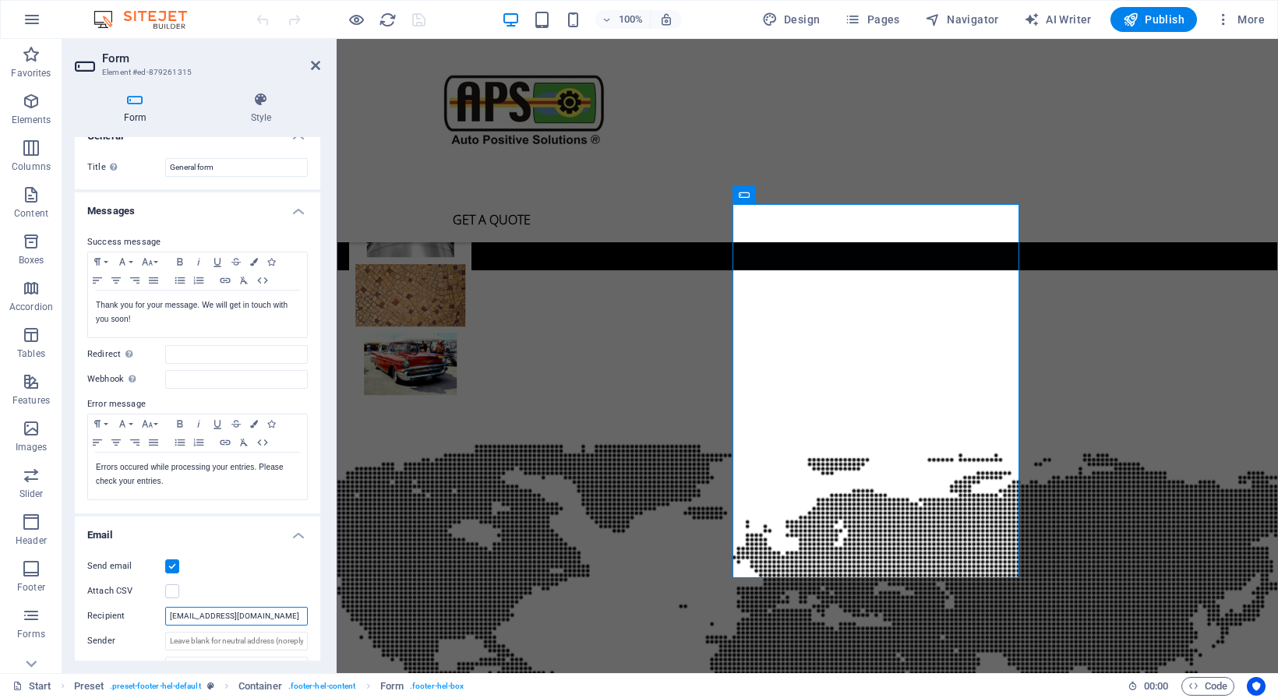
scroll to position [6, 0]
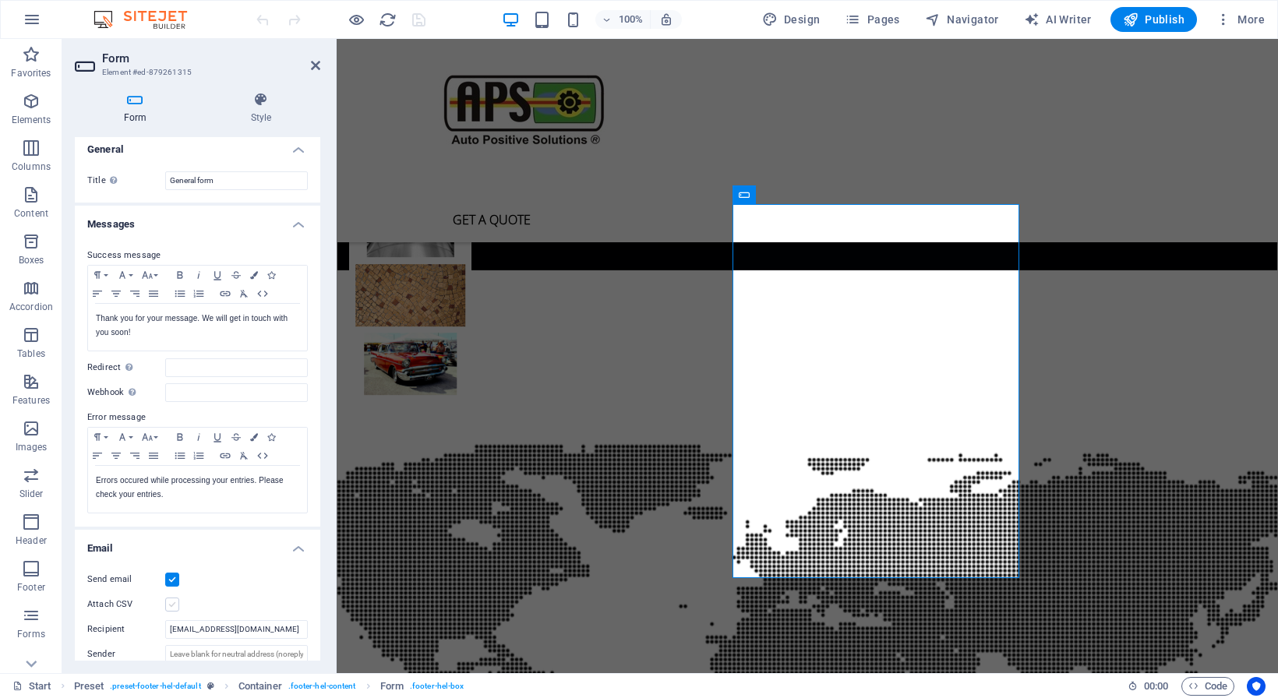
click at [168, 605] on label at bounding box center [172, 605] width 14 height 14
click at [0, 0] on input "Attach CSV" at bounding box center [0, 0] width 0 height 0
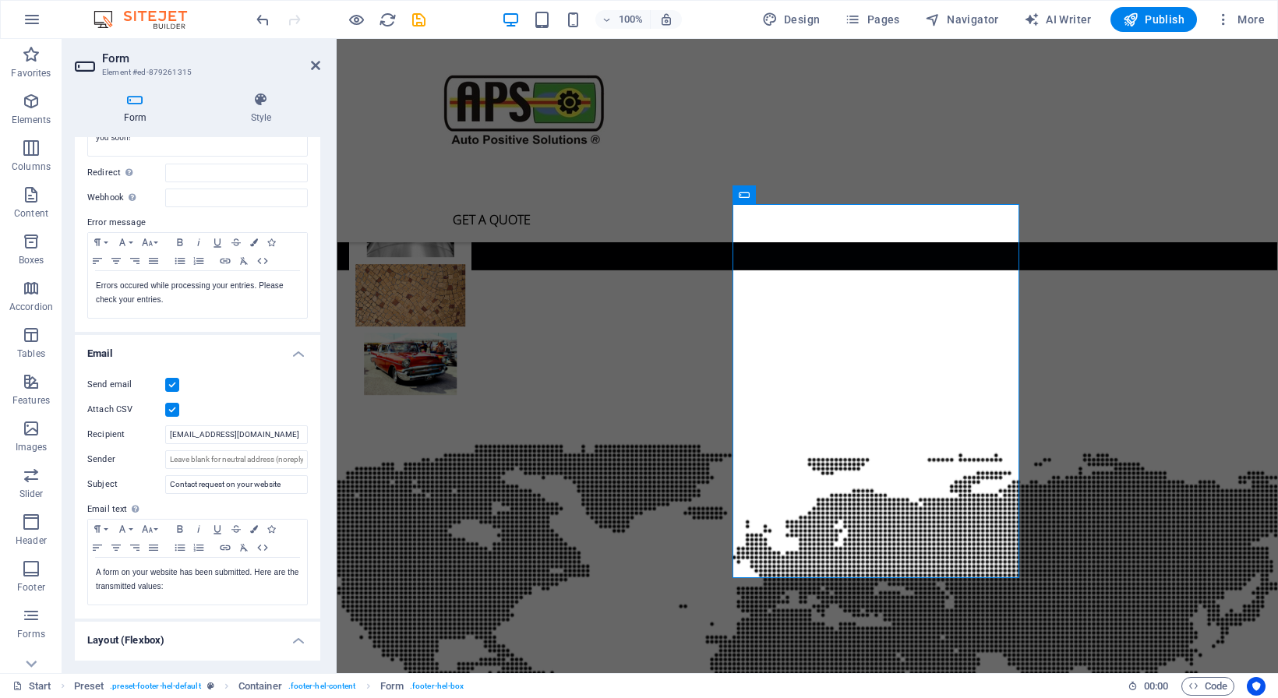
scroll to position [258, 0]
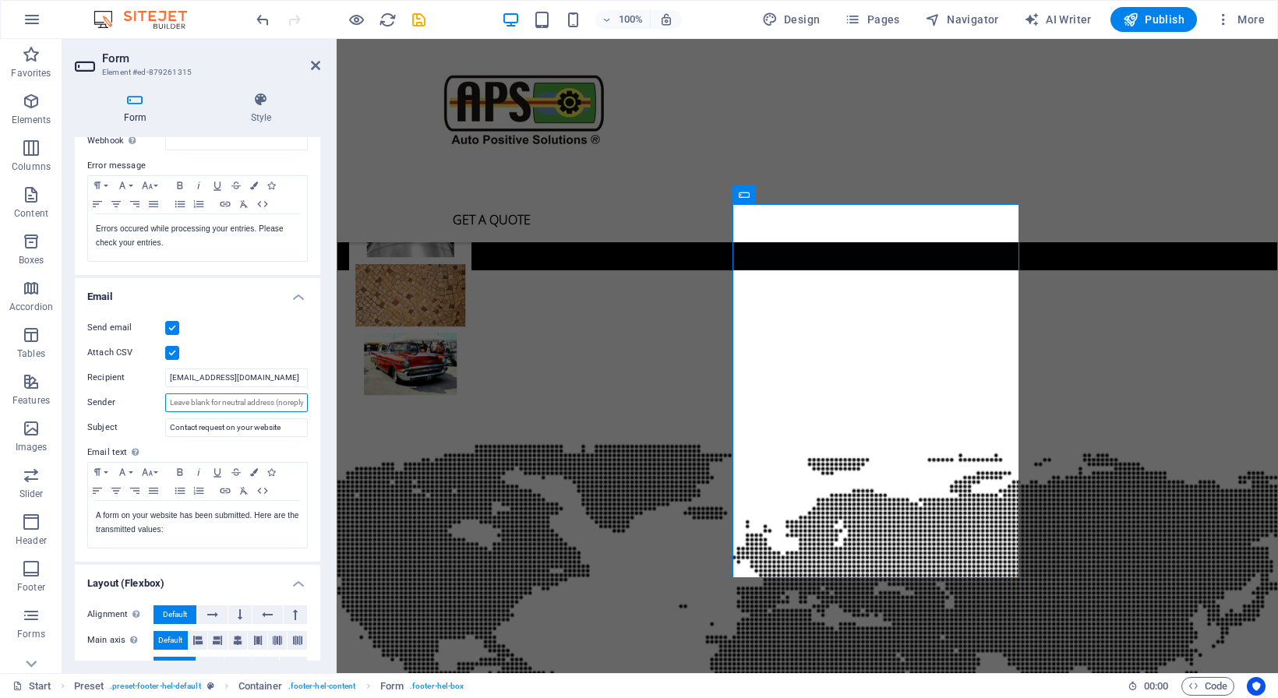
click at [180, 408] on input "Sender" at bounding box center [236, 402] width 143 height 19
drag, startPoint x: 249, startPoint y: 374, endPoint x: 164, endPoint y: 372, distance: 85.0
click at [165, 372] on input "[EMAIL_ADDRESS][DOMAIN_NAME]" at bounding box center [236, 378] width 143 height 19
click at [213, 404] on input "Sender" at bounding box center [236, 402] width 143 height 19
paste input "[EMAIL_ADDRESS][DOMAIN_NAME]"
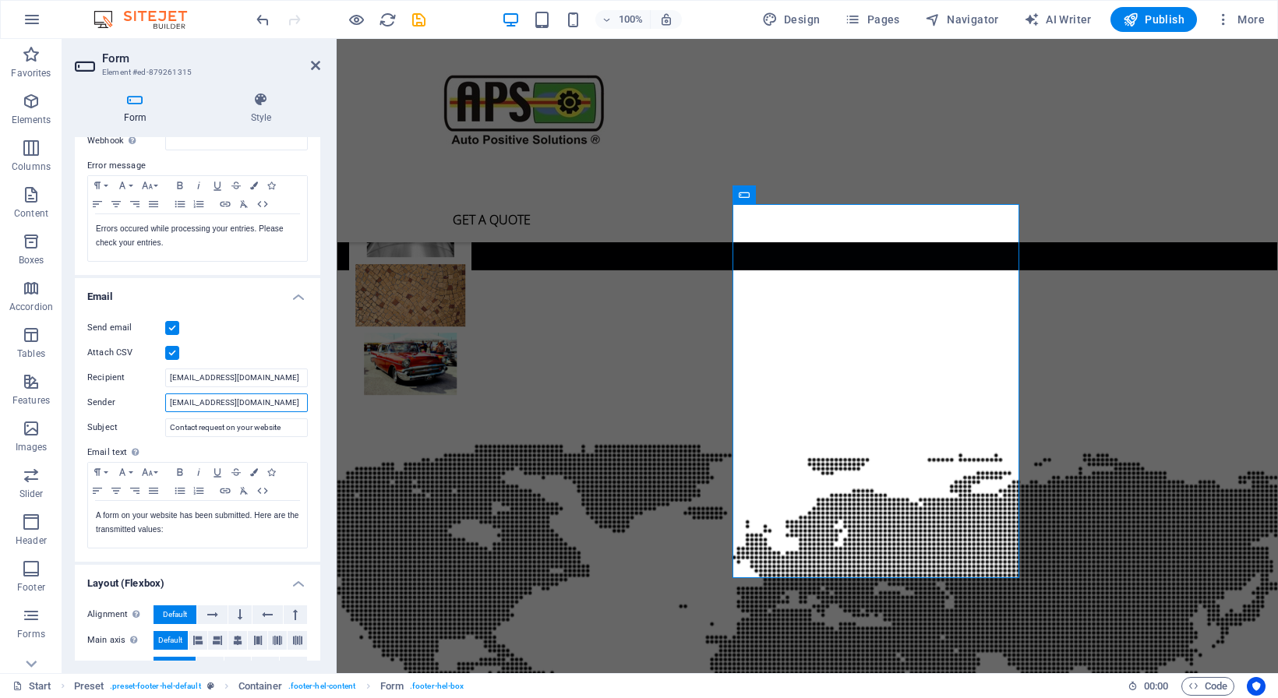
type input "[EMAIL_ADDRESS][DOMAIN_NAME]"
click at [255, 336] on div "Send email" at bounding box center [197, 328] width 221 height 19
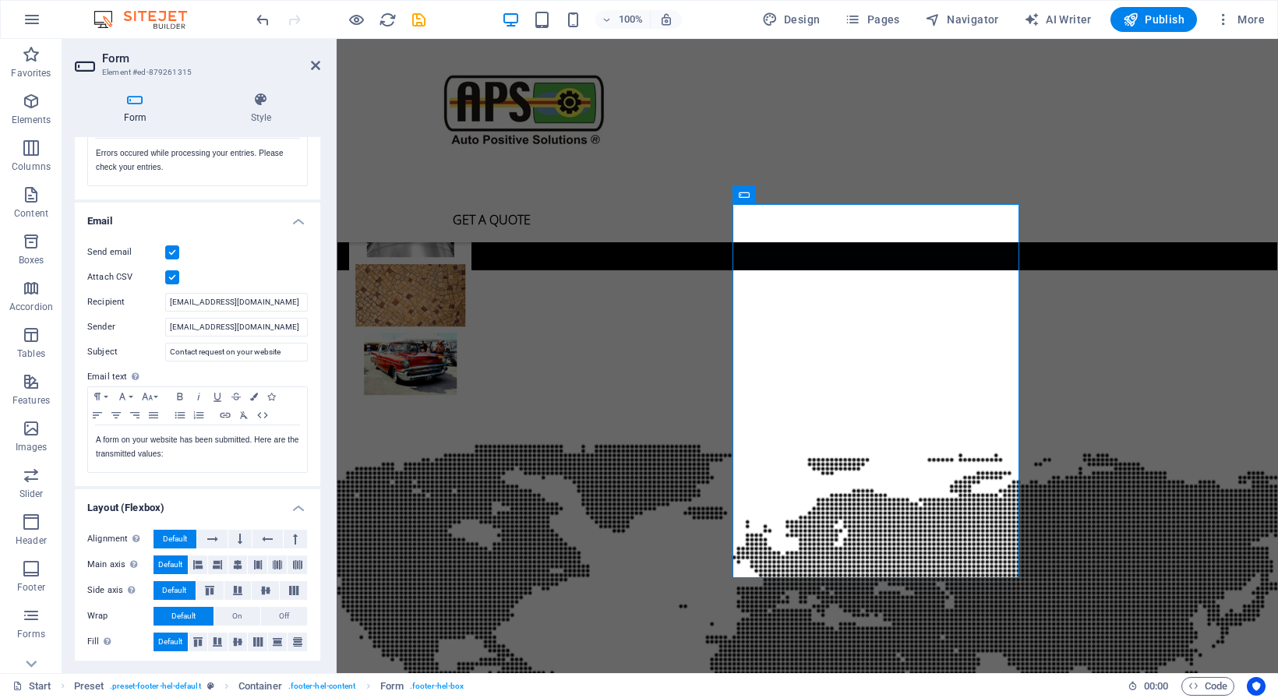
scroll to position [337, 0]
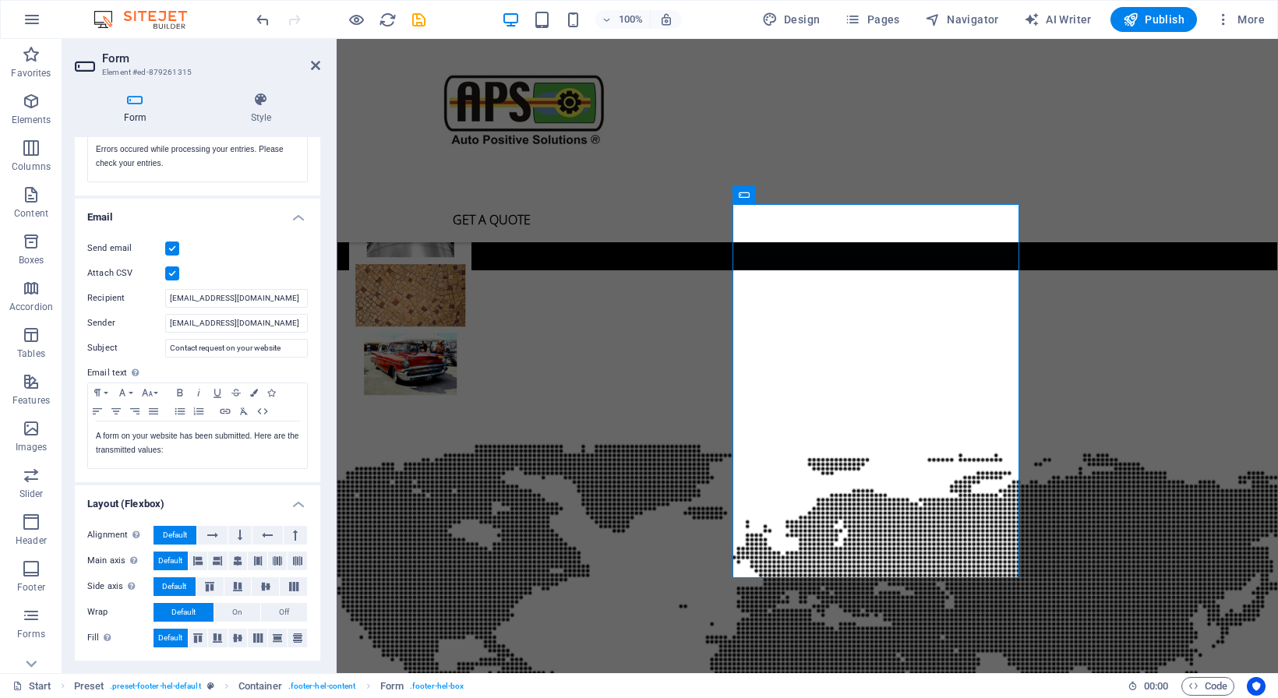
click at [234, 259] on div "Send email Attach CSV Recipient [EMAIL_ADDRESS][DOMAIN_NAME] Sender [EMAIL_ADDR…" at bounding box center [197, 355] width 245 height 256
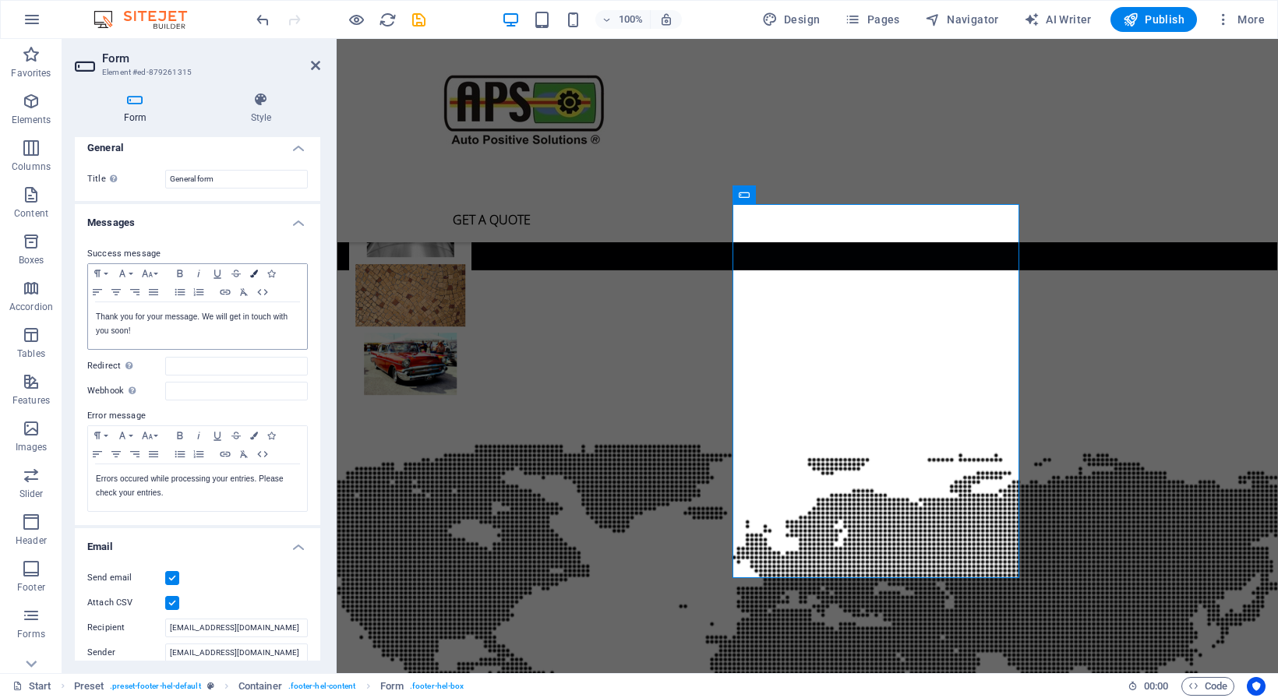
scroll to position [0, 0]
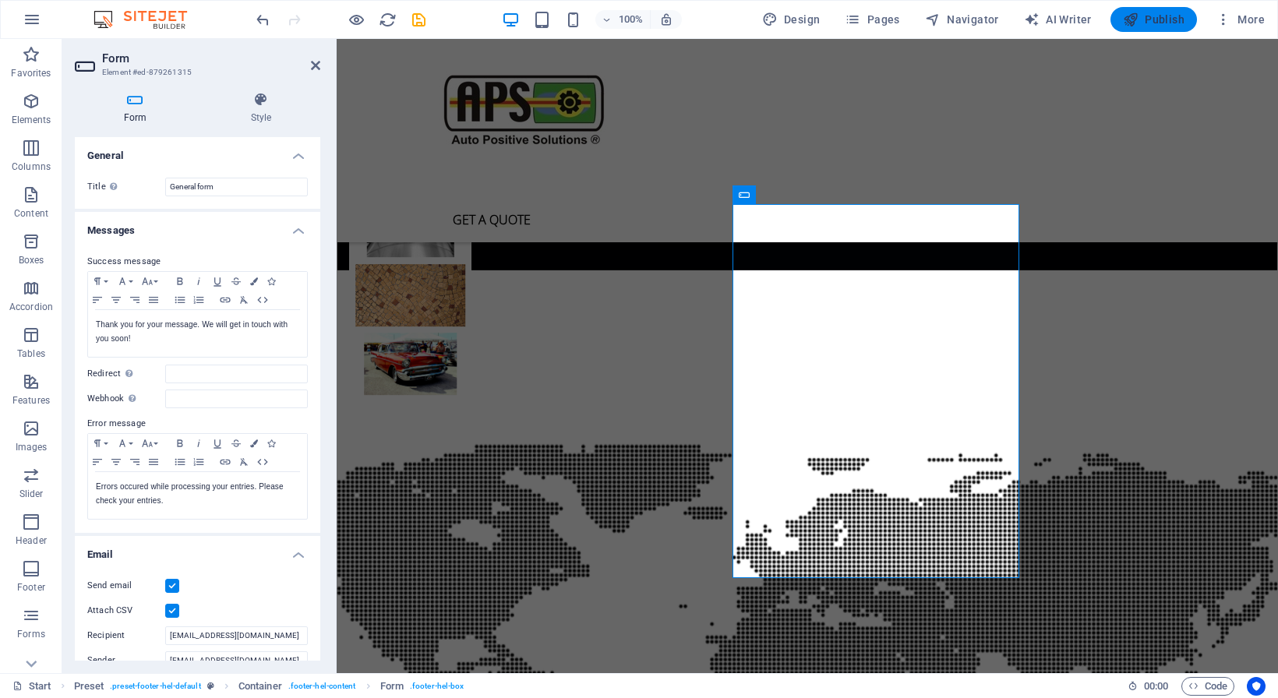
click at [1168, 19] on span "Publish" at bounding box center [1154, 20] width 62 height 16
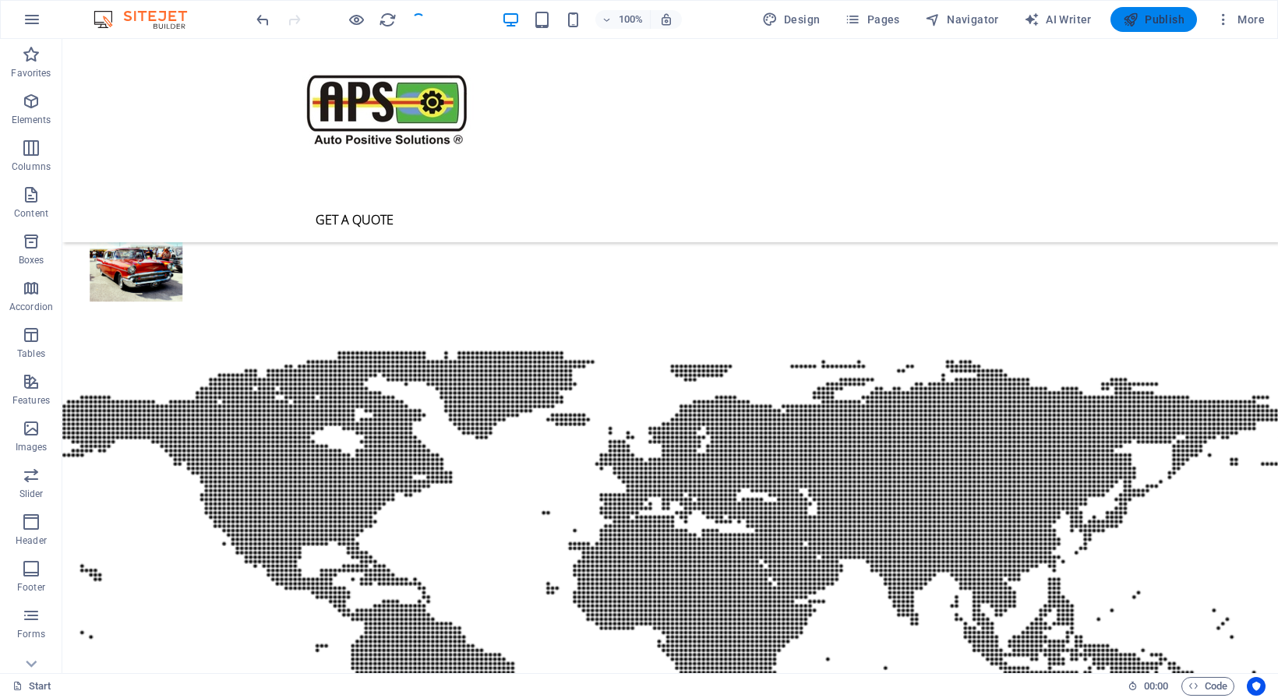
scroll to position [4175, 0]
